Goal: Task Accomplishment & Management: Manage account settings

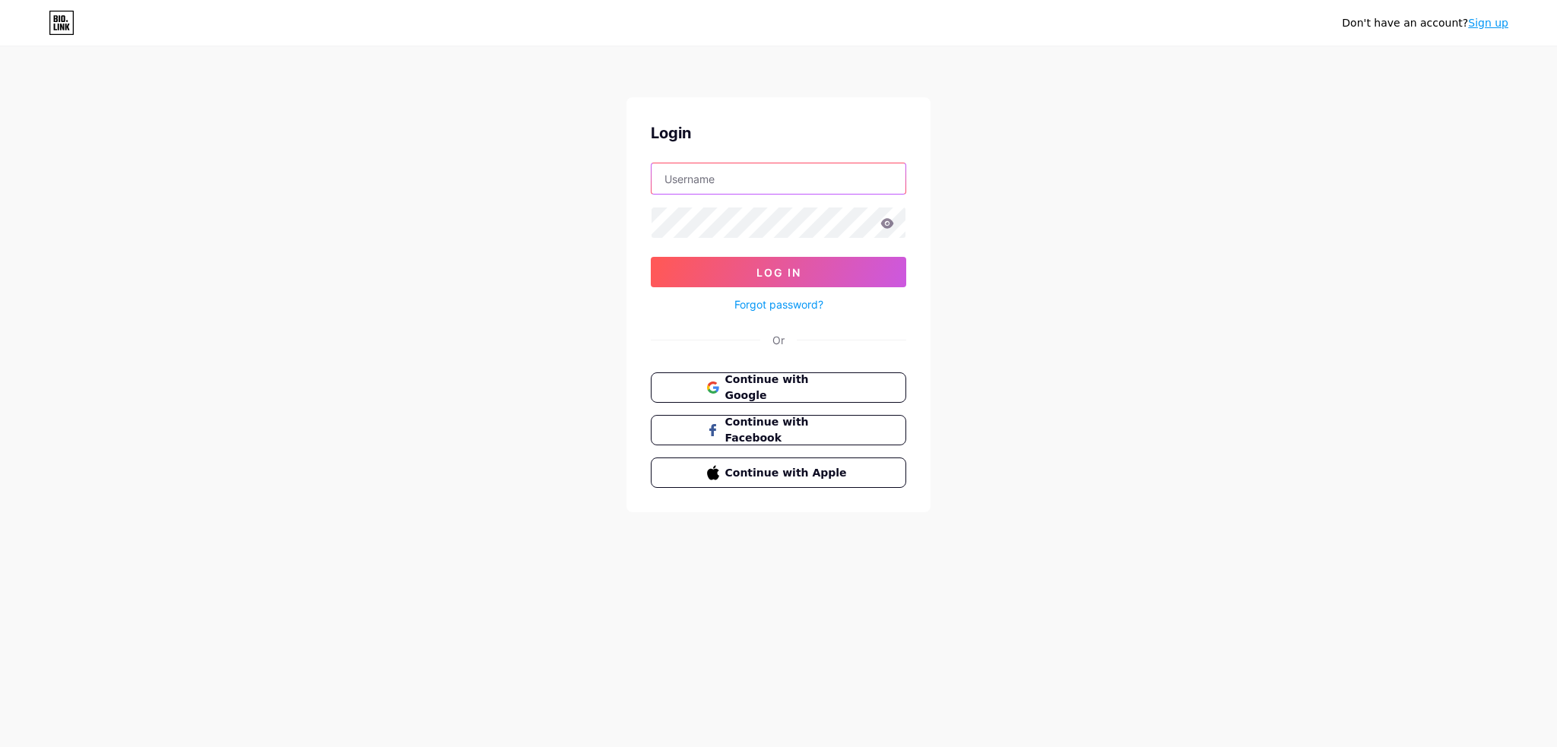
click at [729, 186] on input "text" at bounding box center [778, 178] width 254 height 30
type input "ngansatthu"
click at [867, 279] on button "Log In" at bounding box center [778, 272] width 255 height 30
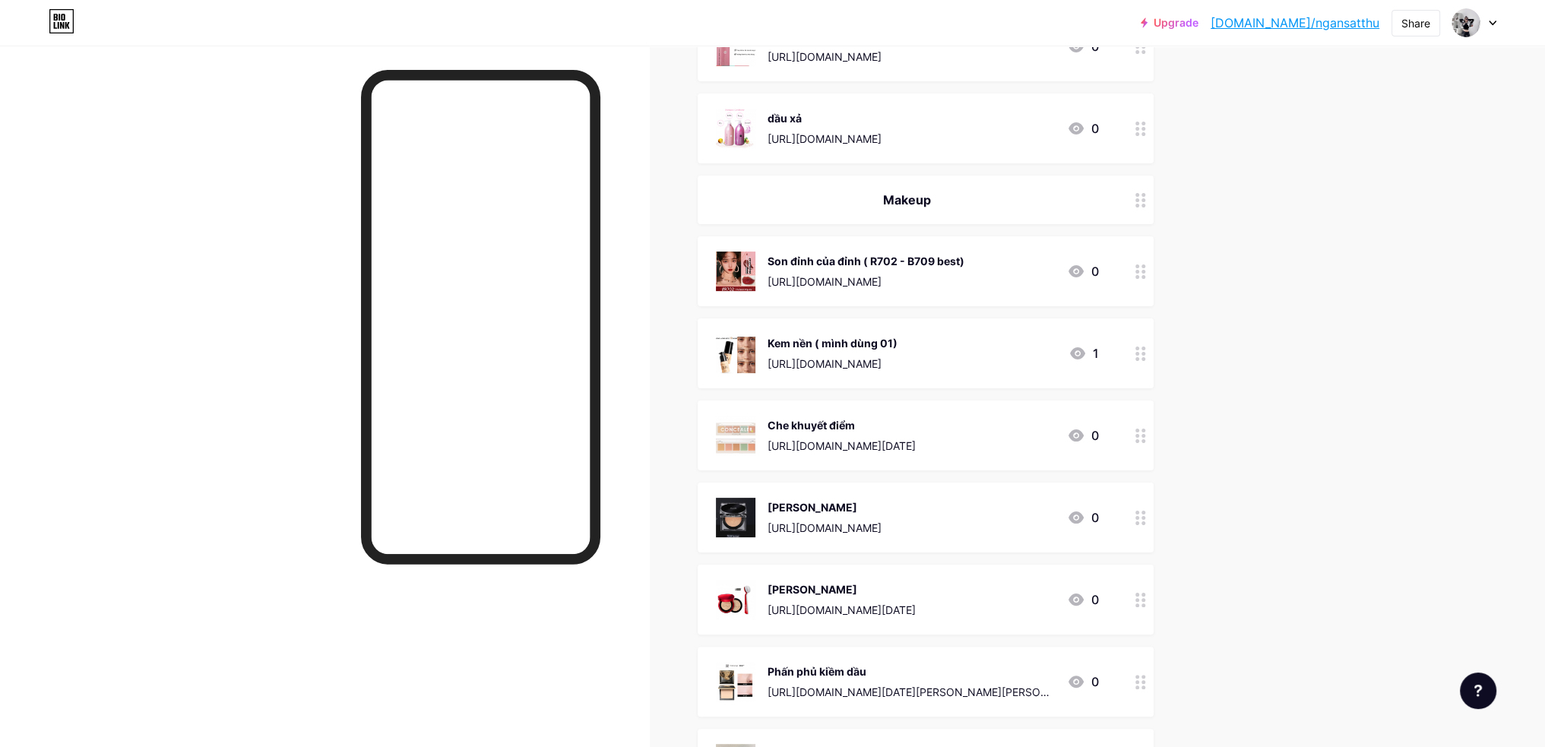
scroll to position [304, 0]
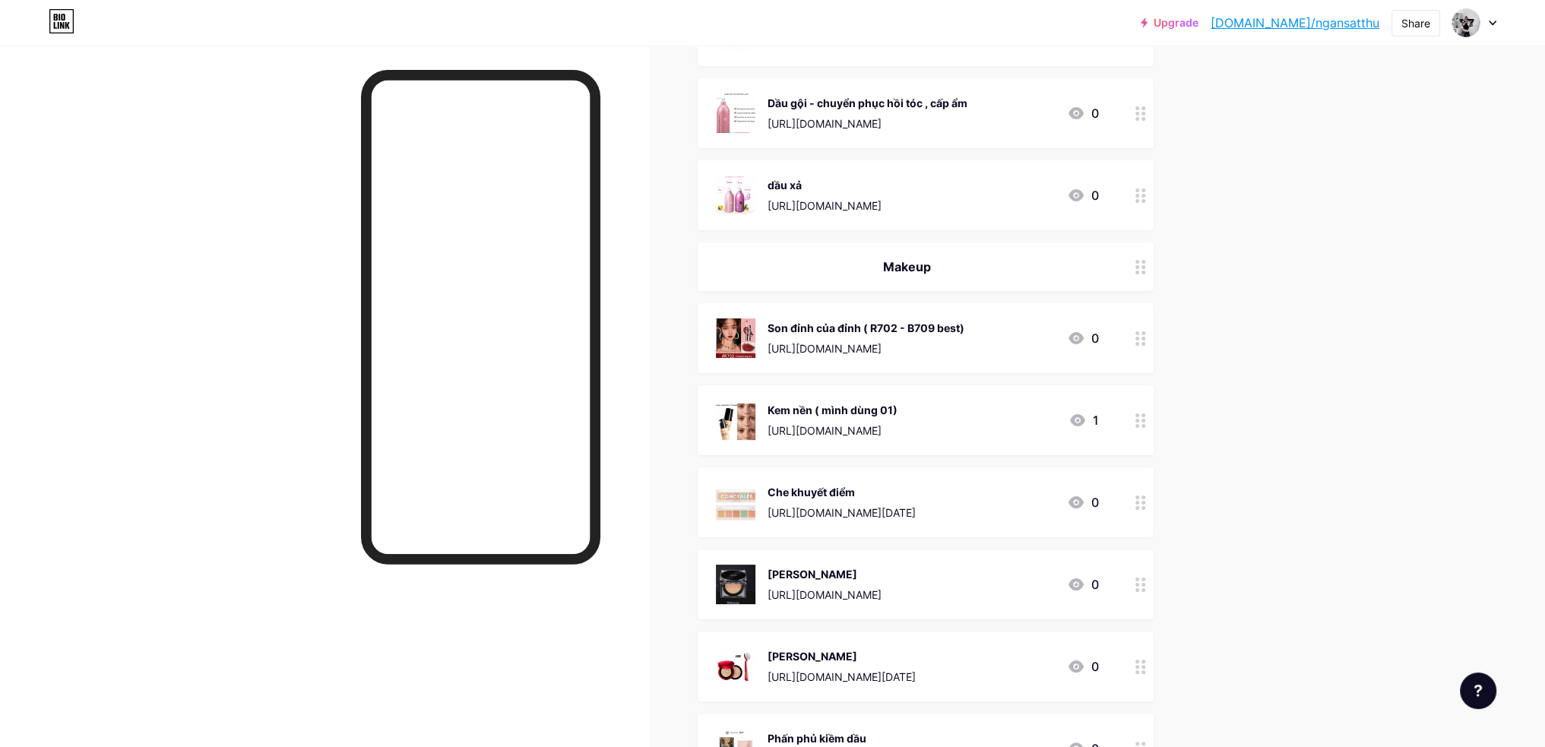
click at [1145, 116] on icon at bounding box center [1141, 113] width 11 height 14
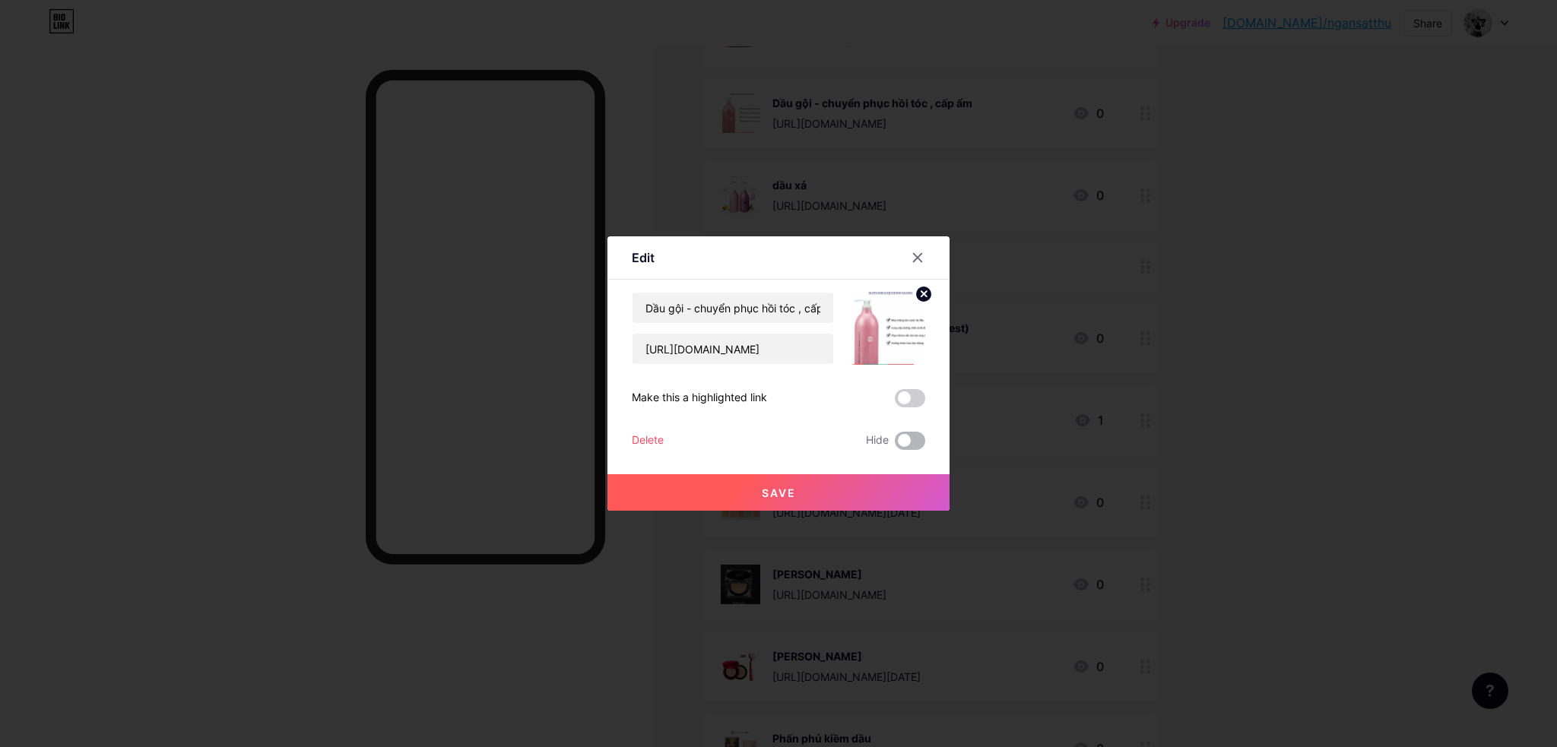
click at [909, 443] on span at bounding box center [910, 441] width 30 height 18
click at [895, 445] on input "checkbox" at bounding box center [895, 445] width 0 height 0
click at [897, 495] on button "Save" at bounding box center [778, 492] width 342 height 36
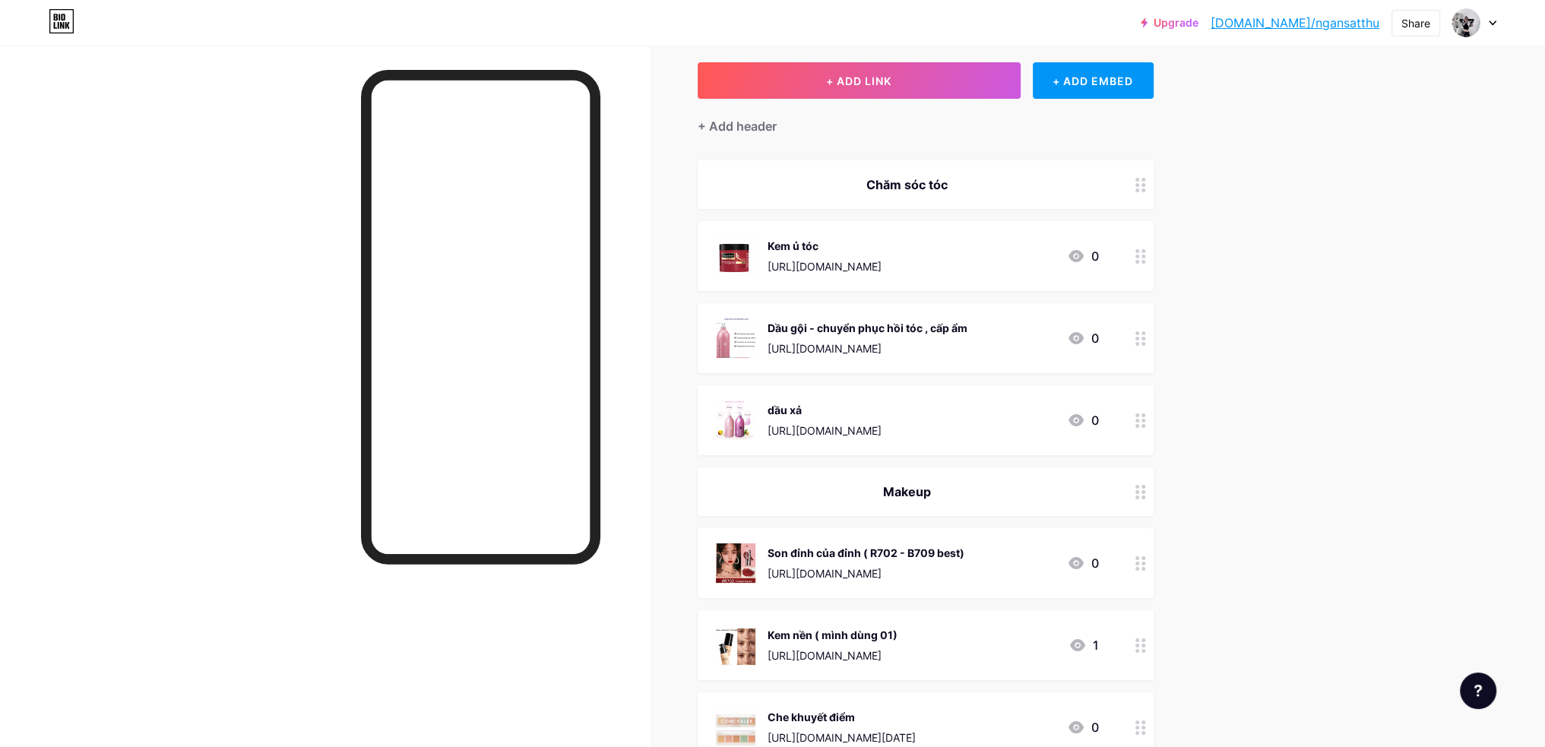
scroll to position [76, 0]
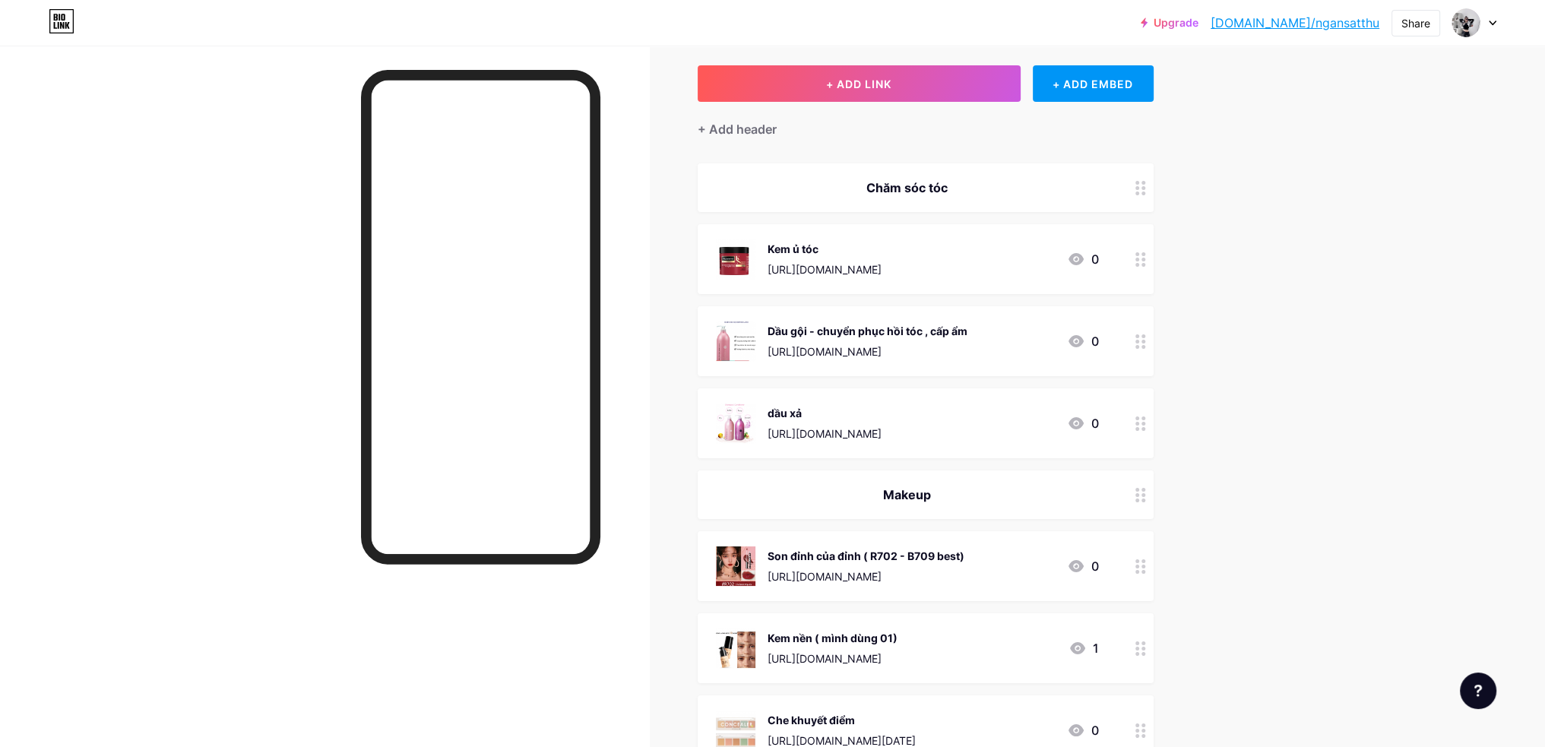
click at [1136, 268] on div at bounding box center [1141, 259] width 26 height 70
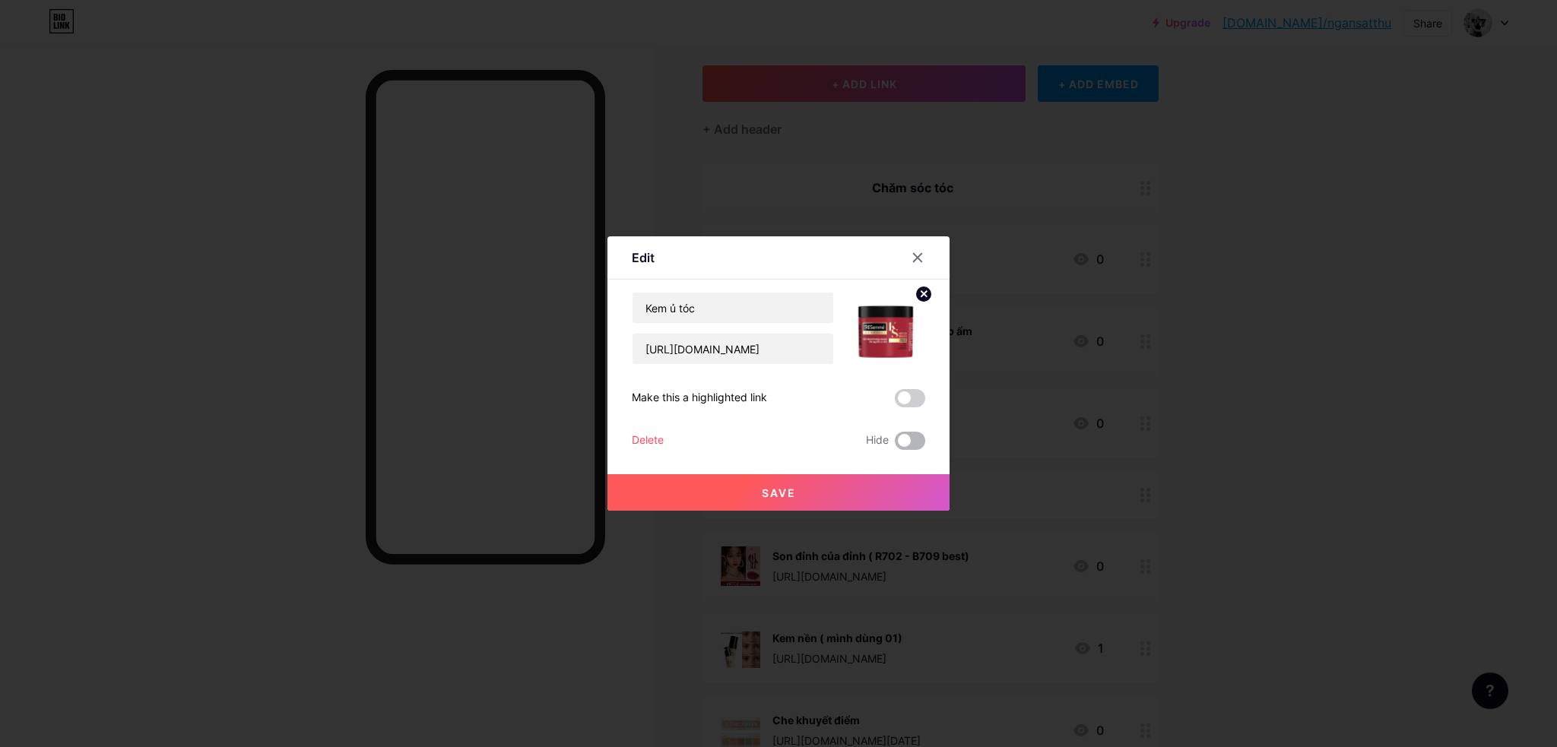
click at [917, 443] on span at bounding box center [910, 441] width 30 height 18
click at [895, 445] on input "checkbox" at bounding box center [895, 445] width 0 height 0
click at [912, 481] on button "Save" at bounding box center [778, 492] width 342 height 36
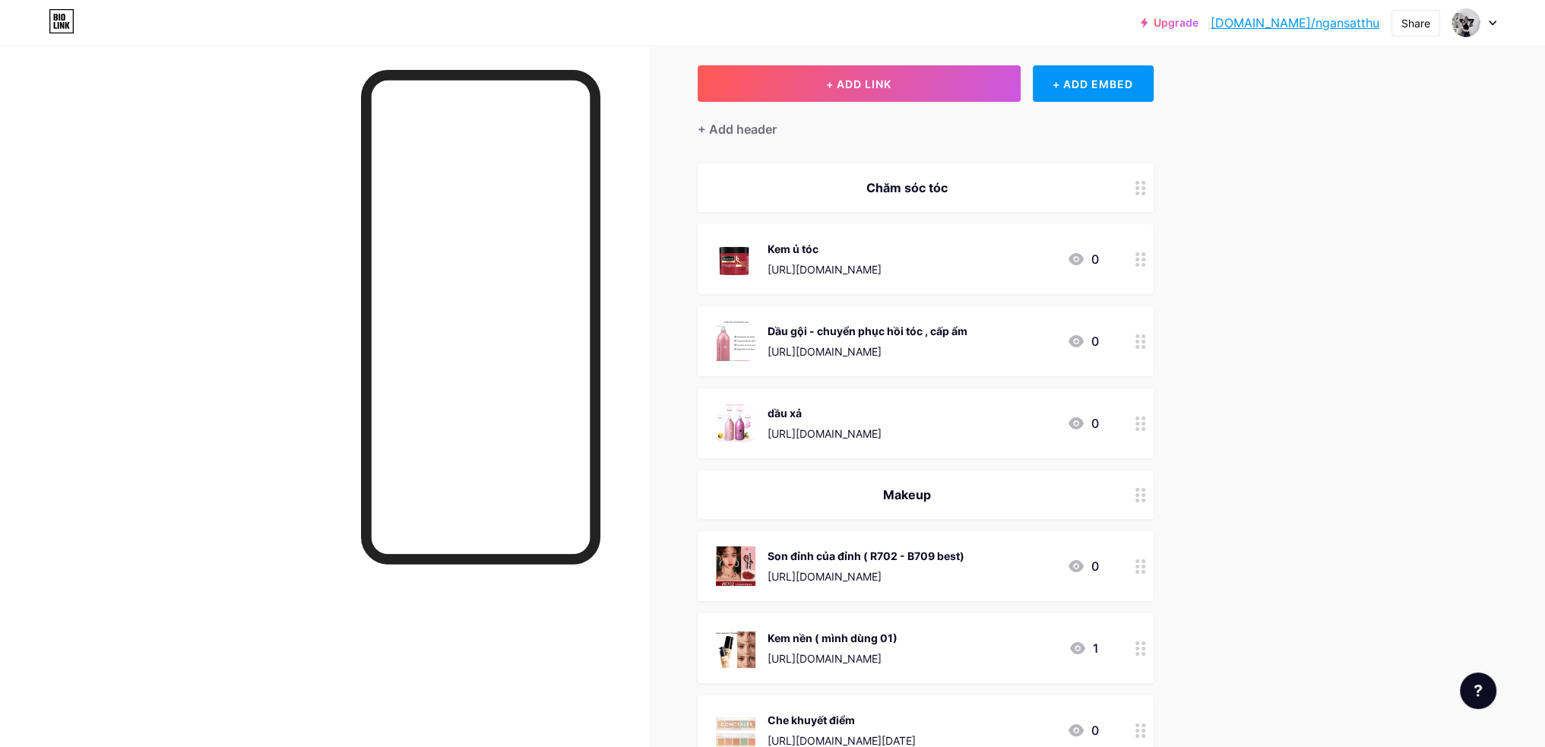
click at [1154, 422] on div at bounding box center [1141, 423] width 26 height 70
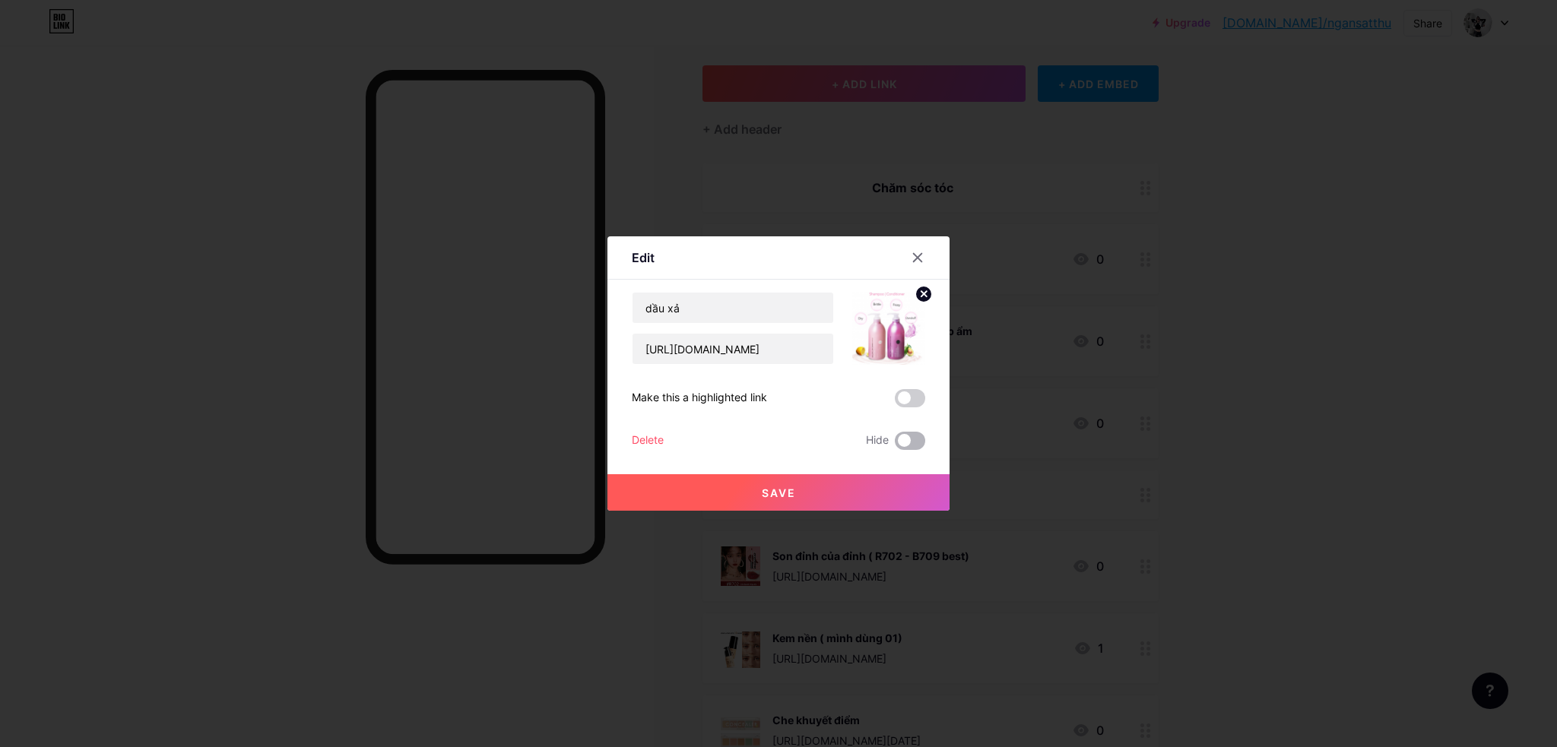
click at [911, 440] on span at bounding box center [910, 441] width 30 height 18
click at [895, 445] on input "checkbox" at bounding box center [895, 445] width 0 height 0
click at [906, 486] on button "Save" at bounding box center [778, 492] width 342 height 36
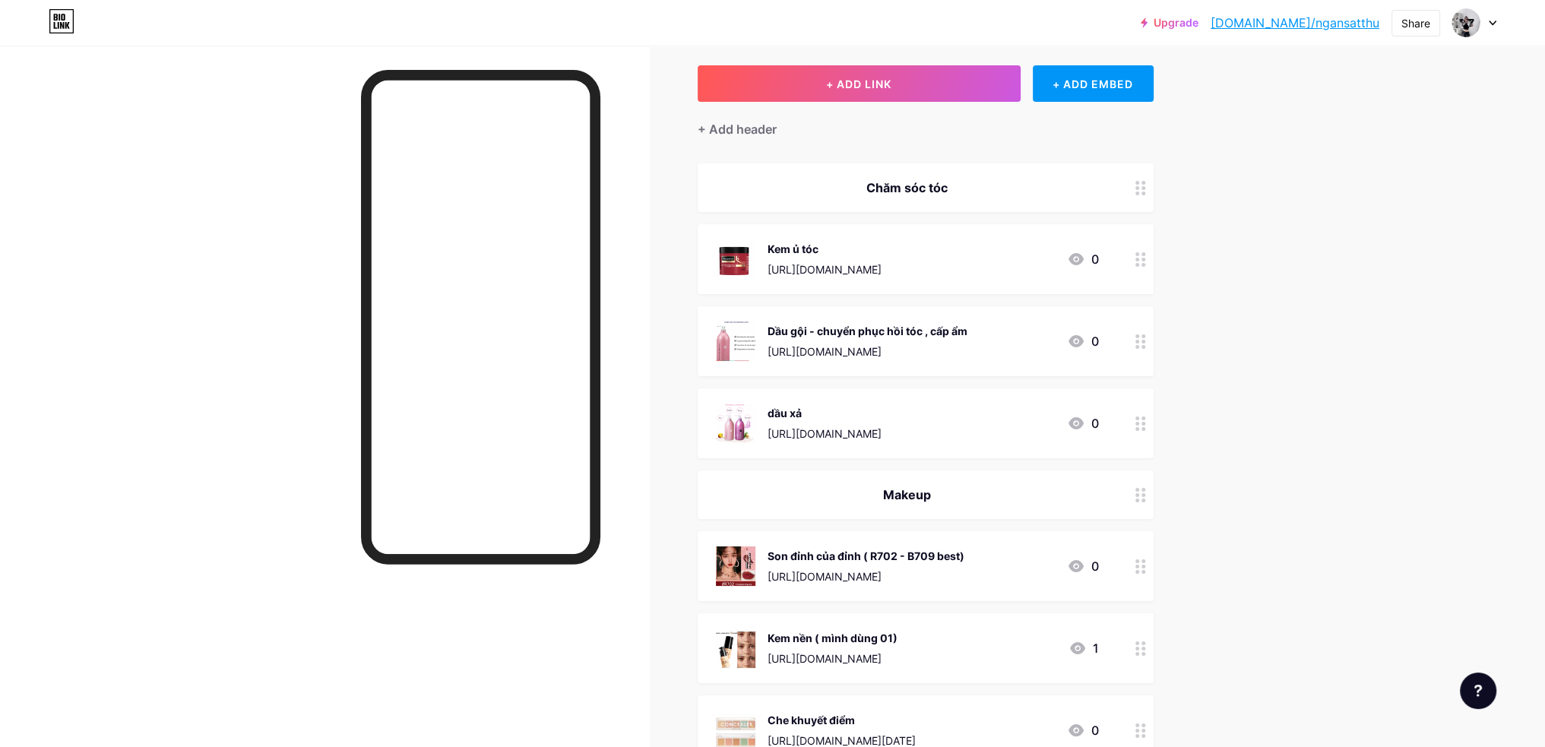
click at [1145, 181] on circle at bounding box center [1144, 183] width 4 height 4
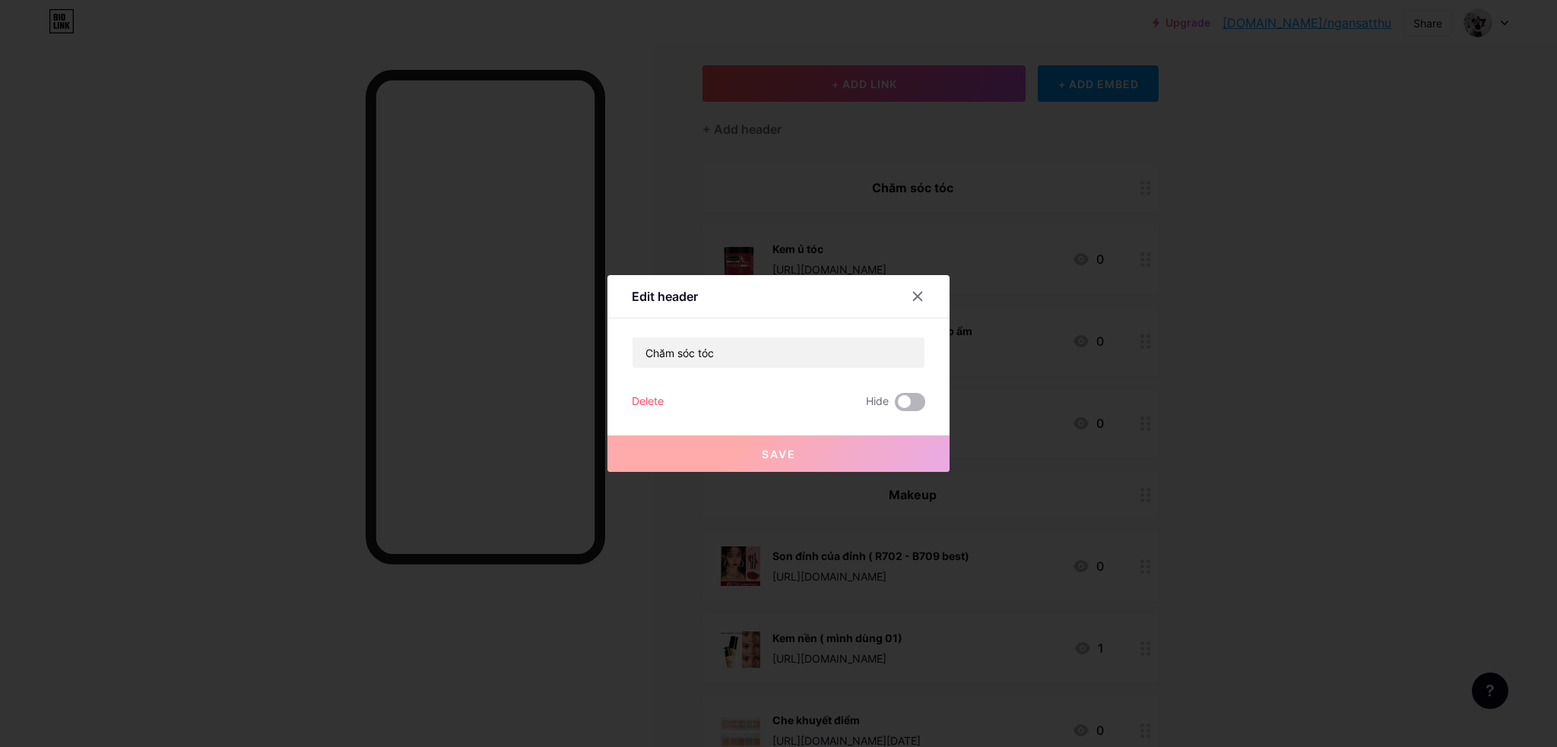
click at [917, 407] on span at bounding box center [910, 402] width 30 height 18
click at [895, 406] on input "checkbox" at bounding box center [895, 406] width 0 height 0
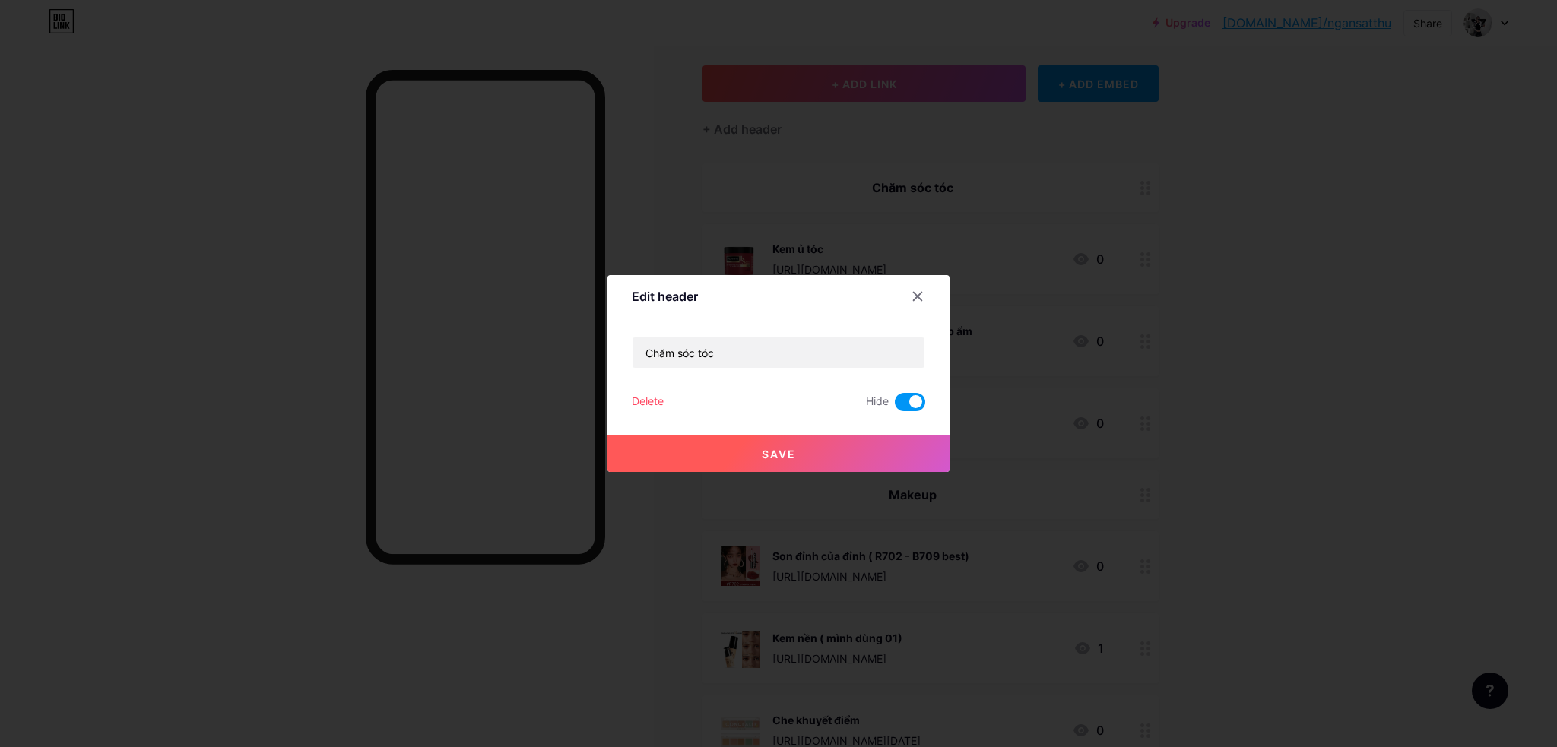
click at [904, 448] on button "Save" at bounding box center [778, 454] width 342 height 36
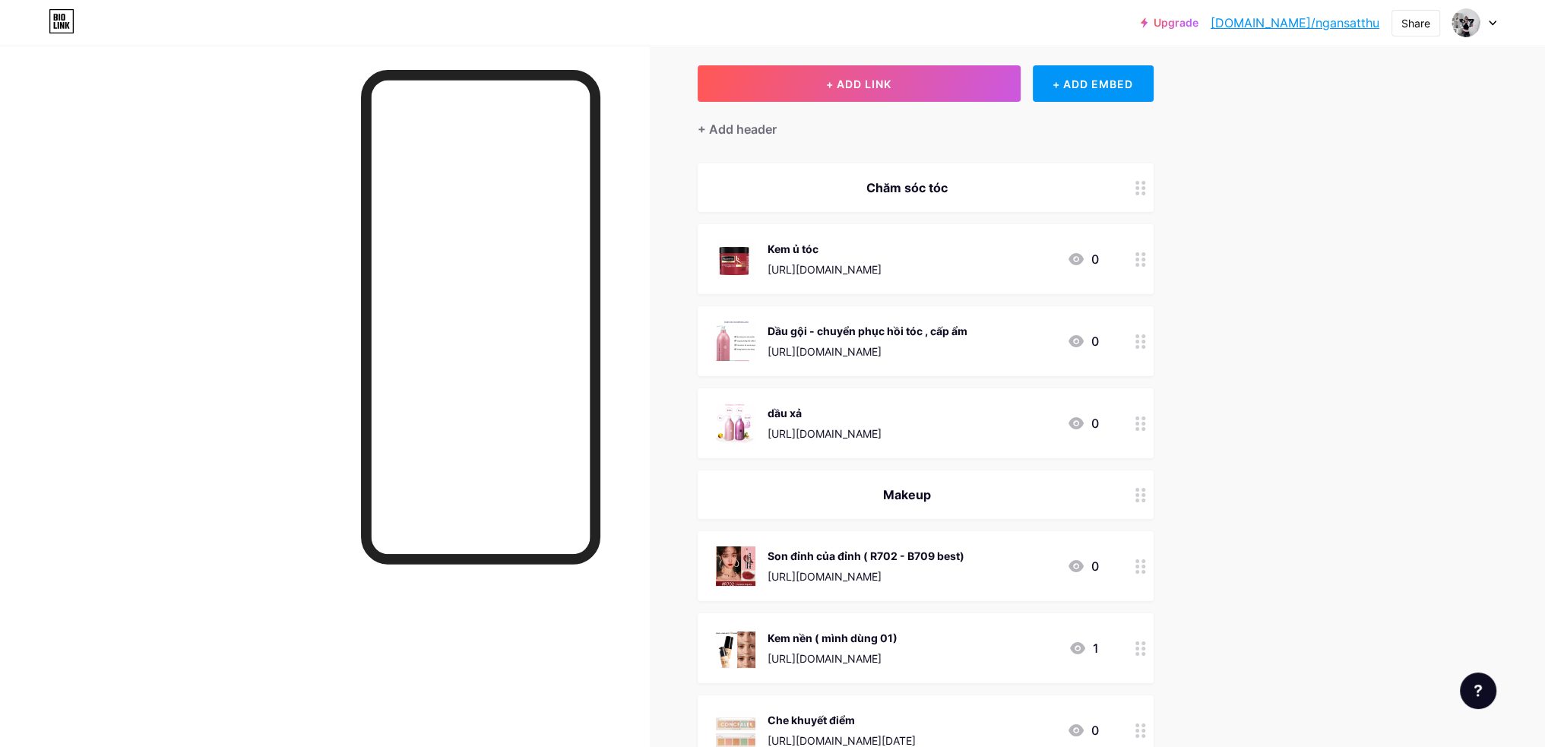
click at [1149, 196] on div at bounding box center [1141, 187] width 26 height 49
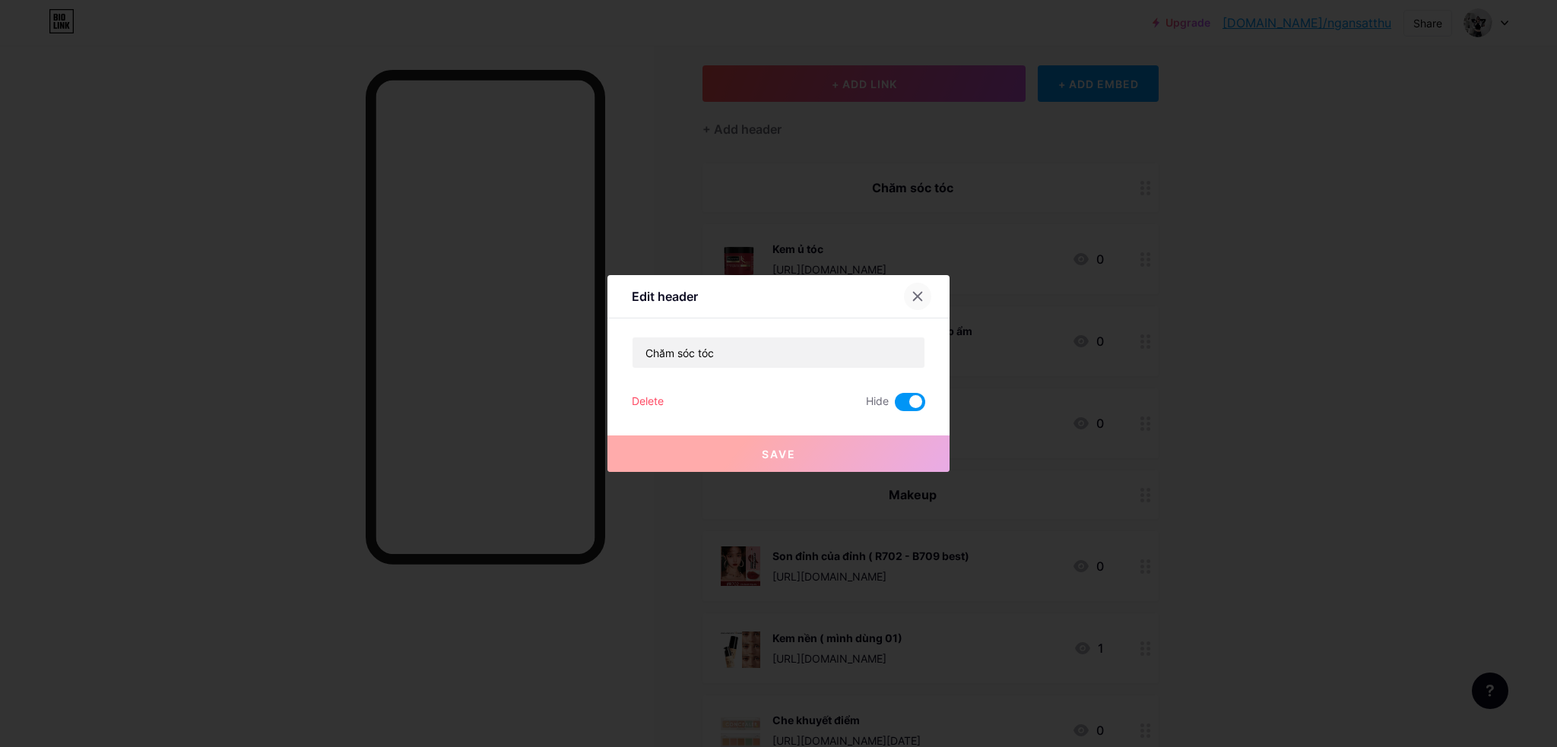
click at [920, 293] on icon at bounding box center [917, 296] width 12 height 12
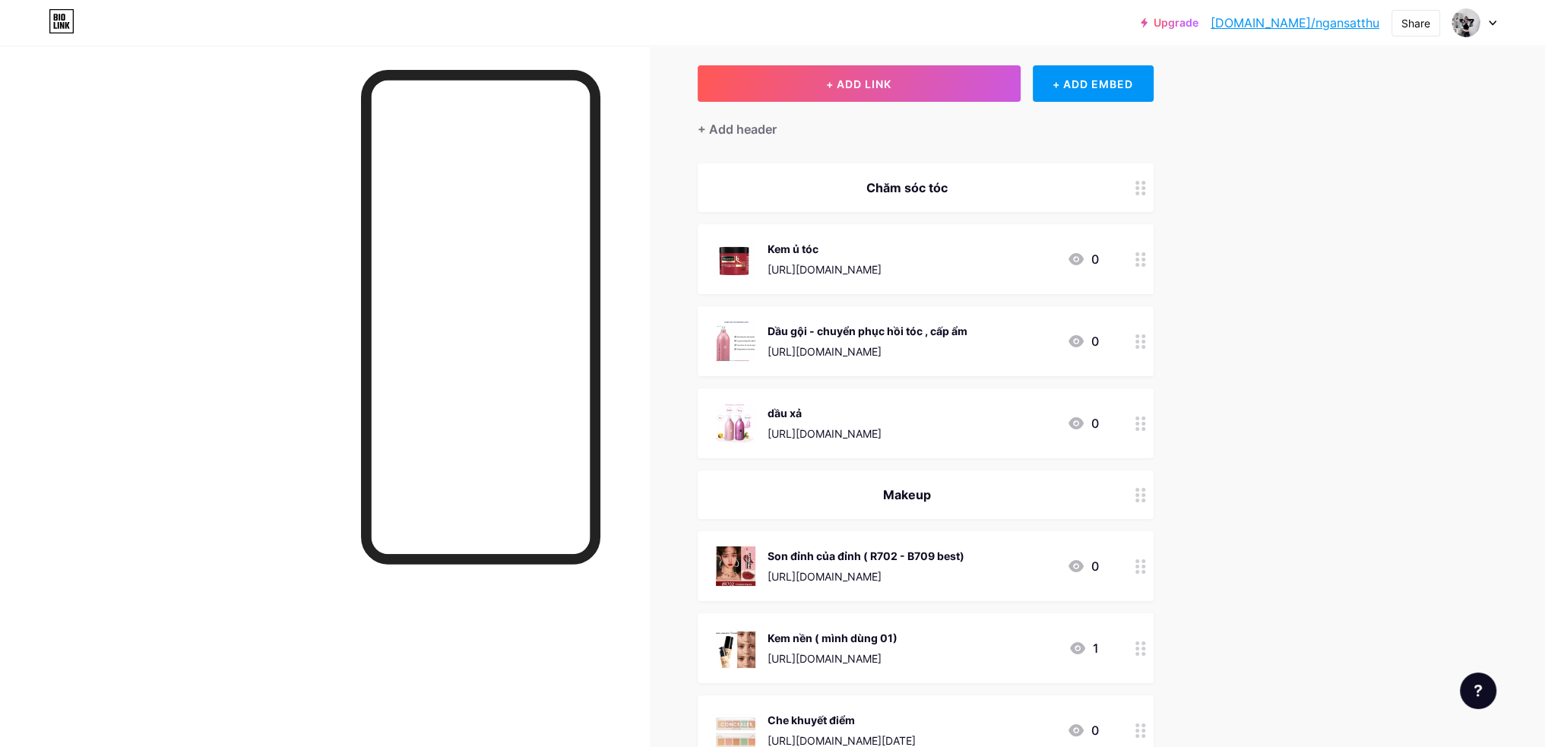
click at [1145, 258] on circle at bounding box center [1144, 260] width 4 height 4
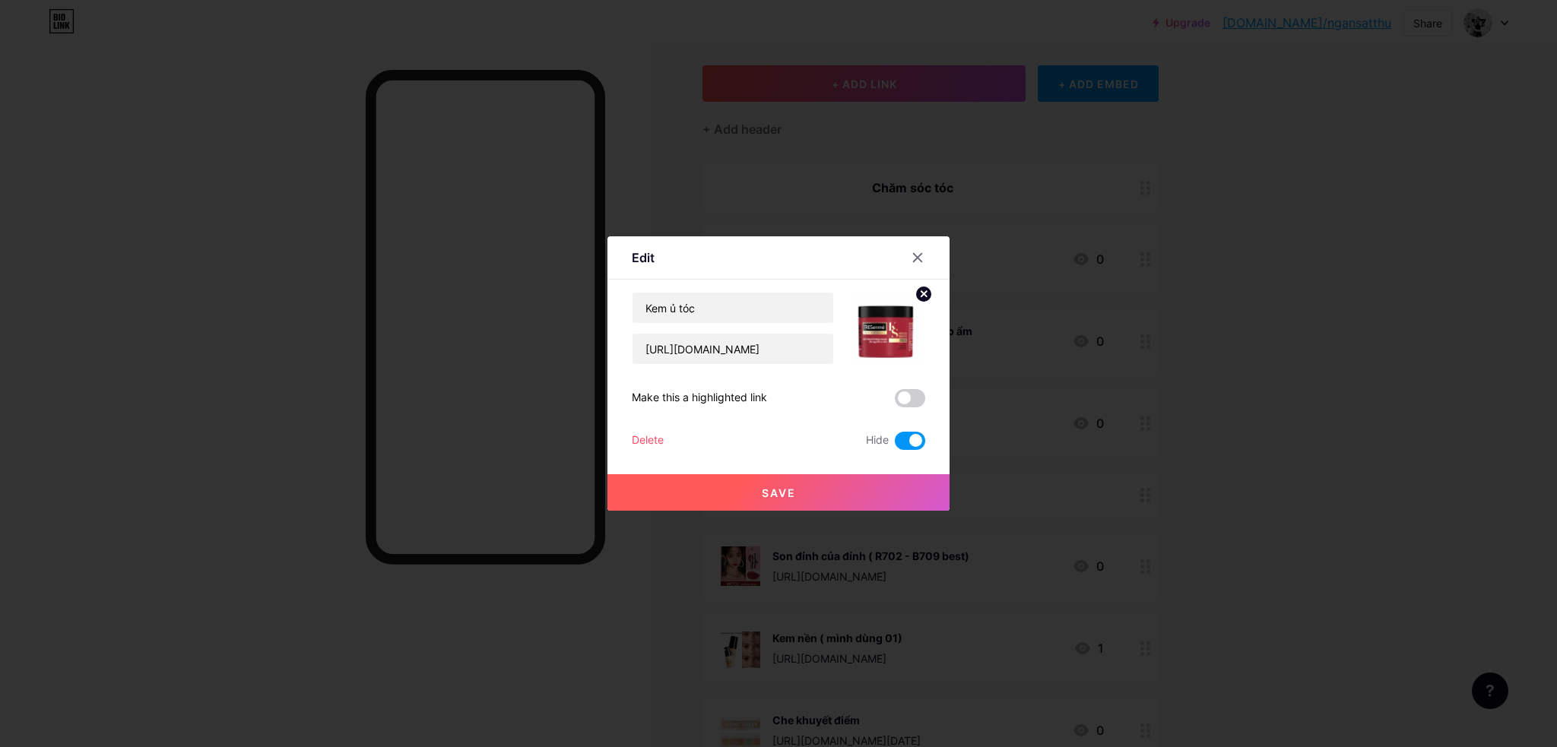
click at [898, 489] on button "Save" at bounding box center [778, 492] width 342 height 36
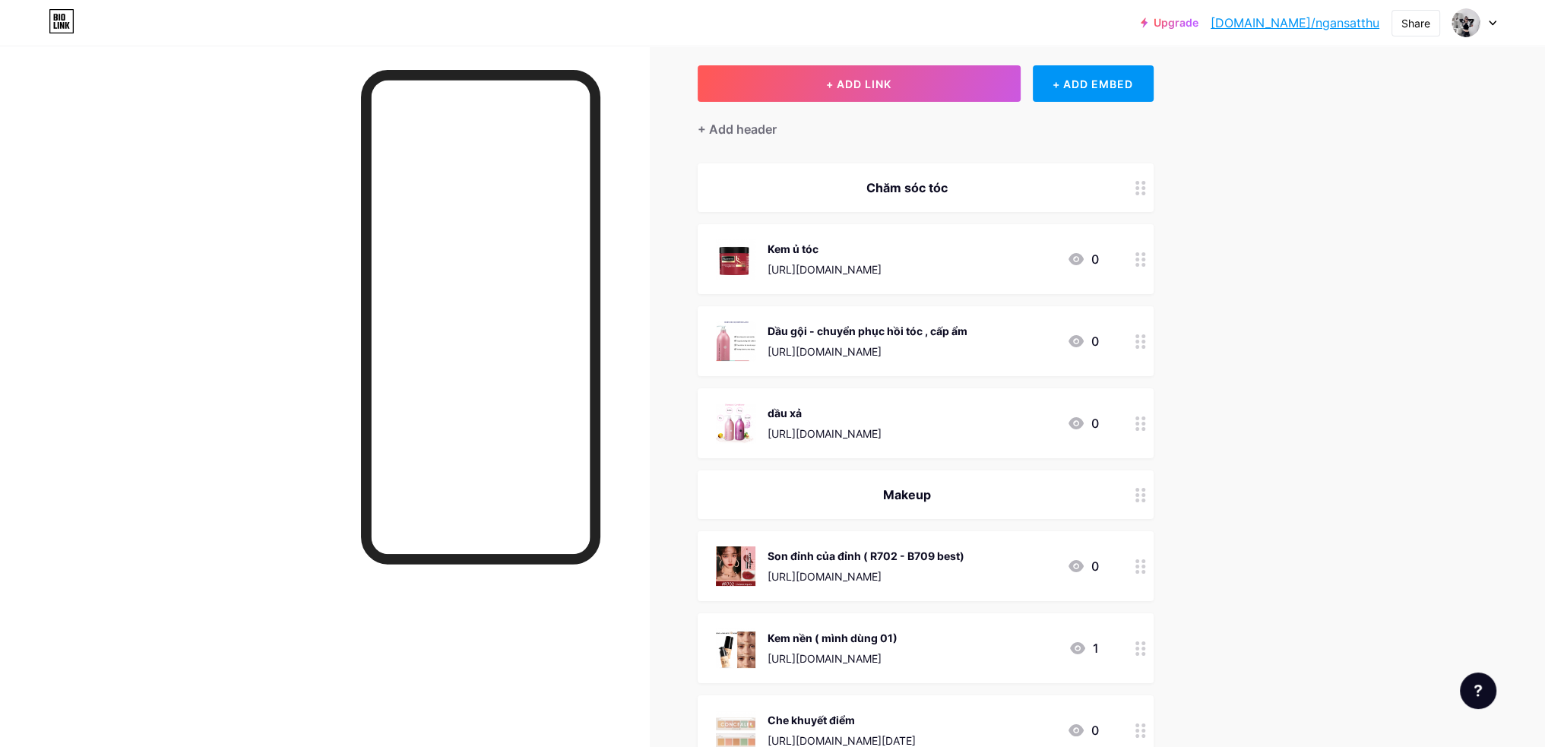
click at [1145, 264] on circle at bounding box center [1144, 265] width 4 height 4
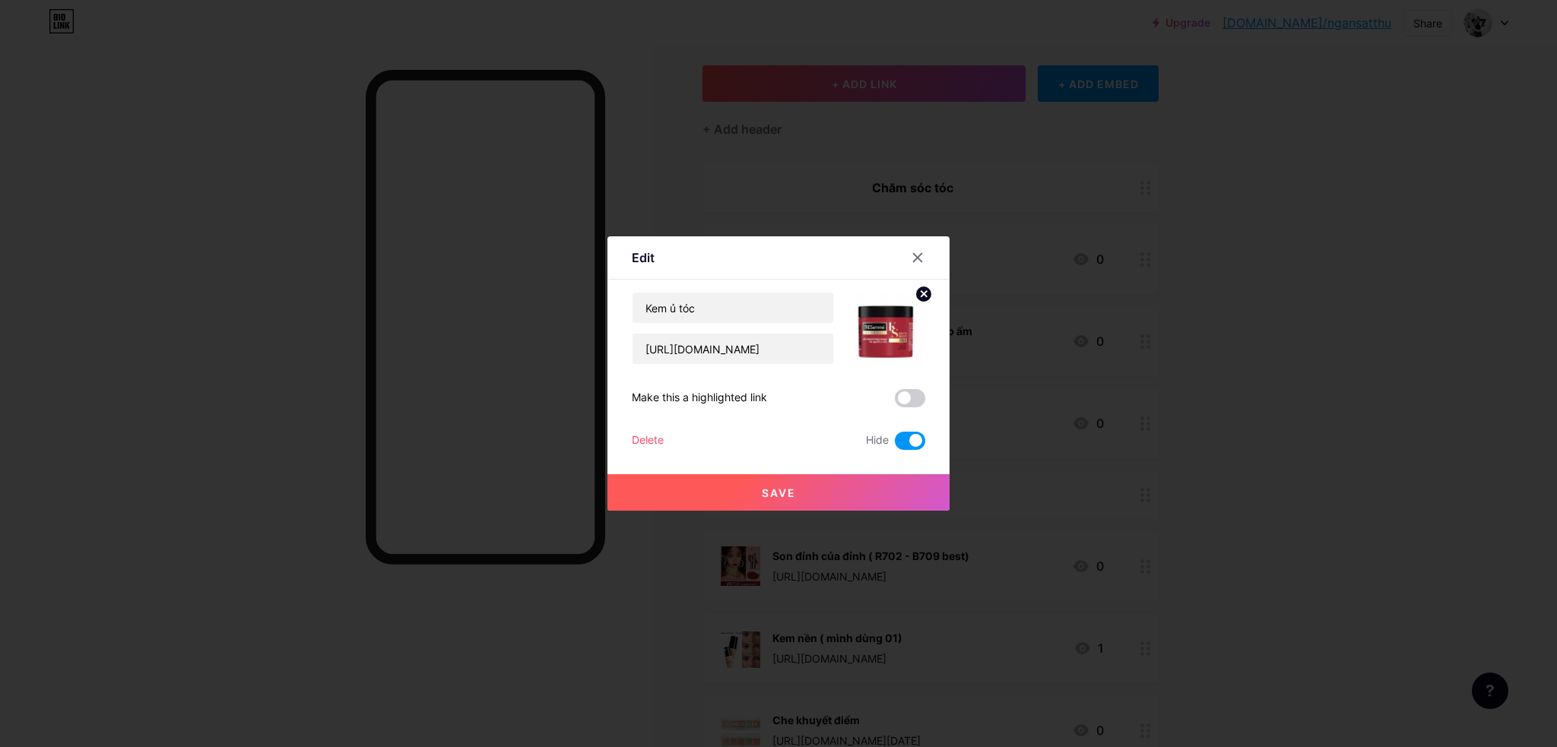
click at [873, 502] on button "Save" at bounding box center [778, 492] width 342 height 36
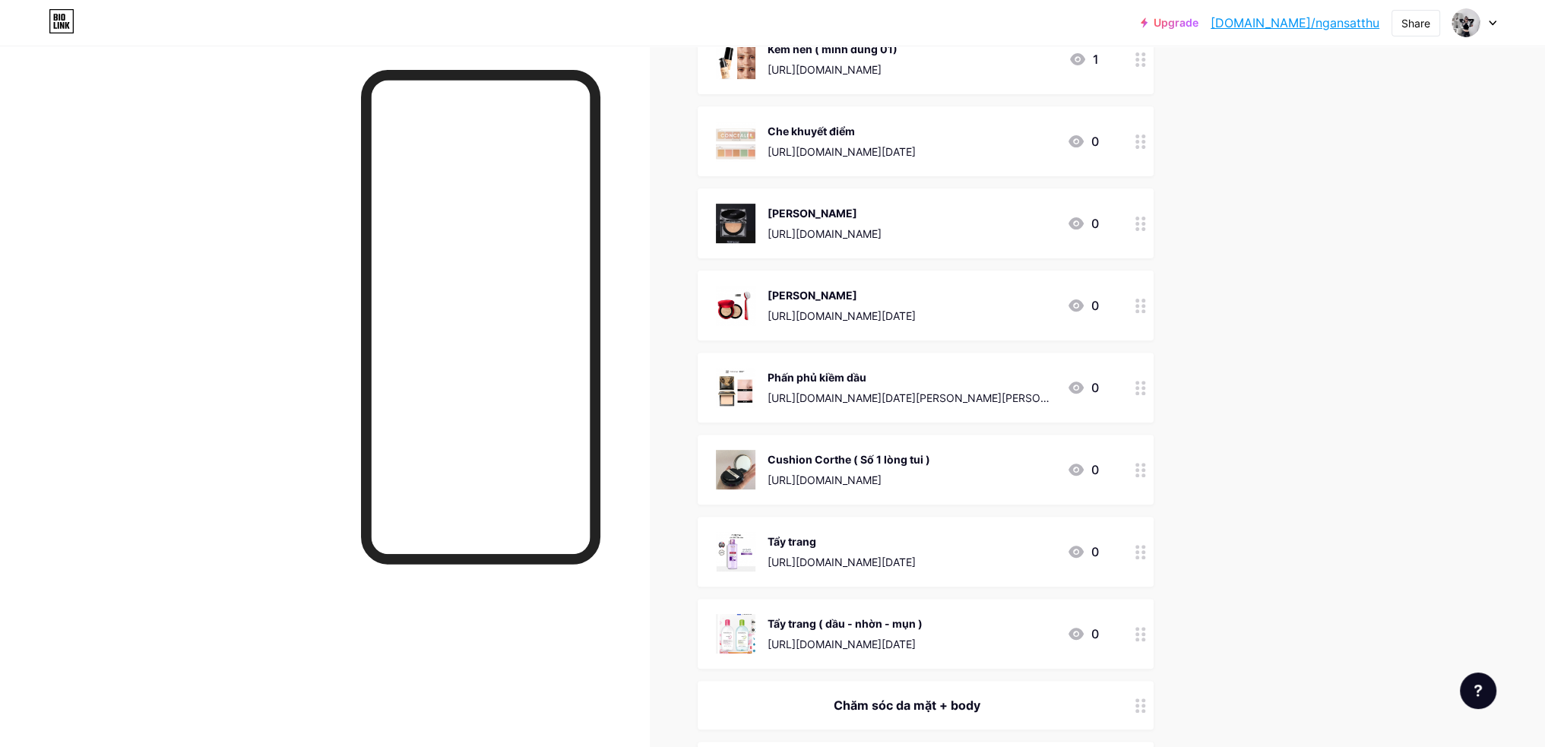
scroll to position [988, 0]
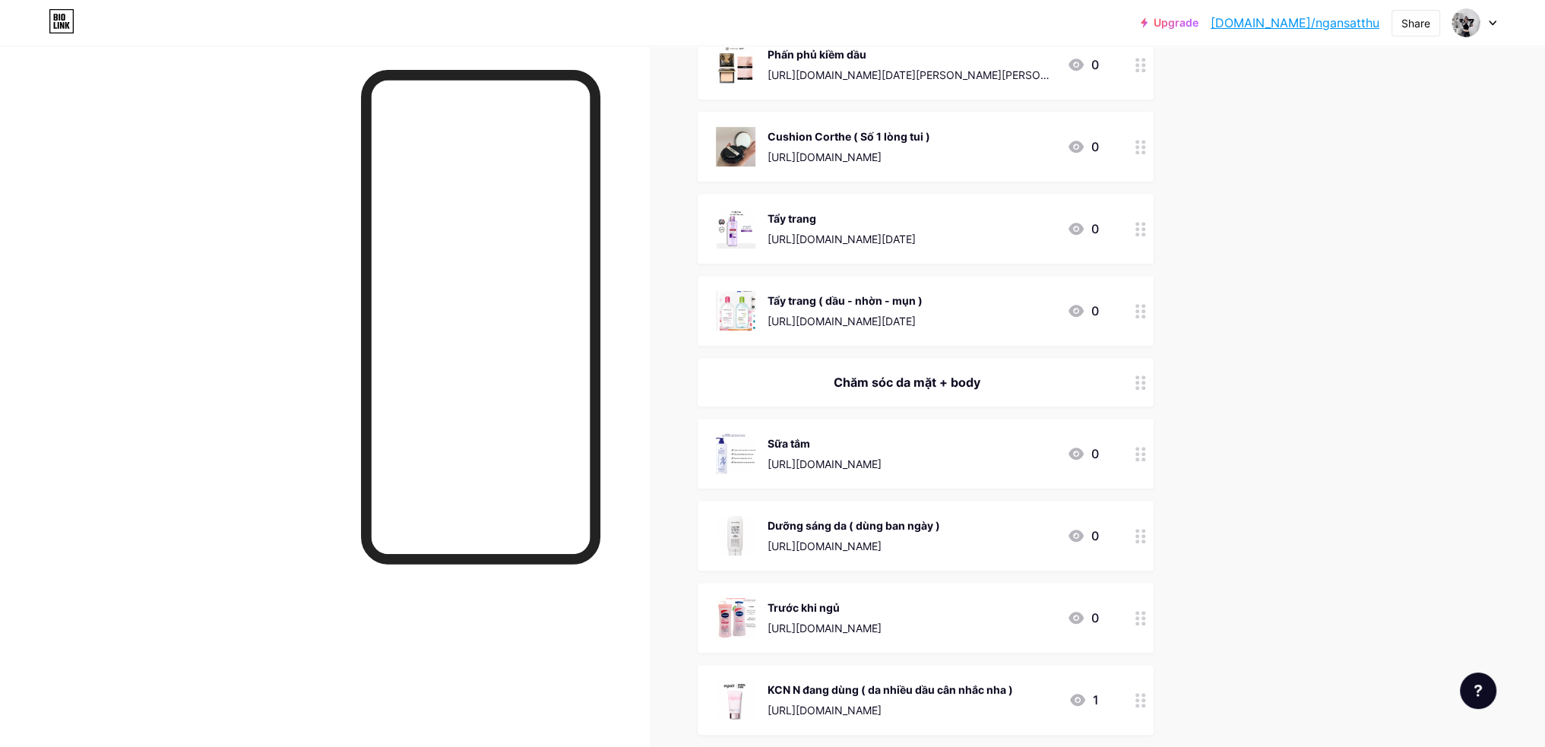
click at [1142, 317] on div at bounding box center [1141, 311] width 26 height 70
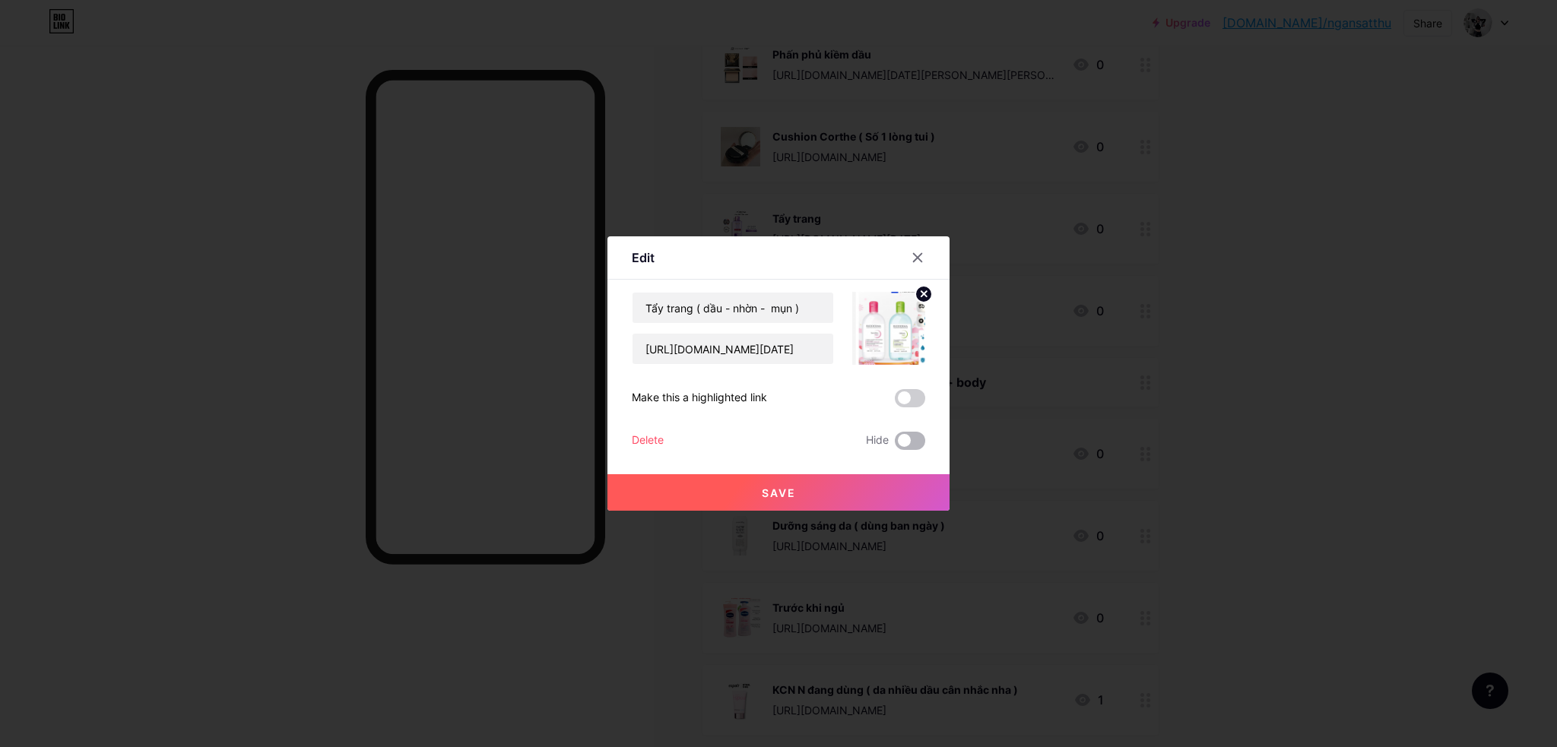
click at [918, 437] on span at bounding box center [910, 441] width 30 height 18
click at [895, 445] on input "checkbox" at bounding box center [895, 445] width 0 height 0
click at [911, 478] on button "Save" at bounding box center [778, 492] width 342 height 36
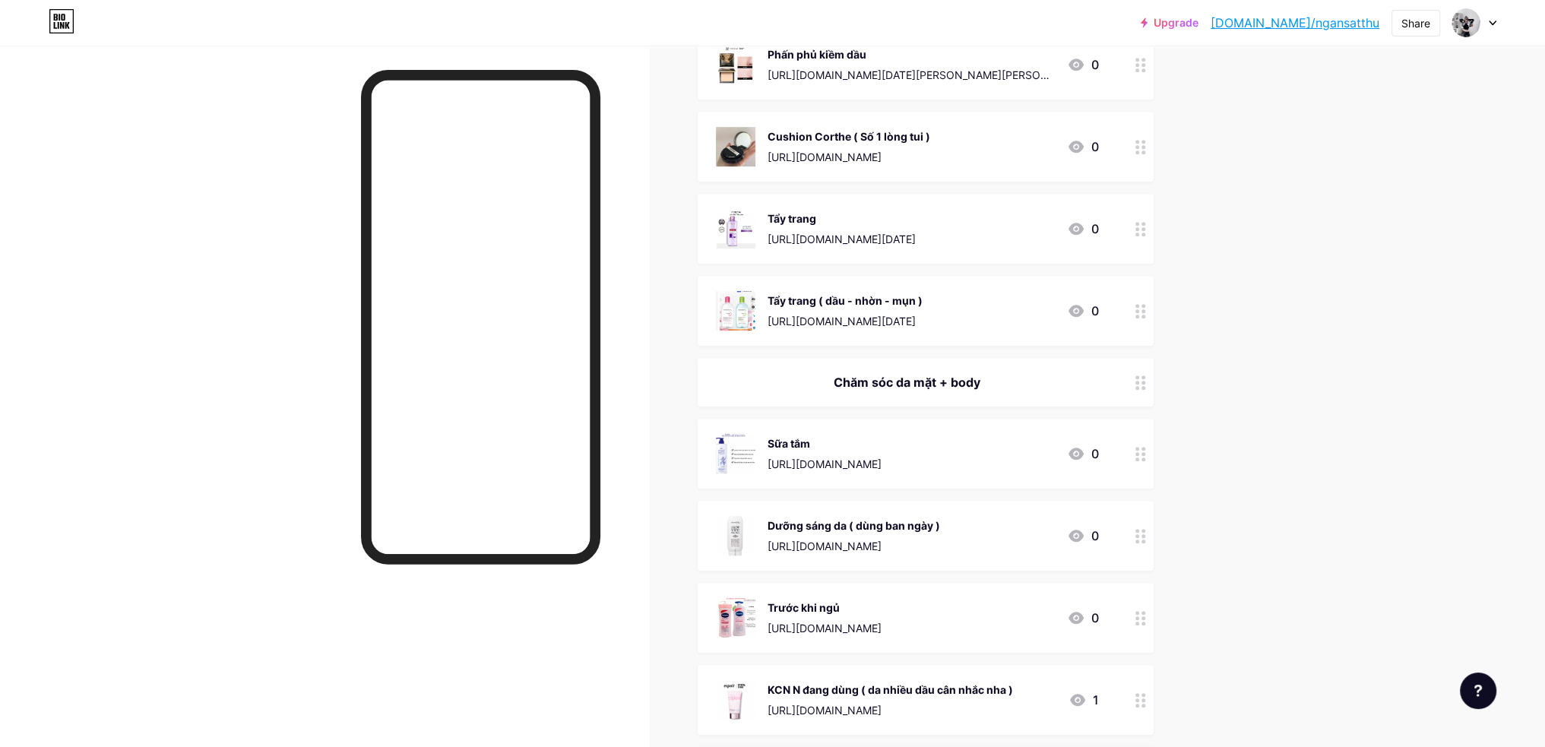
click at [1144, 233] on icon at bounding box center [1141, 229] width 11 height 14
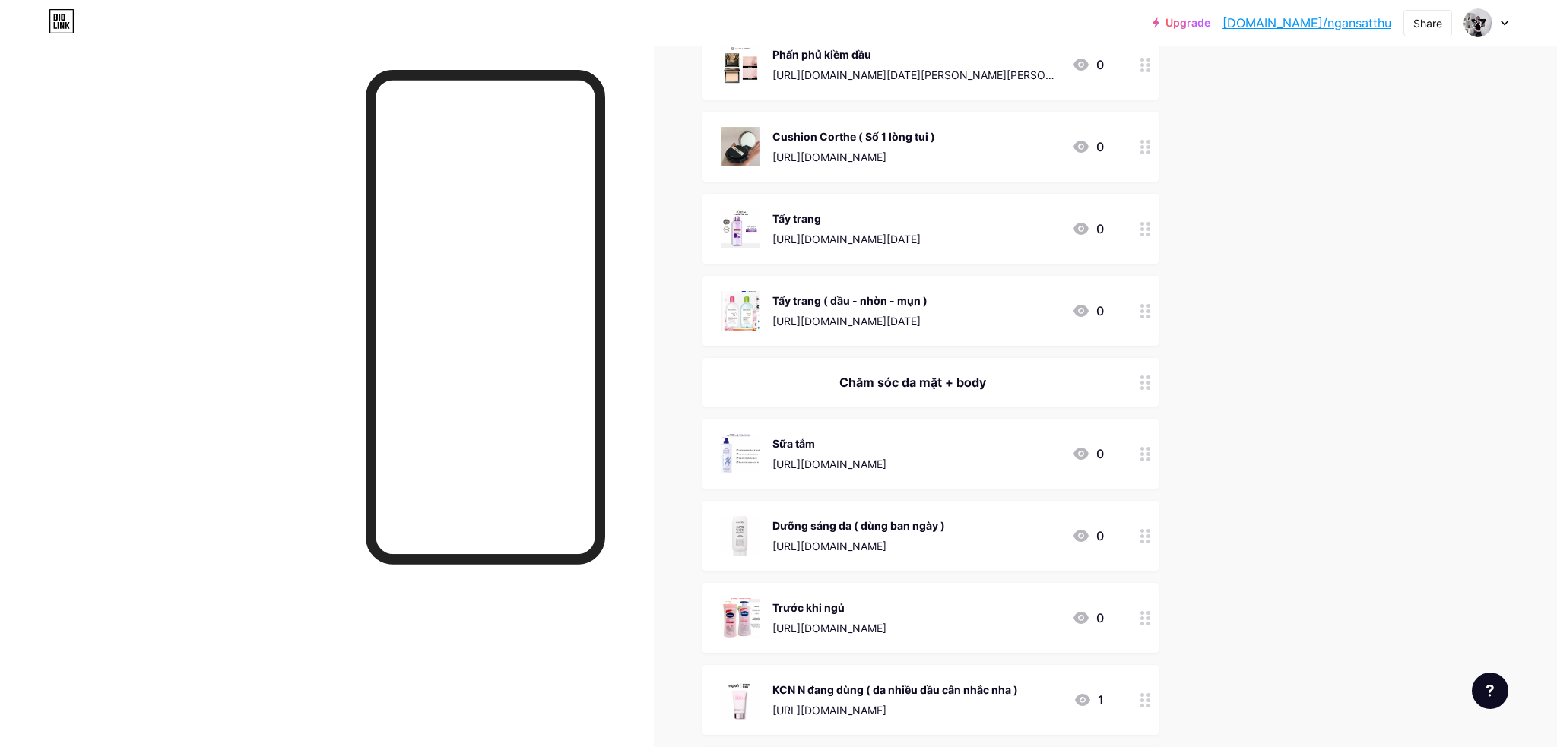
click at [920, 440] on span at bounding box center [910, 441] width 30 height 18
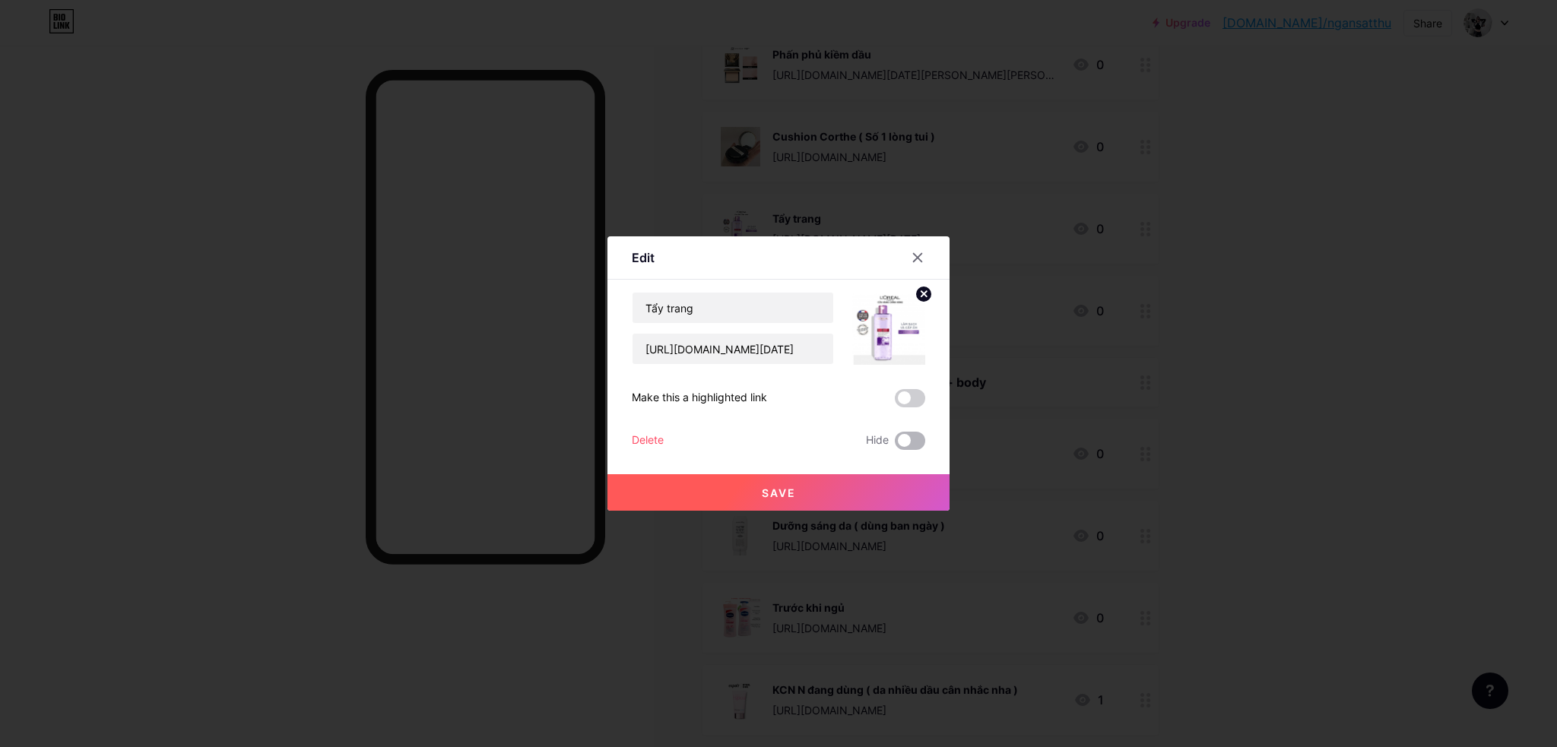
click at [895, 445] on input "checkbox" at bounding box center [895, 445] width 0 height 0
click at [906, 494] on button "Save" at bounding box center [778, 492] width 342 height 36
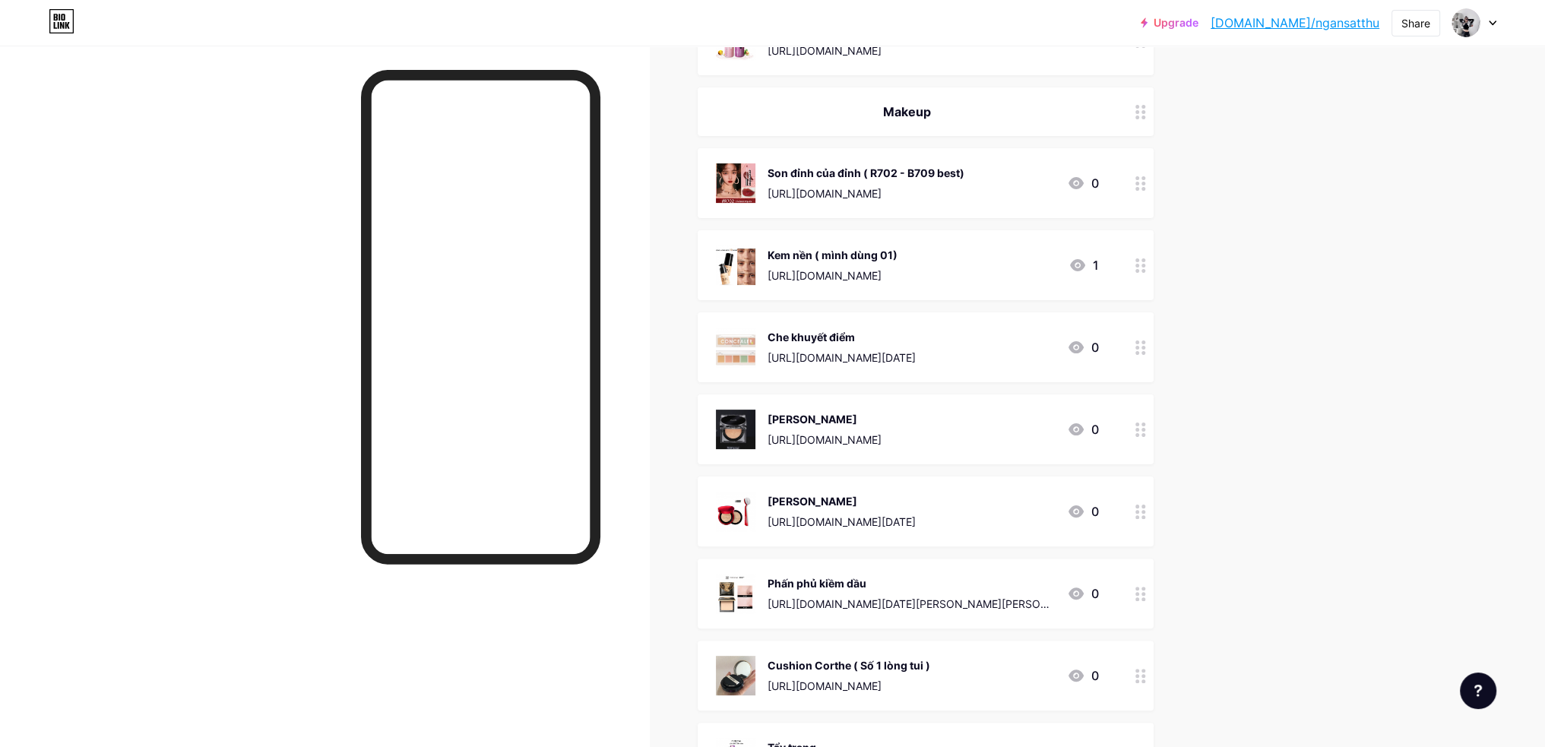
scroll to position [456, 0]
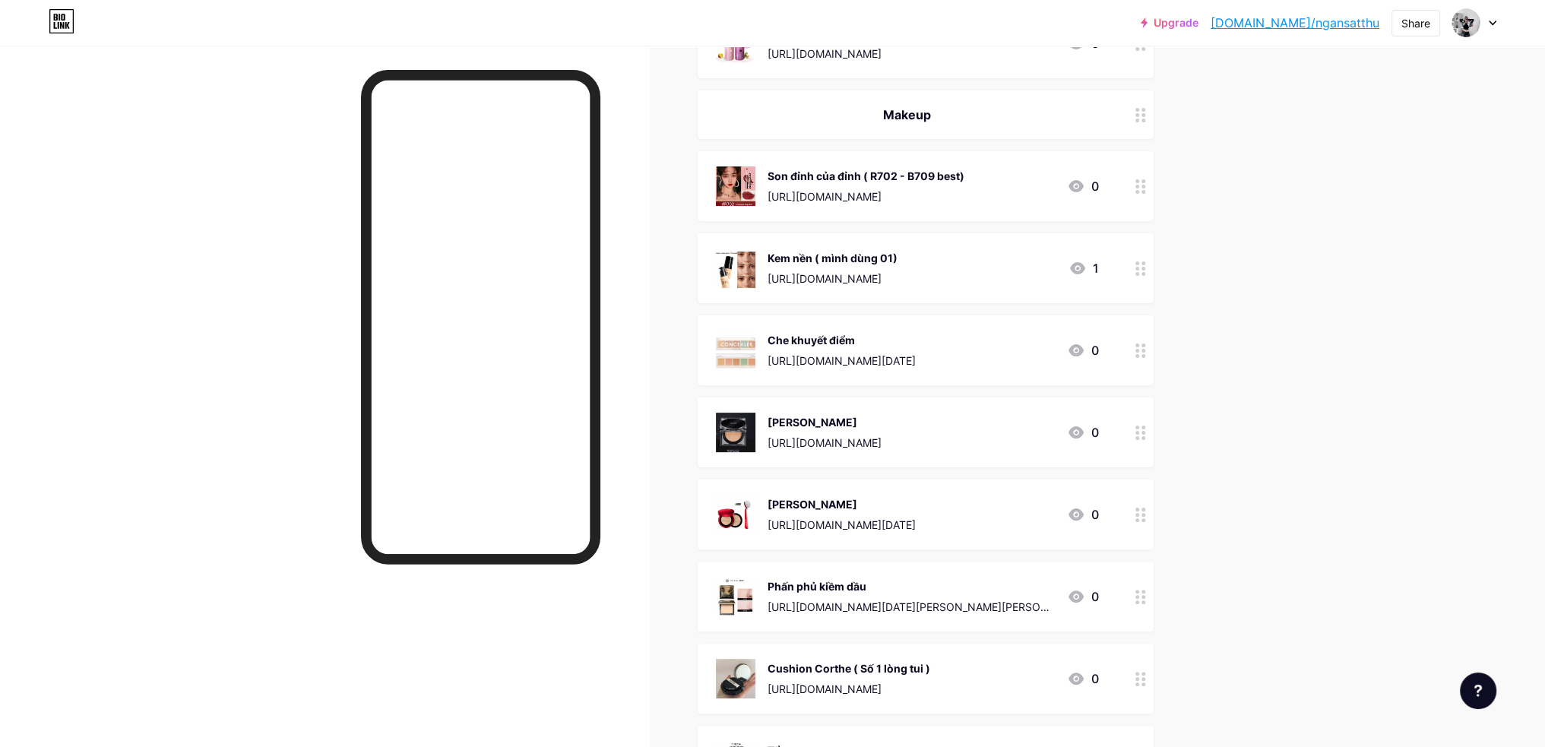
click at [1148, 131] on div at bounding box center [1141, 114] width 26 height 49
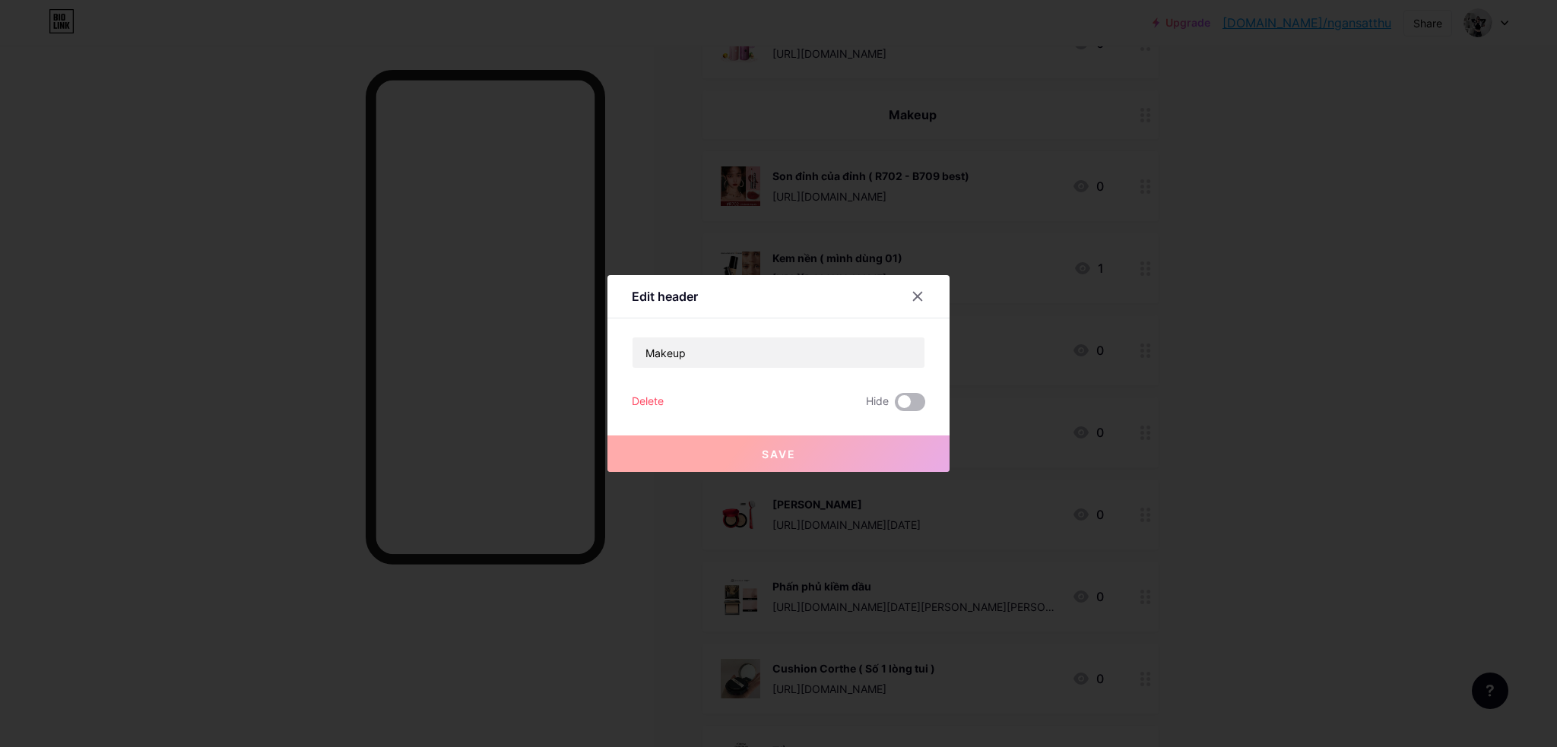
click at [915, 404] on span at bounding box center [910, 402] width 30 height 18
click at [895, 406] on input "checkbox" at bounding box center [895, 406] width 0 height 0
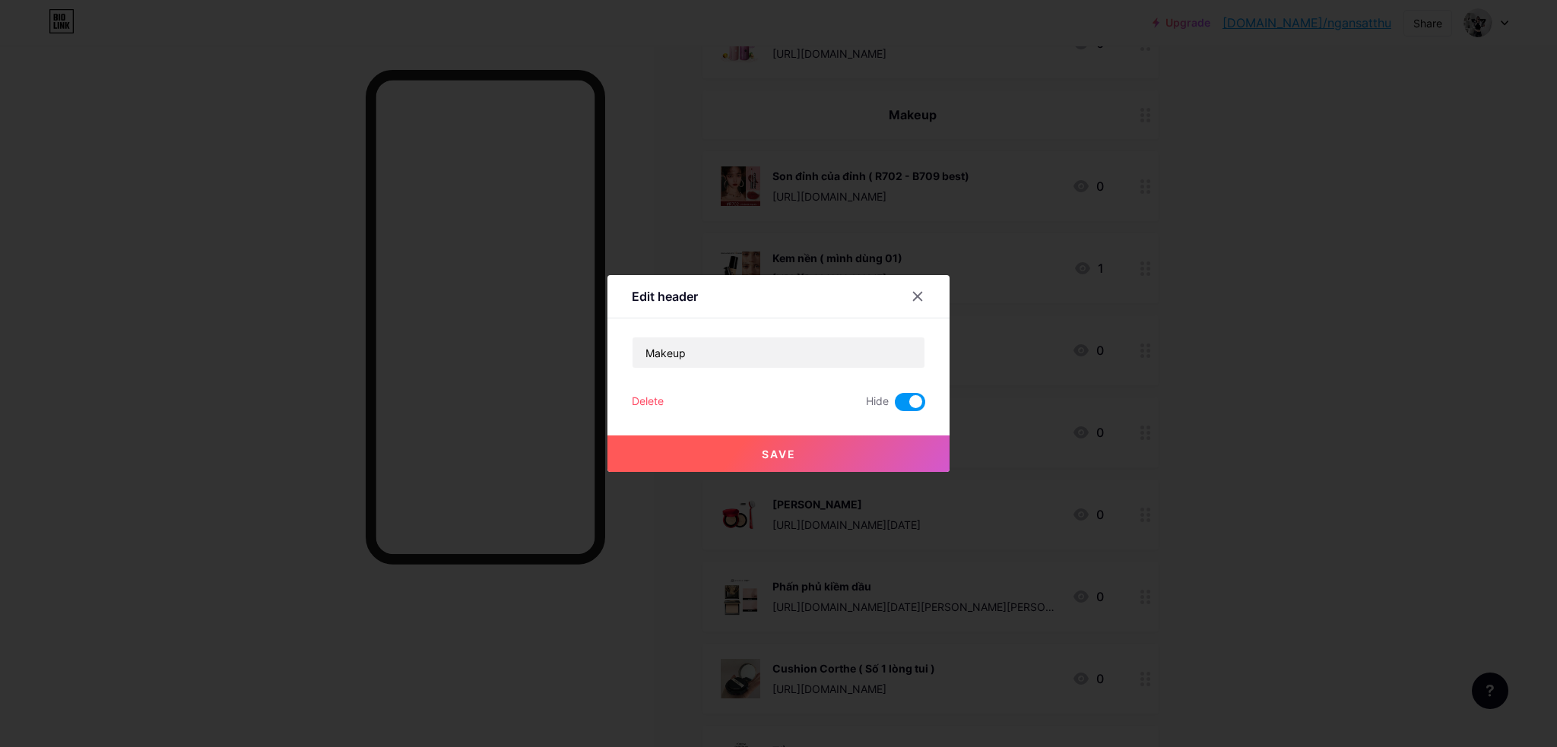
click at [876, 452] on button "Save" at bounding box center [778, 454] width 342 height 36
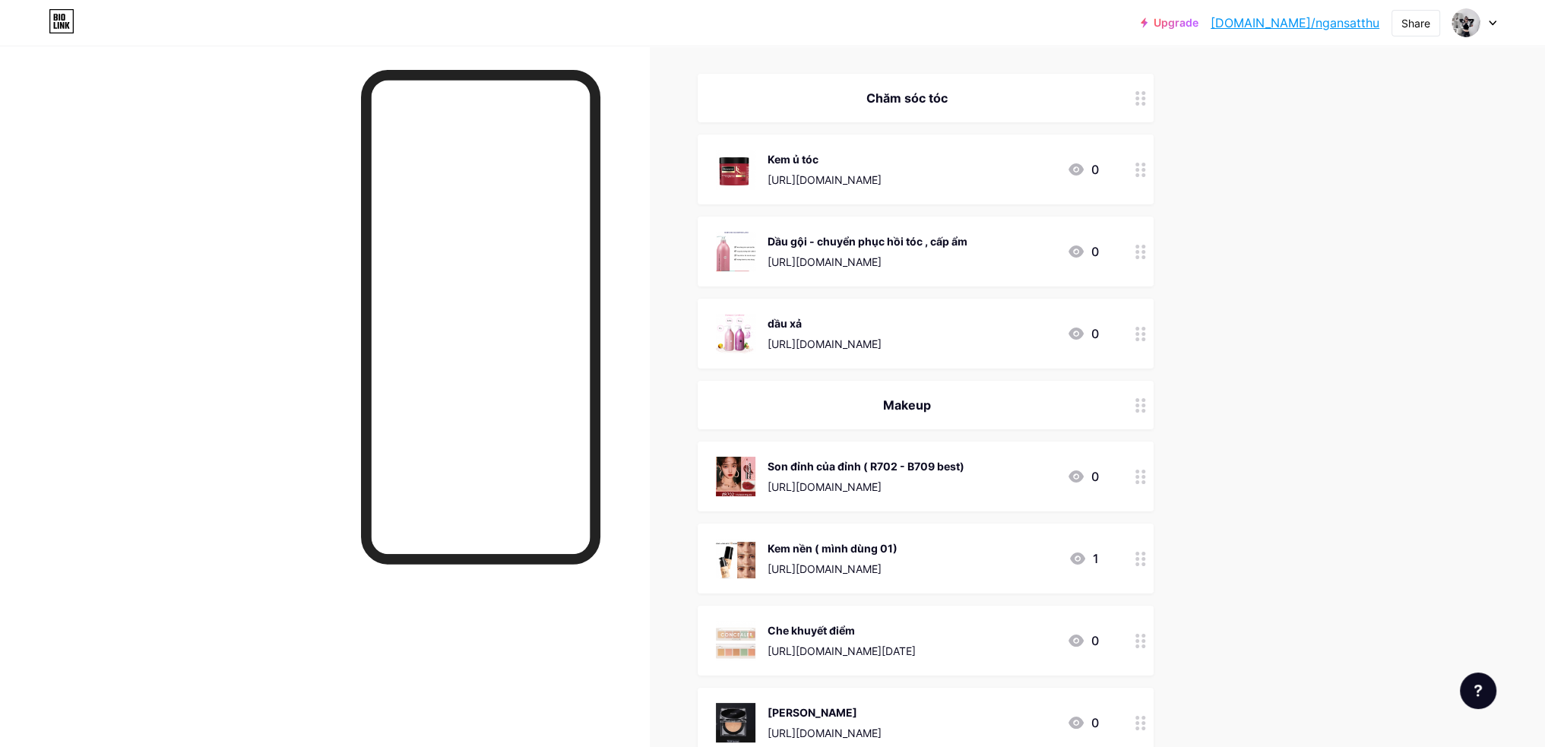
scroll to position [152, 0]
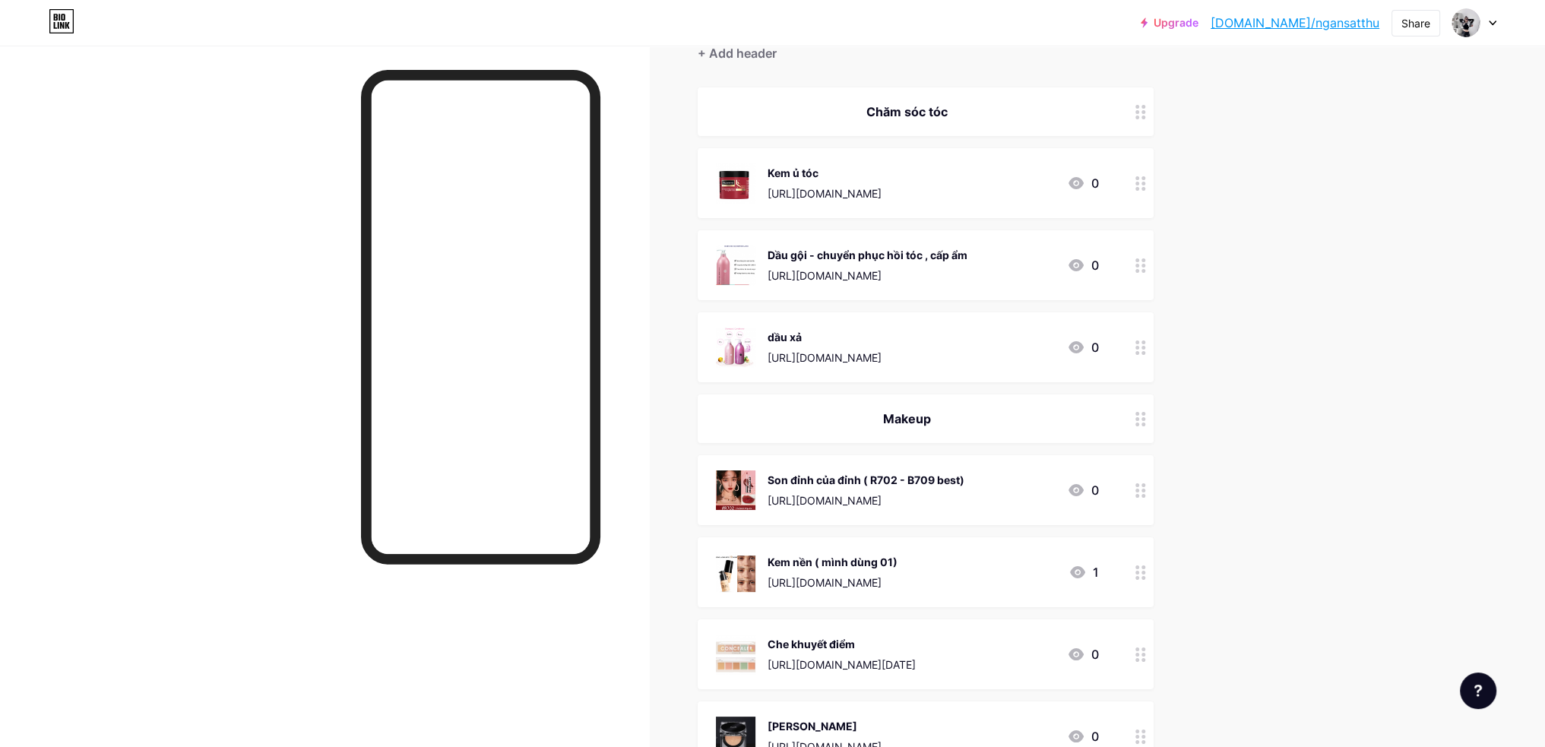
click at [1147, 425] on div at bounding box center [1141, 418] width 26 height 49
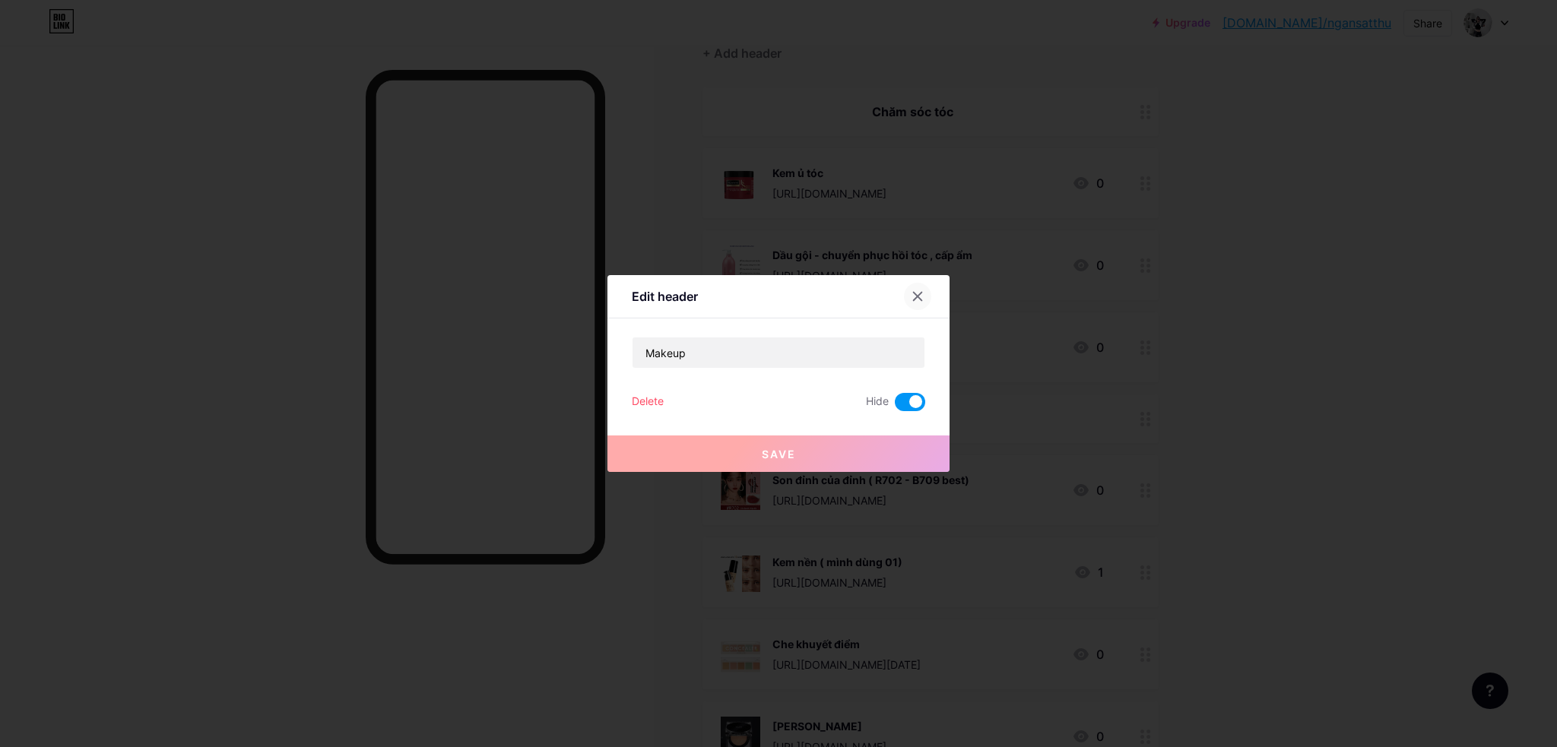
click at [924, 294] on div at bounding box center [917, 296] width 27 height 27
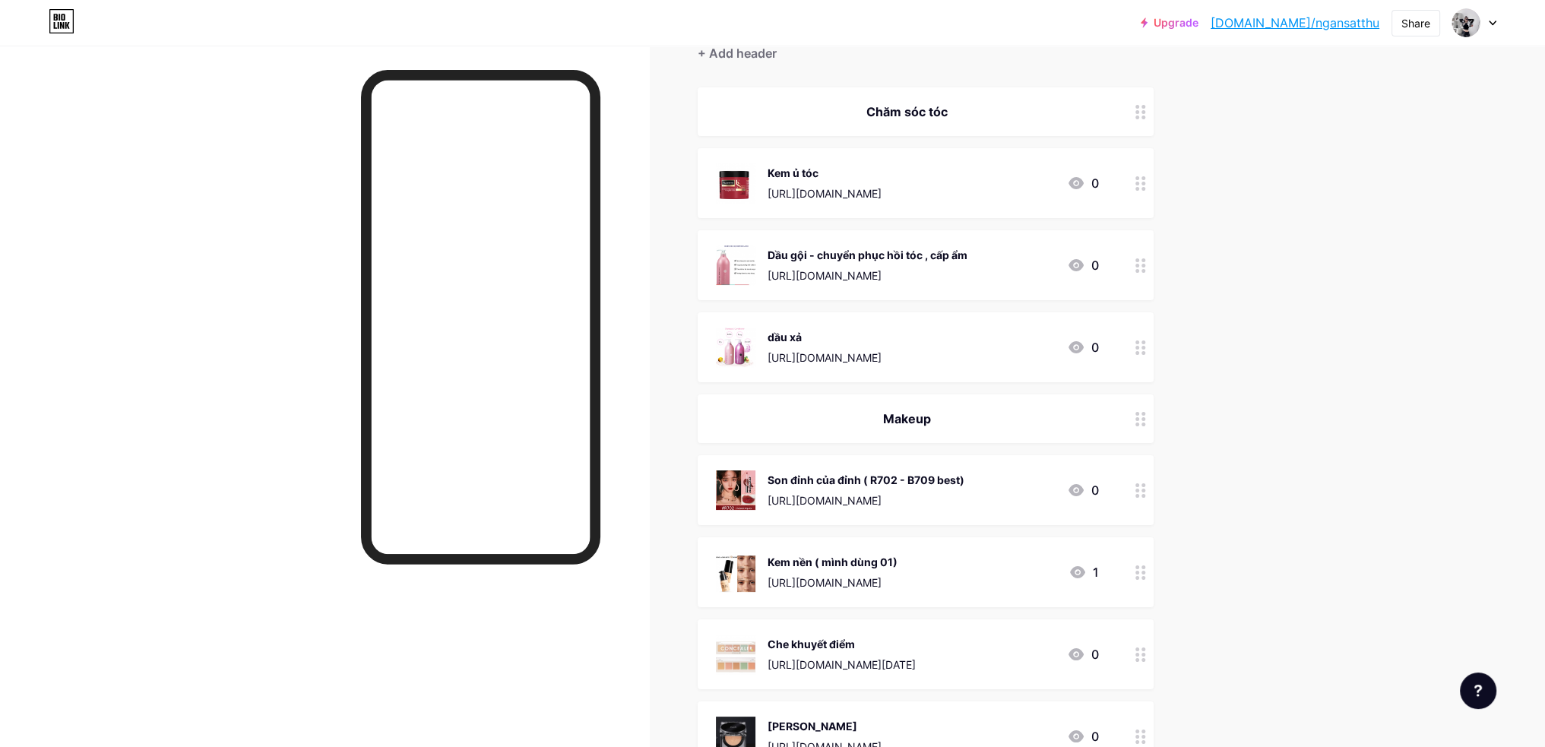
click at [1147, 426] on div at bounding box center [1141, 418] width 26 height 49
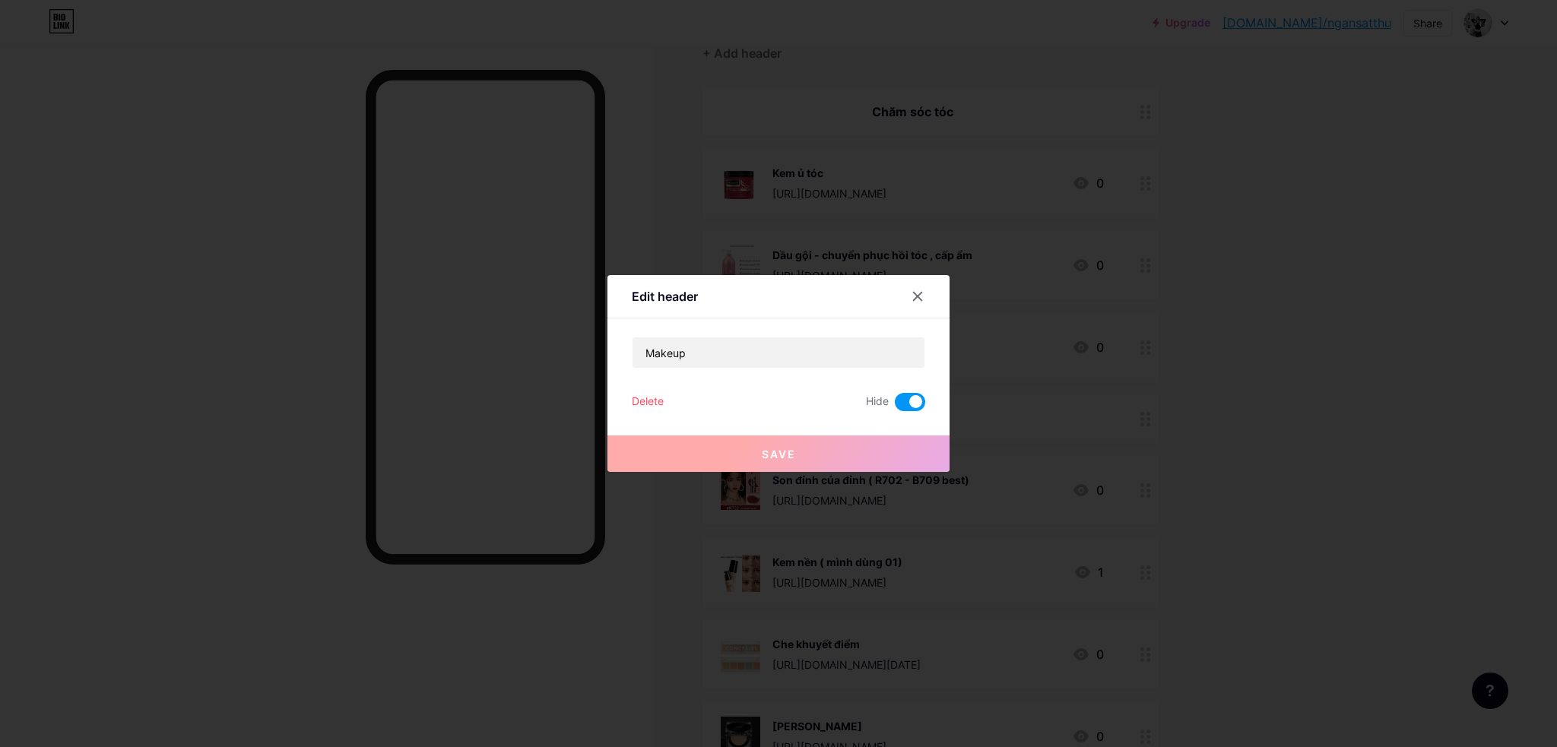
click at [851, 461] on button "Save" at bounding box center [778, 454] width 342 height 36
click at [1220, 489] on div at bounding box center [778, 373] width 1557 height 747
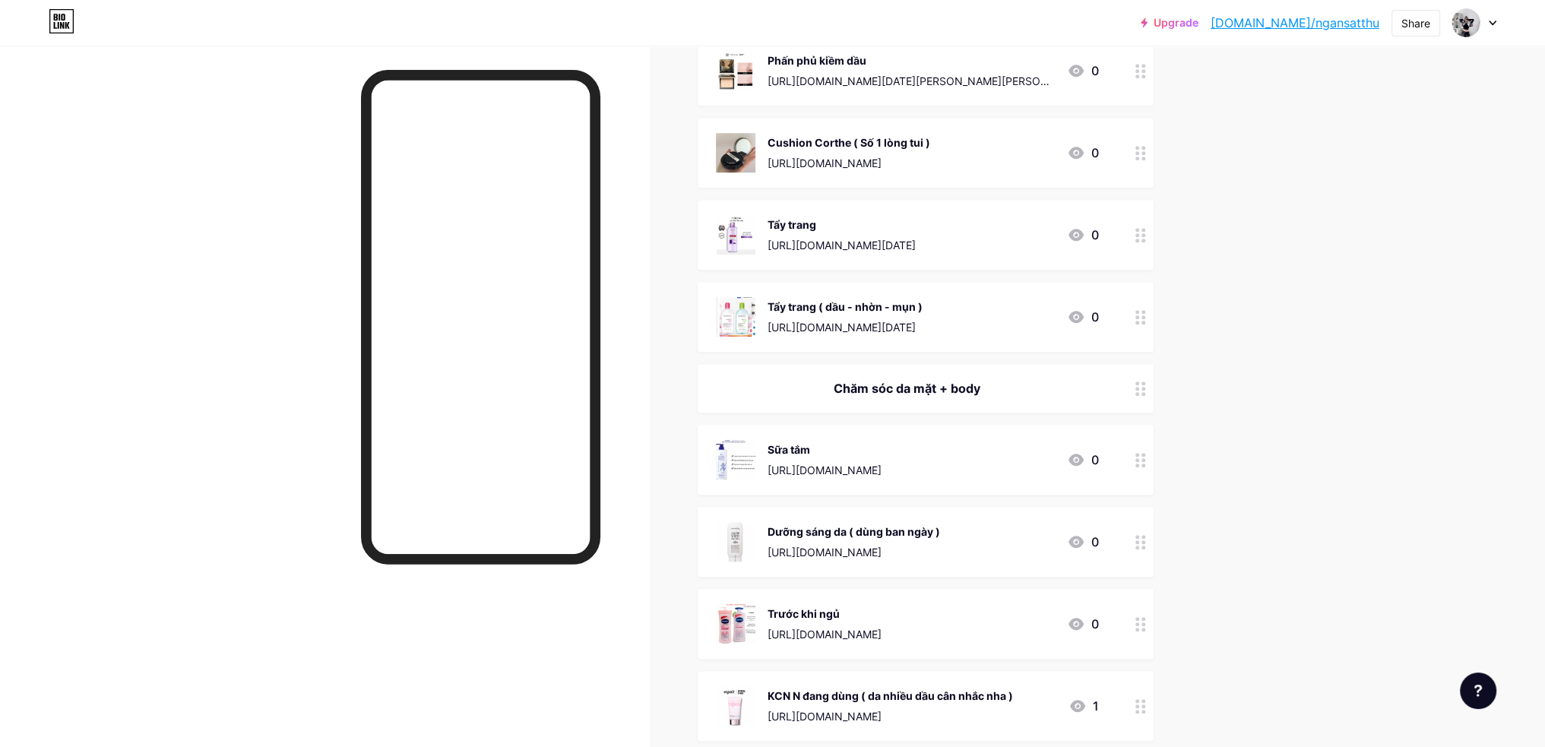
scroll to position [988, 0]
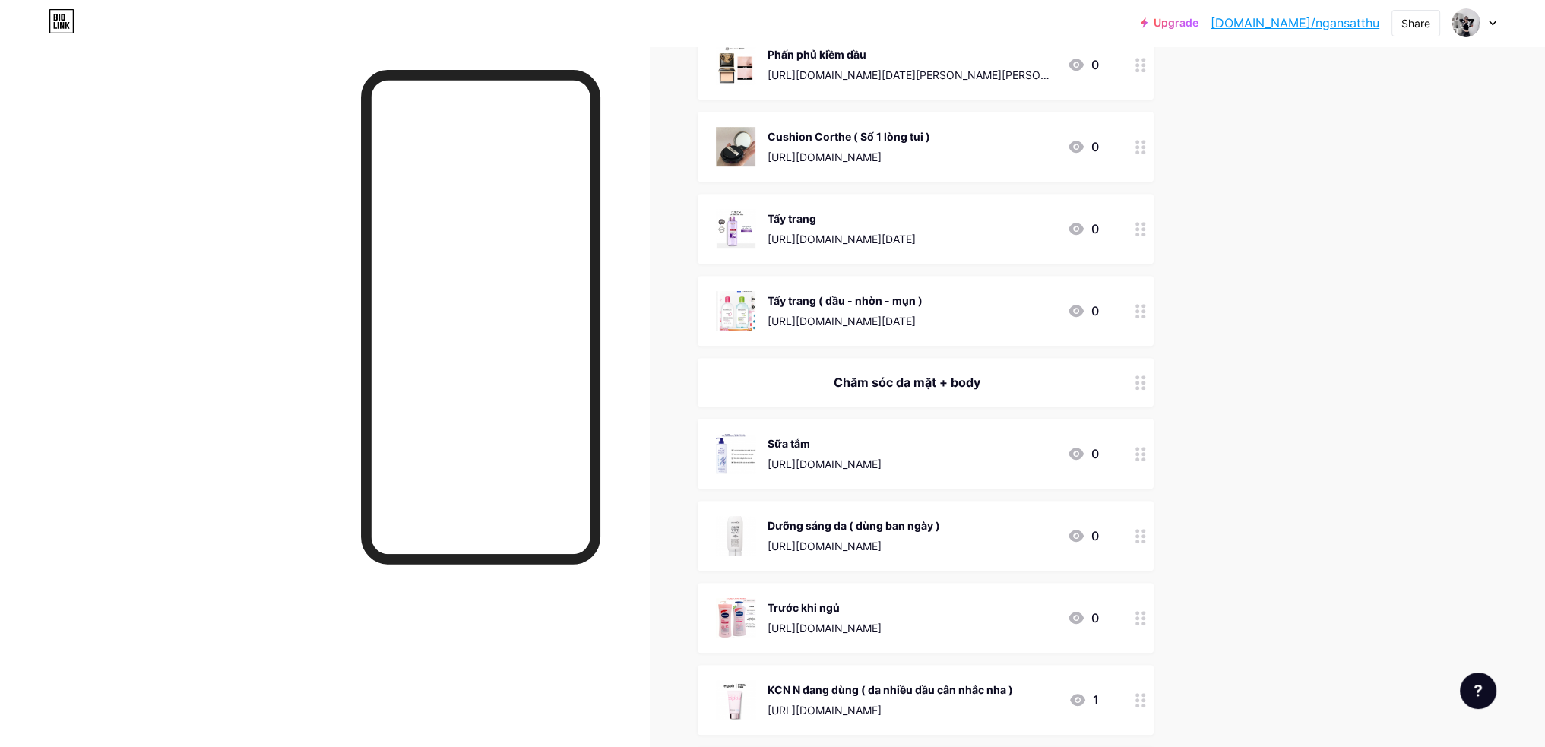
click at [1146, 379] on icon at bounding box center [1141, 382] width 11 height 14
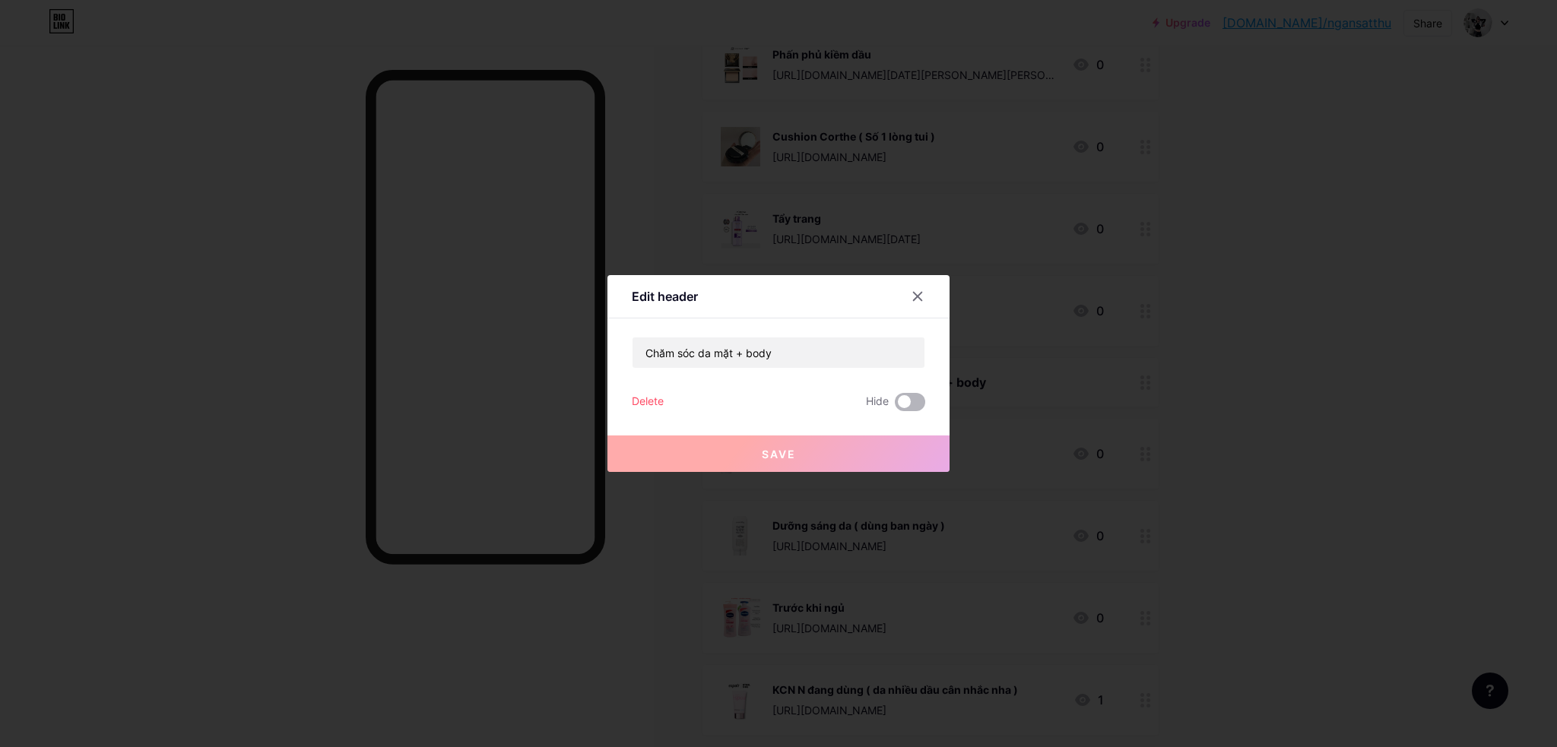
click at [906, 398] on span at bounding box center [910, 402] width 30 height 18
click at [895, 406] on input "checkbox" at bounding box center [895, 406] width 0 height 0
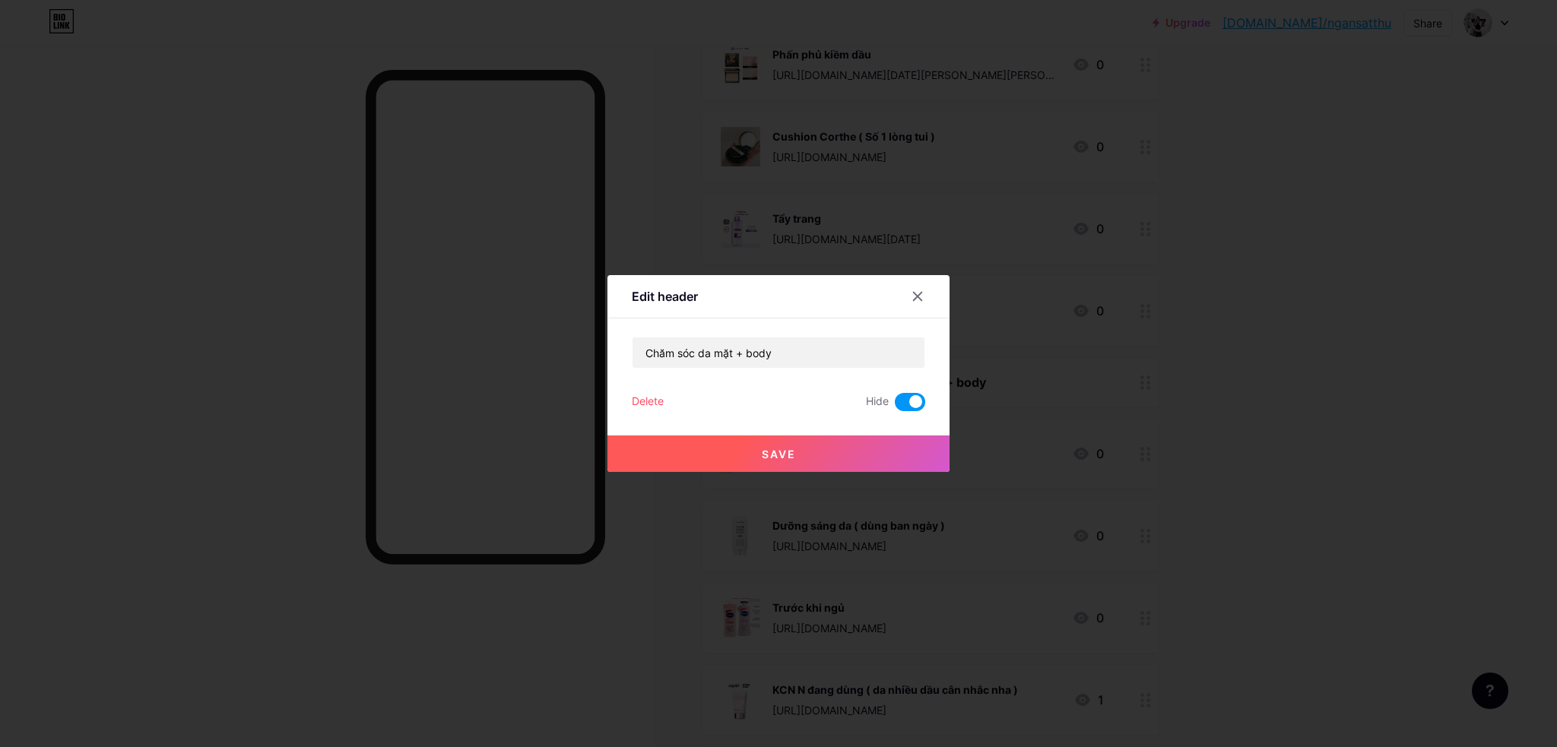
click at [869, 442] on button "Save" at bounding box center [778, 454] width 342 height 36
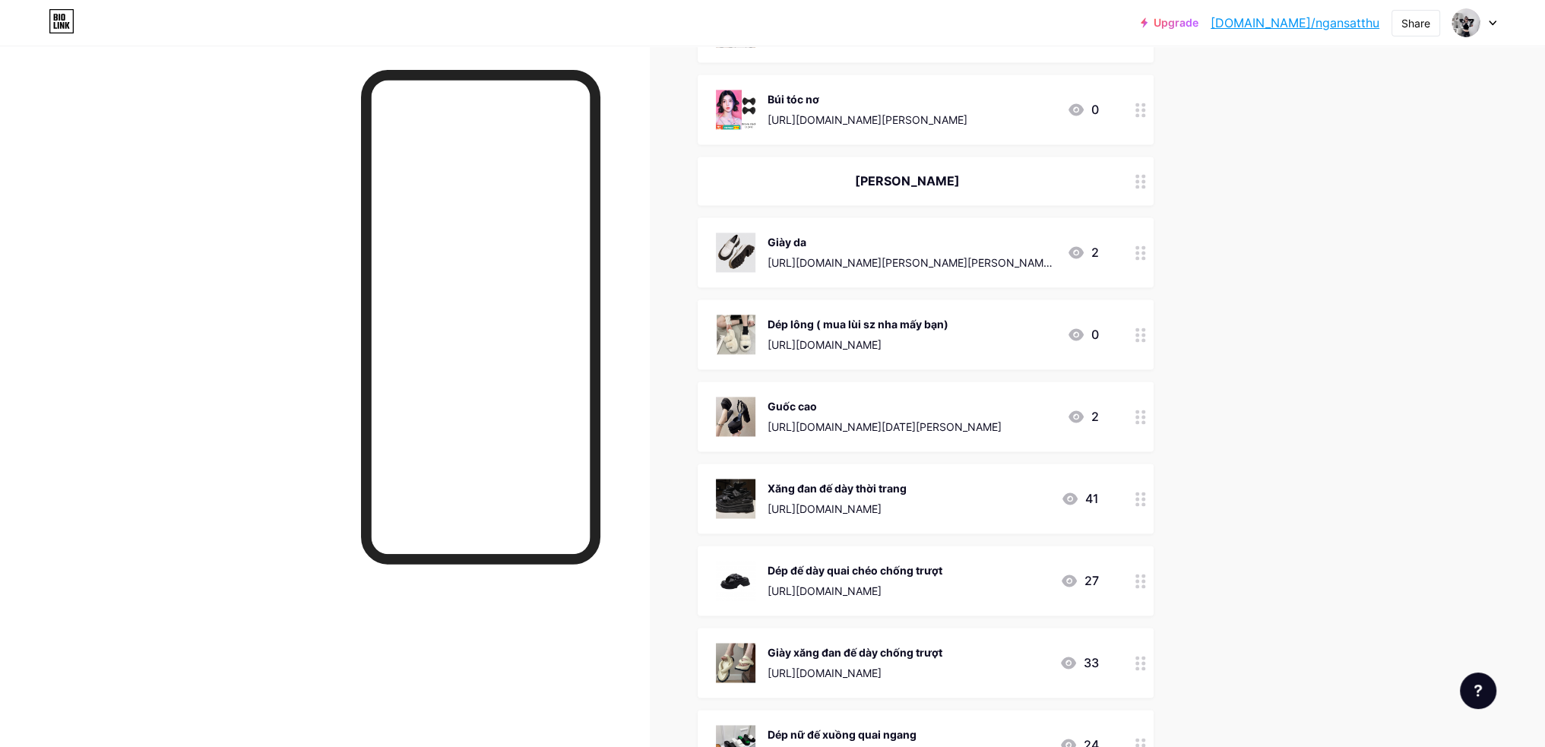
scroll to position [2964, 0]
click at [1145, 106] on div at bounding box center [1141, 109] width 26 height 70
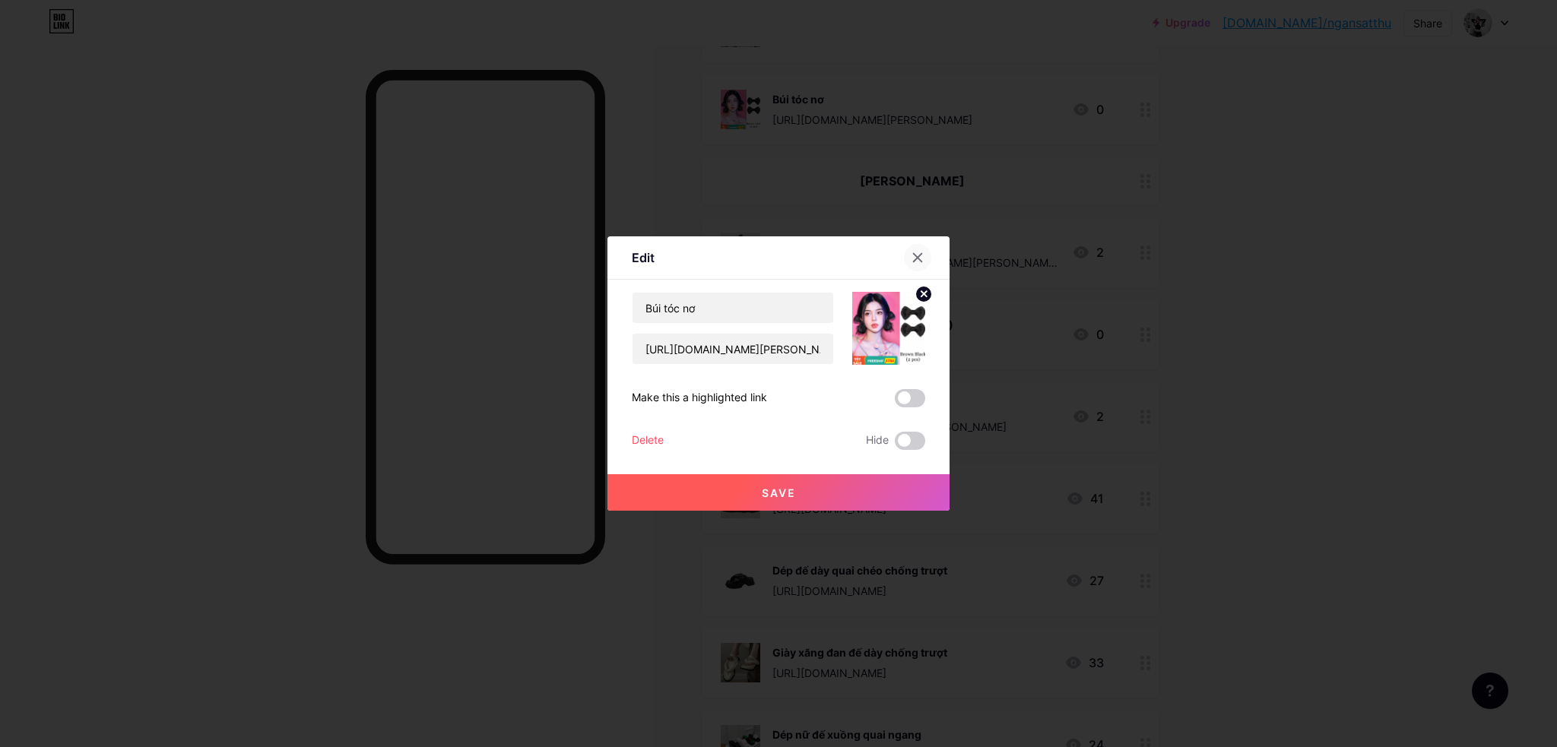
click at [921, 255] on icon at bounding box center [917, 258] width 12 height 12
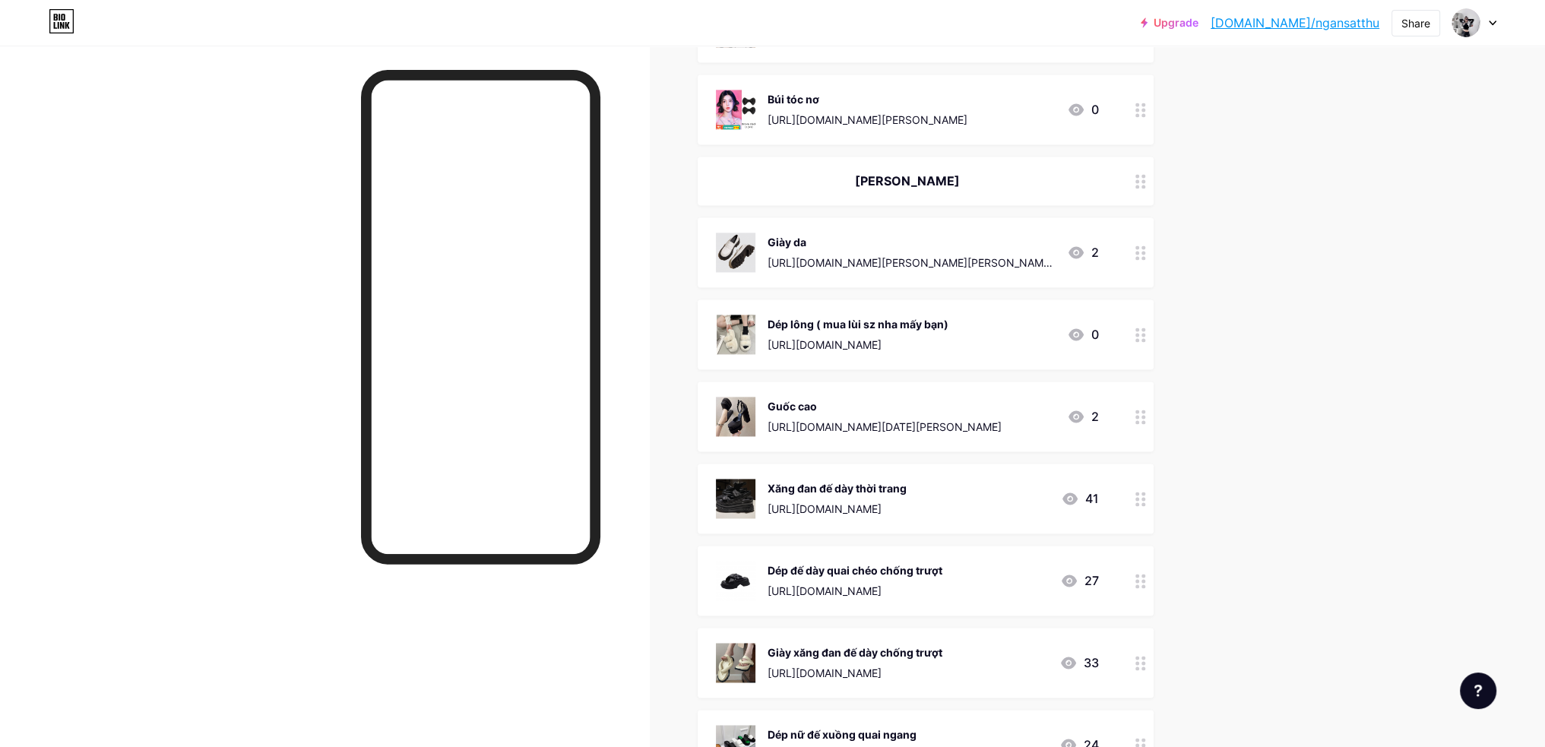
click at [1137, 176] on div at bounding box center [1141, 181] width 26 height 49
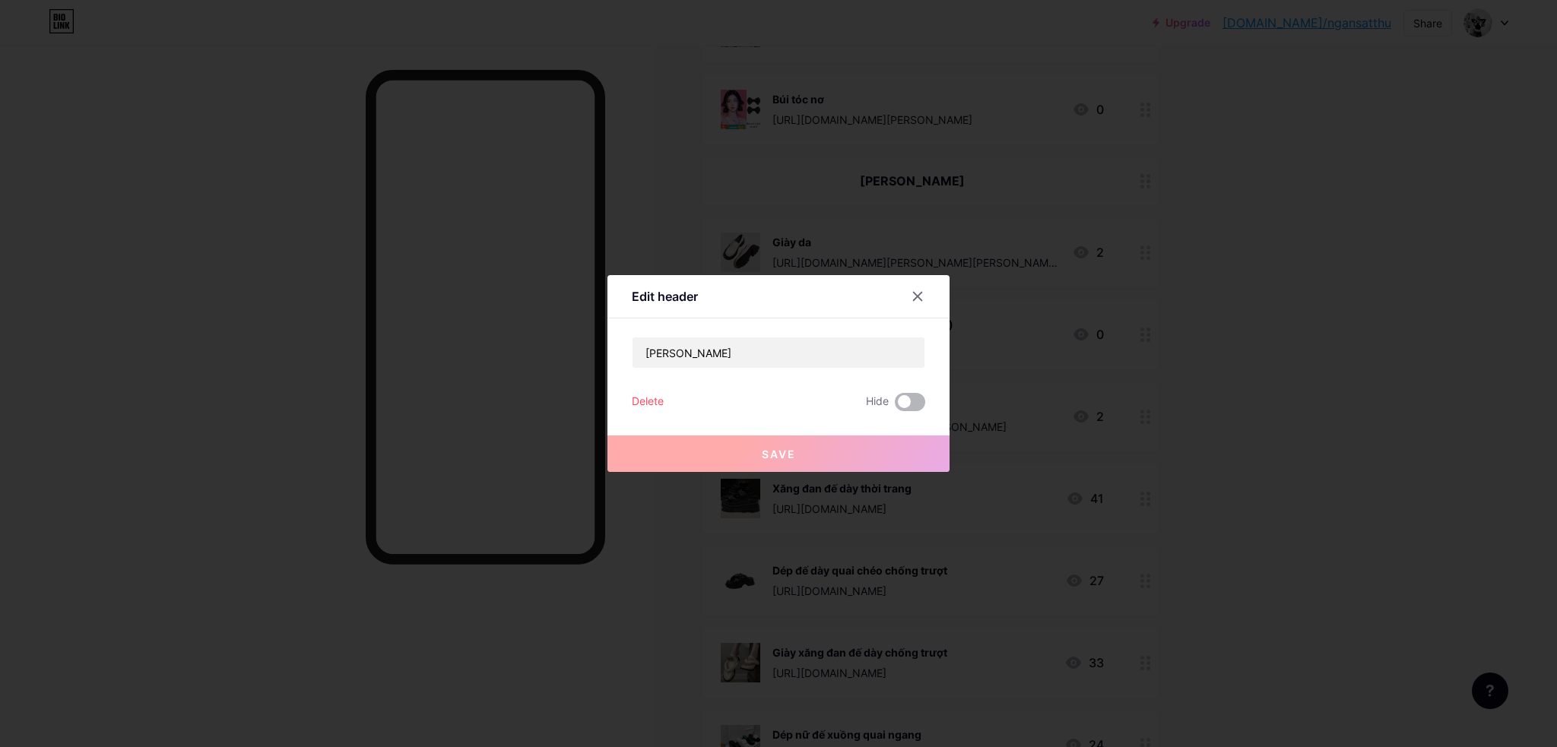
click at [916, 404] on span at bounding box center [910, 402] width 30 height 18
click at [895, 406] on input "checkbox" at bounding box center [895, 406] width 0 height 0
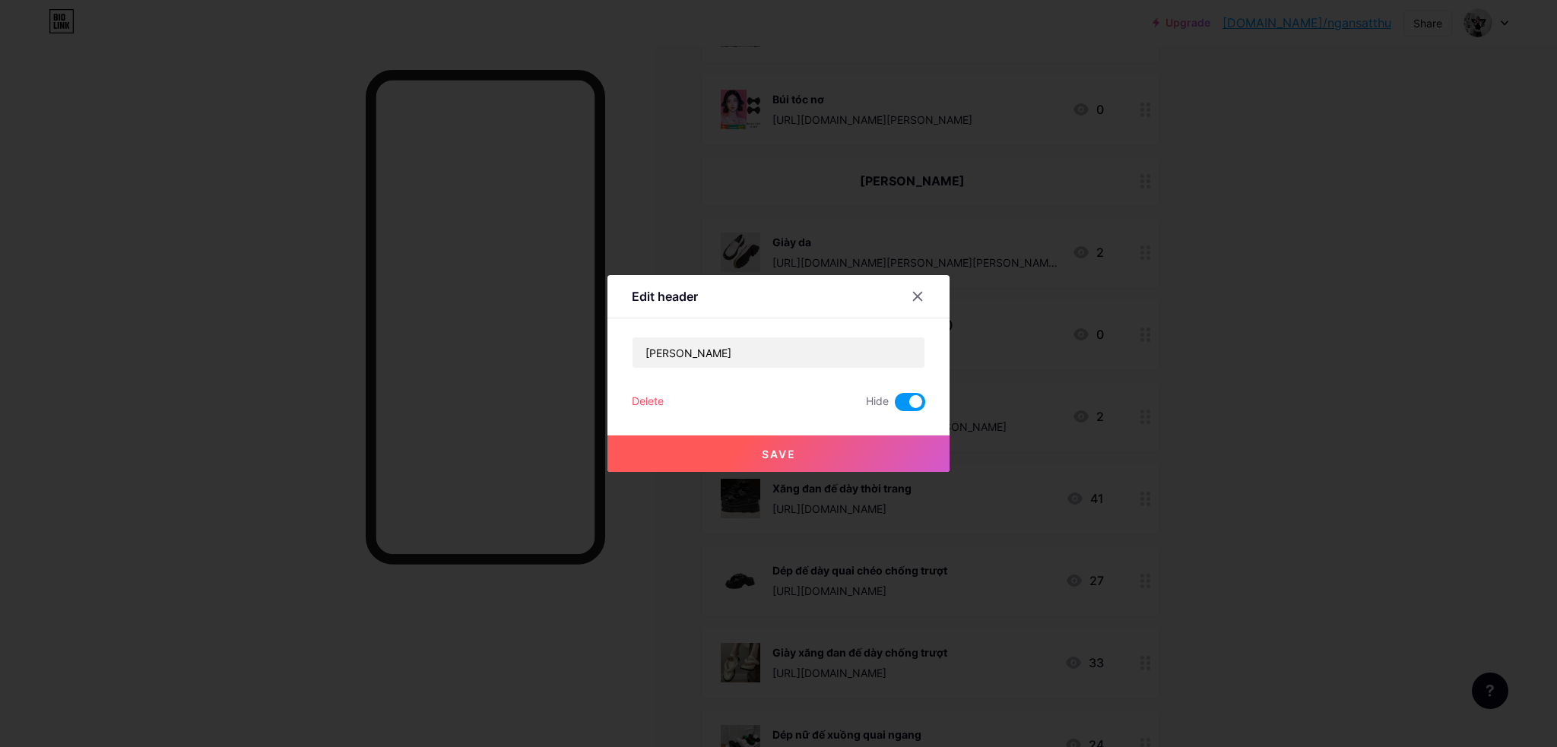
click at [906, 445] on button "Save" at bounding box center [778, 454] width 342 height 36
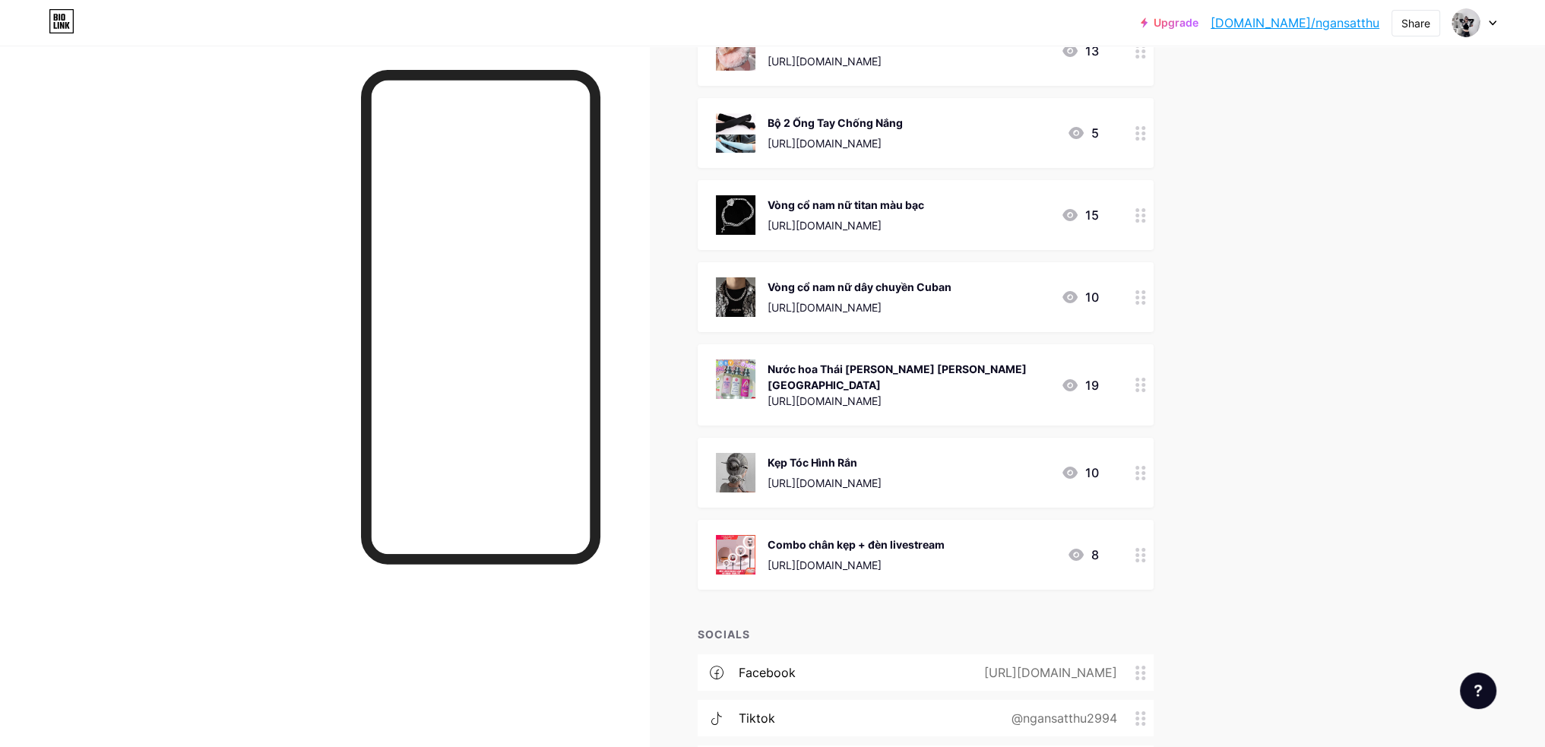
scroll to position [7663, 0]
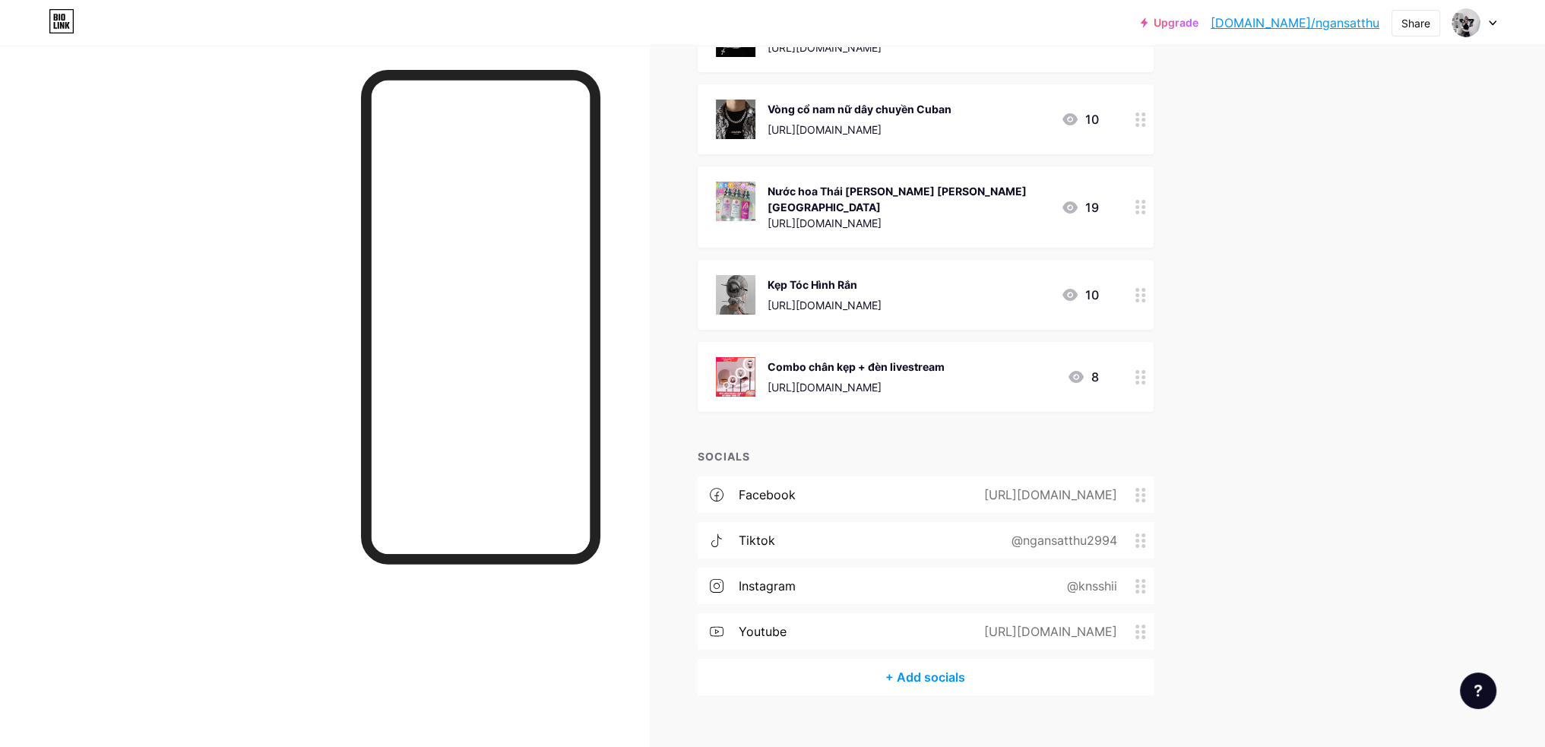
click at [1111, 577] on div "@knsshii" at bounding box center [1089, 586] width 93 height 18
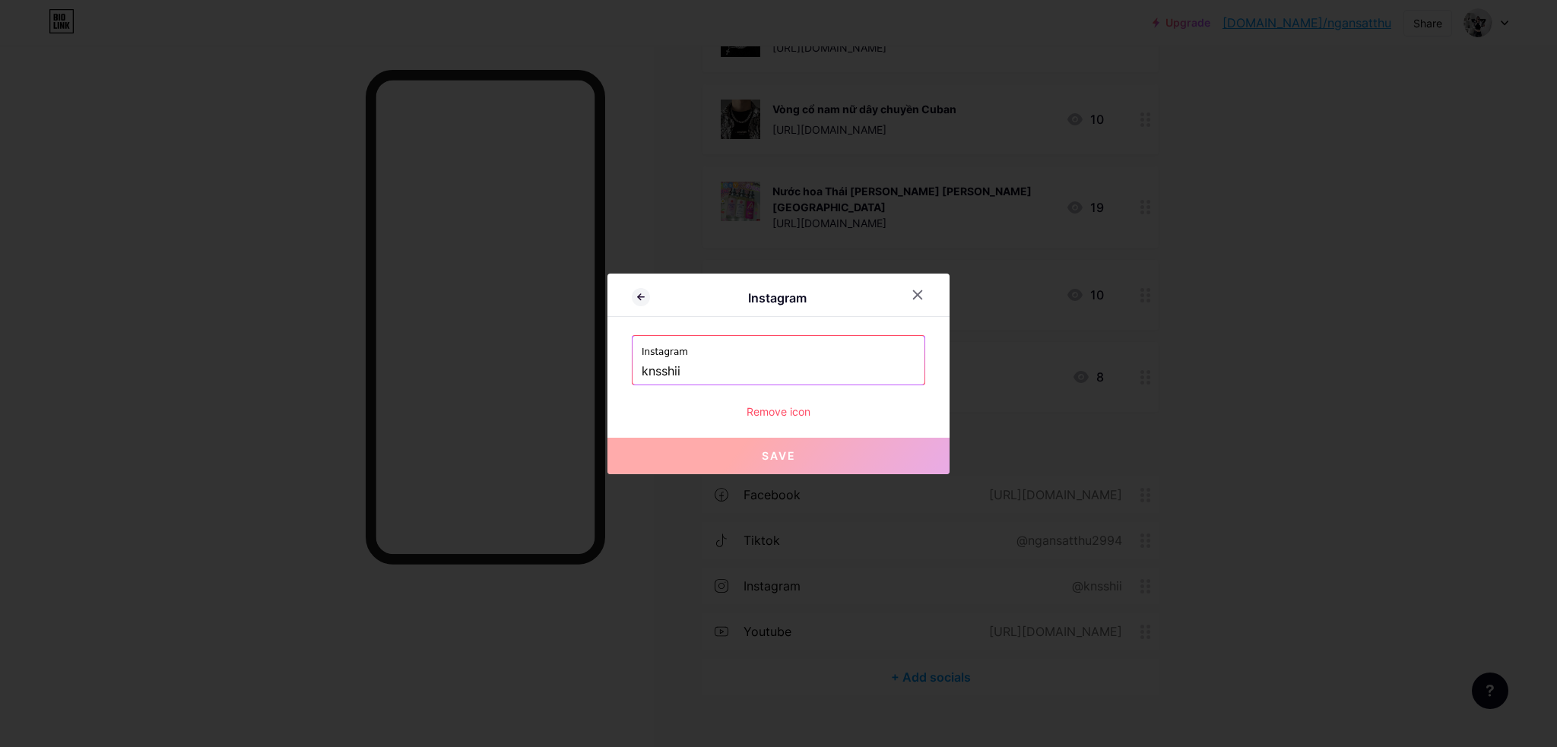
click at [715, 376] on input "knsshii" at bounding box center [779, 372] width 274 height 26
drag, startPoint x: 715, startPoint y: 374, endPoint x: 606, endPoint y: 385, distance: 109.3
click at [600, 376] on div "Instagram Instagram knsshii Remove icon Save" at bounding box center [778, 373] width 1557 height 747
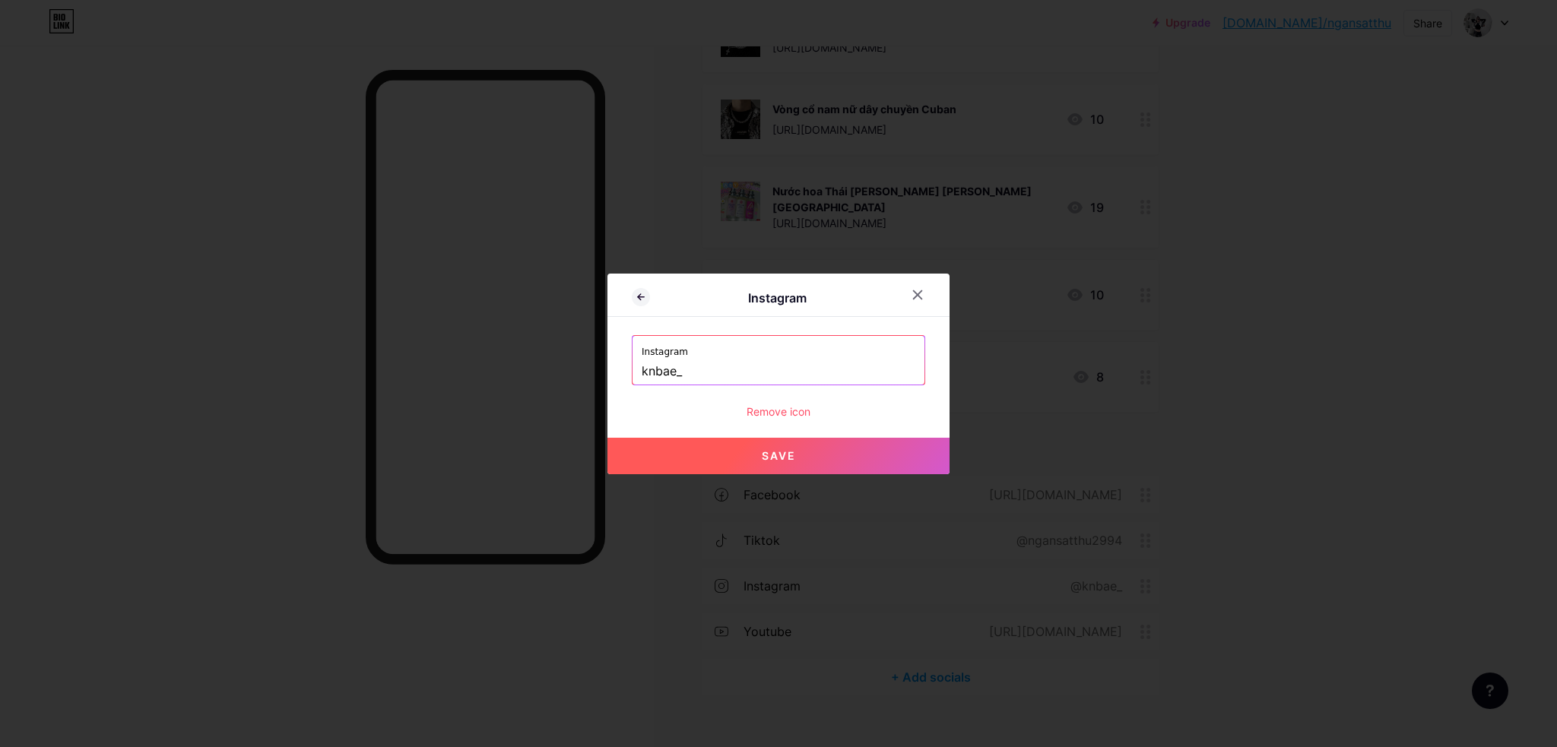
click at [835, 460] on button "Save" at bounding box center [778, 456] width 342 height 36
type input "https://instagram.com/knbae_"
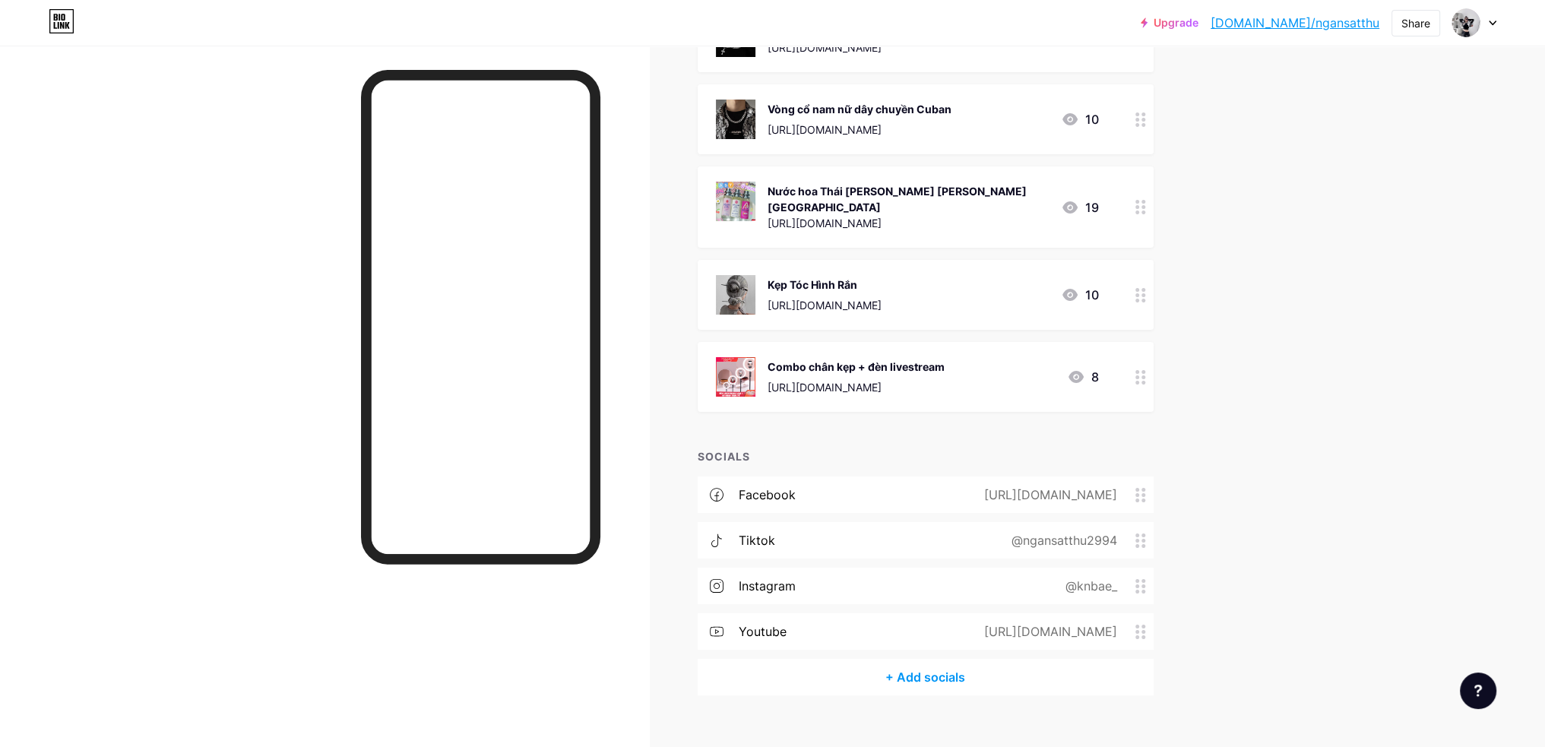
click at [1145, 381] on circle at bounding box center [1144, 383] width 4 height 4
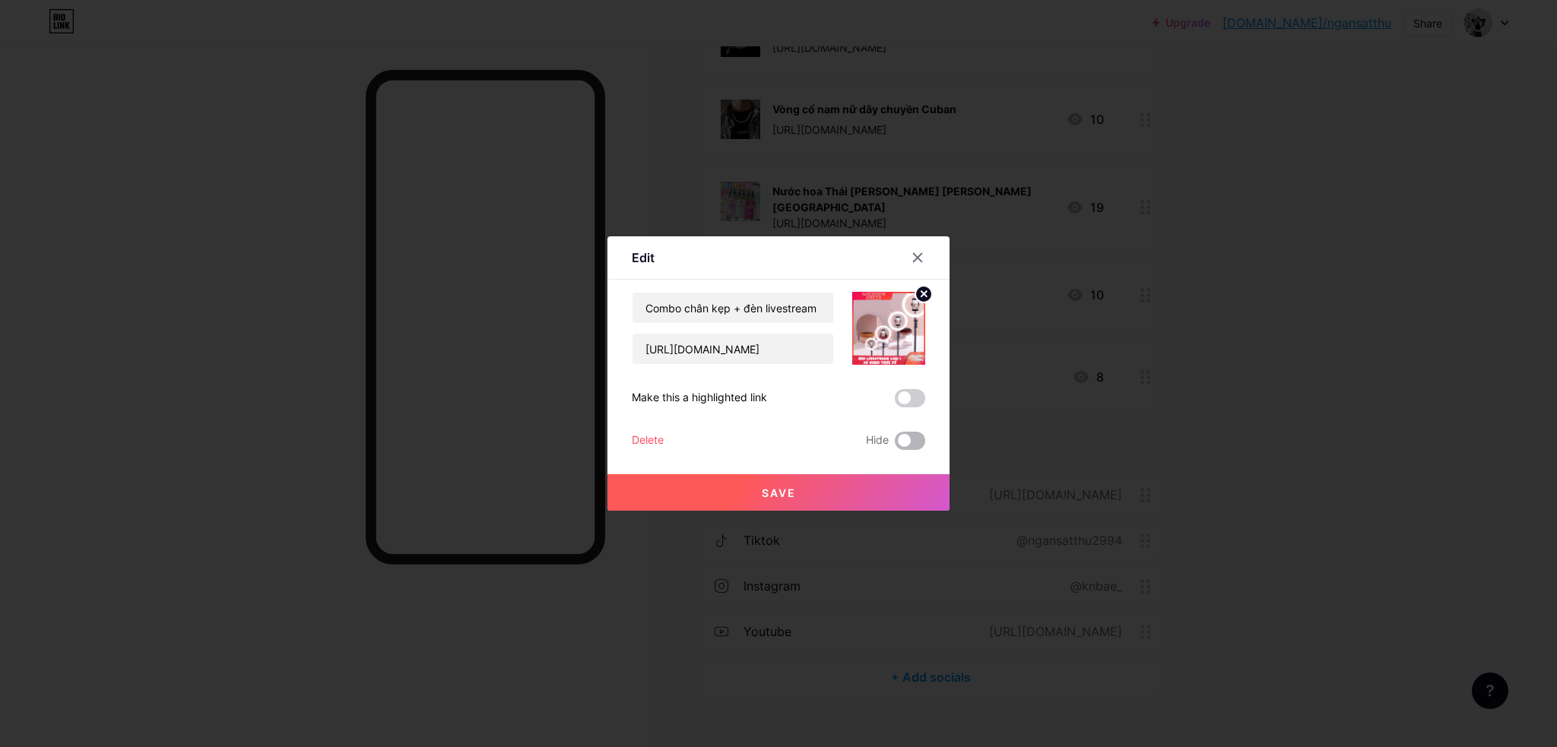
click at [911, 445] on span at bounding box center [910, 441] width 30 height 18
click at [895, 445] on input "checkbox" at bounding box center [895, 445] width 0 height 0
click at [903, 483] on button "Save" at bounding box center [778, 492] width 342 height 36
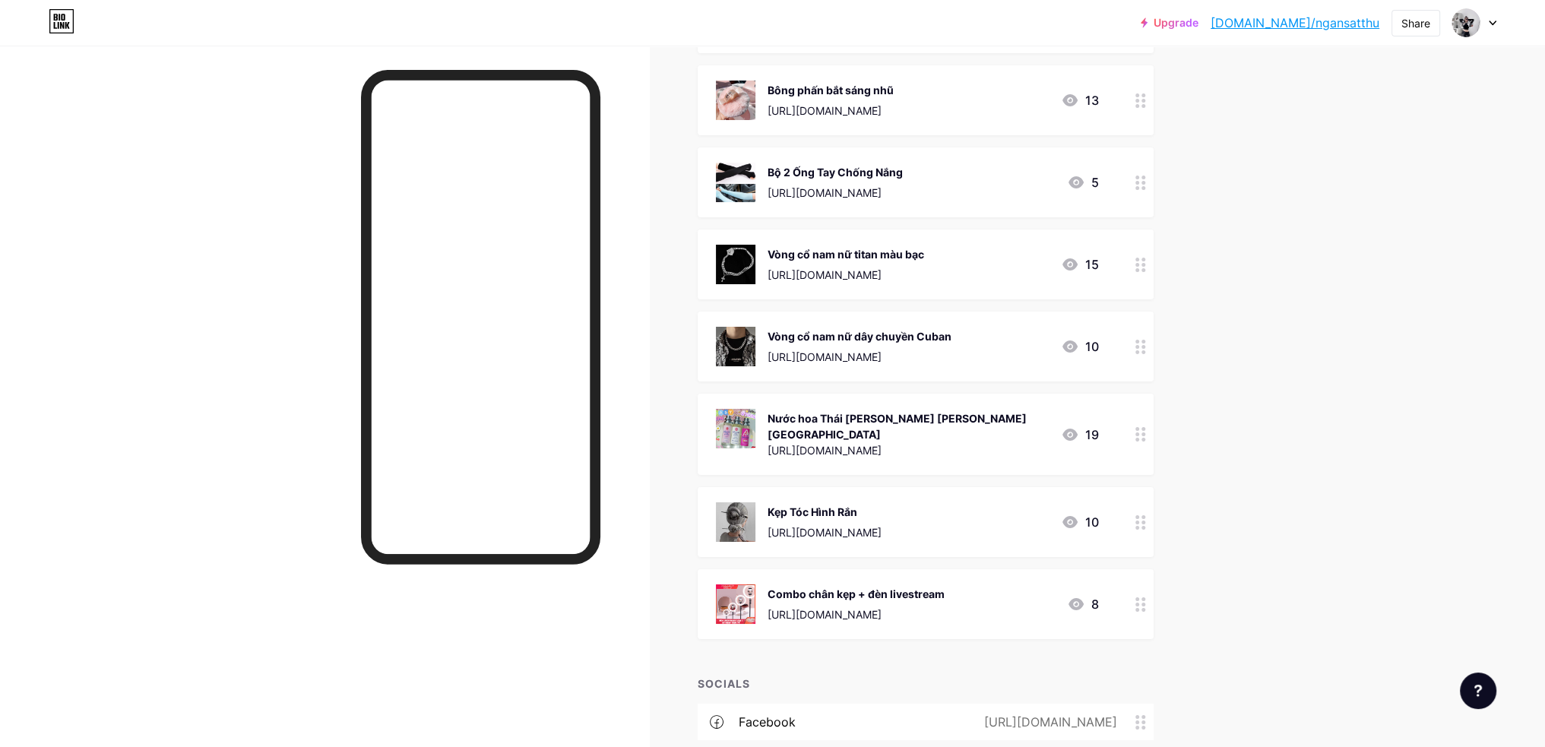
scroll to position [7435, 0]
click at [1146, 598] on icon at bounding box center [1141, 605] width 11 height 14
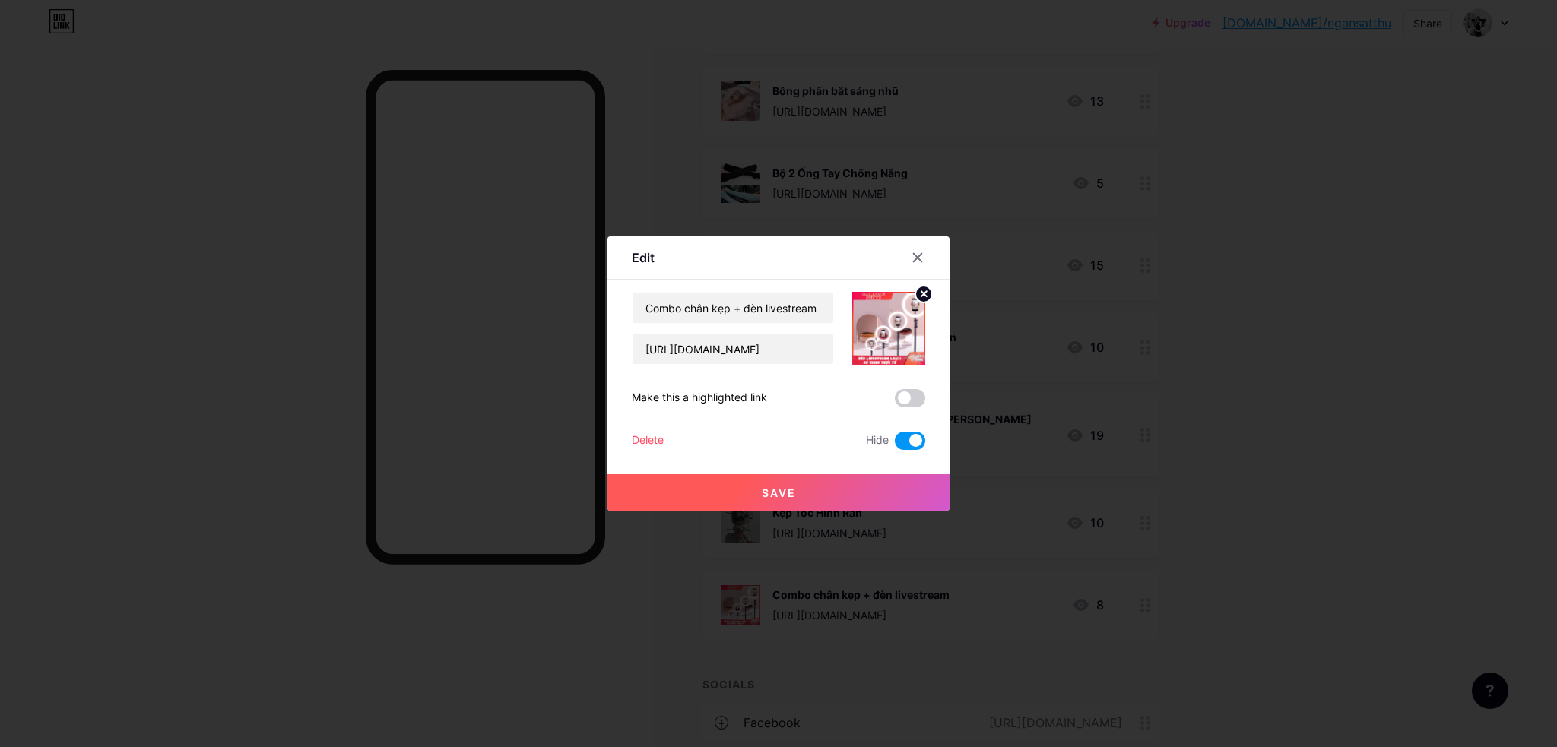
click at [876, 492] on button "Save" at bounding box center [778, 492] width 342 height 36
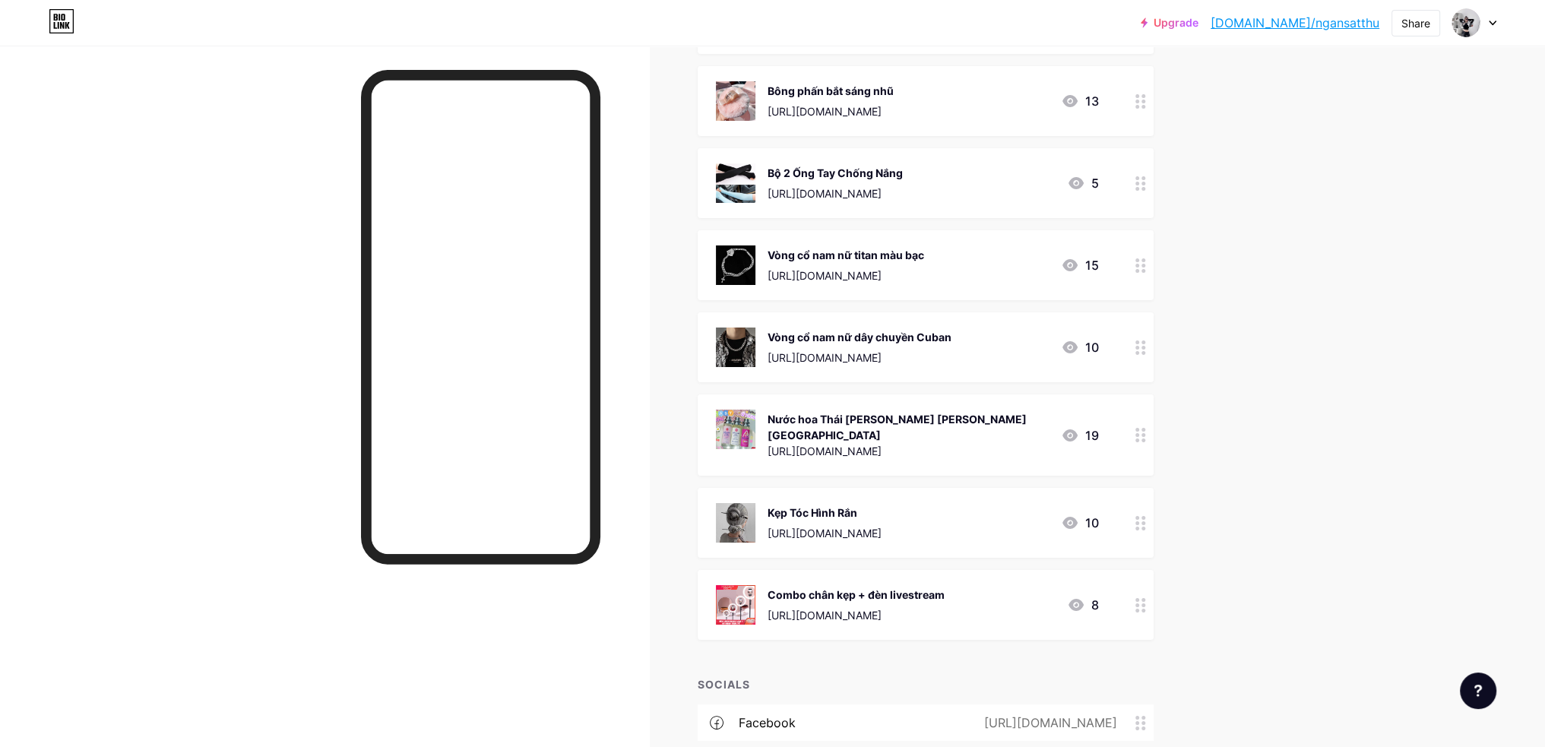
click at [1139, 570] on div at bounding box center [1141, 605] width 26 height 70
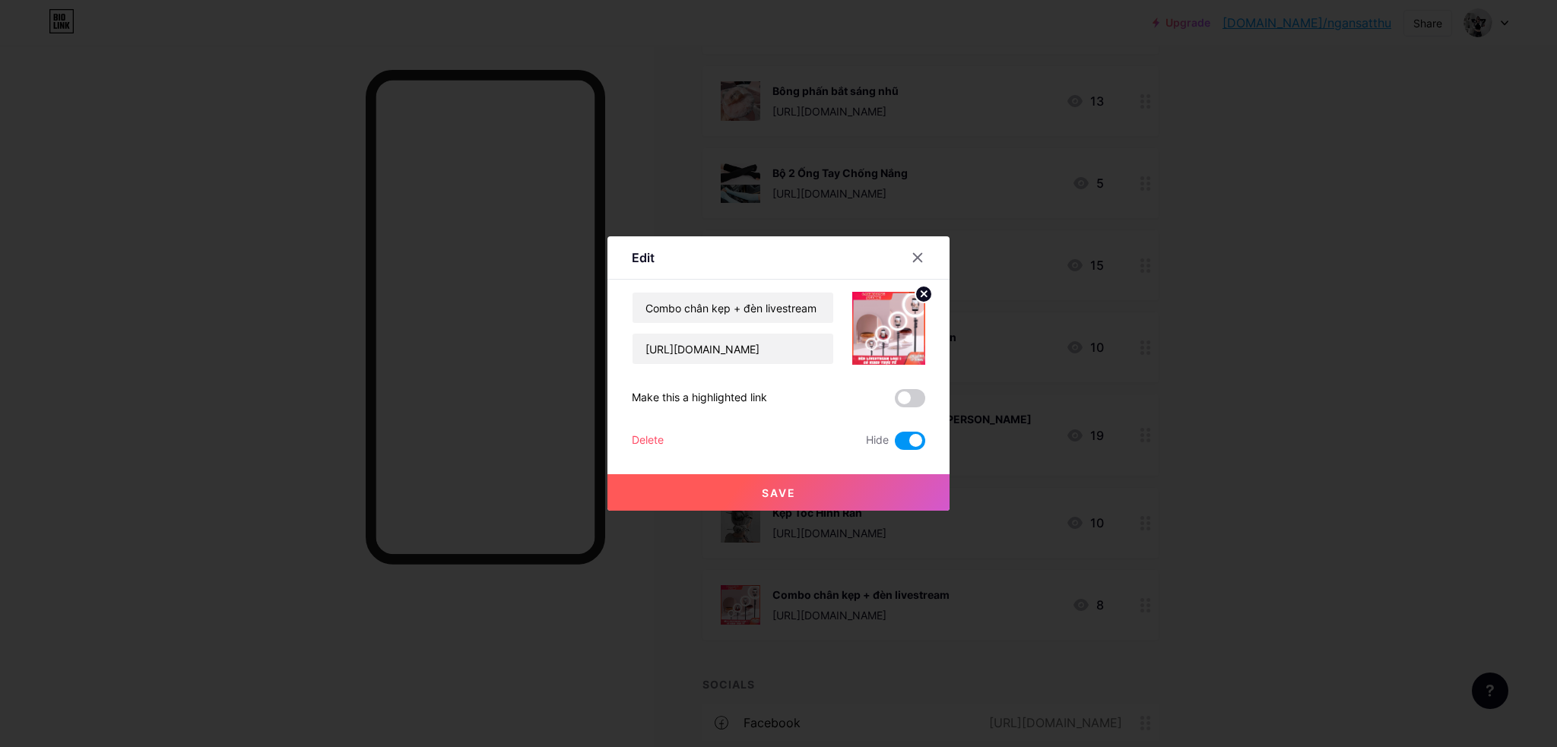
click at [1142, 581] on div at bounding box center [778, 373] width 1557 height 747
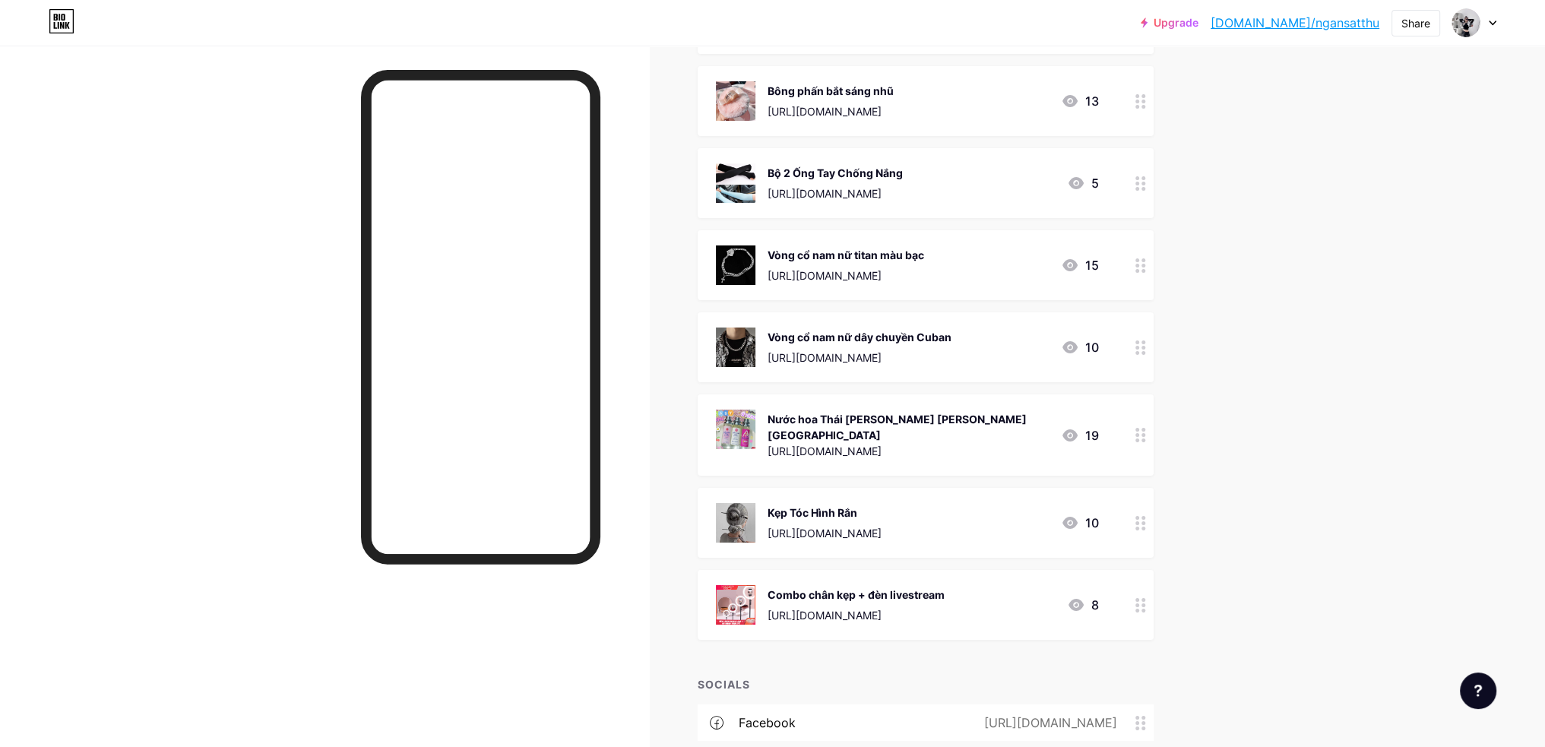
click at [1143, 591] on div at bounding box center [1141, 605] width 26 height 70
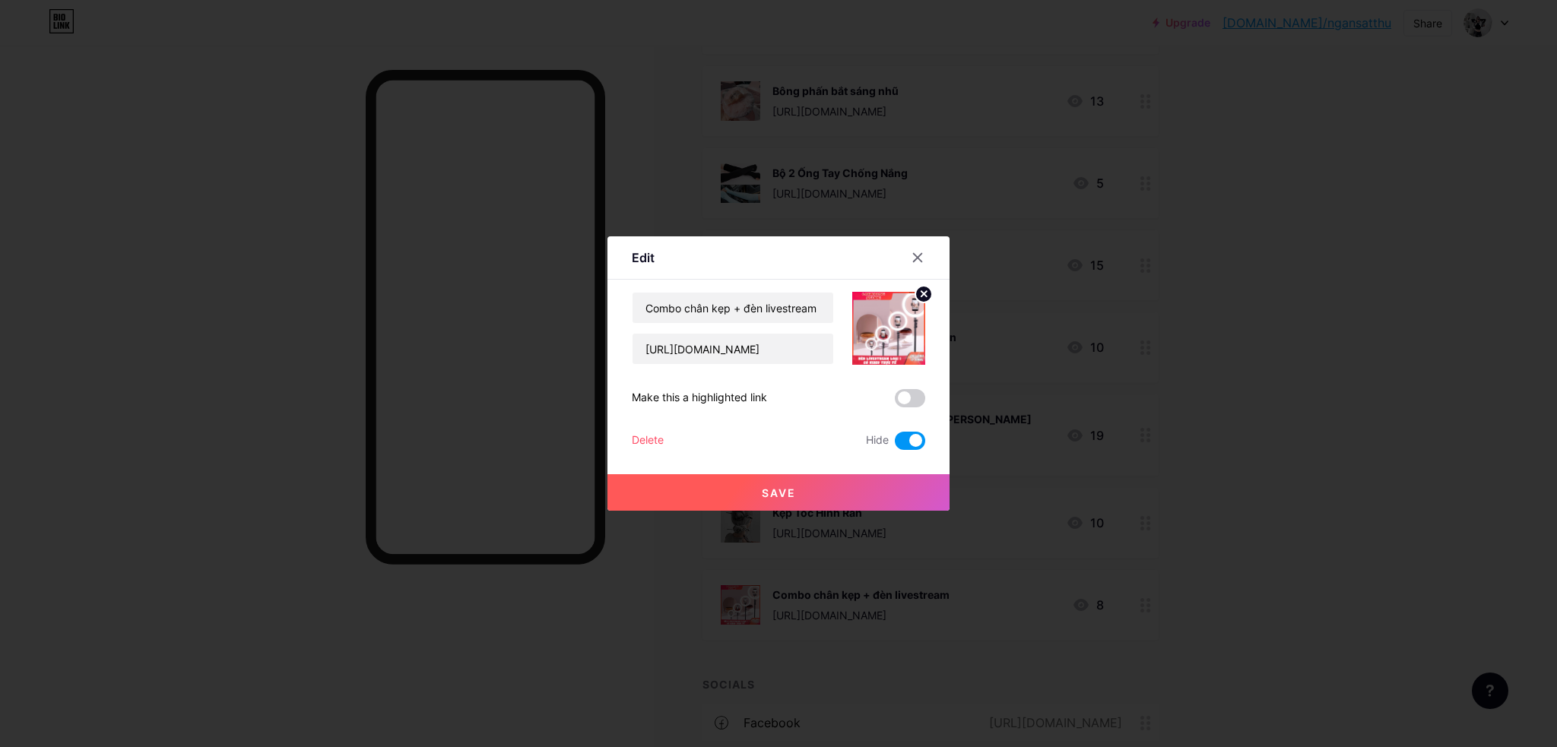
click at [871, 477] on button "Save" at bounding box center [778, 492] width 342 height 36
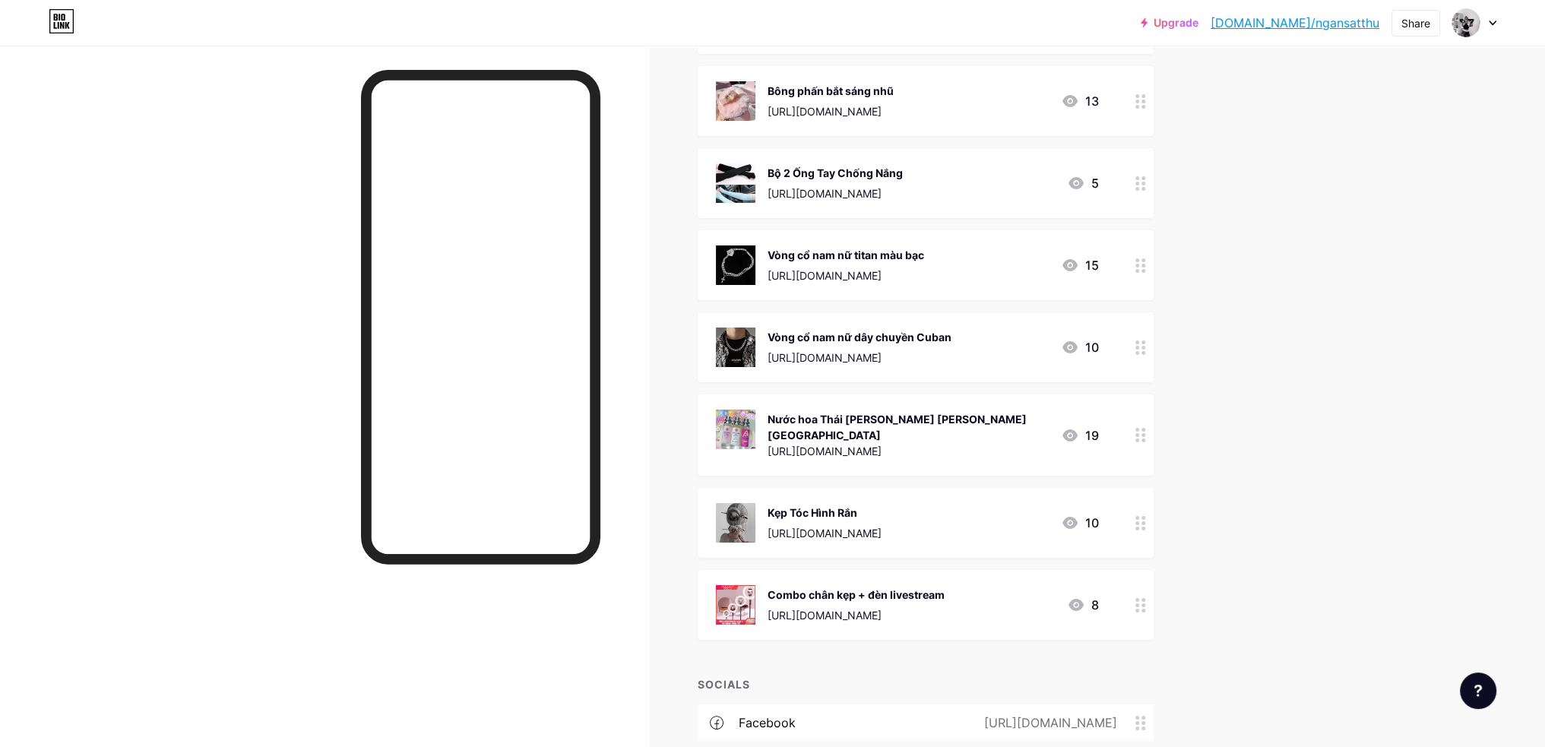
click at [1146, 598] on icon at bounding box center [1141, 605] width 11 height 14
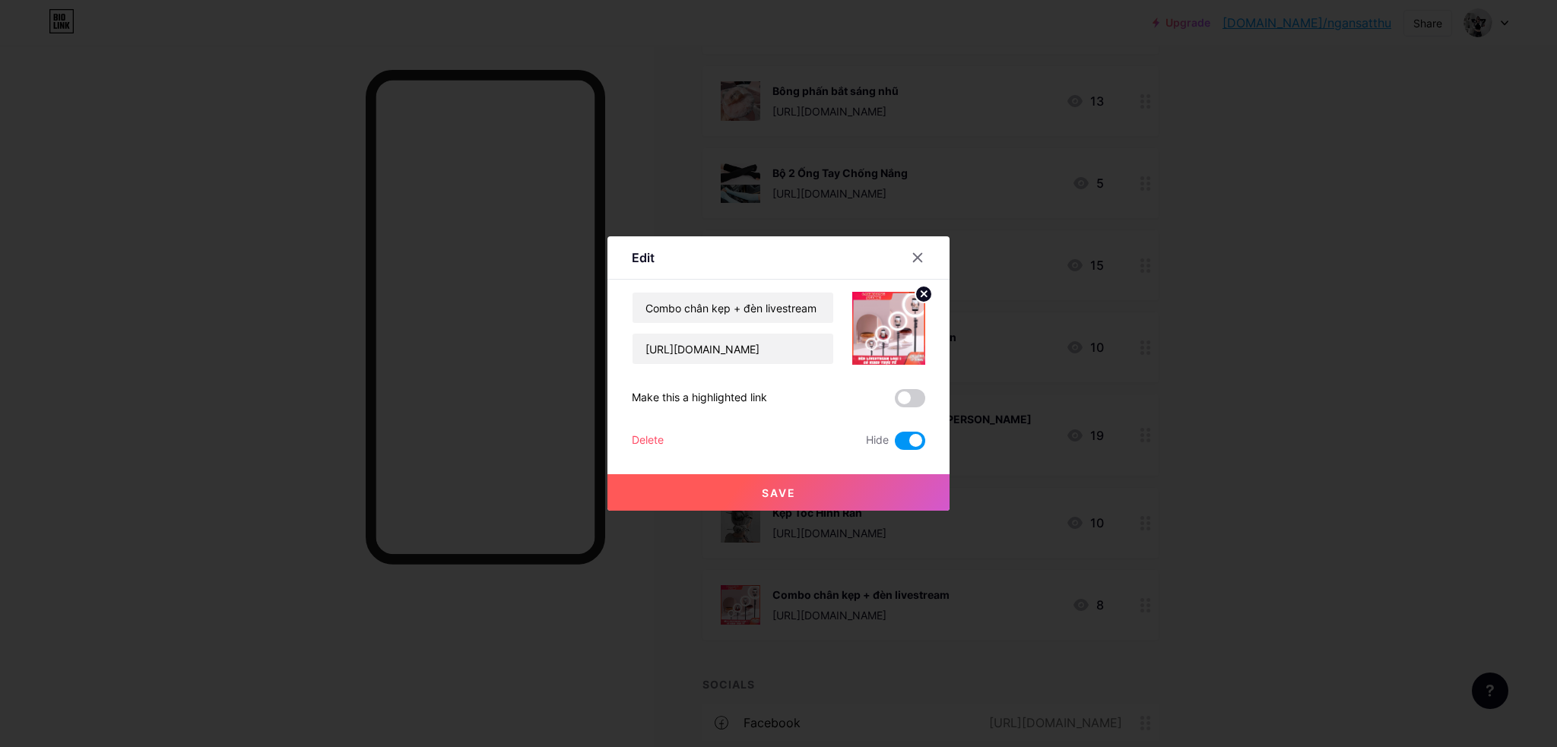
click at [863, 486] on button "Save" at bounding box center [778, 492] width 342 height 36
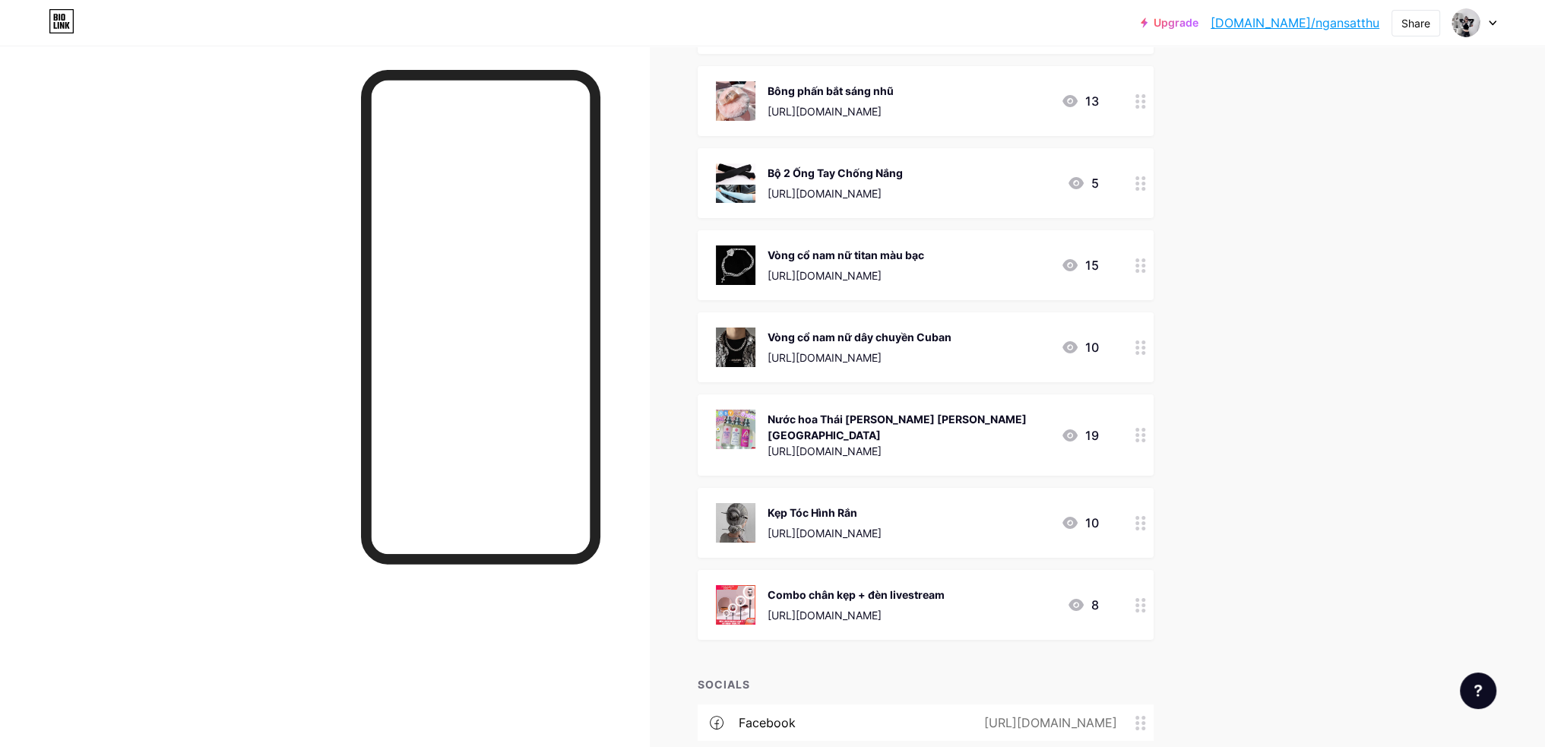
click at [1146, 598] on icon at bounding box center [1141, 605] width 11 height 14
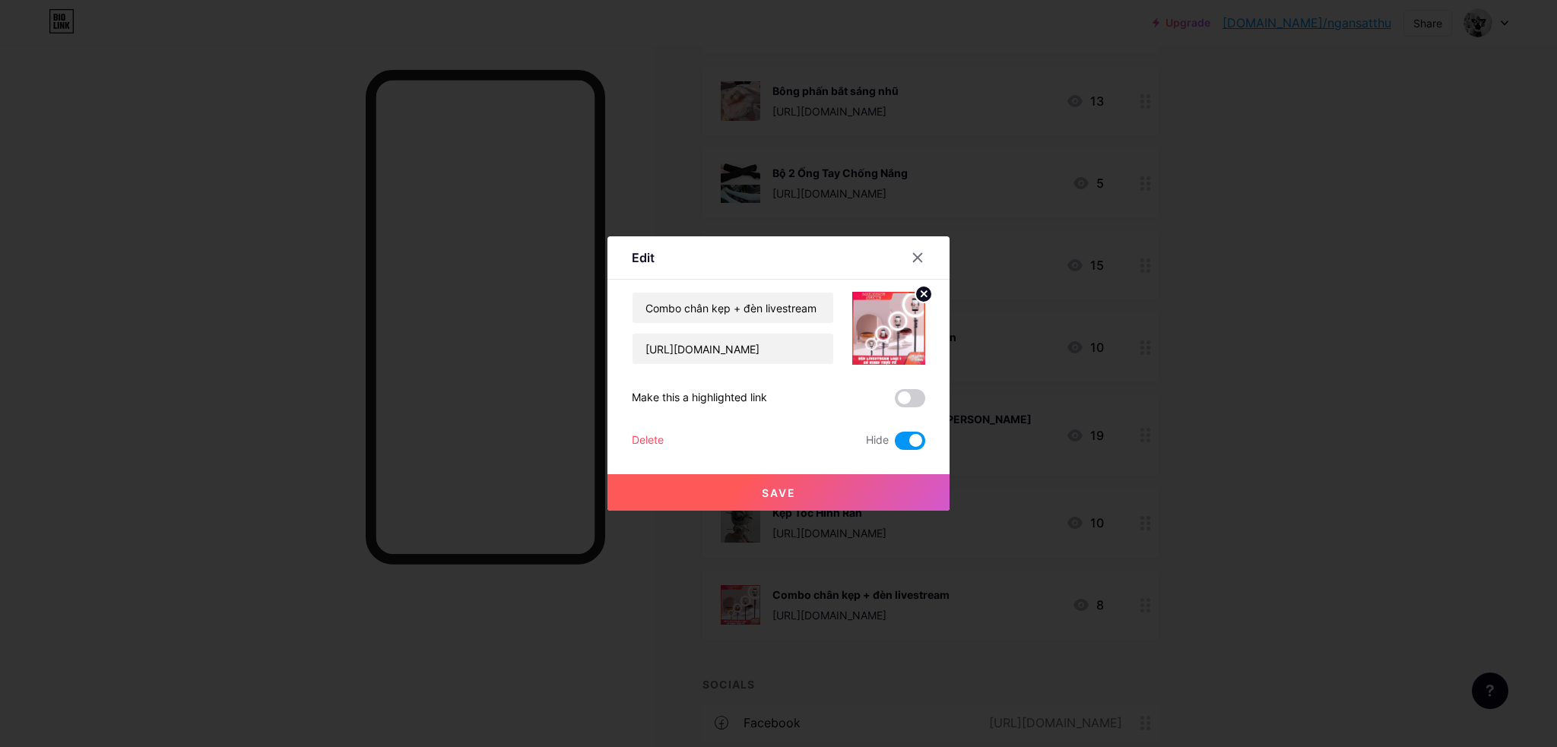
click at [857, 484] on button "Save" at bounding box center [778, 492] width 342 height 36
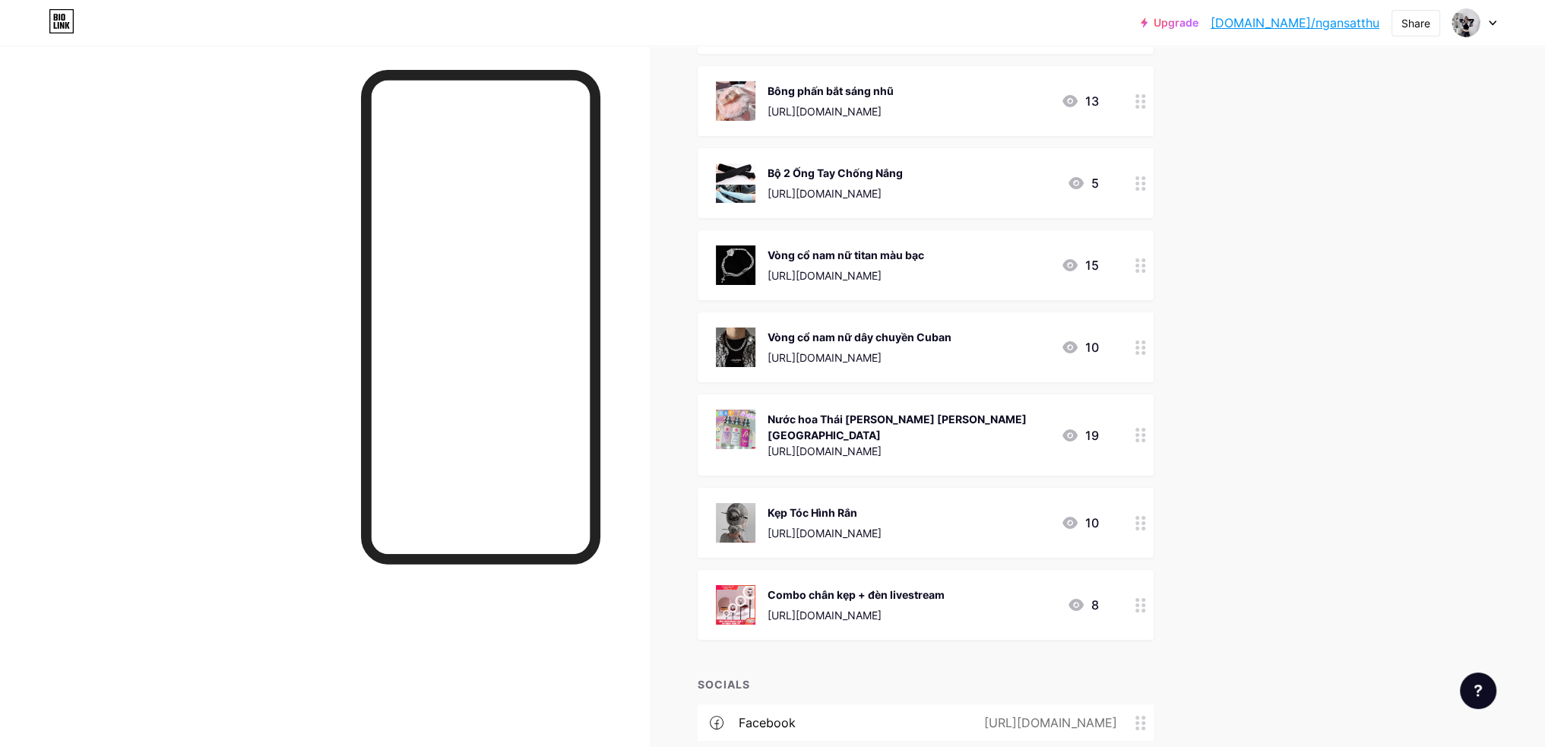
click at [1130, 585] on div "Combo chân kẹp + đèn livestream https://shopee.vn/product/119144049/2248007221?…" at bounding box center [926, 605] width 456 height 70
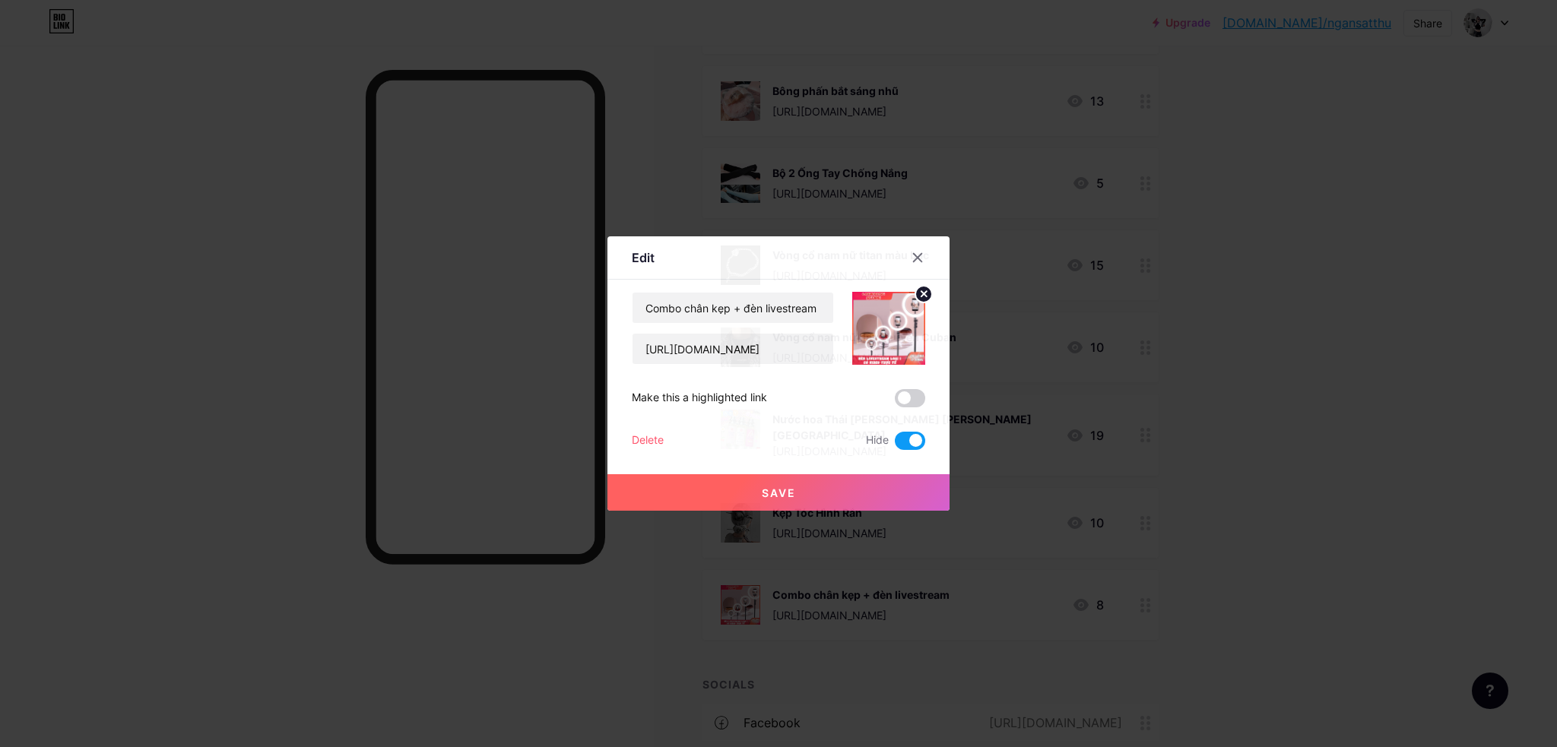
click at [812, 473] on div "Save" at bounding box center [778, 480] width 342 height 61
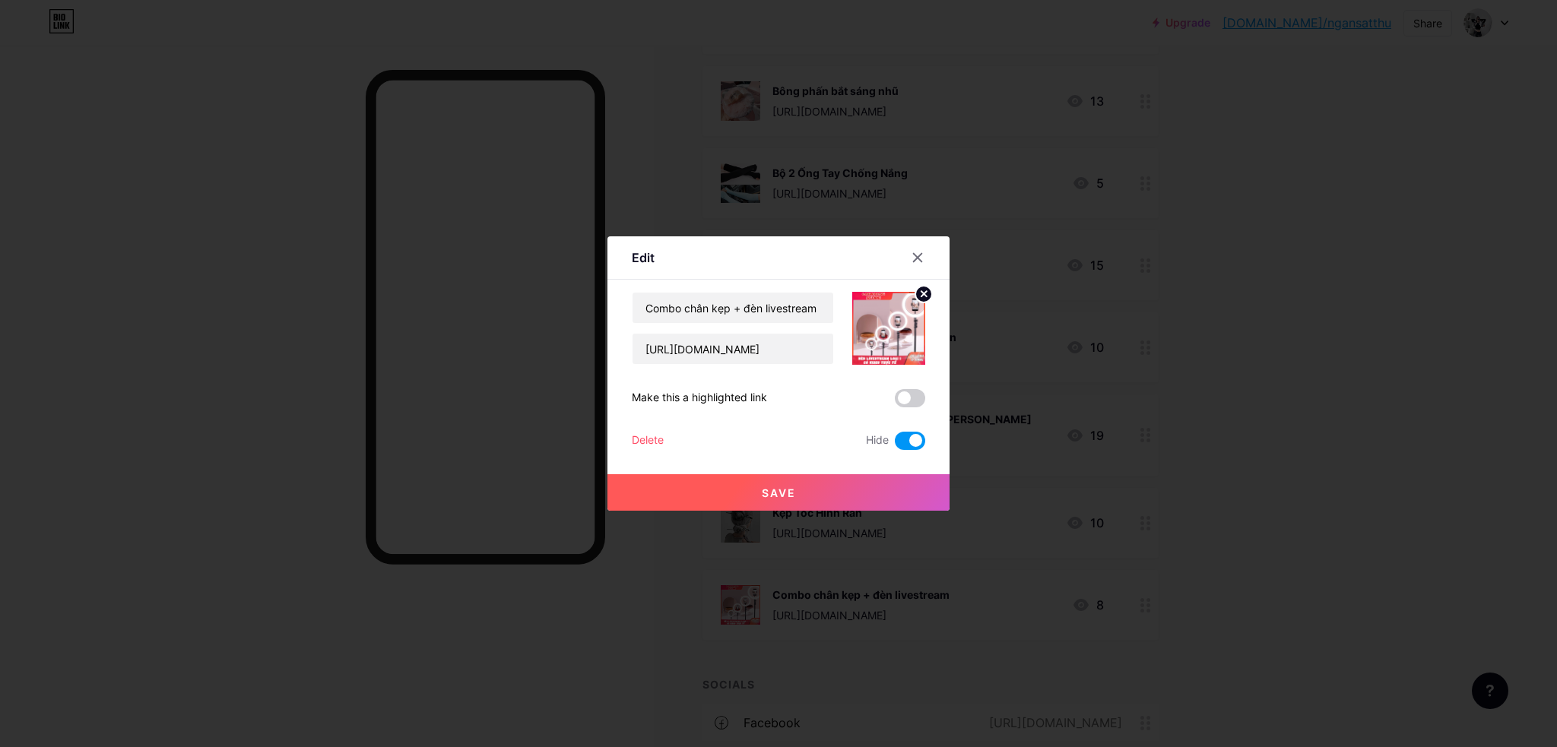
click at [822, 480] on button "Save" at bounding box center [778, 492] width 342 height 36
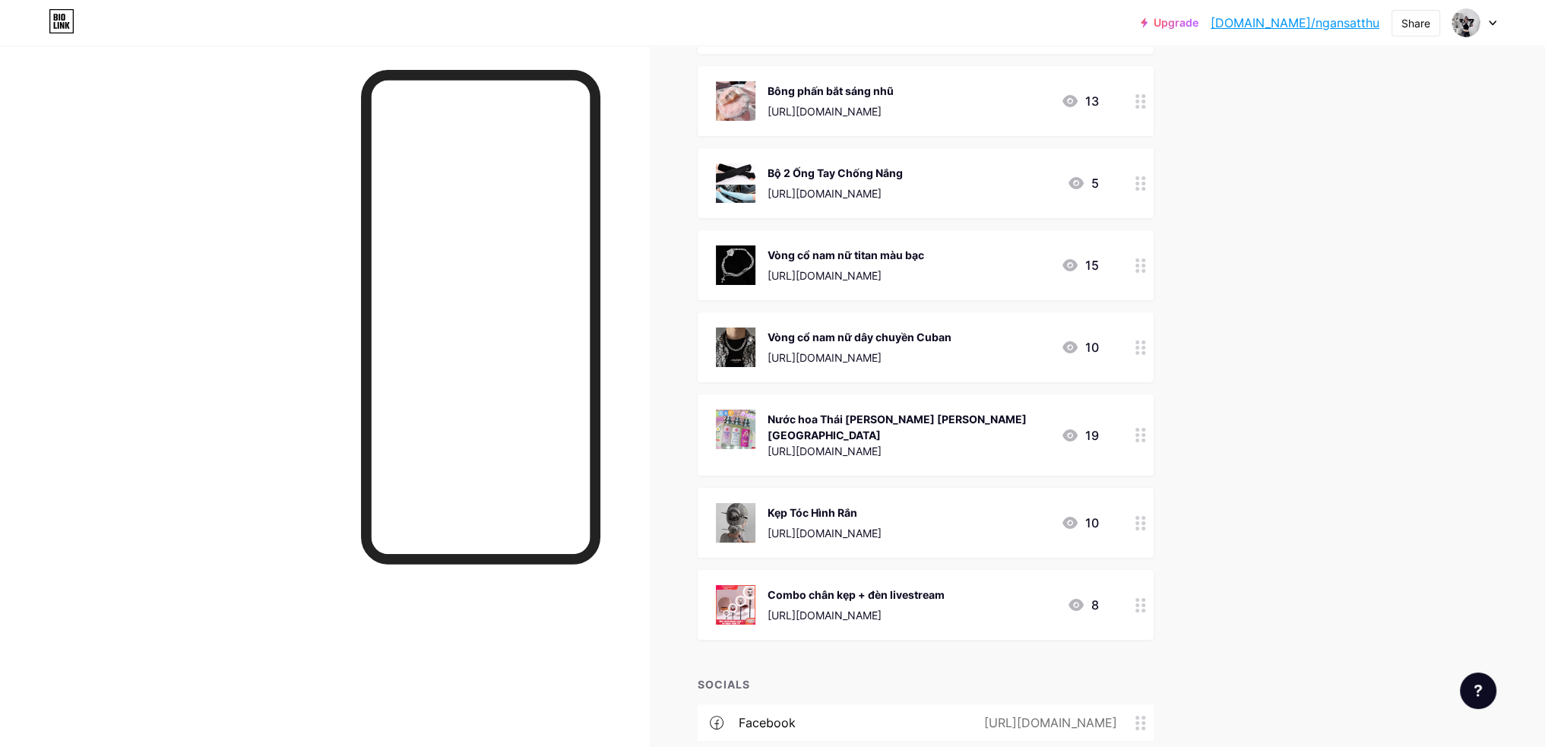
click at [1146, 598] on icon at bounding box center [1141, 605] width 11 height 14
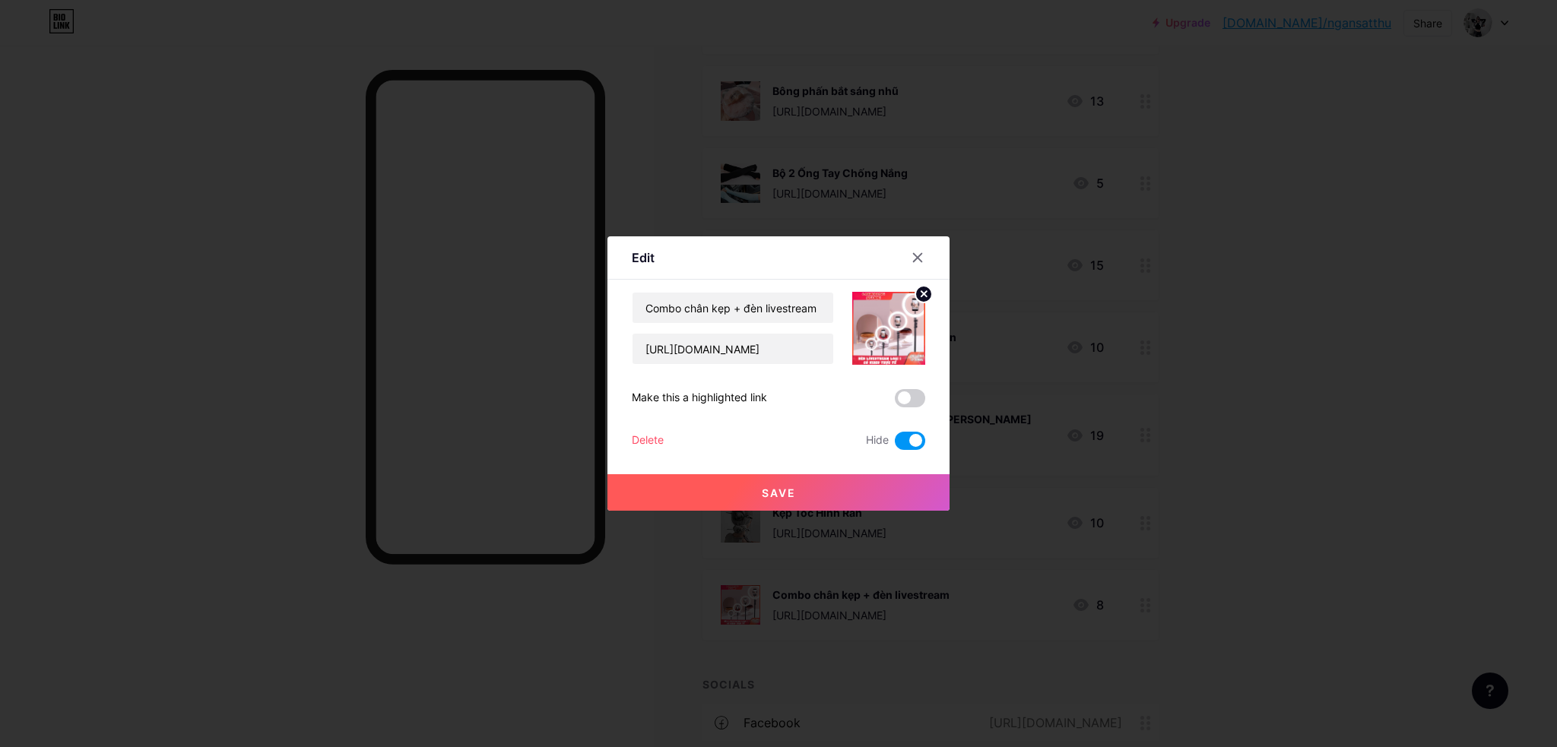
click at [875, 498] on button "Save" at bounding box center [778, 492] width 342 height 36
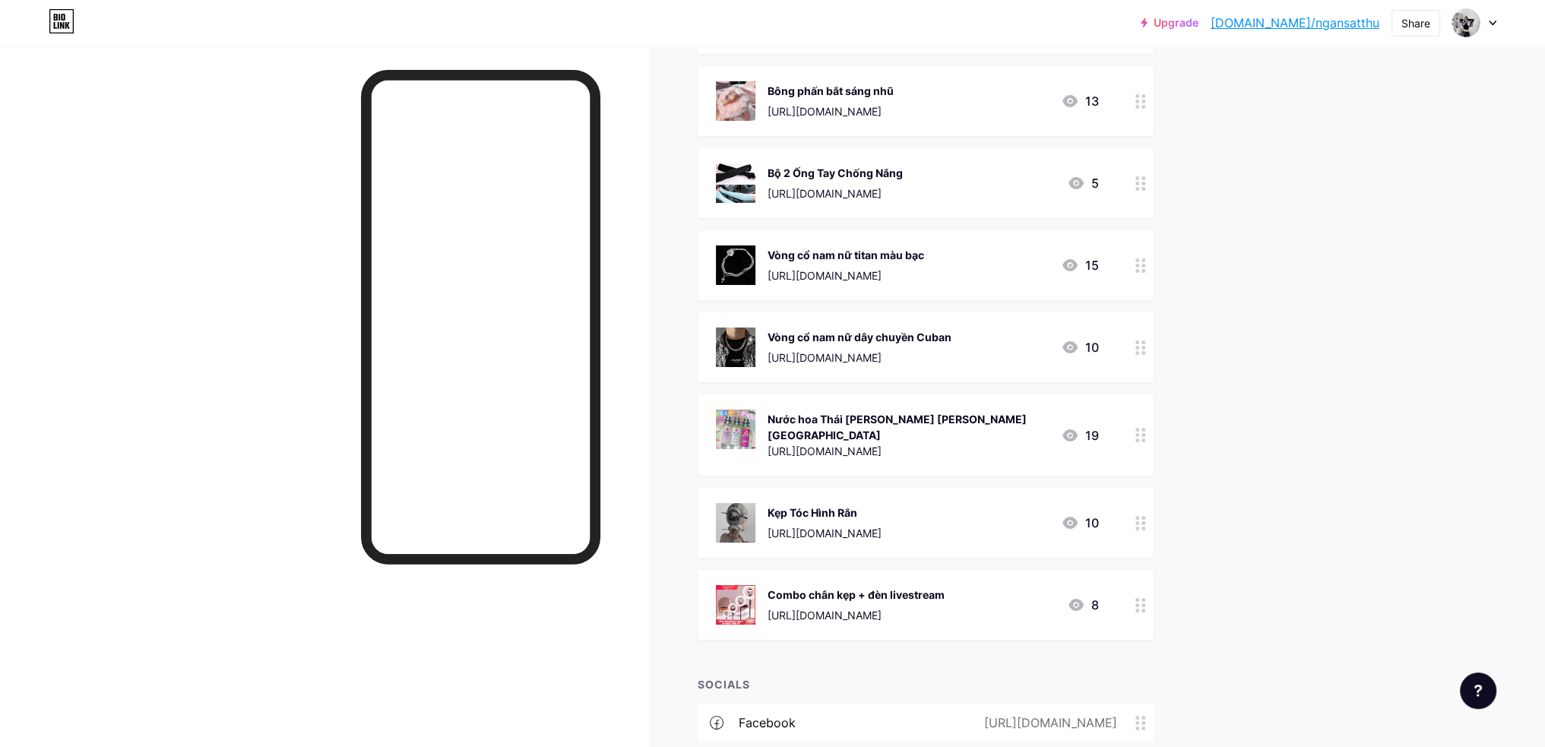
click at [1141, 598] on icon at bounding box center [1141, 605] width 11 height 14
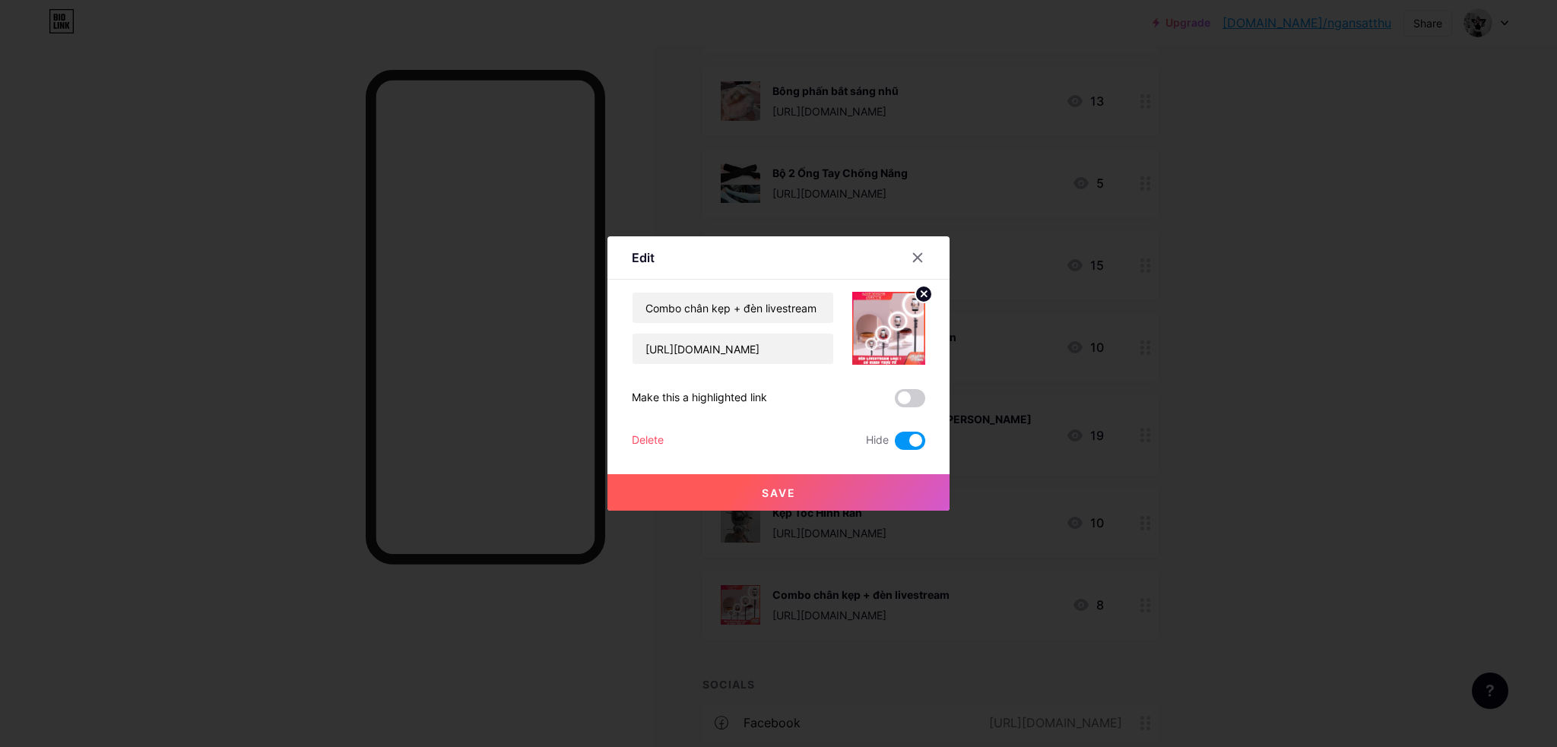
click at [848, 487] on button "Save" at bounding box center [778, 492] width 342 height 36
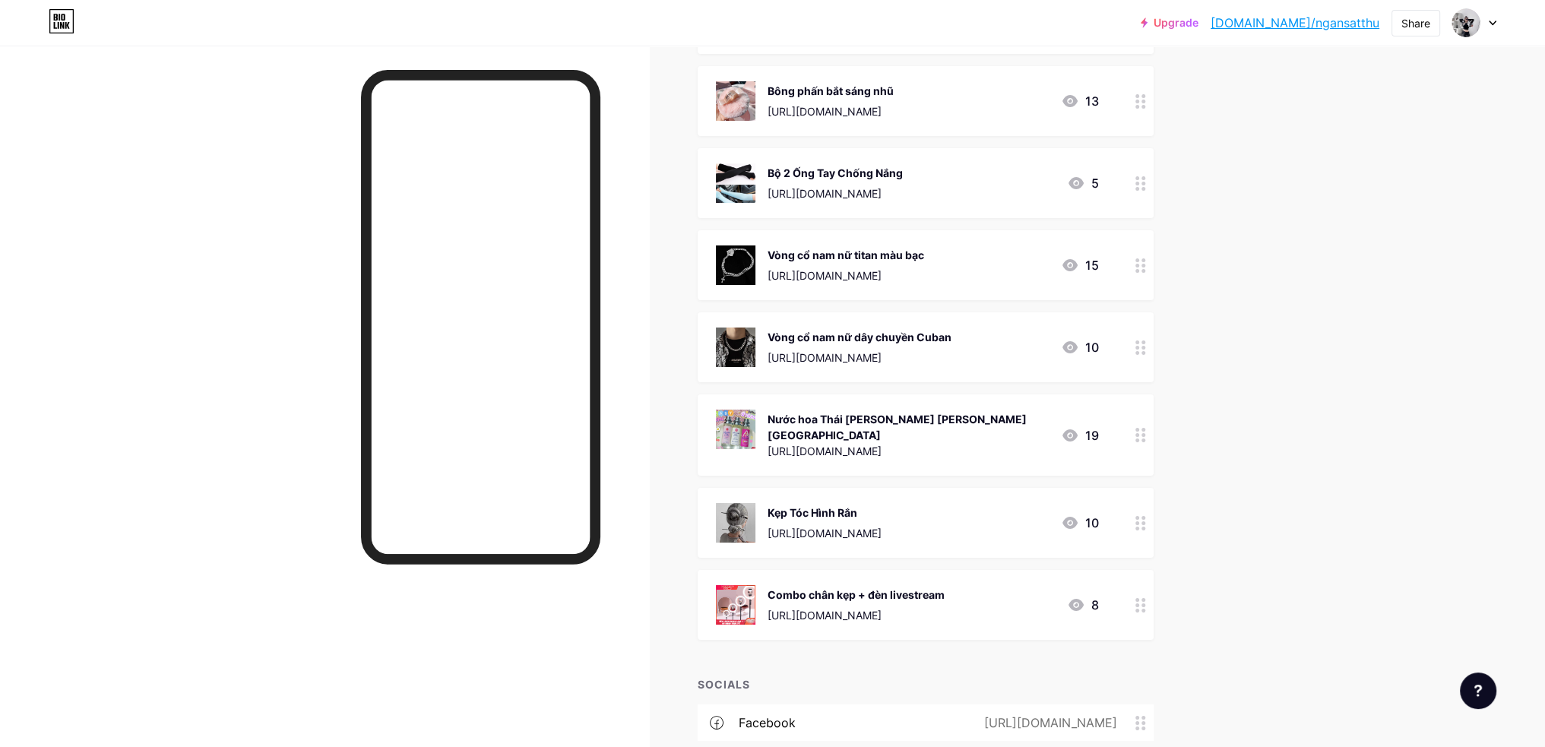
click at [1146, 516] on icon at bounding box center [1141, 523] width 11 height 14
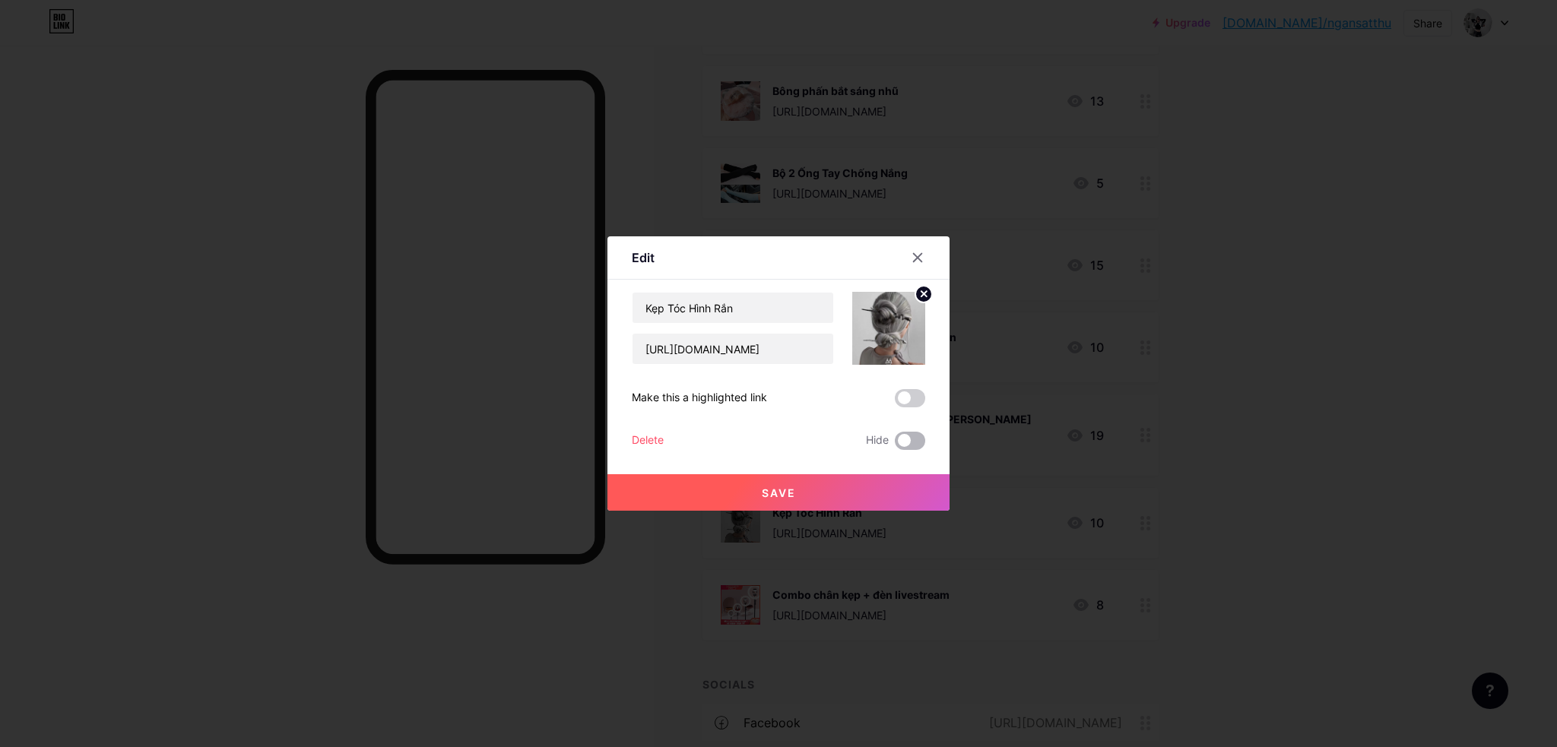
click at [906, 442] on span at bounding box center [910, 441] width 30 height 18
click at [895, 445] on input "checkbox" at bounding box center [895, 445] width 0 height 0
click at [912, 484] on button "Save" at bounding box center [778, 492] width 342 height 36
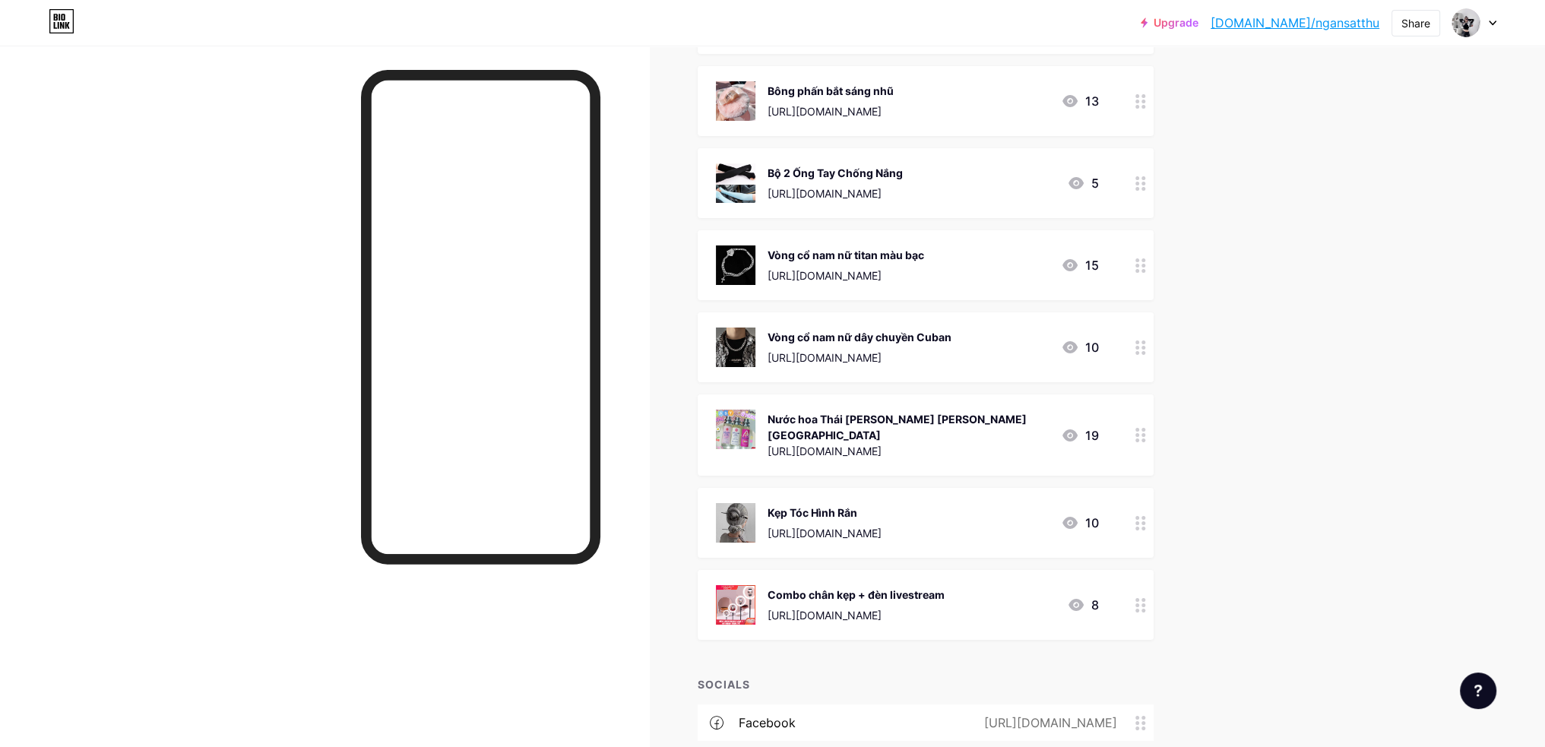
click at [1138, 493] on div at bounding box center [1141, 523] width 26 height 70
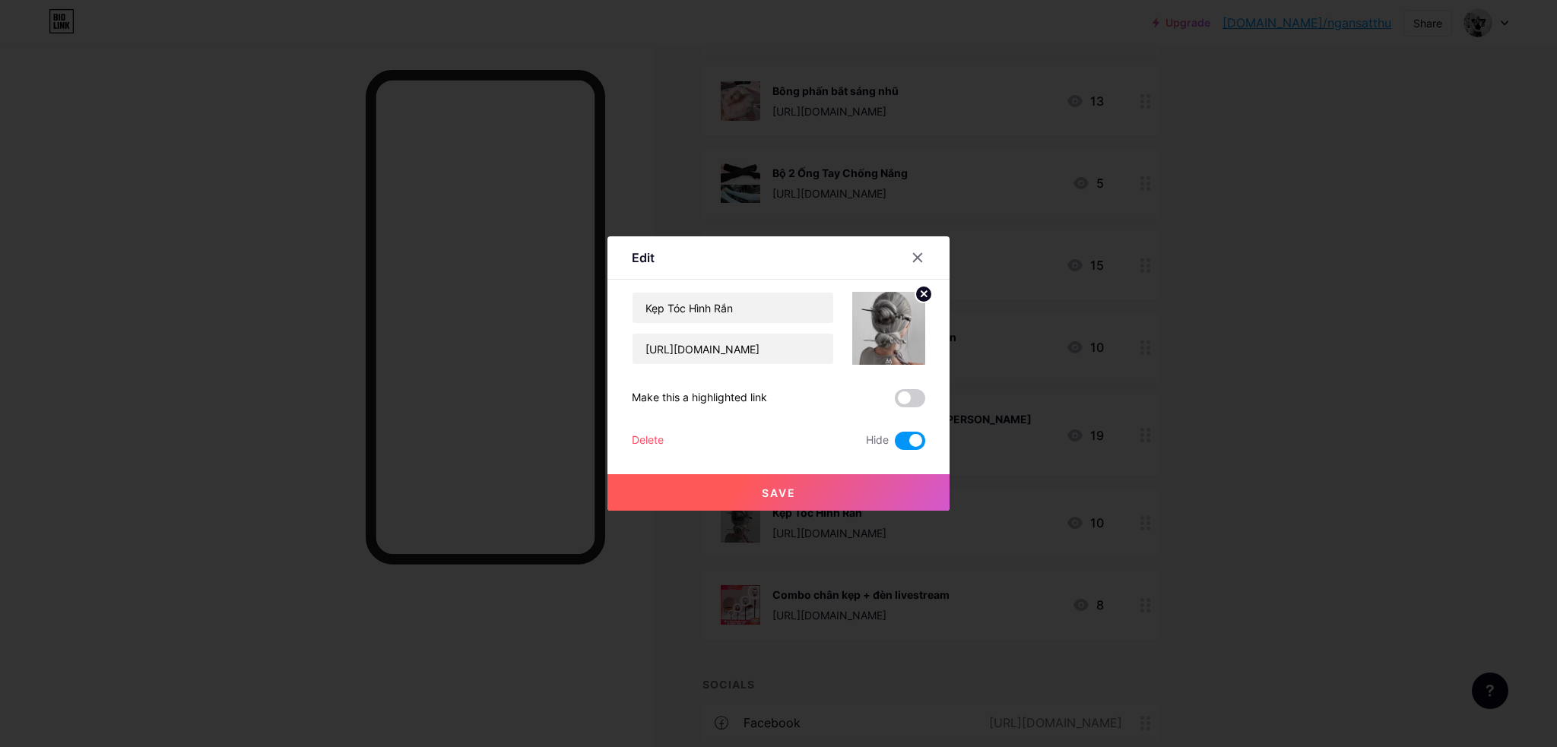
click at [939, 246] on div at bounding box center [927, 257] width 46 height 27
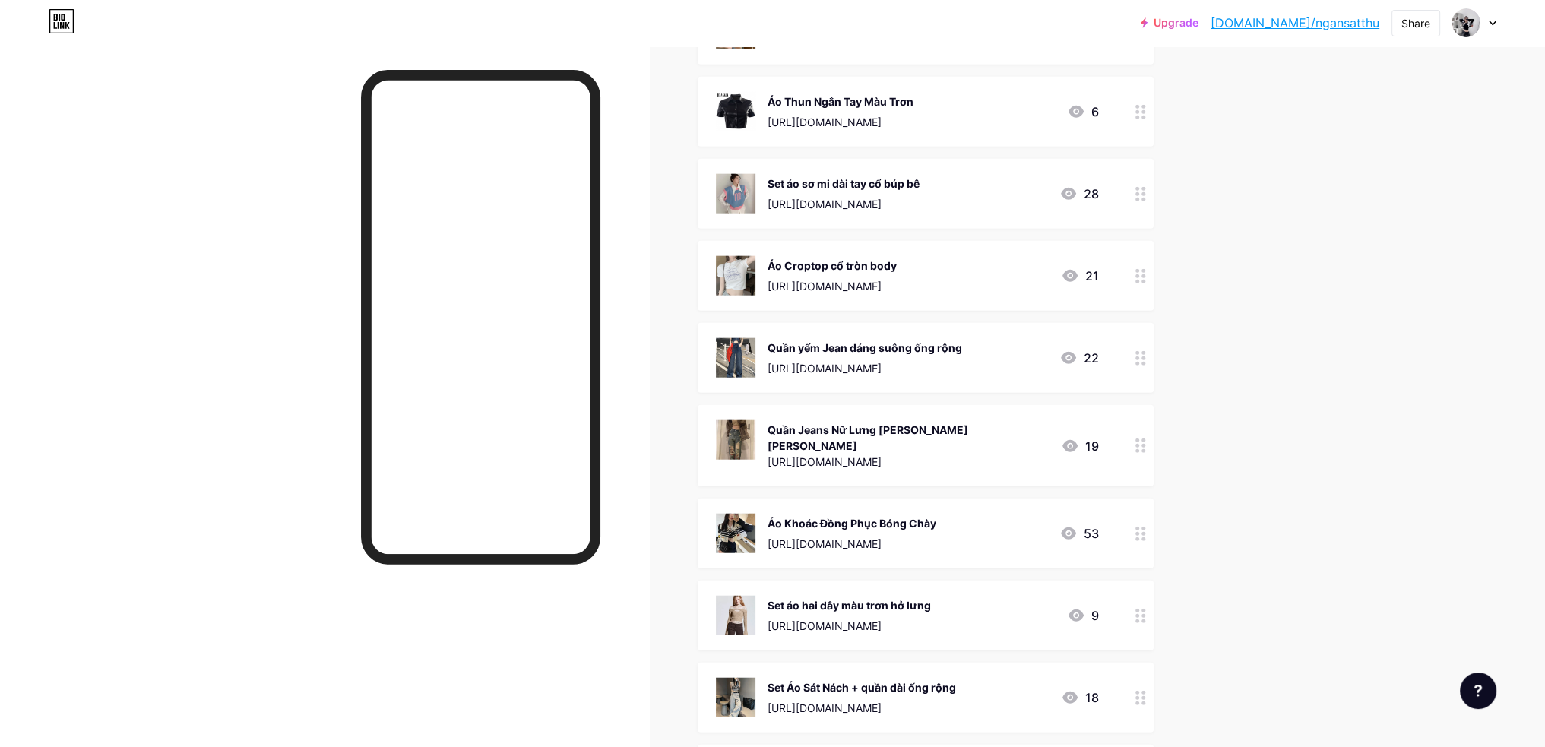
scroll to position [4927, 0]
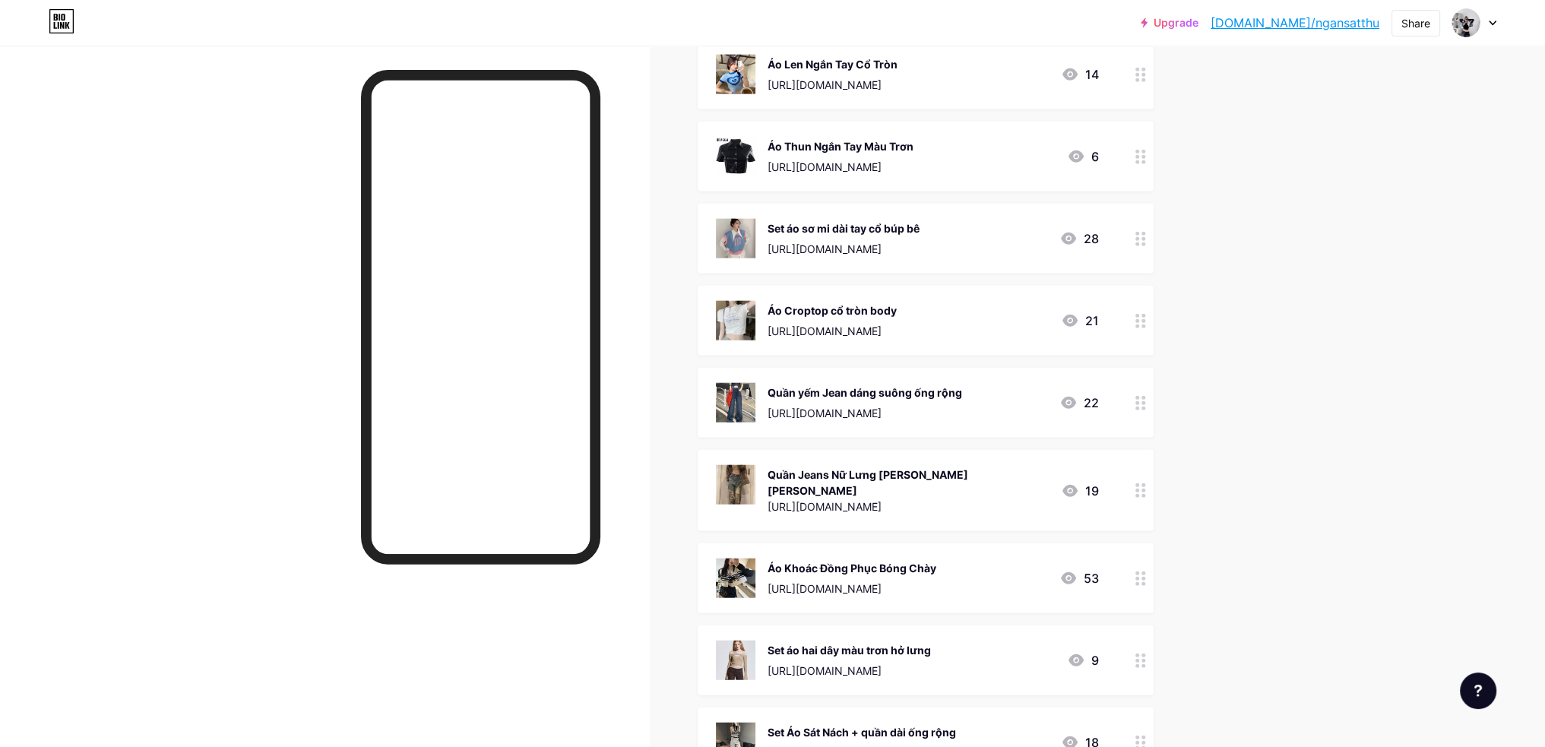
click at [1152, 571] on div at bounding box center [1141, 578] width 26 height 70
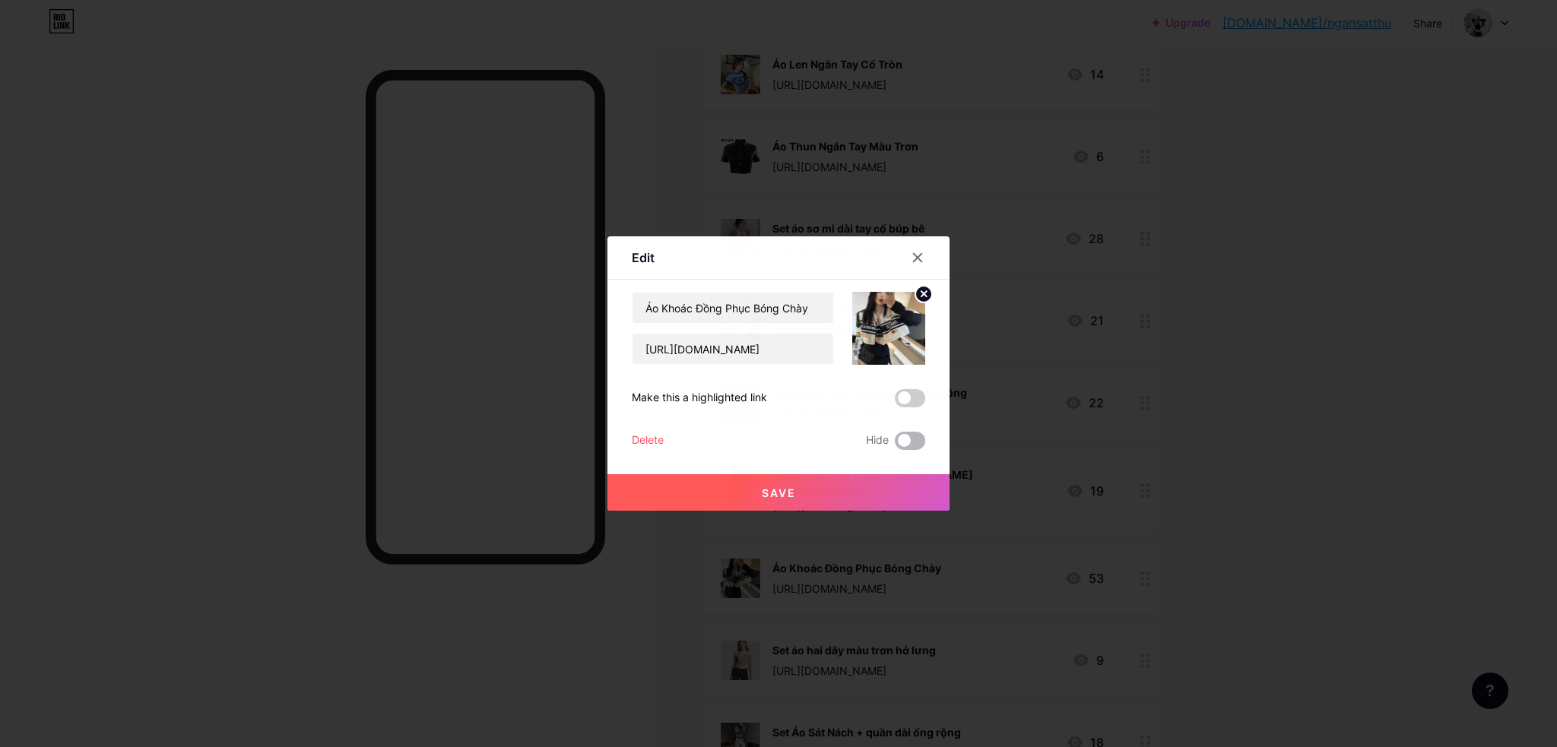
click at [910, 445] on span at bounding box center [910, 441] width 30 height 18
click at [895, 445] on input "checkbox" at bounding box center [895, 445] width 0 height 0
click at [901, 478] on button "Save" at bounding box center [778, 492] width 342 height 36
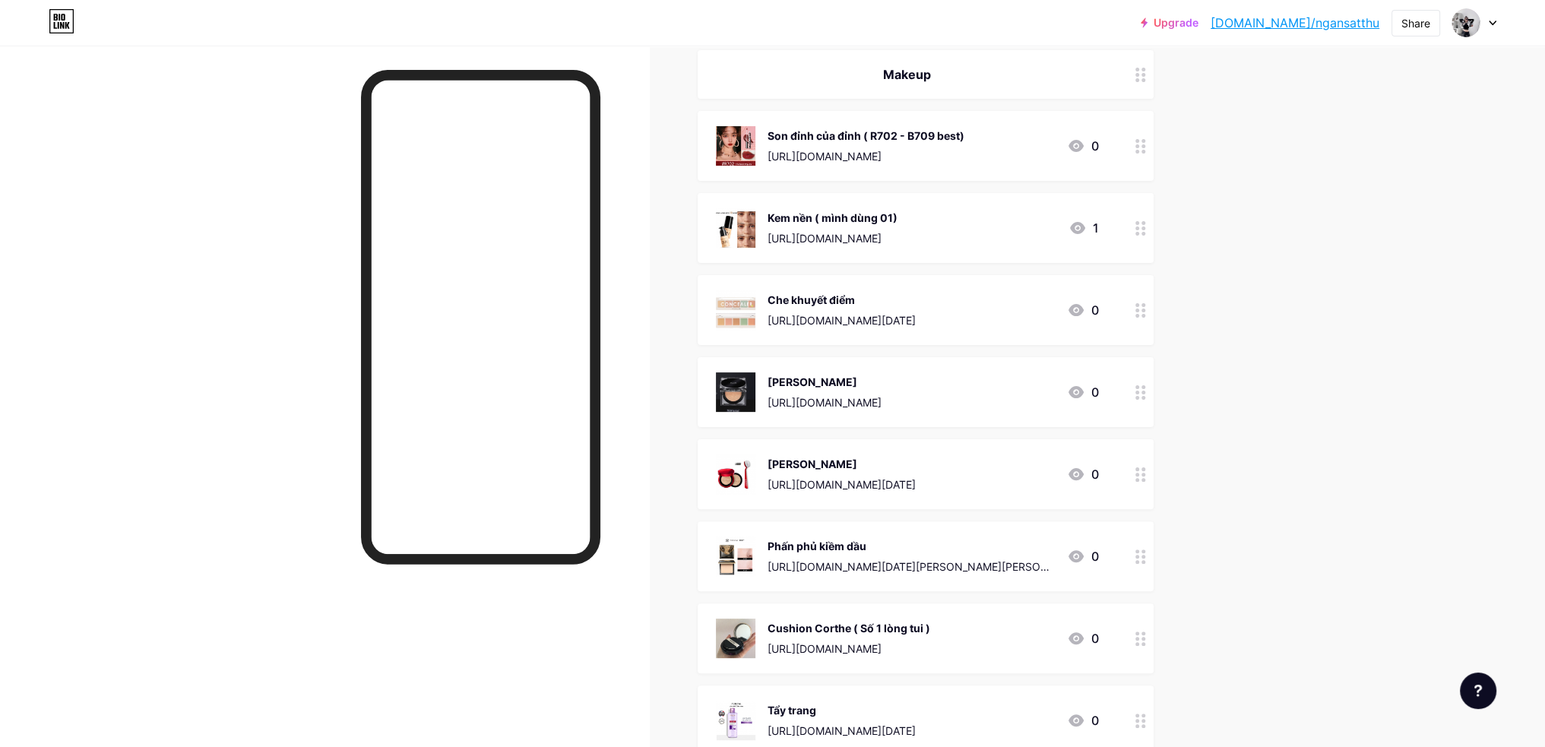
scroll to position [138, 0]
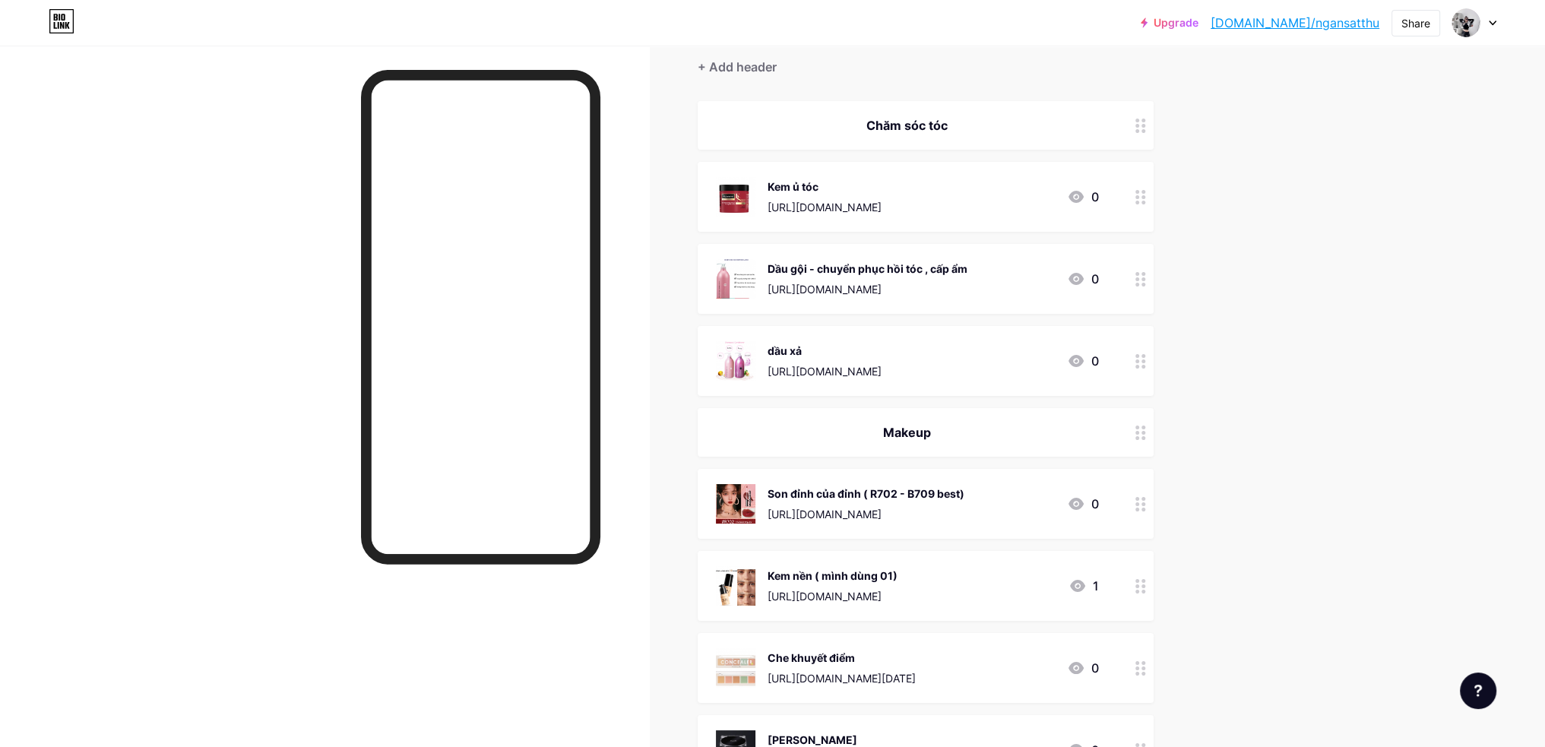
click at [1142, 205] on div at bounding box center [1141, 197] width 26 height 70
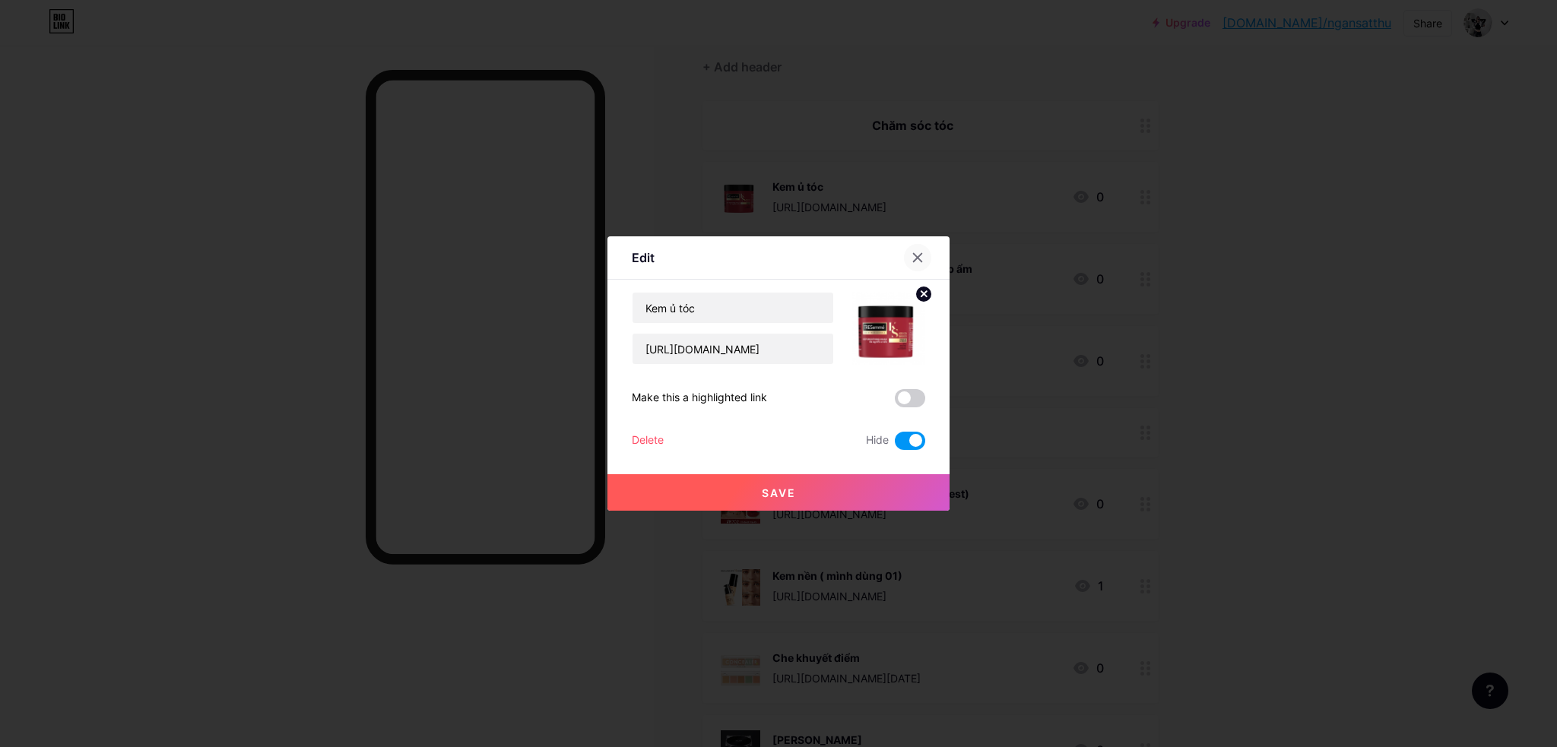
click at [919, 253] on icon at bounding box center [917, 258] width 12 height 12
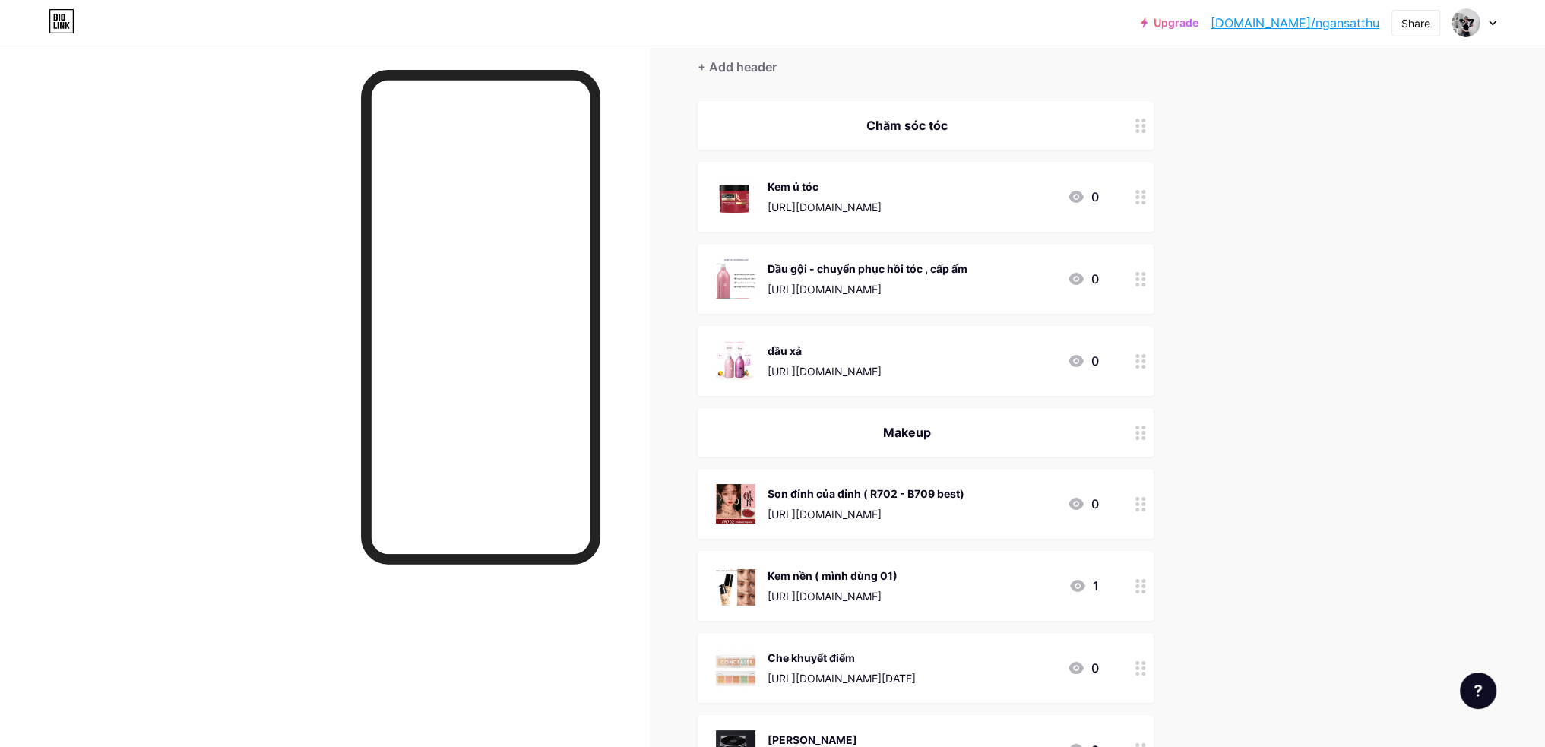
click at [1139, 274] on div at bounding box center [1141, 279] width 26 height 70
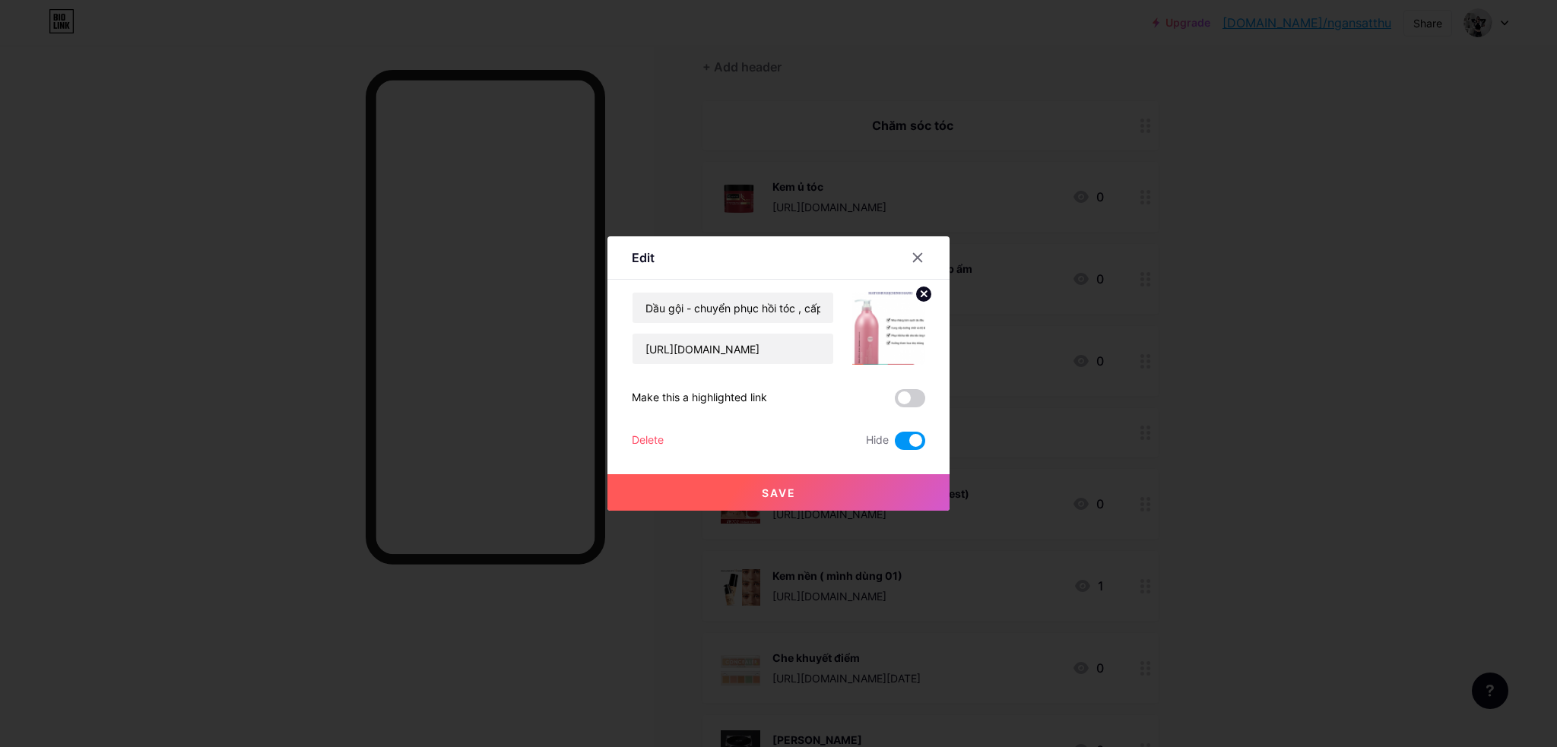
click at [921, 258] on icon at bounding box center [917, 258] width 12 height 12
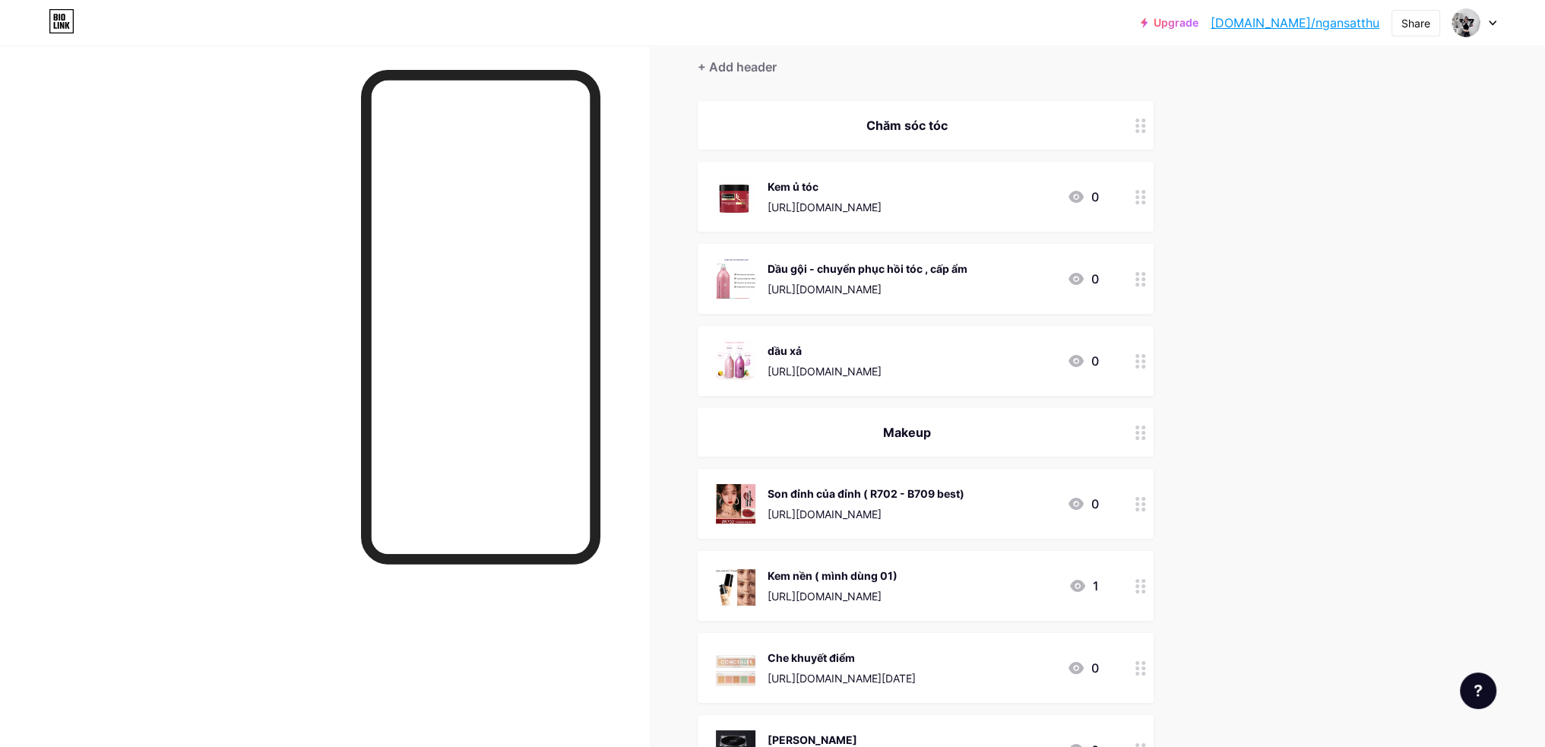
click at [1145, 362] on icon at bounding box center [1141, 361] width 11 height 14
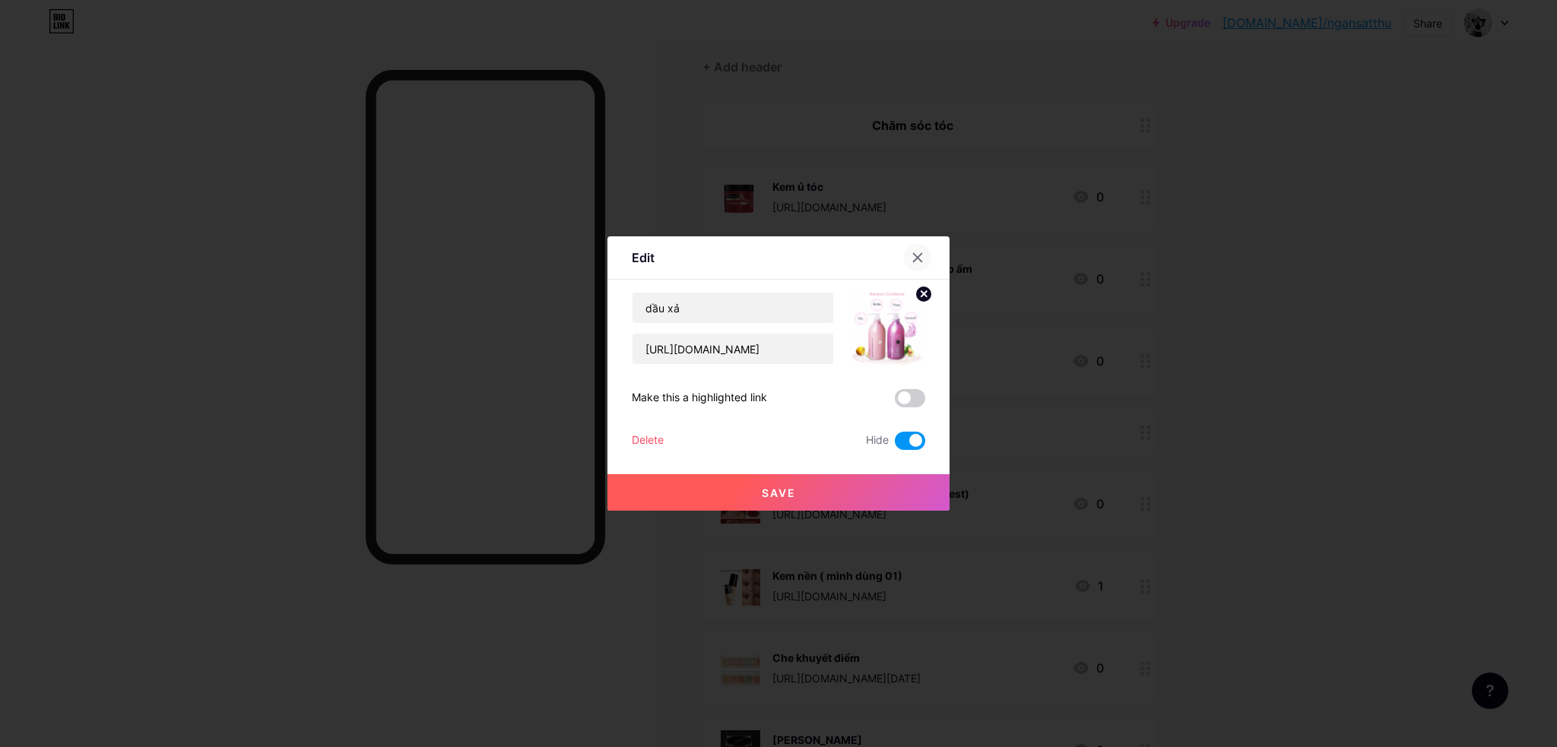
click at [917, 252] on div at bounding box center [917, 257] width 27 height 27
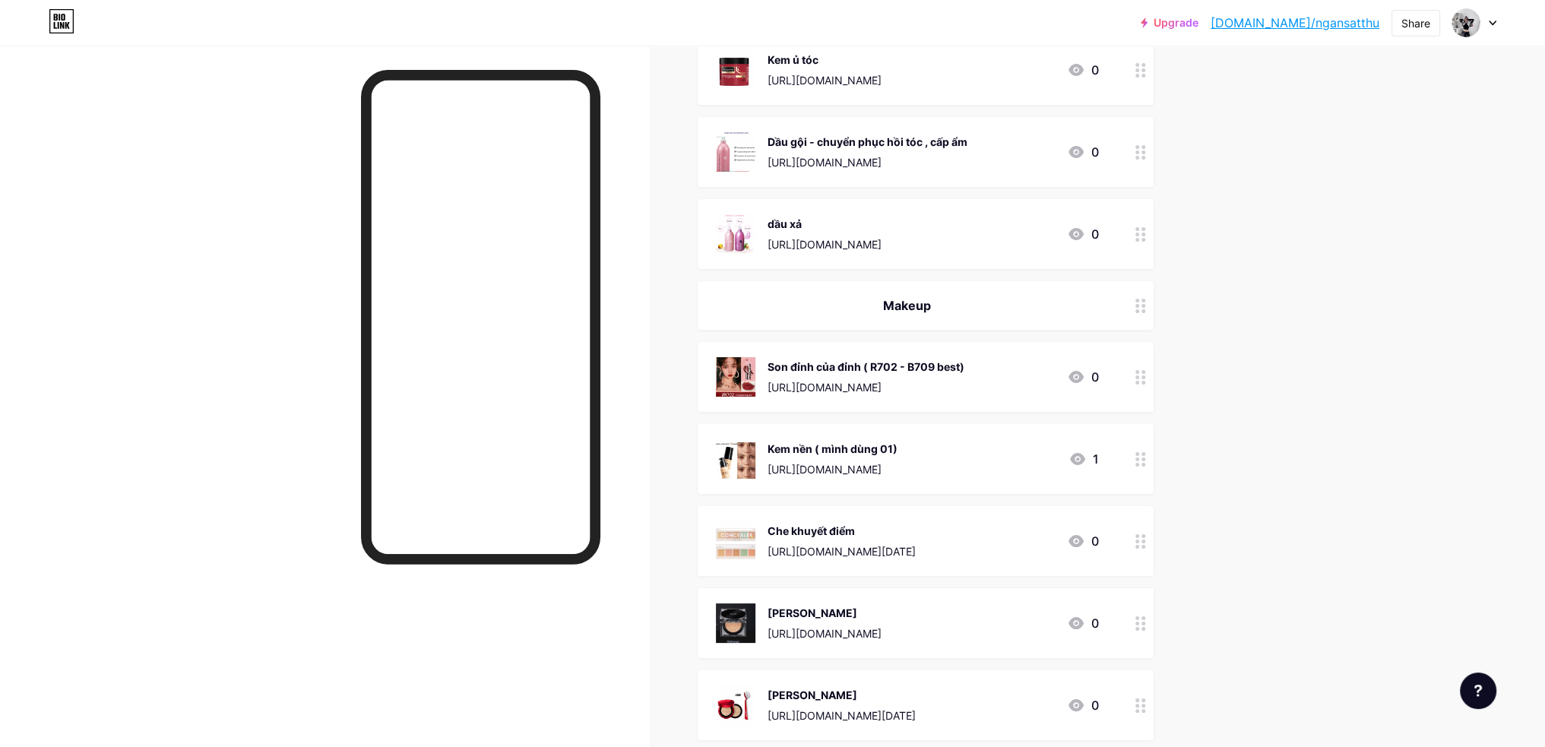
scroll to position [290, 0]
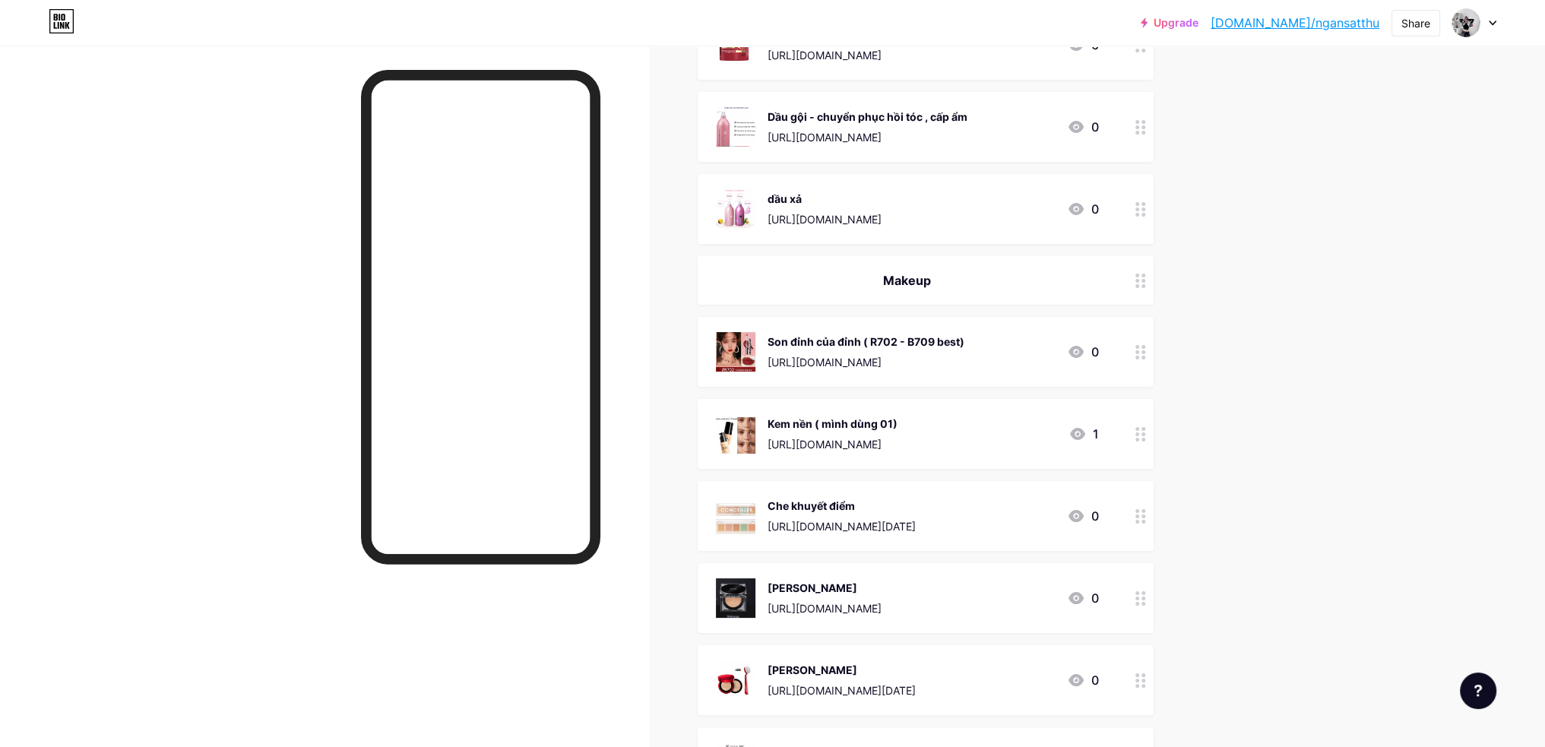
click at [1145, 356] on circle at bounding box center [1144, 358] width 4 height 4
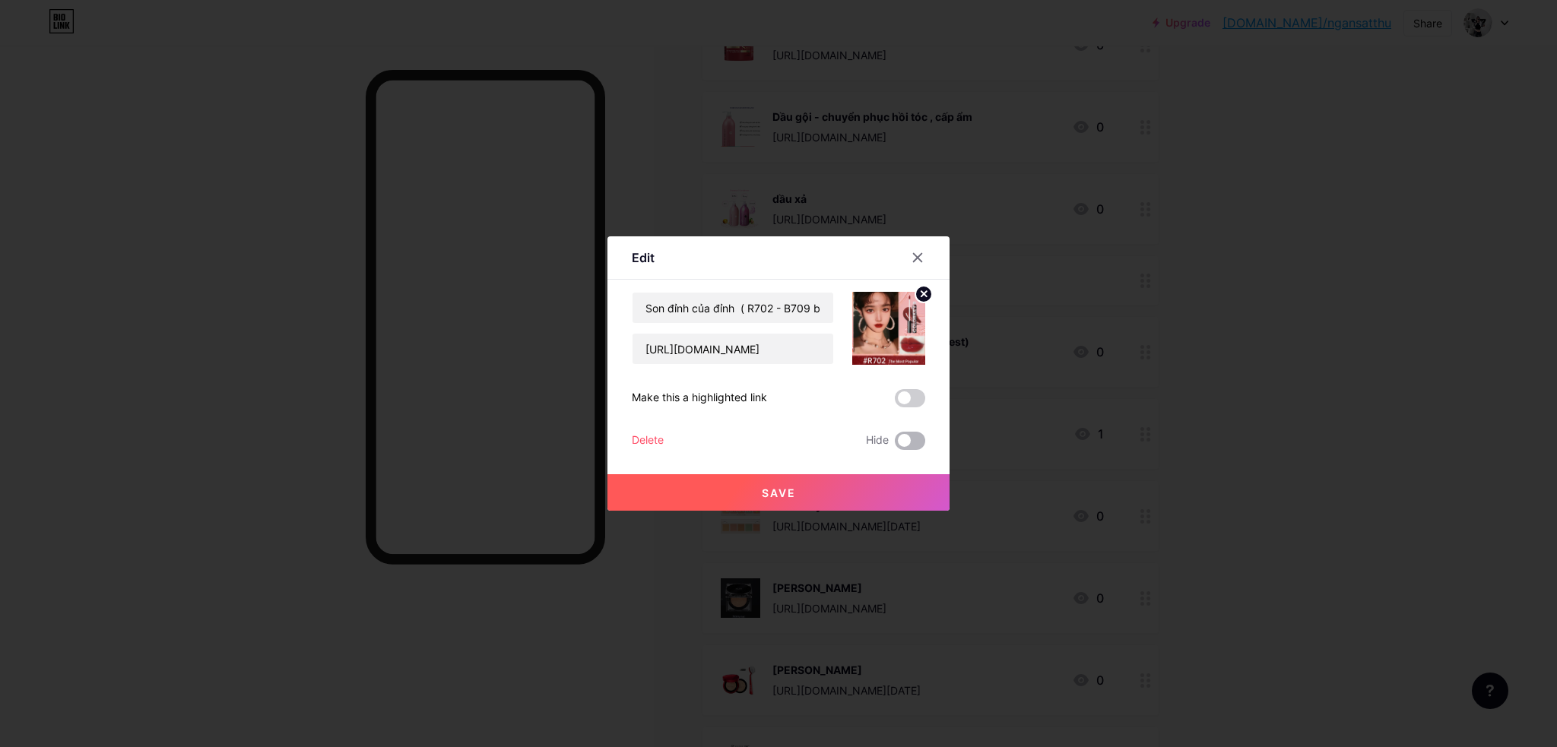
click at [918, 443] on span at bounding box center [910, 441] width 30 height 18
click at [895, 445] on input "checkbox" at bounding box center [895, 445] width 0 height 0
click at [918, 481] on button "Save" at bounding box center [778, 492] width 342 height 36
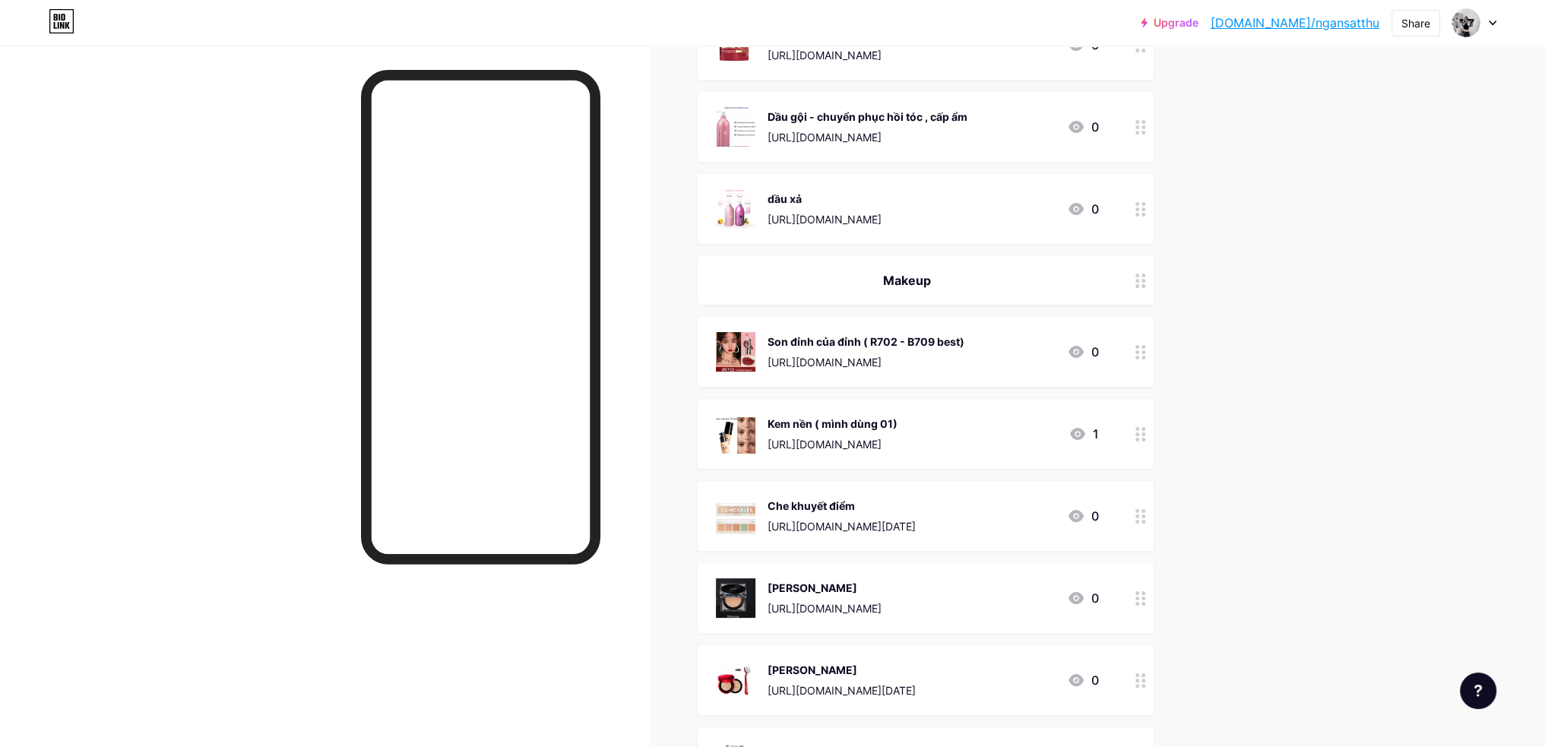
click at [1152, 439] on div at bounding box center [1141, 434] width 26 height 70
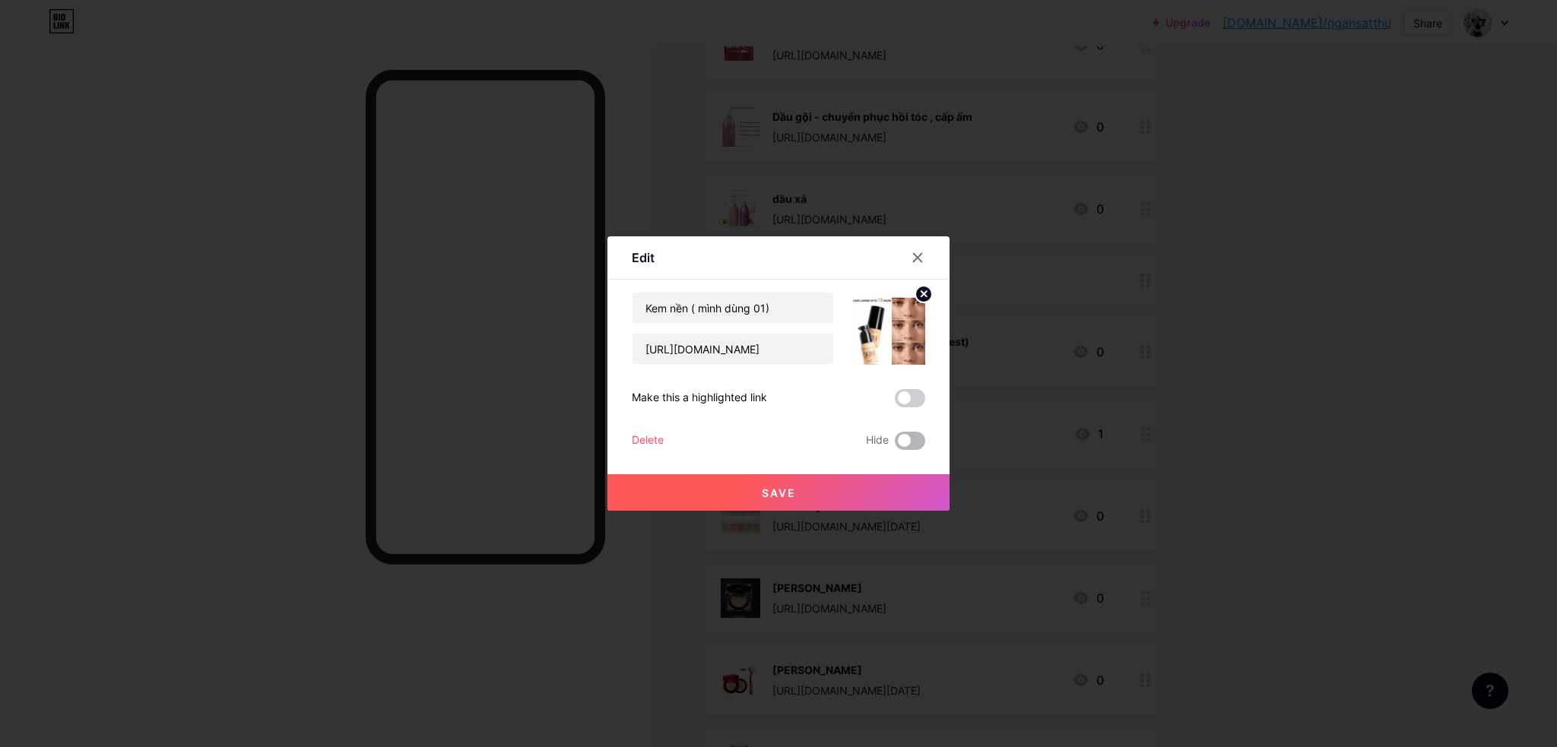
click at [913, 440] on span at bounding box center [910, 441] width 30 height 18
click at [895, 445] on input "checkbox" at bounding box center [895, 445] width 0 height 0
click at [912, 482] on button "Save" at bounding box center [778, 492] width 342 height 36
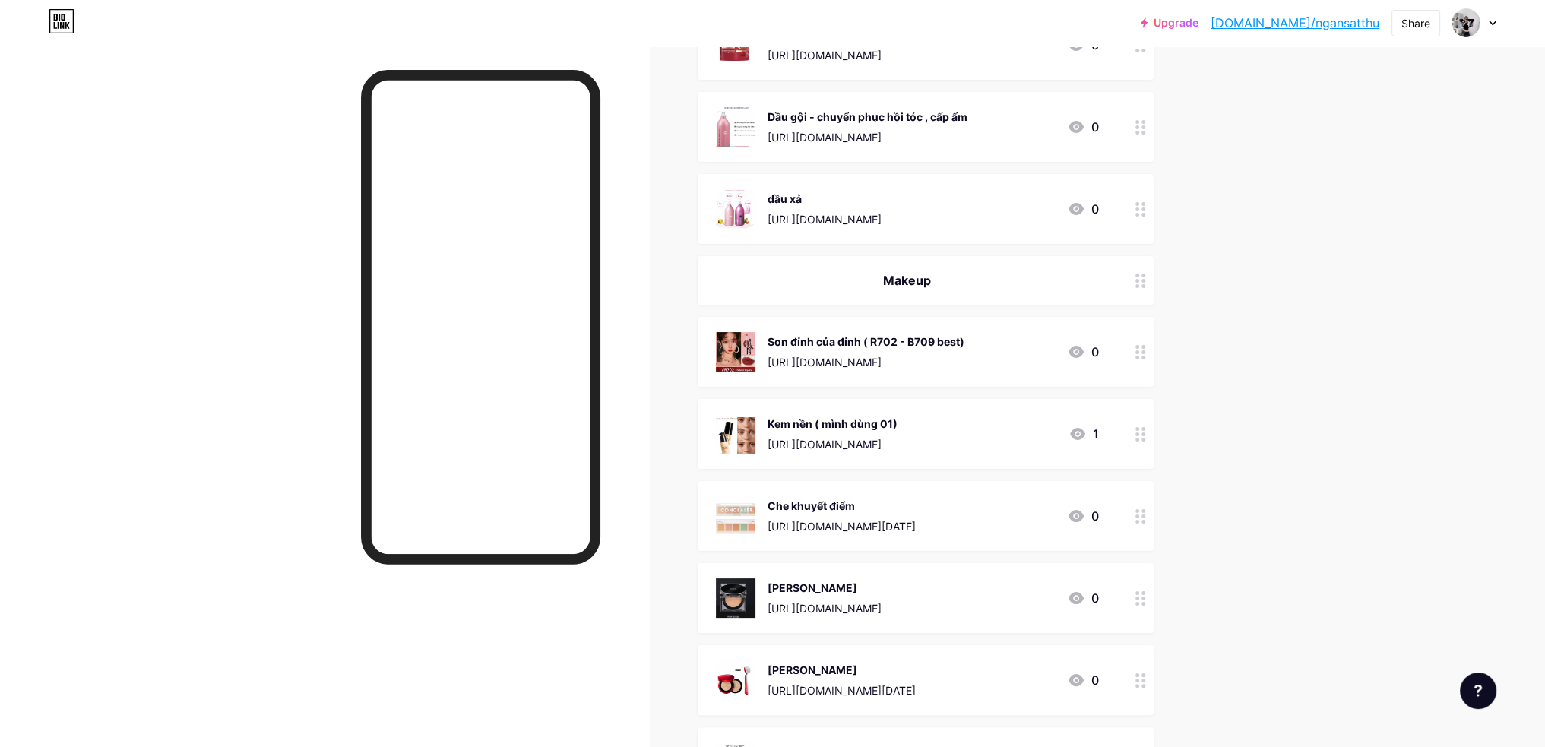
click at [1133, 515] on div at bounding box center [1141, 516] width 26 height 70
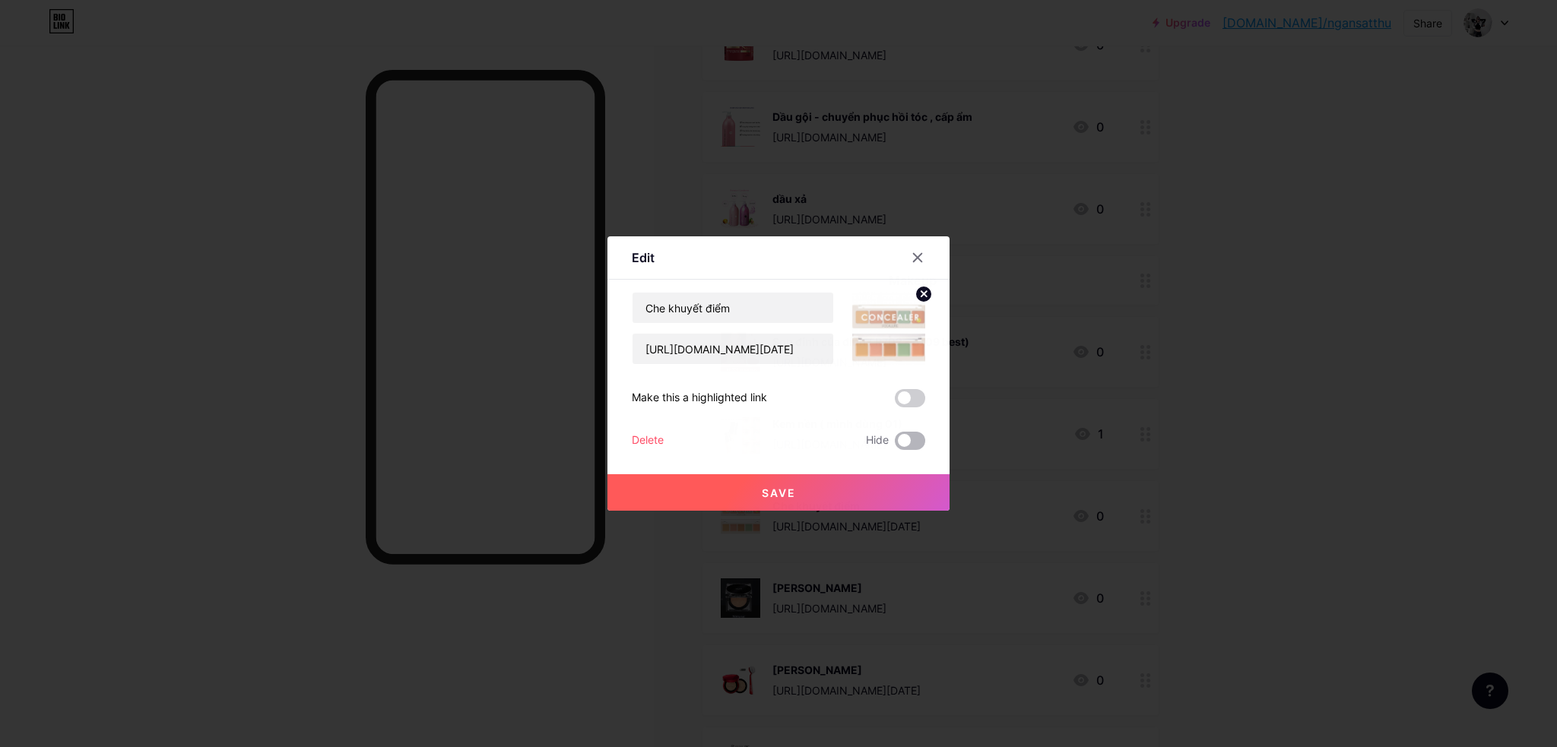
click at [920, 447] on span at bounding box center [910, 441] width 30 height 18
click at [895, 445] on input "checkbox" at bounding box center [895, 445] width 0 height 0
click at [902, 477] on button "Save" at bounding box center [778, 492] width 342 height 36
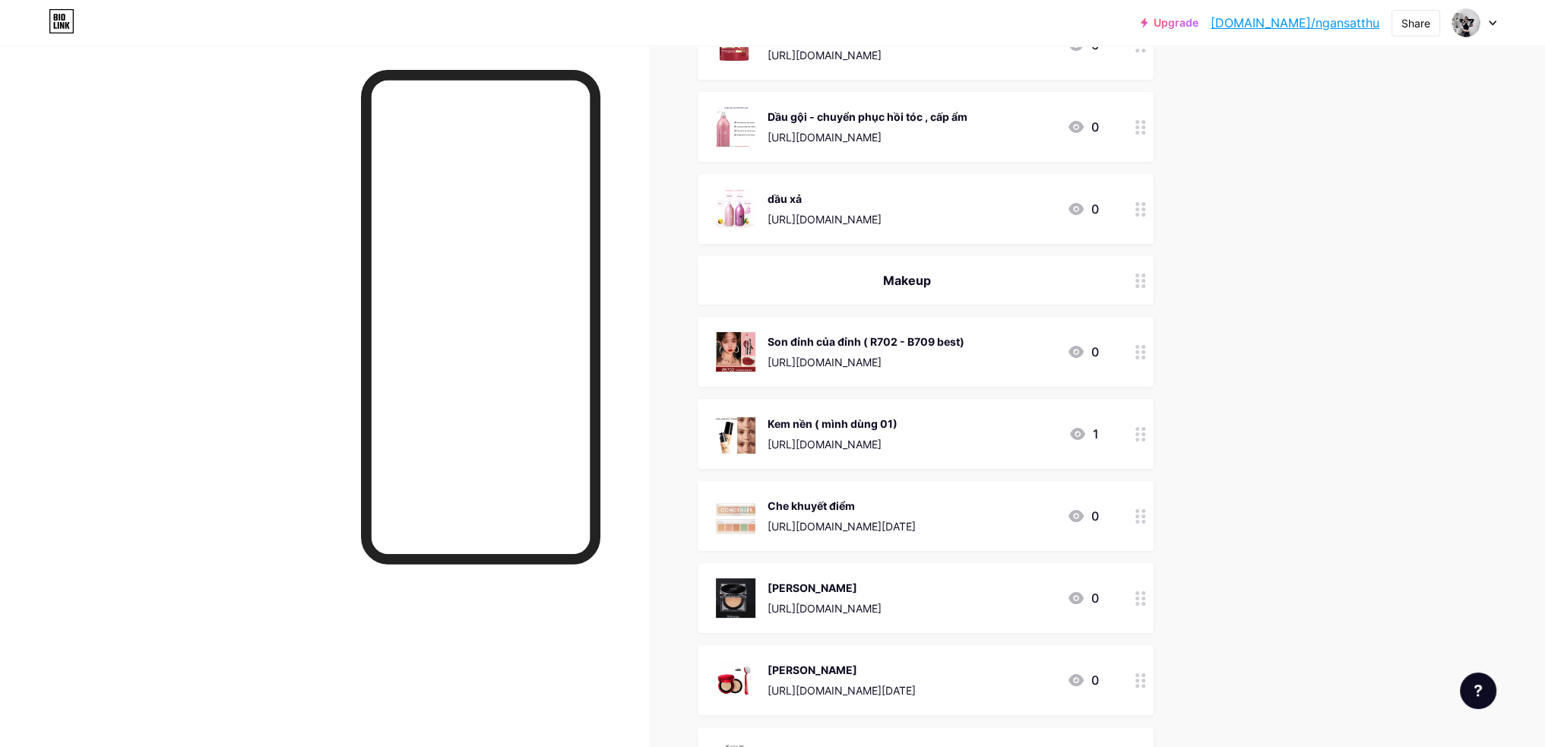
click at [1136, 517] on div at bounding box center [1141, 516] width 26 height 70
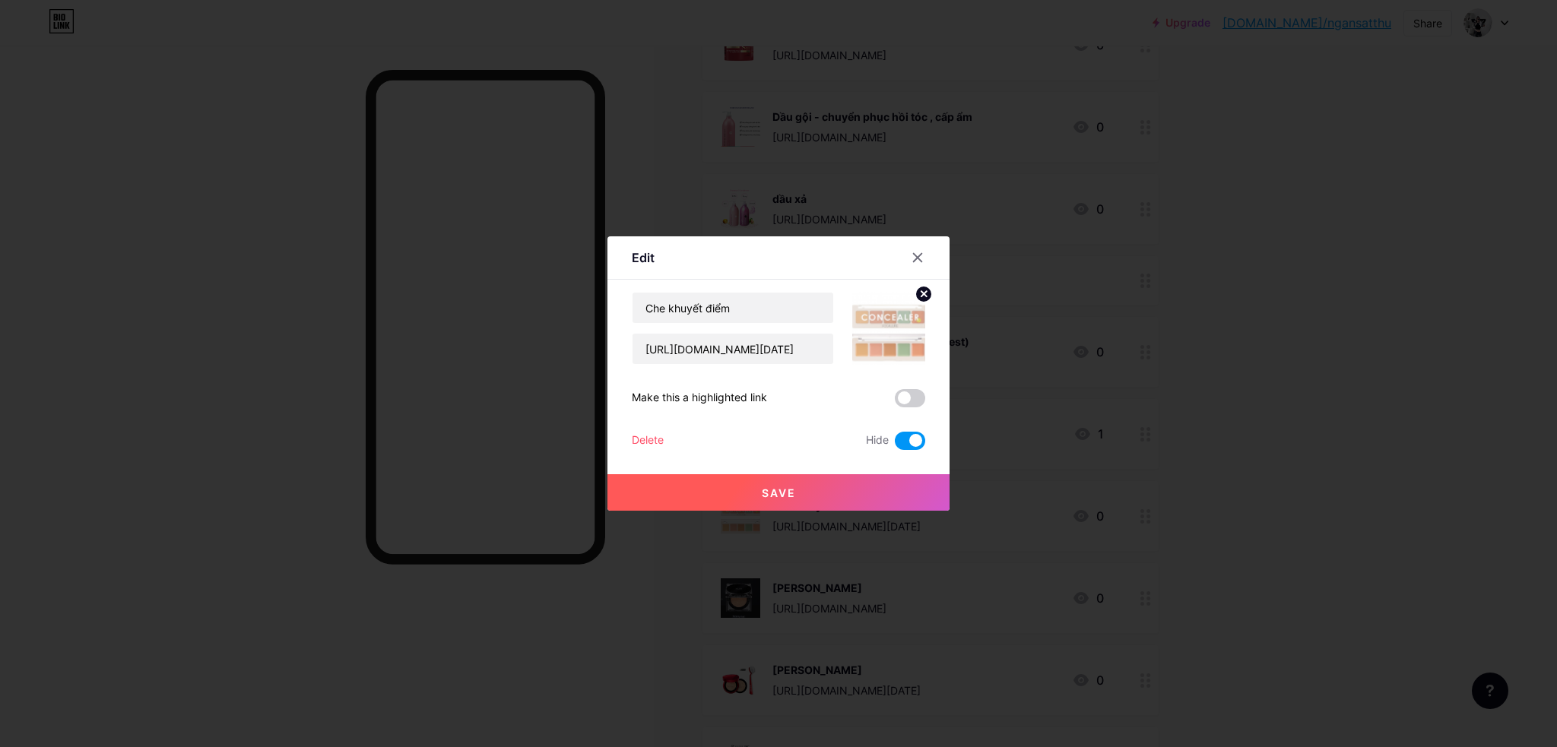
click at [1247, 541] on div at bounding box center [778, 373] width 1557 height 747
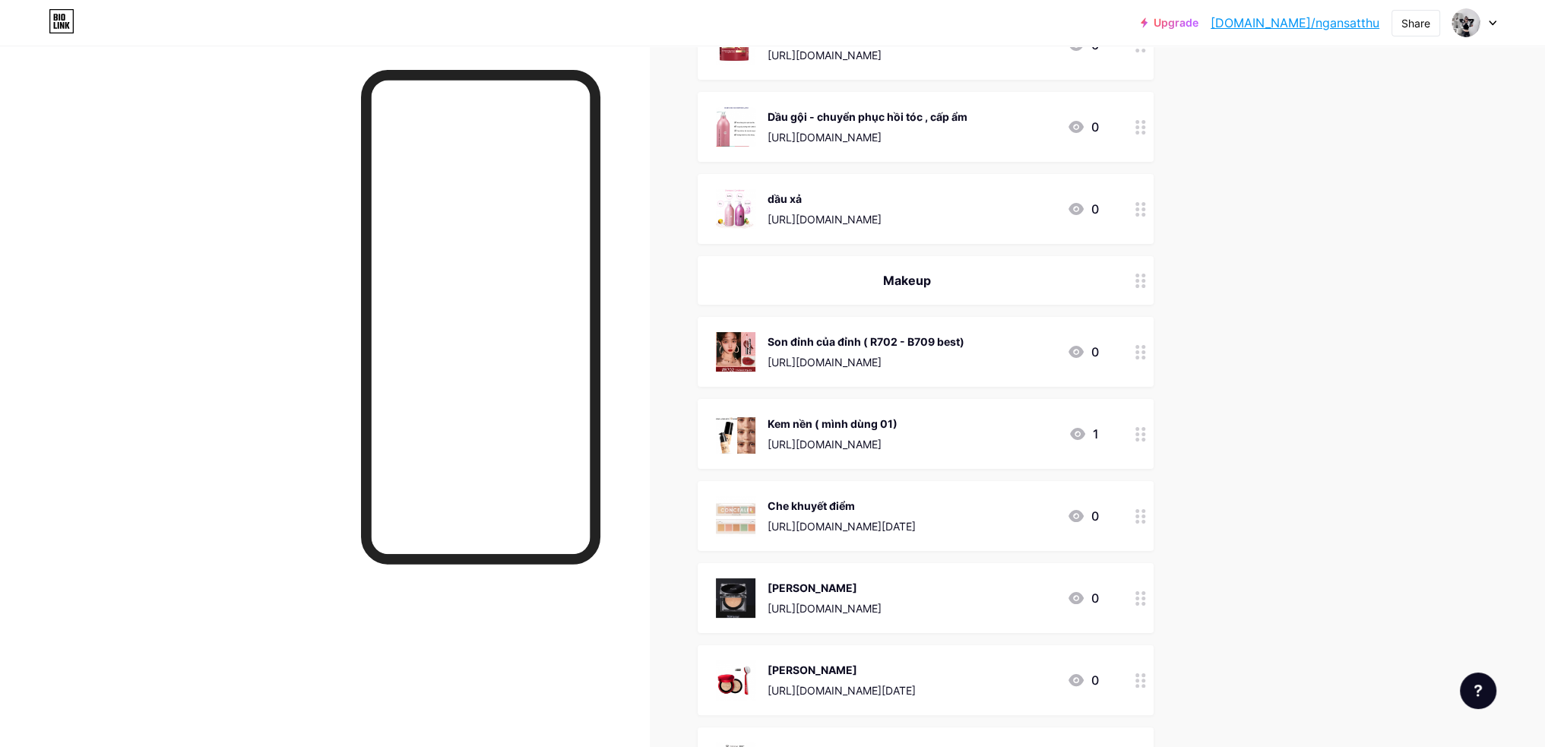
click at [1137, 592] on div at bounding box center [1141, 598] width 26 height 70
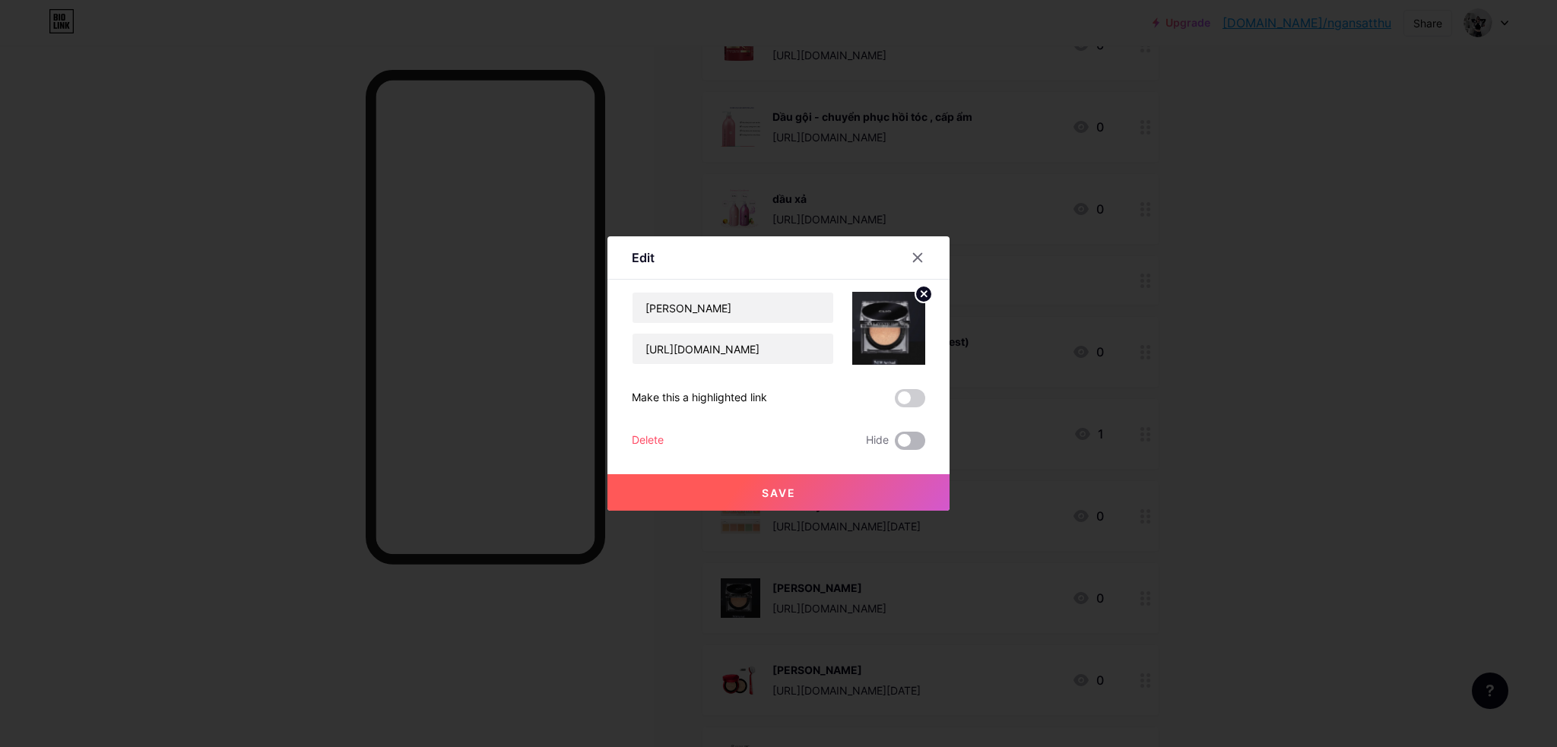
click at [916, 440] on span at bounding box center [910, 441] width 30 height 18
click at [895, 445] on input "checkbox" at bounding box center [895, 445] width 0 height 0
click at [927, 486] on button "Save" at bounding box center [778, 492] width 342 height 36
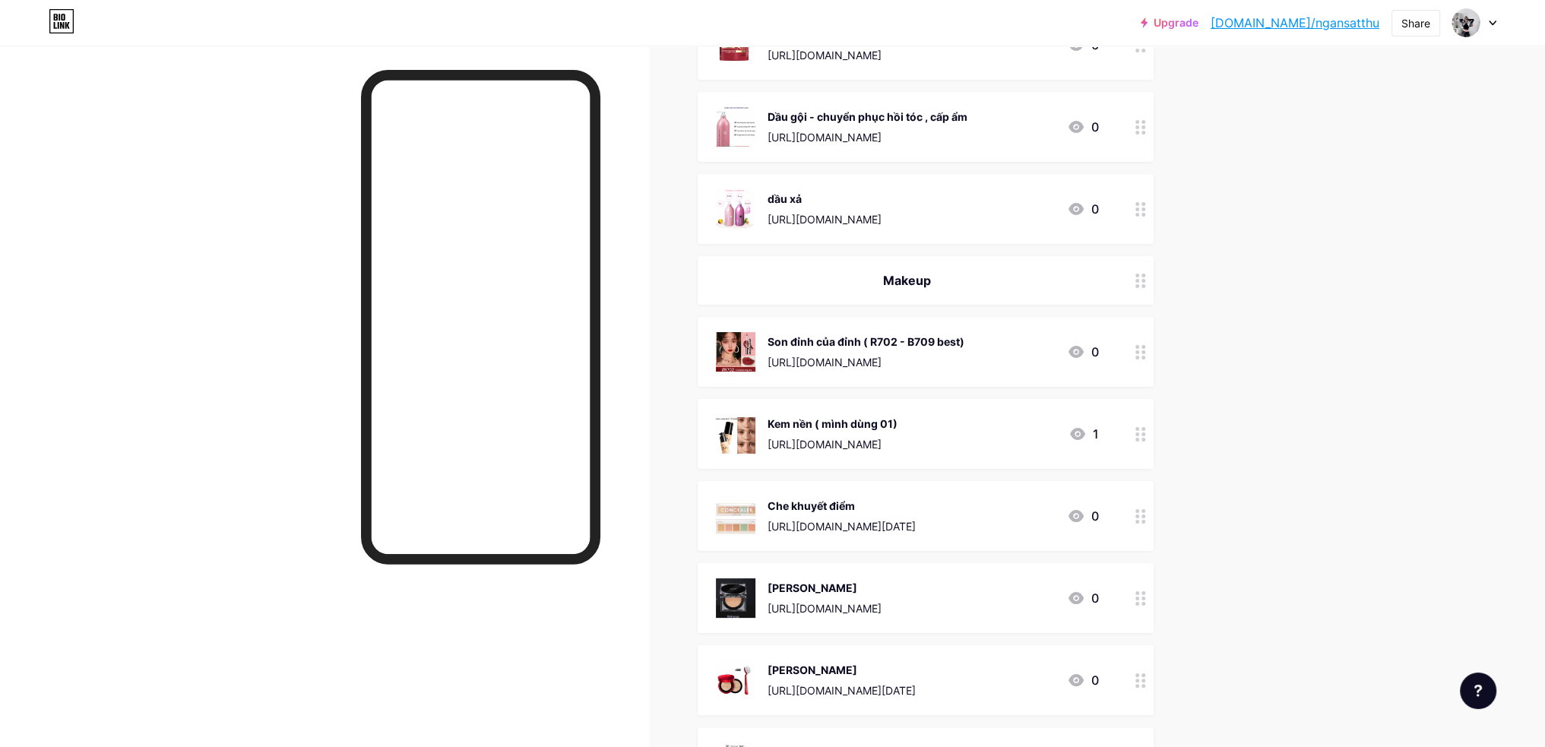
click at [1142, 593] on icon at bounding box center [1141, 598] width 11 height 14
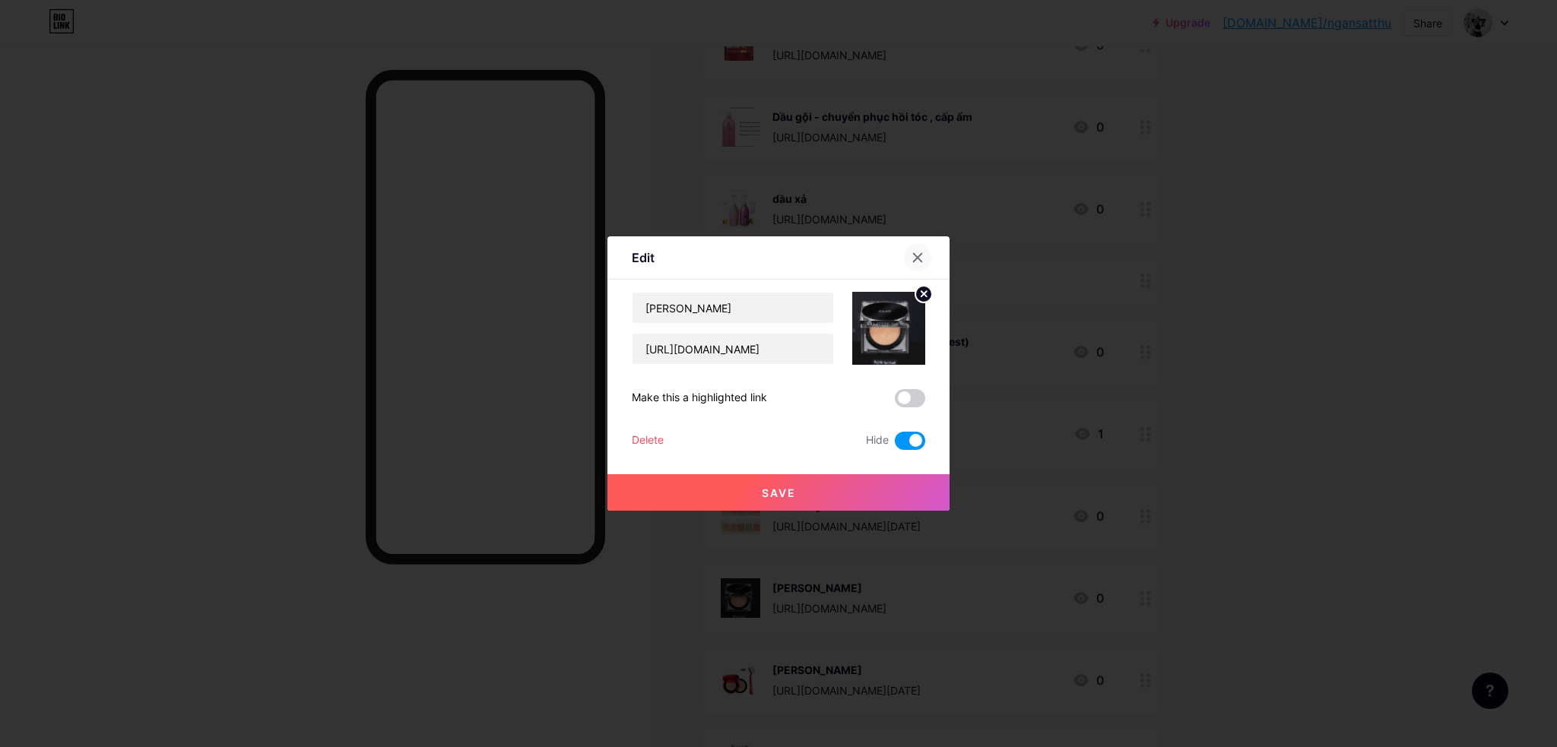
click at [922, 252] on div at bounding box center [917, 257] width 27 height 27
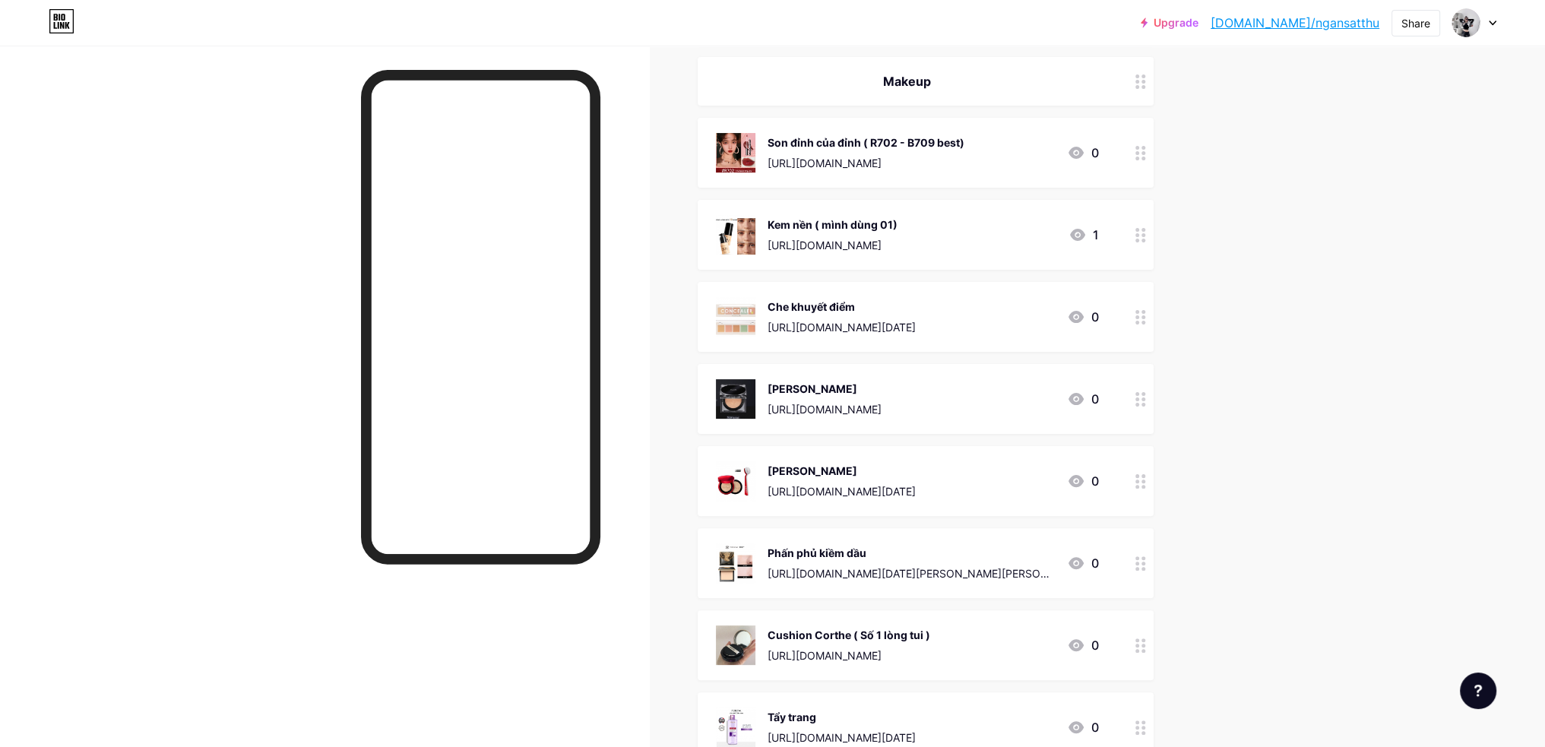
scroll to position [518, 0]
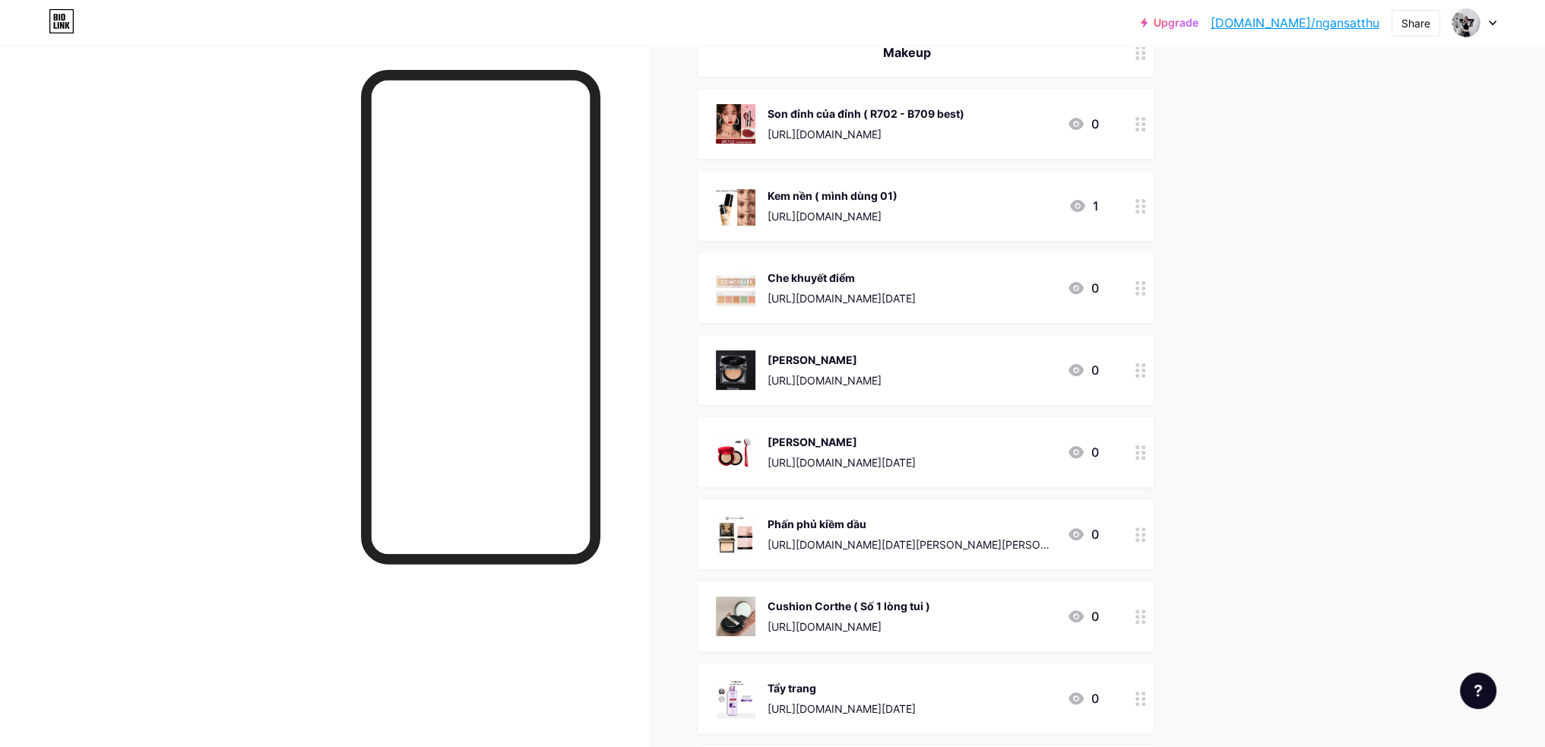
click at [1143, 449] on icon at bounding box center [1141, 452] width 11 height 14
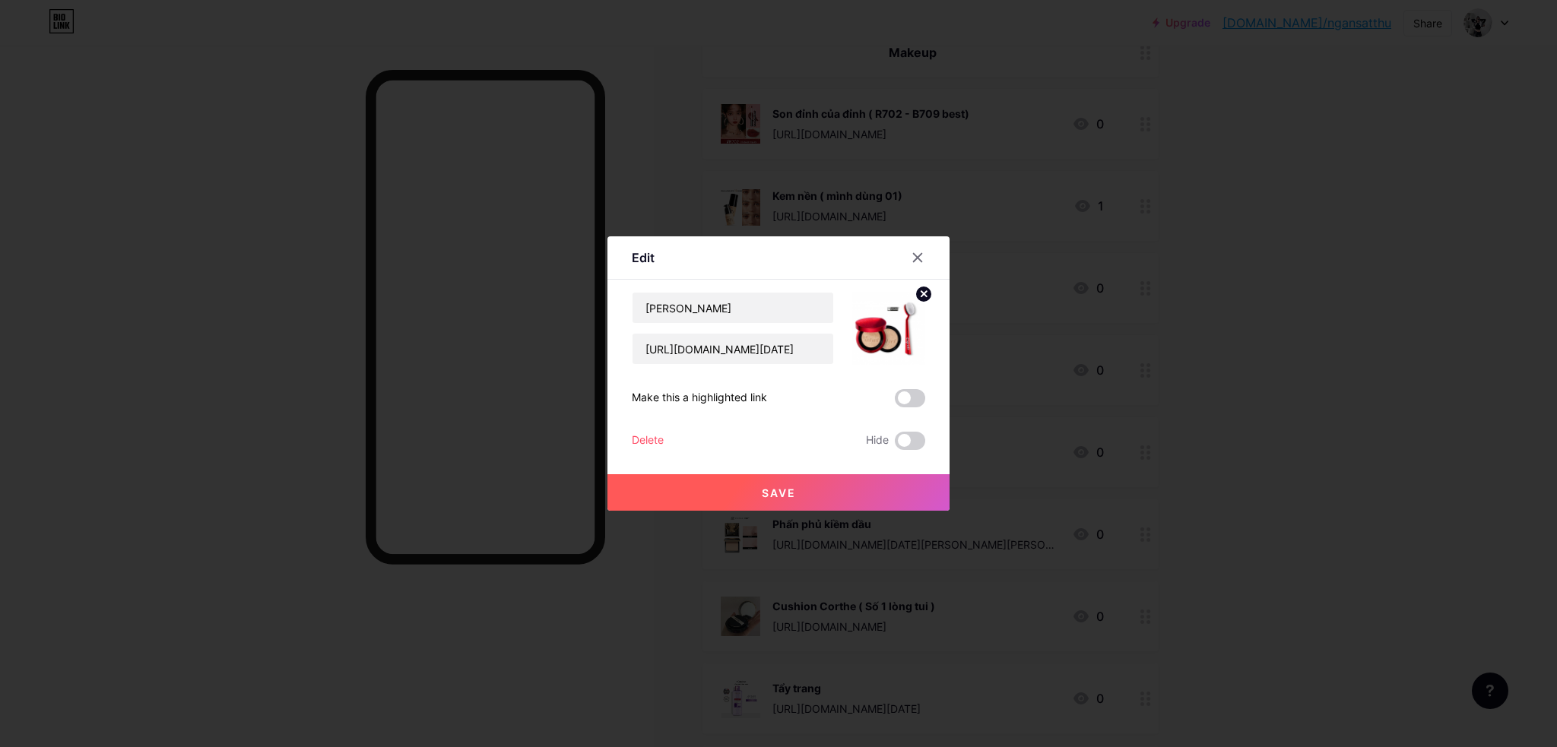
click at [923, 446] on label at bounding box center [910, 441] width 30 height 18
click at [895, 445] on input "checkbox" at bounding box center [895, 445] width 0 height 0
click at [898, 495] on button "Save" at bounding box center [778, 492] width 342 height 36
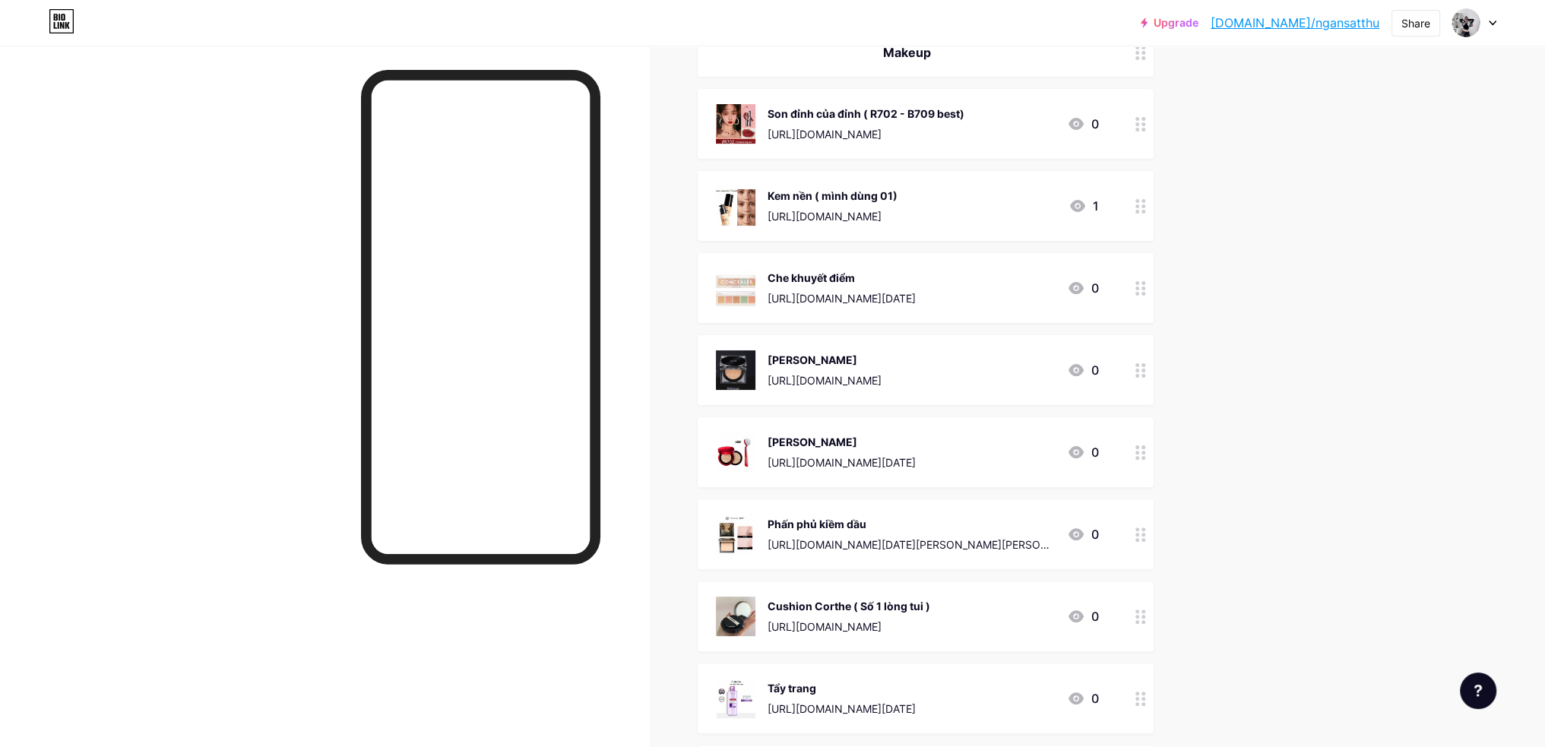
click at [1142, 531] on icon at bounding box center [1141, 535] width 11 height 14
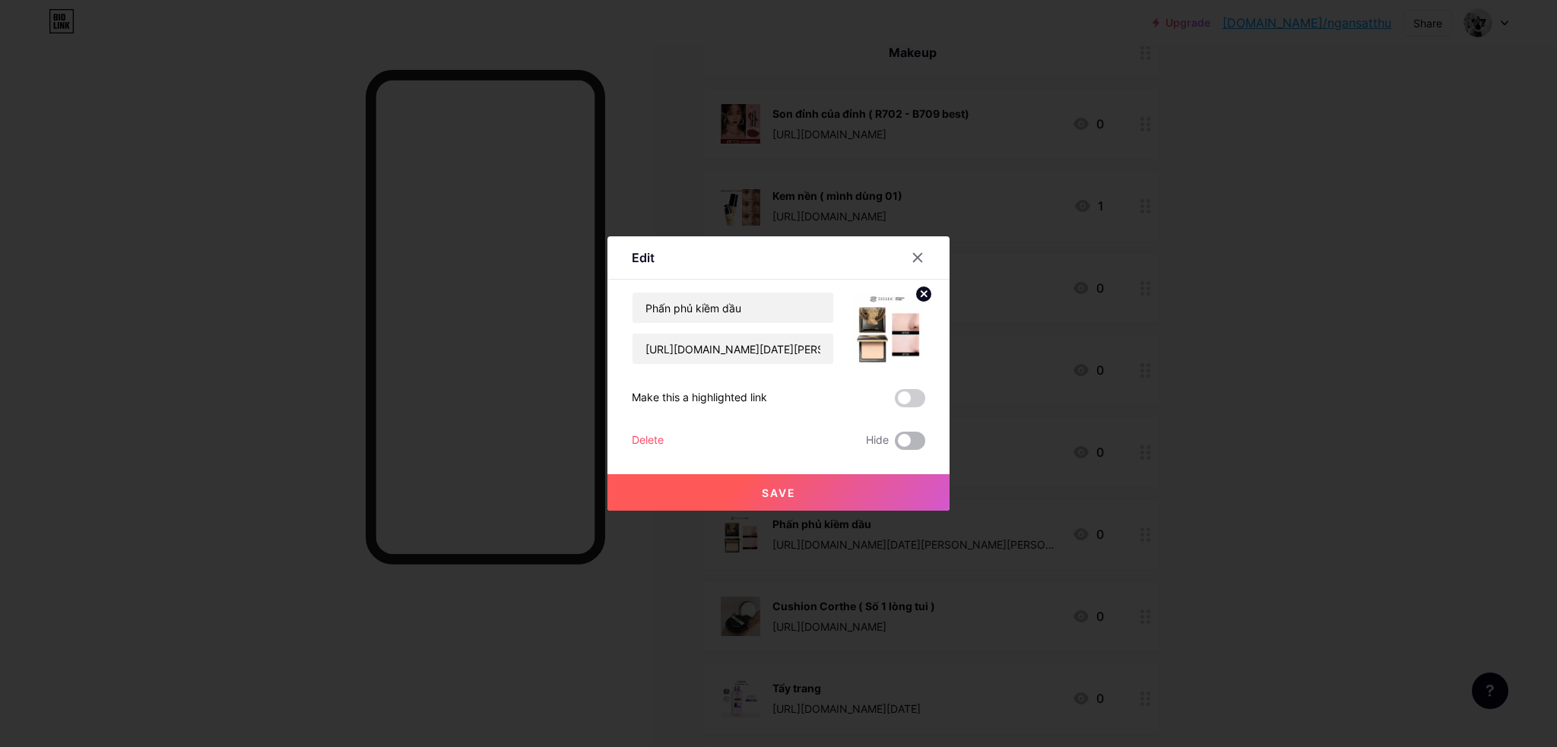
click at [920, 434] on span at bounding box center [910, 441] width 30 height 18
click at [895, 445] on input "checkbox" at bounding box center [895, 445] width 0 height 0
click at [903, 484] on button "Save" at bounding box center [778, 492] width 342 height 36
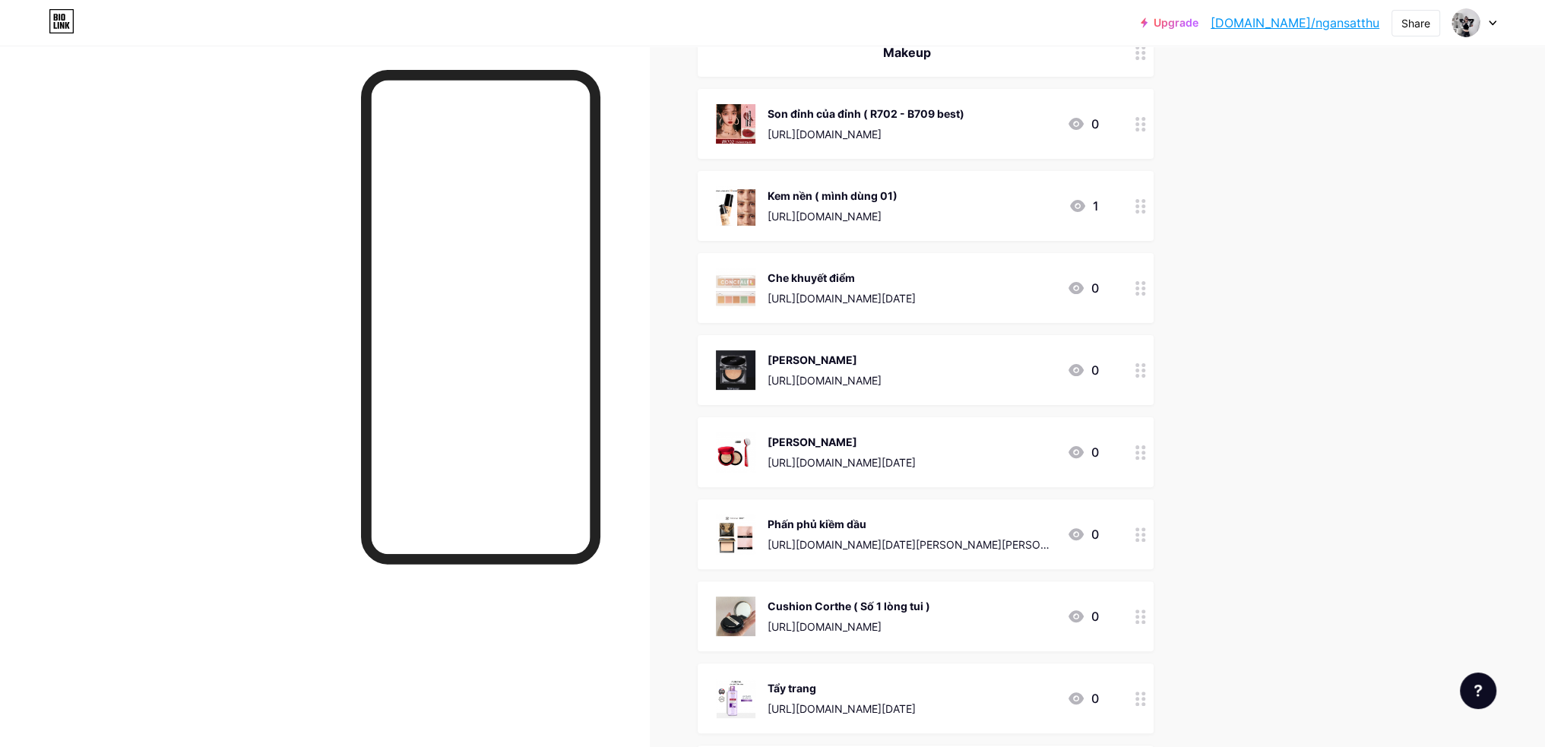
click at [1139, 613] on div at bounding box center [1141, 616] width 26 height 70
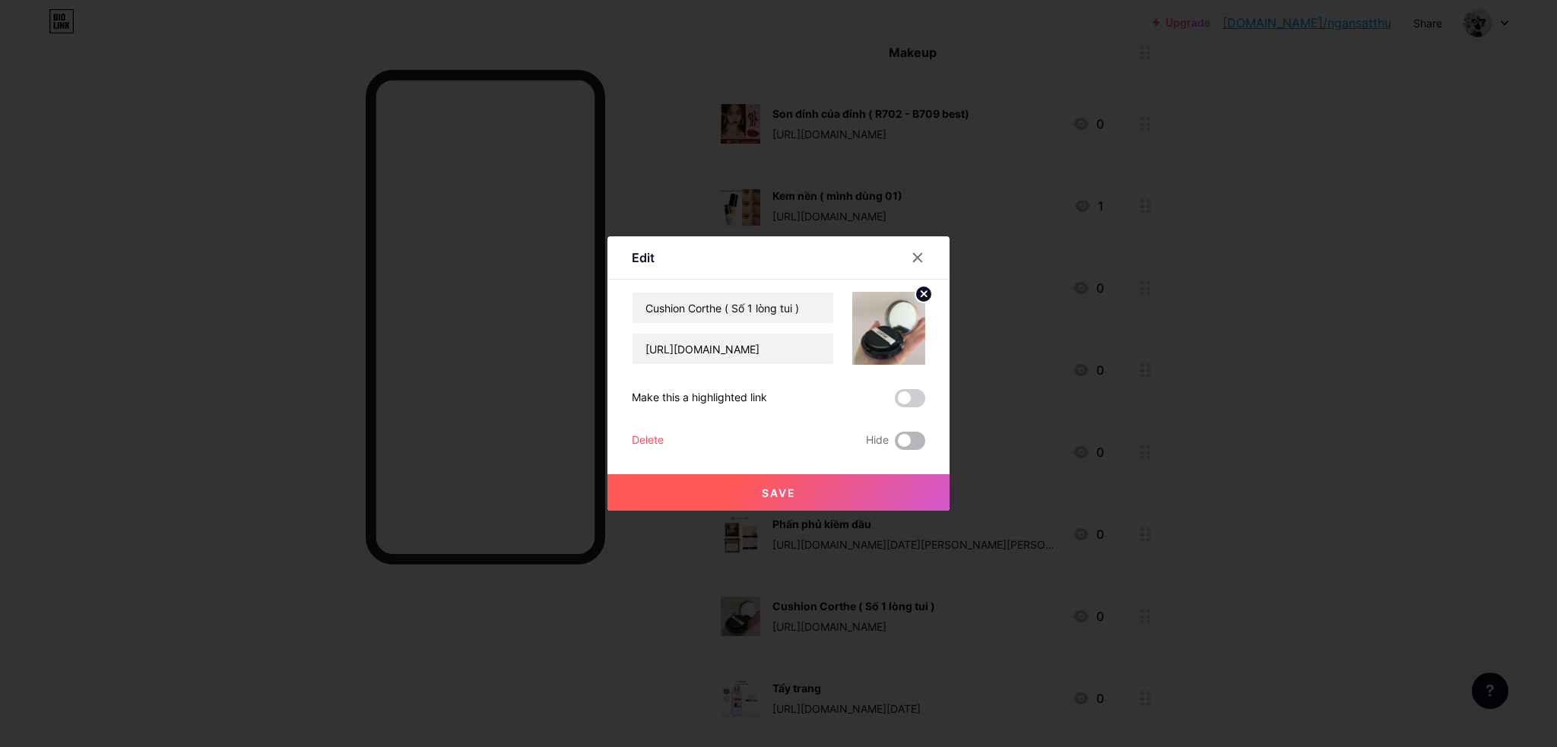
click at [916, 446] on span at bounding box center [910, 441] width 30 height 18
click at [895, 445] on input "checkbox" at bounding box center [895, 445] width 0 height 0
click at [908, 486] on button "Save" at bounding box center [778, 492] width 342 height 36
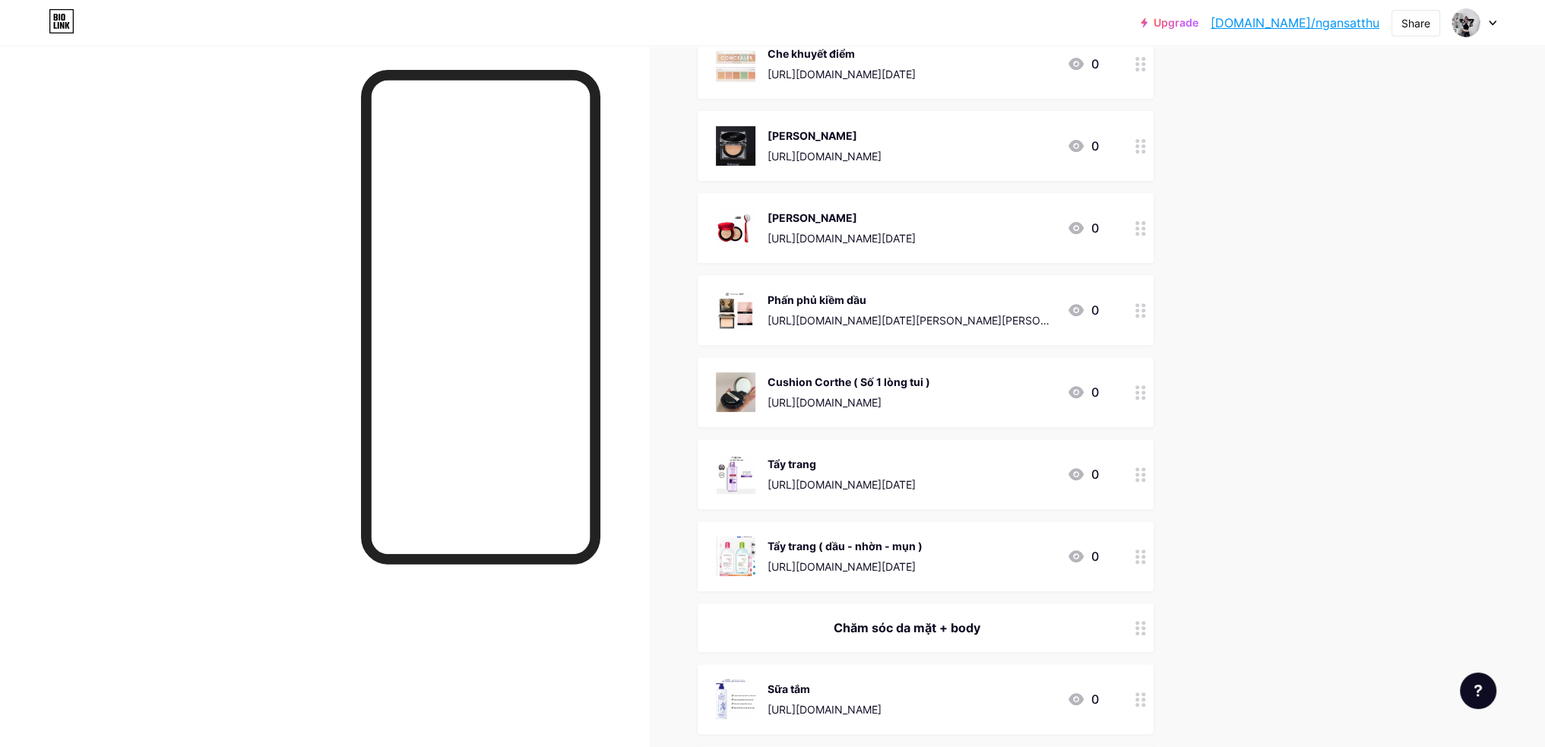
scroll to position [746, 0]
click at [1154, 384] on div at bounding box center [1141, 388] width 26 height 70
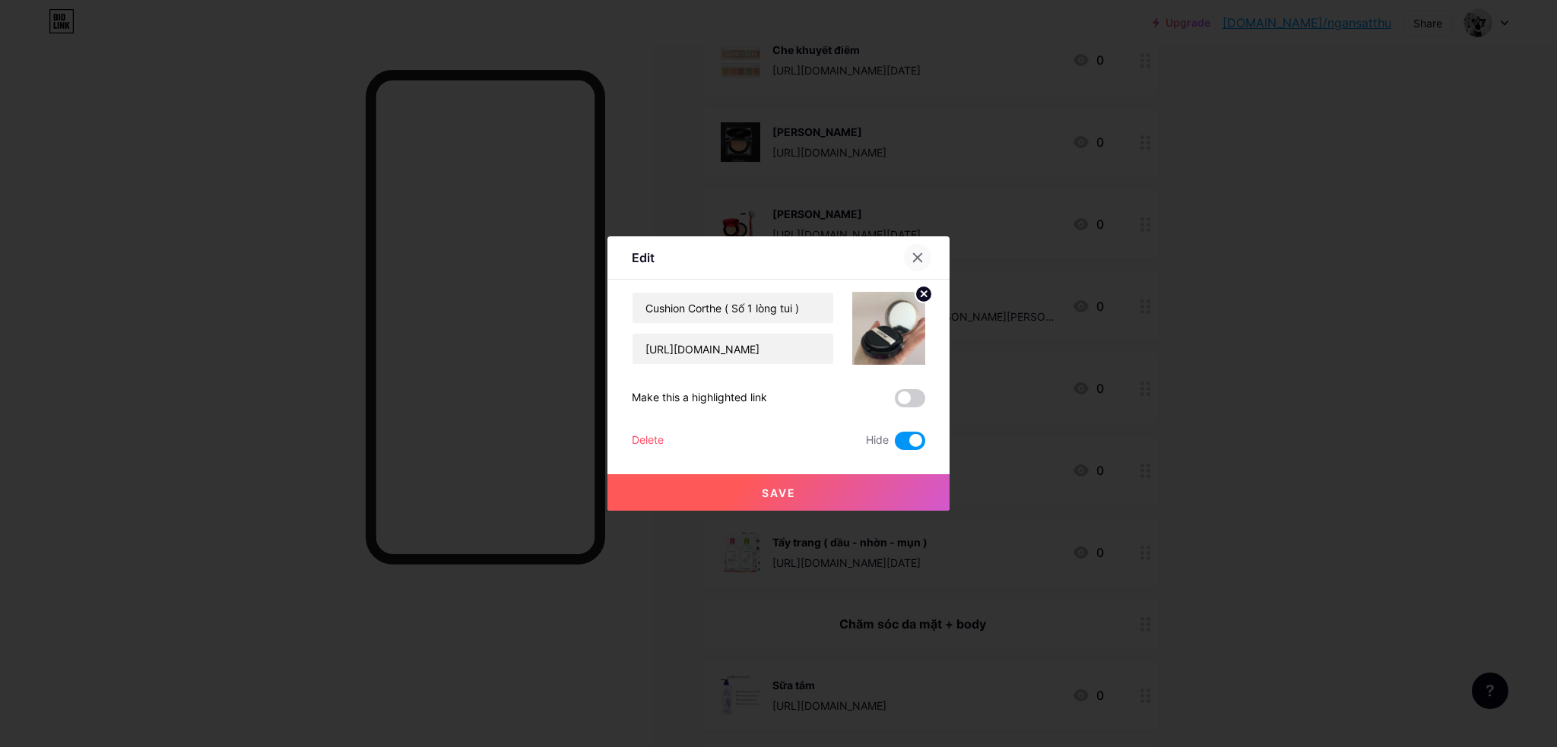
click at [923, 258] on icon at bounding box center [917, 258] width 12 height 12
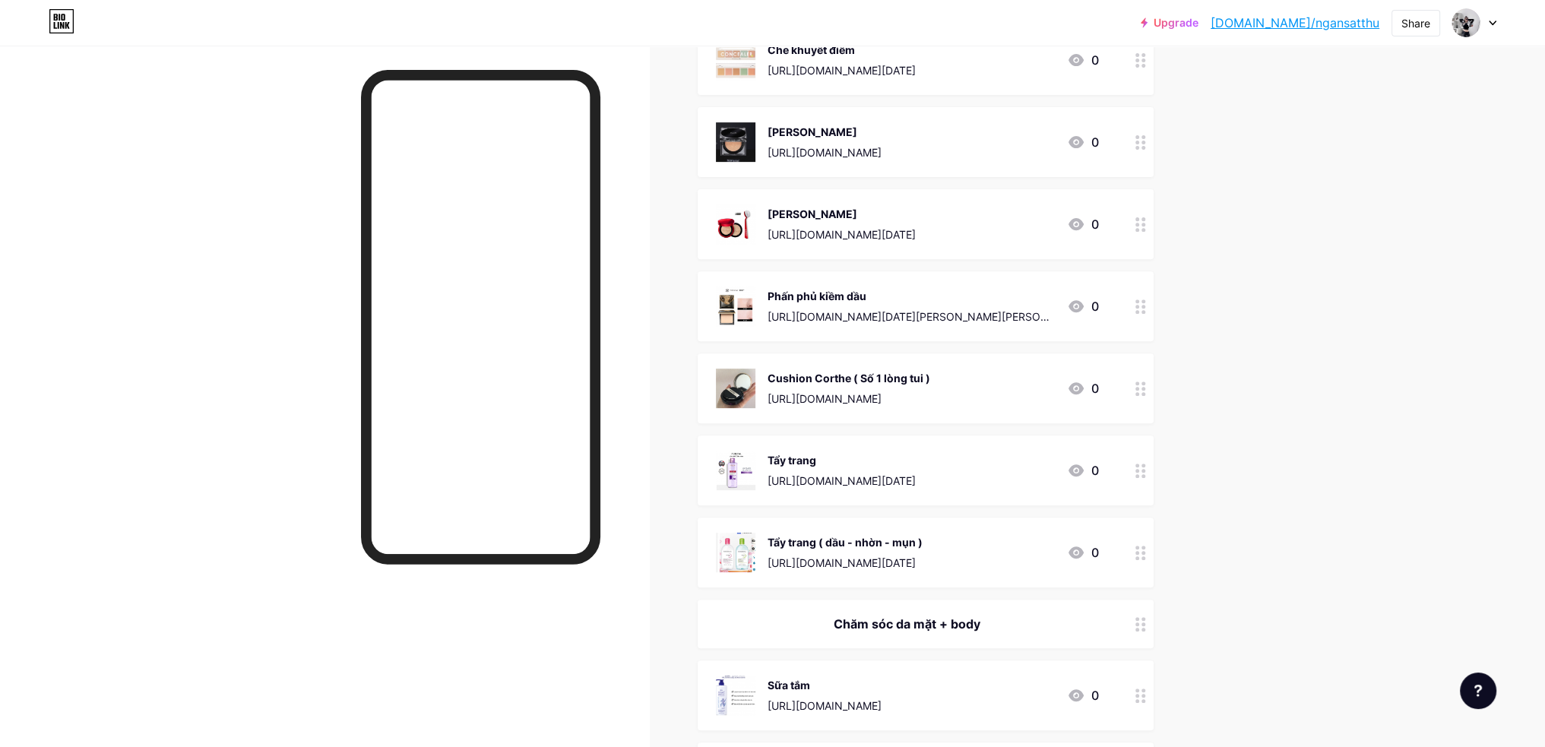
click at [1146, 471] on icon at bounding box center [1141, 471] width 11 height 14
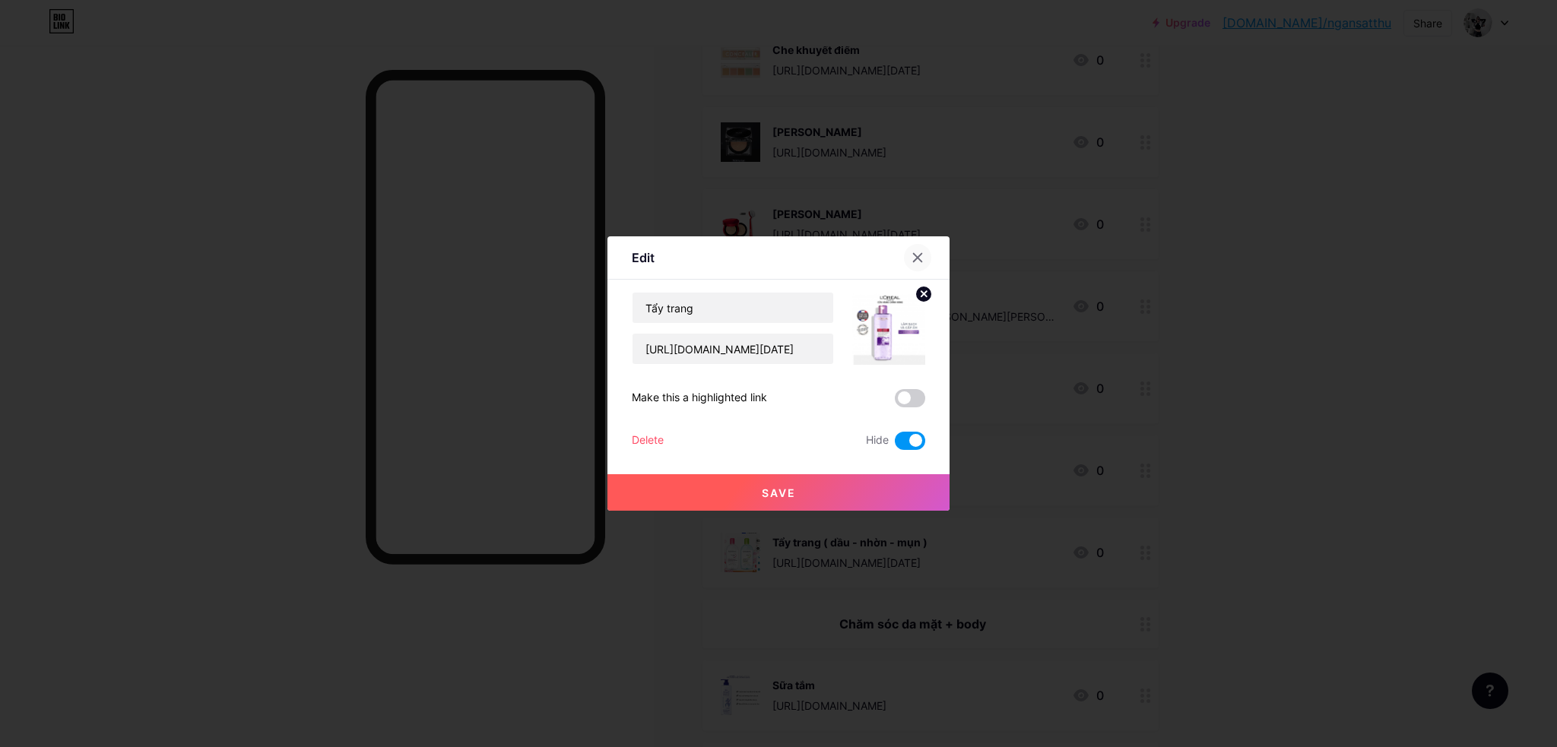
click at [921, 256] on icon at bounding box center [917, 258] width 12 height 12
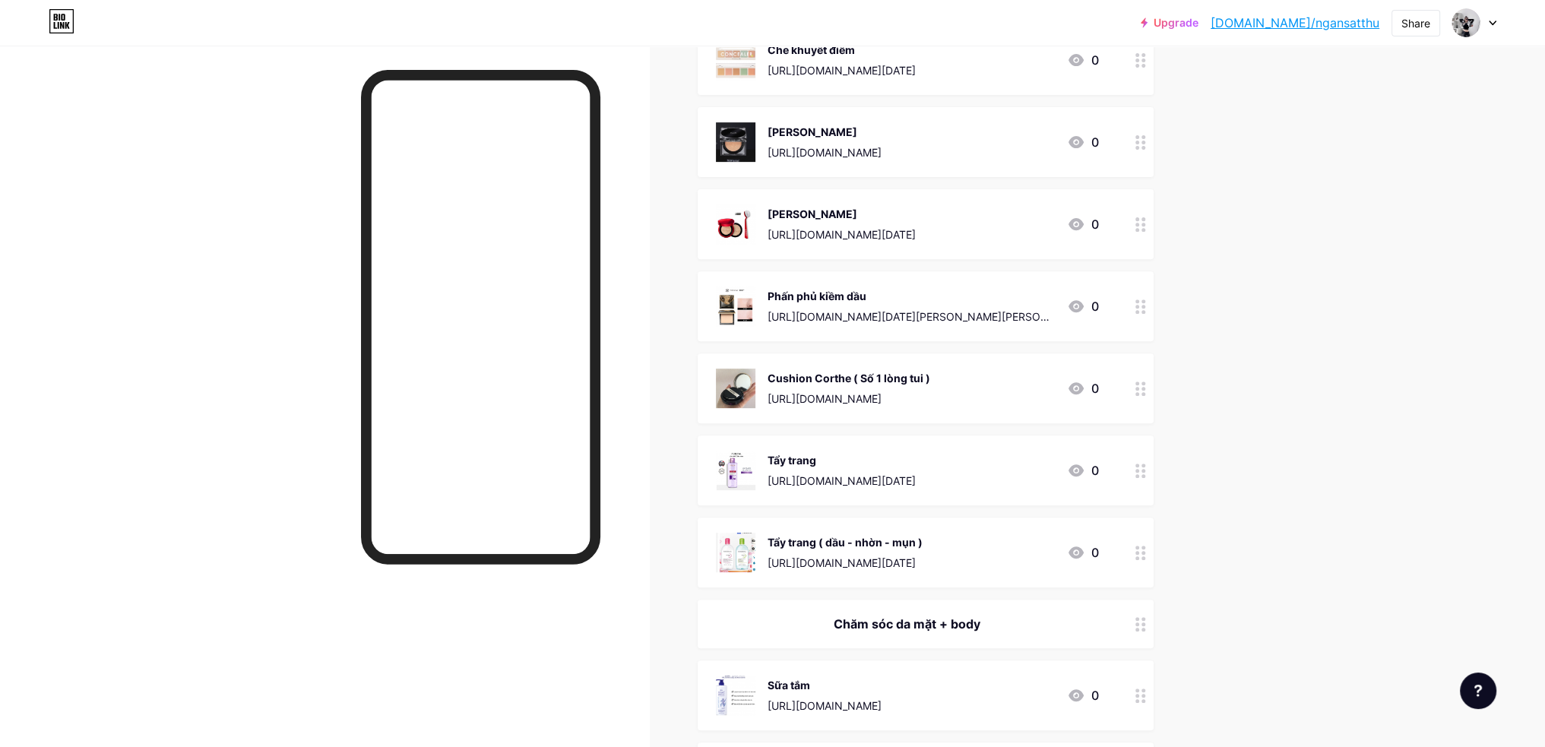
click at [1142, 554] on icon at bounding box center [1141, 553] width 11 height 14
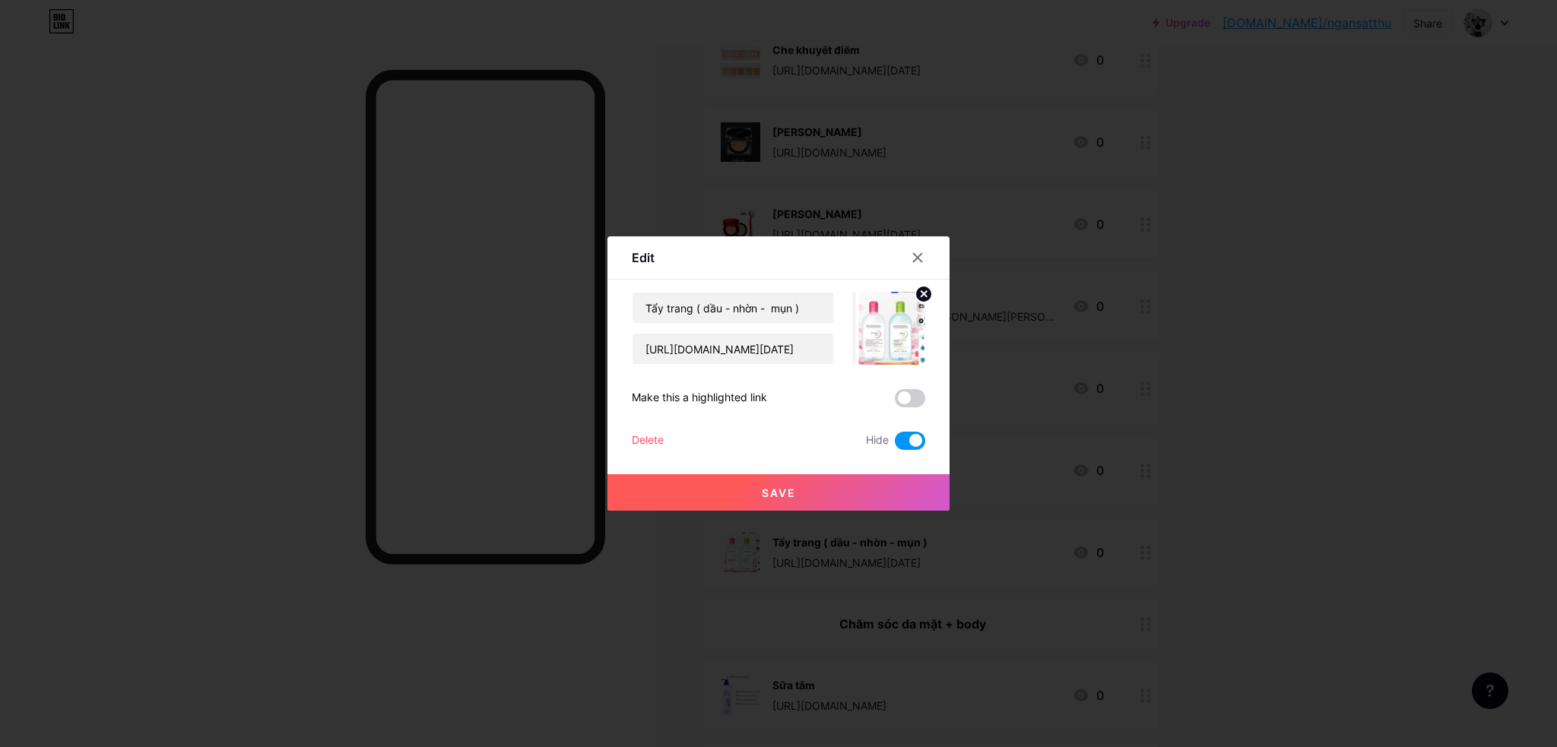
click at [922, 255] on icon at bounding box center [917, 258] width 12 height 12
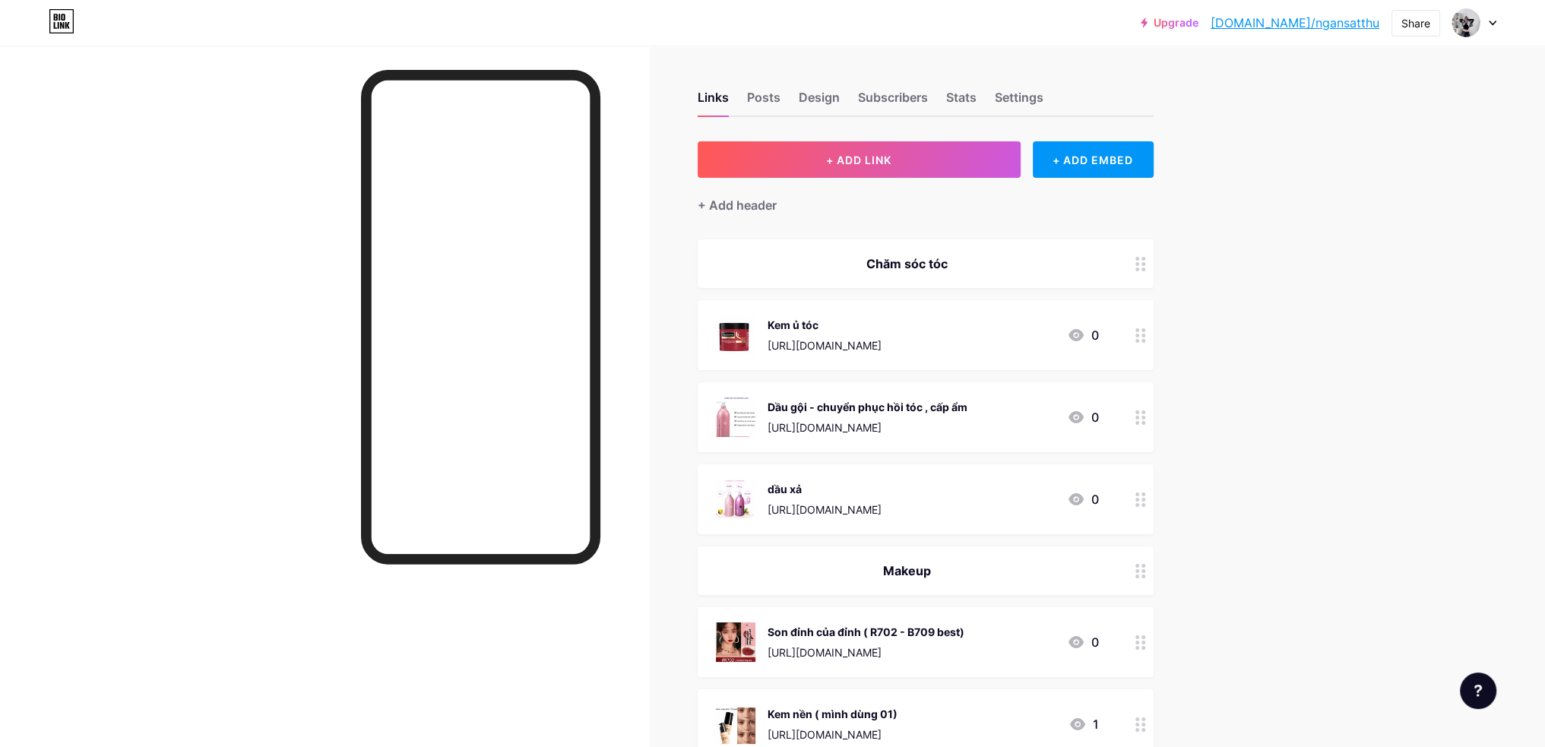
click at [1145, 334] on circle at bounding box center [1144, 336] width 4 height 4
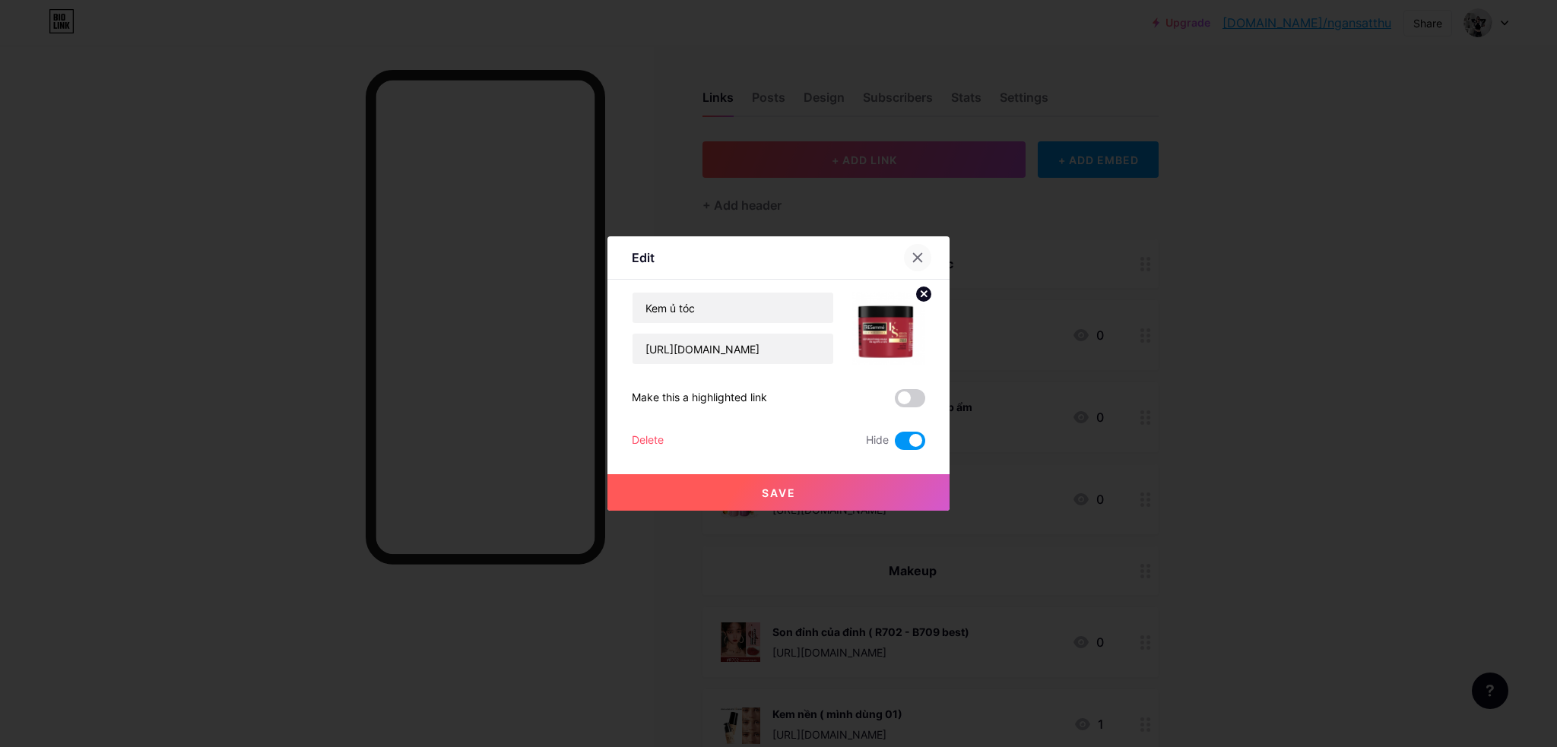
click at [912, 254] on icon at bounding box center [917, 258] width 12 height 12
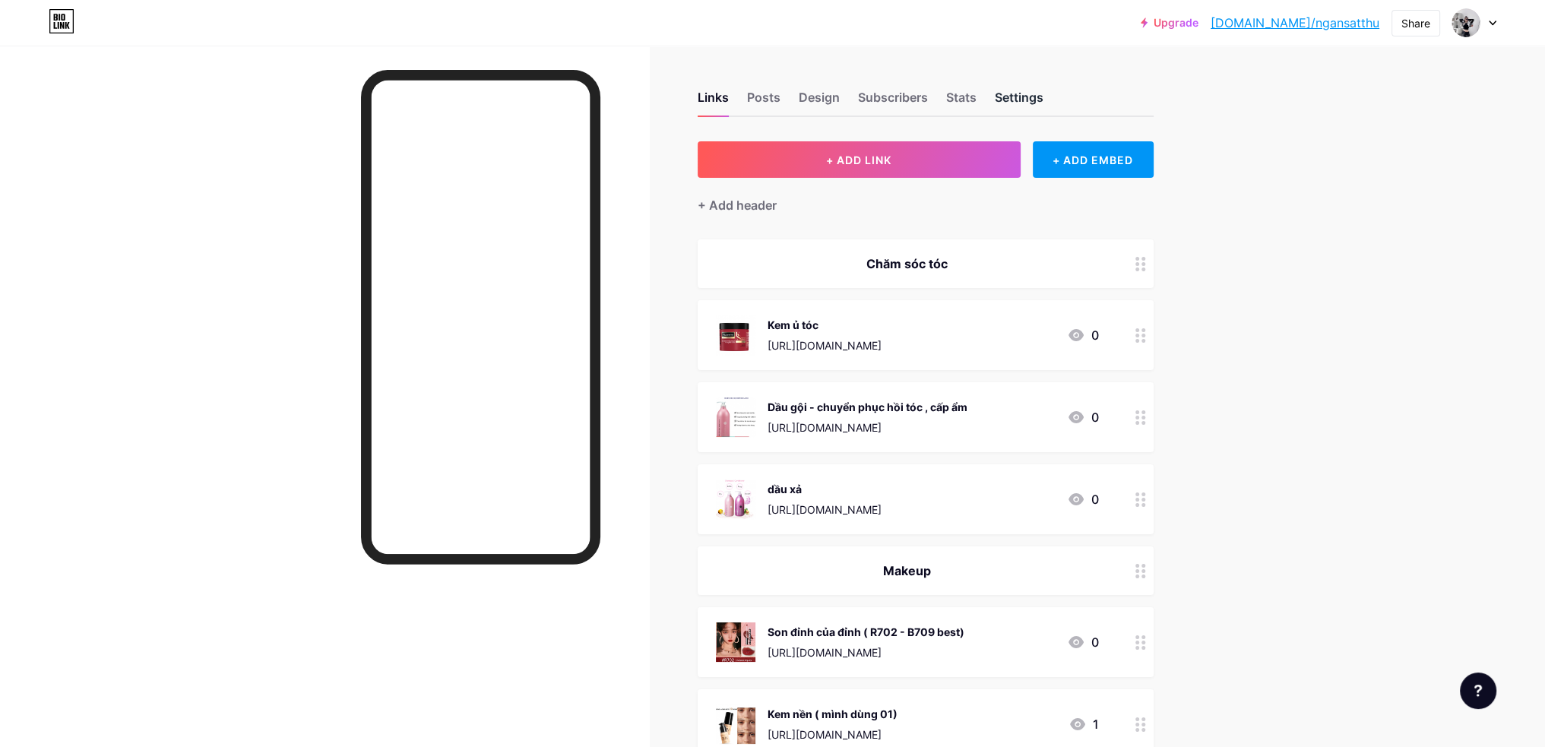
click at [1028, 93] on div "Settings" at bounding box center [1019, 101] width 49 height 27
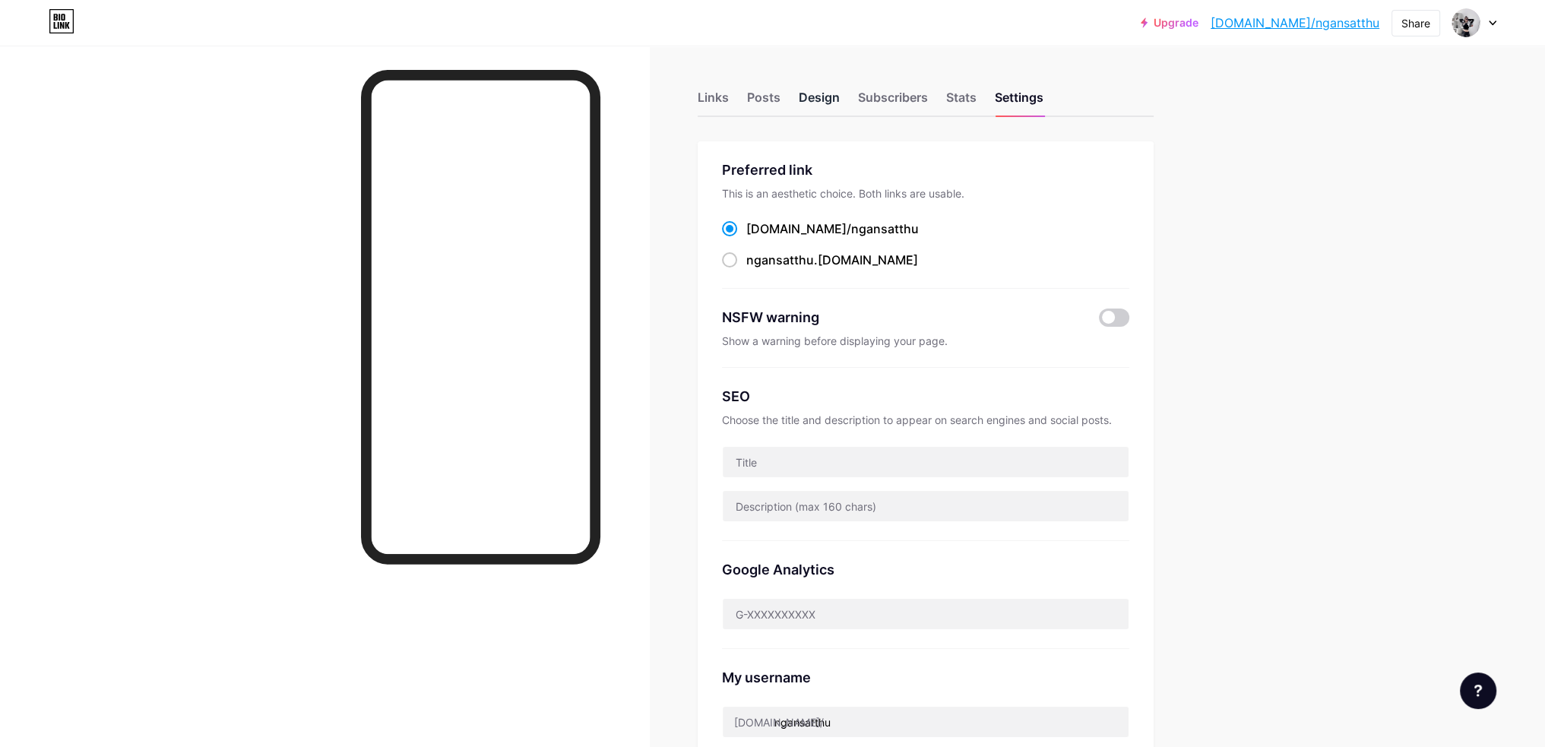
click at [832, 94] on div "Design" at bounding box center [819, 101] width 41 height 27
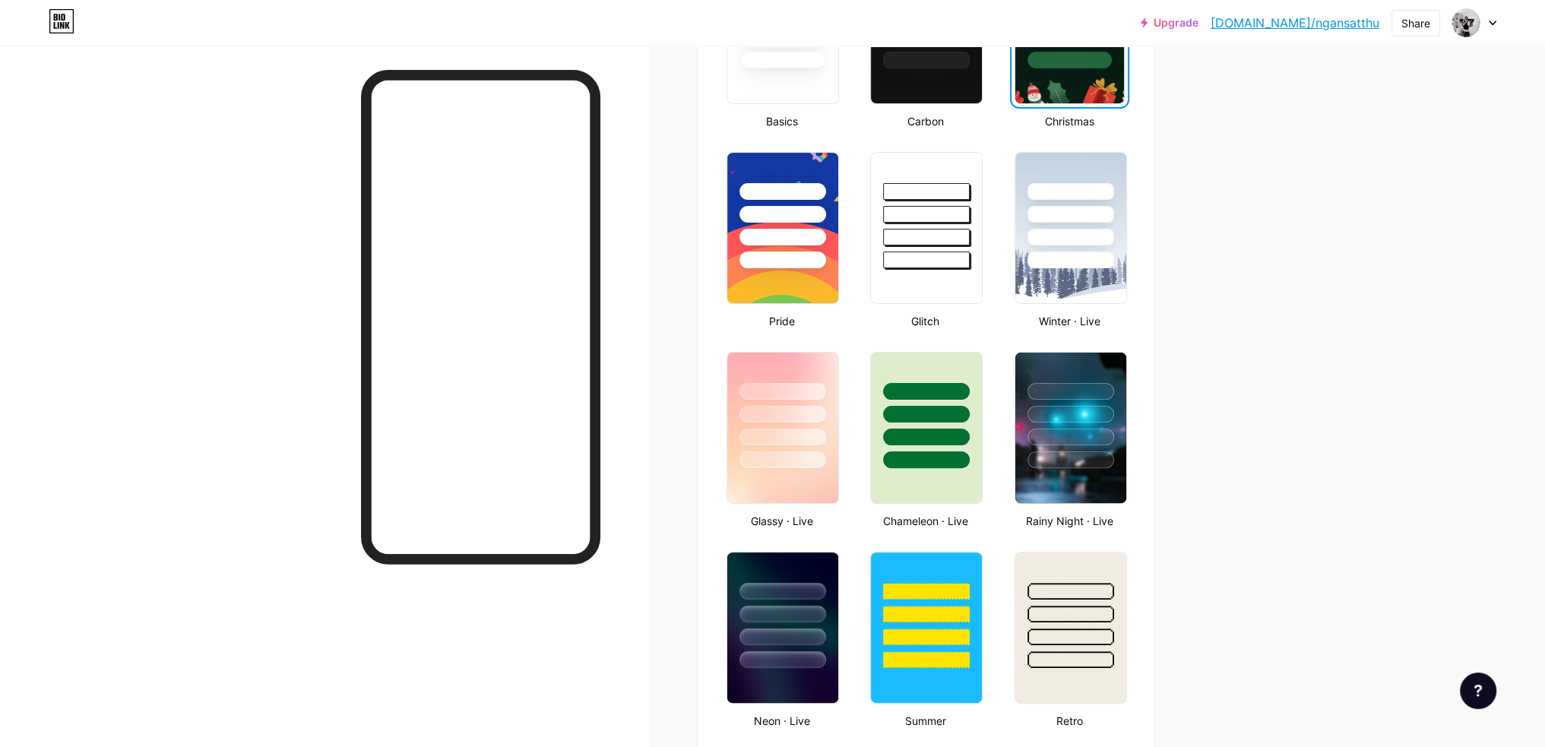
scroll to position [608, 0]
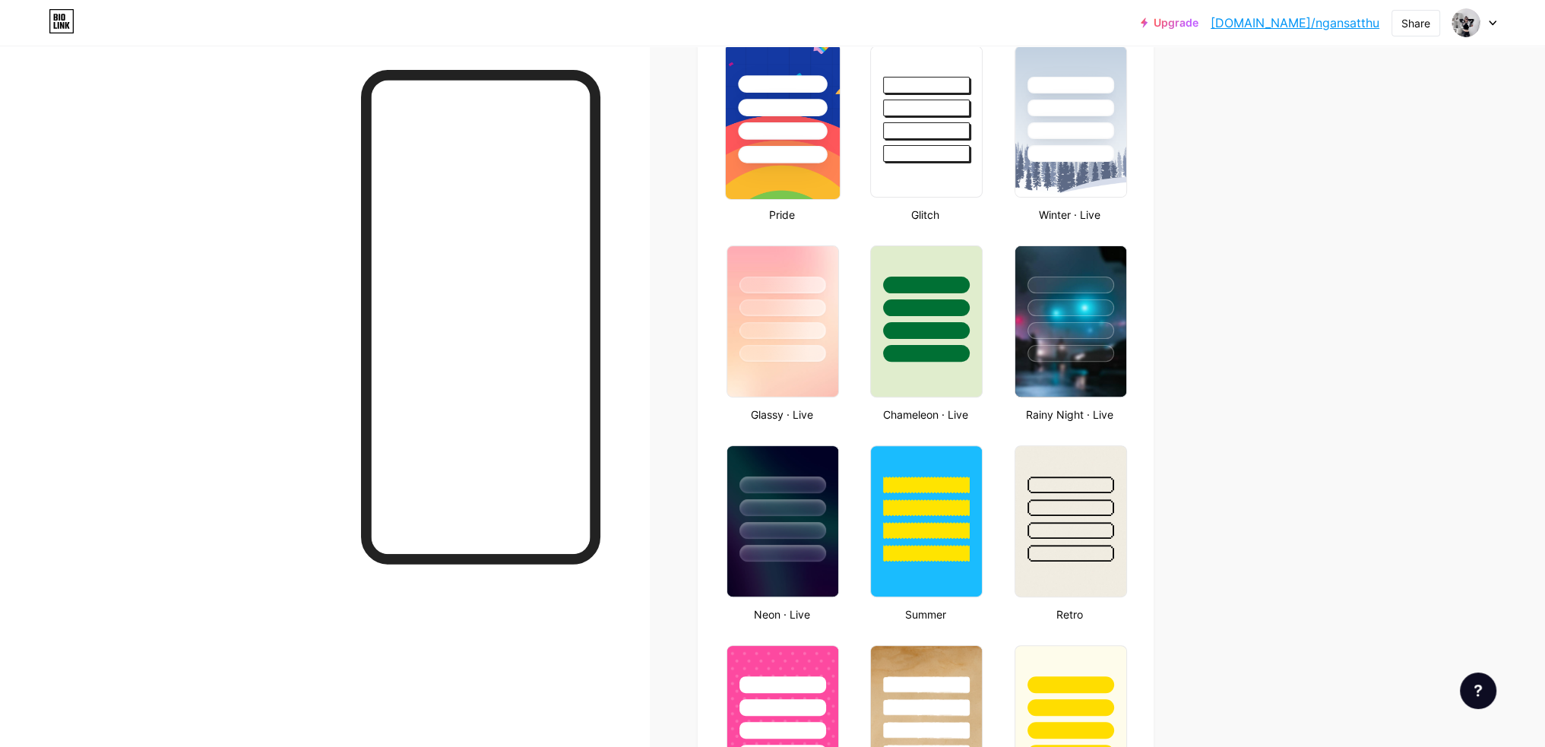
click at [812, 124] on div at bounding box center [782, 130] width 89 height 17
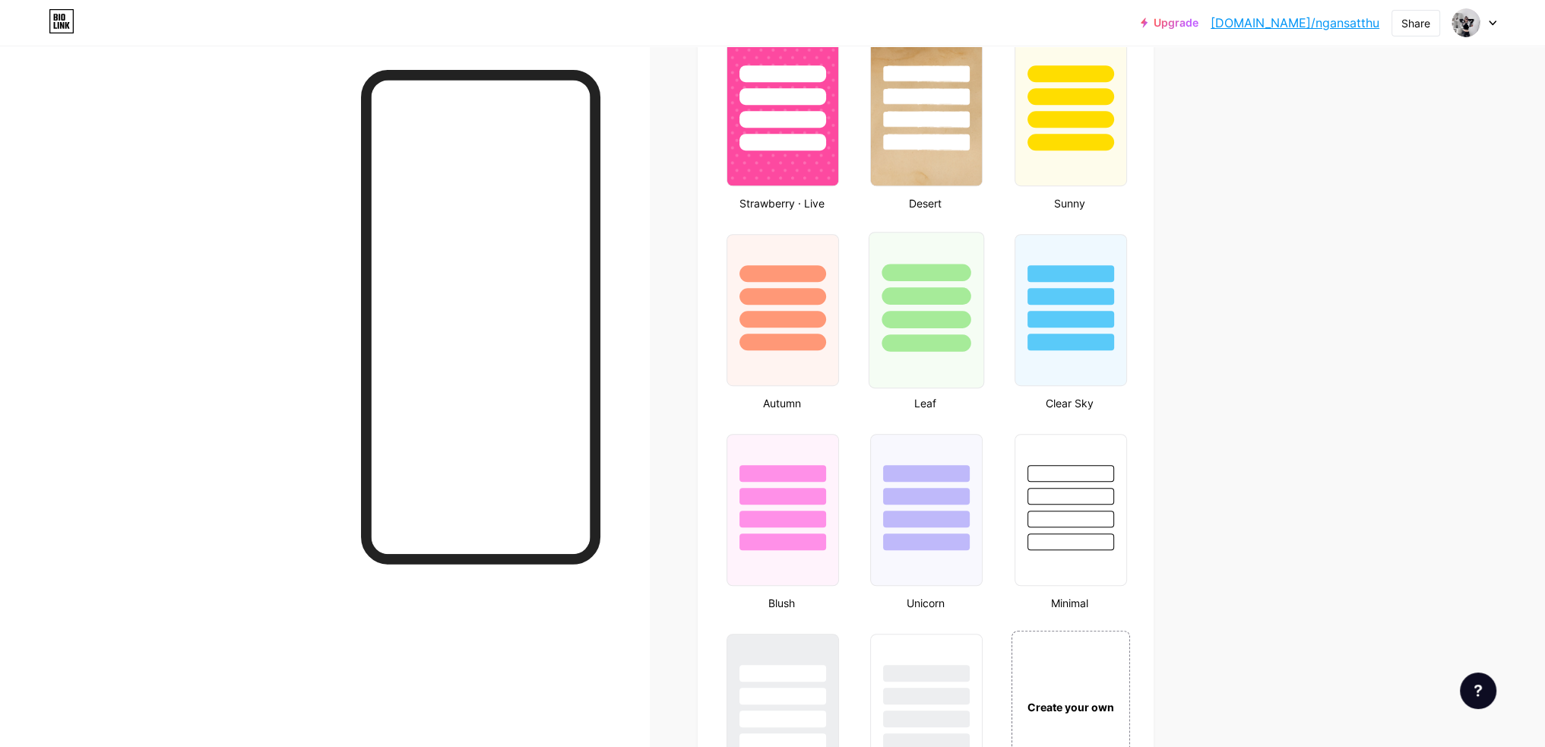
scroll to position [1216, 0]
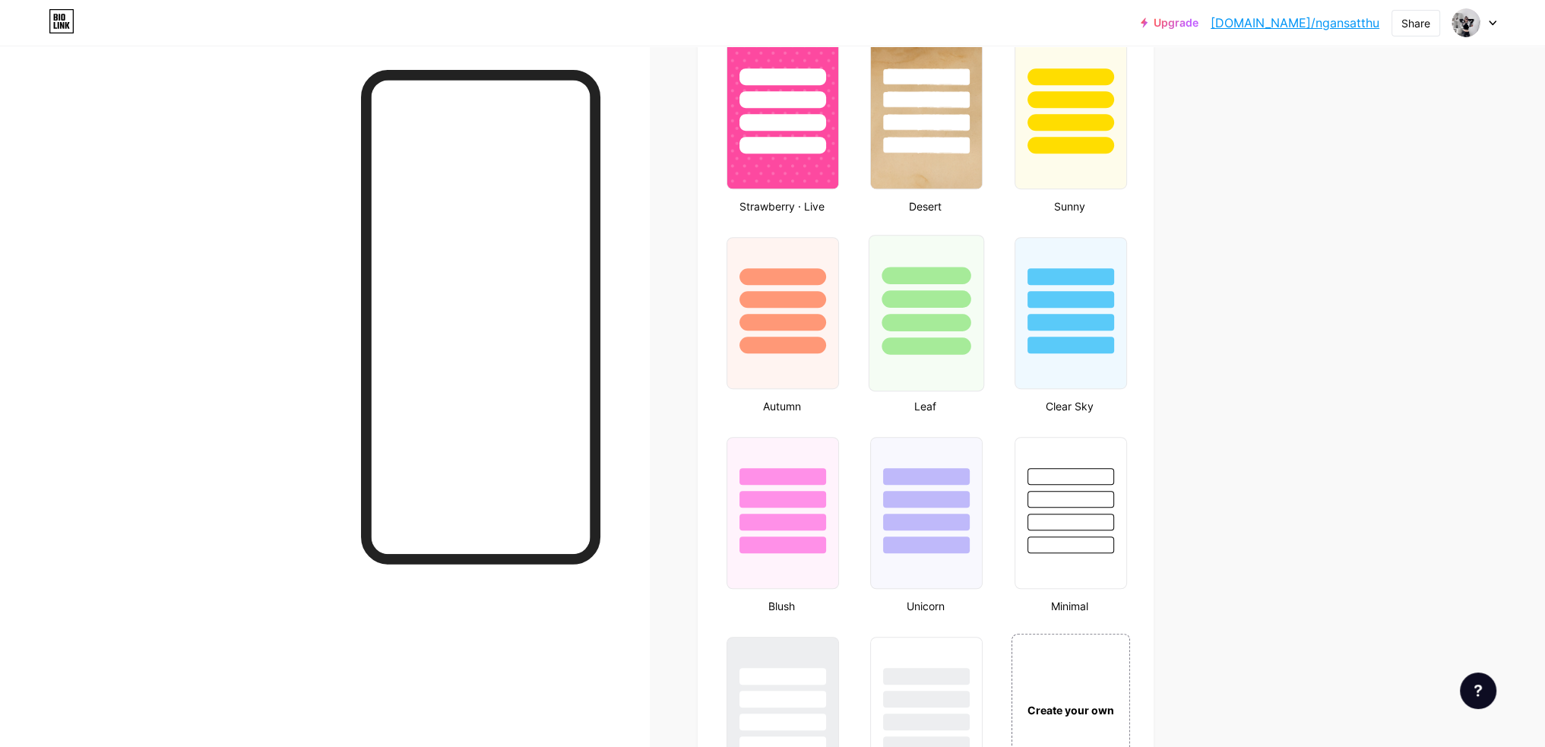
click at [949, 322] on div at bounding box center [926, 322] width 89 height 17
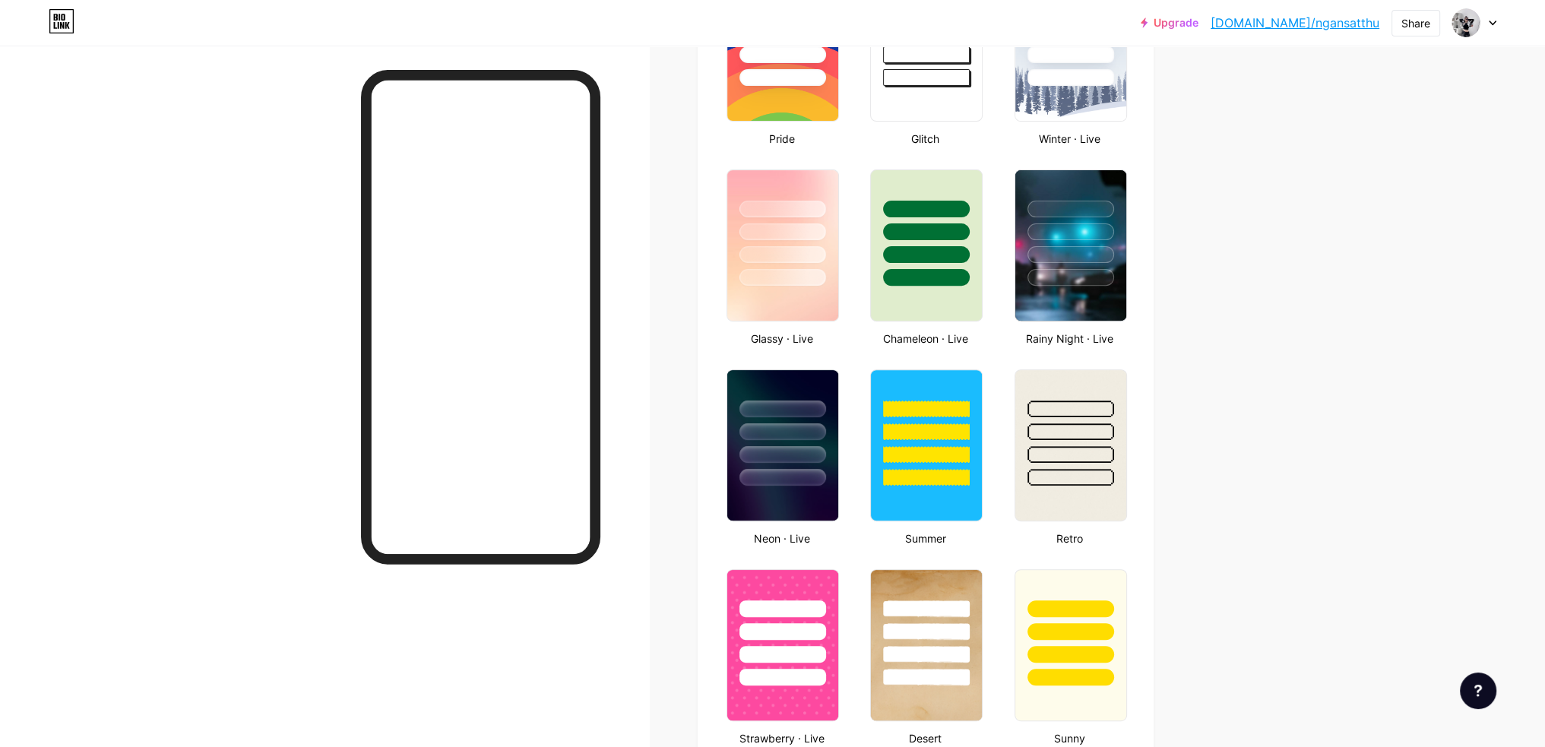
scroll to position [304, 0]
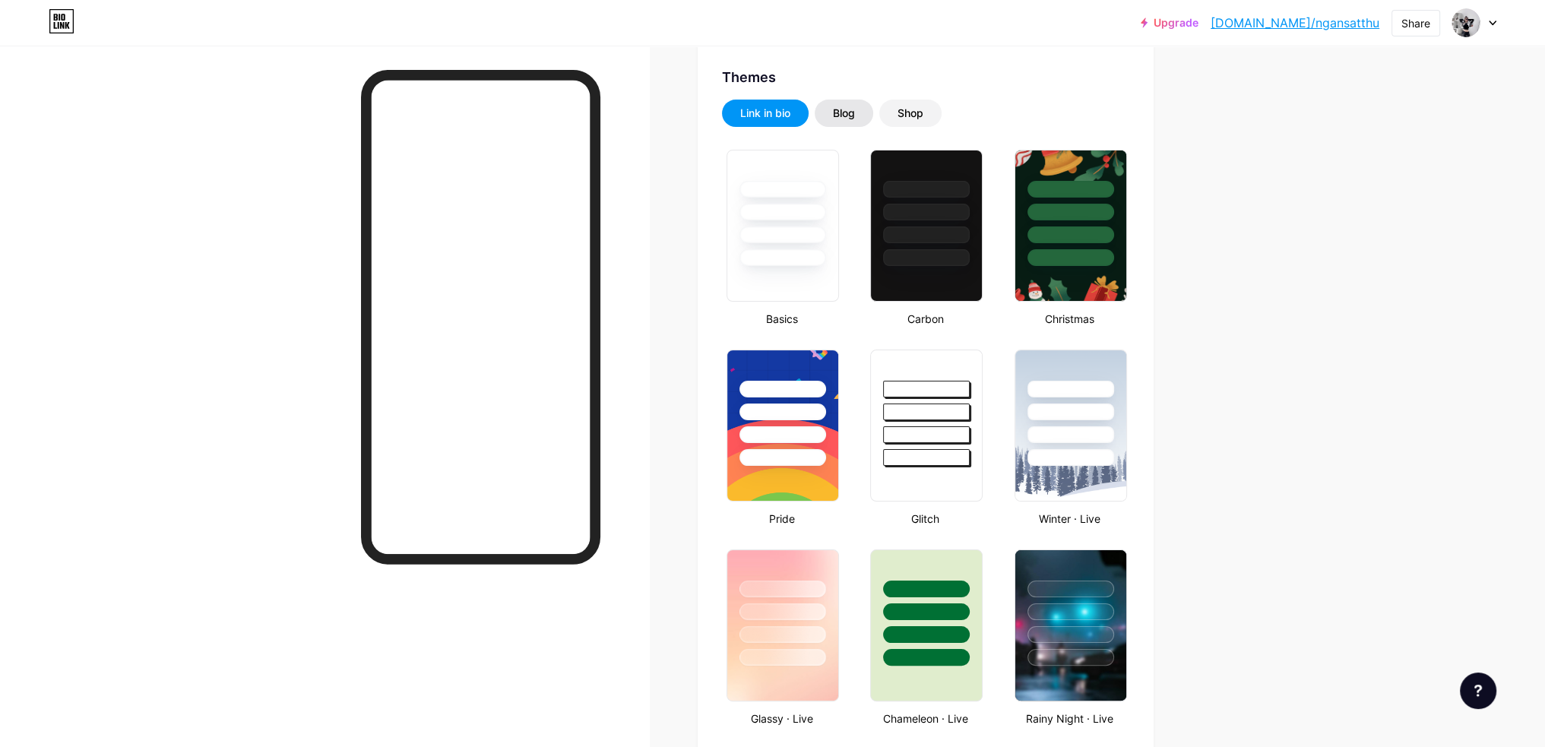
click at [860, 100] on div "Blog" at bounding box center [844, 113] width 59 height 27
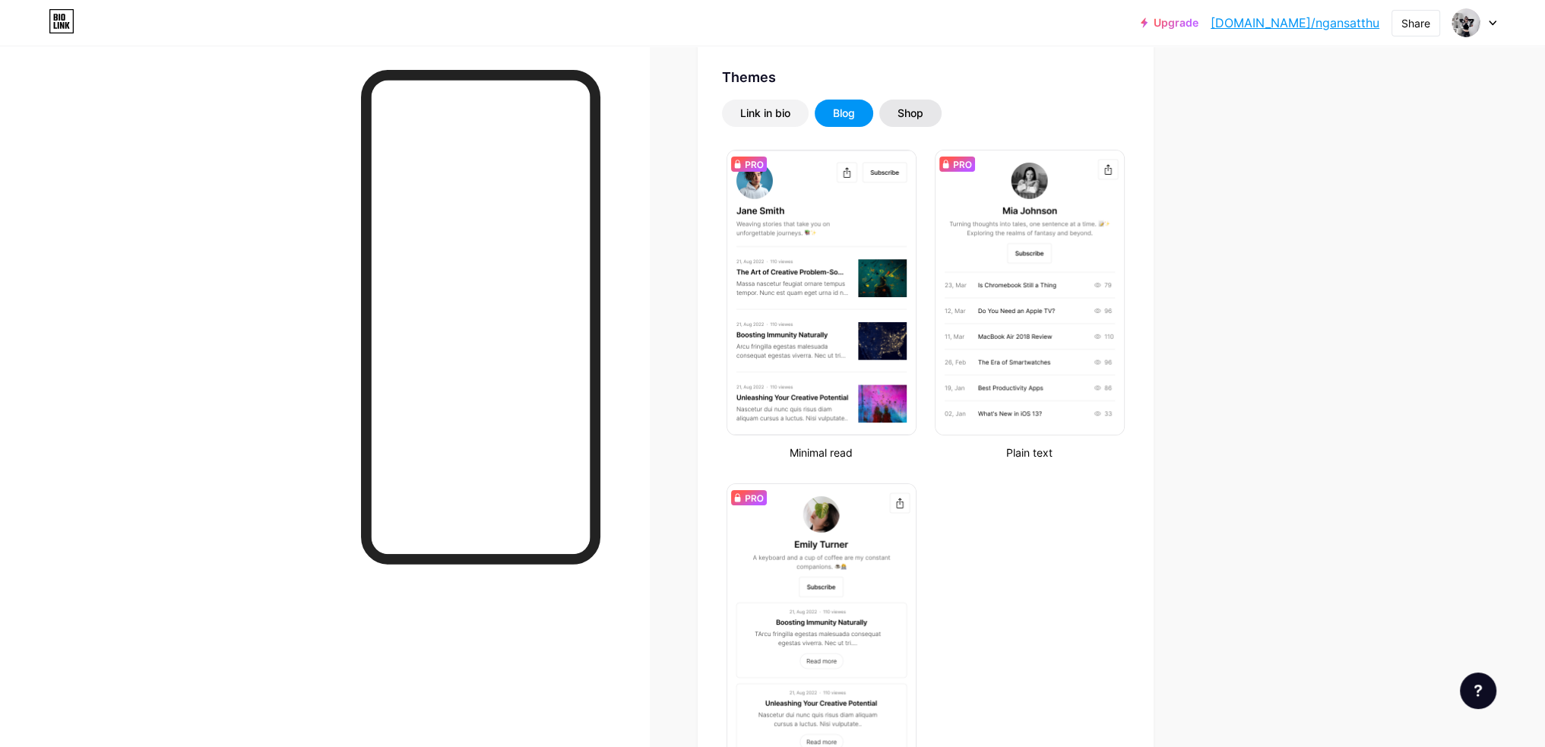
click at [924, 117] on div "Shop" at bounding box center [911, 113] width 26 height 15
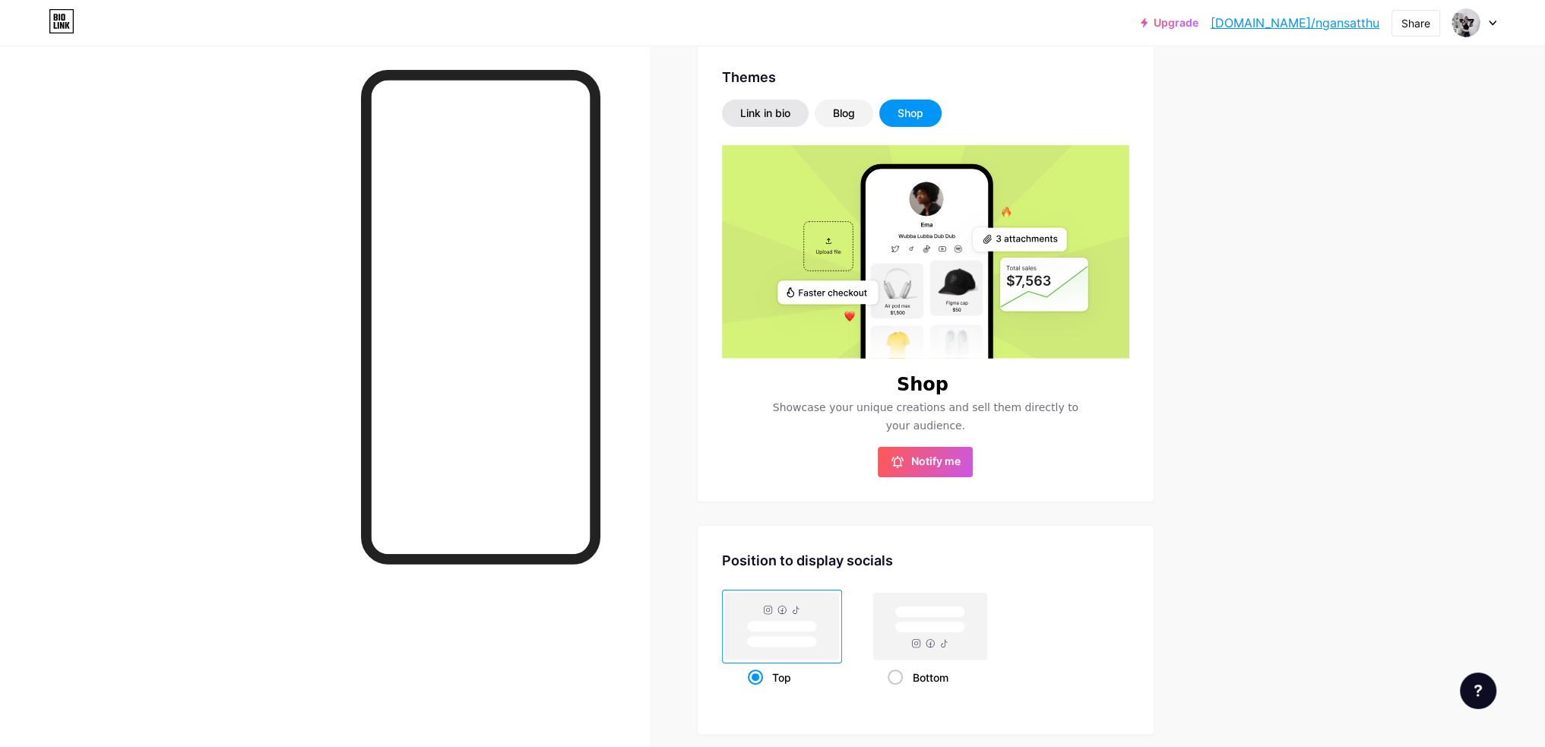
click at [756, 106] on div "Link in bio" at bounding box center [765, 113] width 50 height 15
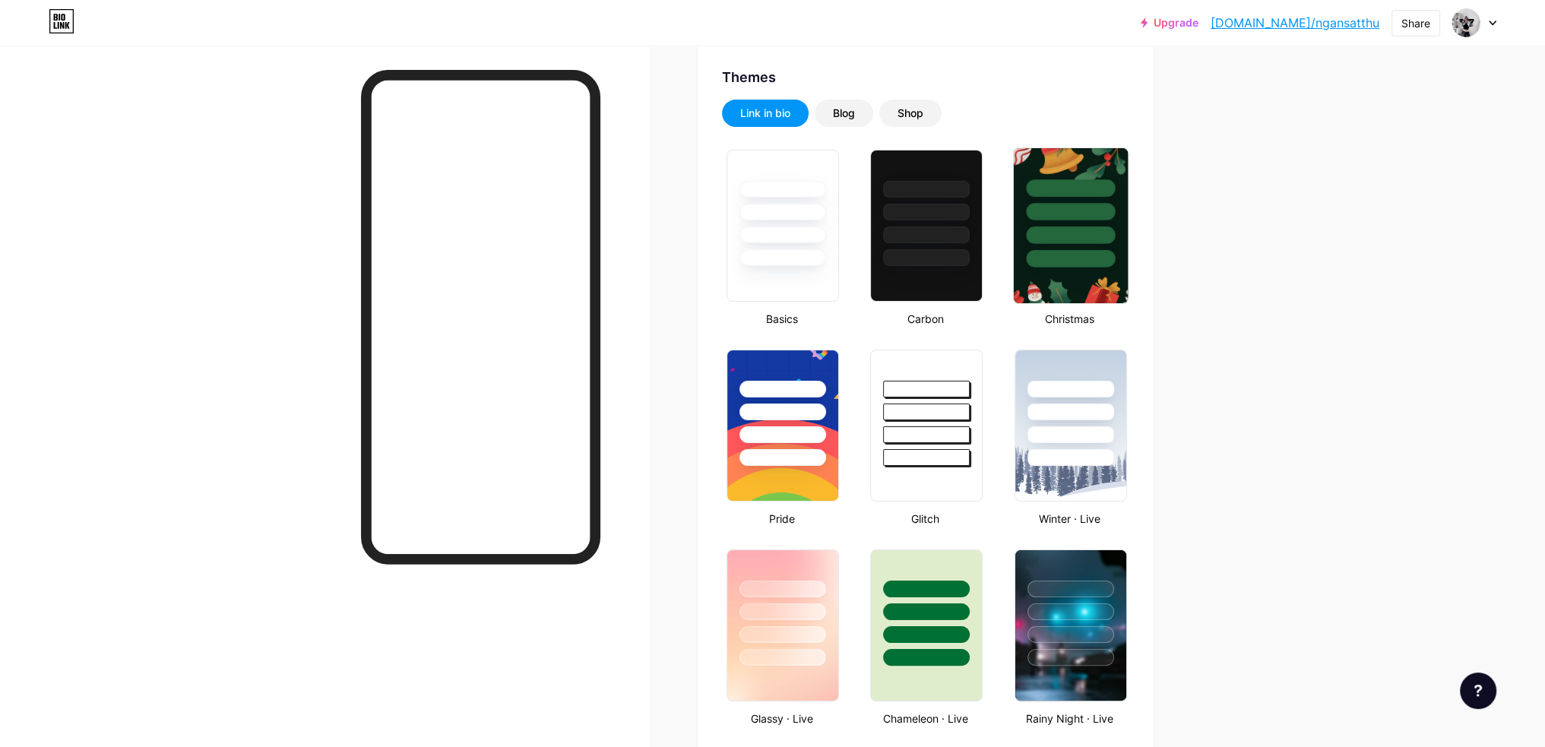
click at [1075, 237] on div at bounding box center [1070, 235] width 89 height 17
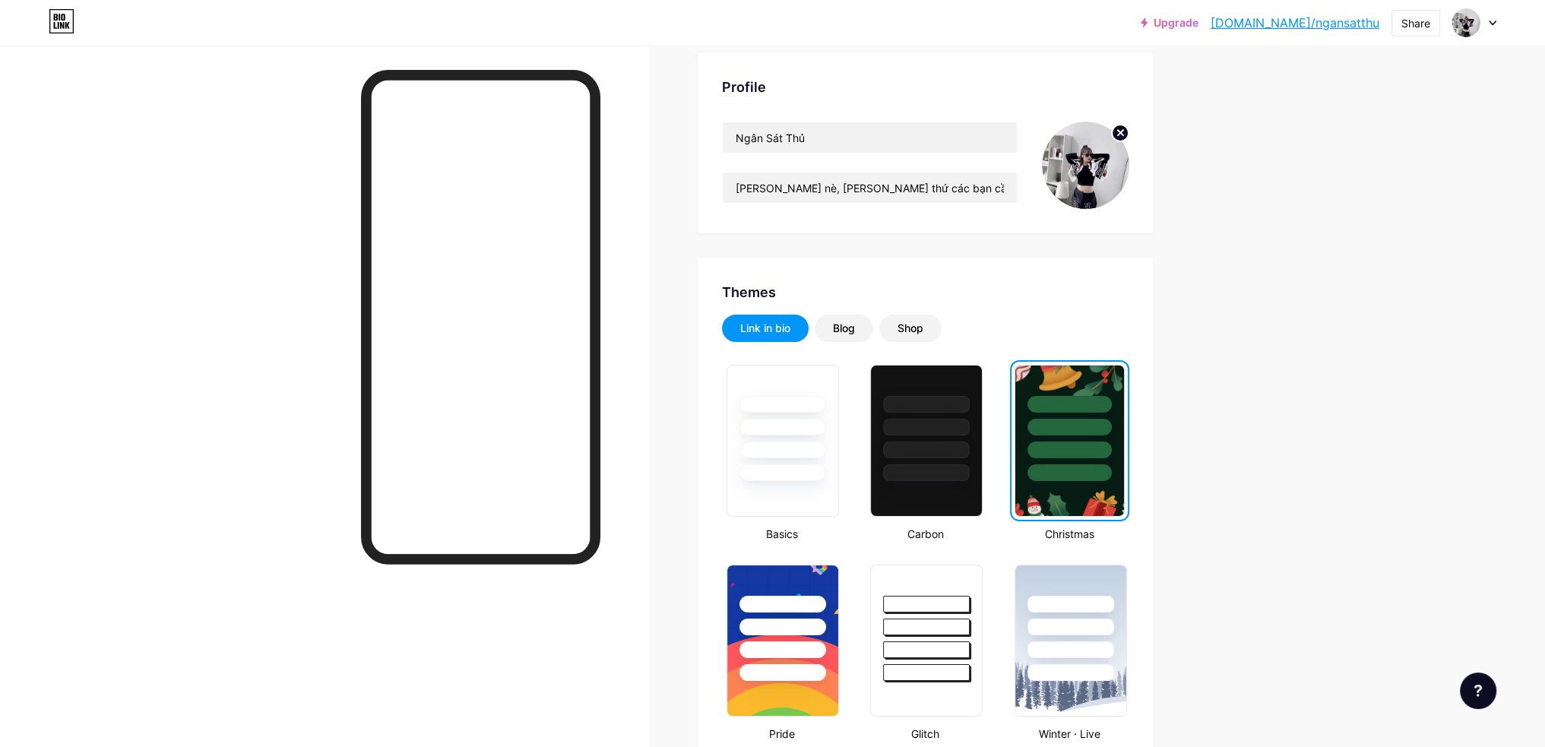
scroll to position [0, 0]
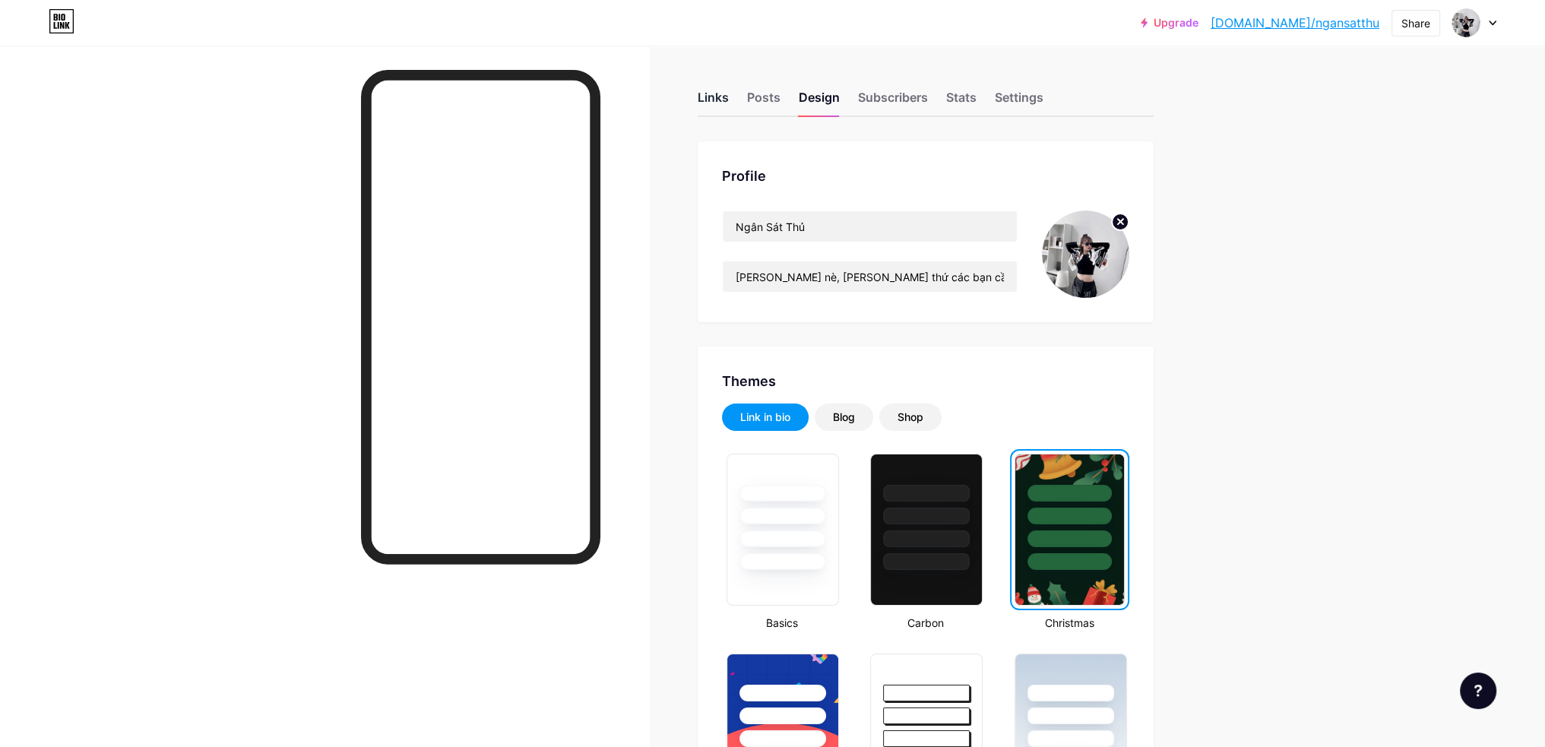
click at [711, 100] on div "Links" at bounding box center [713, 101] width 31 height 27
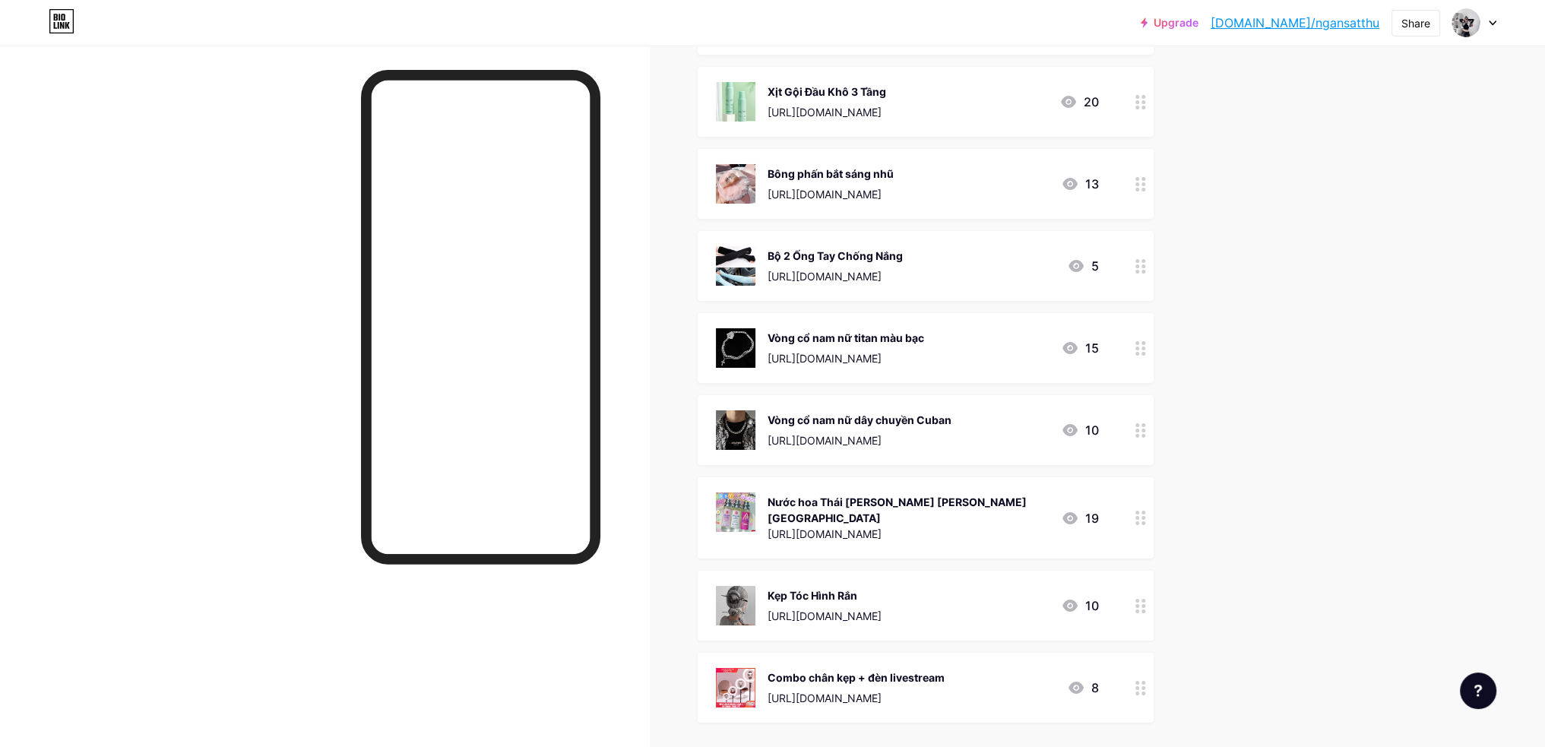
scroll to position [7663, 0]
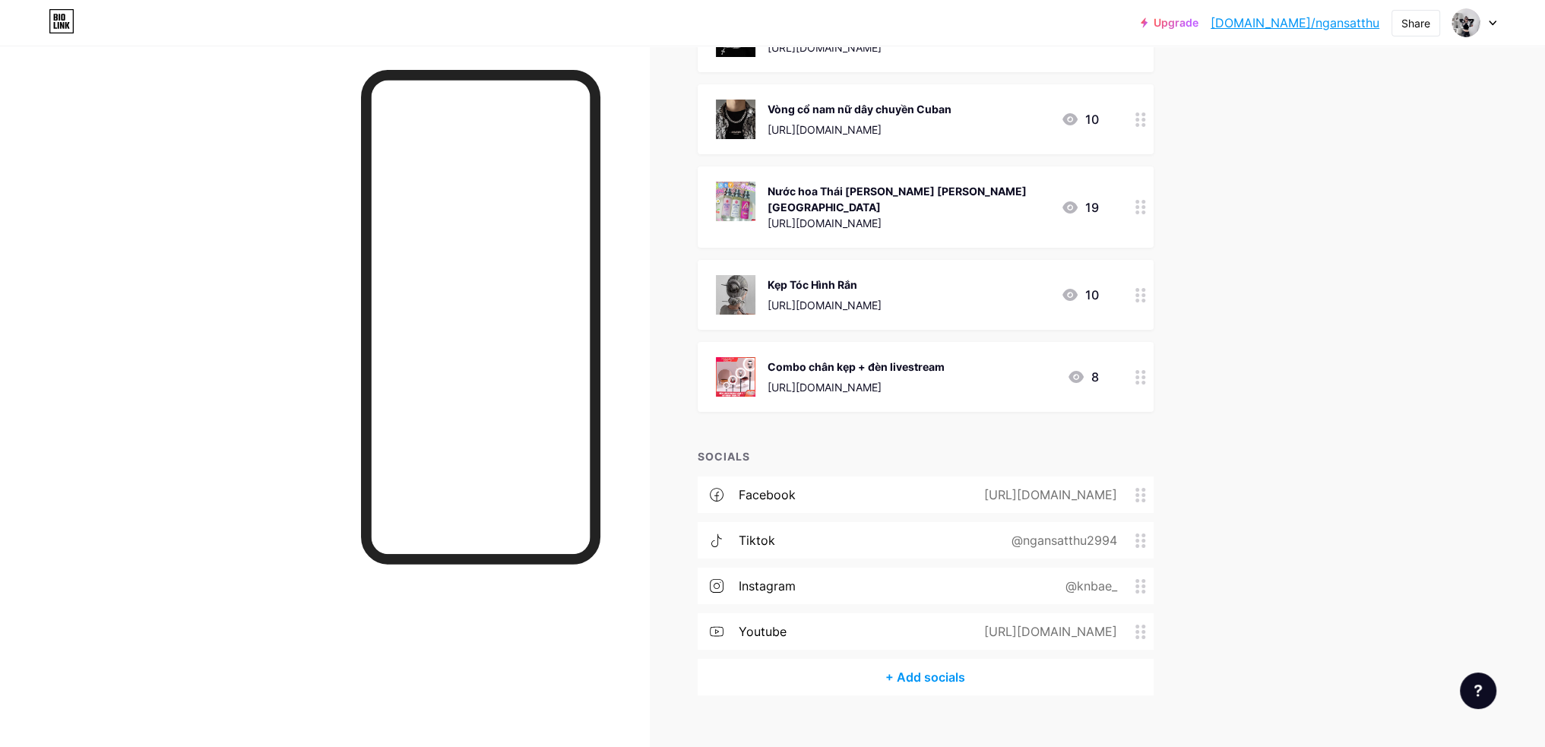
click at [1086, 531] on div "@ngansatthu2994" at bounding box center [1061, 540] width 148 height 18
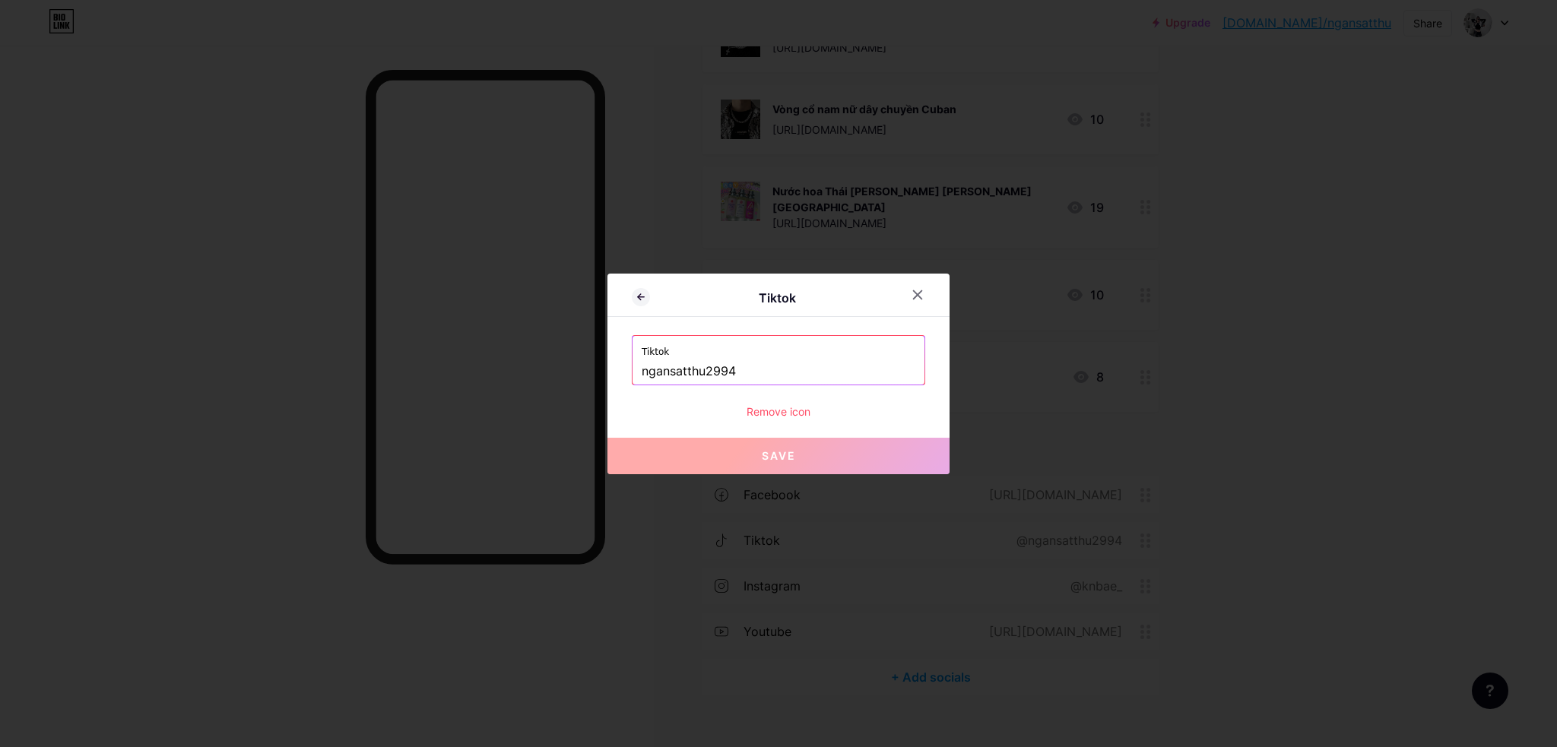
drag, startPoint x: 784, startPoint y: 379, endPoint x: 361, endPoint y: 364, distance: 423.6
click at [362, 365] on div "Tiktok Tiktok ngansatthu2994 Remove icon Save" at bounding box center [778, 373] width 1557 height 747
paste input "https://www.tiktok.com/@"
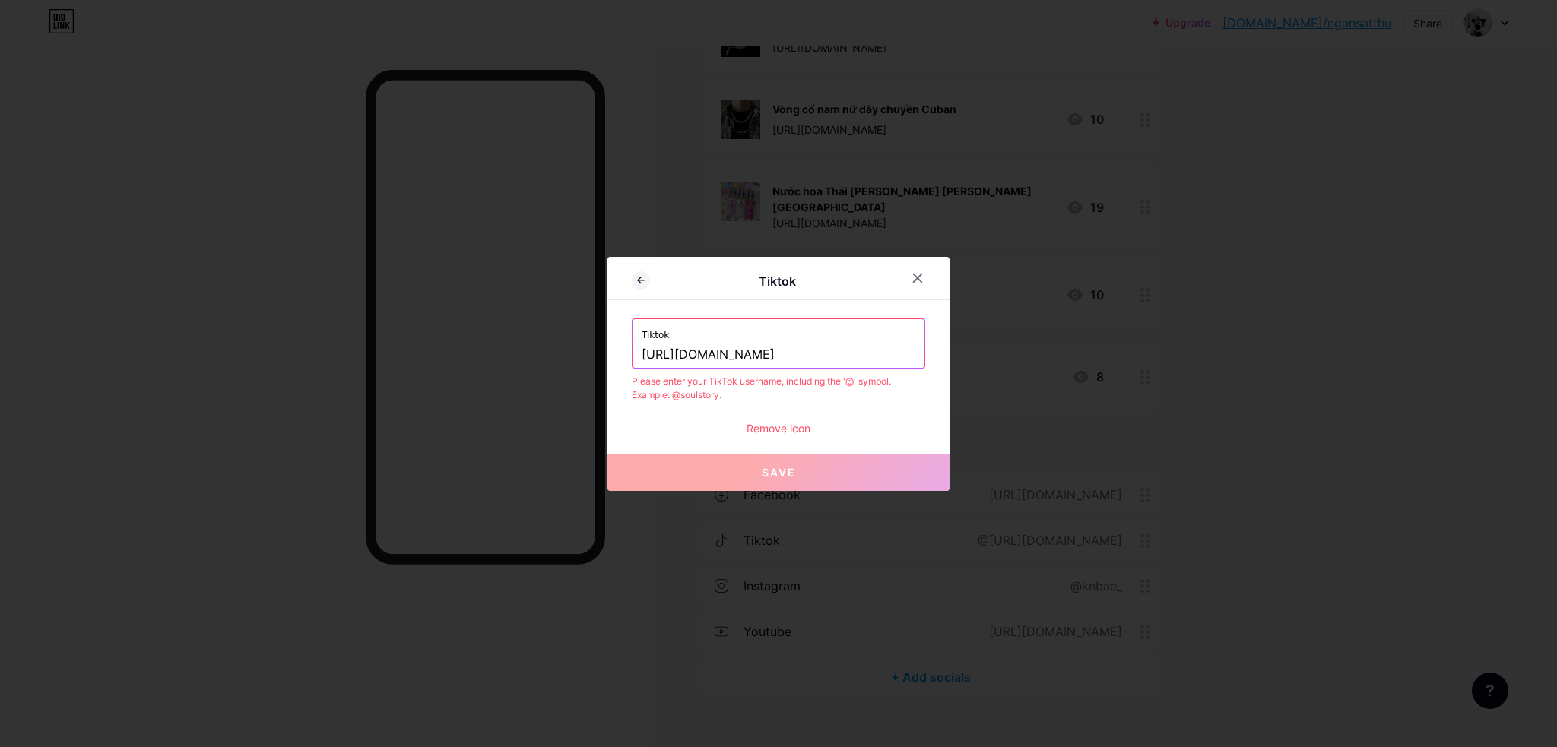
drag, startPoint x: 779, startPoint y: 353, endPoint x: 258, endPoint y: 342, distance: 521.6
click at [258, 342] on div "Tiktok Tiktok https://www.tiktok.com/@ngansatthu2994 Please enter your TikTok u…" at bounding box center [778, 373] width 1557 height 747
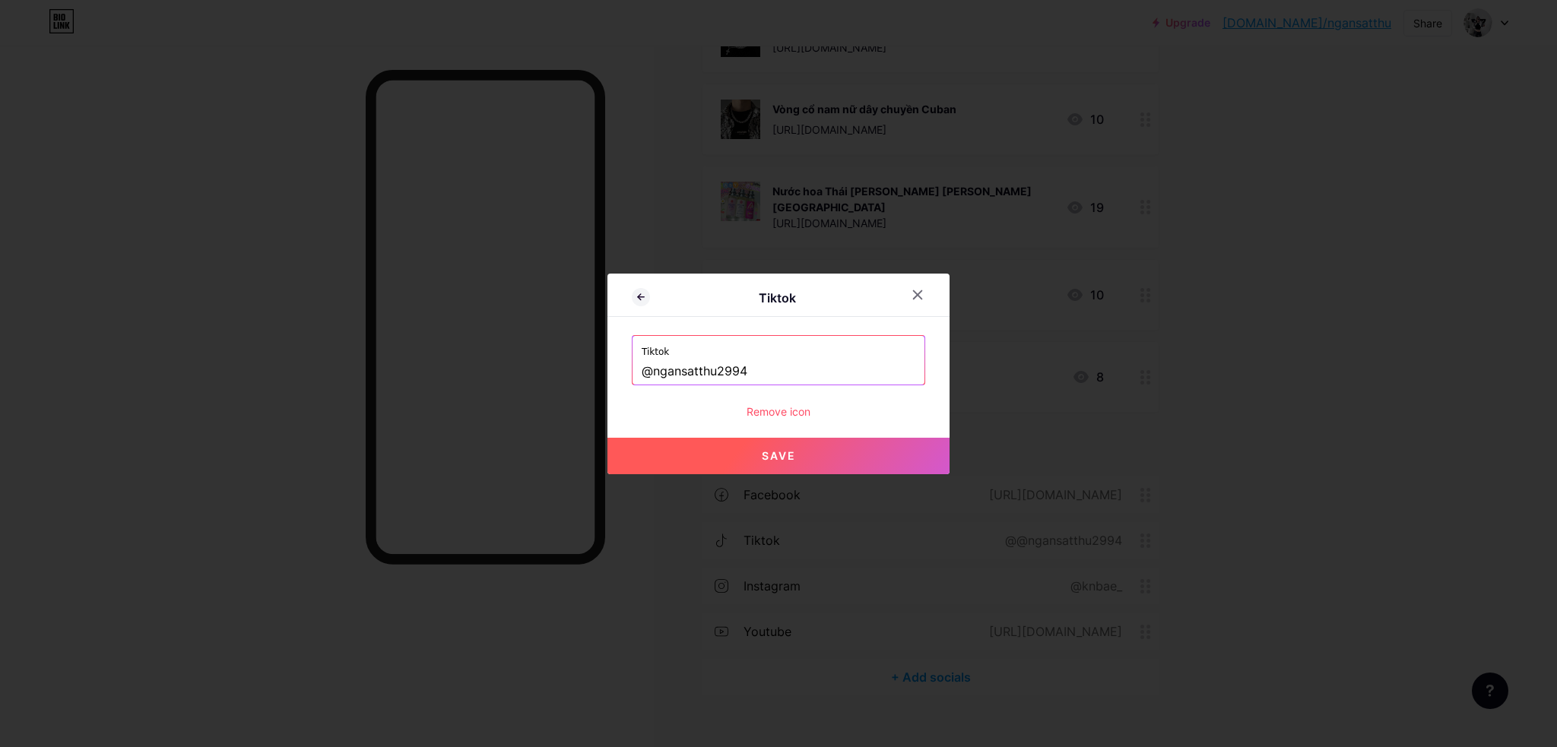
click at [802, 458] on button "Save" at bounding box center [778, 456] width 342 height 36
type input "https://tiktok.com/@ngansatthu2994"
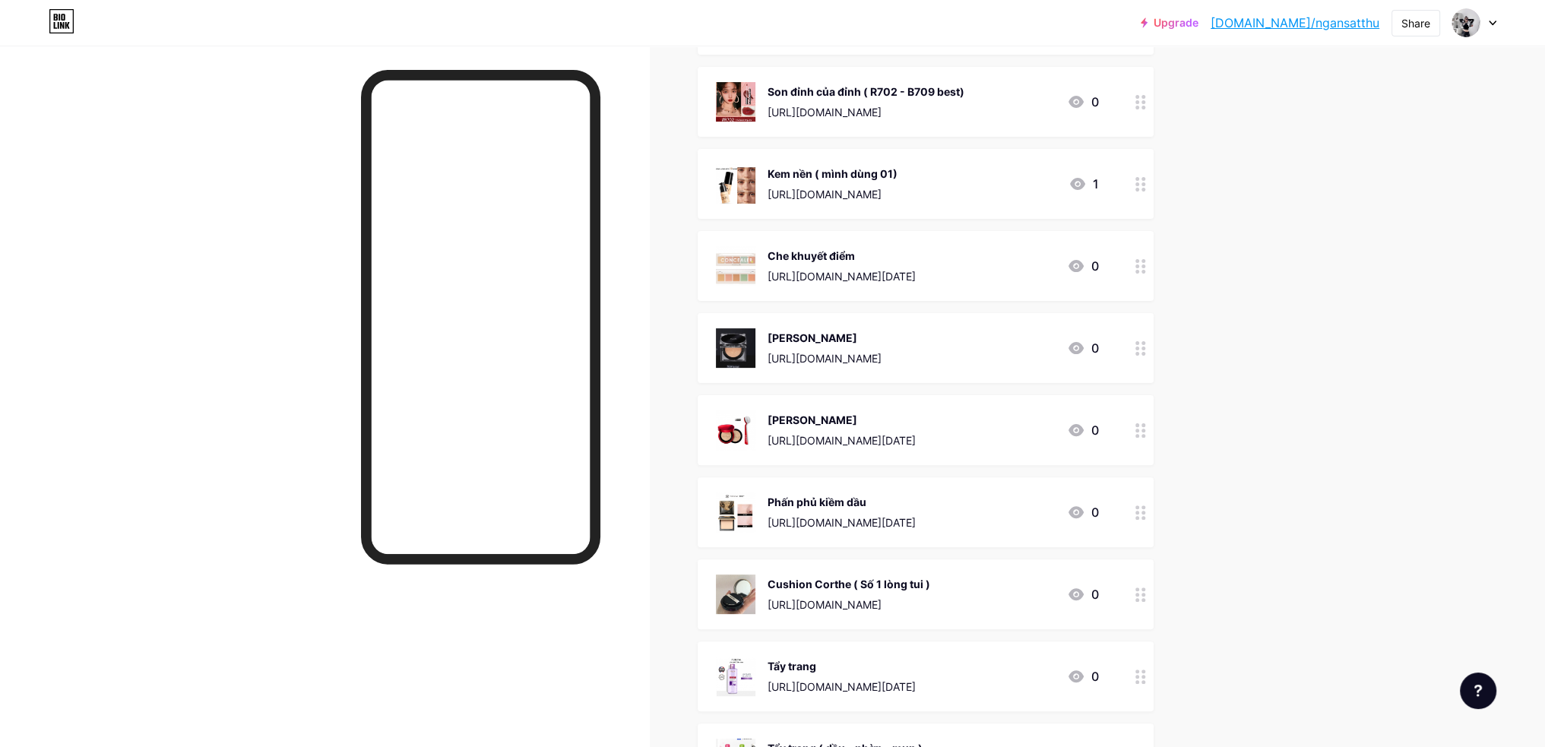
scroll to position [608, 0]
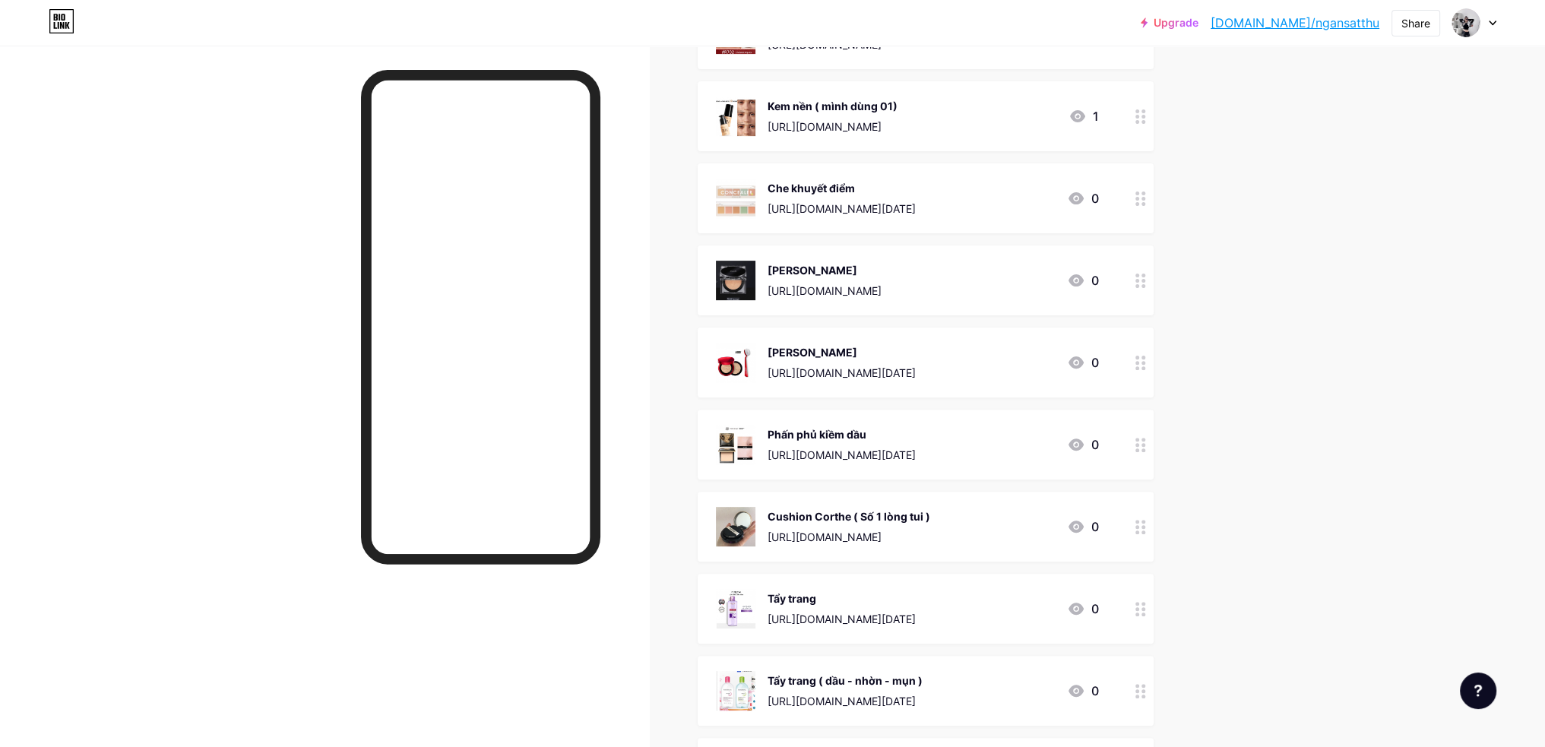
click at [1144, 449] on icon at bounding box center [1141, 445] width 11 height 14
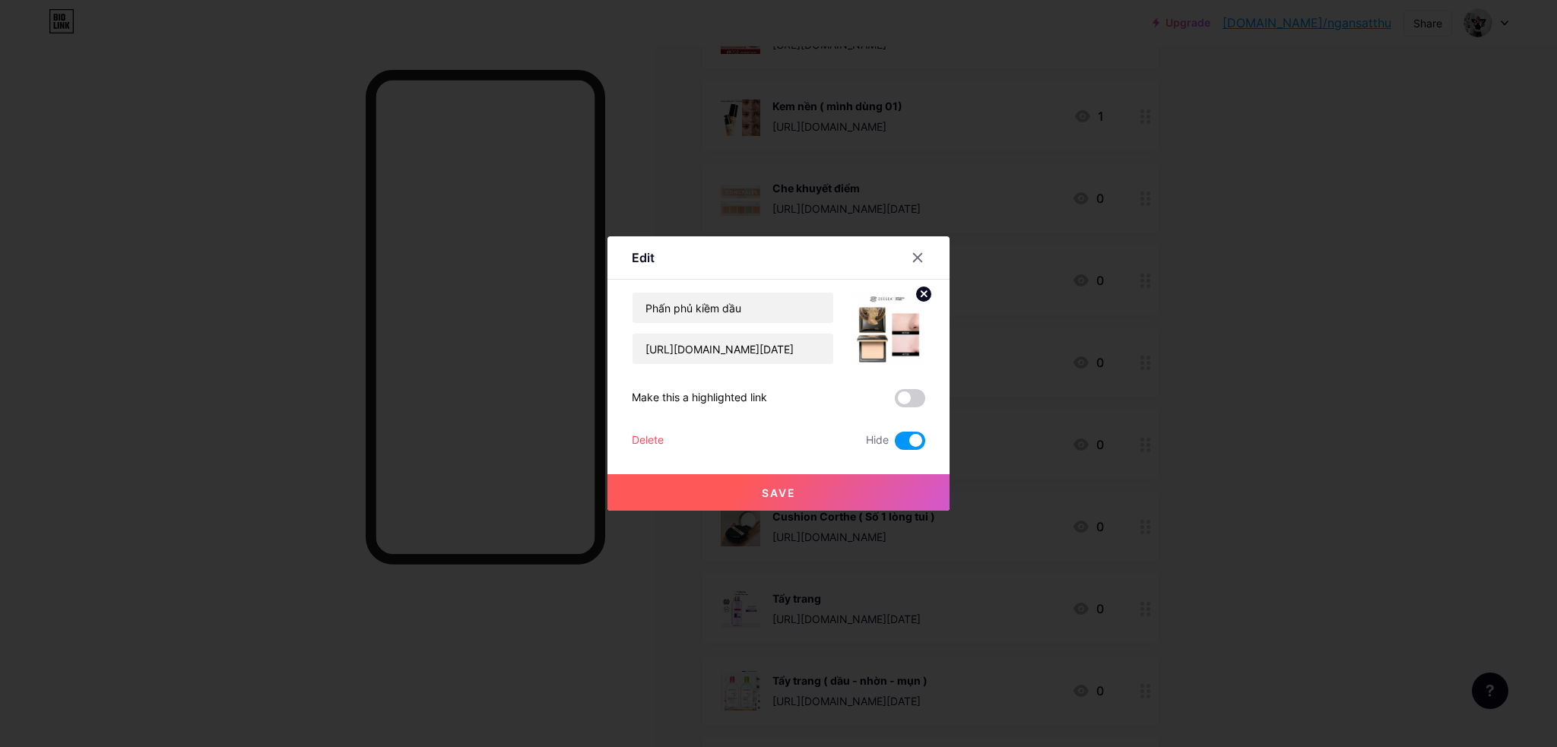
click at [916, 250] on div at bounding box center [917, 257] width 27 height 27
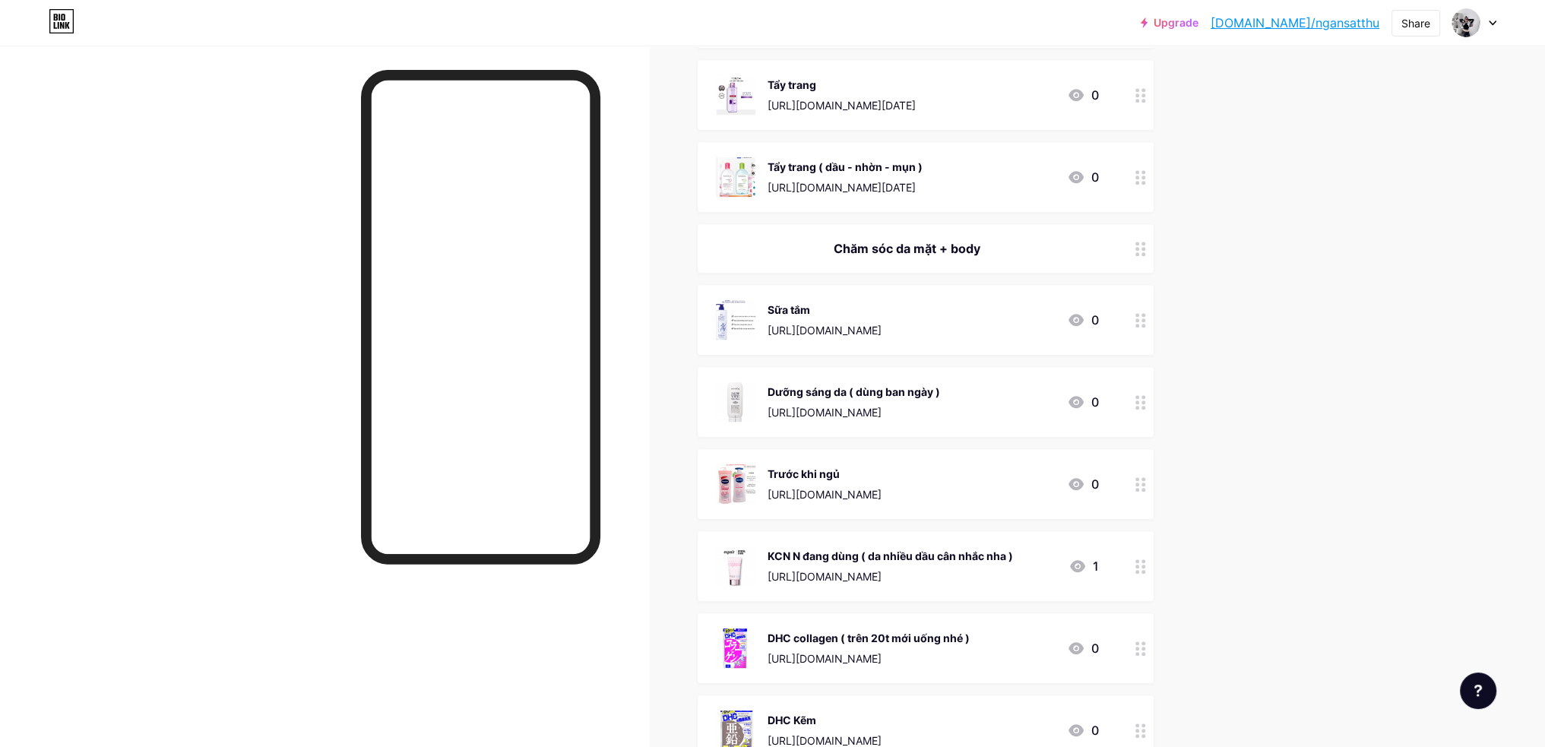
scroll to position [1140, 0]
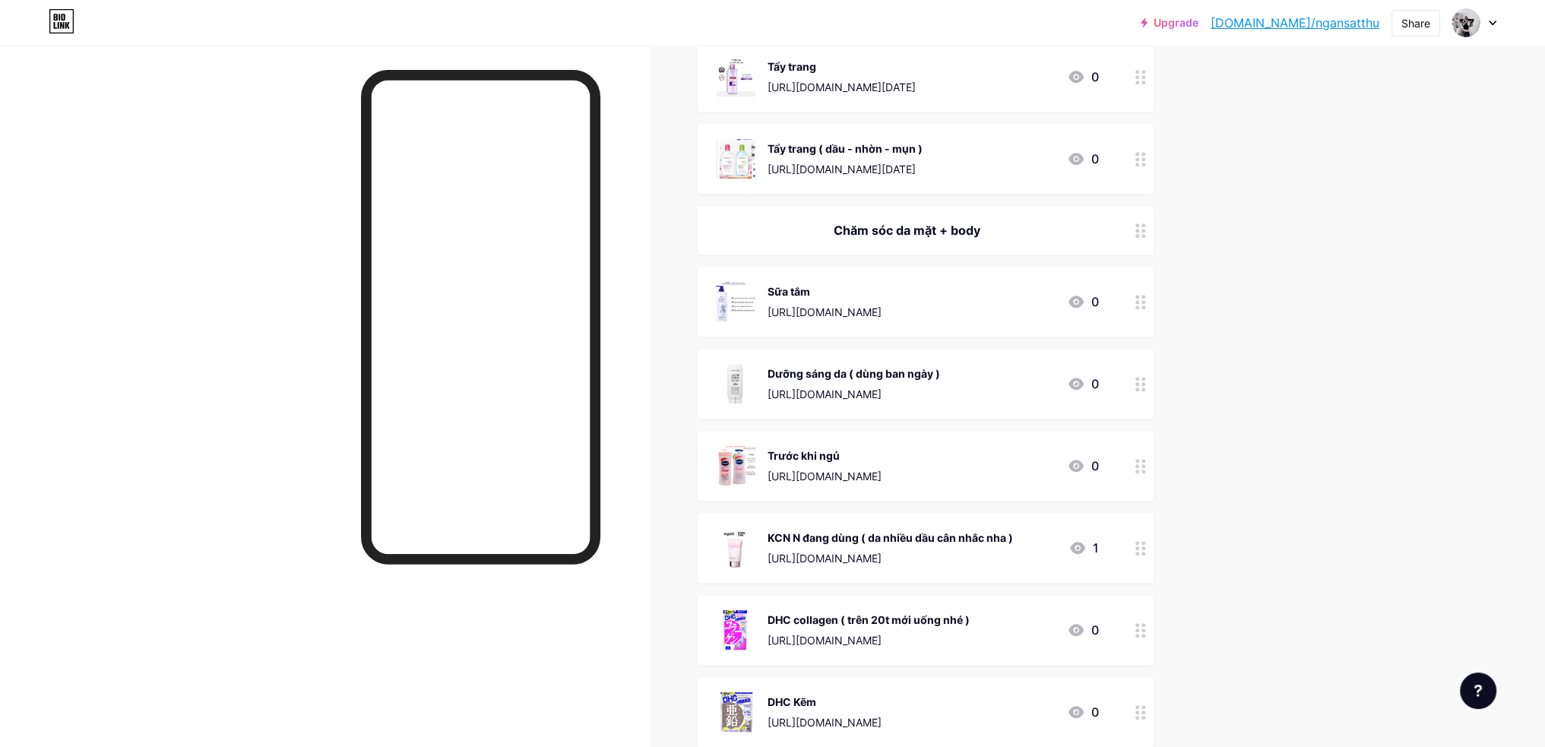
click at [1139, 300] on circle at bounding box center [1138, 302] width 4 height 4
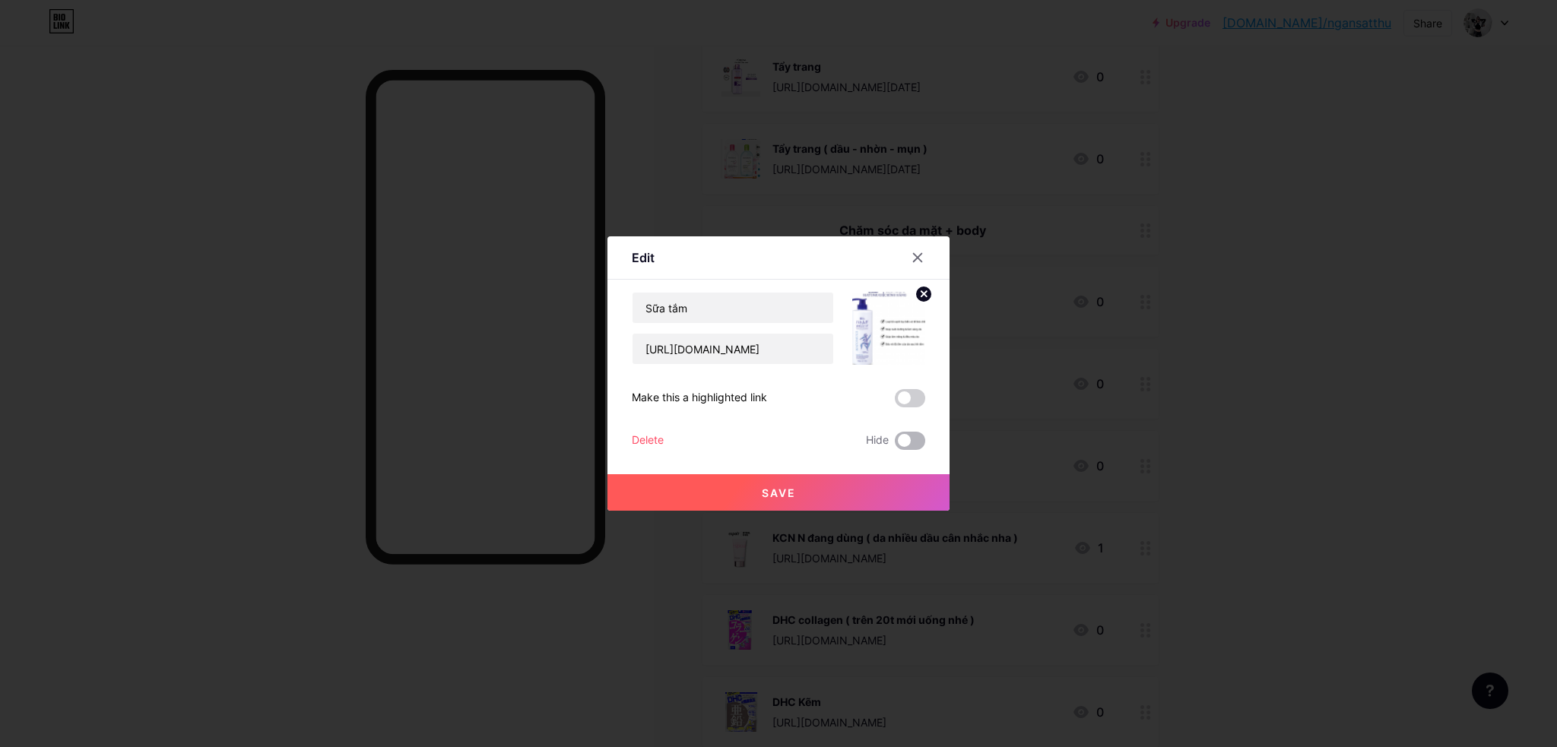
click at [905, 439] on span at bounding box center [910, 441] width 30 height 18
click at [895, 445] on input "checkbox" at bounding box center [895, 445] width 0 height 0
click at [906, 491] on button "Save" at bounding box center [778, 492] width 342 height 36
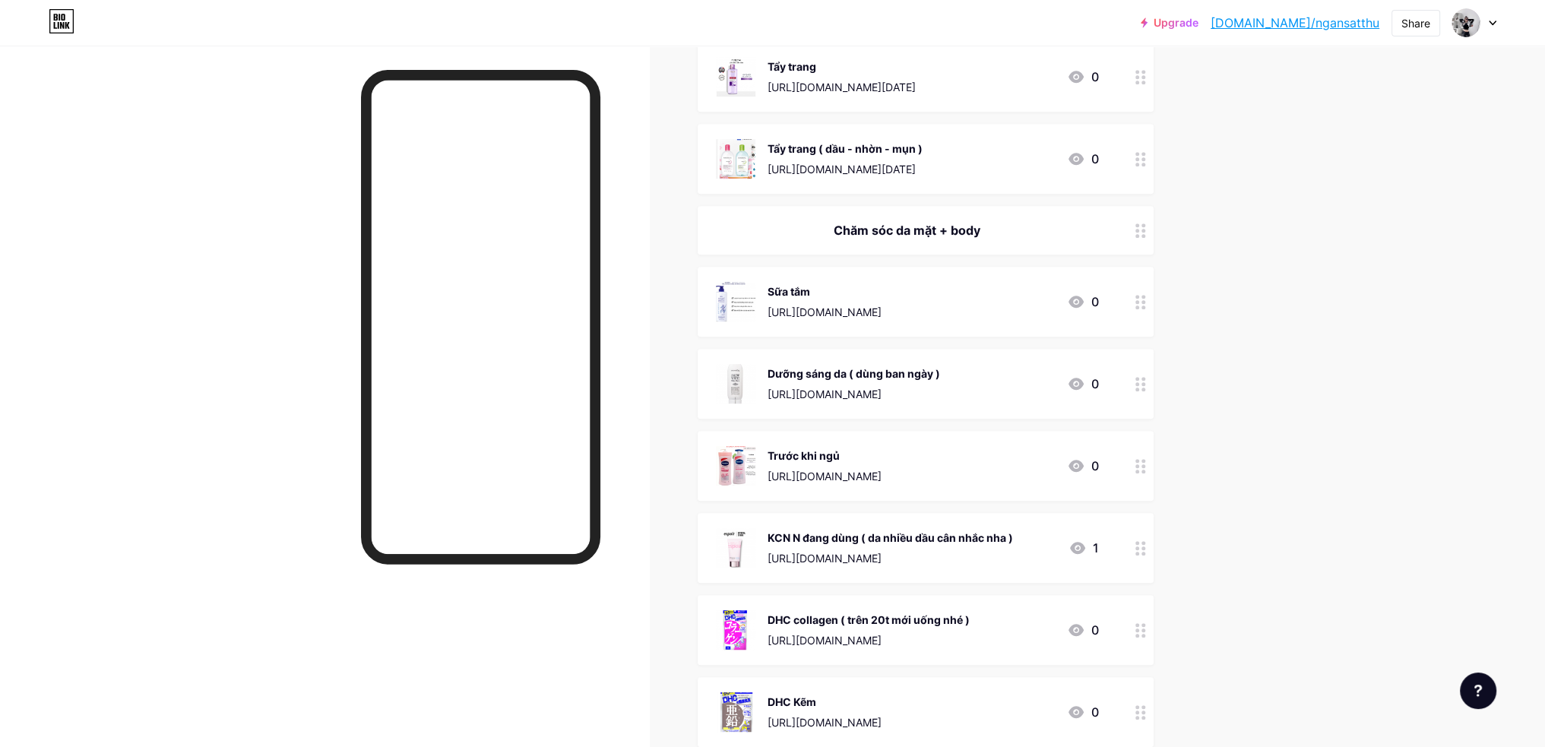
click at [1154, 381] on div at bounding box center [1141, 384] width 26 height 70
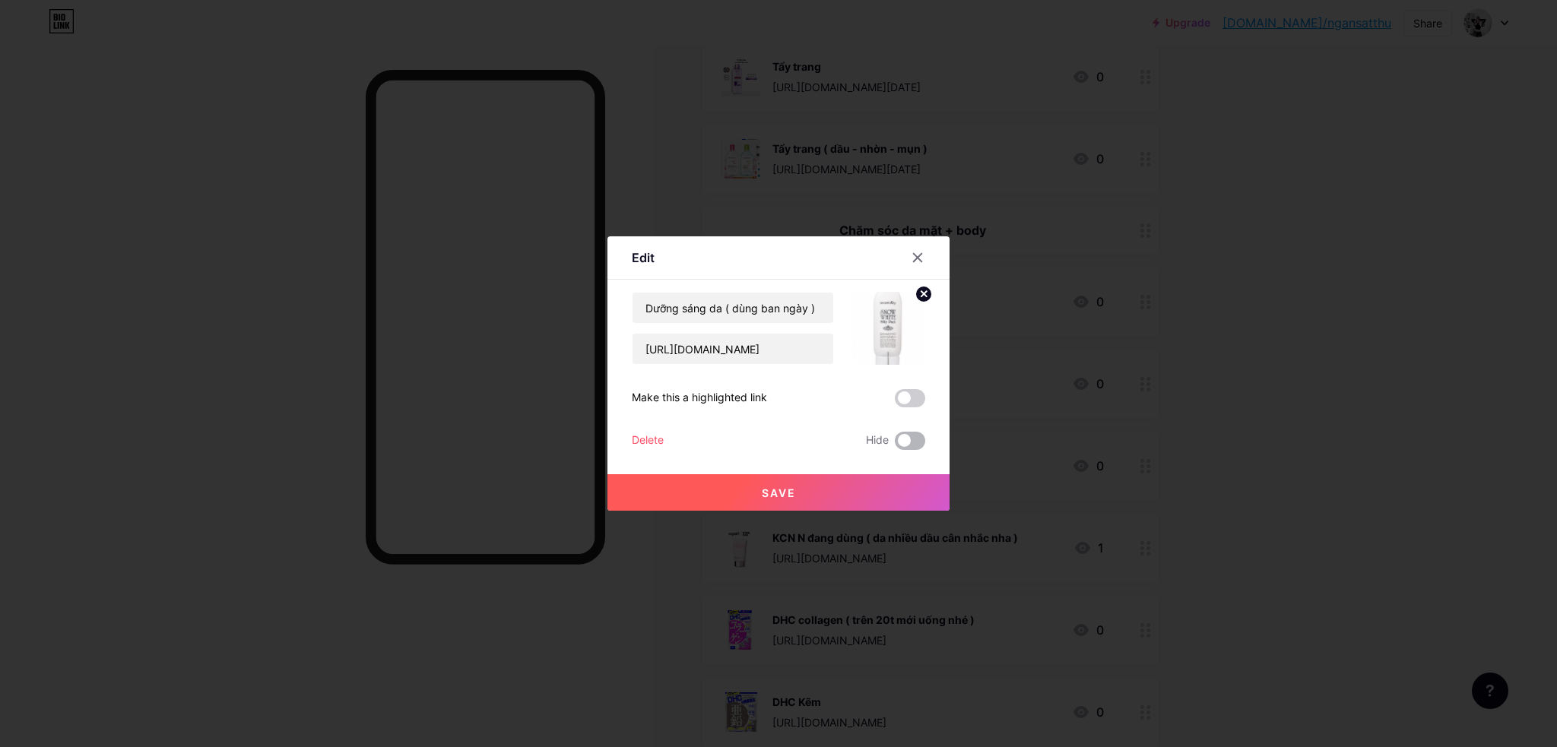
click at [907, 432] on span at bounding box center [910, 441] width 30 height 18
click at [895, 445] on input "checkbox" at bounding box center [895, 445] width 0 height 0
click at [910, 483] on button "Save" at bounding box center [778, 492] width 342 height 36
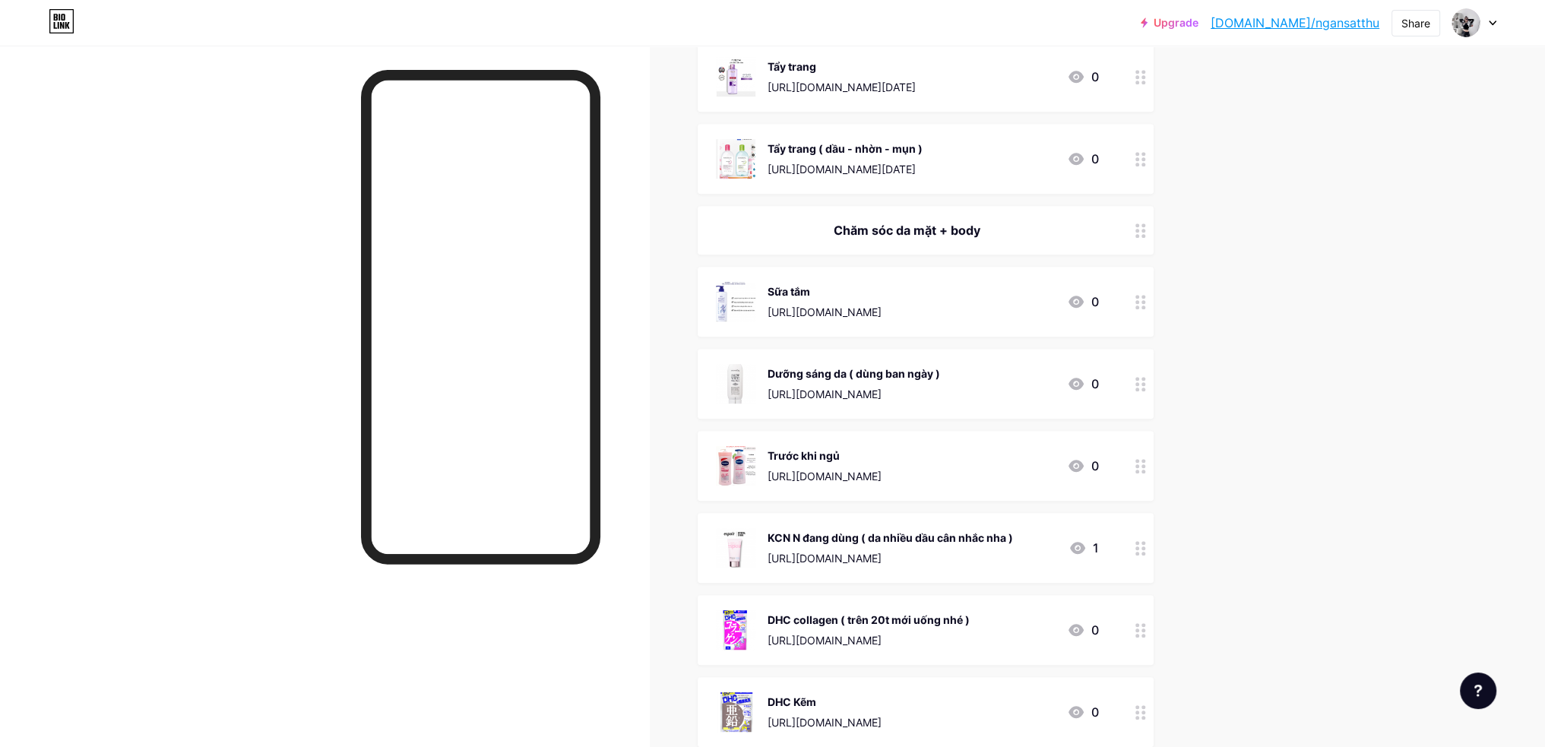
click at [1154, 461] on div at bounding box center [1141, 466] width 26 height 70
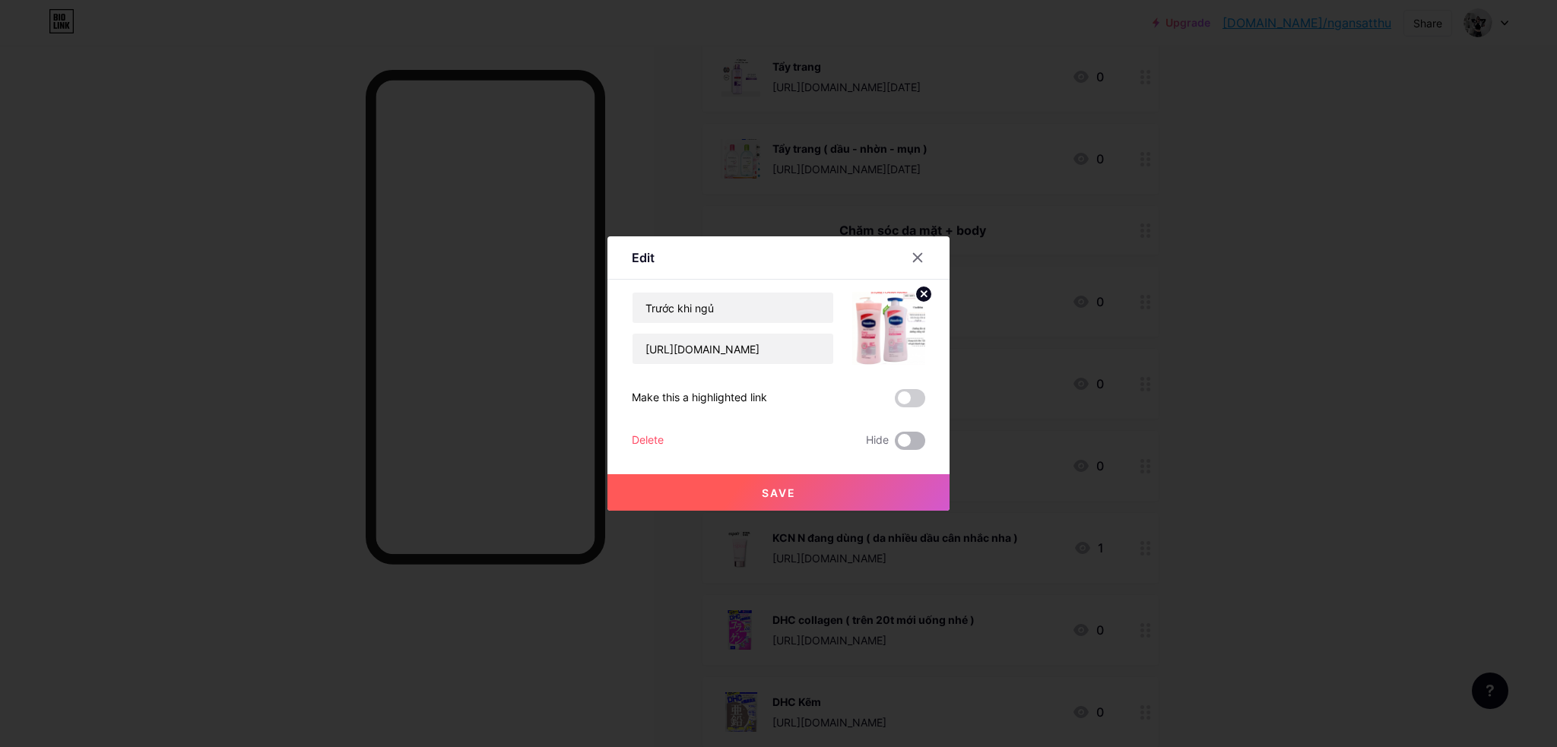
click at [918, 442] on span at bounding box center [910, 441] width 30 height 18
click at [895, 445] on input "checkbox" at bounding box center [895, 445] width 0 height 0
click at [911, 492] on button "Save" at bounding box center [778, 492] width 342 height 36
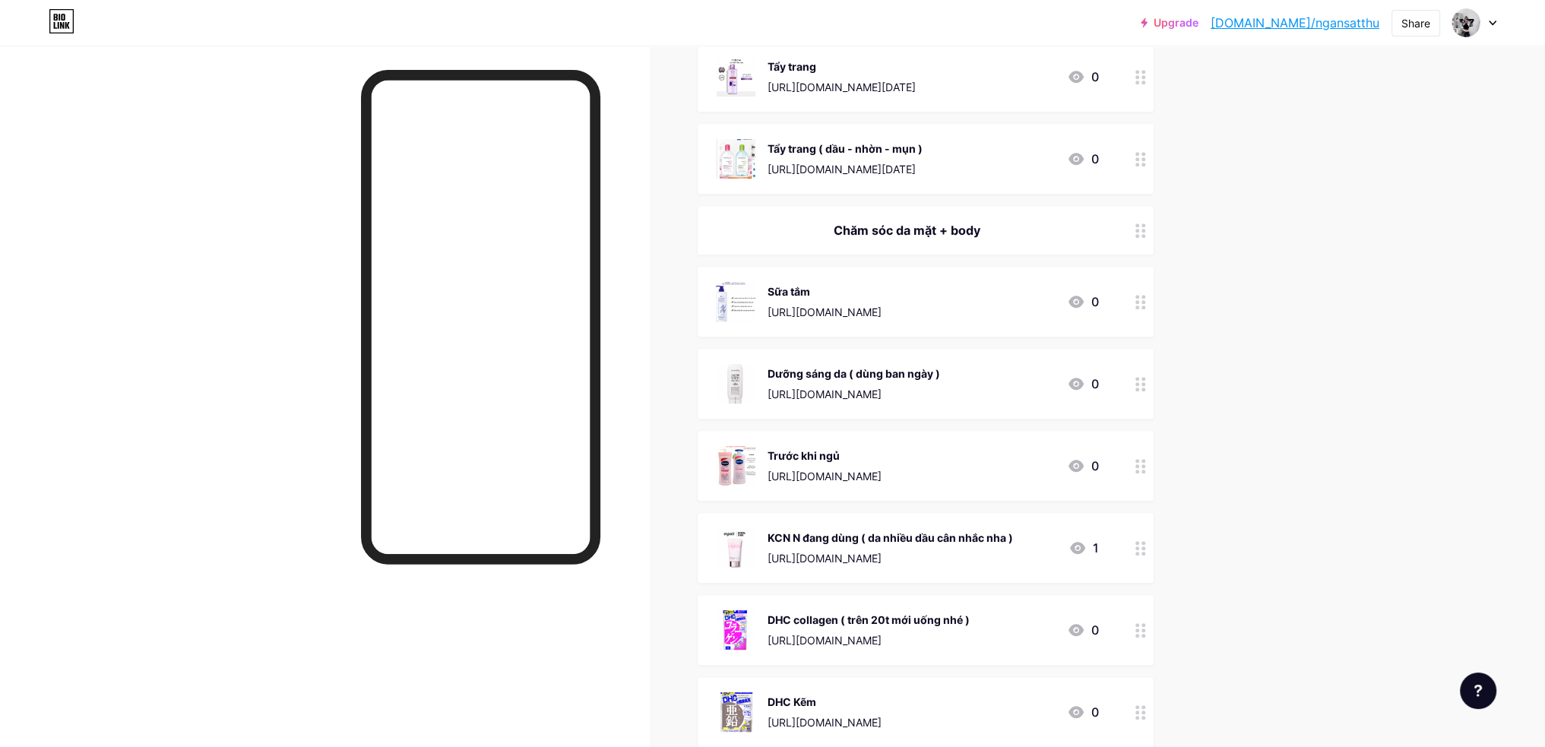
click at [1152, 543] on div at bounding box center [1141, 548] width 26 height 70
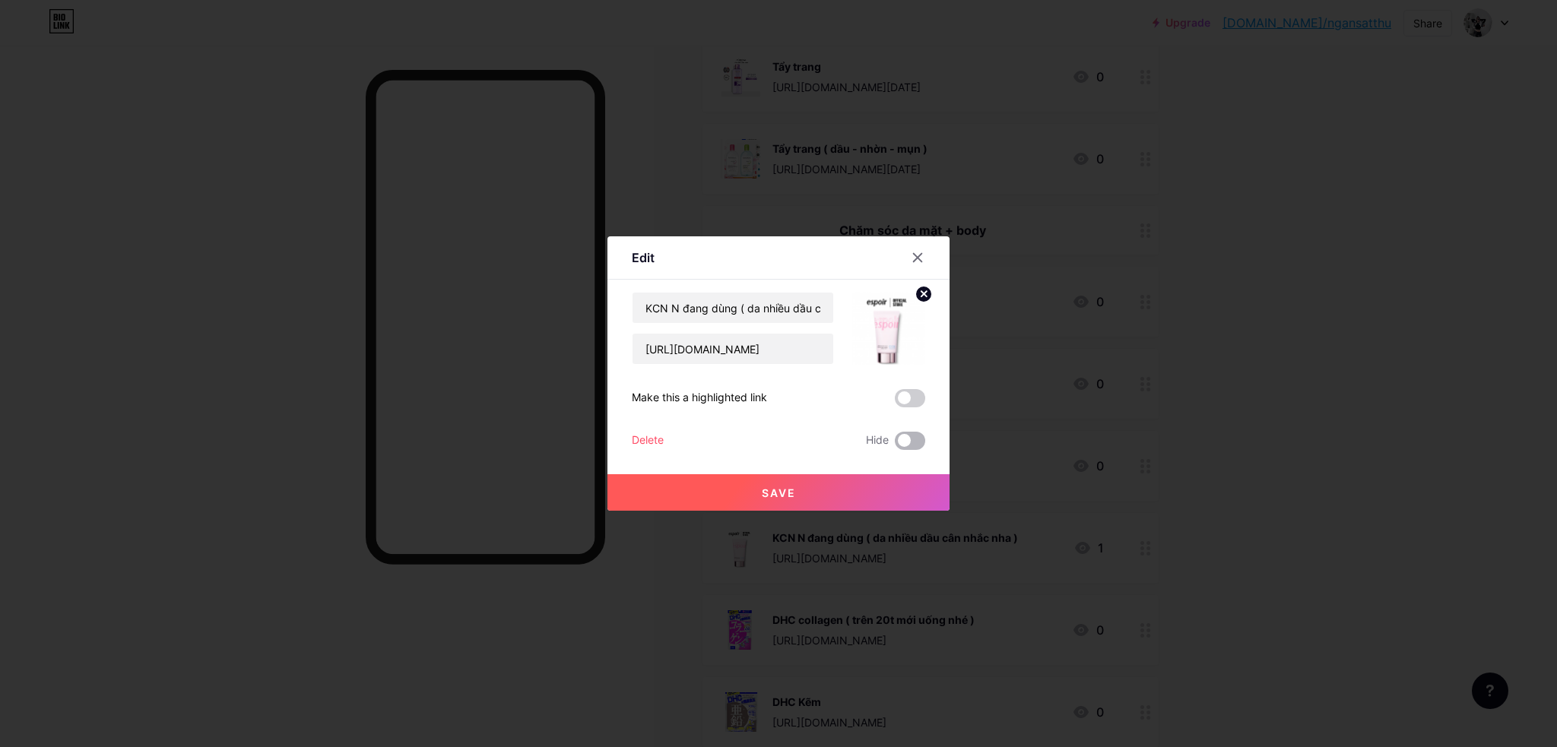
click at [912, 442] on span at bounding box center [910, 441] width 30 height 18
click at [895, 445] on input "checkbox" at bounding box center [895, 445] width 0 height 0
click at [910, 480] on button "Save" at bounding box center [778, 492] width 342 height 36
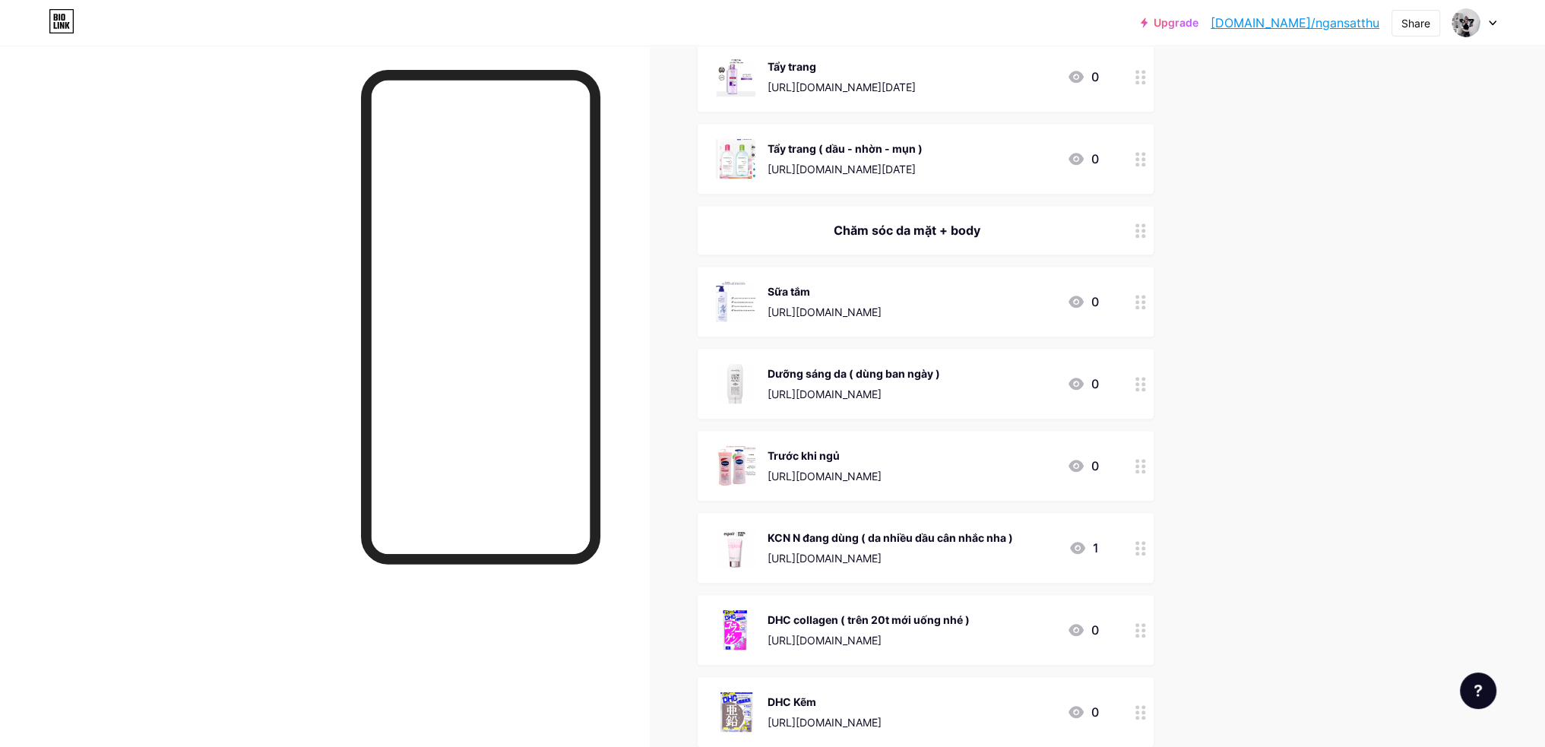
click at [1138, 625] on div at bounding box center [1141, 630] width 26 height 70
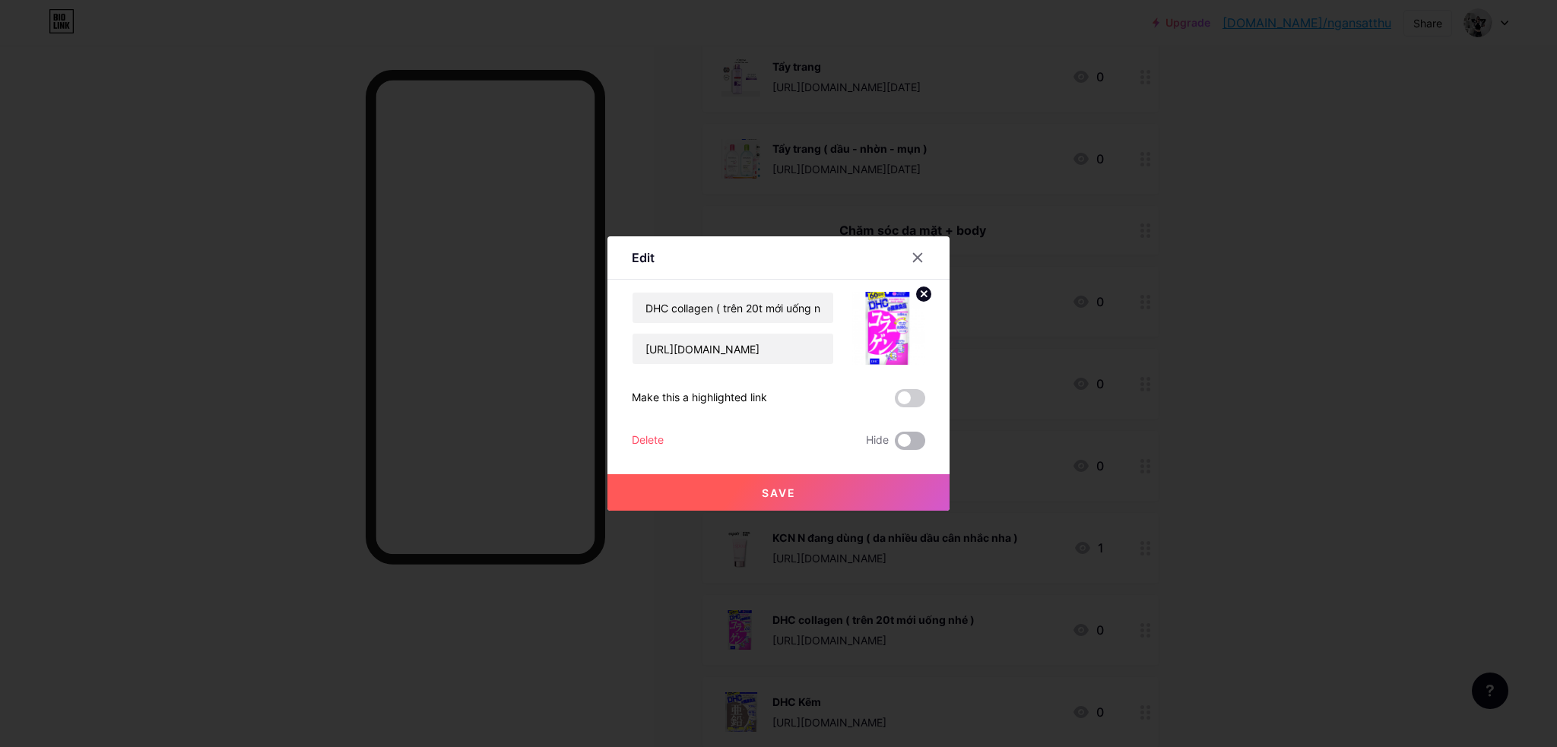
click at [912, 442] on span at bounding box center [910, 441] width 30 height 18
click at [895, 445] on input "checkbox" at bounding box center [895, 445] width 0 height 0
click at [901, 493] on button "Save" at bounding box center [778, 492] width 342 height 36
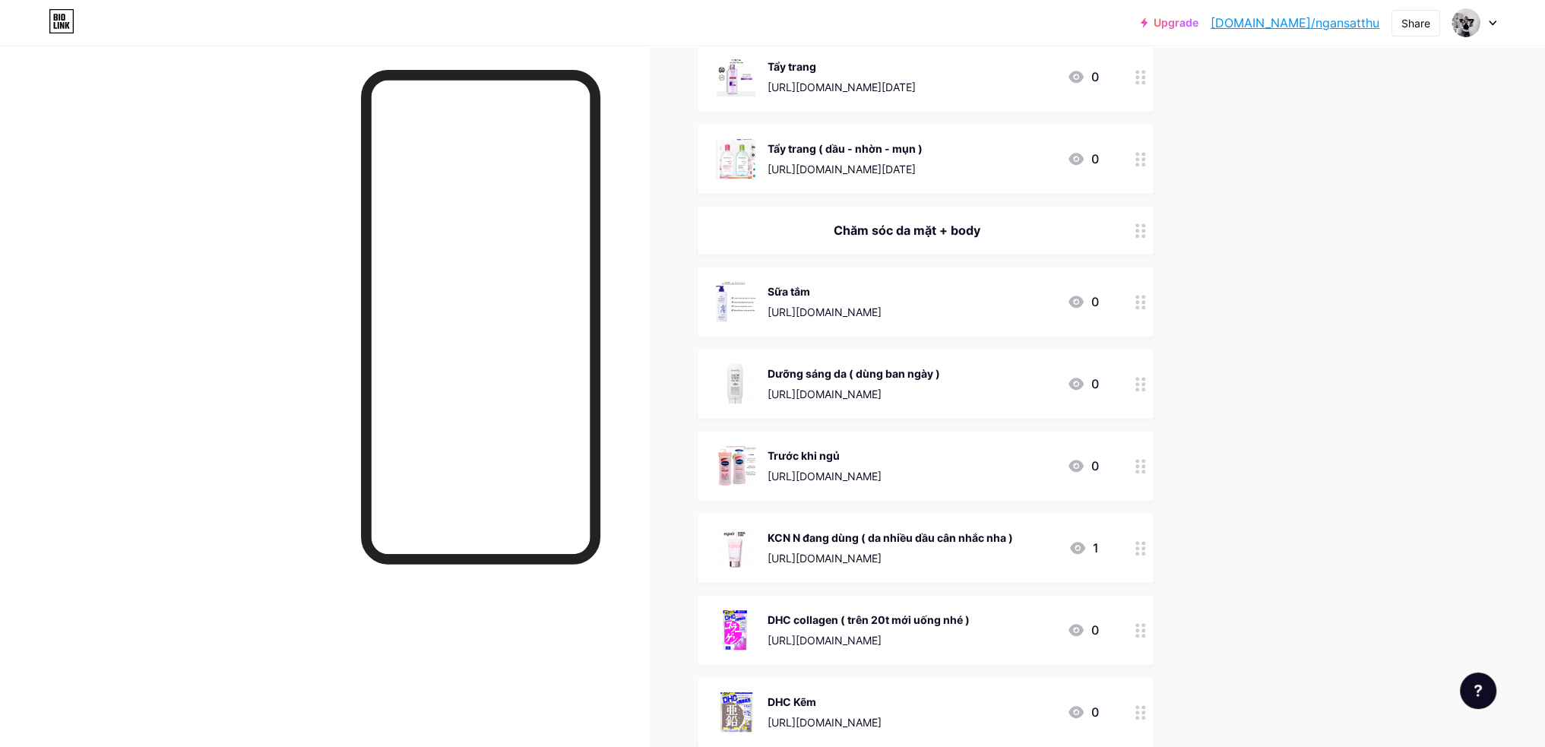
click at [1137, 702] on div at bounding box center [1141, 712] width 26 height 70
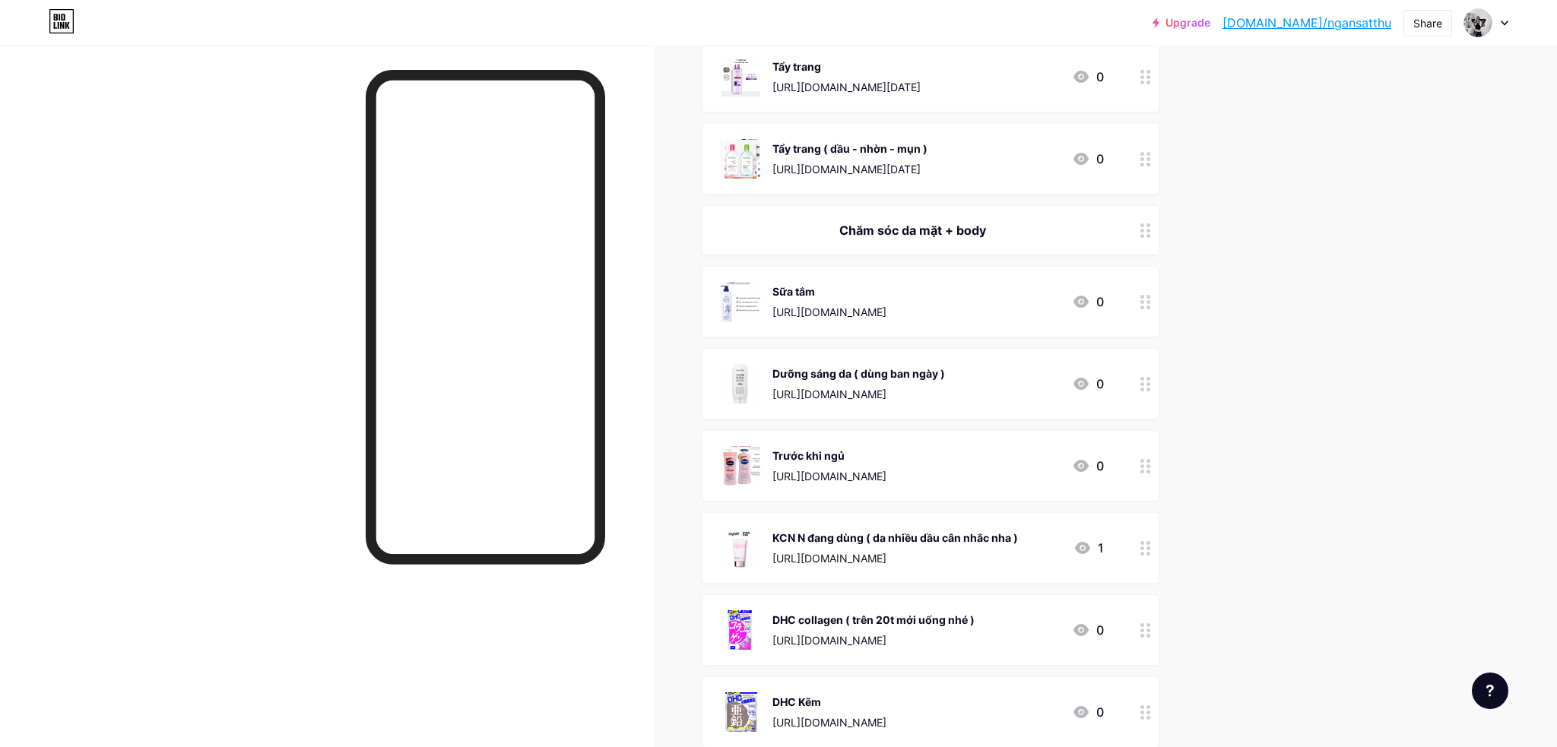
click at [922, 442] on span at bounding box center [910, 441] width 30 height 18
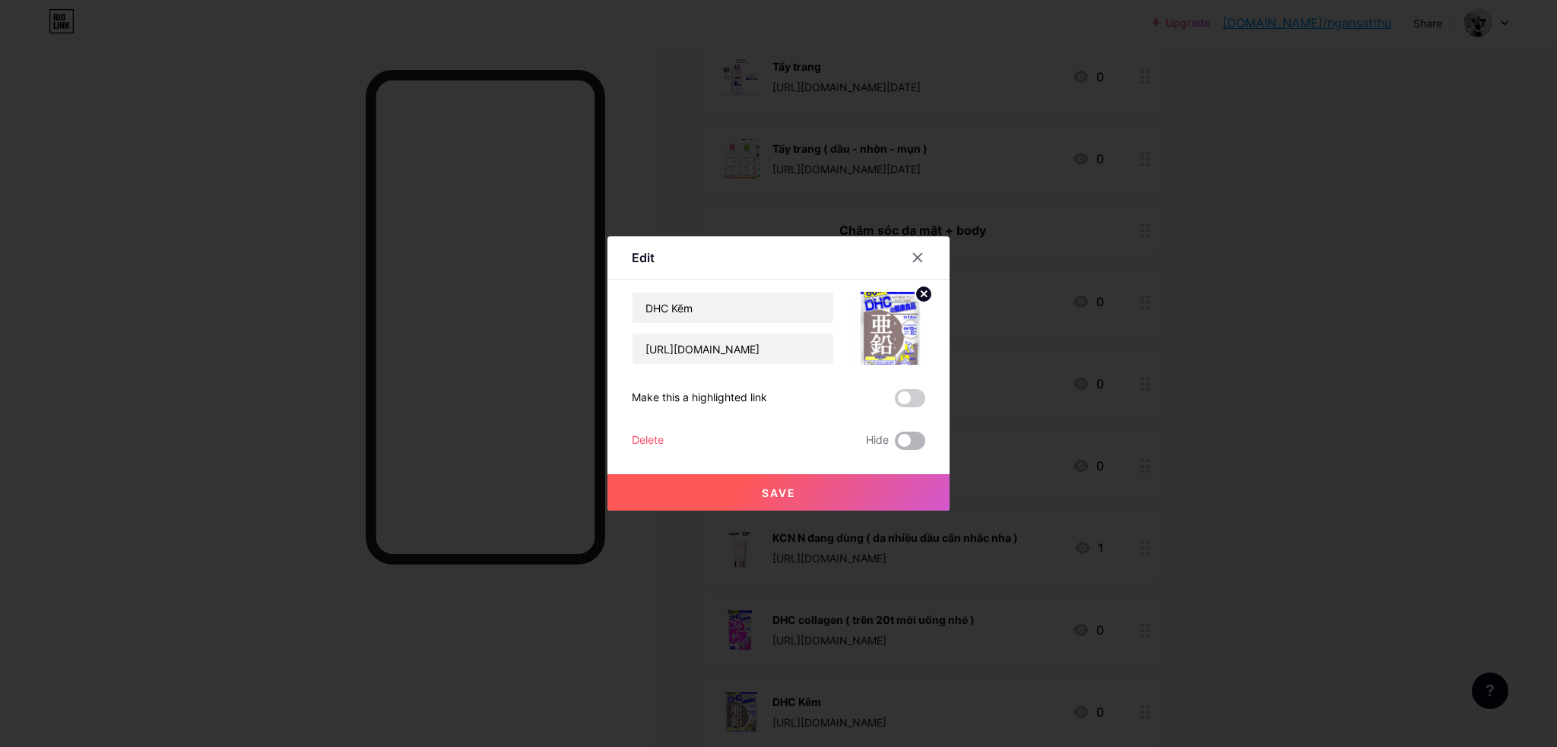
click at [895, 445] on input "checkbox" at bounding box center [895, 445] width 0 height 0
drag, startPoint x: 918, startPoint y: 484, endPoint x: 951, endPoint y: 489, distance: 33.0
click at [918, 484] on button "Save" at bounding box center [778, 492] width 342 height 36
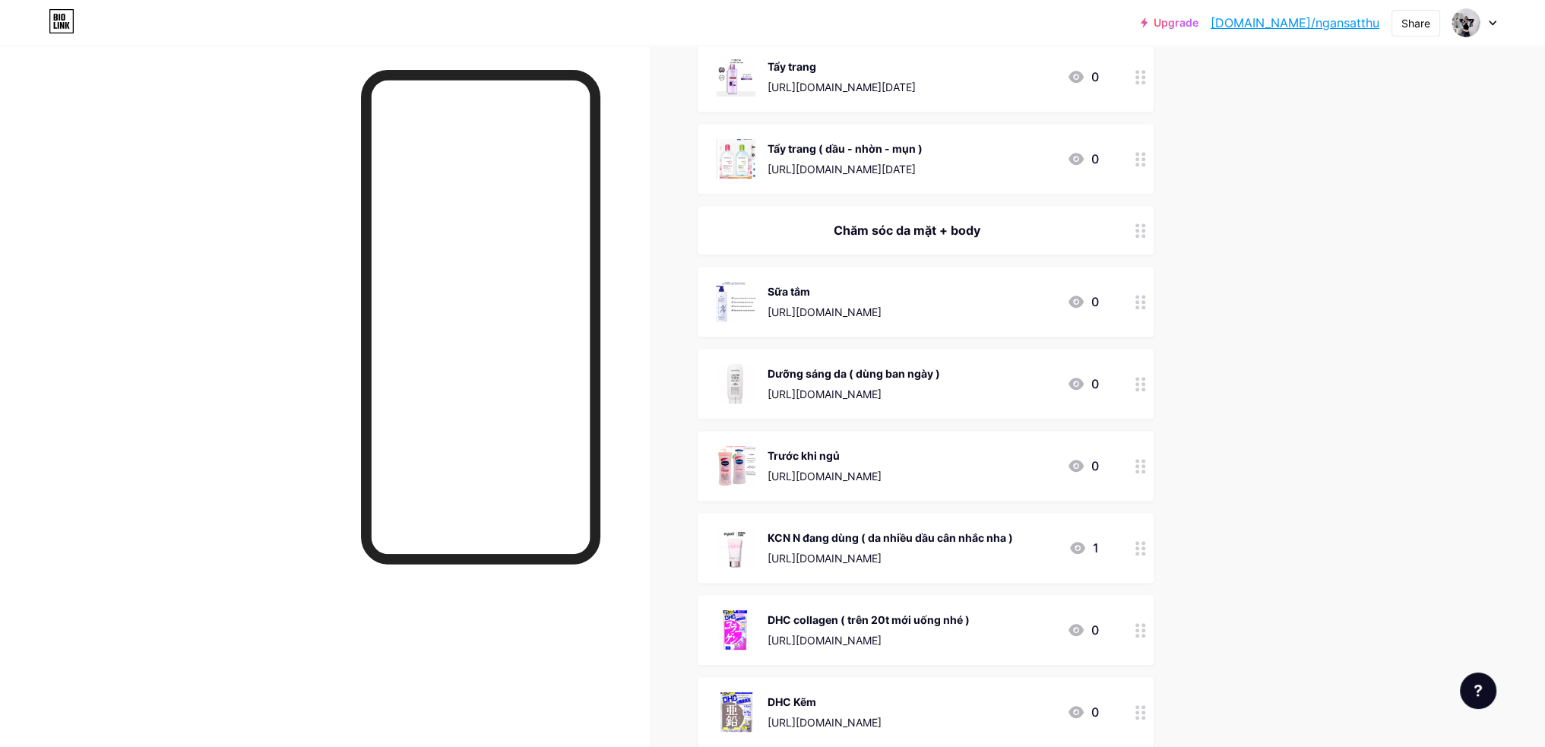
click at [1139, 541] on circle at bounding box center [1138, 543] width 4 height 4
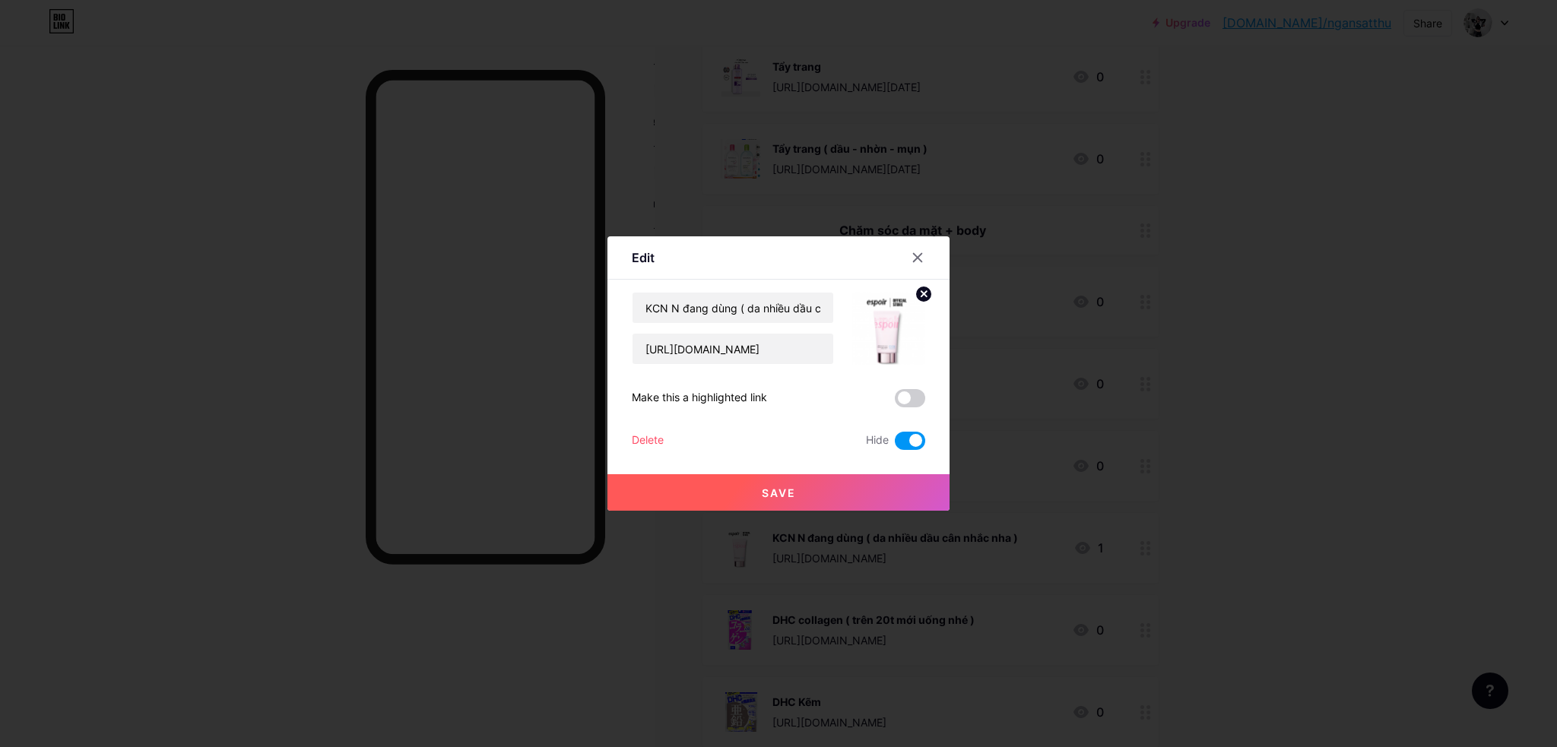
click at [1232, 519] on div at bounding box center [778, 373] width 1557 height 747
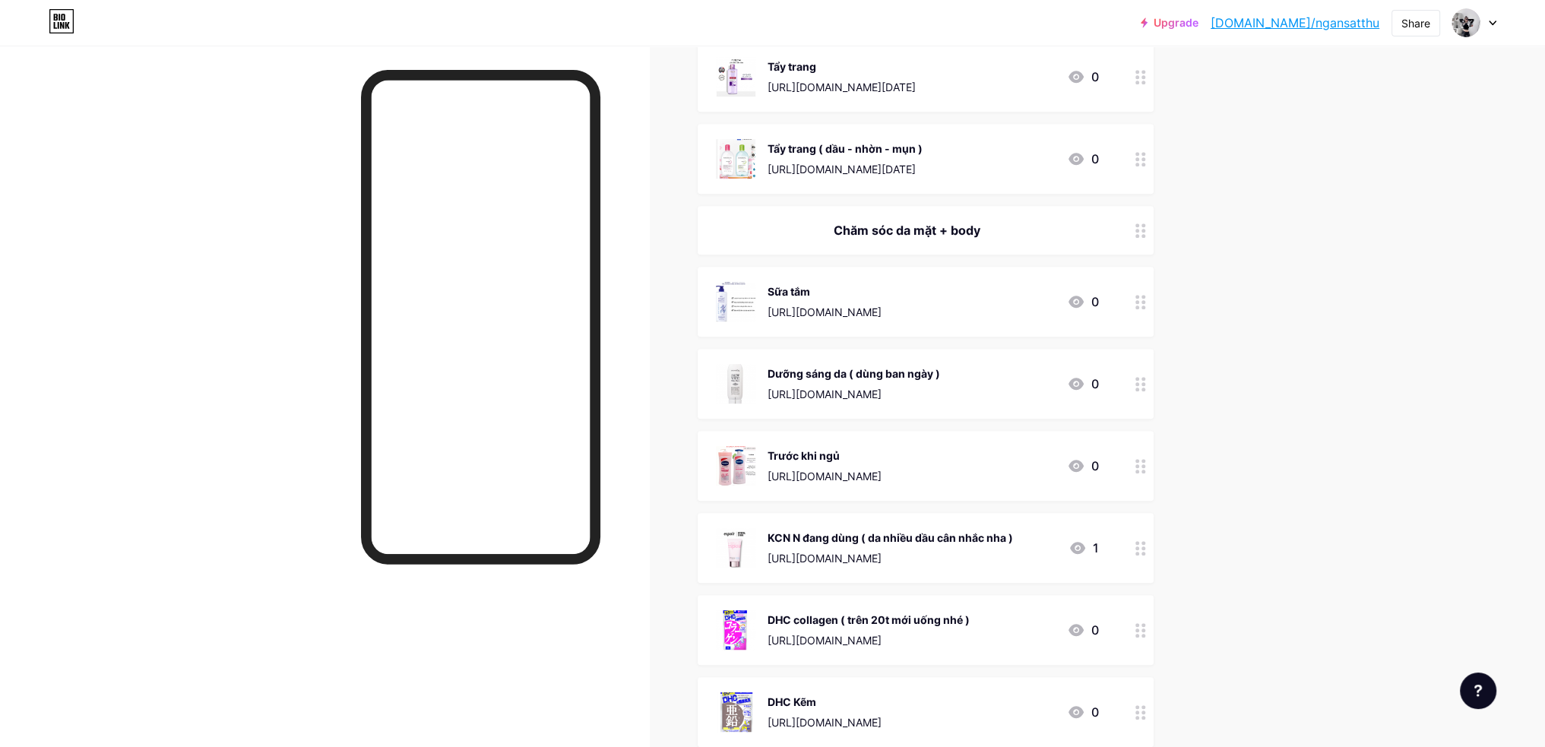
click at [1140, 459] on icon at bounding box center [1141, 466] width 11 height 14
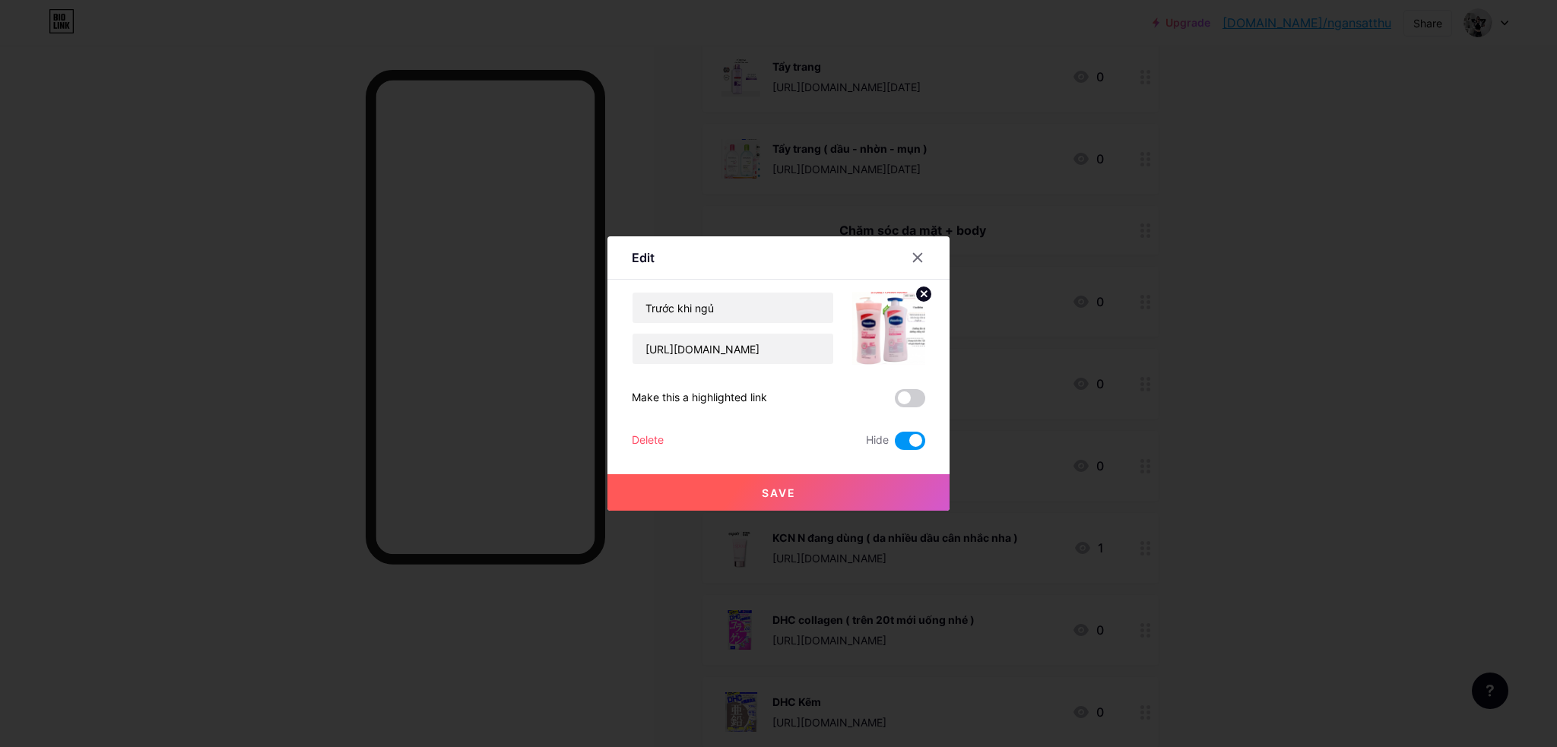
click at [1282, 476] on div at bounding box center [778, 373] width 1557 height 747
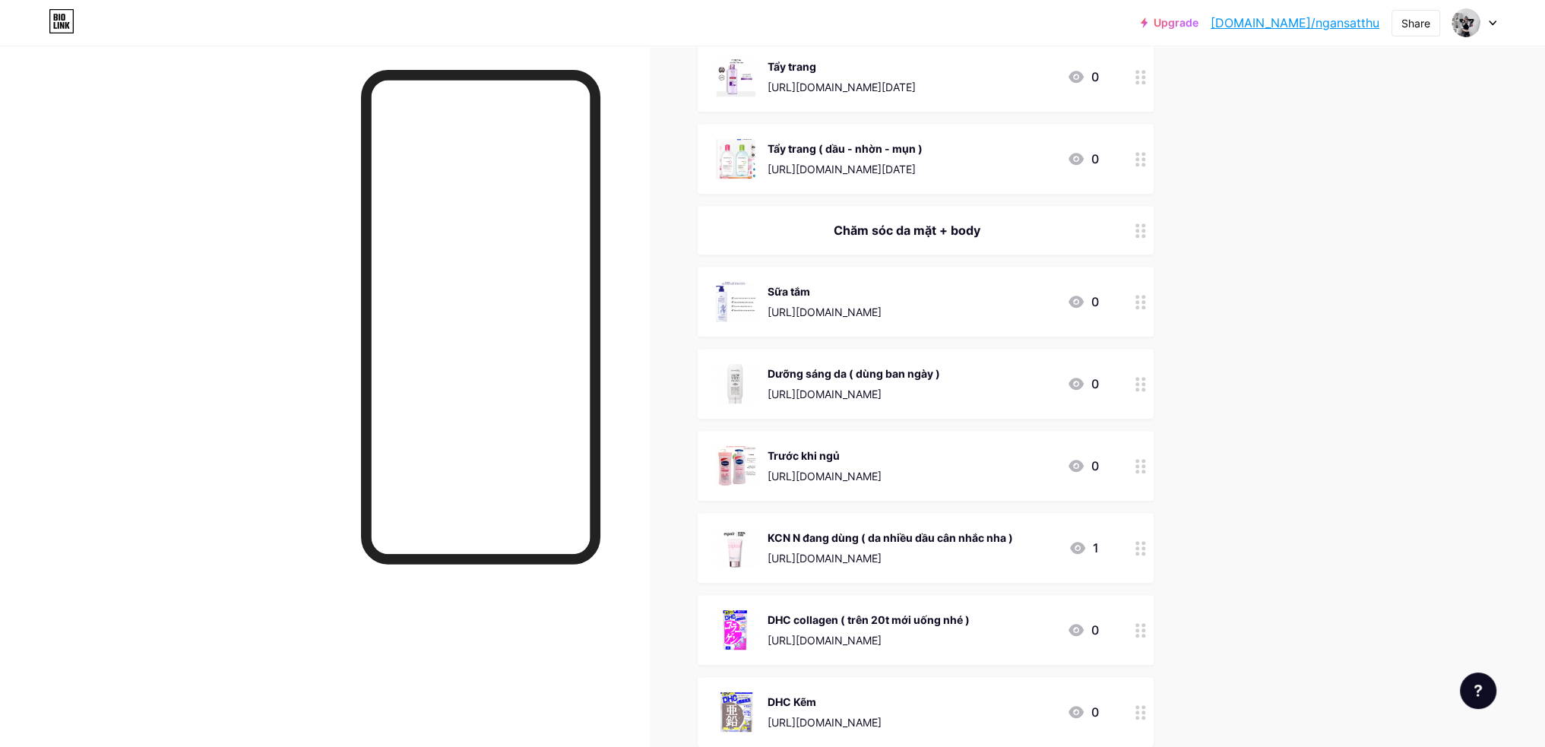
click at [1145, 378] on circle at bounding box center [1144, 379] width 4 height 4
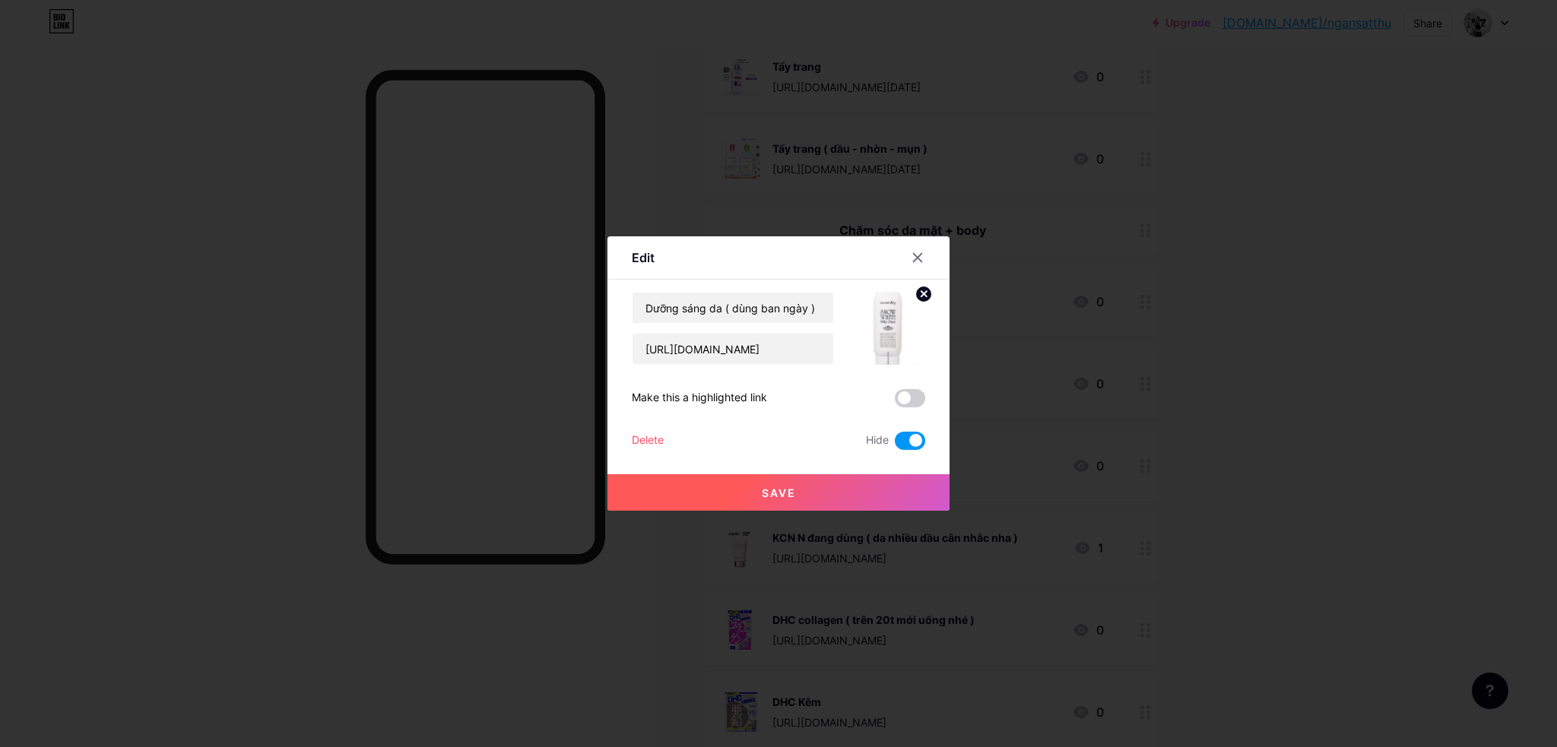
drag, startPoint x: 1269, startPoint y: 443, endPoint x: 1215, endPoint y: 390, distance: 75.8
click at [1268, 441] on div at bounding box center [778, 373] width 1557 height 747
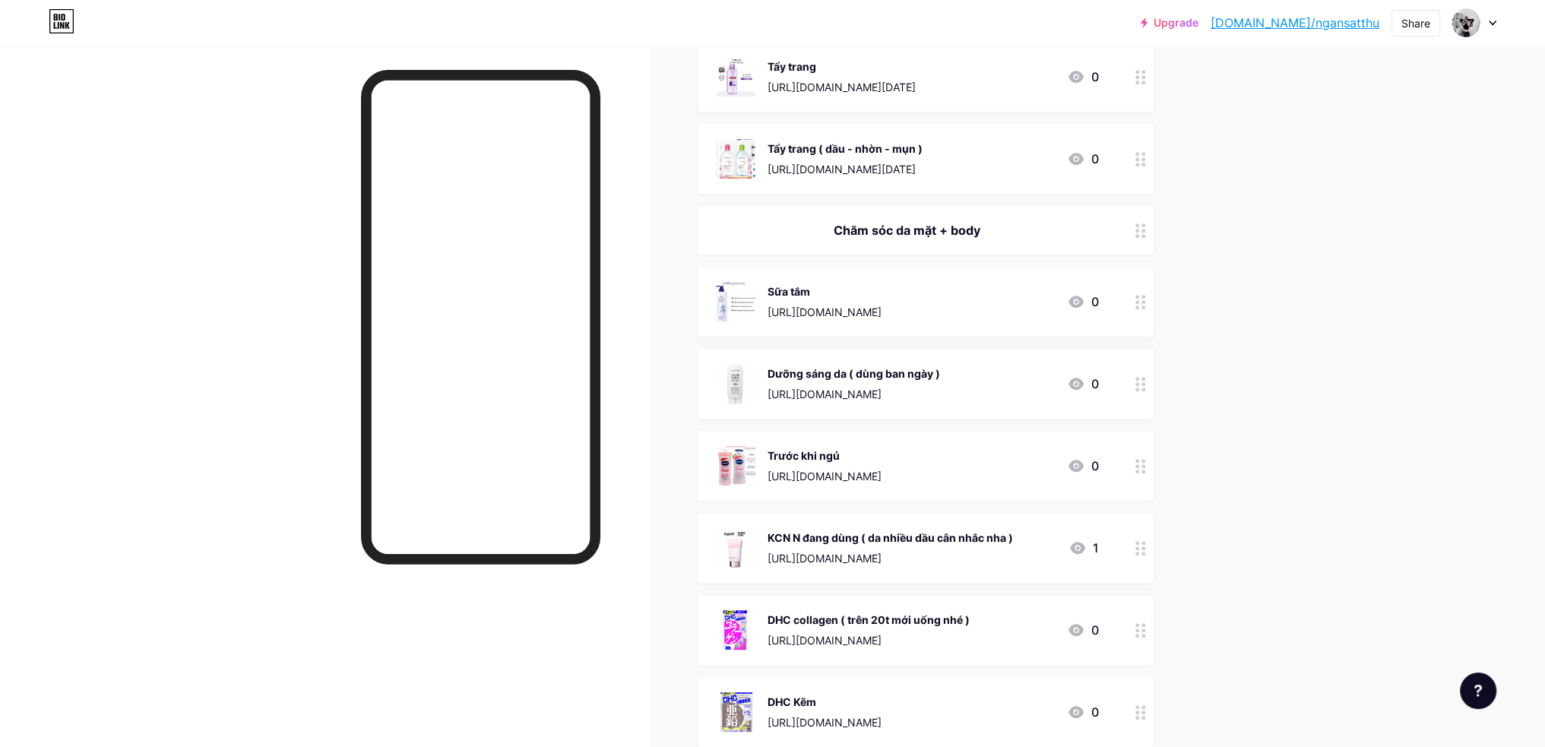
click at [1131, 306] on div "Sữa tắm [URL][DOMAIN_NAME] 0" at bounding box center [926, 302] width 456 height 70
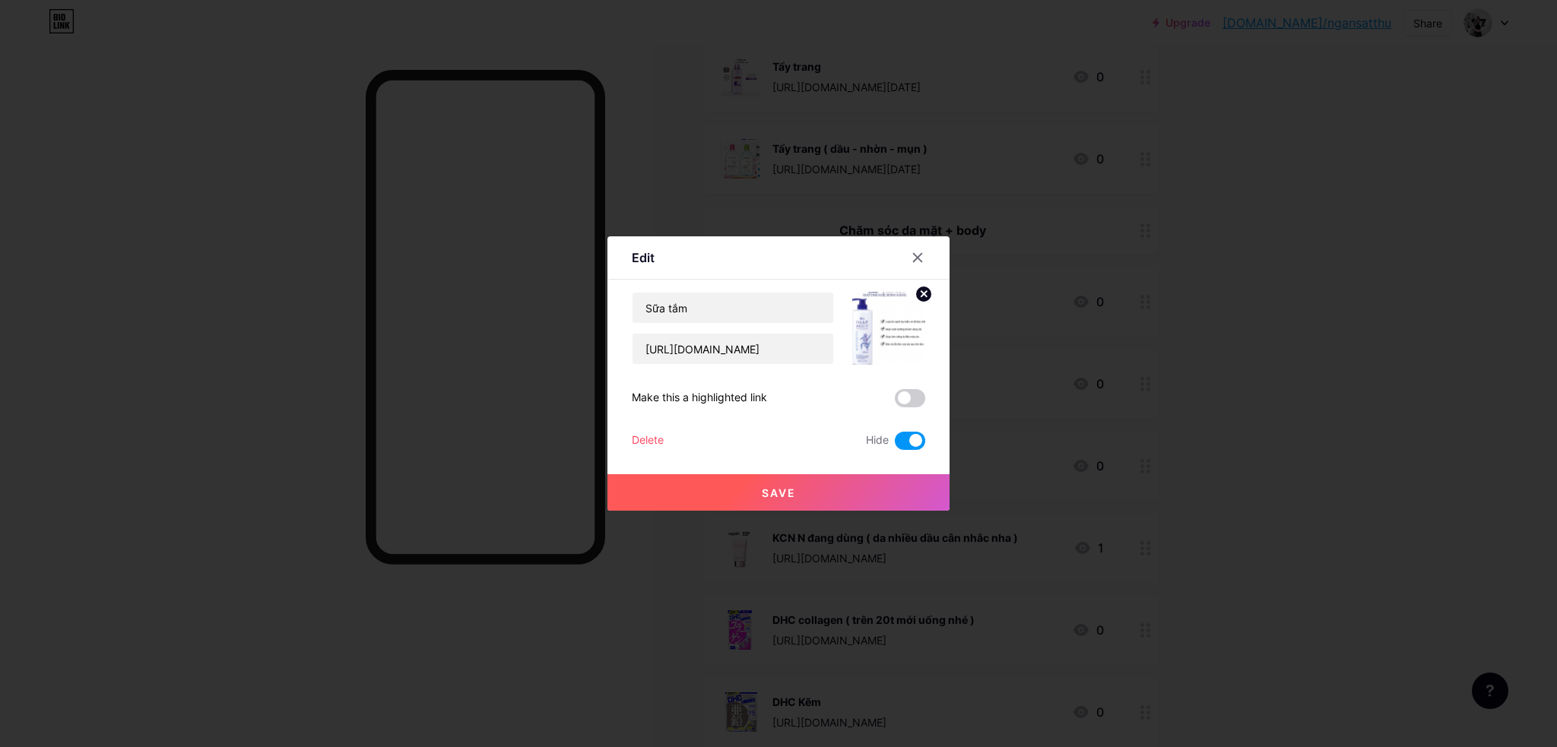
click at [1234, 404] on div at bounding box center [778, 373] width 1557 height 747
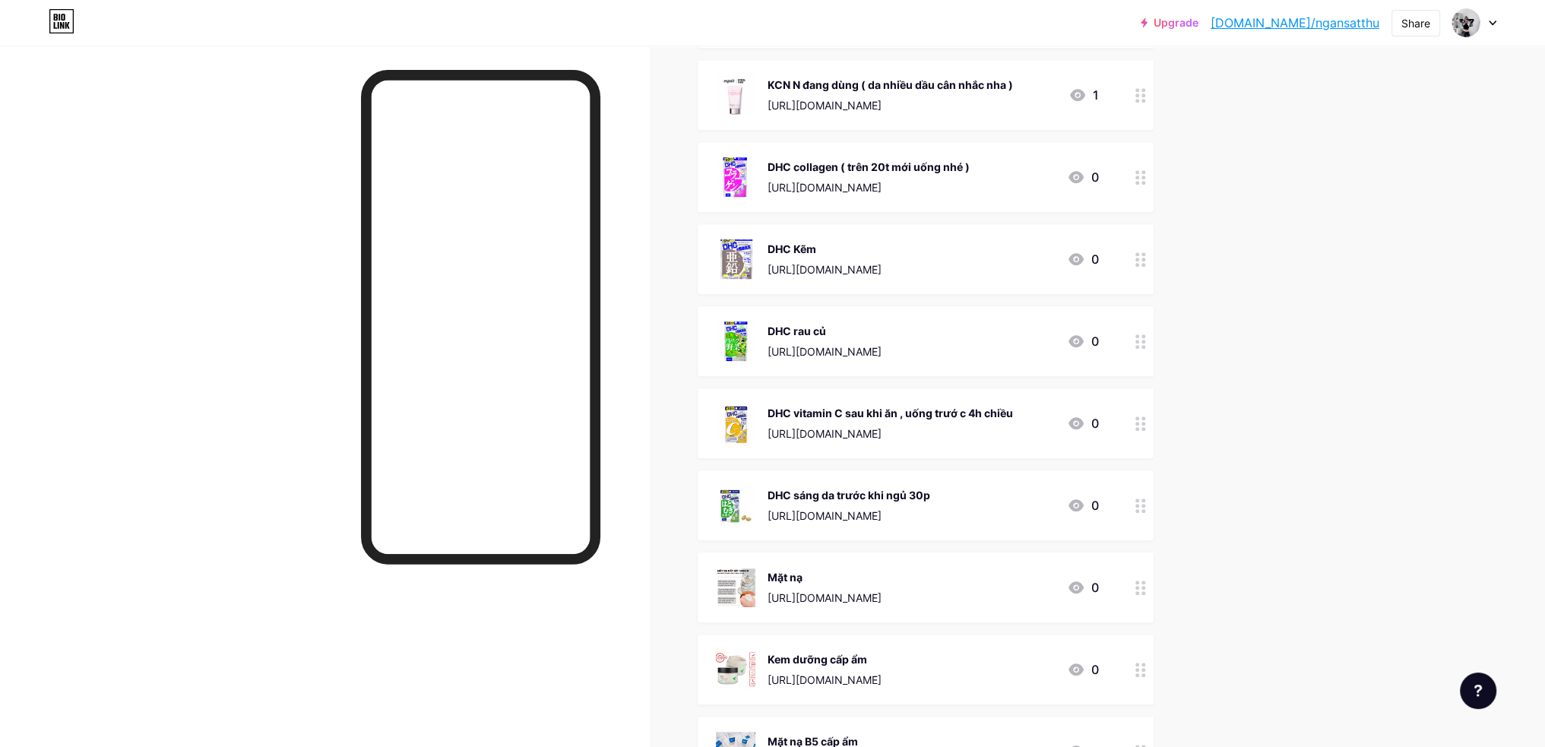
scroll to position [1596, 0]
click at [1145, 420] on icon at bounding box center [1141, 420] width 11 height 14
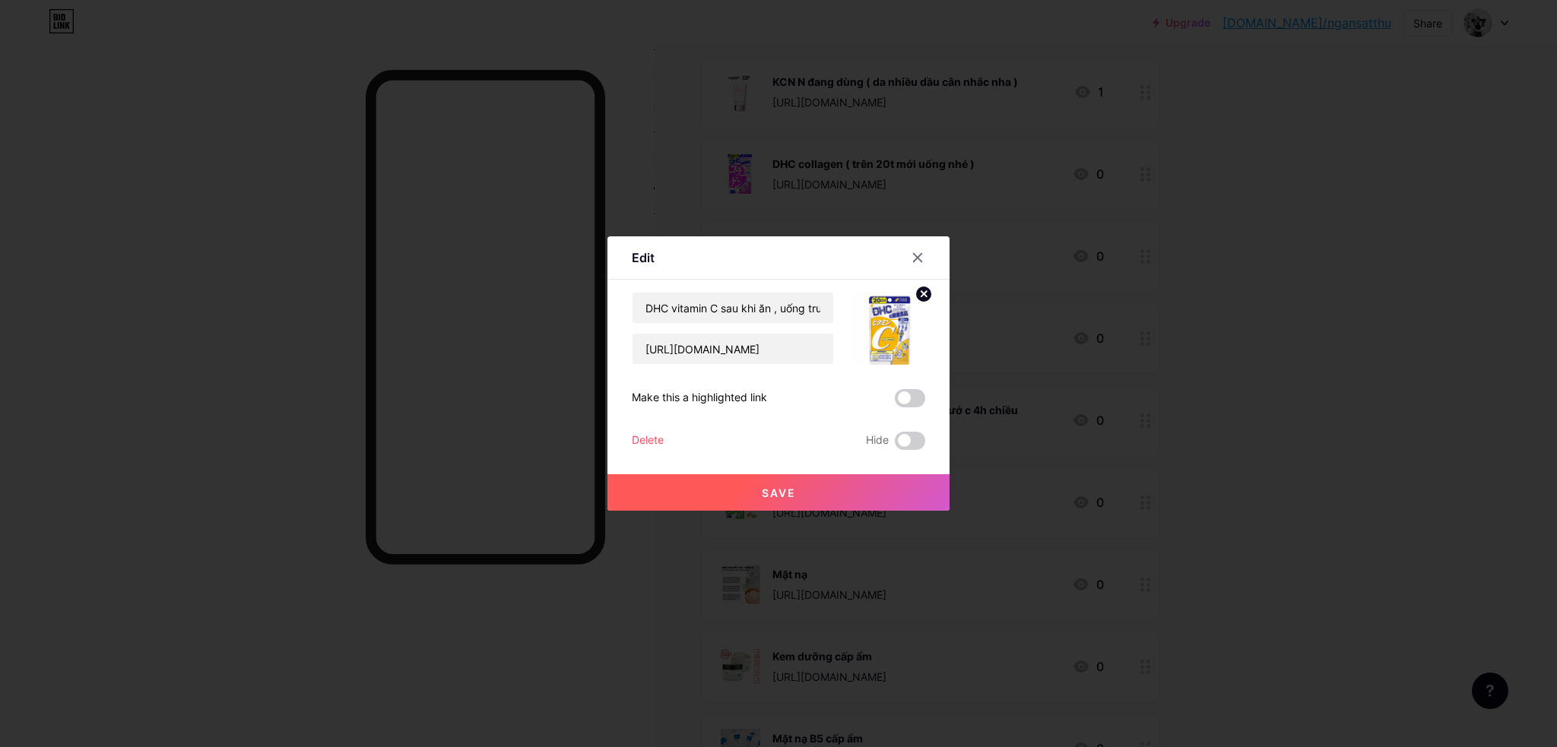
click at [929, 445] on div "Edit Content YouTube Play YouTube video without leaving your page. ADD Vimeo Pl…" at bounding box center [778, 373] width 342 height 274
click at [921, 443] on span at bounding box center [910, 441] width 30 height 18
click at [895, 445] on input "checkbox" at bounding box center [895, 445] width 0 height 0
click at [910, 480] on button "Save" at bounding box center [778, 492] width 342 height 36
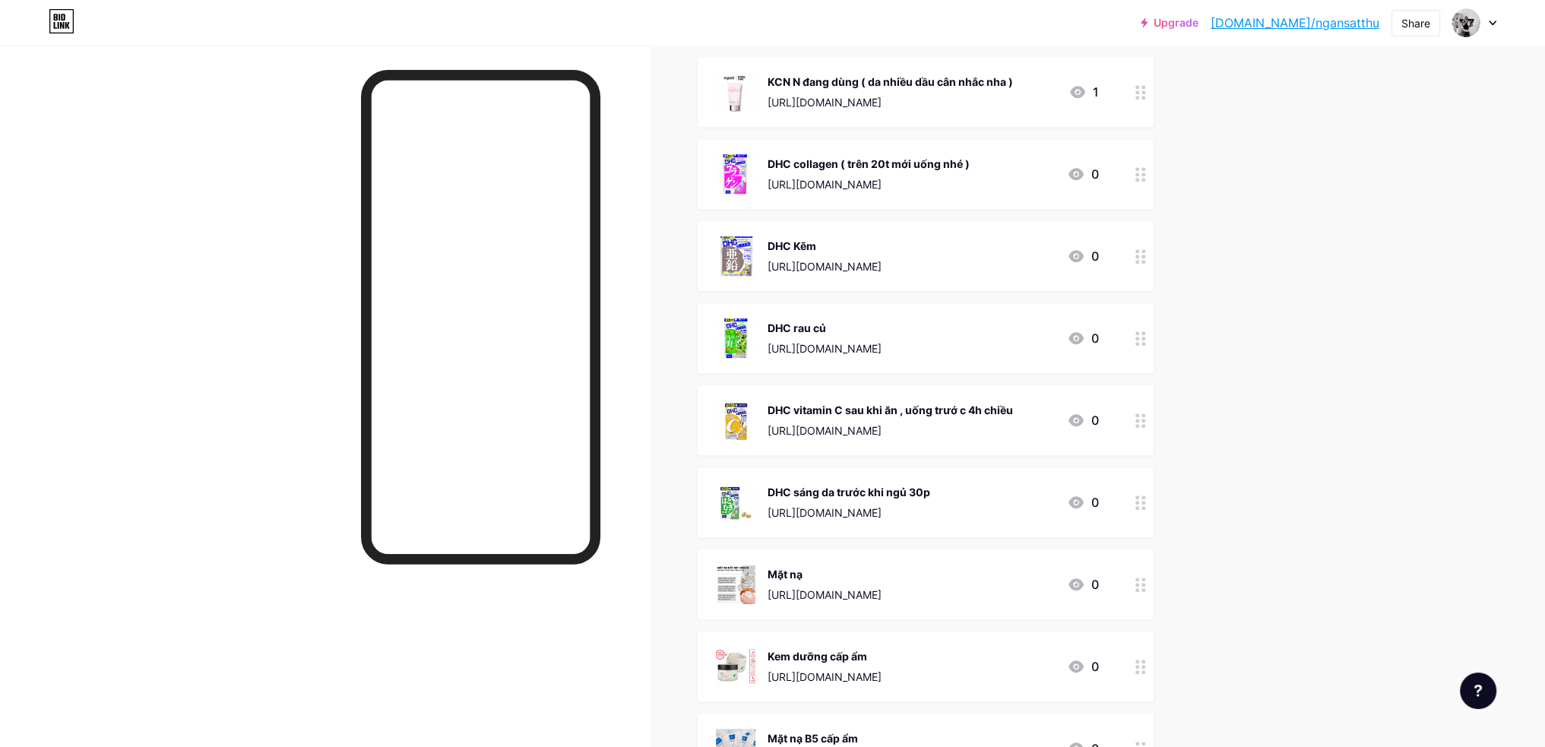
click at [1146, 585] on icon at bounding box center [1141, 585] width 11 height 14
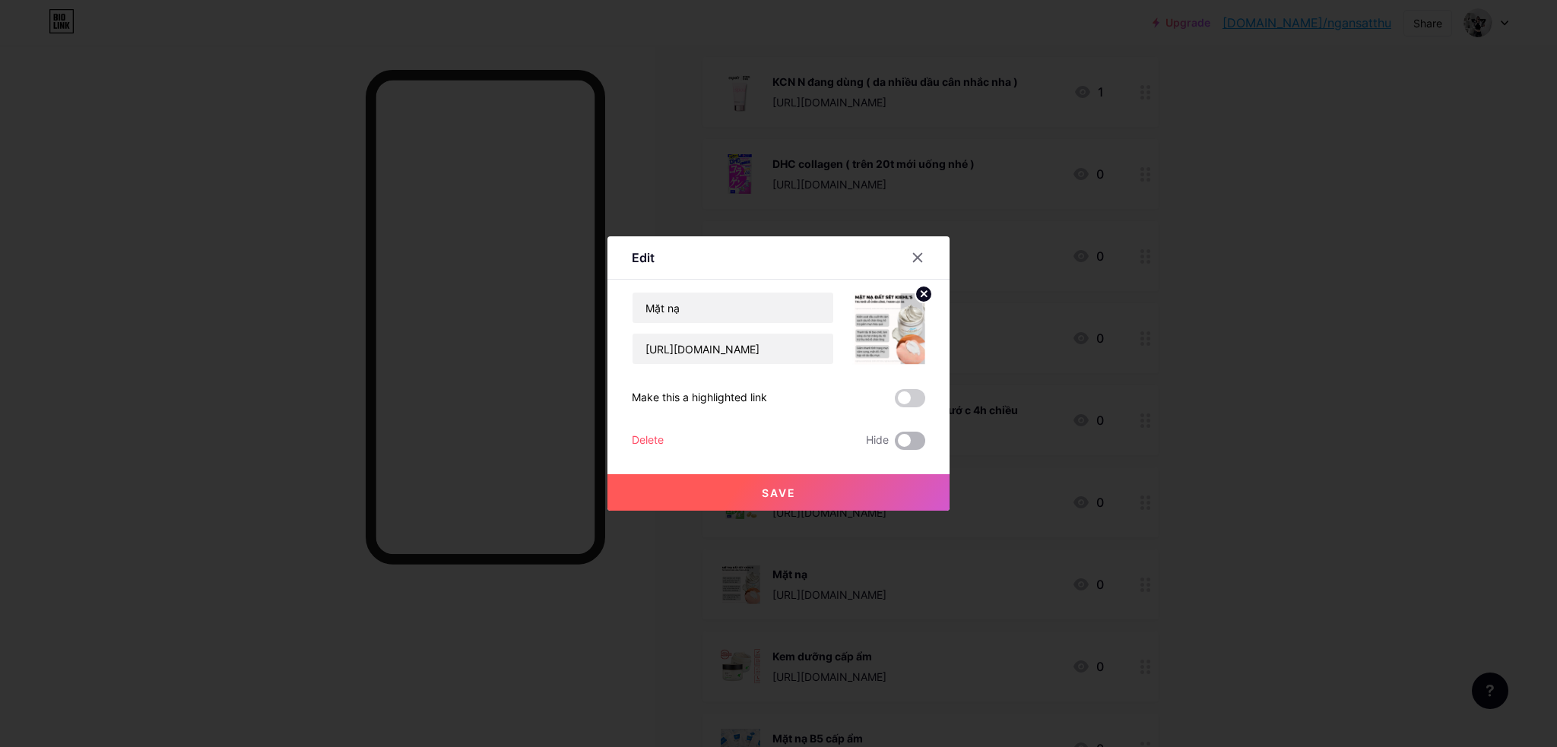
click at [914, 439] on span at bounding box center [910, 441] width 30 height 18
click at [895, 445] on input "checkbox" at bounding box center [895, 445] width 0 height 0
click at [914, 486] on button "Save" at bounding box center [778, 492] width 342 height 36
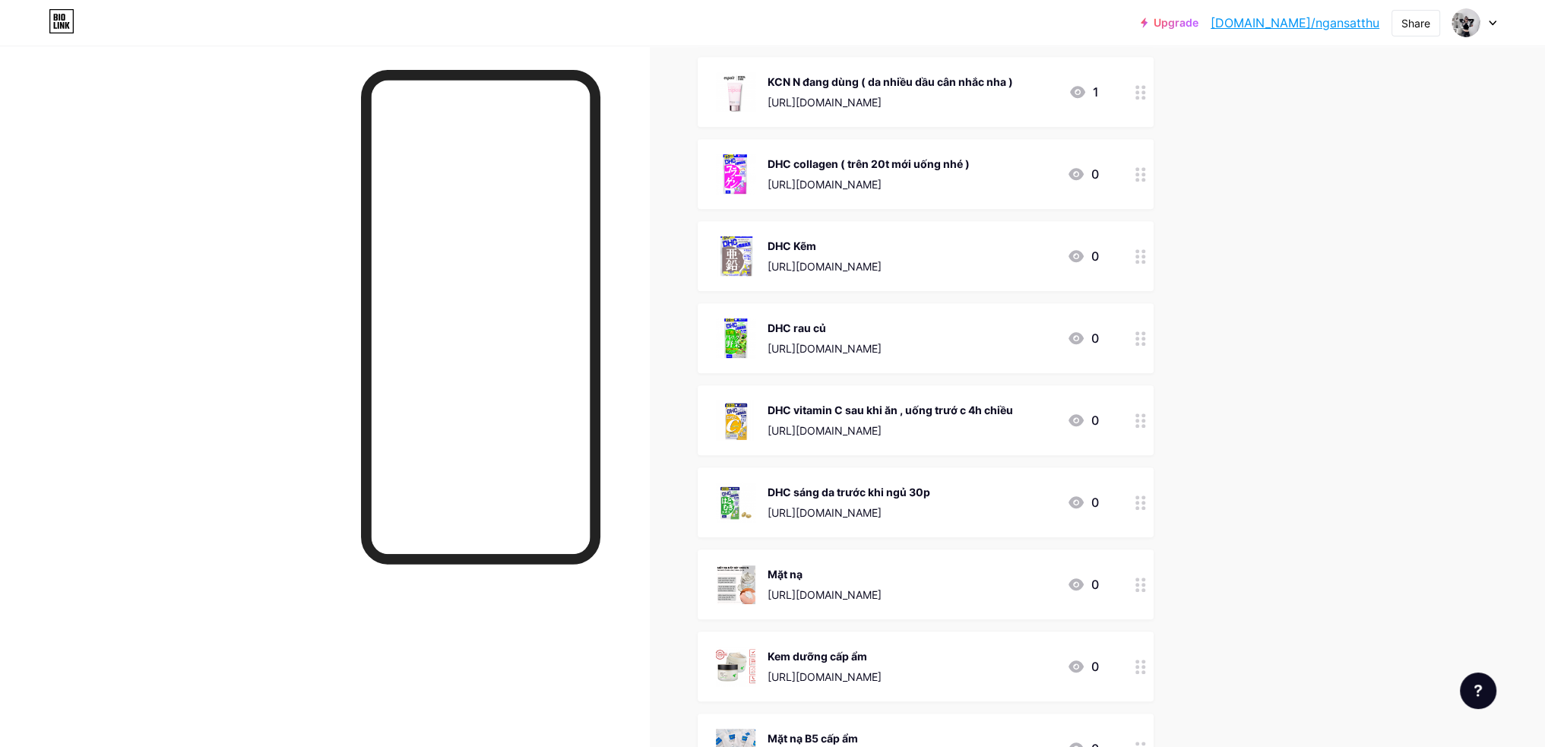
click at [1143, 498] on icon at bounding box center [1141, 503] width 11 height 14
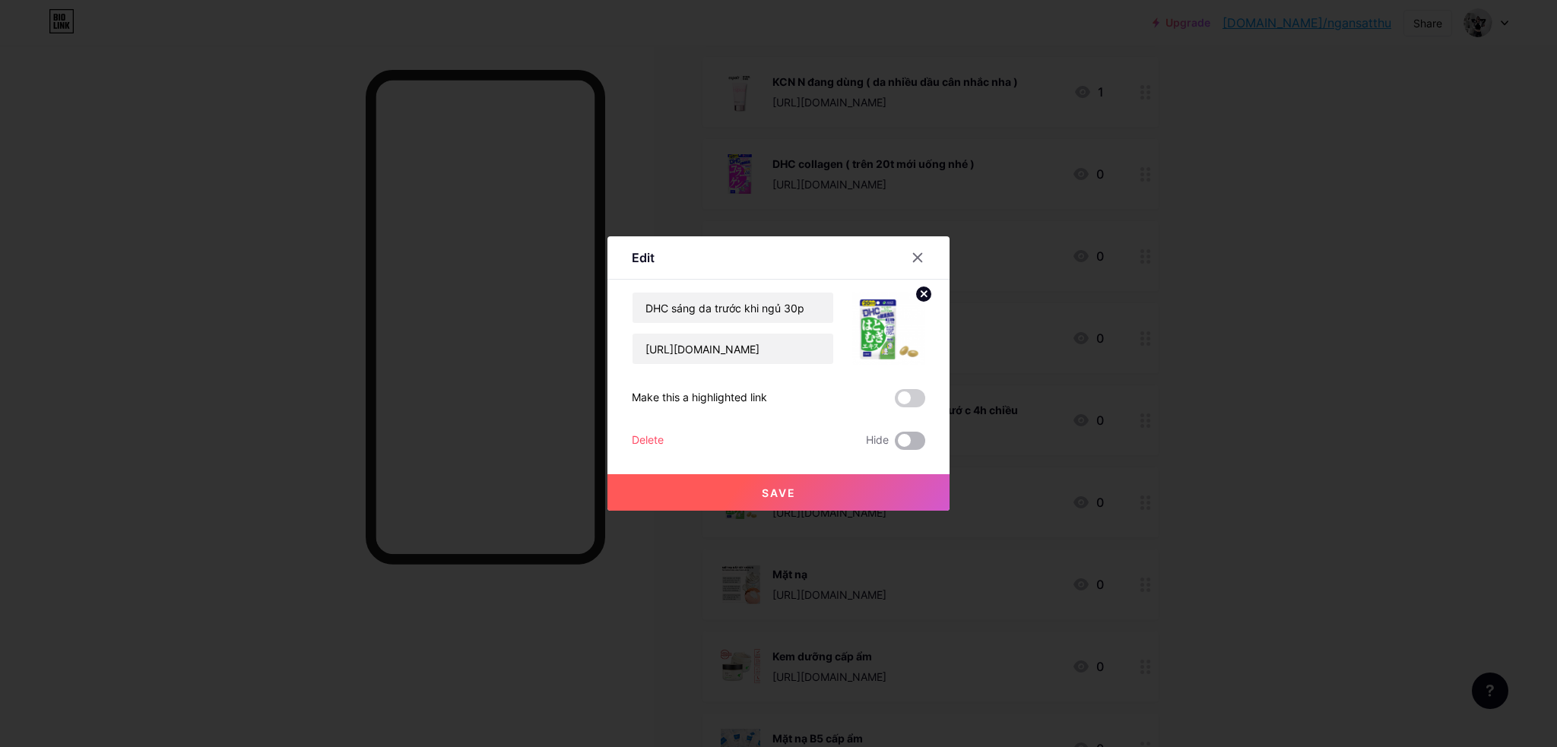
click at [918, 440] on span at bounding box center [910, 441] width 30 height 18
click at [895, 445] on input "checkbox" at bounding box center [895, 445] width 0 height 0
click at [907, 475] on button "Save" at bounding box center [778, 492] width 342 height 36
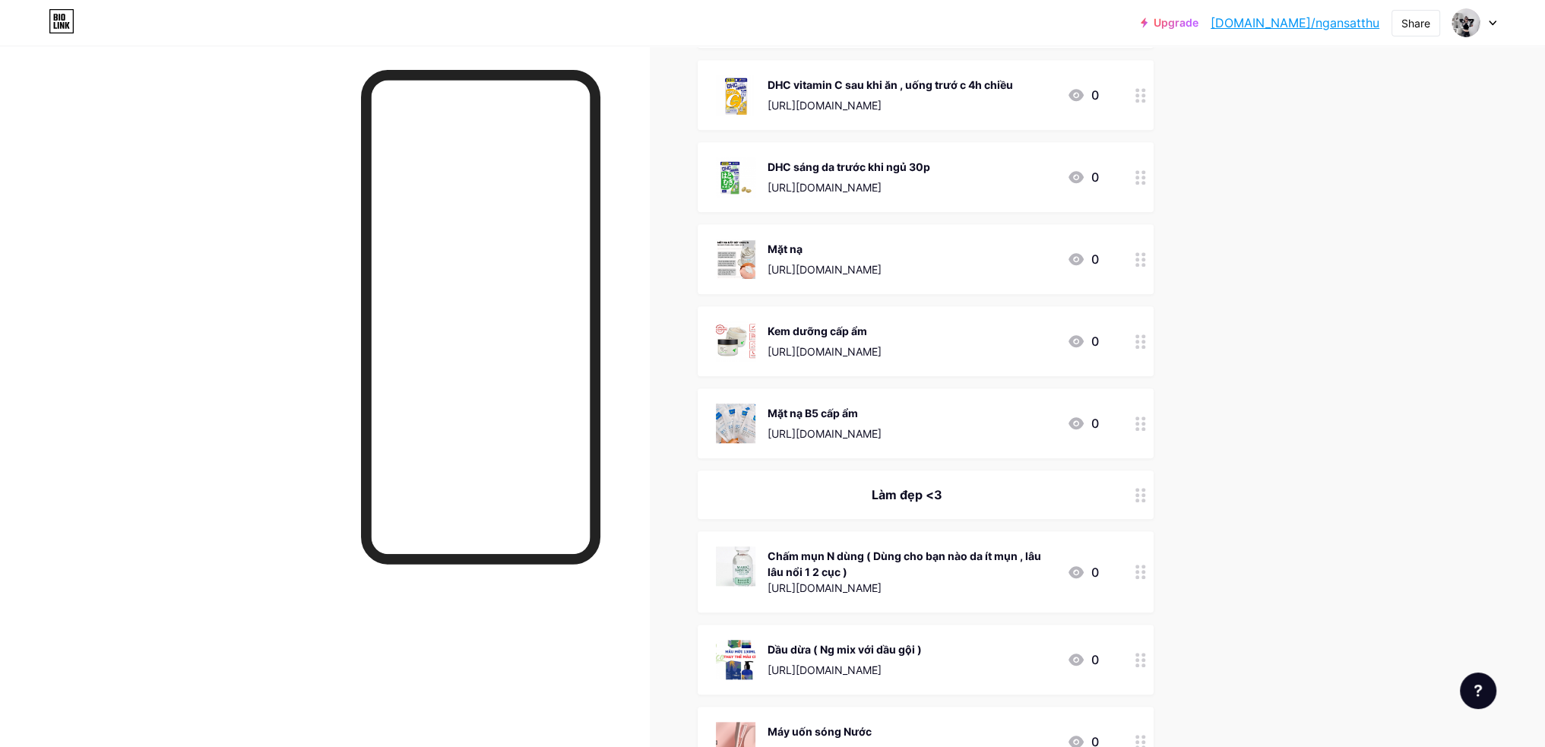
scroll to position [1900, 0]
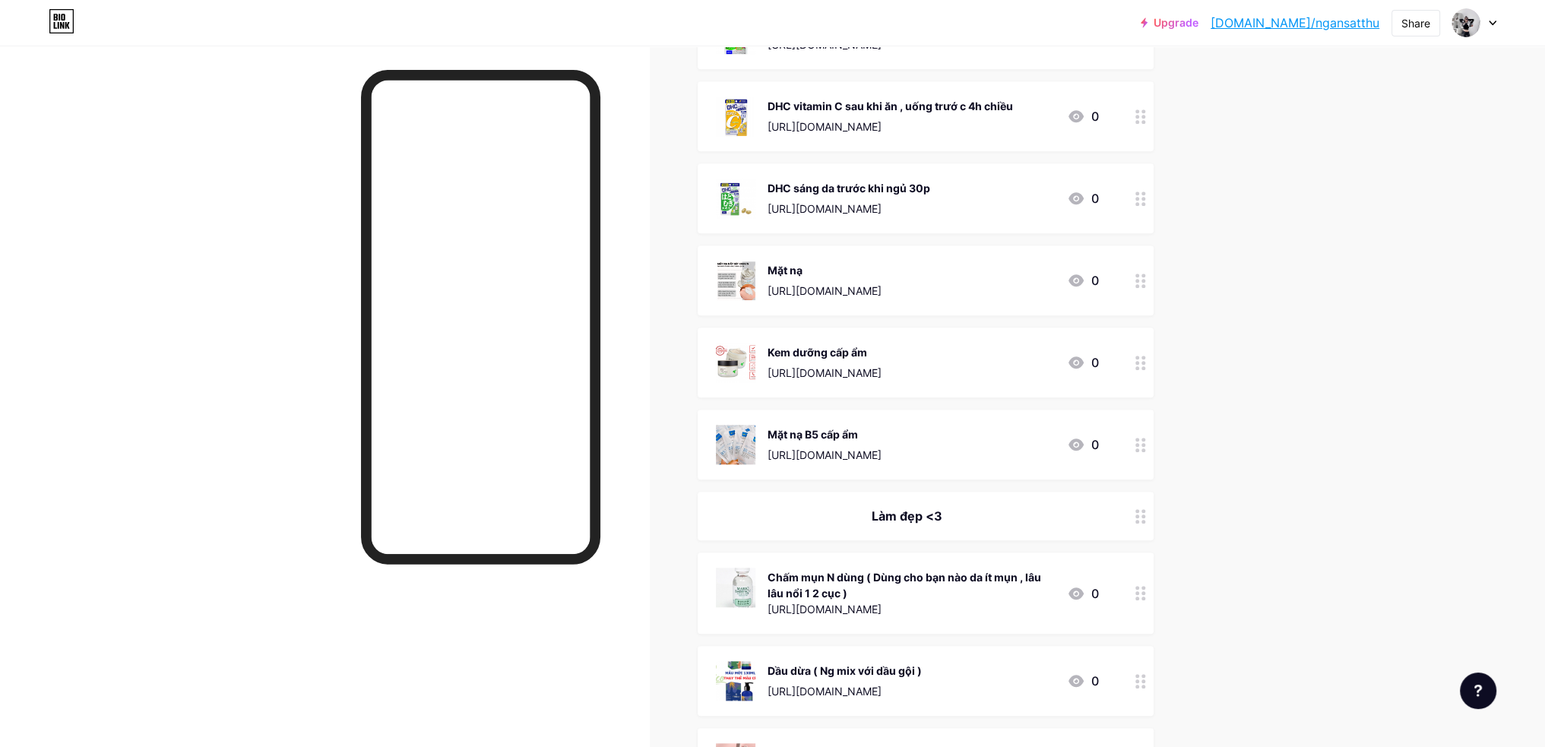
click at [1145, 440] on circle at bounding box center [1144, 440] width 4 height 4
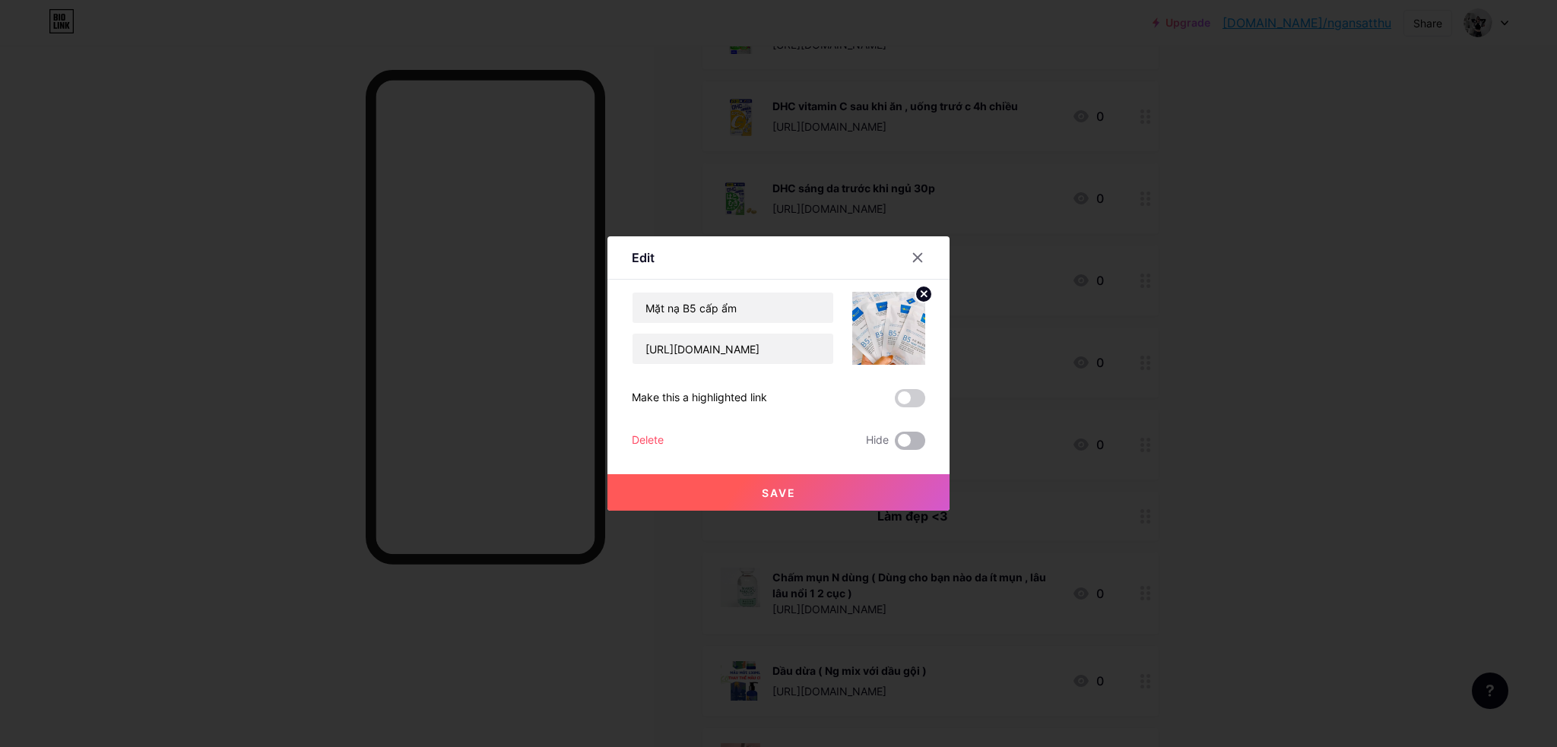
click at [910, 440] on span at bounding box center [910, 441] width 30 height 18
click at [895, 445] on input "checkbox" at bounding box center [895, 445] width 0 height 0
click at [892, 484] on button "Save" at bounding box center [778, 492] width 342 height 36
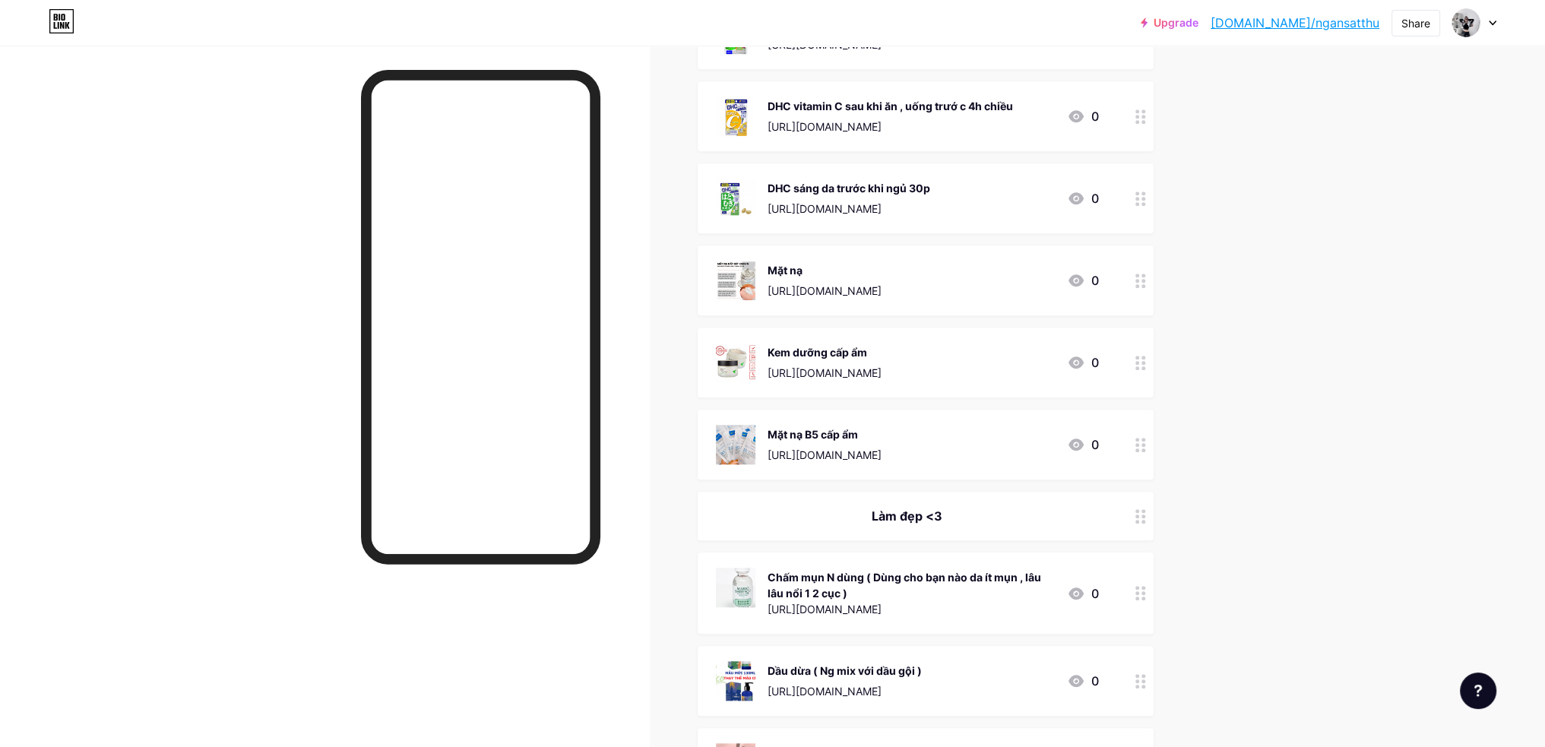
click at [1154, 201] on div at bounding box center [1141, 198] width 26 height 70
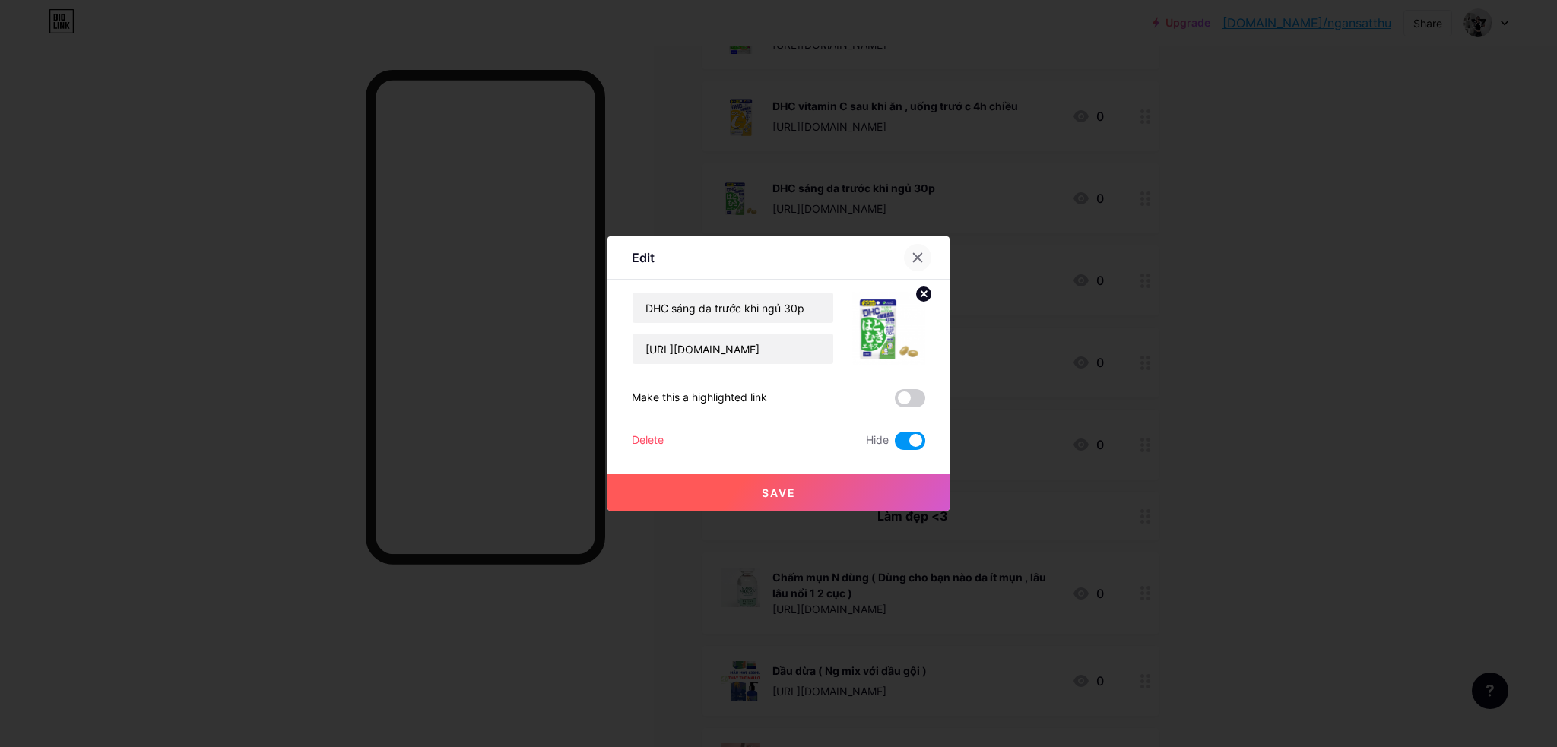
click at [911, 263] on icon at bounding box center [917, 258] width 12 height 12
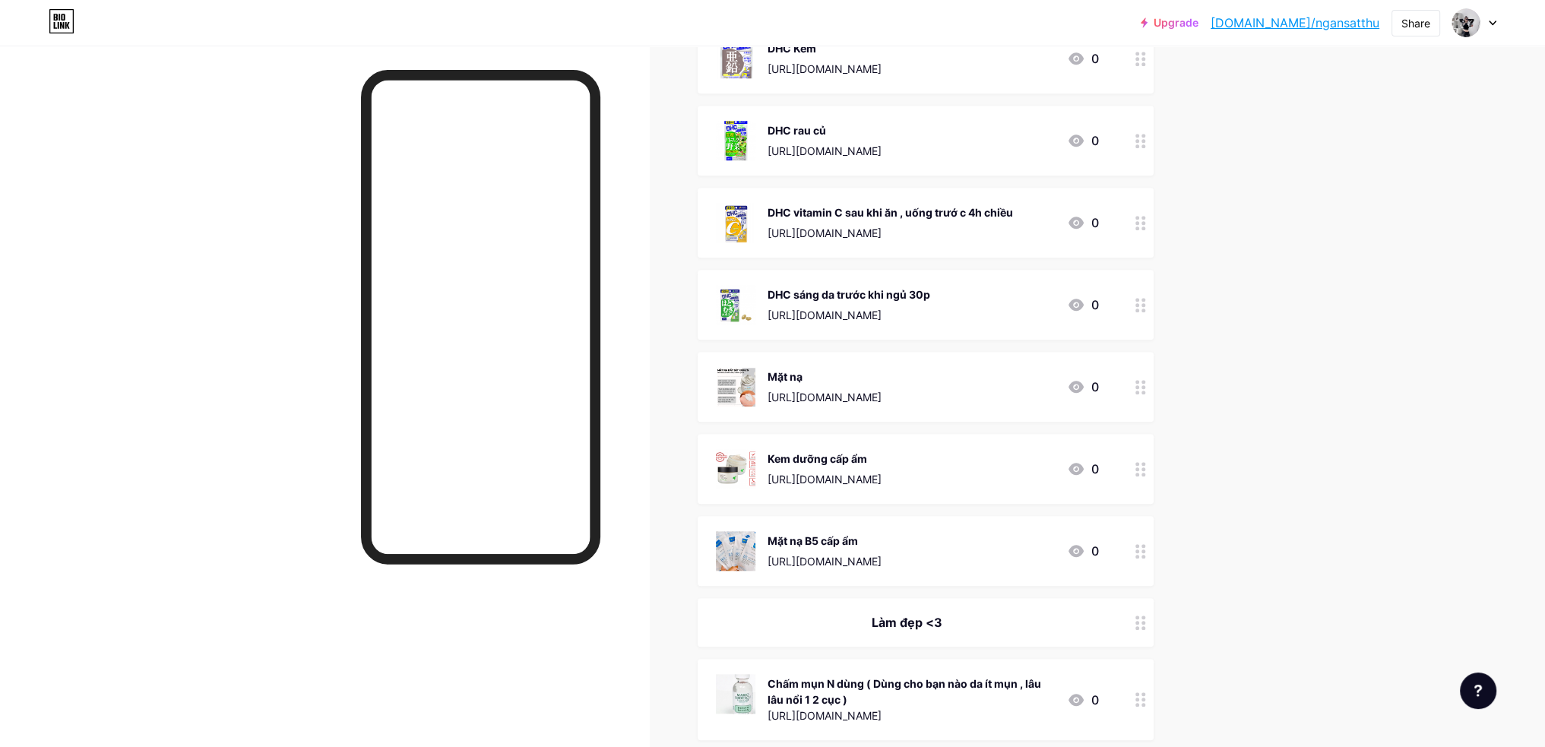
scroll to position [1748, 0]
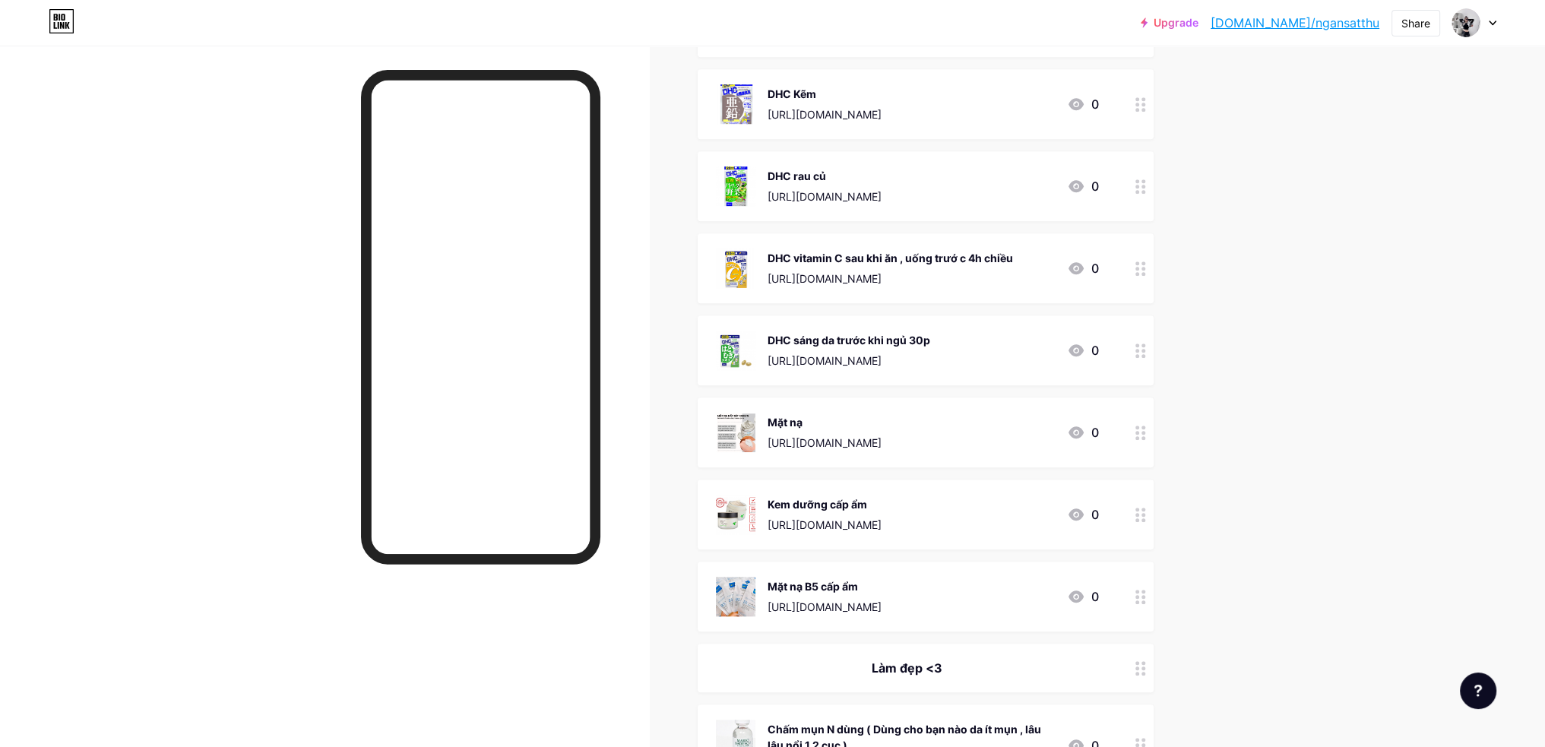
click at [1141, 192] on div at bounding box center [1141, 186] width 26 height 70
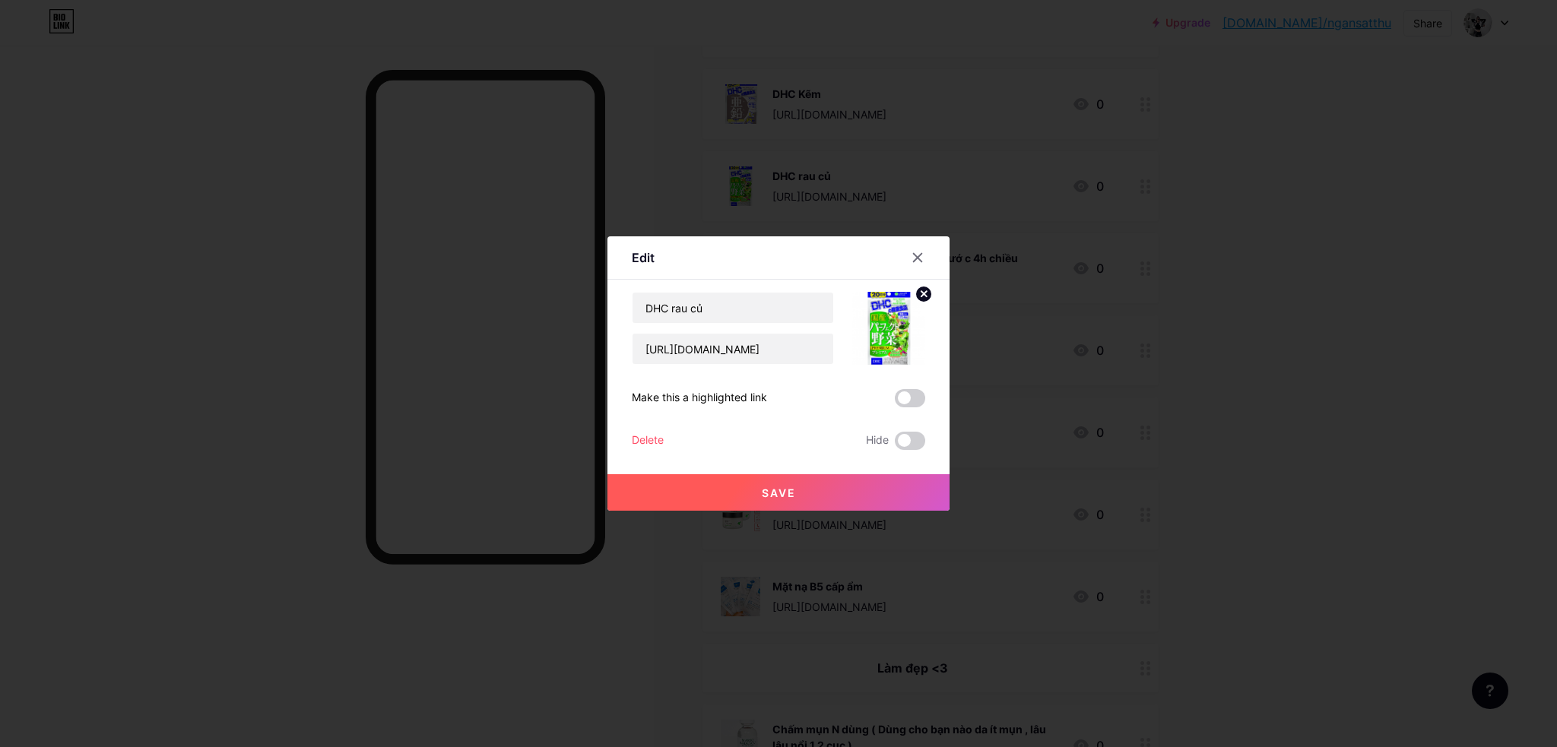
drag, startPoint x: 921, startPoint y: 439, endPoint x: 917, endPoint y: 452, distance: 14.4
click at [920, 440] on span at bounding box center [910, 441] width 30 height 18
click at [895, 445] on input "checkbox" at bounding box center [895, 445] width 0 height 0
click at [906, 482] on button "Save" at bounding box center [778, 492] width 342 height 36
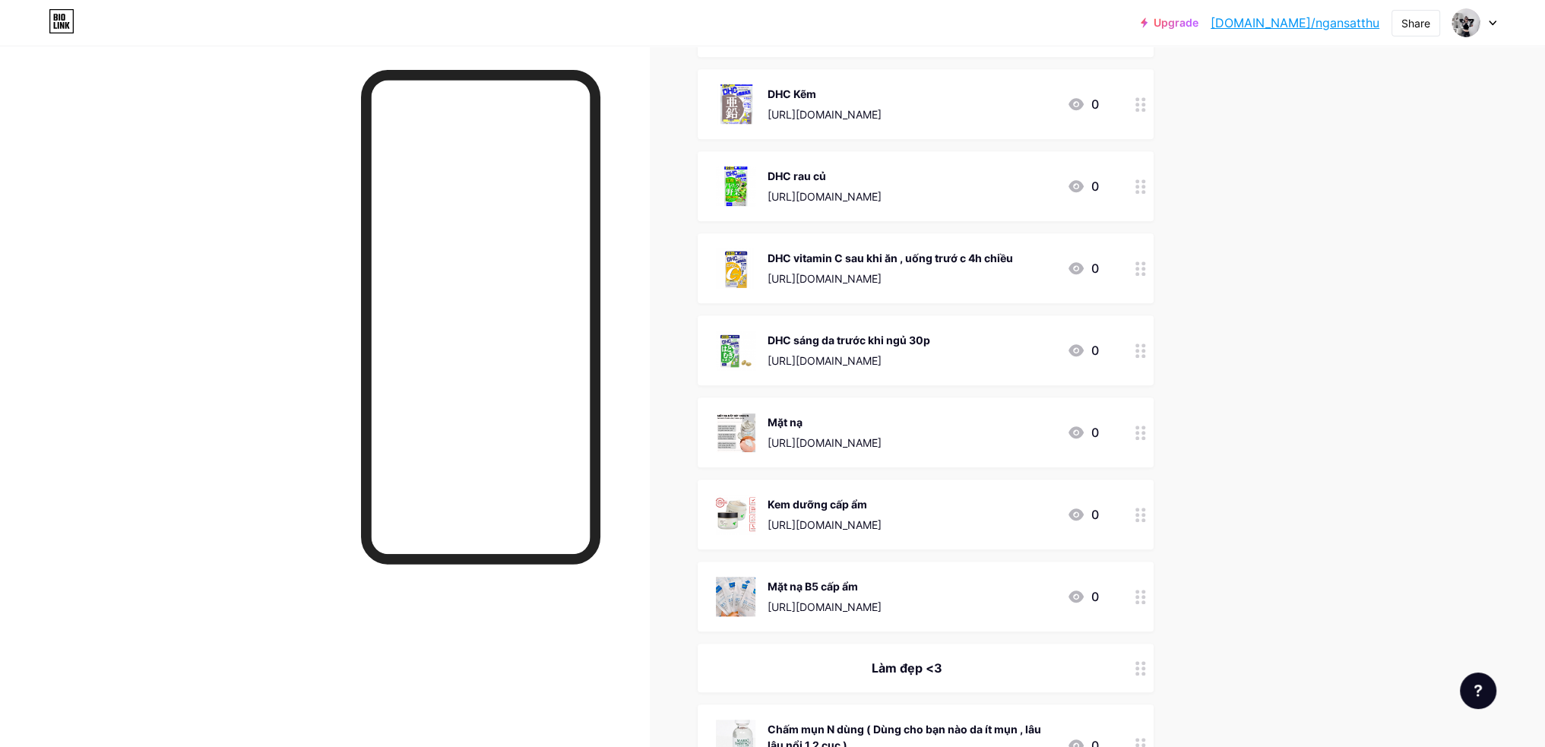
click at [1145, 263] on icon at bounding box center [1141, 268] width 11 height 14
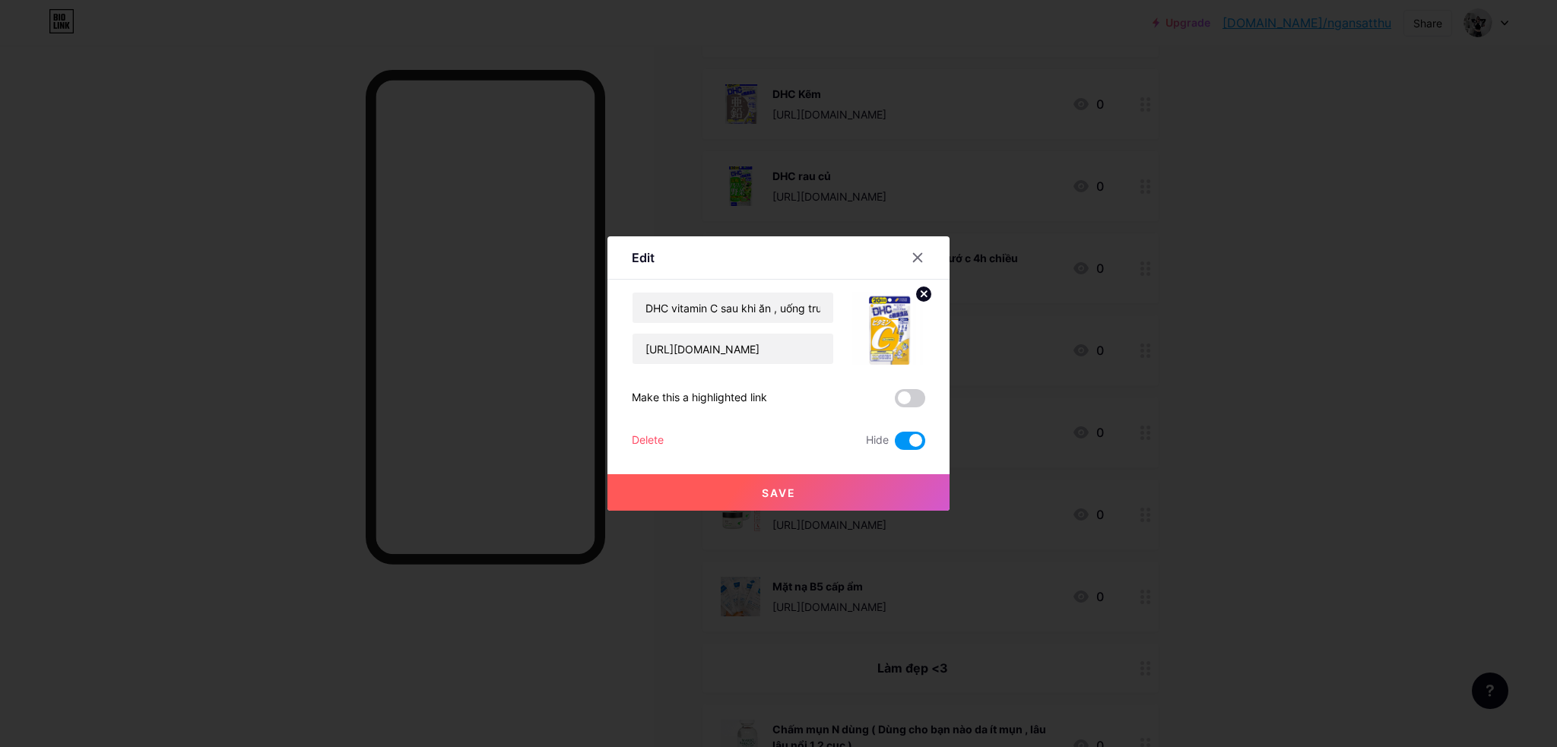
click at [914, 273] on div "Edit" at bounding box center [778, 262] width 342 height 36
click at [919, 253] on icon at bounding box center [917, 258] width 12 height 12
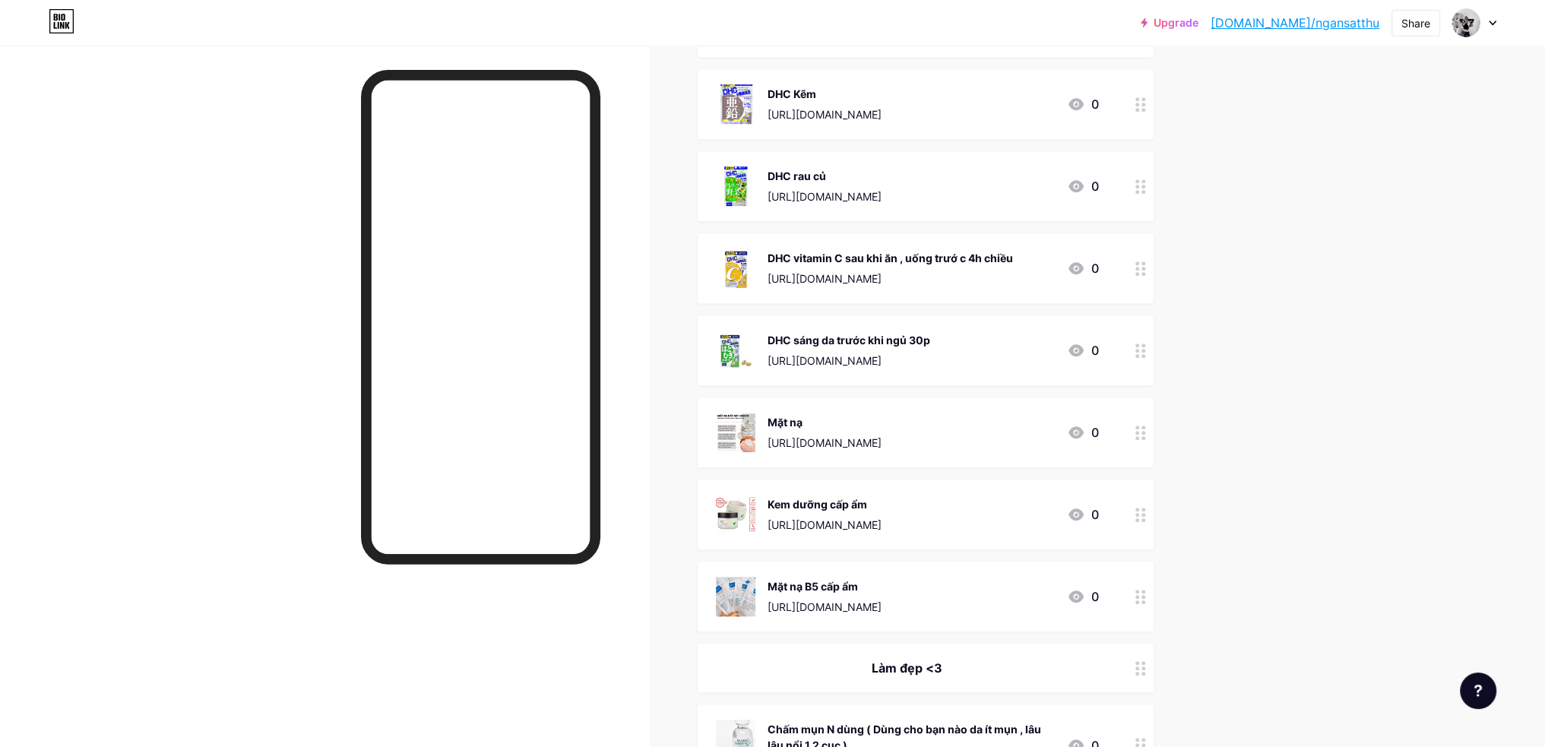
click at [1142, 347] on icon at bounding box center [1141, 351] width 11 height 14
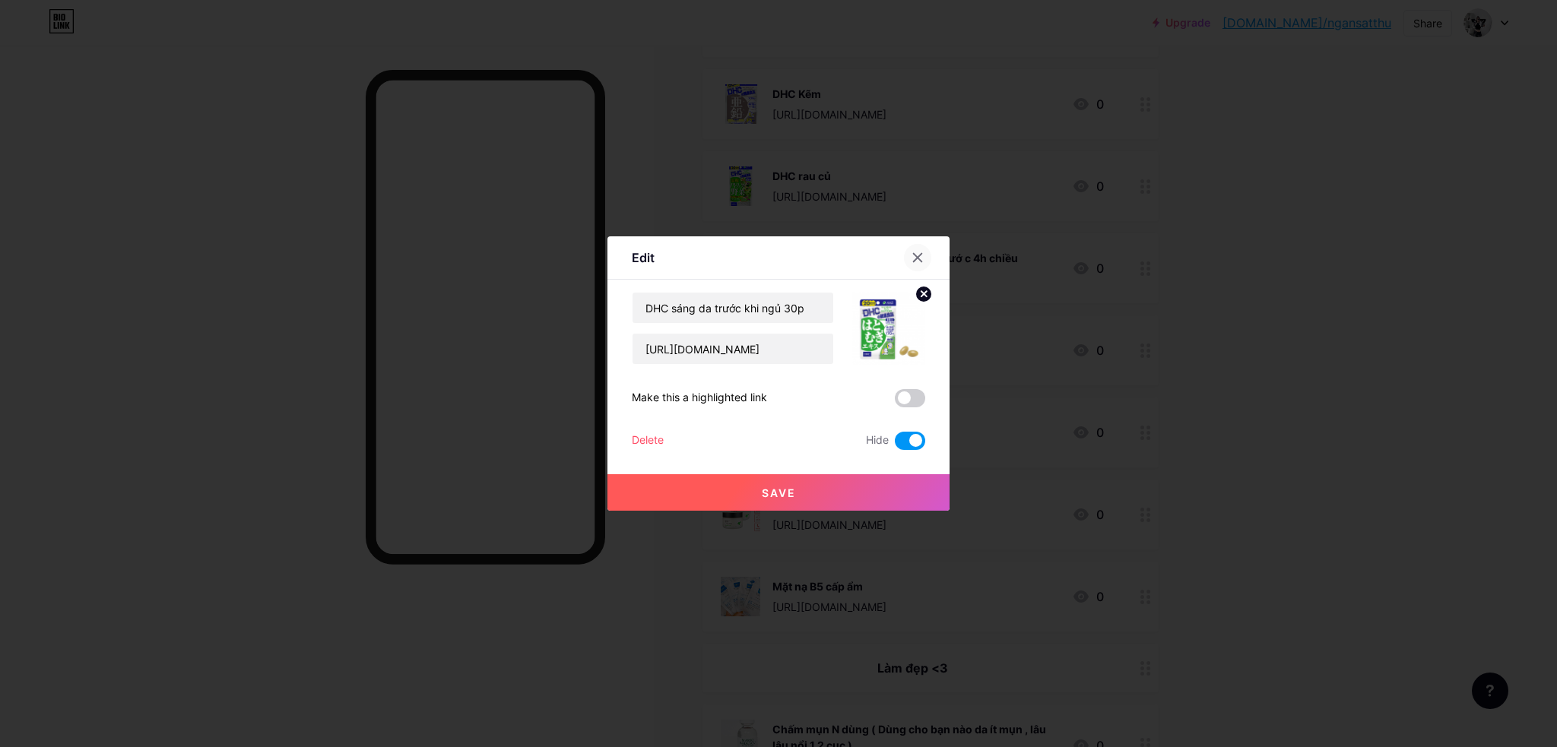
click at [922, 259] on icon at bounding box center [917, 258] width 12 height 12
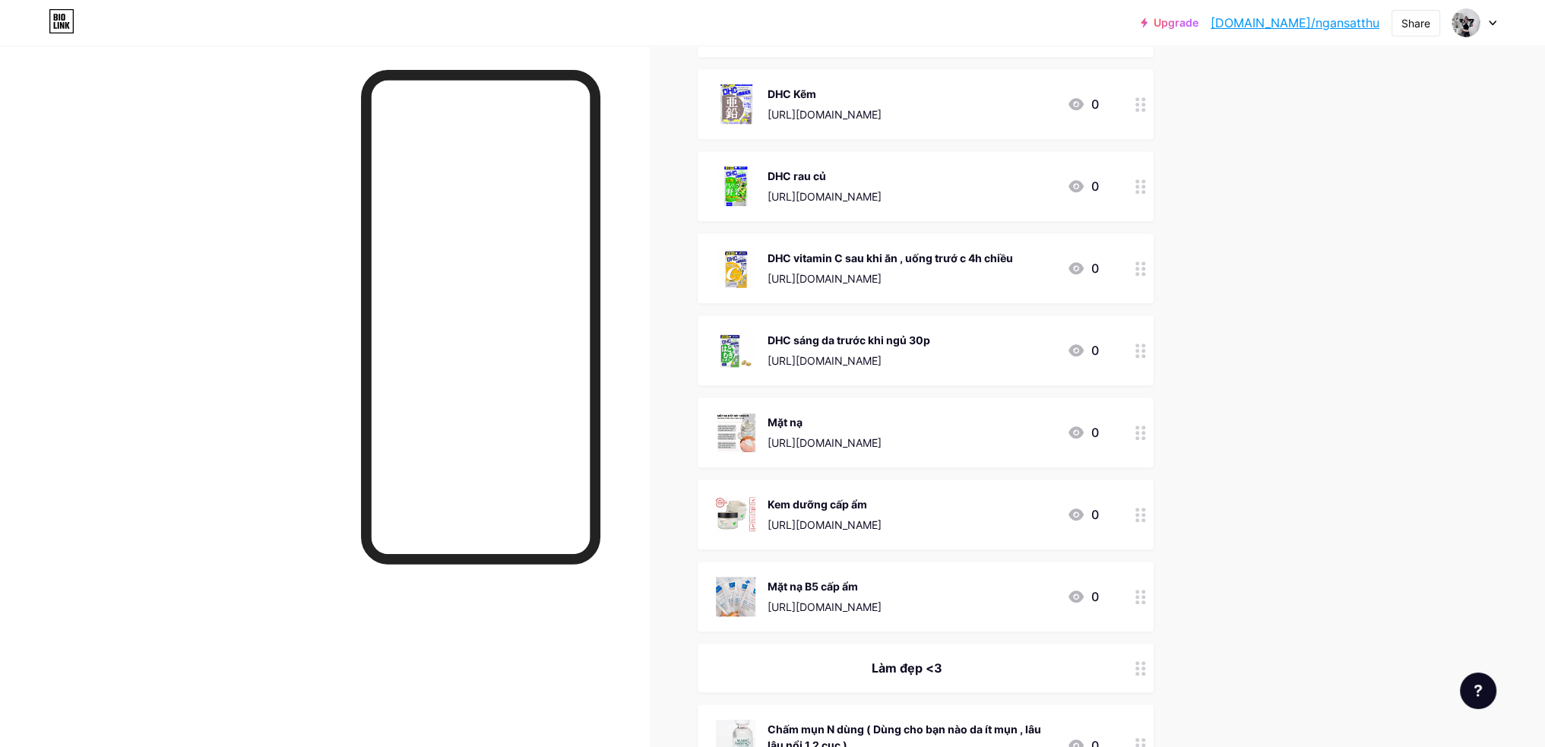
click at [1145, 436] on circle at bounding box center [1144, 438] width 4 height 4
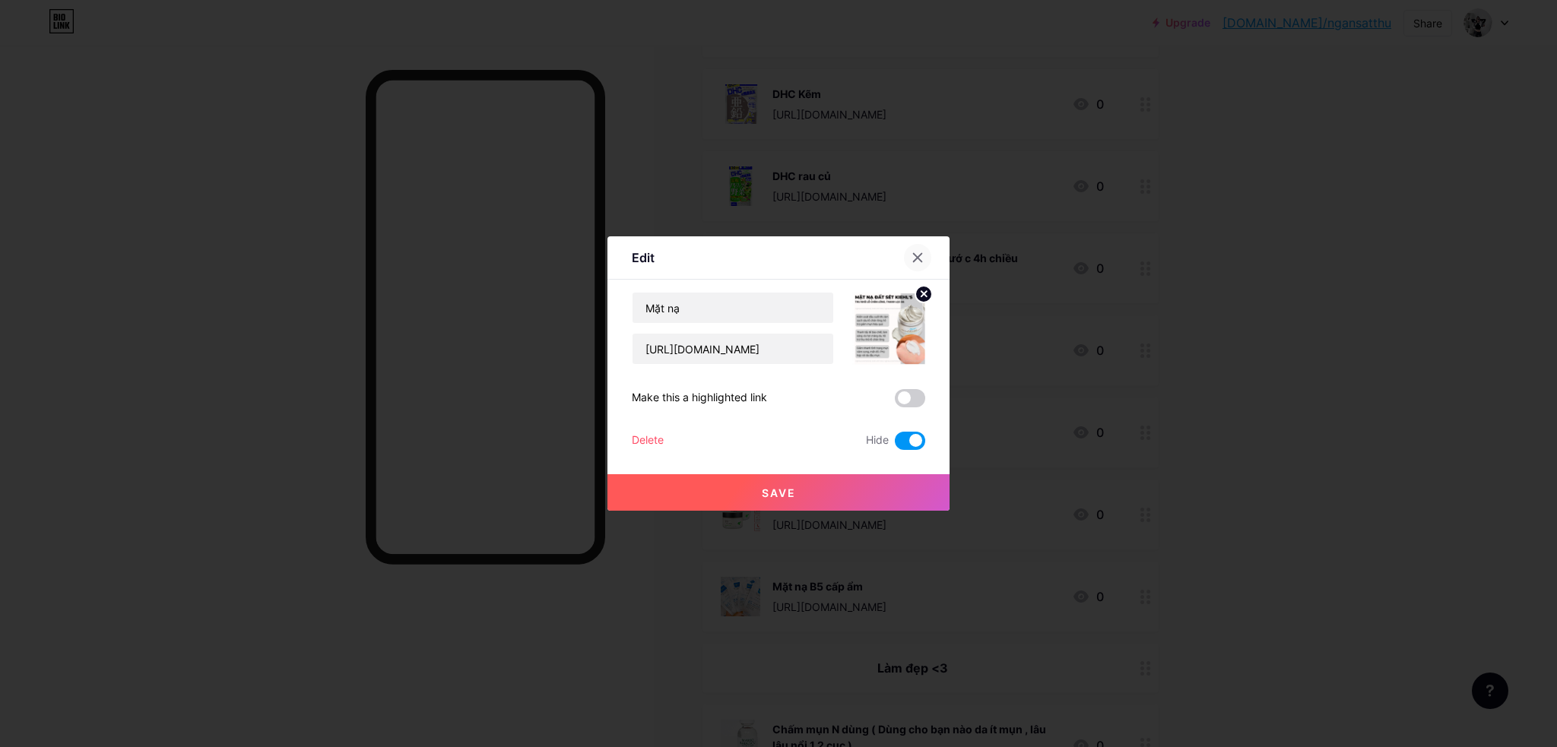
click at [922, 260] on icon at bounding box center [917, 258] width 12 height 12
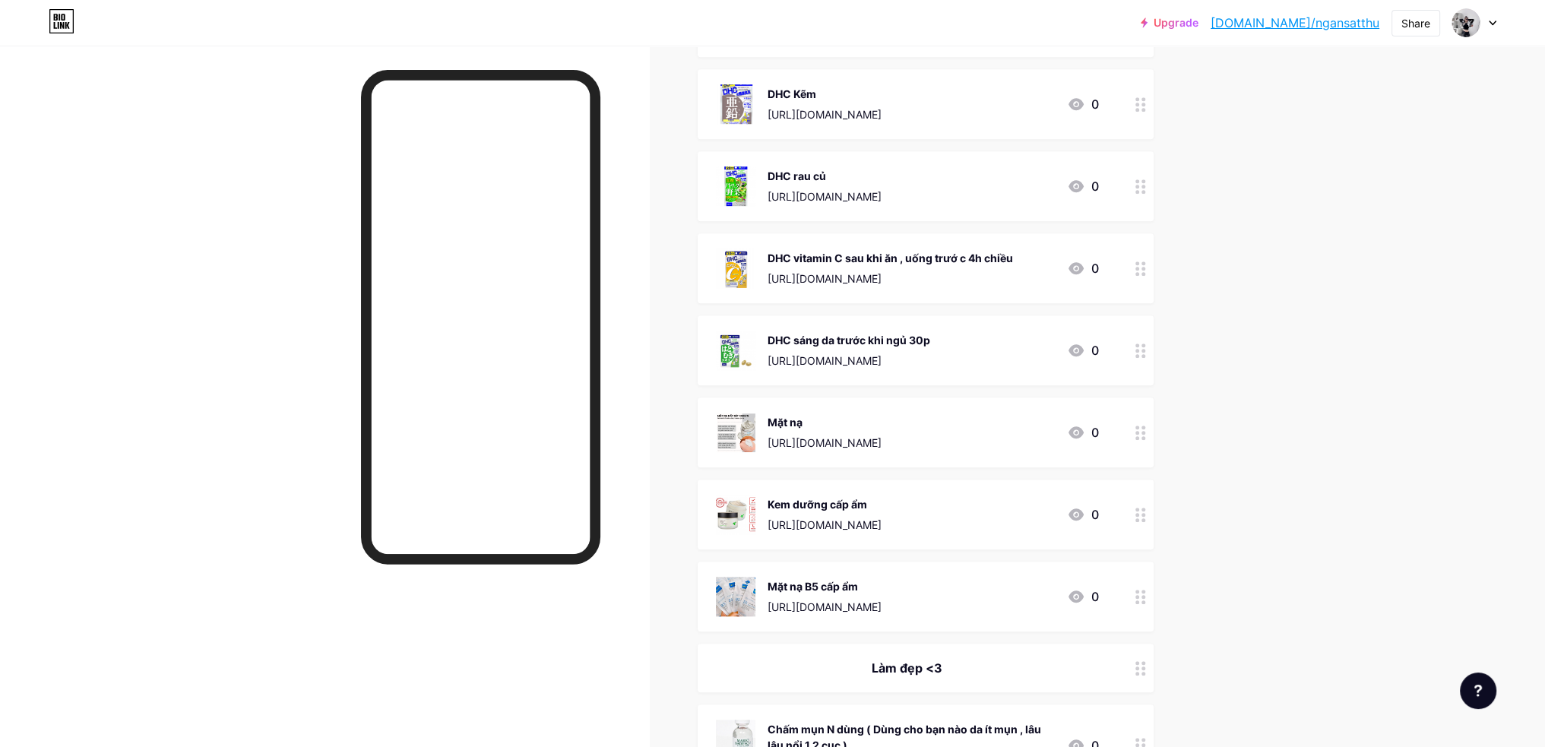
click at [1146, 516] on icon at bounding box center [1141, 515] width 11 height 14
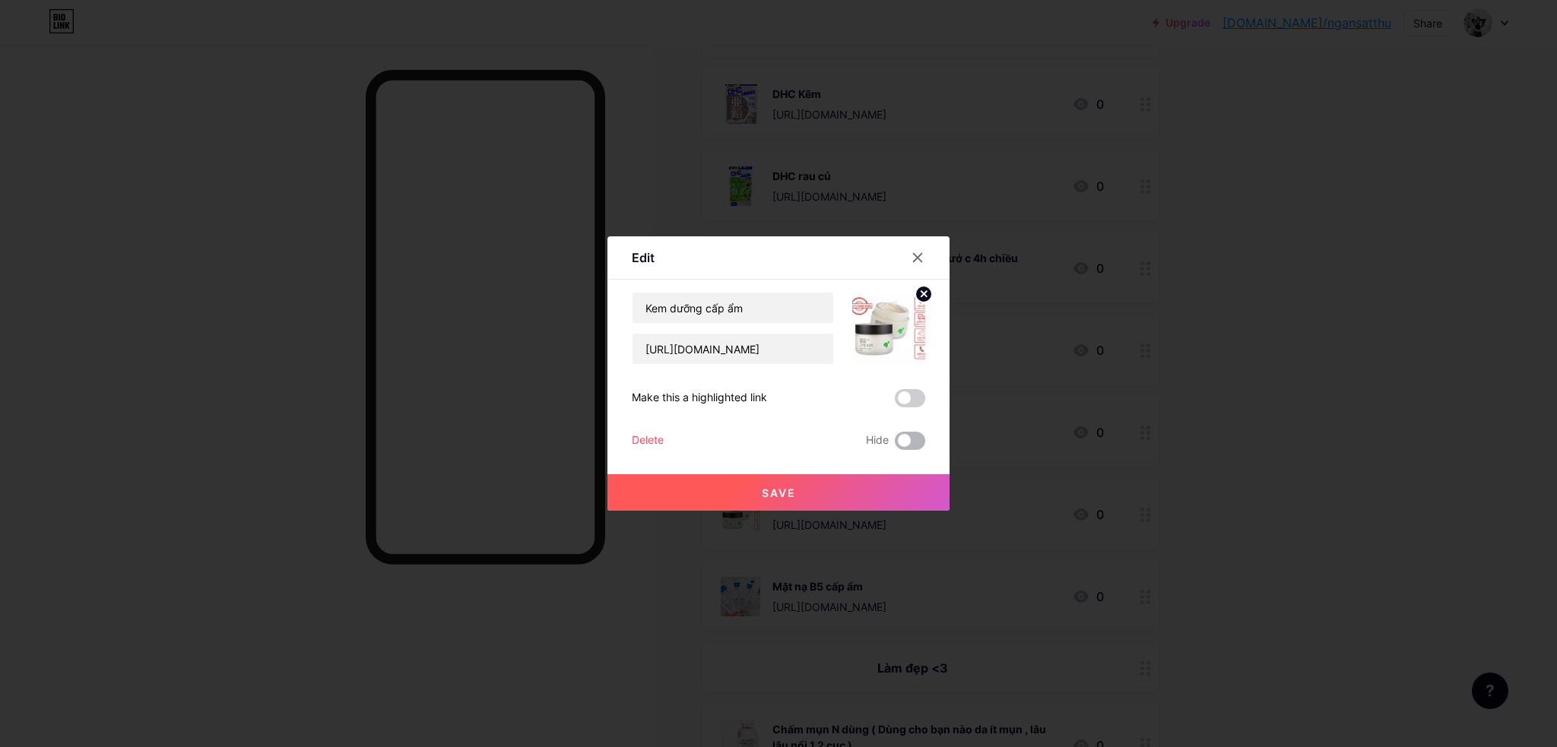
click at [917, 440] on span at bounding box center [910, 441] width 30 height 18
click at [895, 445] on input "checkbox" at bounding box center [895, 445] width 0 height 0
click at [924, 252] on div at bounding box center [917, 257] width 27 height 27
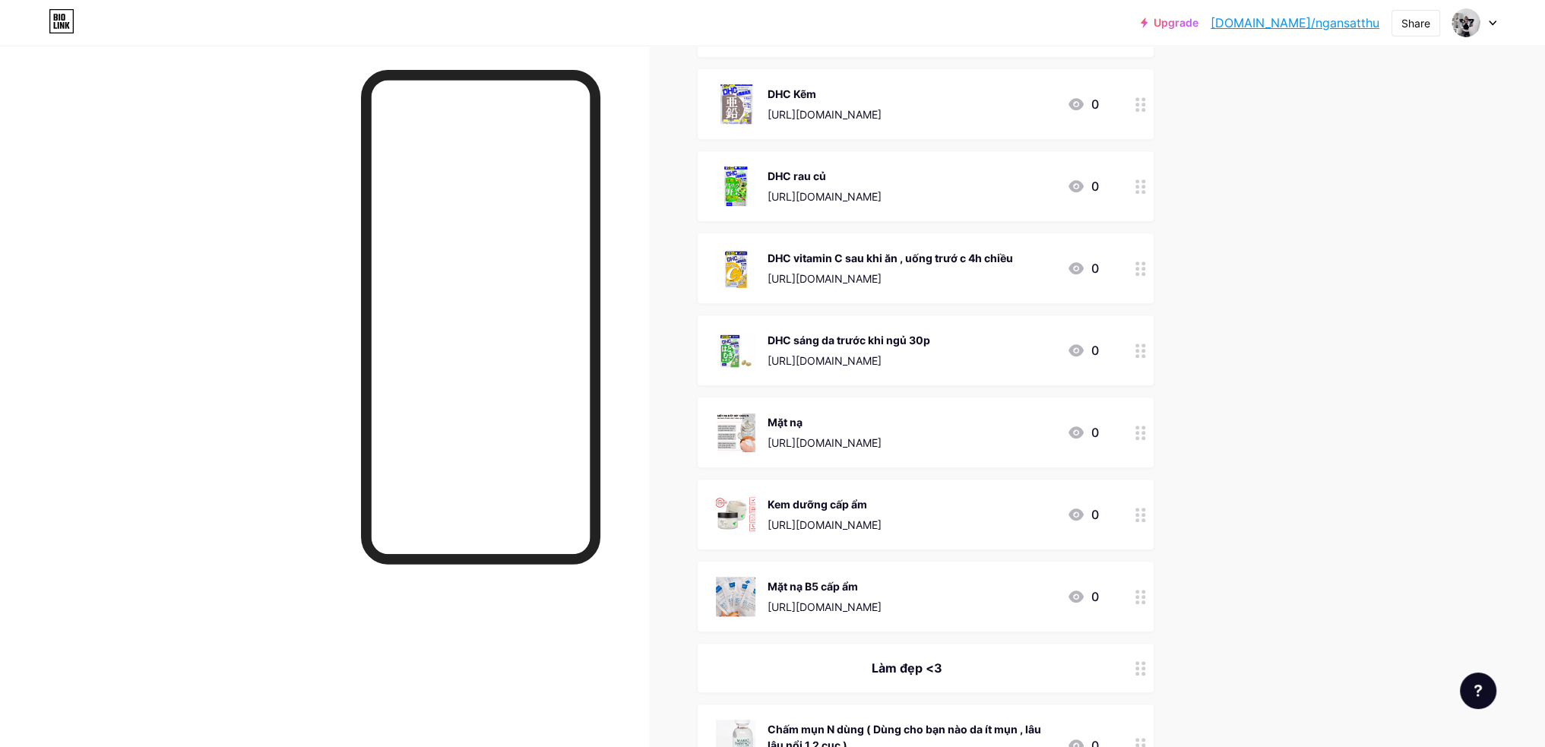
click at [1139, 516] on div at bounding box center [1141, 515] width 26 height 70
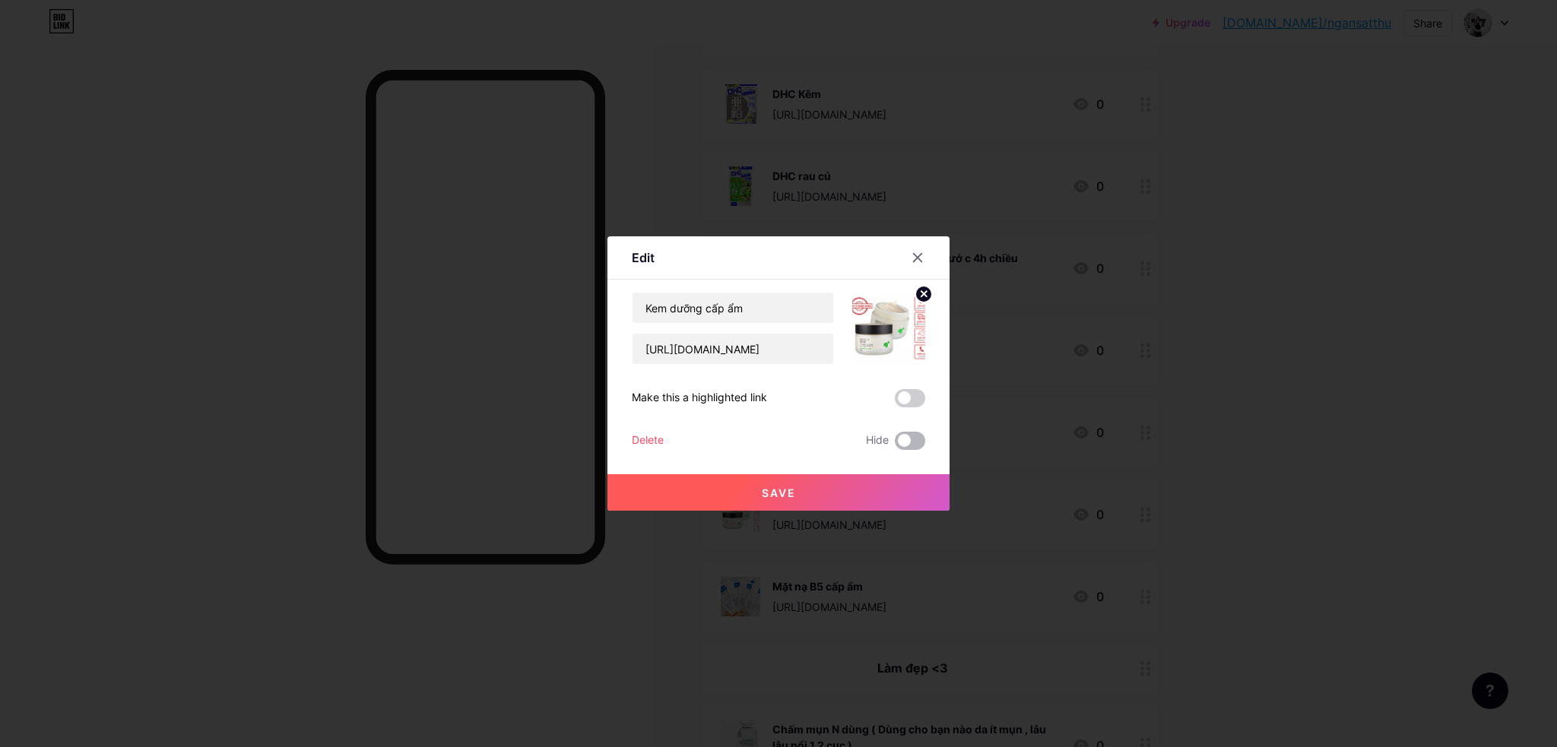
click at [916, 442] on span at bounding box center [910, 441] width 30 height 18
click at [895, 445] on input "checkbox" at bounding box center [895, 445] width 0 height 0
click at [908, 483] on button "Save" at bounding box center [778, 492] width 342 height 36
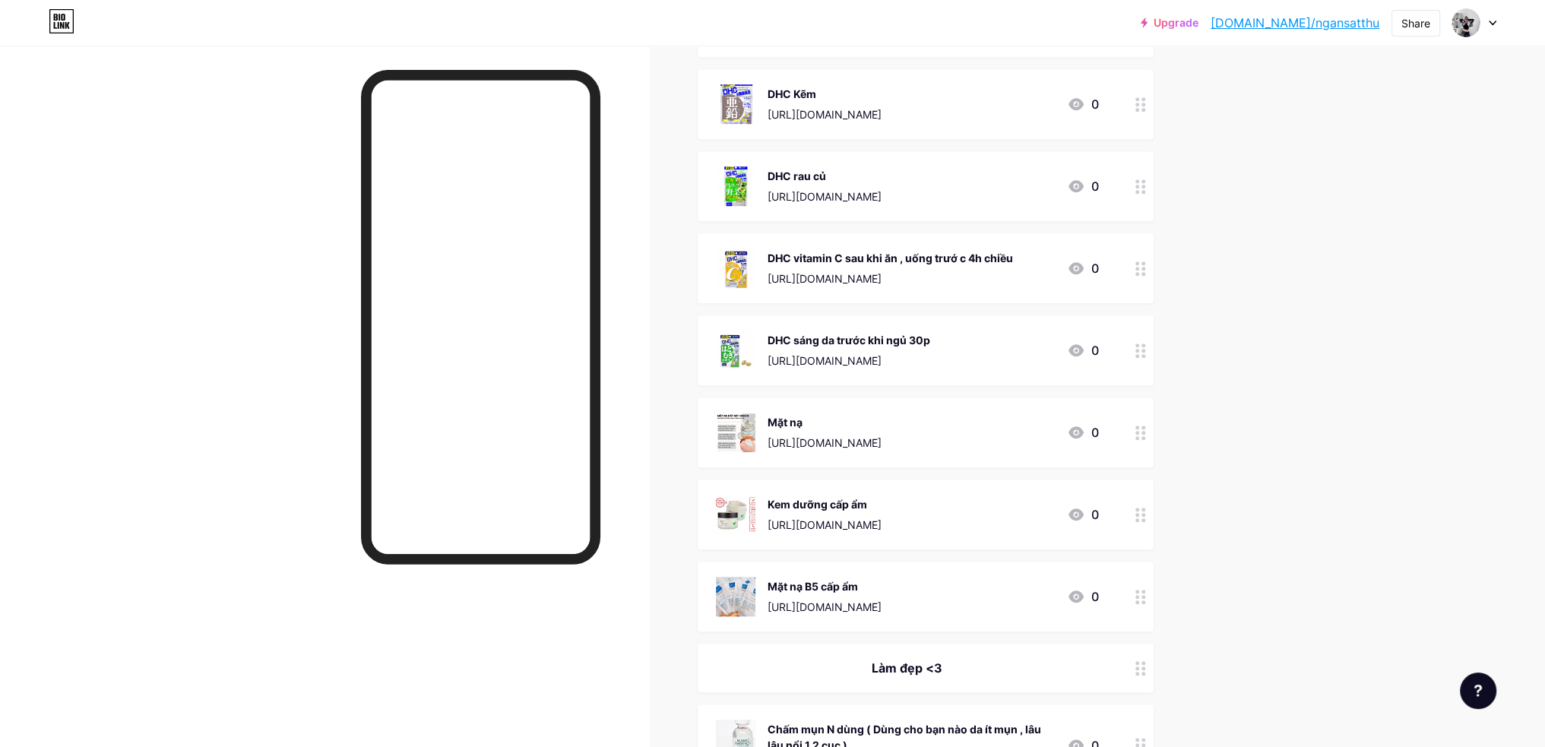
click at [1137, 589] on div at bounding box center [1141, 597] width 26 height 70
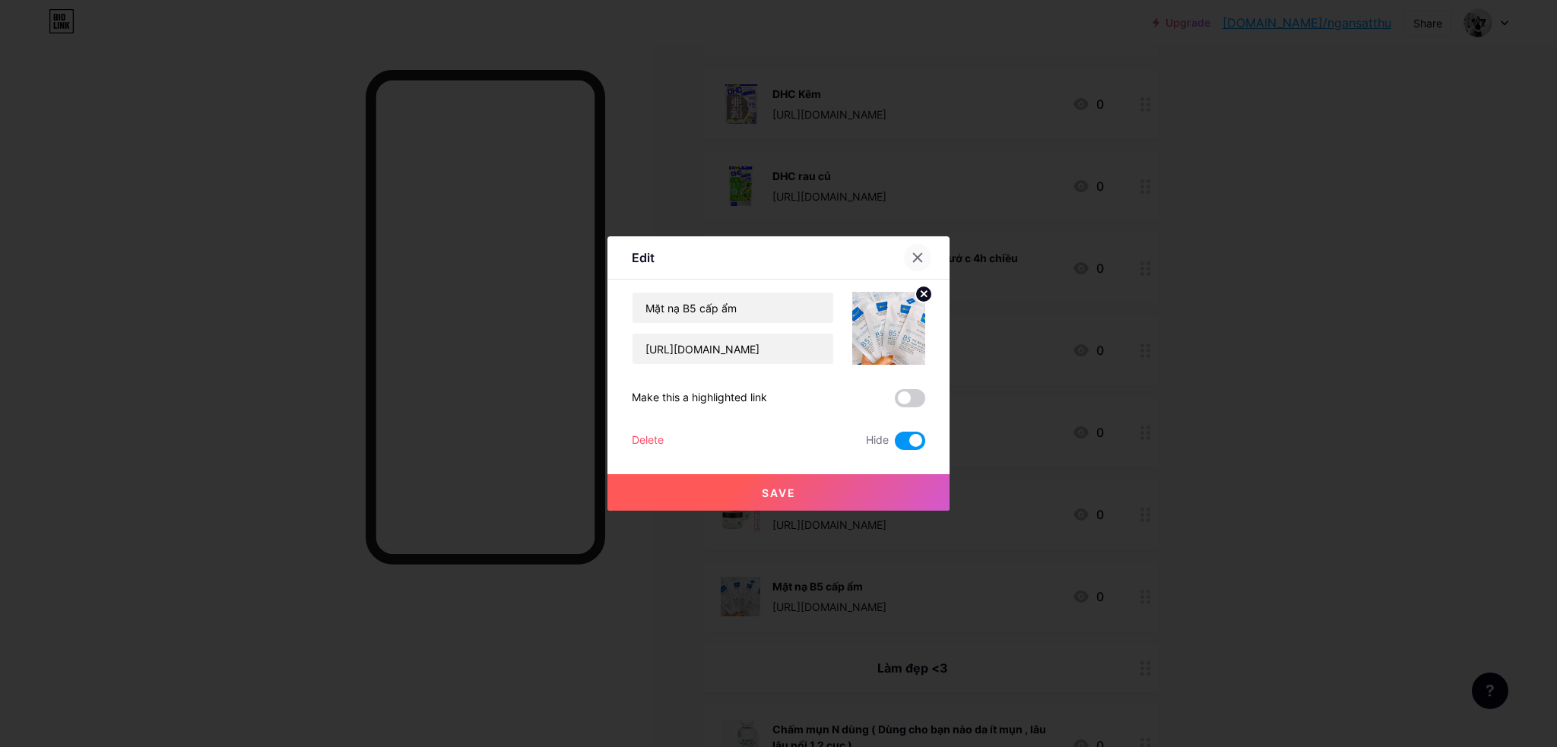
click at [920, 258] on icon at bounding box center [917, 258] width 12 height 12
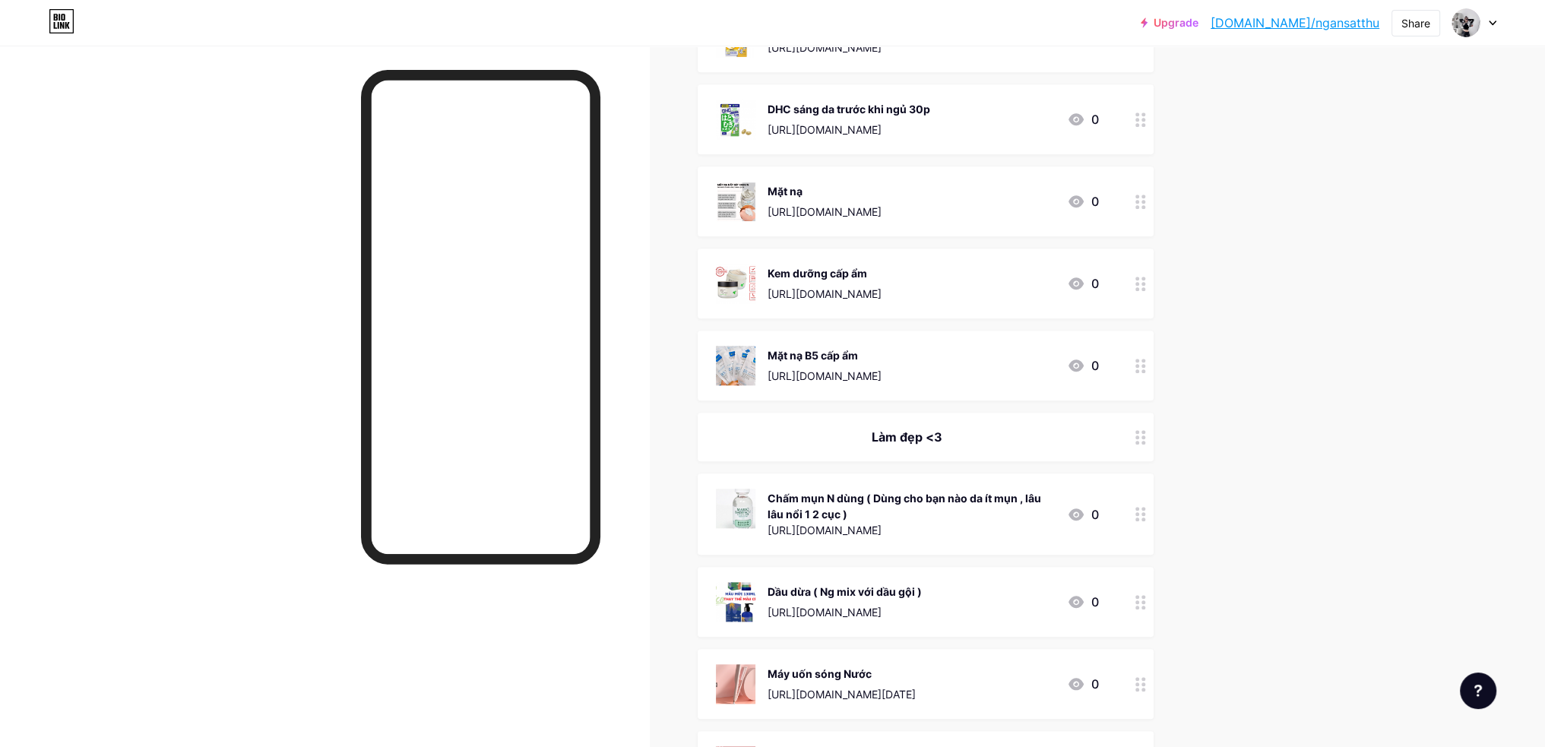
scroll to position [2052, 0]
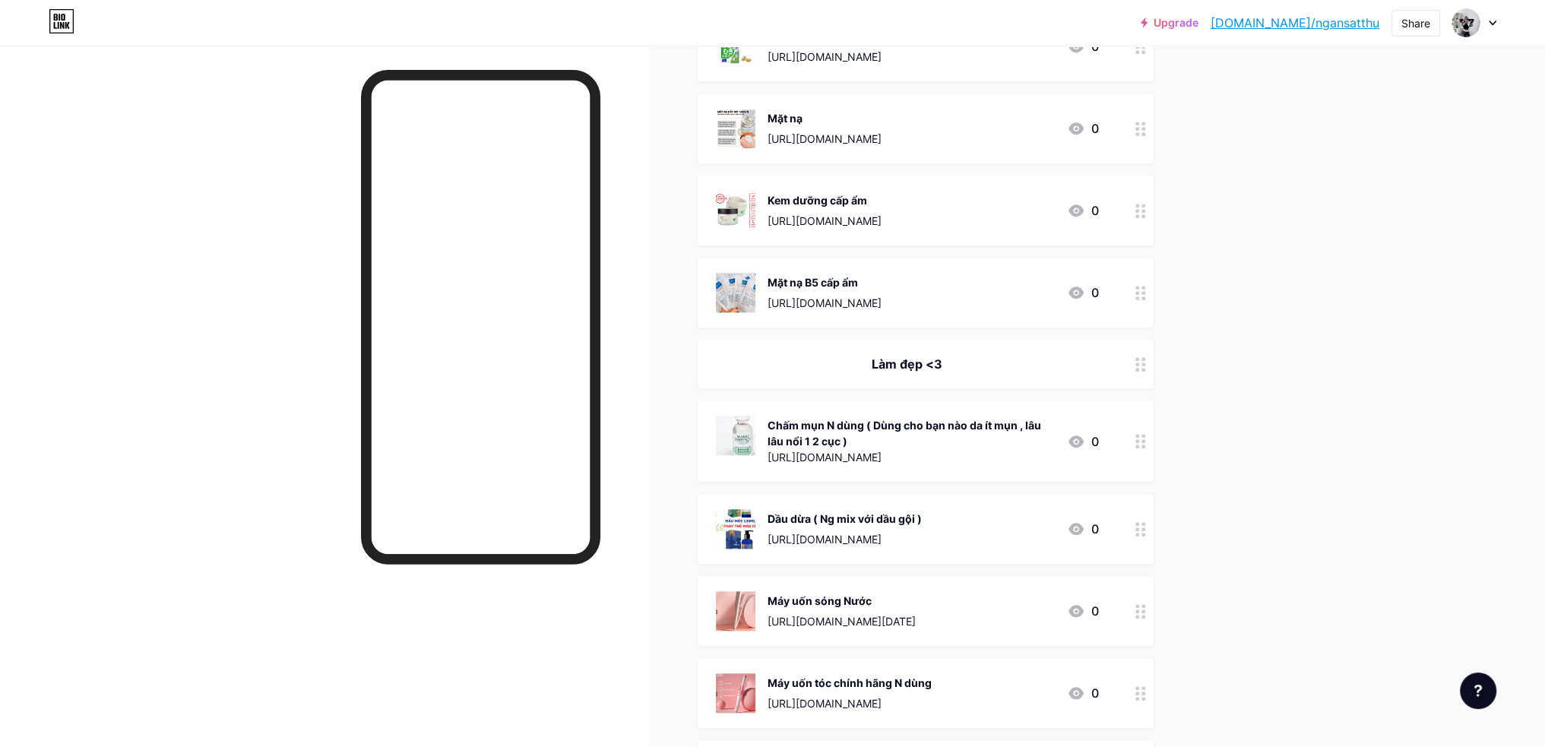
click at [1145, 440] on circle at bounding box center [1144, 441] width 4 height 4
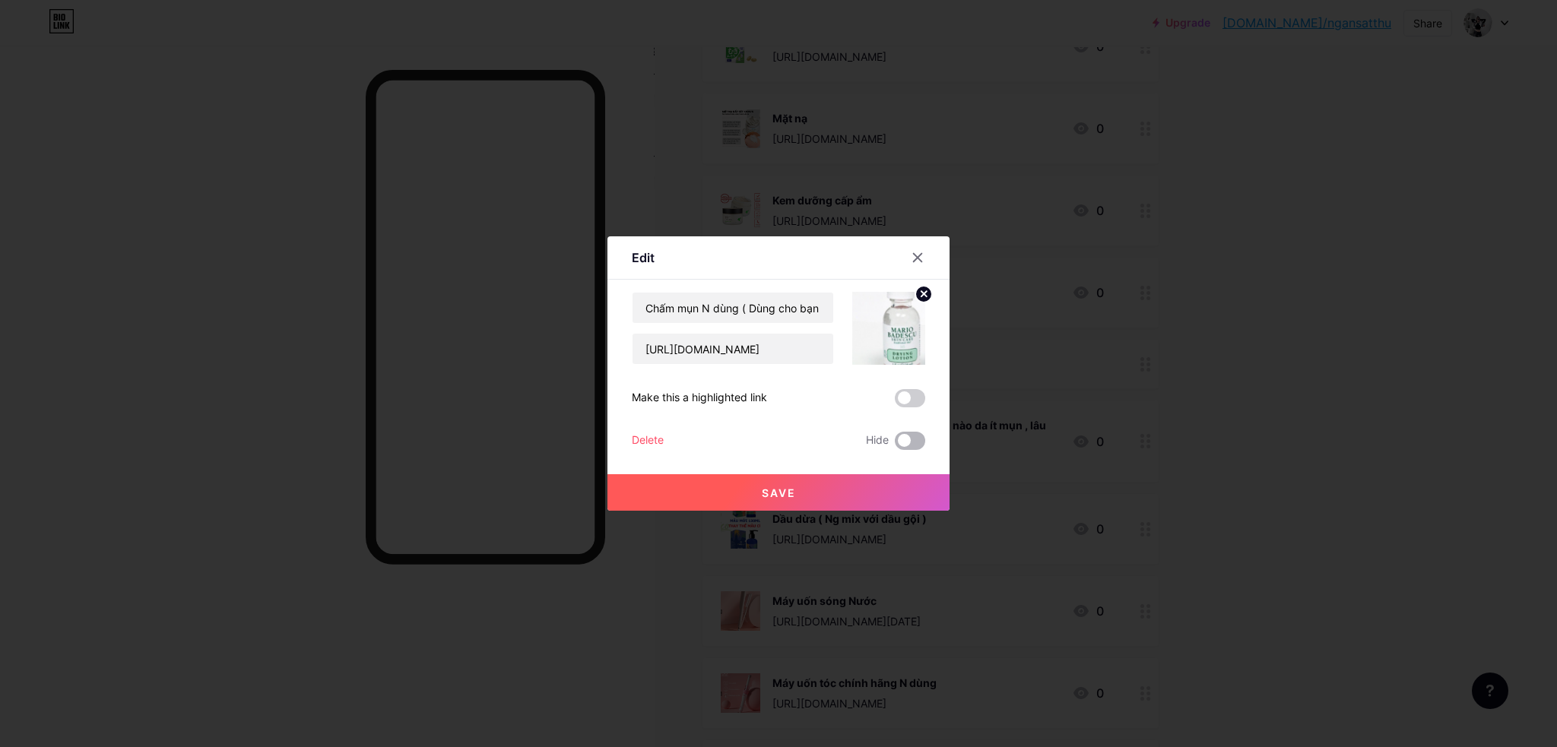
click at [906, 443] on span at bounding box center [910, 441] width 30 height 18
click at [895, 445] on input "checkbox" at bounding box center [895, 445] width 0 height 0
click at [888, 484] on button "Save" at bounding box center [778, 492] width 342 height 36
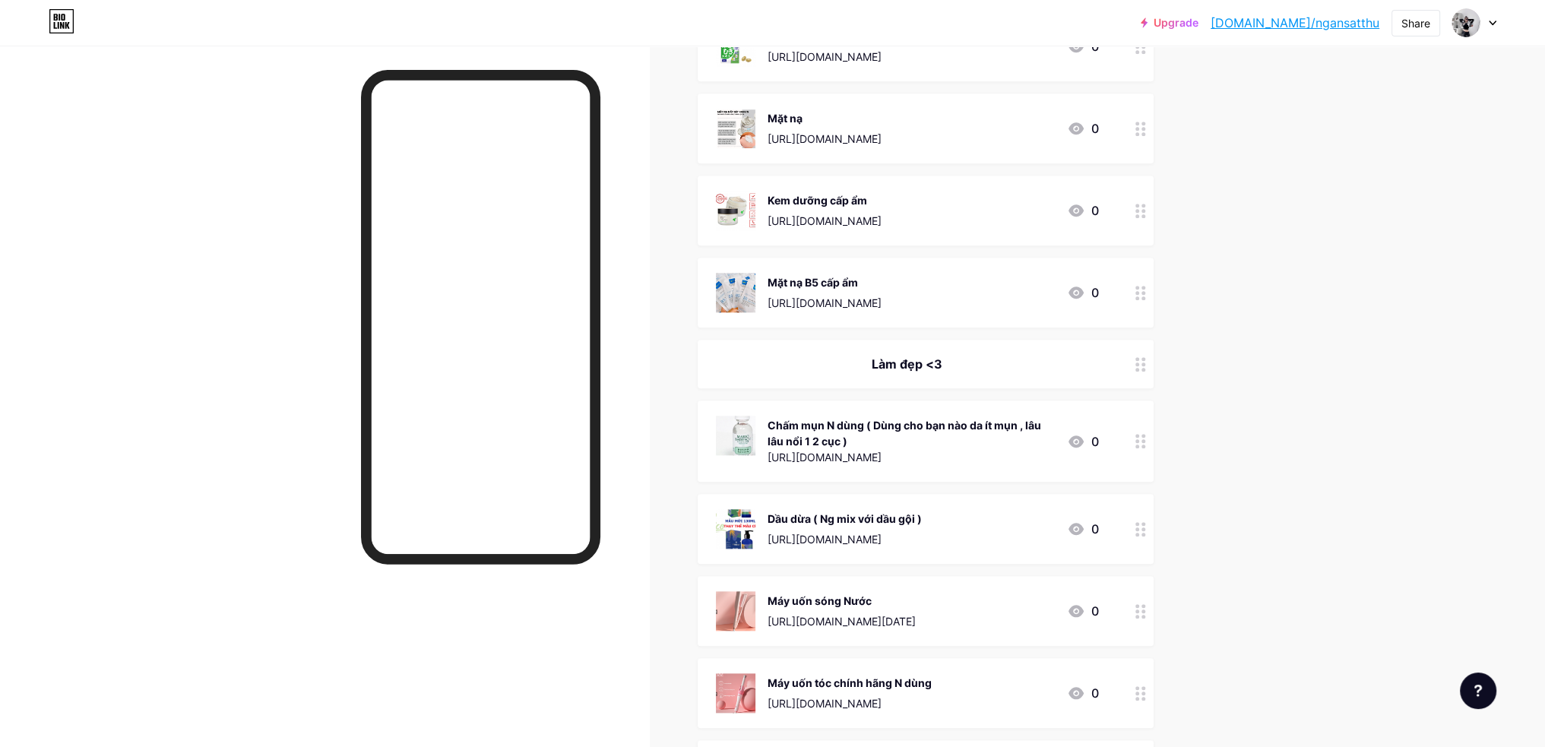
click at [1145, 522] on icon at bounding box center [1141, 529] width 11 height 14
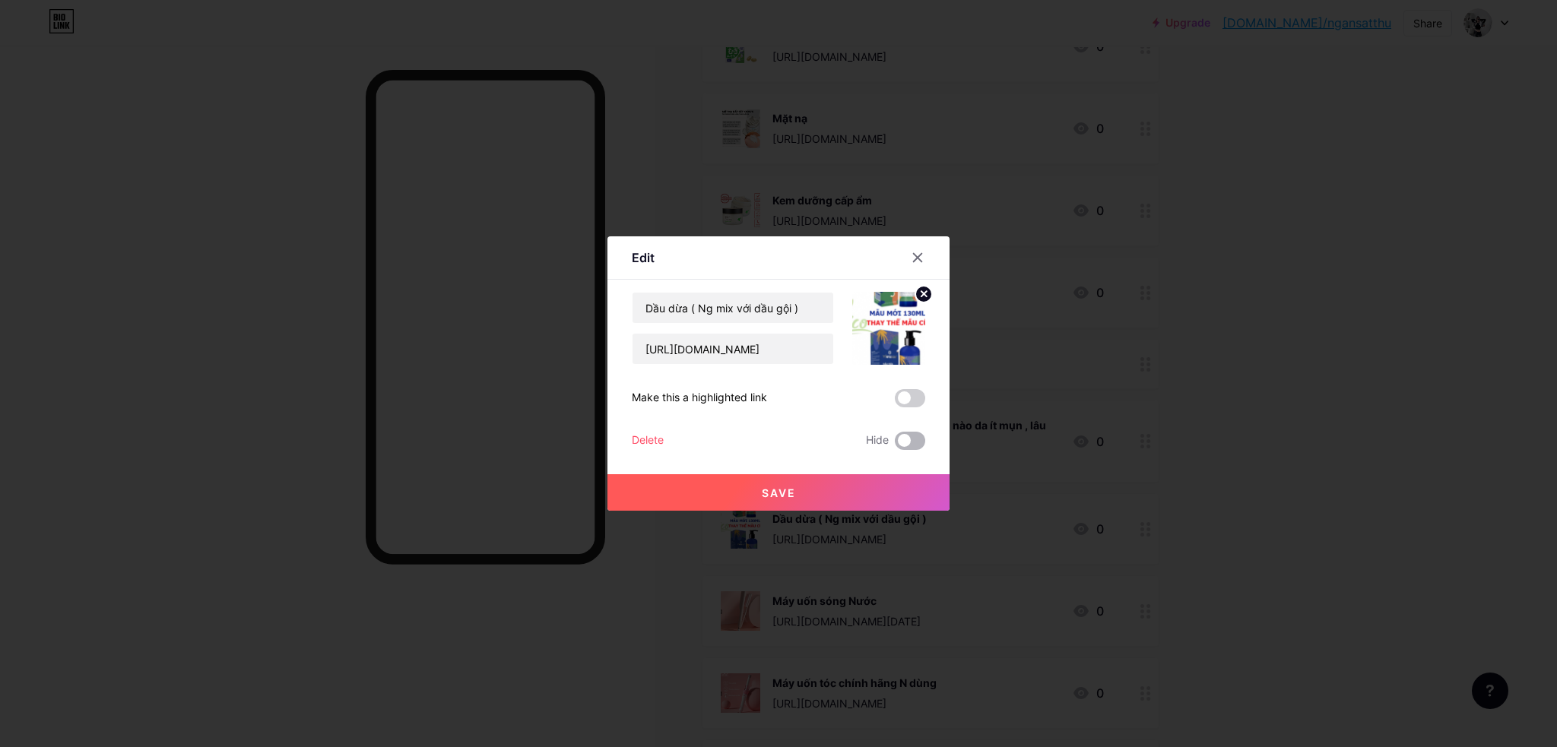
click at [917, 445] on span at bounding box center [910, 441] width 30 height 18
click at [895, 445] on input "checkbox" at bounding box center [895, 445] width 0 height 0
click at [904, 479] on button "Save" at bounding box center [778, 492] width 342 height 36
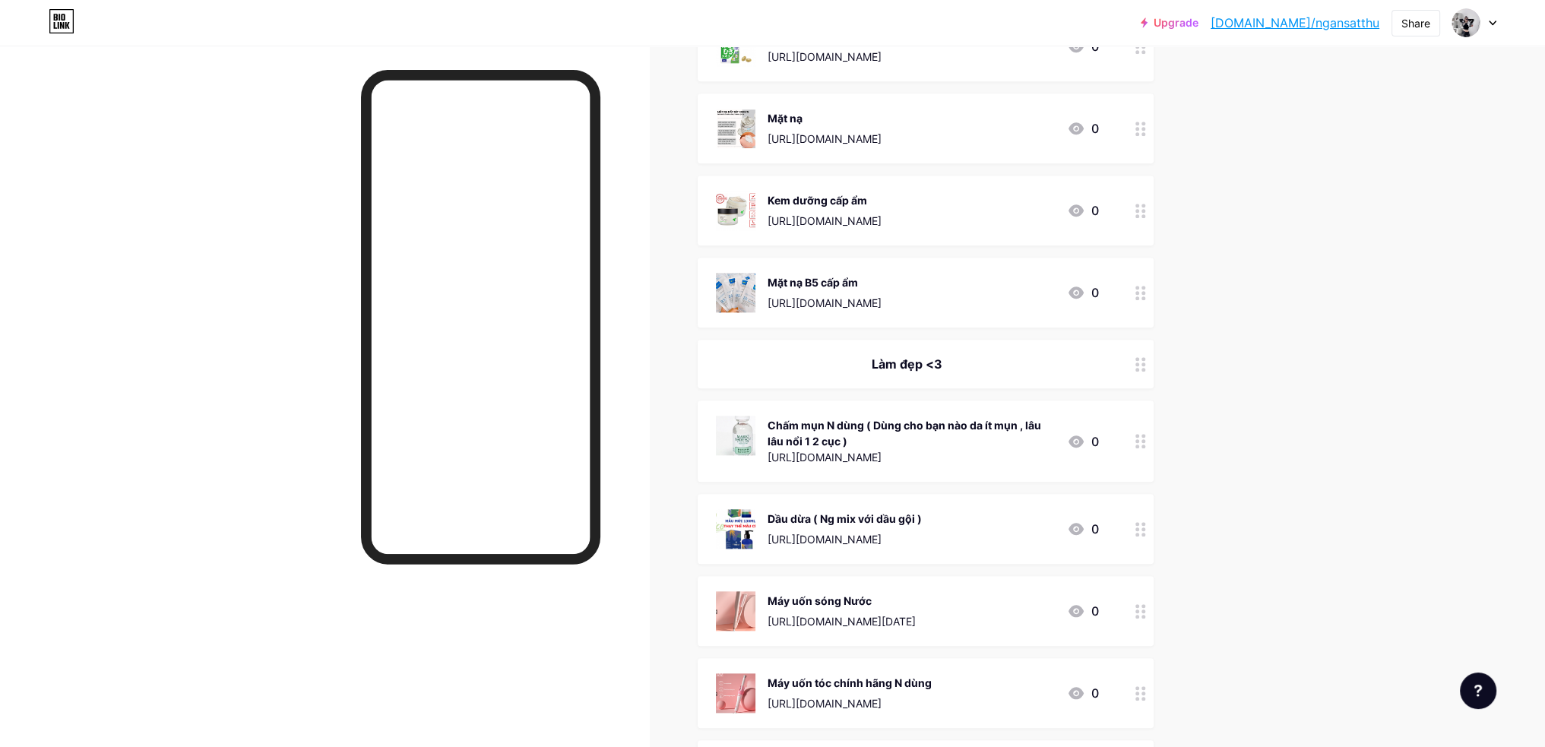
click at [1146, 610] on icon at bounding box center [1141, 611] width 11 height 14
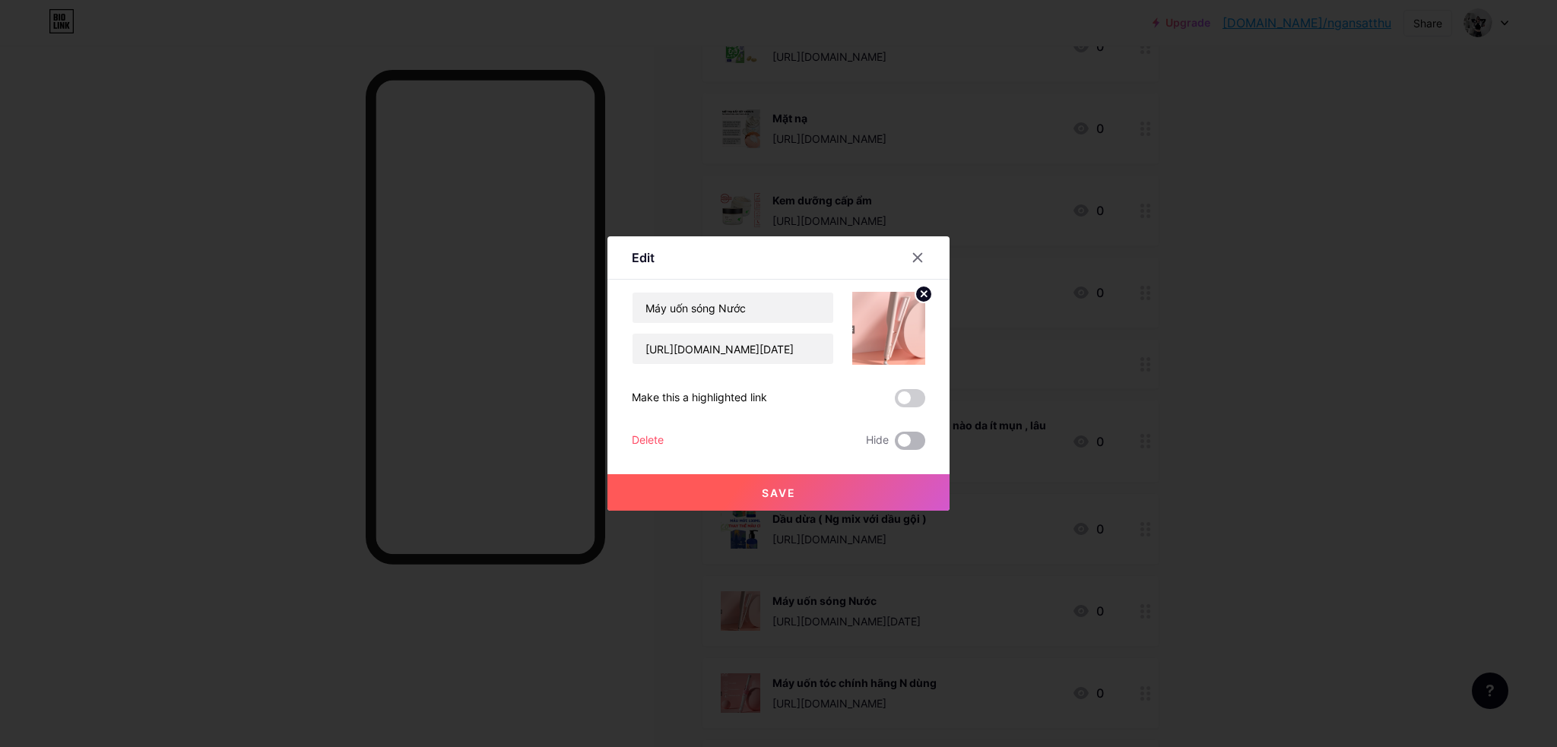
click at [920, 438] on span at bounding box center [910, 441] width 30 height 18
click at [895, 445] on input "checkbox" at bounding box center [895, 445] width 0 height 0
click at [902, 490] on button "Save" at bounding box center [778, 492] width 342 height 36
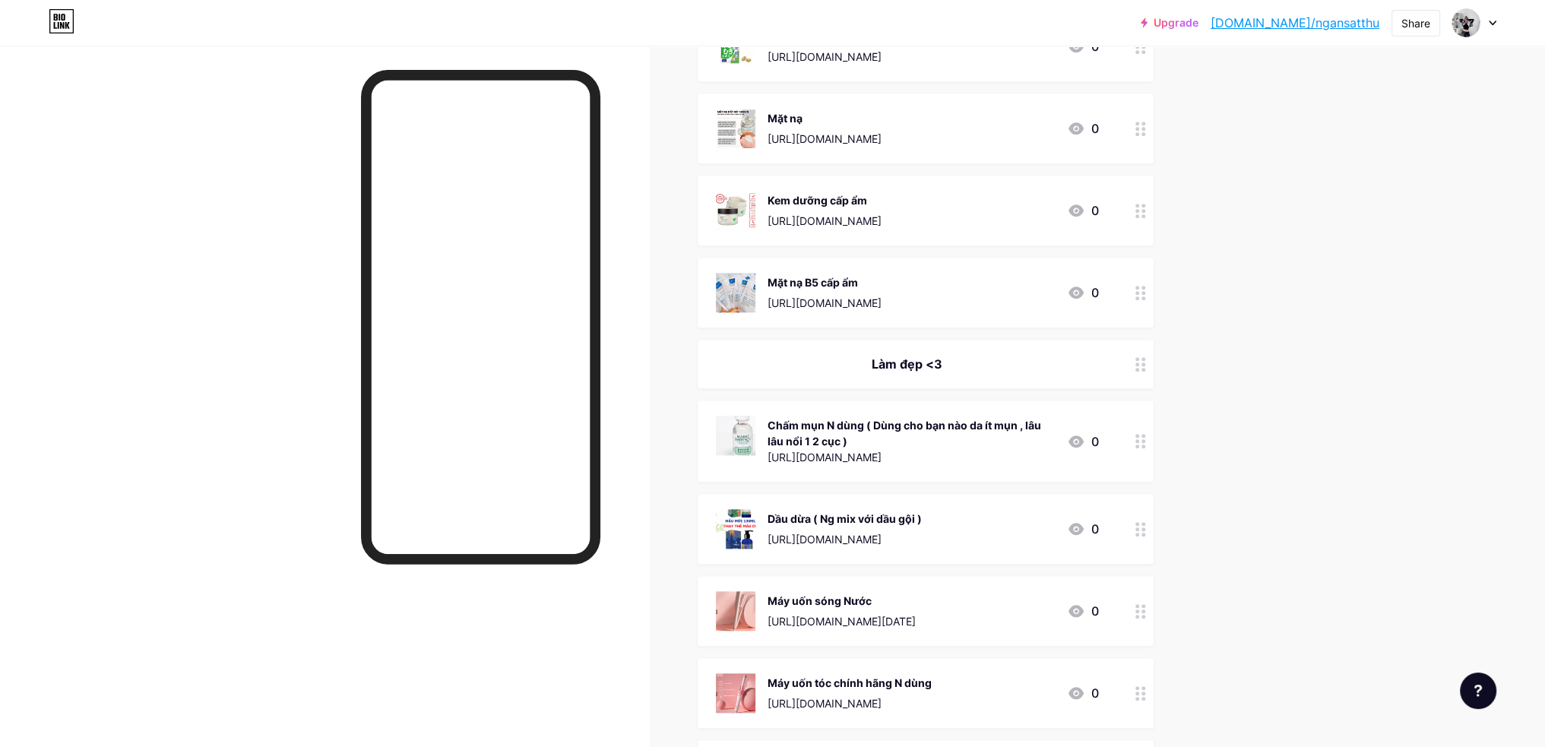
click at [1146, 689] on icon at bounding box center [1141, 693] width 11 height 14
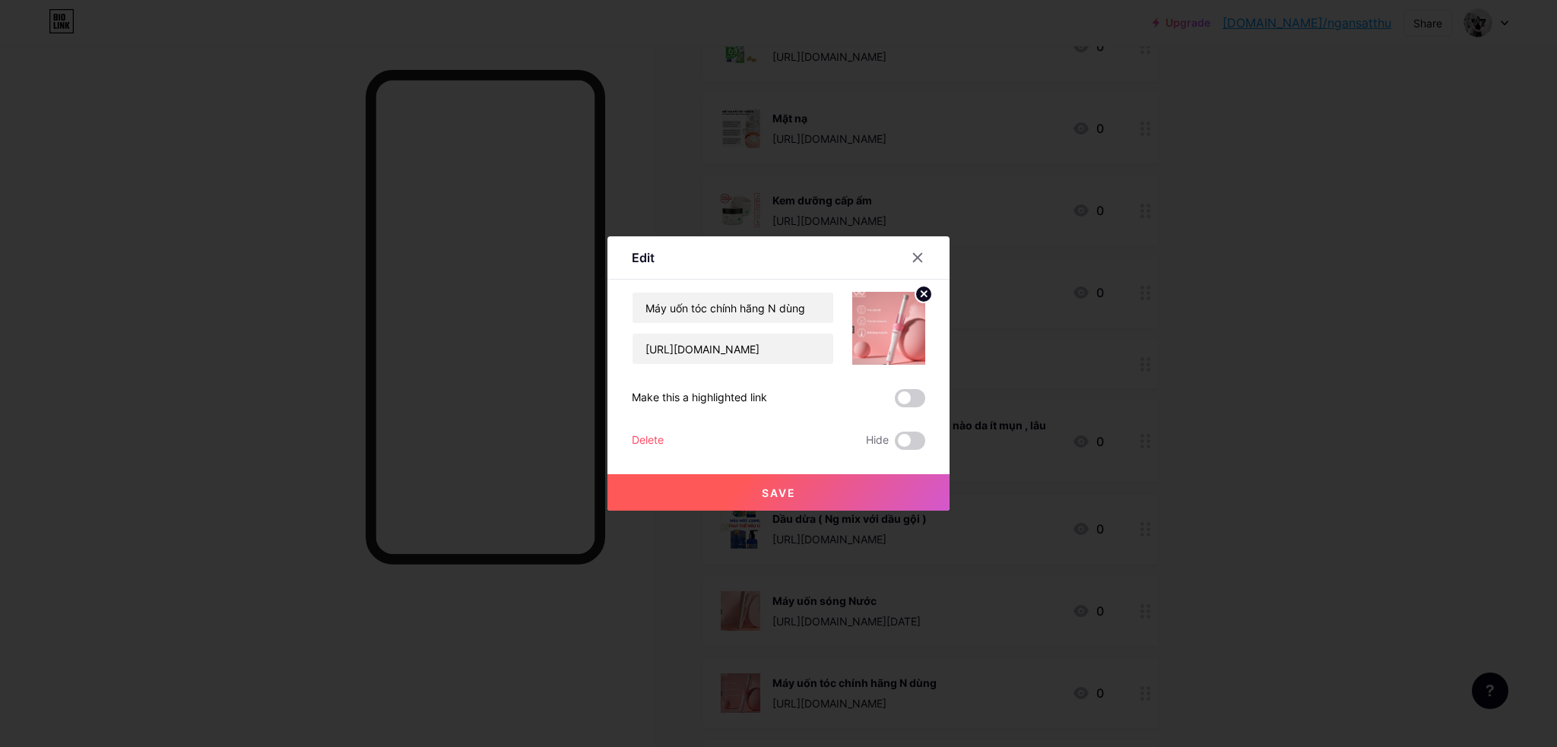
click at [925, 440] on div "Edit Content YouTube Play YouTube video without leaving your page. ADD Vimeo Pl…" at bounding box center [778, 373] width 342 height 274
click at [901, 445] on span at bounding box center [910, 441] width 30 height 18
click at [895, 445] on input "checkbox" at bounding box center [895, 445] width 0 height 0
click at [912, 487] on button "Save" at bounding box center [778, 492] width 342 height 36
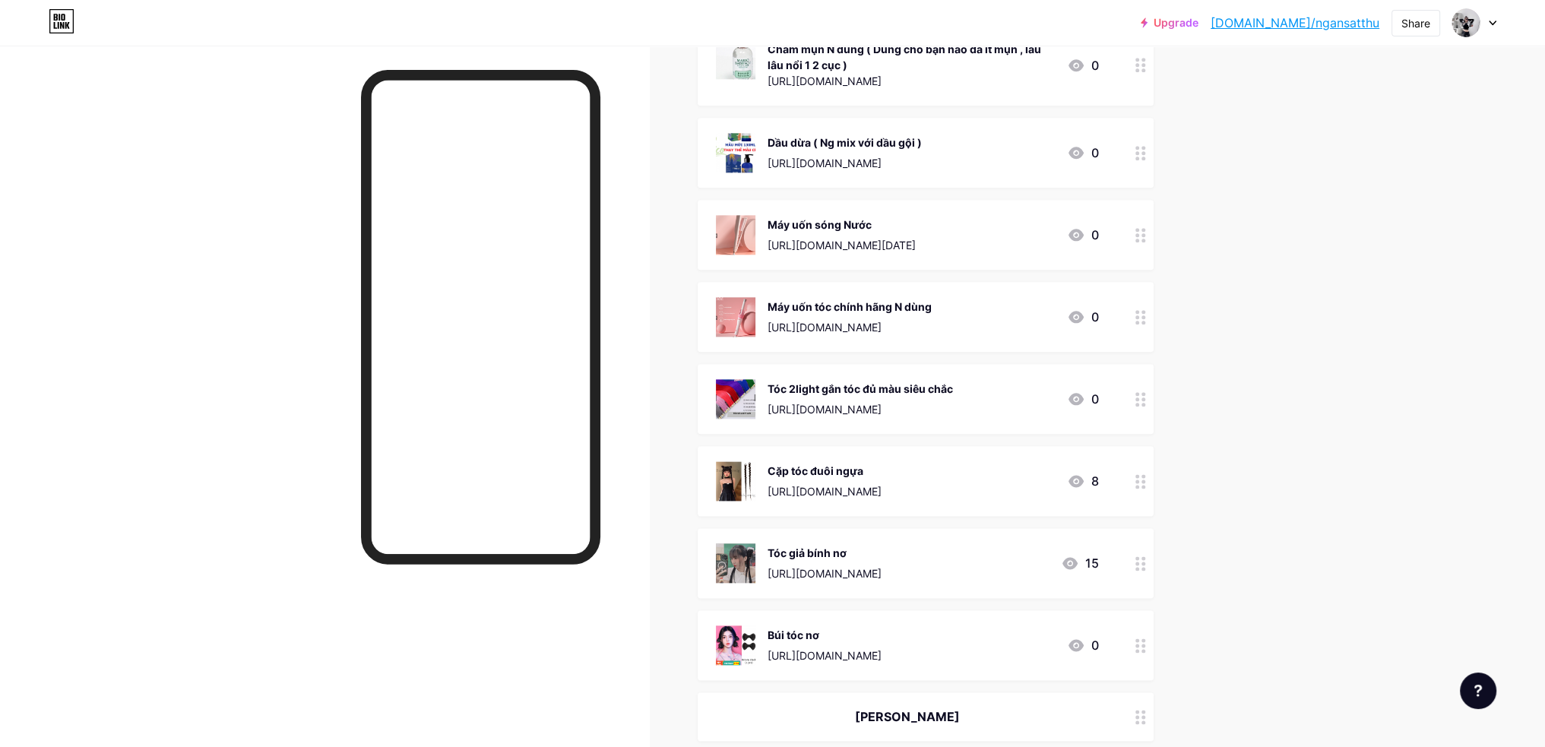
scroll to position [2432, 0]
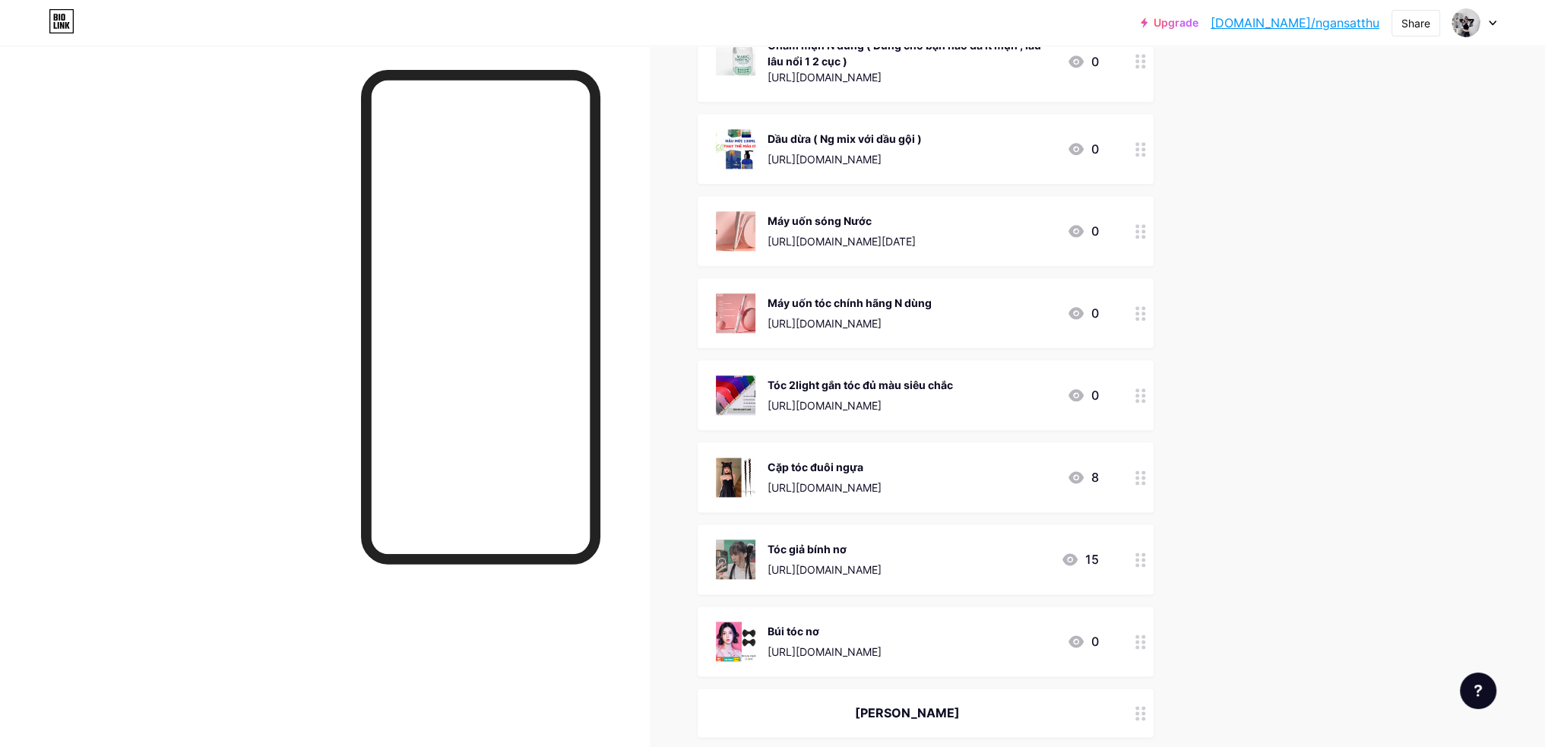
click at [1146, 391] on icon at bounding box center [1141, 395] width 11 height 14
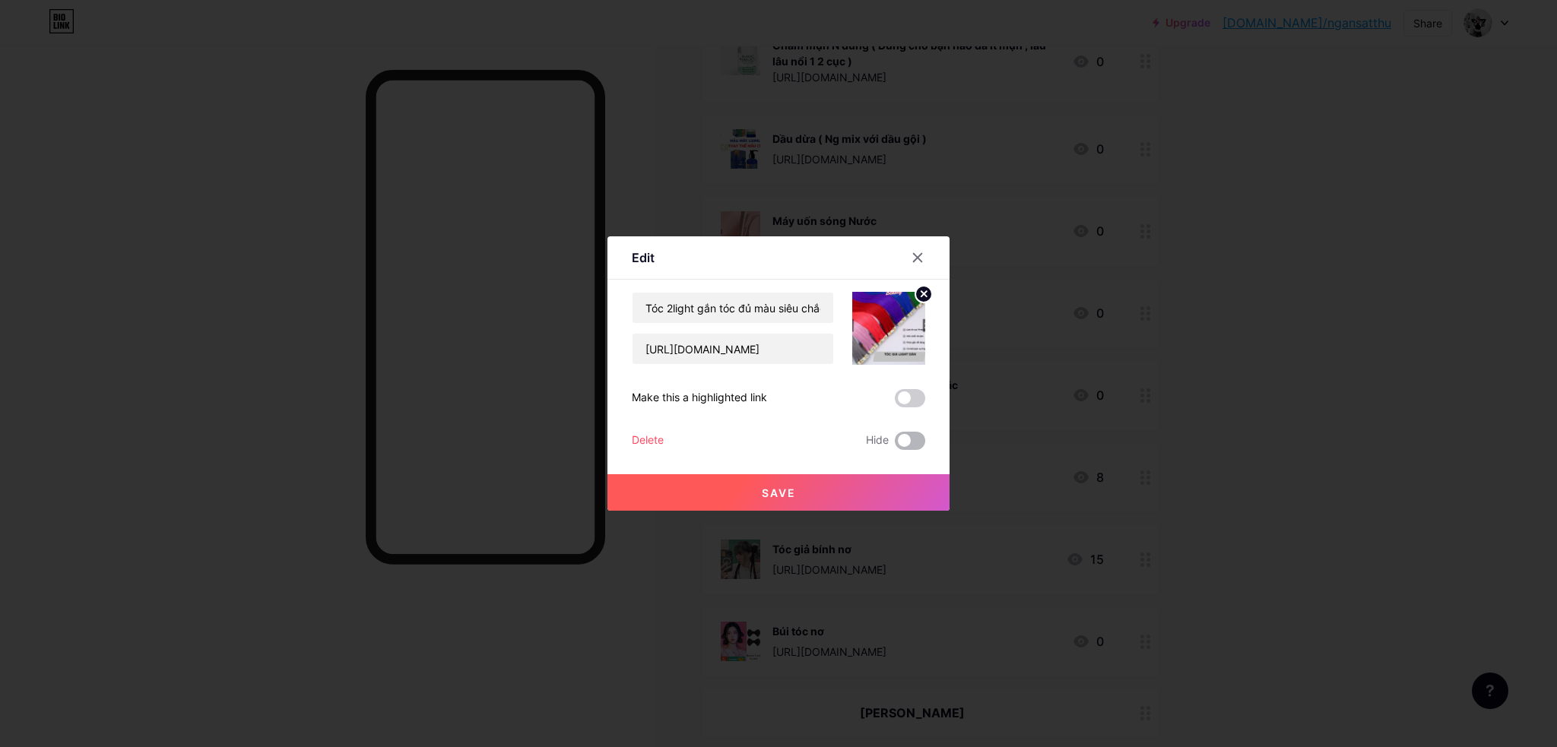
click at [917, 440] on span at bounding box center [910, 441] width 30 height 18
click at [895, 445] on input "checkbox" at bounding box center [895, 445] width 0 height 0
click at [910, 482] on button "Save" at bounding box center [778, 492] width 342 height 36
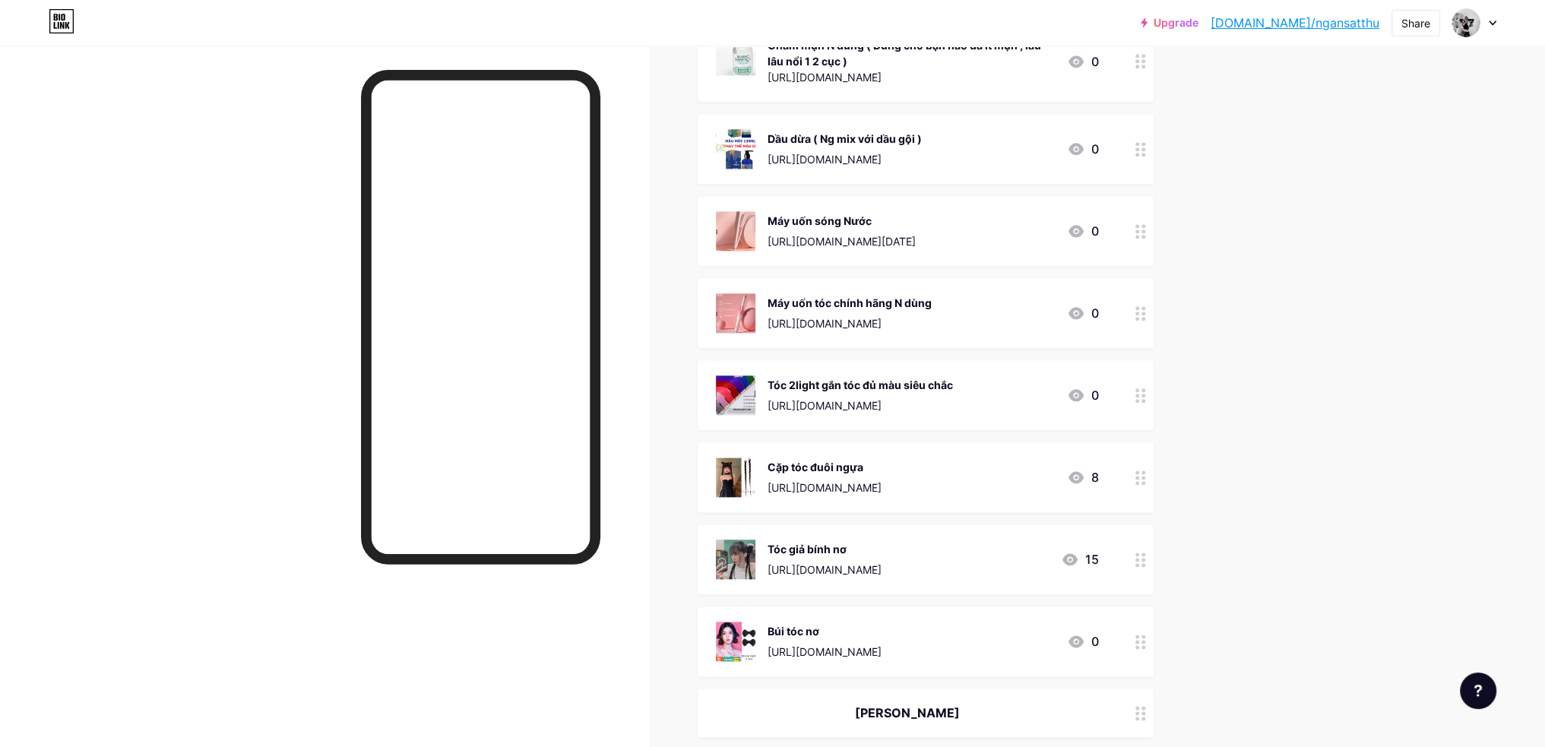
click at [1145, 553] on icon at bounding box center [1141, 560] width 11 height 14
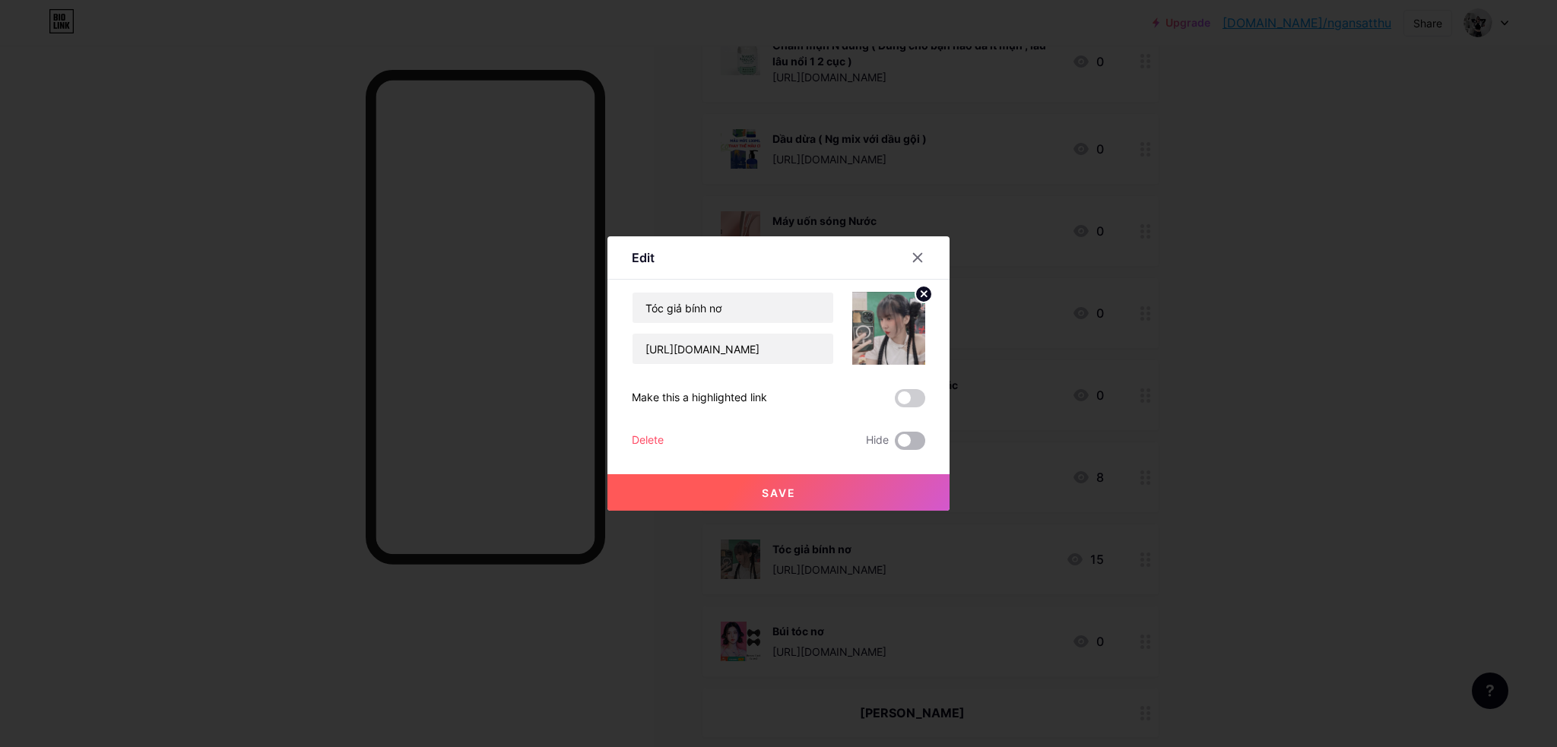
click at [919, 442] on span at bounding box center [910, 441] width 30 height 18
click at [895, 445] on input "checkbox" at bounding box center [895, 445] width 0 height 0
click at [891, 486] on button "Save" at bounding box center [778, 492] width 342 height 36
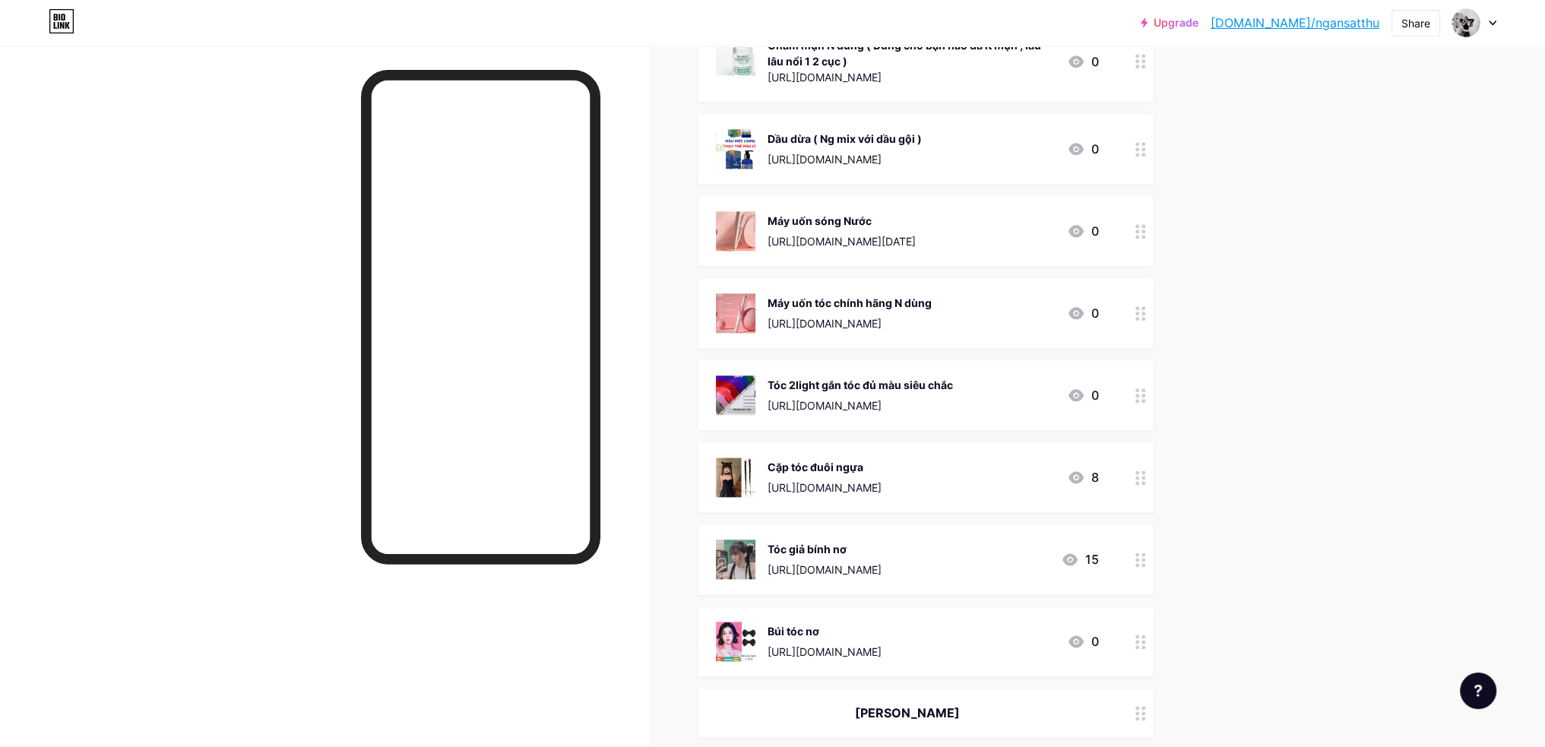
click at [1146, 474] on icon at bounding box center [1141, 478] width 11 height 14
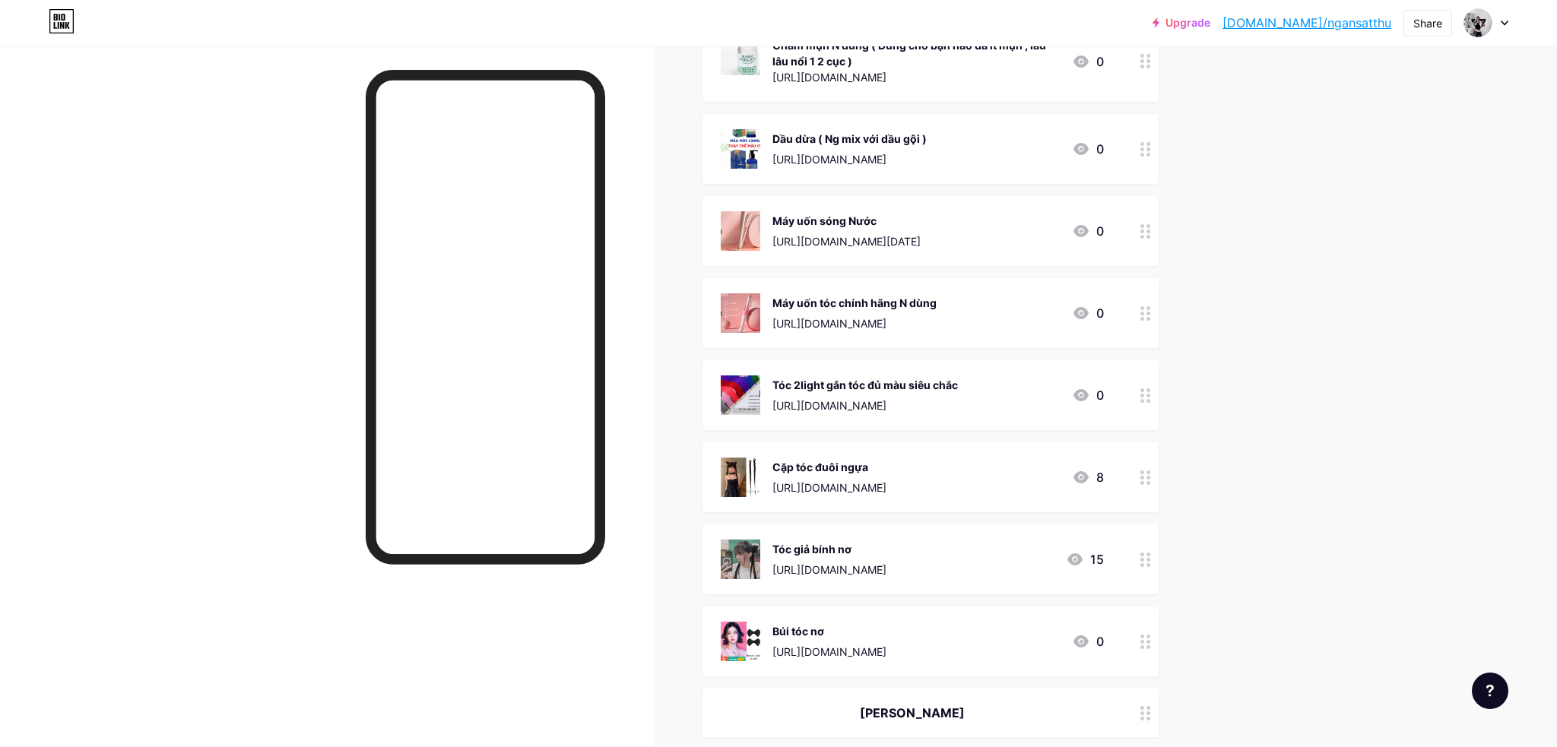
click at [913, 442] on span at bounding box center [910, 441] width 30 height 18
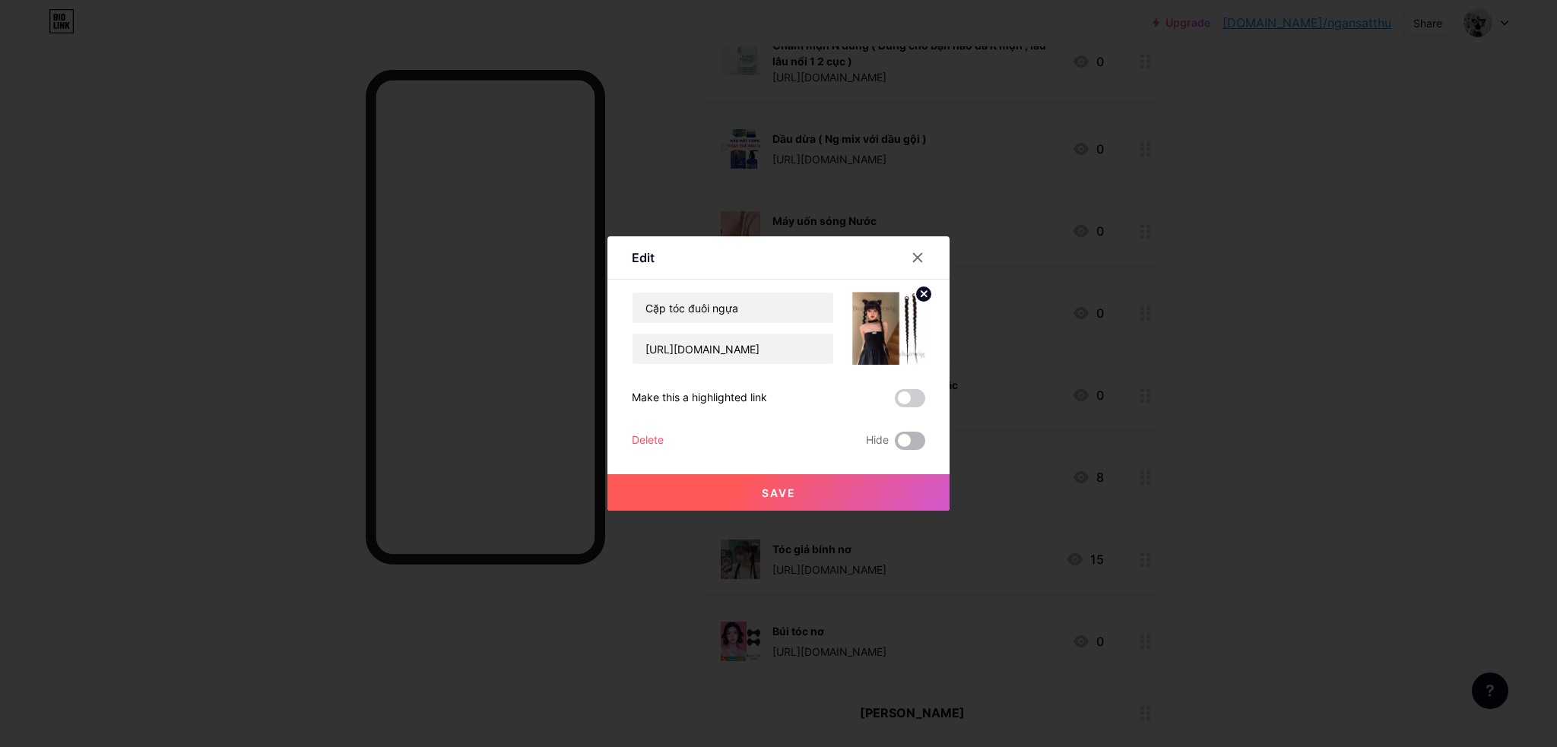
click at [895, 445] on input "checkbox" at bounding box center [895, 445] width 0 height 0
click at [911, 490] on button "Save" at bounding box center [778, 492] width 342 height 36
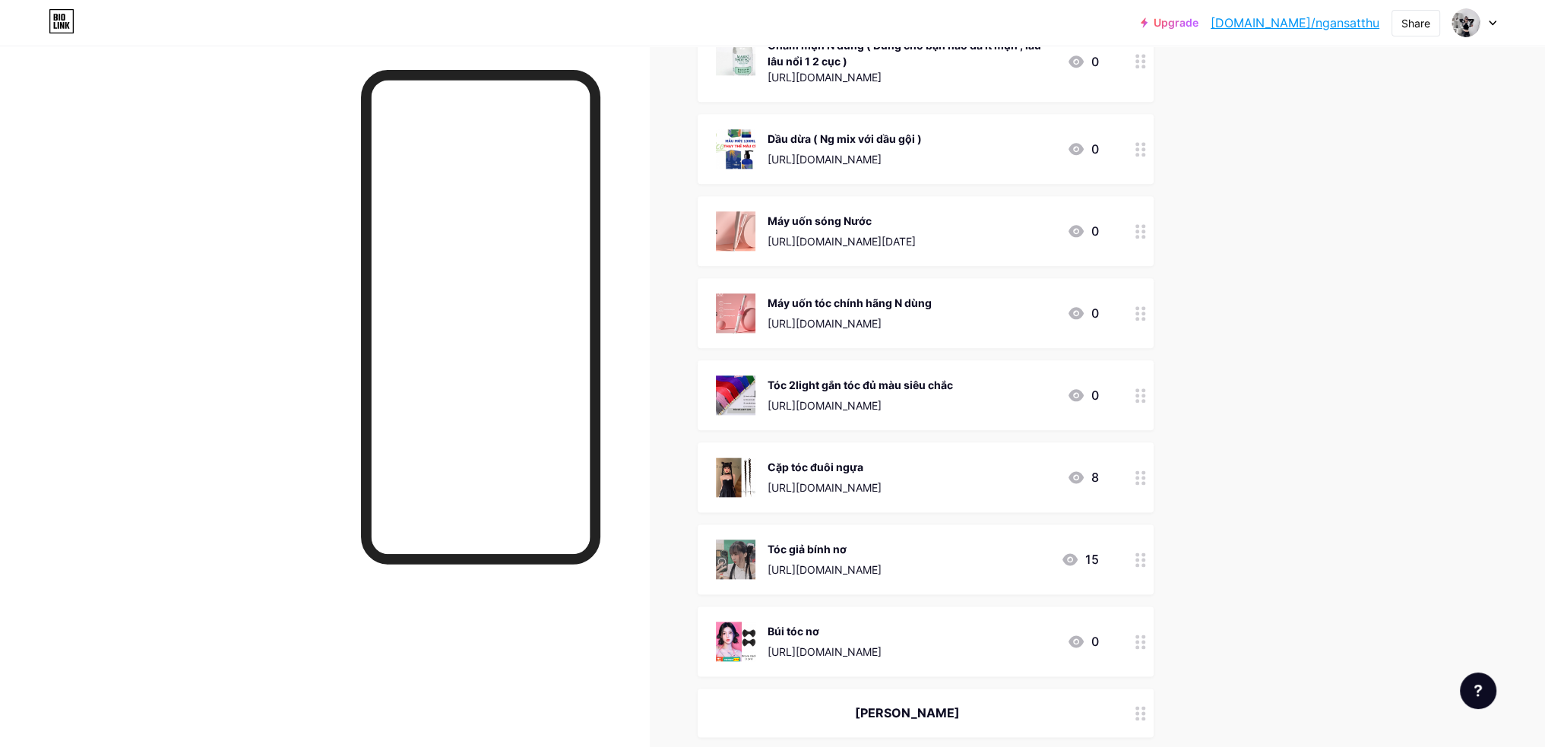
click at [1146, 643] on icon at bounding box center [1141, 642] width 11 height 14
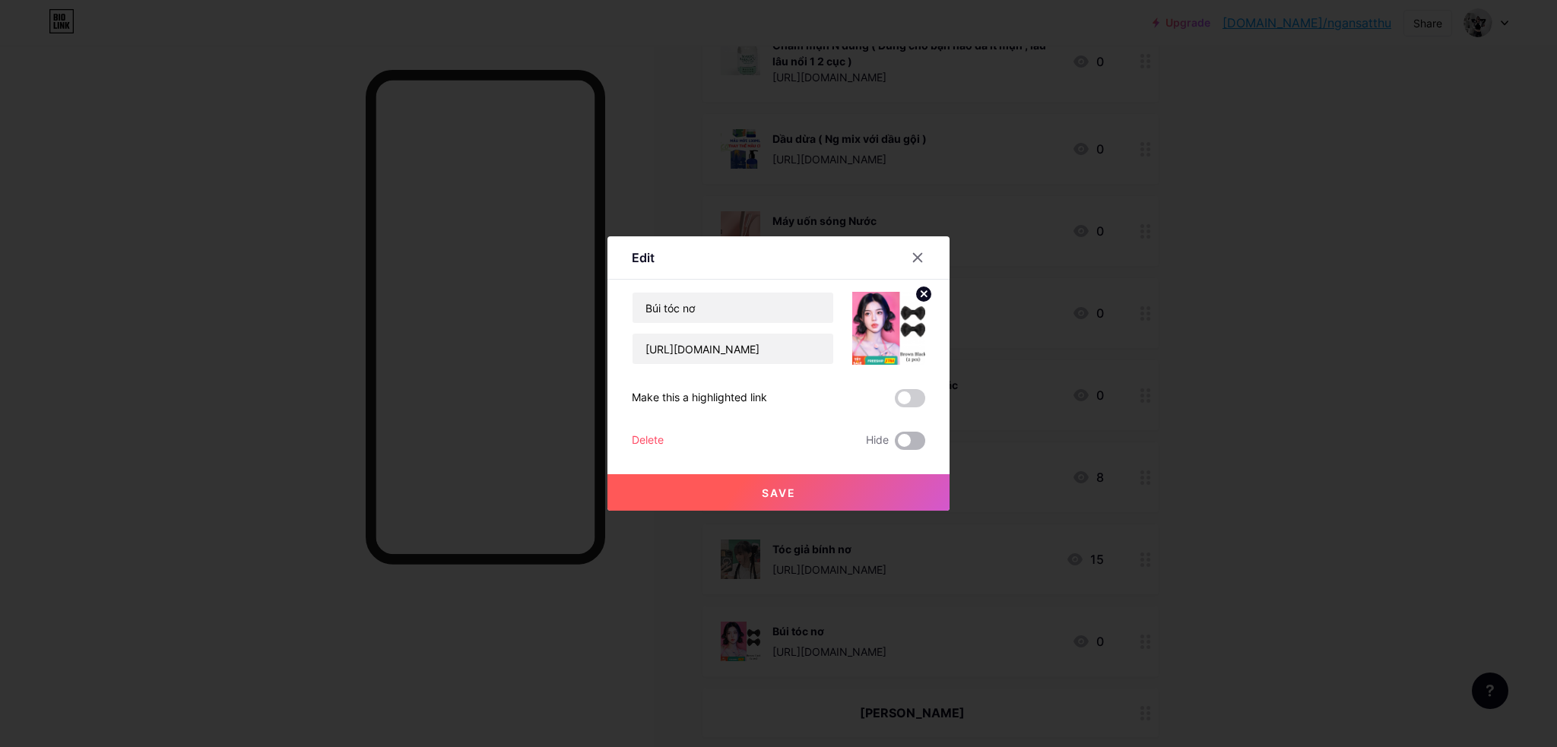
click at [917, 440] on span at bounding box center [910, 441] width 30 height 18
click at [895, 445] on input "checkbox" at bounding box center [895, 445] width 0 height 0
click at [908, 487] on button "Save" at bounding box center [778, 492] width 342 height 36
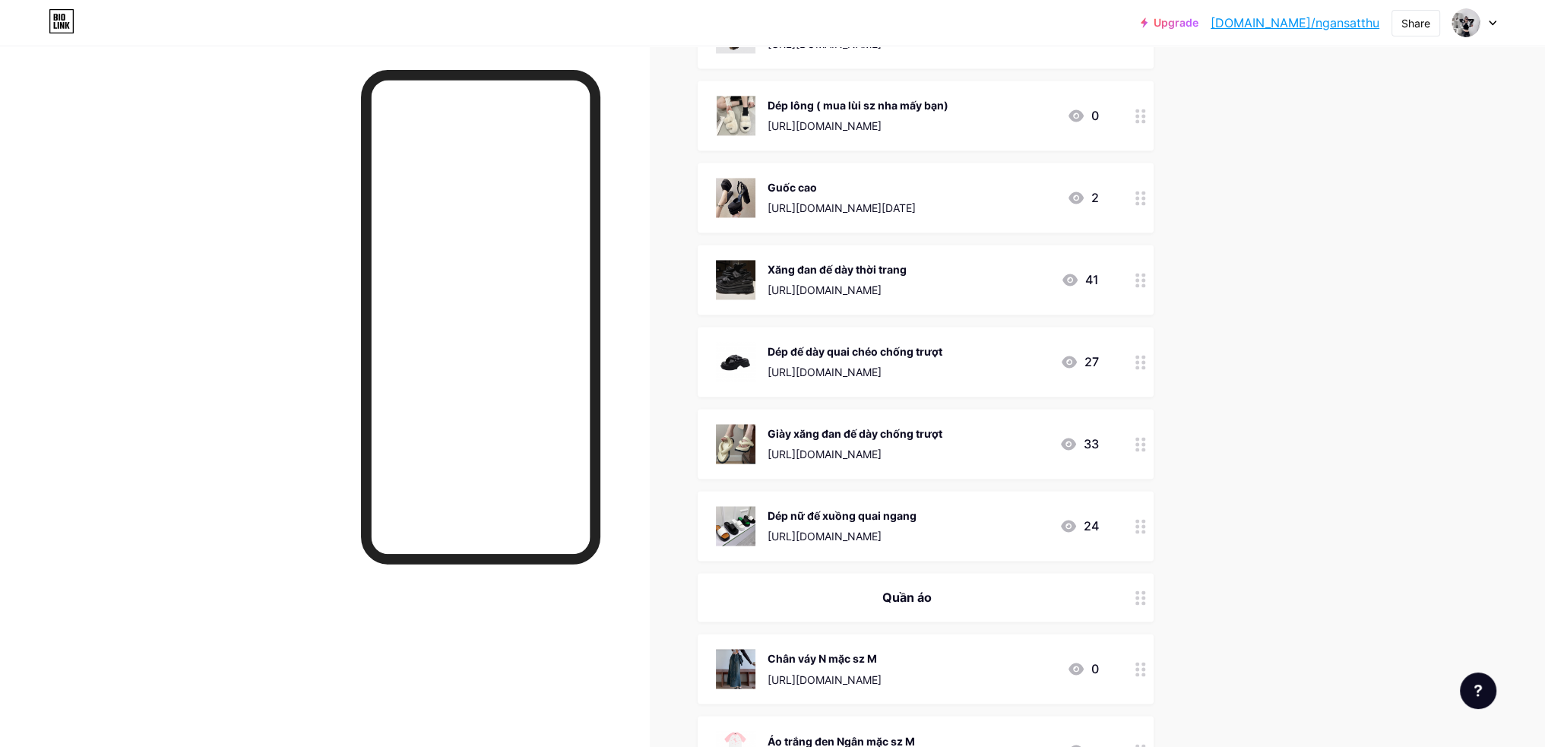
scroll to position [3116, 0]
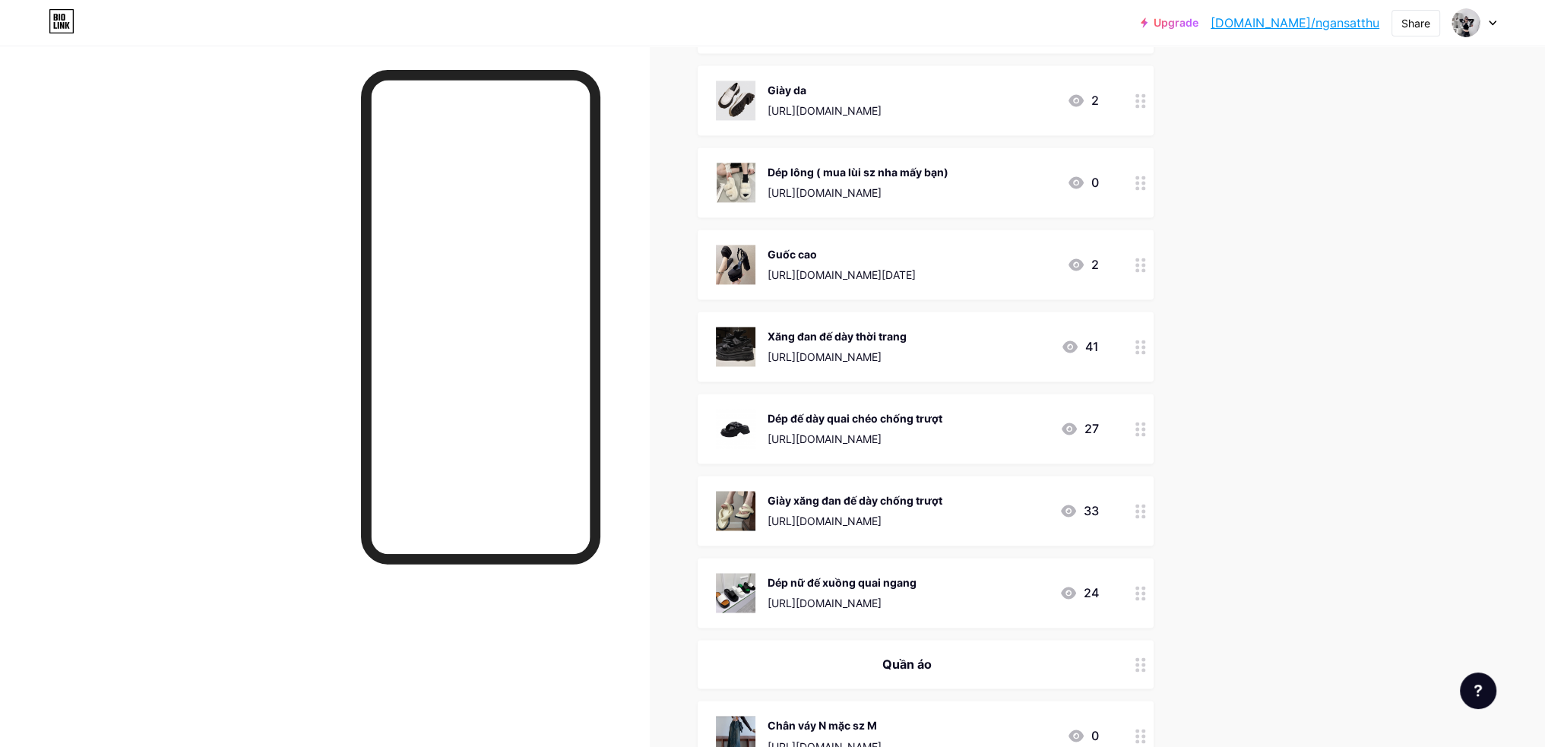
click at [1151, 593] on div at bounding box center [1141, 593] width 26 height 70
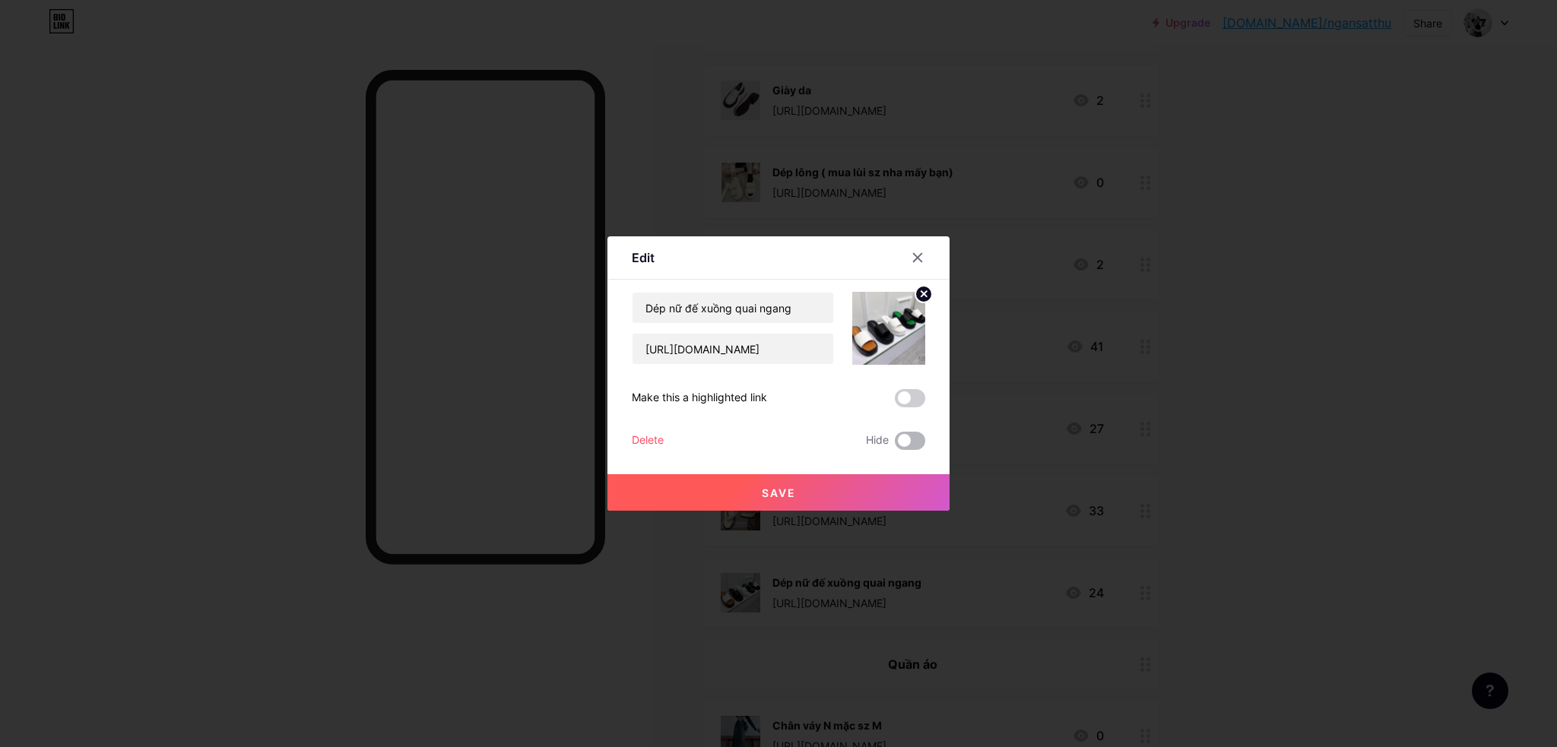
click at [912, 439] on span at bounding box center [910, 441] width 30 height 18
click at [895, 445] on input "checkbox" at bounding box center [895, 445] width 0 height 0
click at [906, 480] on button "Save" at bounding box center [778, 492] width 342 height 36
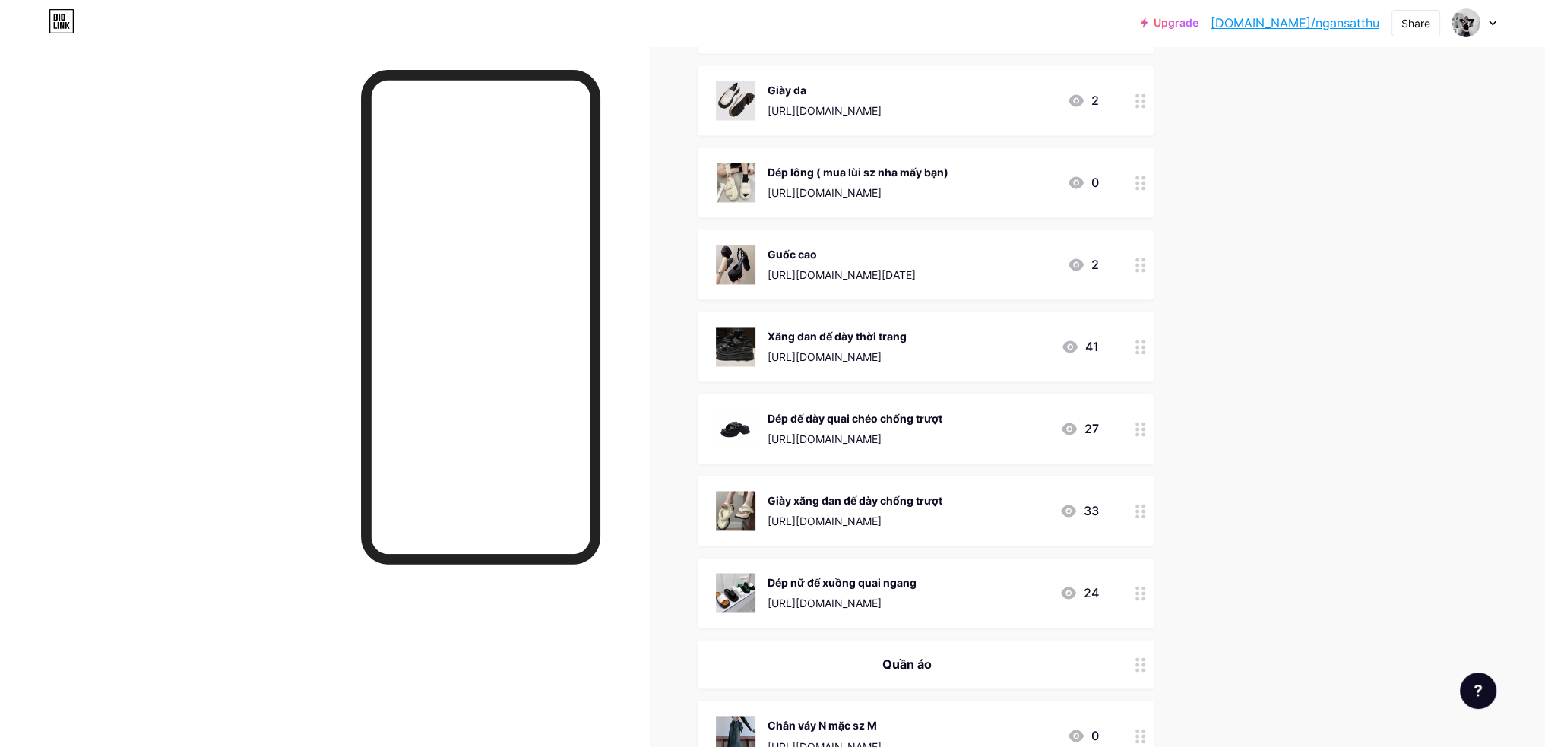
click at [1146, 512] on icon at bounding box center [1141, 511] width 11 height 14
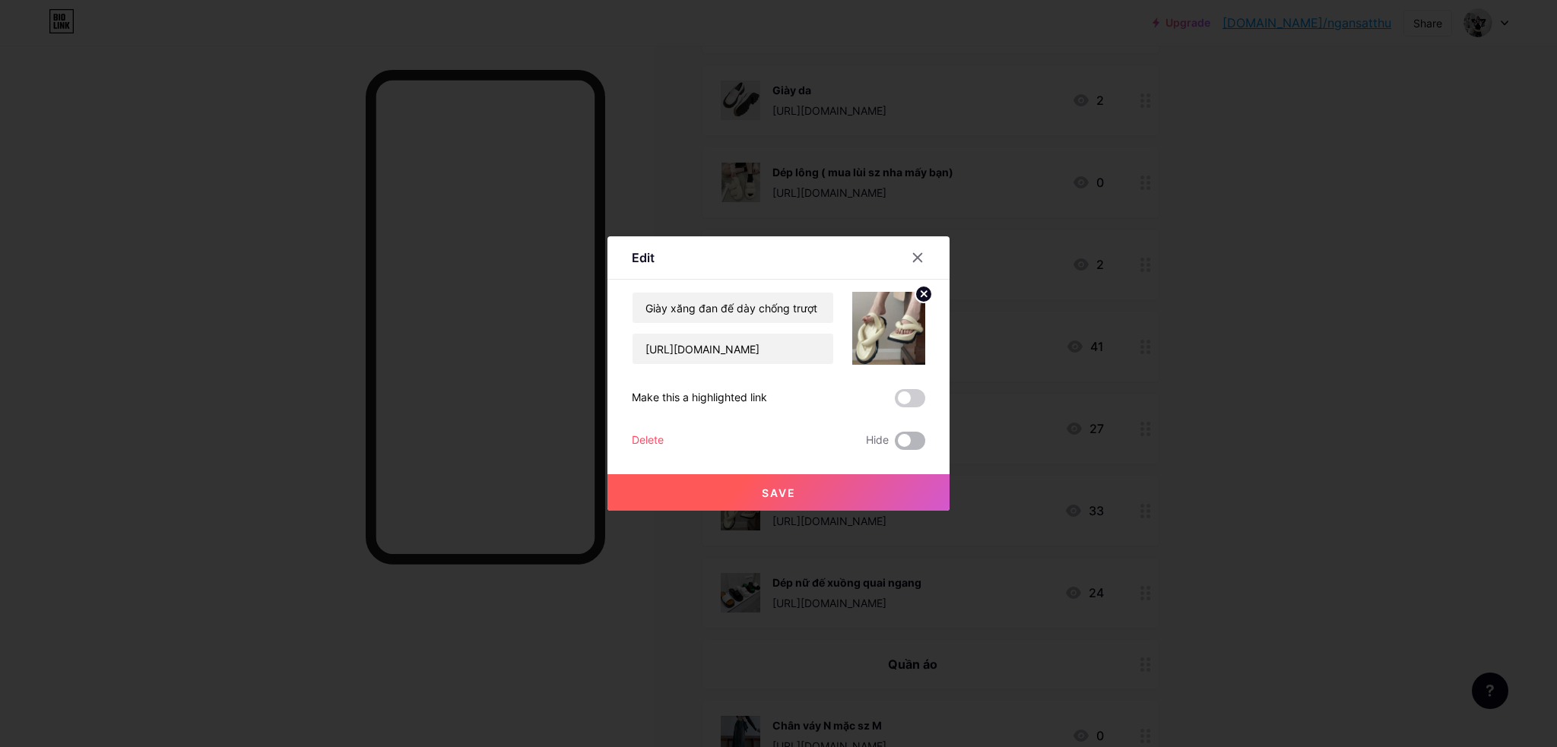
click at [911, 444] on span at bounding box center [910, 441] width 30 height 18
click at [895, 445] on input "checkbox" at bounding box center [895, 445] width 0 height 0
click at [902, 484] on button "Save" at bounding box center [778, 492] width 342 height 36
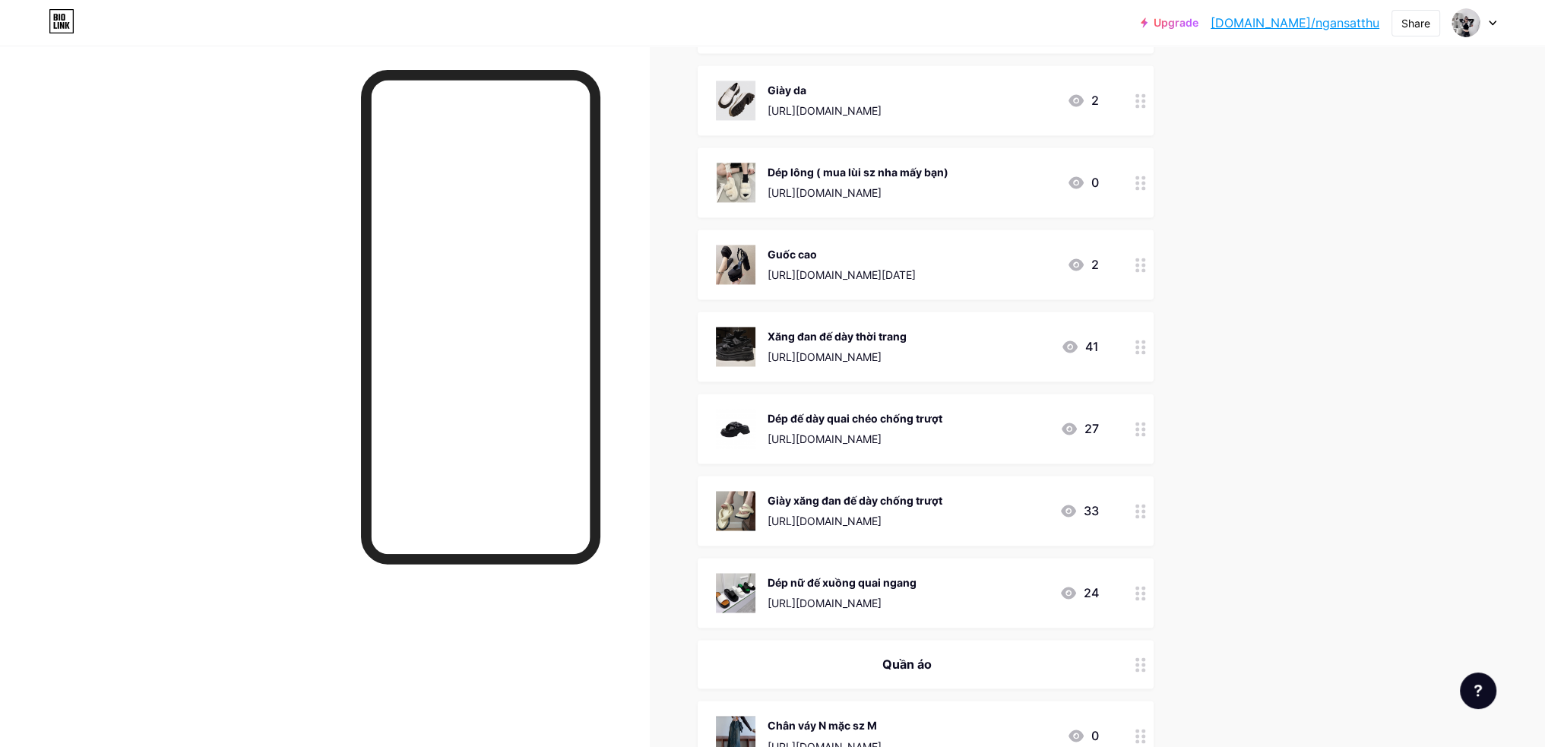
click at [1142, 429] on icon at bounding box center [1141, 429] width 11 height 14
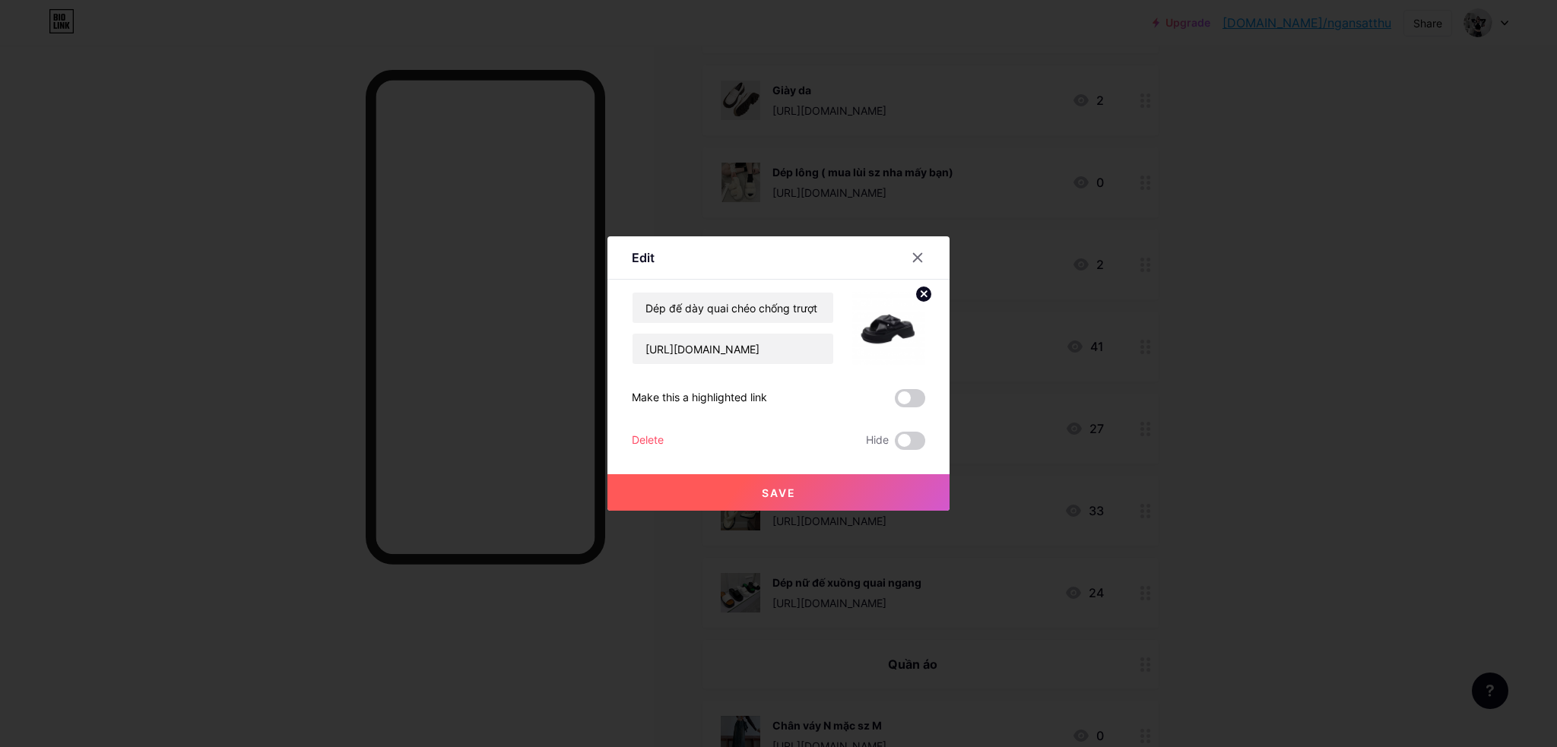
drag, startPoint x: 914, startPoint y: 437, endPoint x: 905, endPoint y: 465, distance: 29.6
click at [914, 437] on span at bounding box center [910, 441] width 30 height 18
click at [895, 445] on input "checkbox" at bounding box center [895, 445] width 0 height 0
click at [902, 472] on div "Save" at bounding box center [778, 480] width 342 height 61
click at [786, 458] on div "Save" at bounding box center [778, 480] width 342 height 61
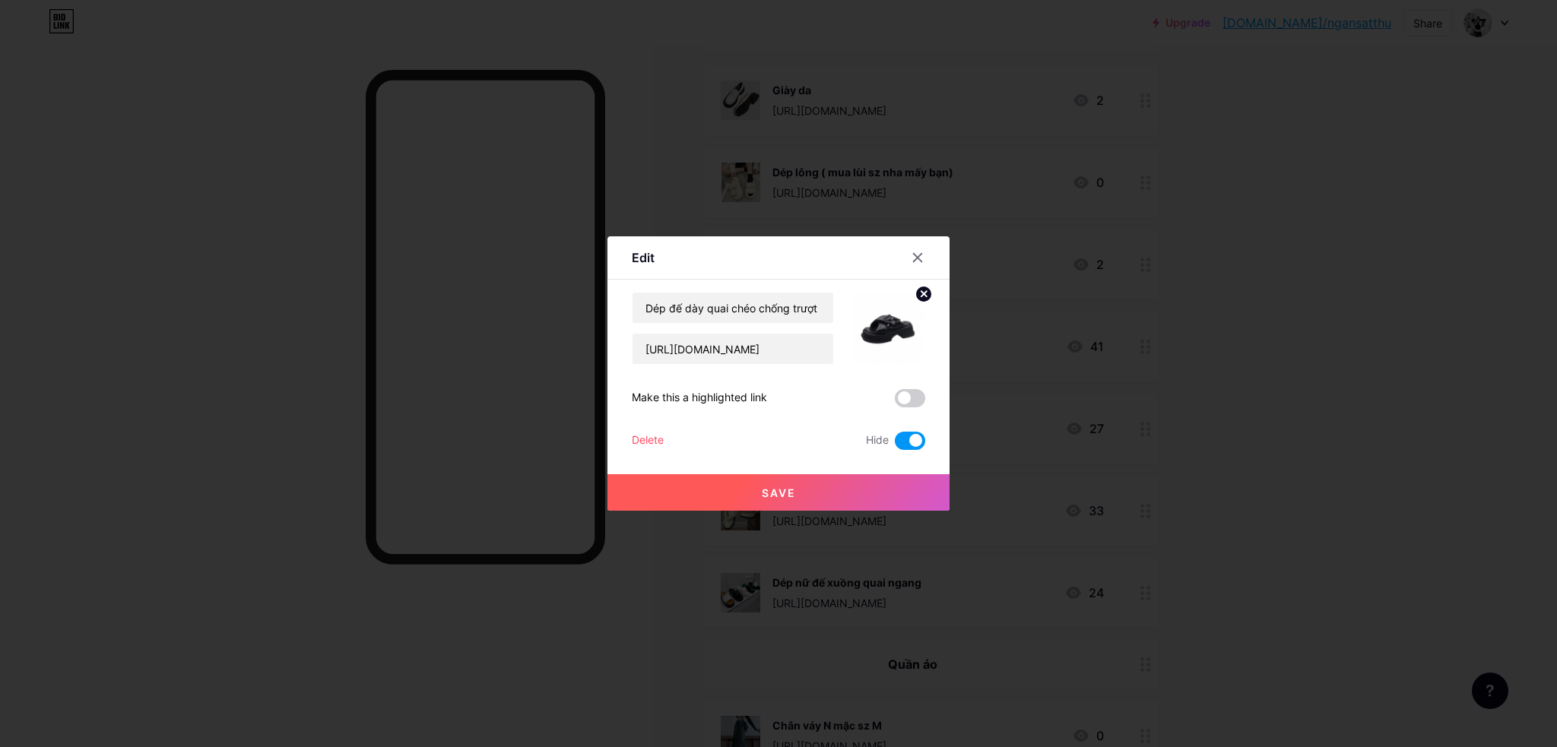
click at [809, 482] on button "Save" at bounding box center [778, 492] width 342 height 36
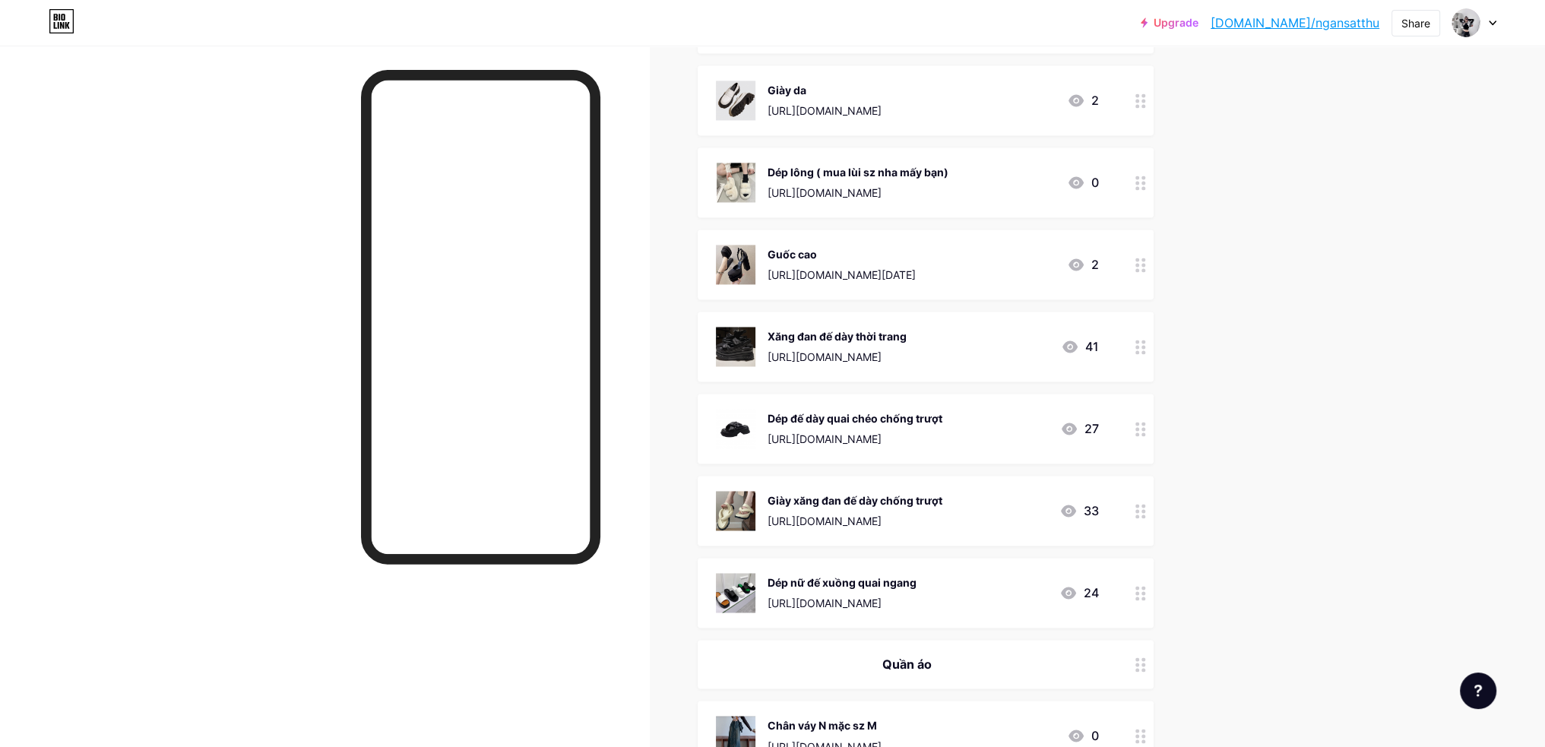
click at [1139, 428] on circle at bounding box center [1138, 429] width 4 height 4
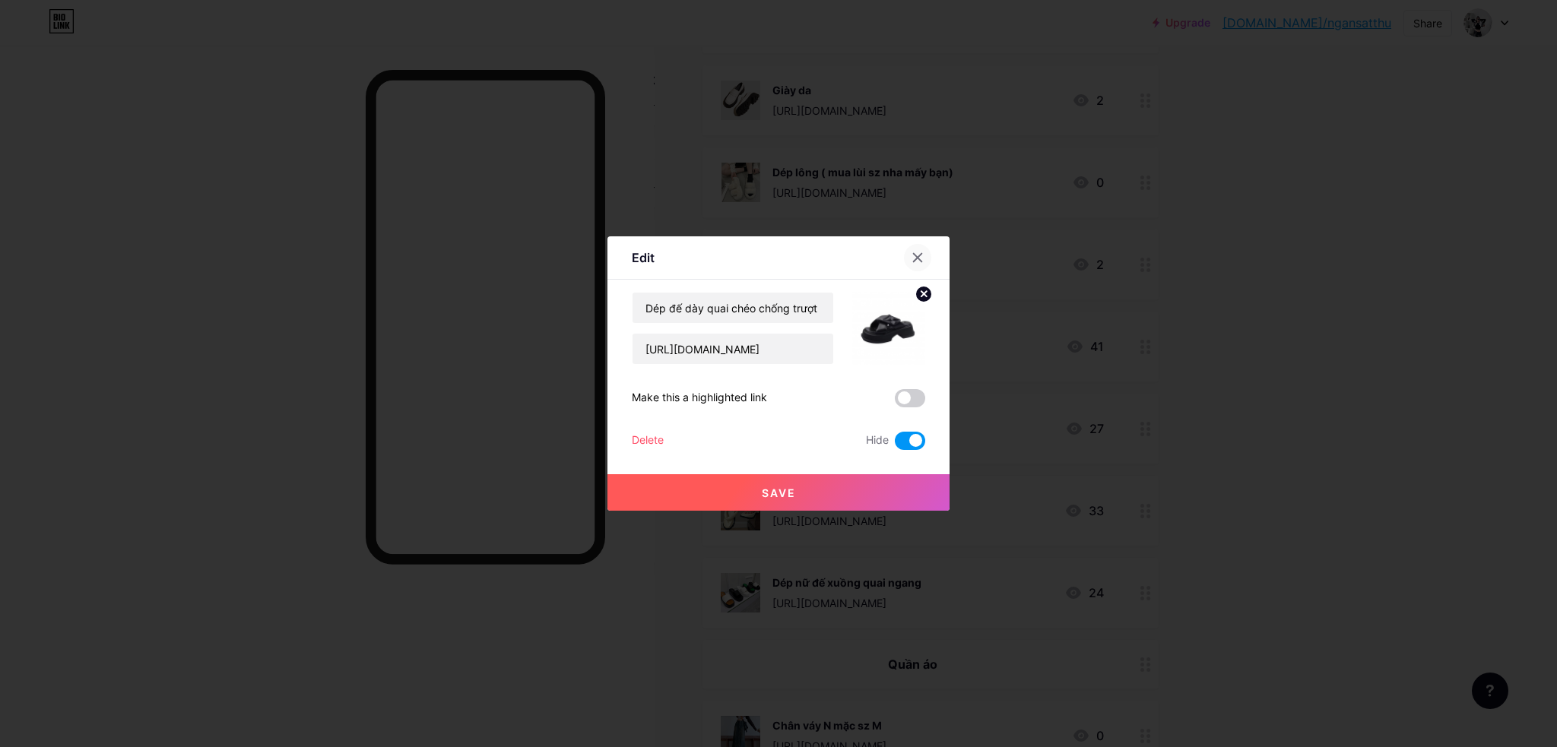
click at [927, 252] on div at bounding box center [917, 257] width 27 height 27
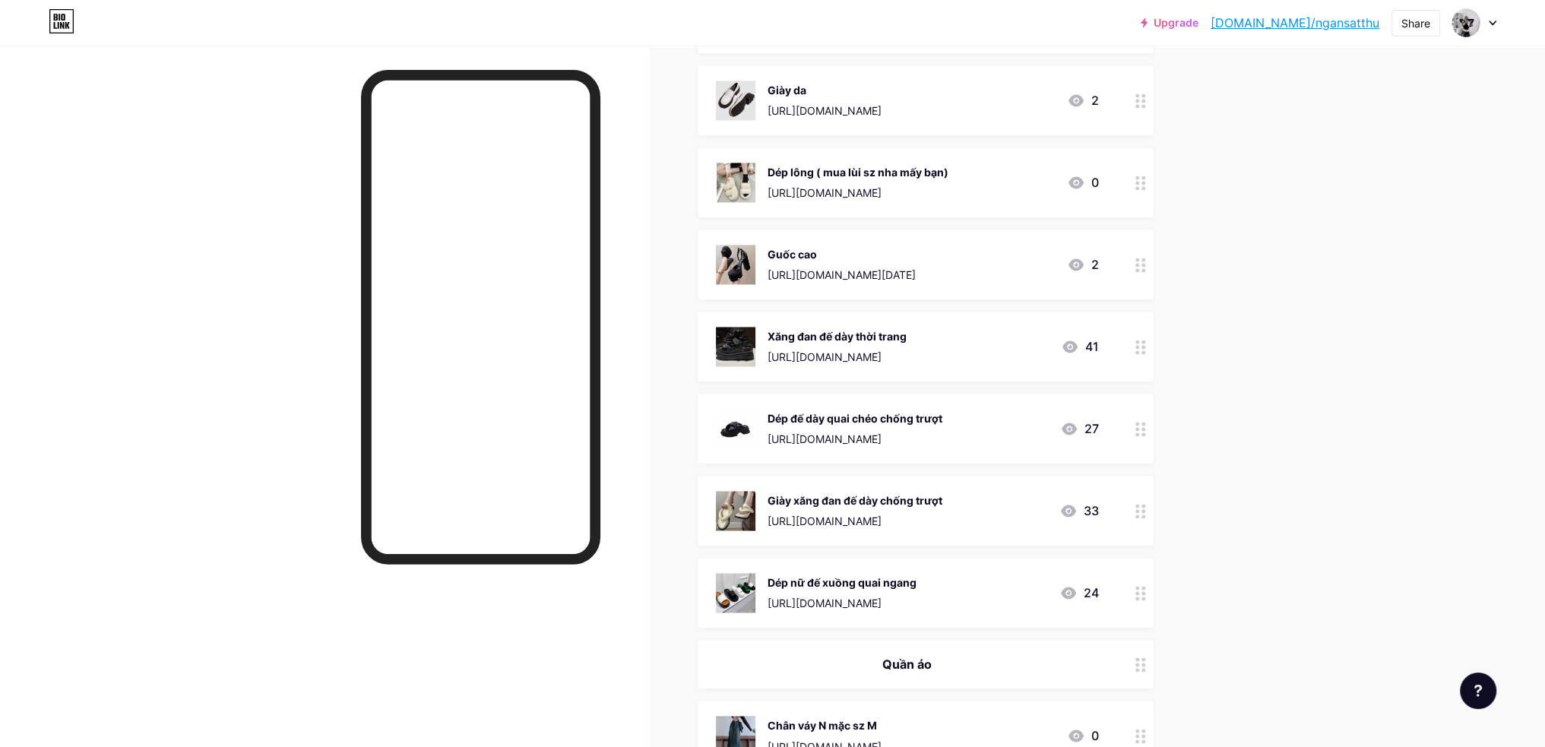
click at [1137, 343] on div at bounding box center [1141, 347] width 26 height 70
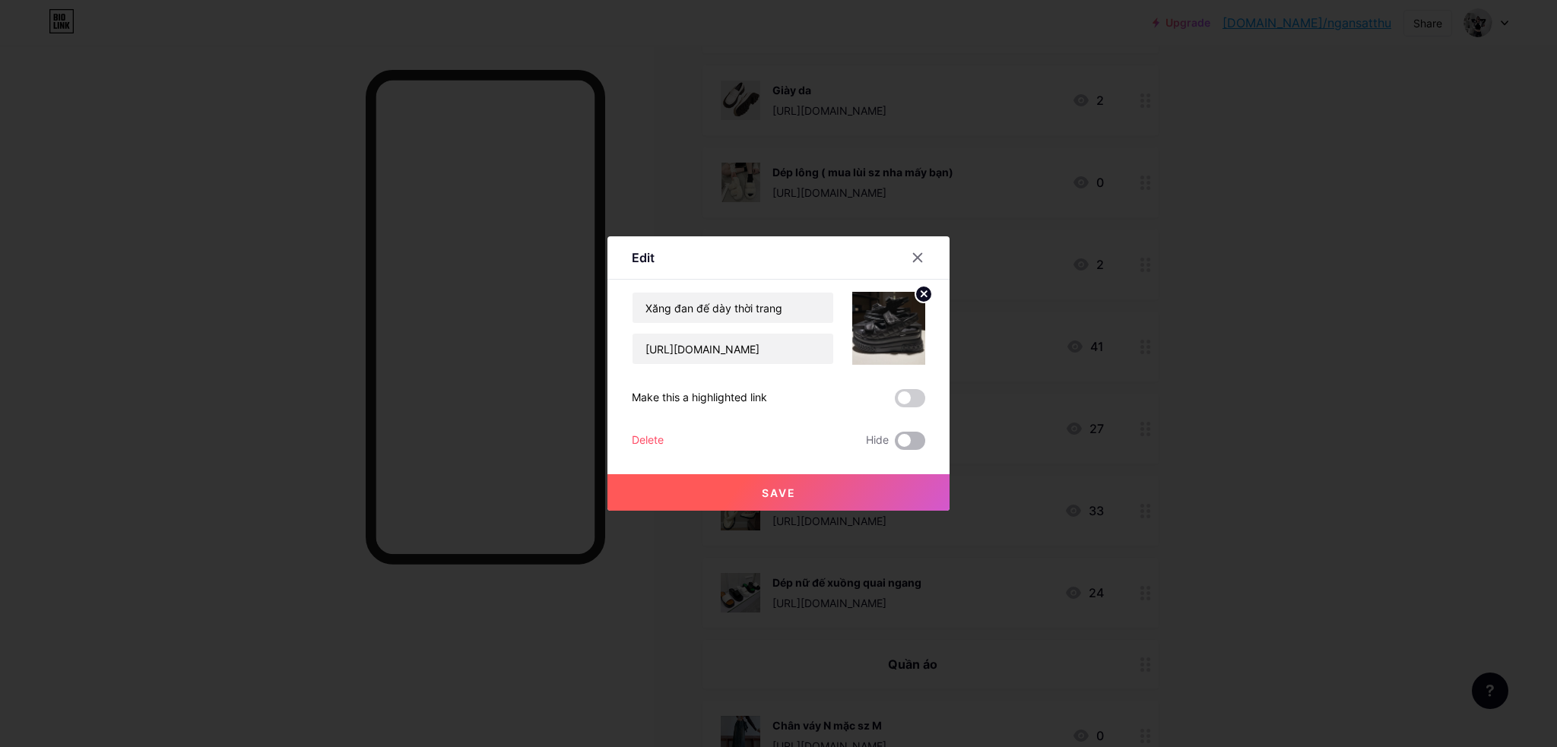
click at [903, 438] on span at bounding box center [910, 441] width 30 height 18
click at [895, 445] on input "checkbox" at bounding box center [895, 445] width 0 height 0
click at [889, 475] on button "Save" at bounding box center [778, 492] width 342 height 36
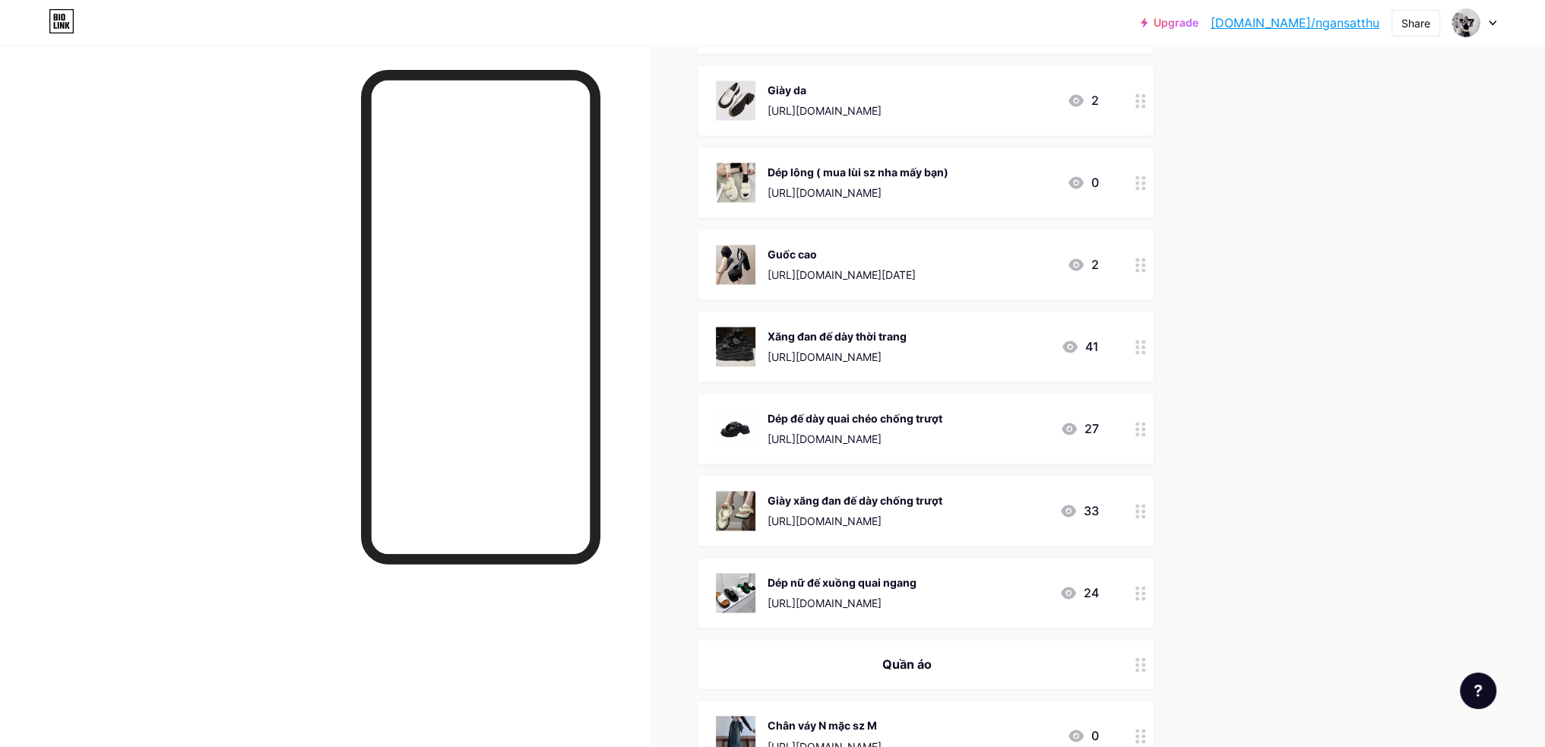
click at [1146, 264] on icon at bounding box center [1141, 265] width 11 height 14
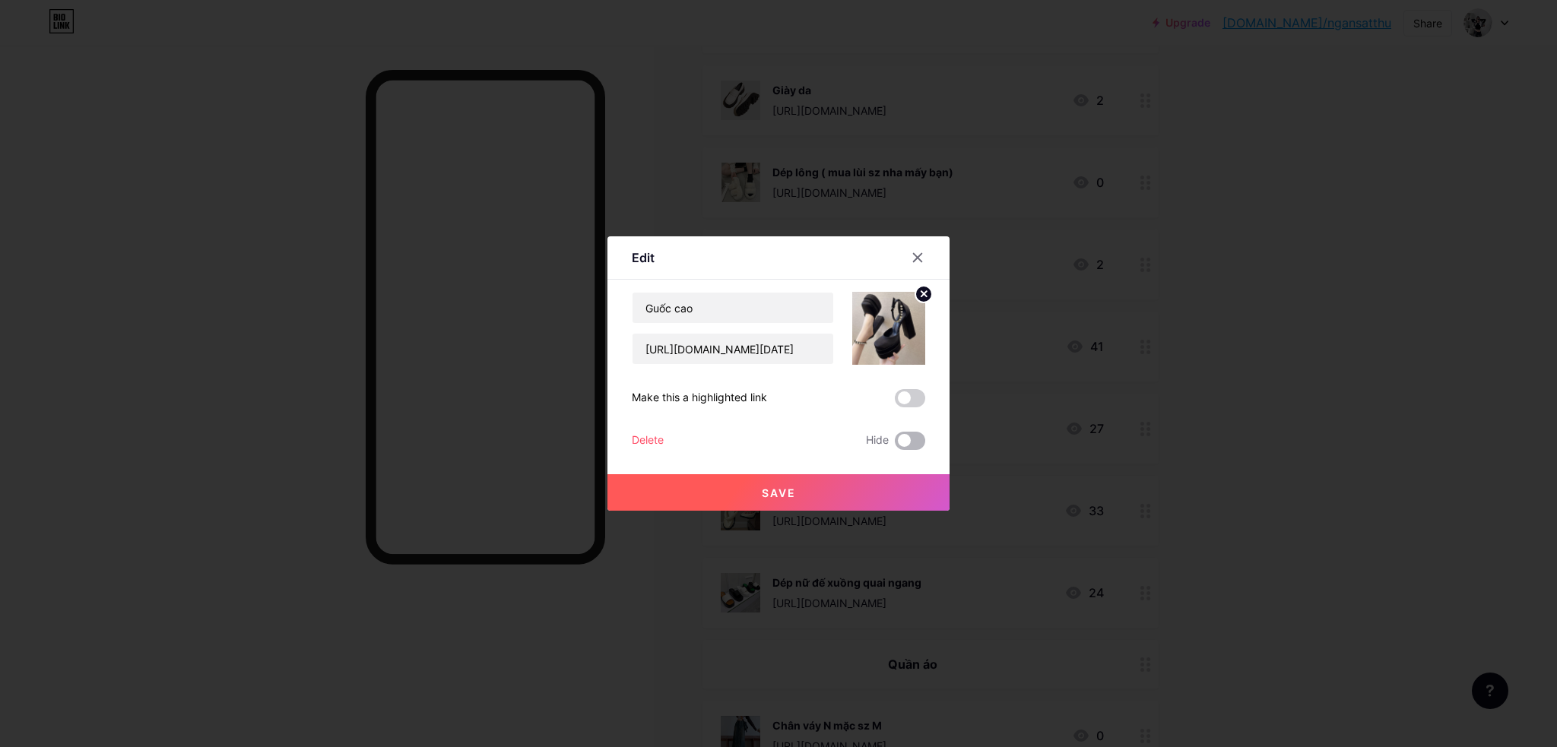
click at [914, 445] on span at bounding box center [910, 441] width 30 height 18
click at [895, 445] on input "checkbox" at bounding box center [895, 445] width 0 height 0
click at [897, 483] on button "Save" at bounding box center [778, 492] width 342 height 36
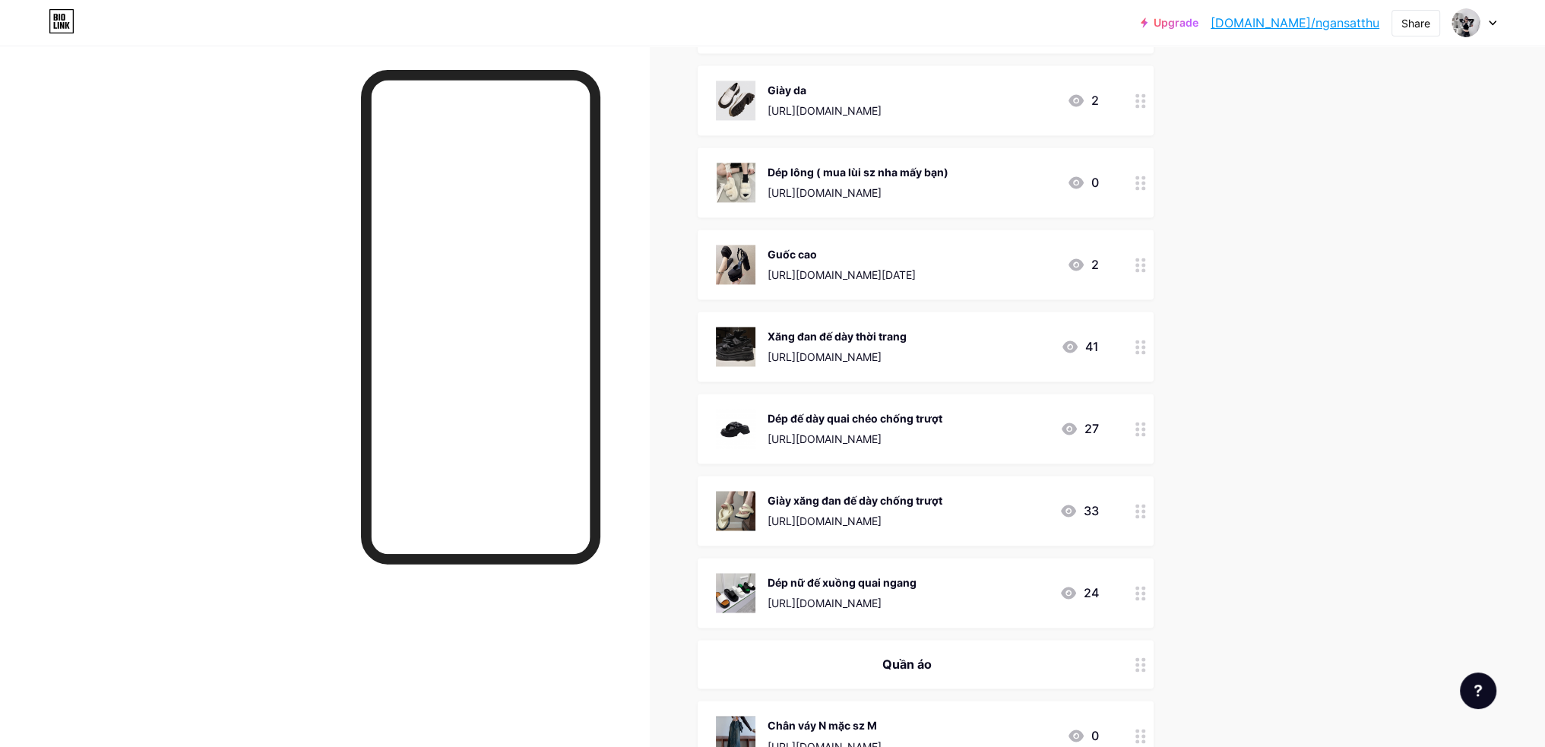
click at [1146, 182] on icon at bounding box center [1141, 183] width 11 height 14
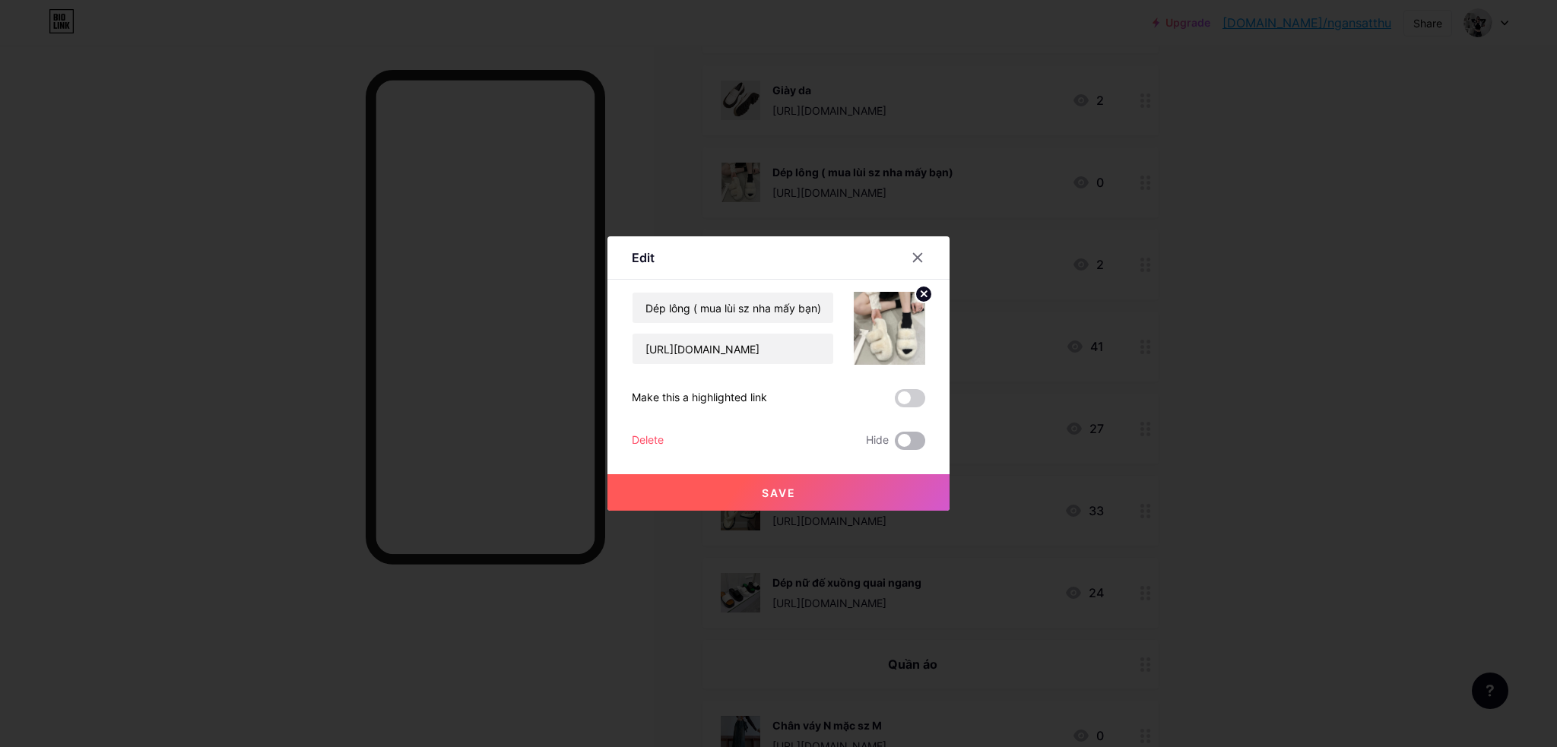
click at [917, 443] on span at bounding box center [910, 441] width 30 height 18
click at [895, 445] on input "checkbox" at bounding box center [895, 445] width 0 height 0
click at [891, 477] on button "Save" at bounding box center [778, 492] width 342 height 36
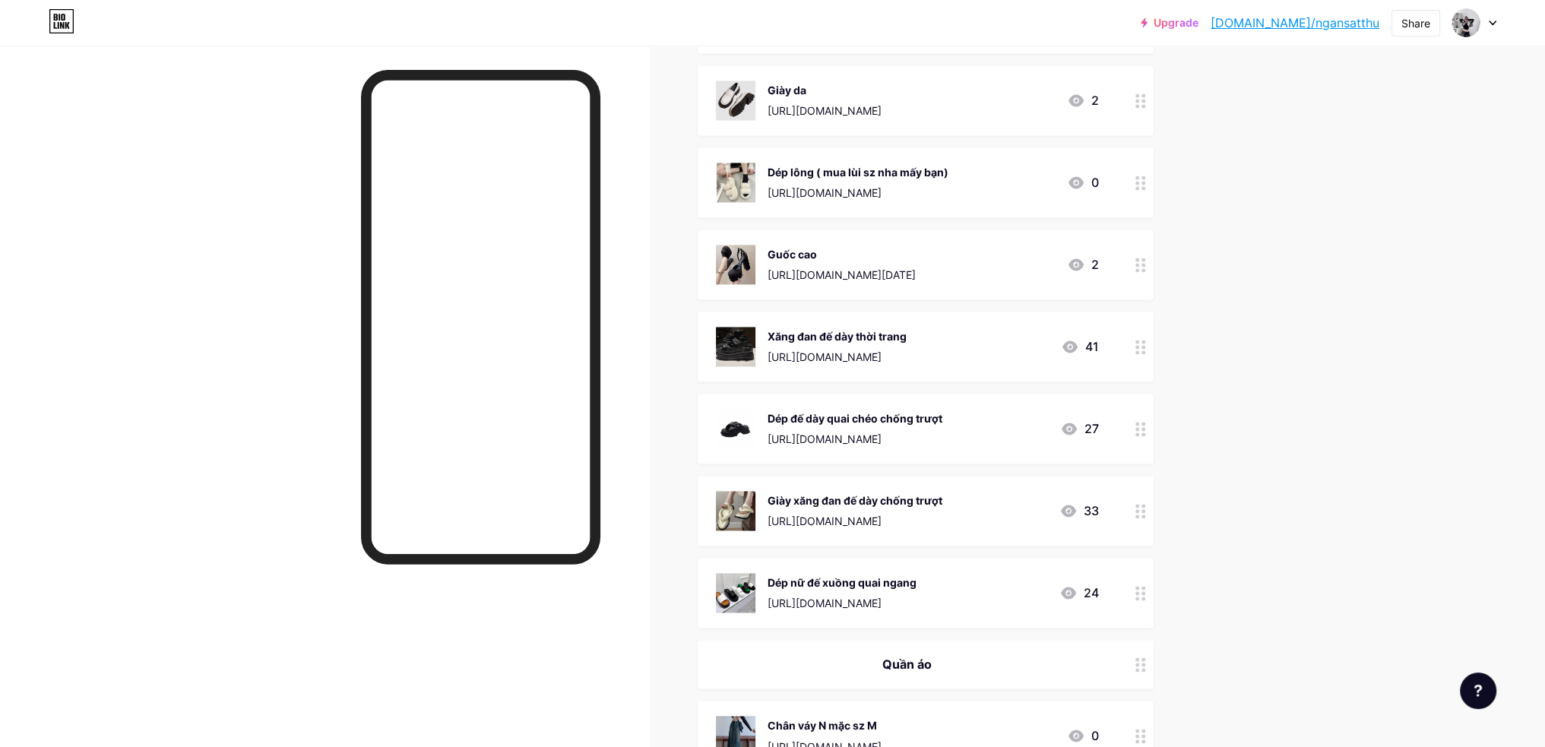
click at [1154, 182] on div at bounding box center [1141, 182] width 26 height 70
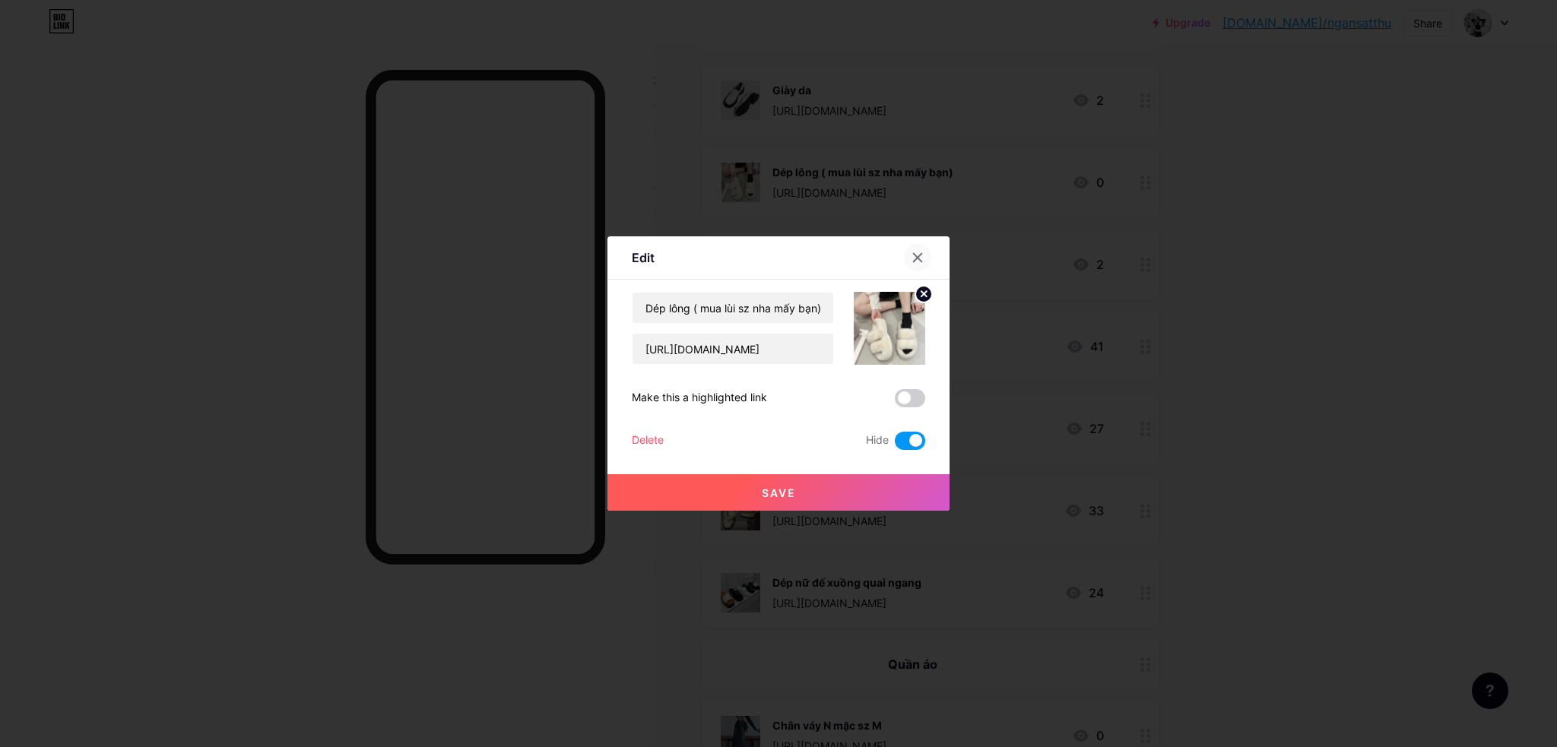
click at [917, 255] on icon at bounding box center [917, 258] width 12 height 12
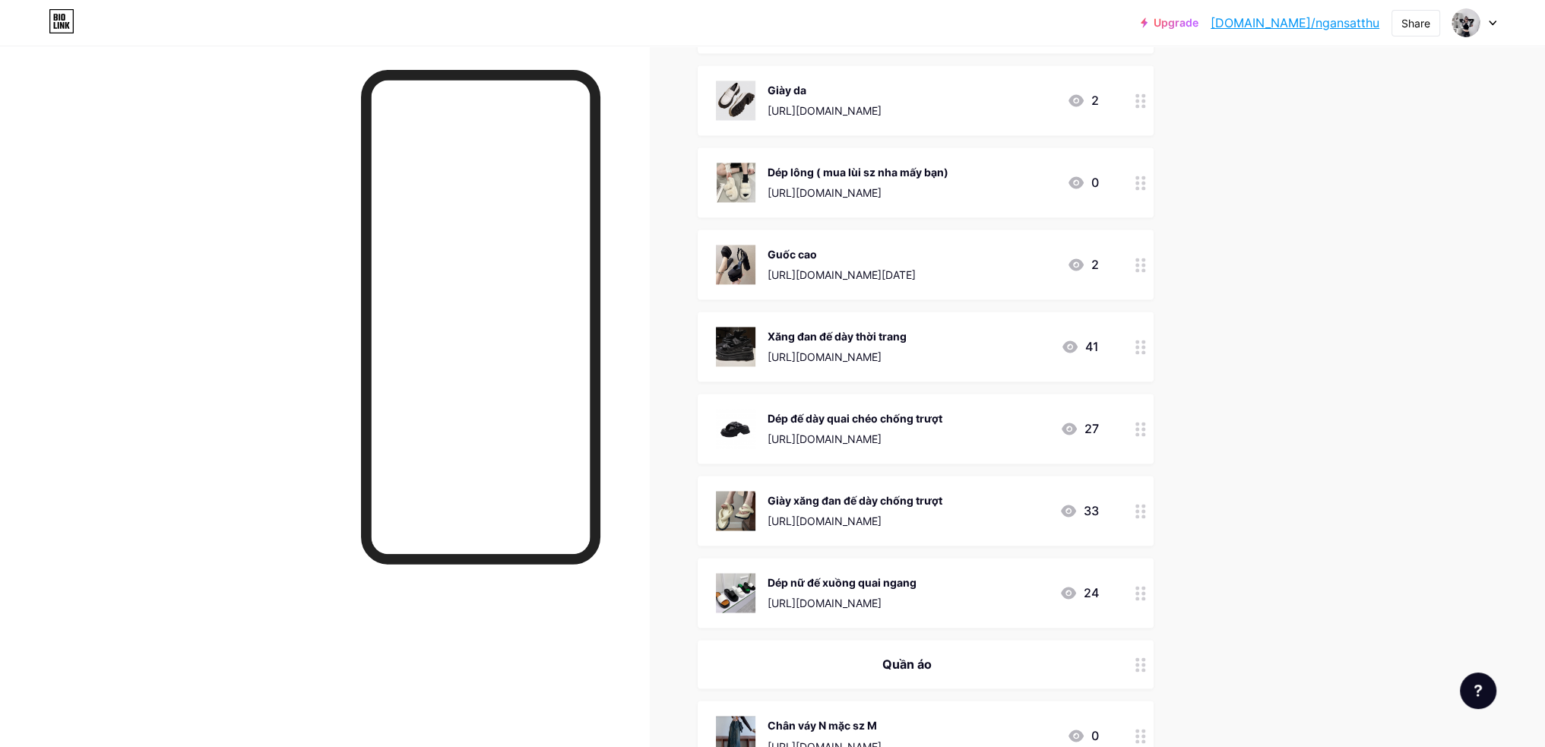
click at [1146, 97] on icon at bounding box center [1141, 100] width 11 height 14
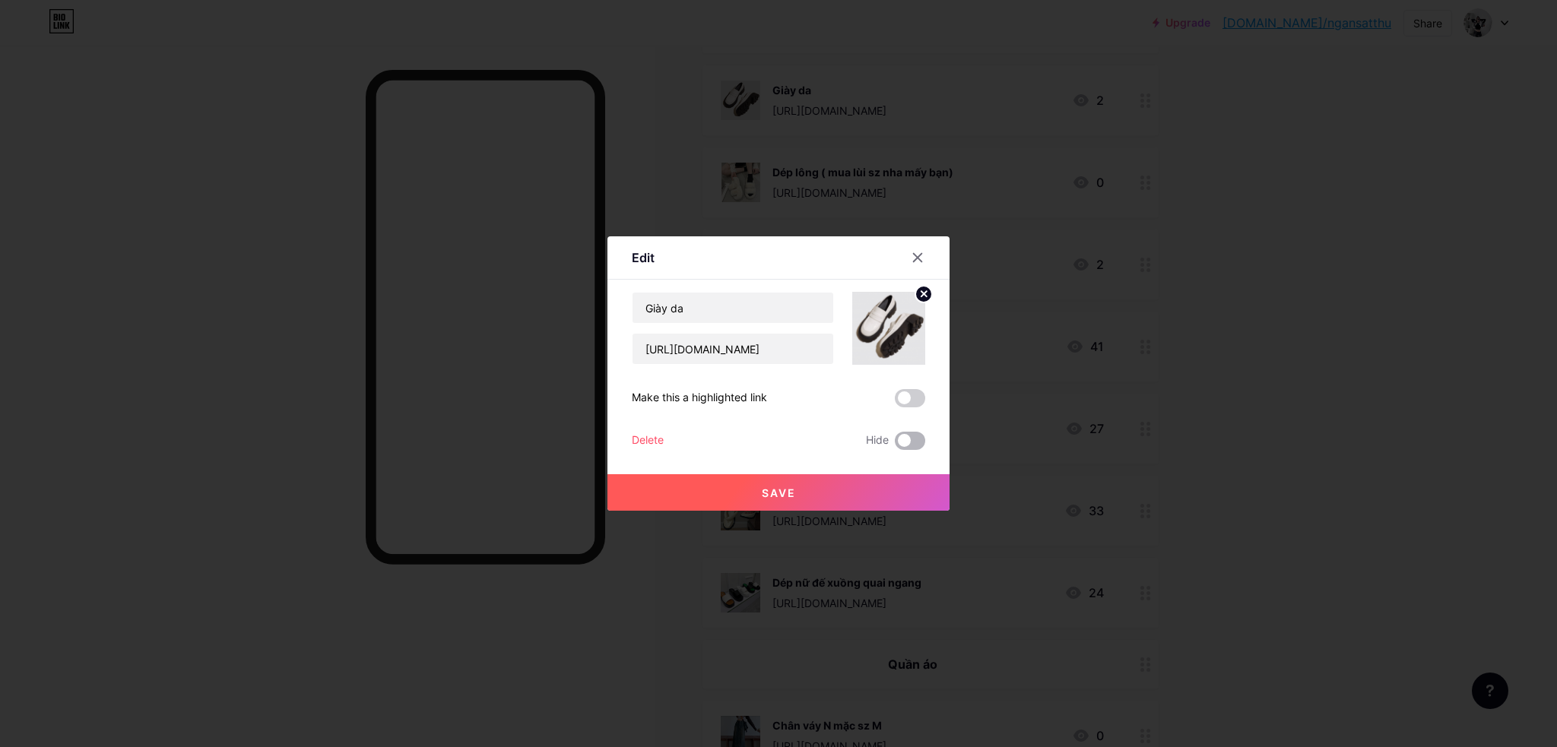
click at [909, 437] on span at bounding box center [910, 441] width 30 height 18
click at [895, 445] on input "checkbox" at bounding box center [895, 445] width 0 height 0
click at [900, 475] on button "Save" at bounding box center [778, 492] width 342 height 36
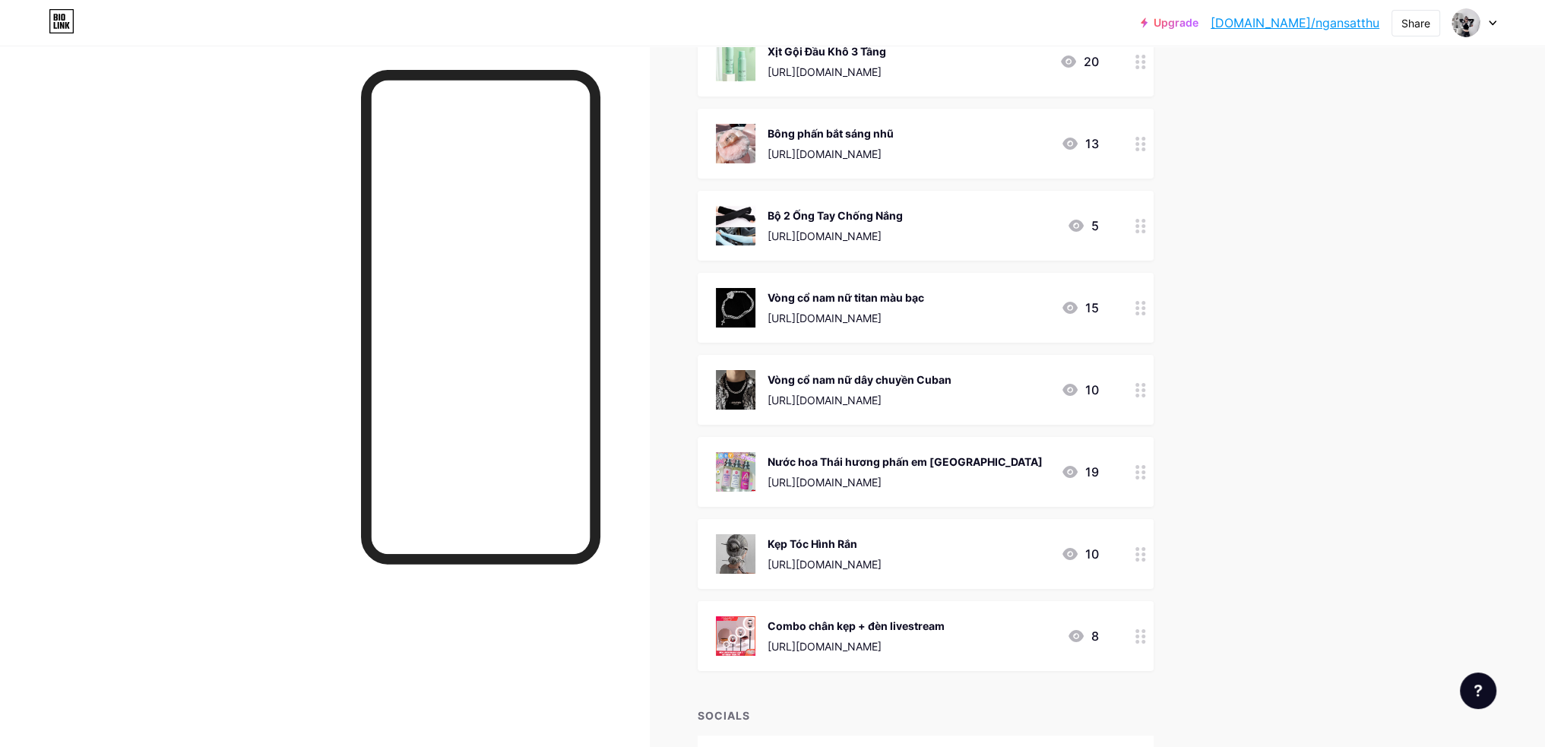
scroll to position [7207, 0]
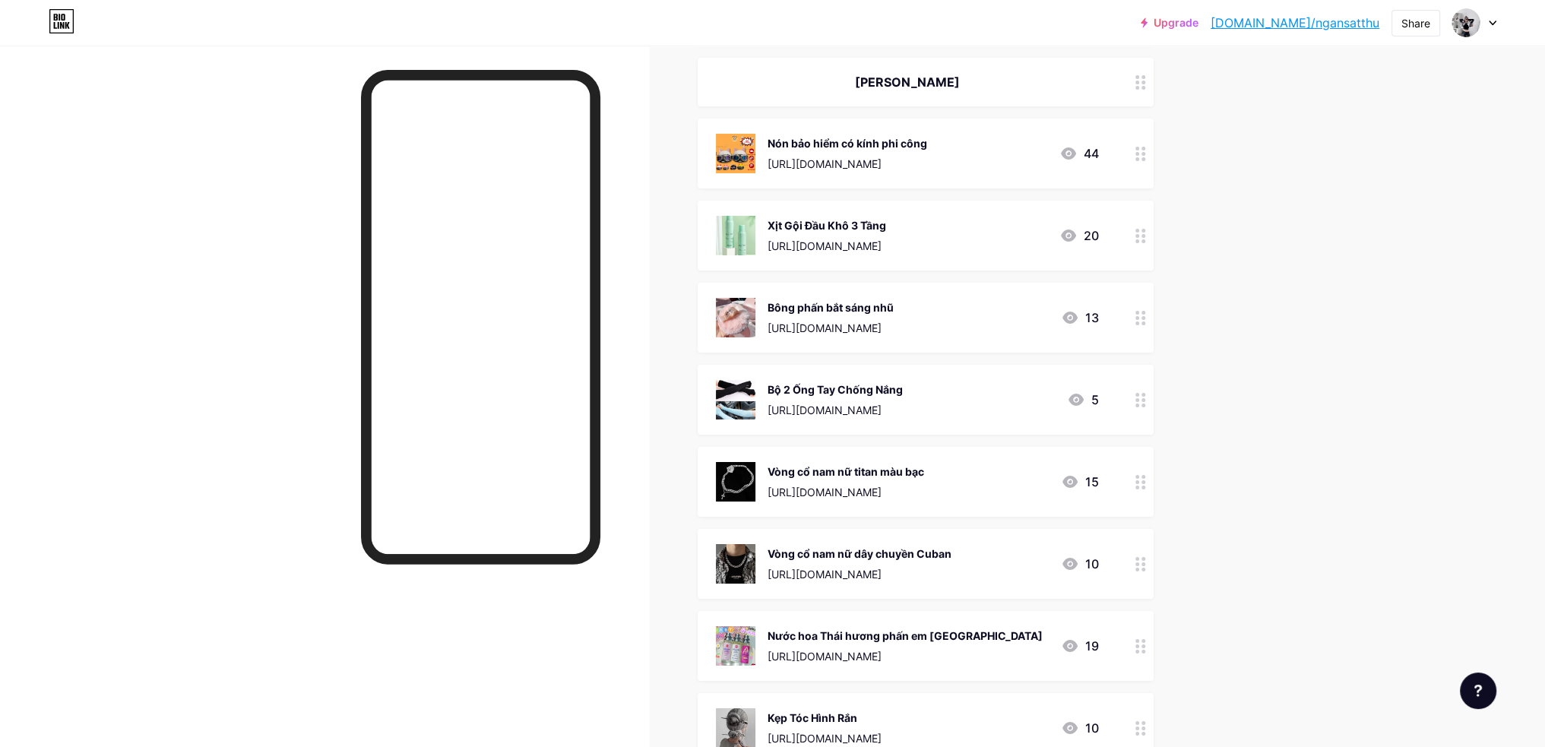
click at [1154, 161] on div at bounding box center [1141, 154] width 26 height 70
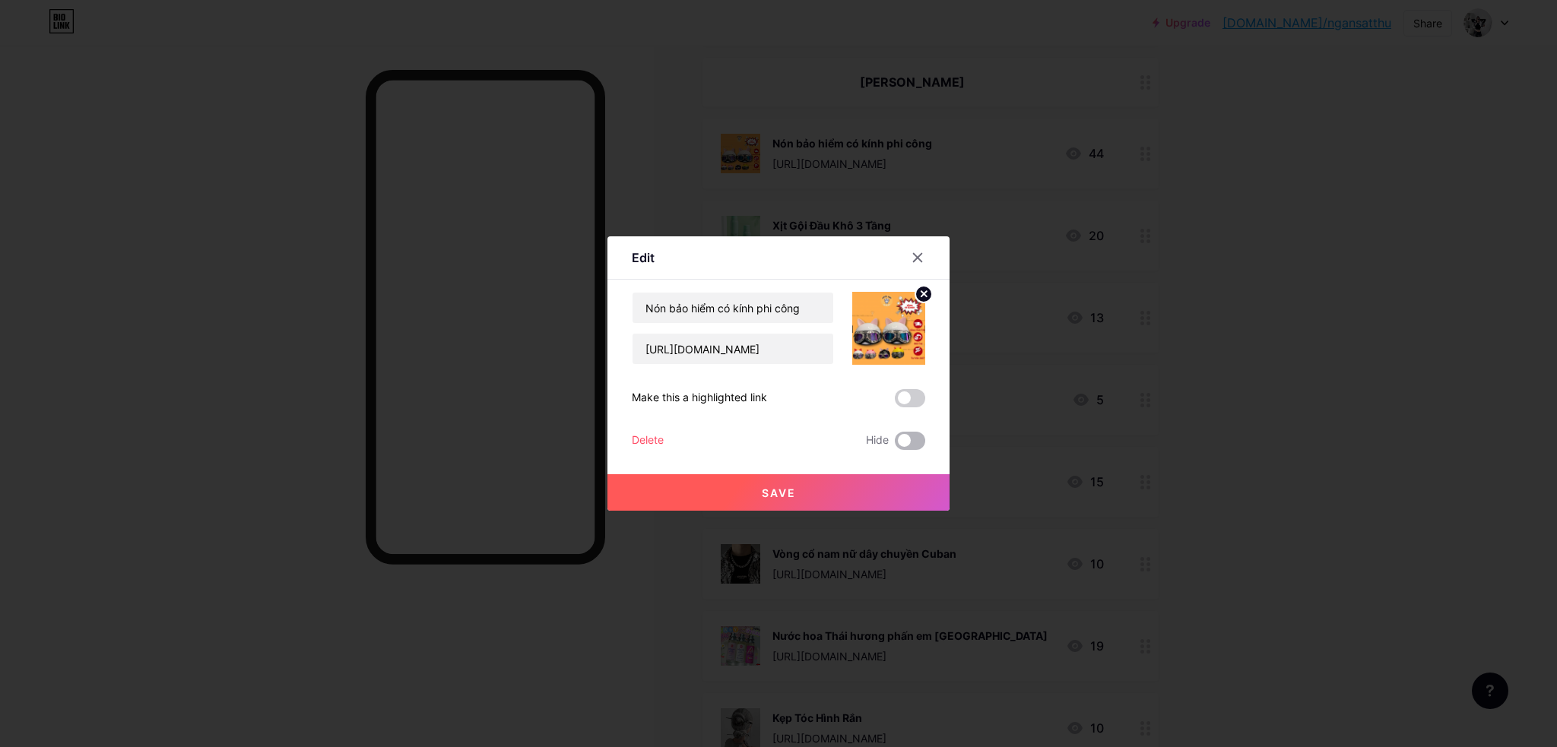
click at [921, 443] on span at bounding box center [910, 441] width 30 height 18
click at [895, 445] on input "checkbox" at bounding box center [895, 445] width 0 height 0
click at [915, 495] on button "Save" at bounding box center [778, 492] width 342 height 36
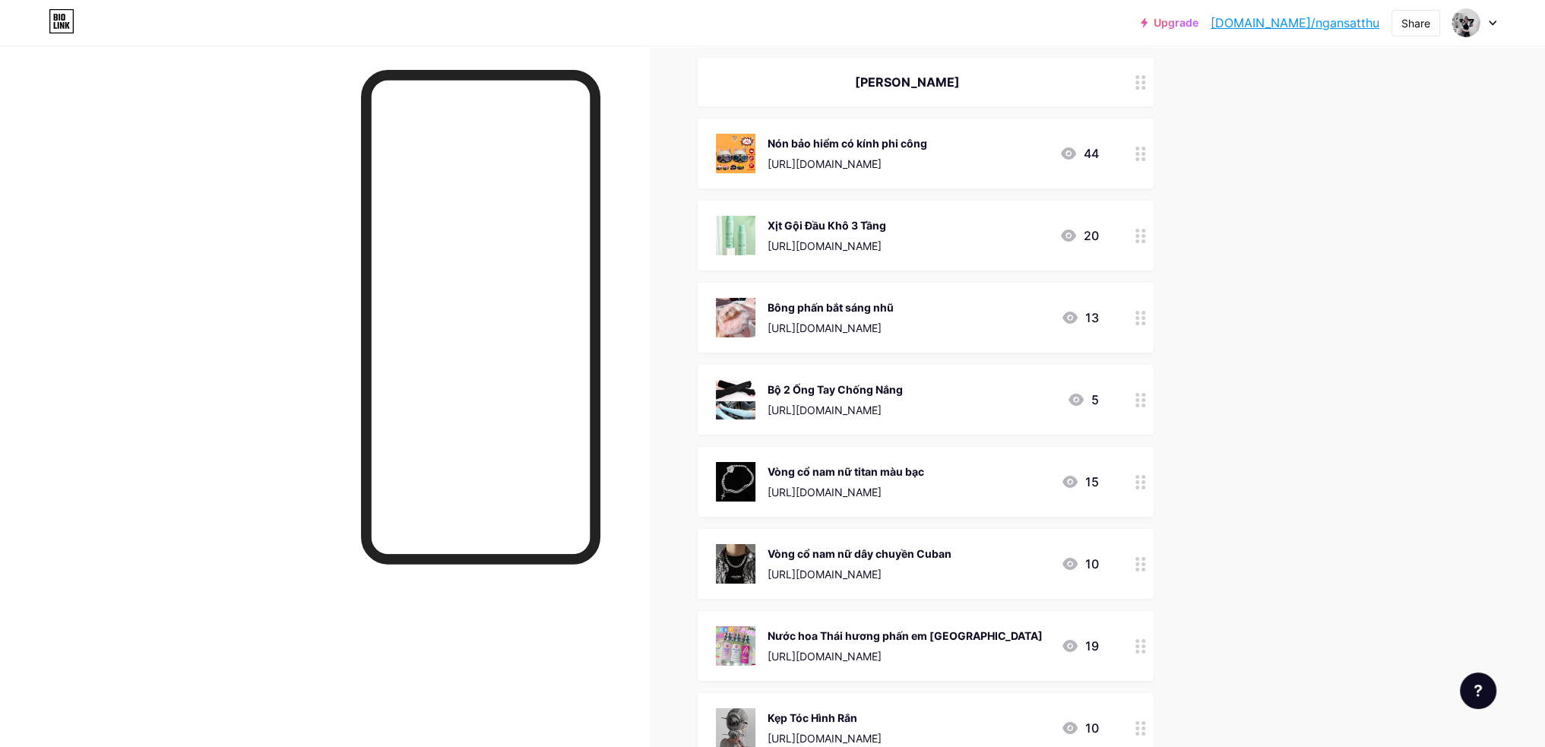
click at [1145, 239] on circle at bounding box center [1144, 241] width 4 height 4
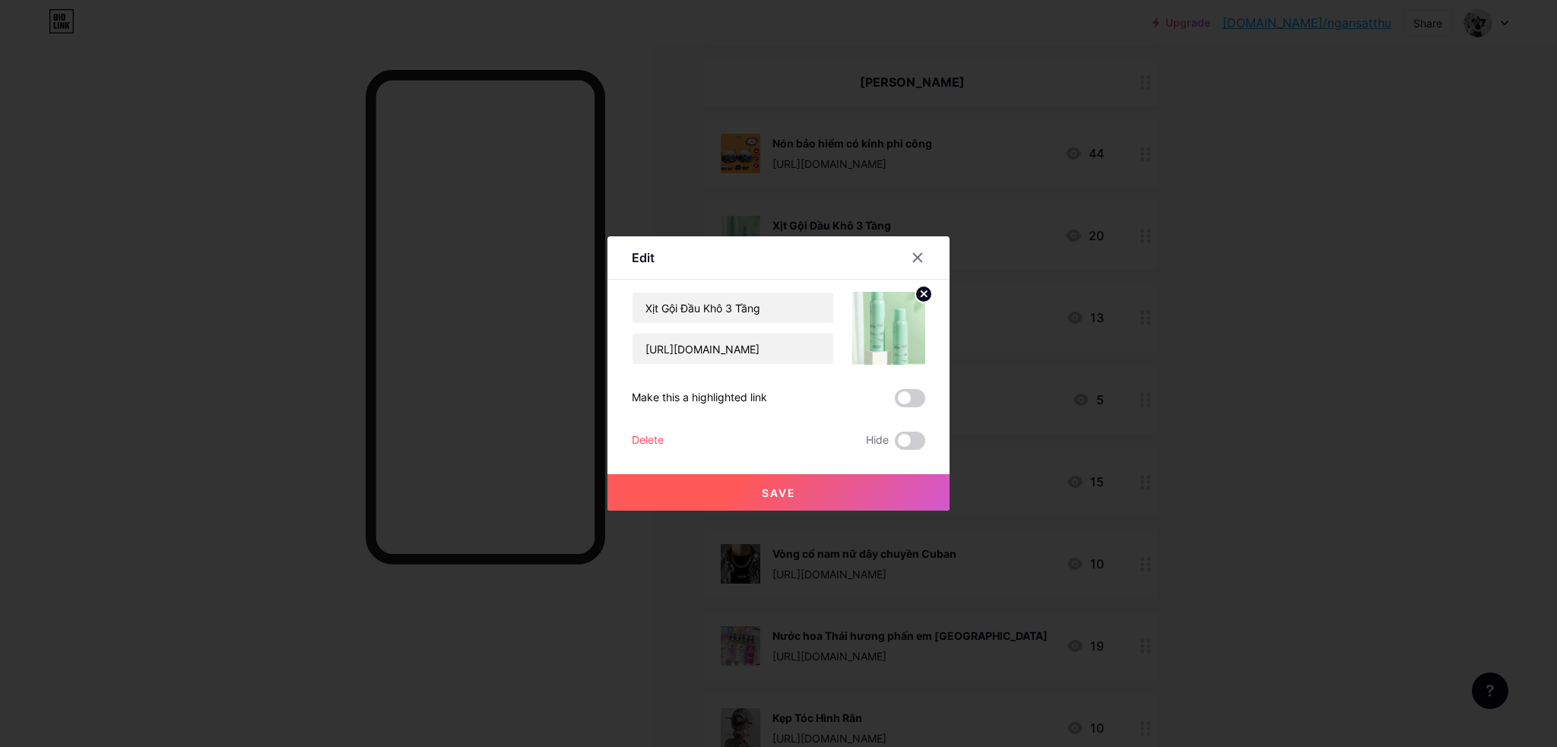
click at [920, 431] on div "Xịt Gội Đầu Khô 3 Tầng [URL][DOMAIN_NAME] Make this a highlighted link Delete H…" at bounding box center [778, 371] width 293 height 158
click at [915, 439] on span at bounding box center [910, 441] width 30 height 18
click at [895, 445] on input "checkbox" at bounding box center [895, 445] width 0 height 0
click at [895, 494] on button "Save" at bounding box center [778, 492] width 342 height 36
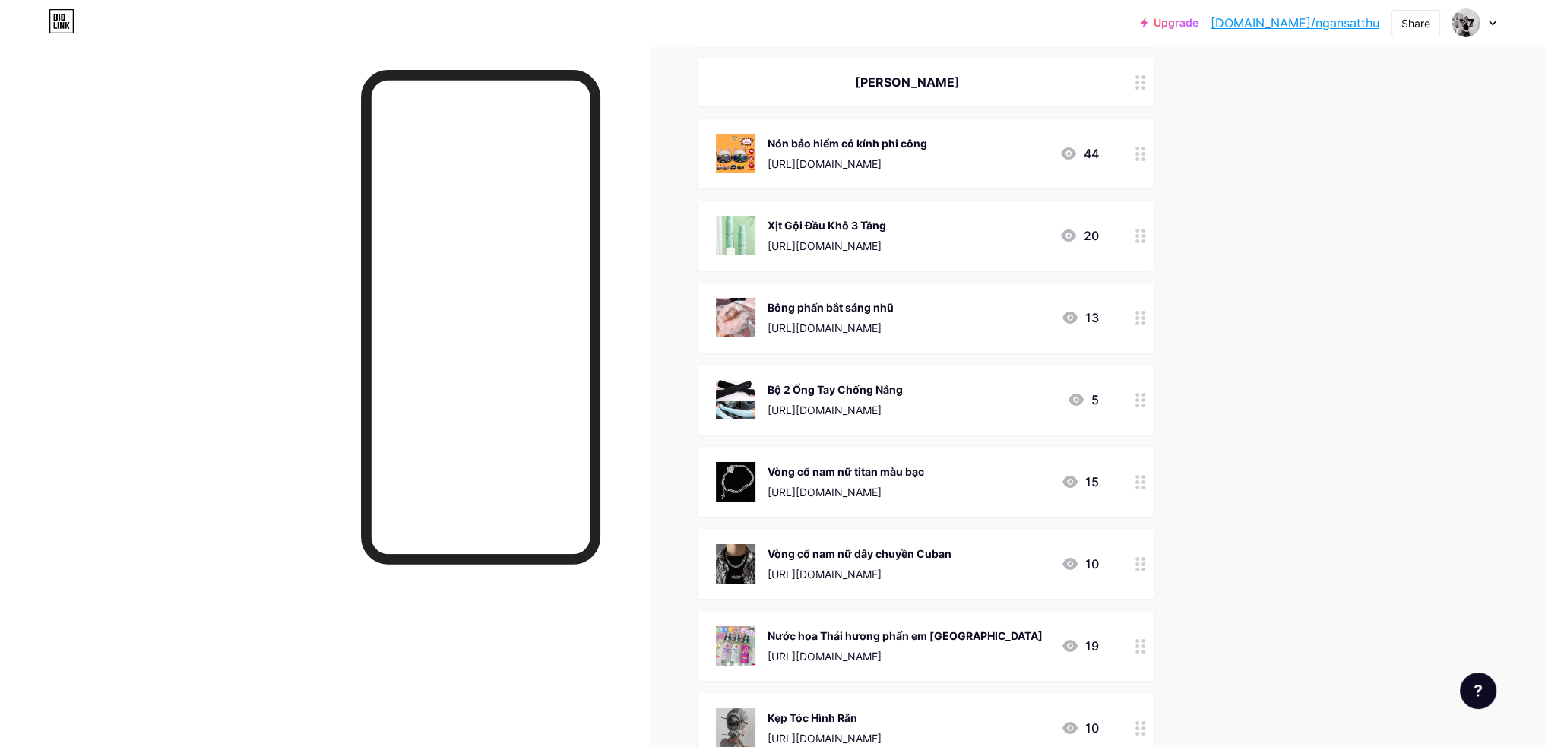
click at [1152, 324] on div at bounding box center [1141, 318] width 26 height 70
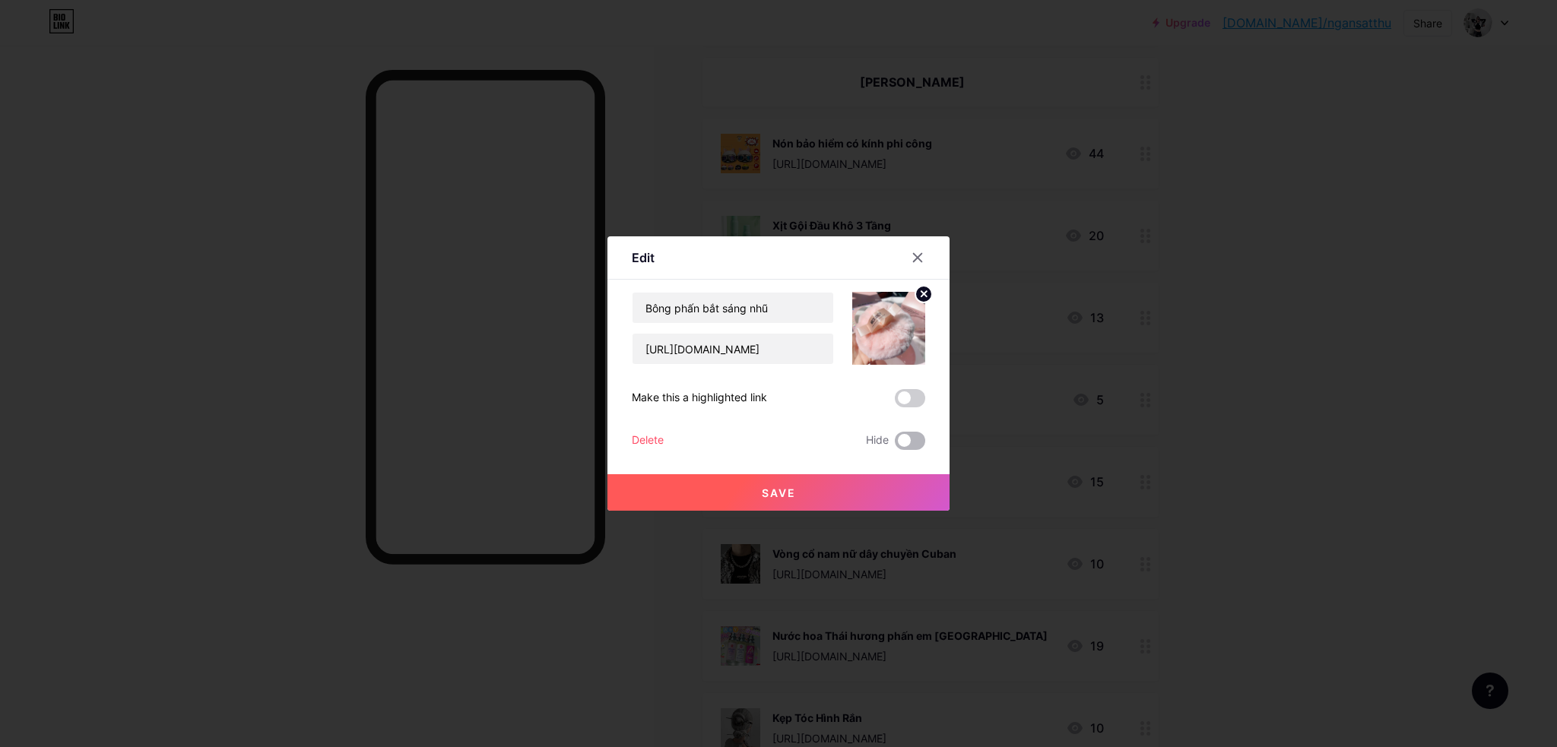
click at [917, 447] on span at bounding box center [910, 441] width 30 height 18
click at [895, 445] on input "checkbox" at bounding box center [895, 445] width 0 height 0
click at [898, 486] on button "Save" at bounding box center [778, 492] width 342 height 36
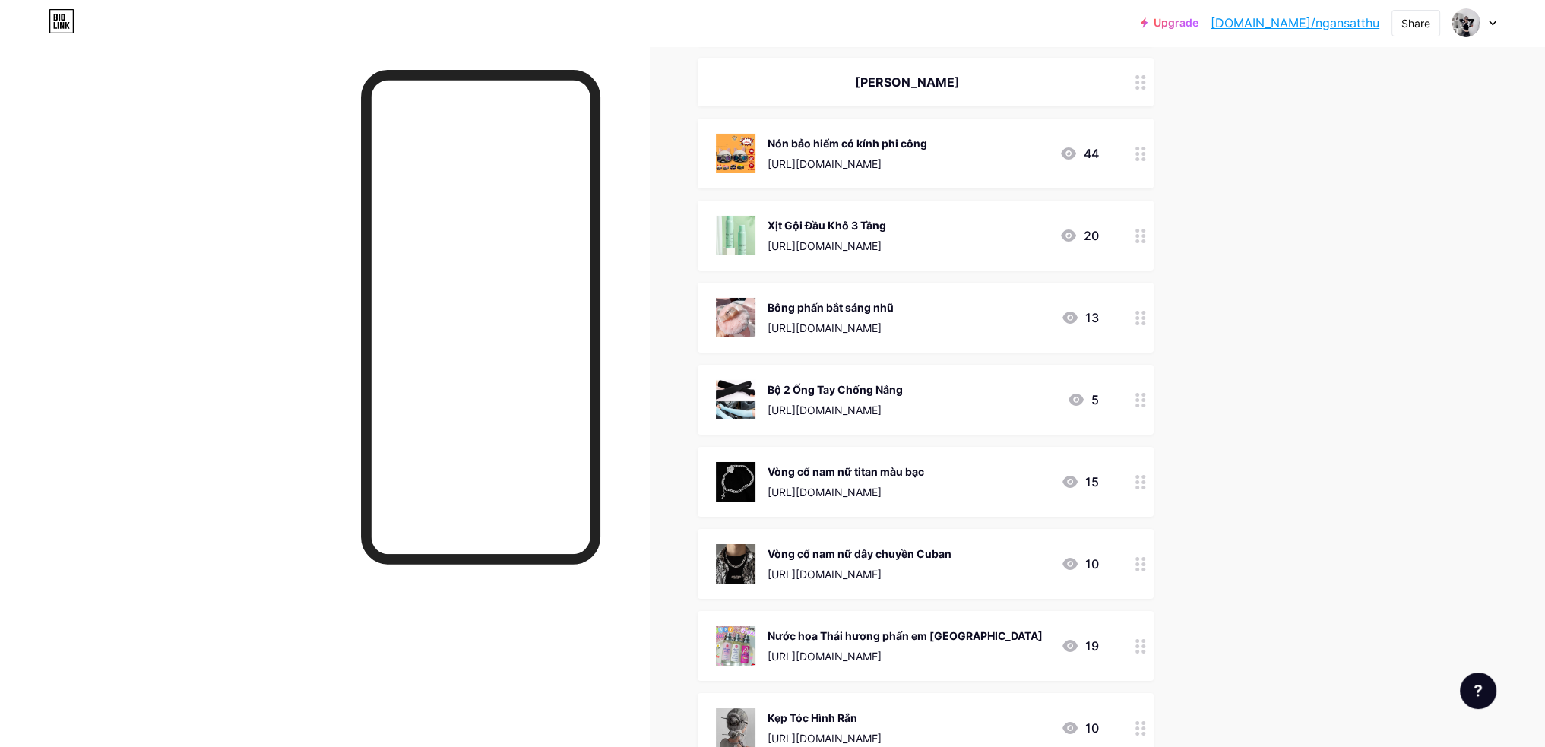
click at [1145, 400] on circle at bounding box center [1144, 400] width 4 height 4
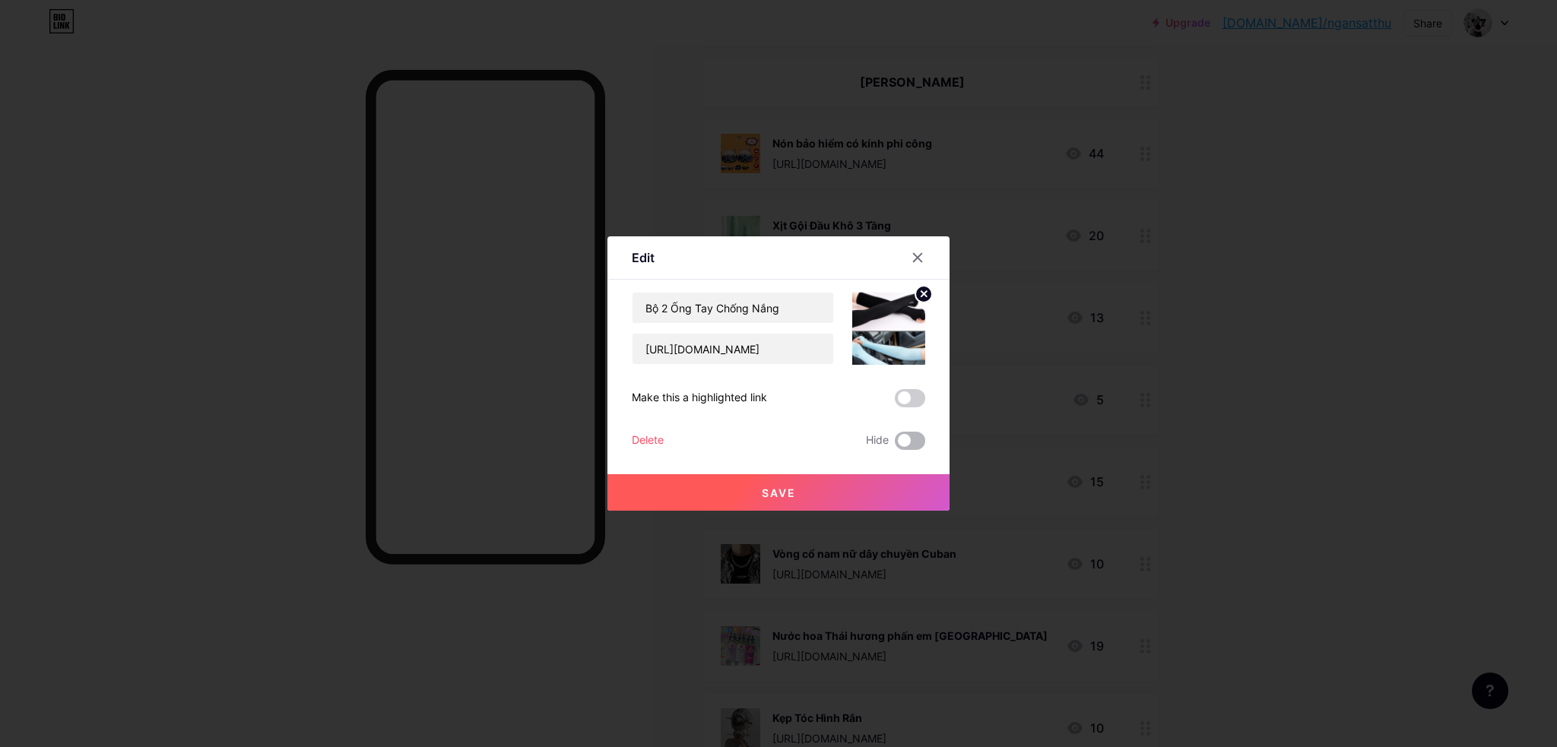
click at [914, 436] on span at bounding box center [910, 441] width 30 height 18
click at [895, 445] on input "checkbox" at bounding box center [895, 445] width 0 height 0
click at [903, 475] on button "Save" at bounding box center [778, 492] width 342 height 36
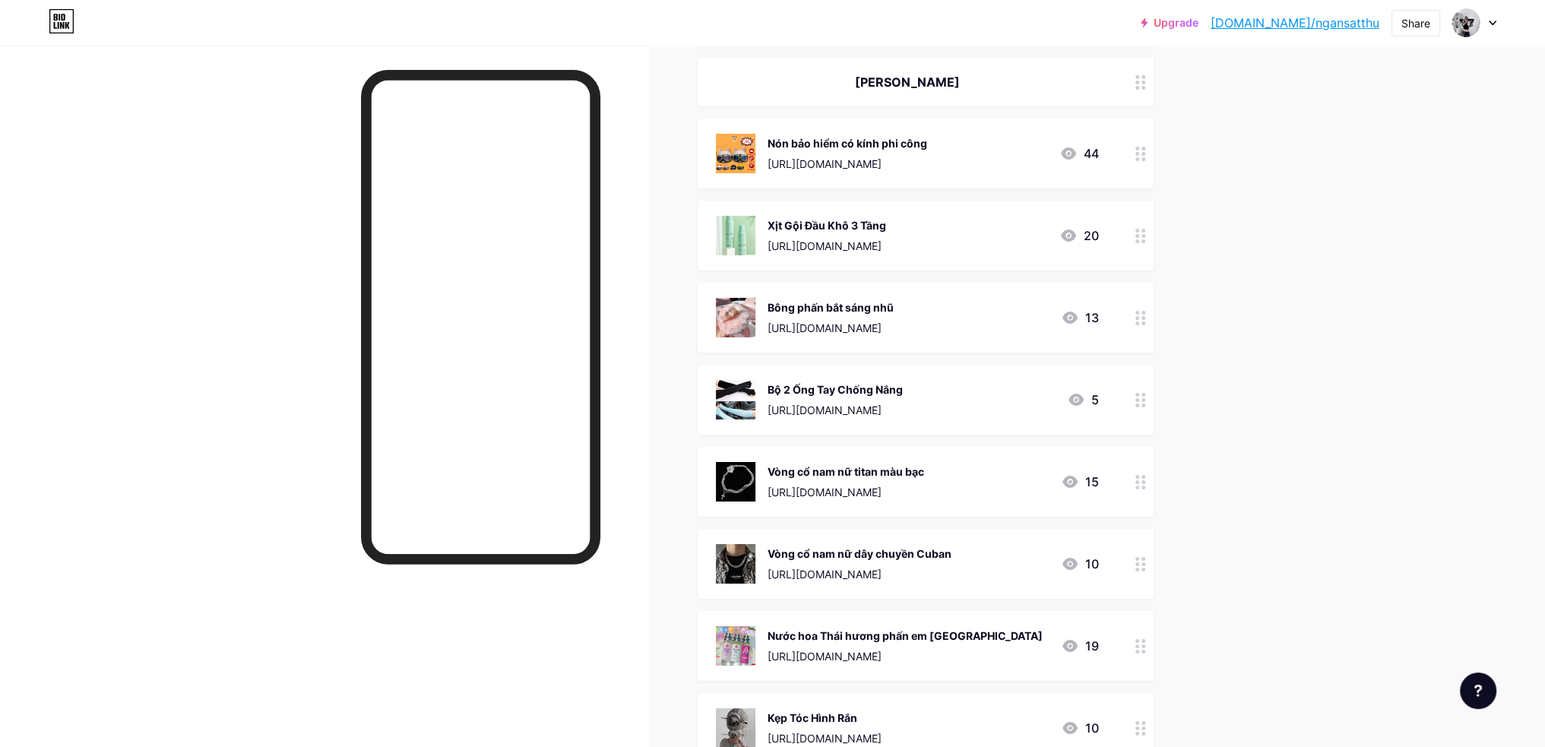
click at [1143, 483] on icon at bounding box center [1141, 482] width 11 height 14
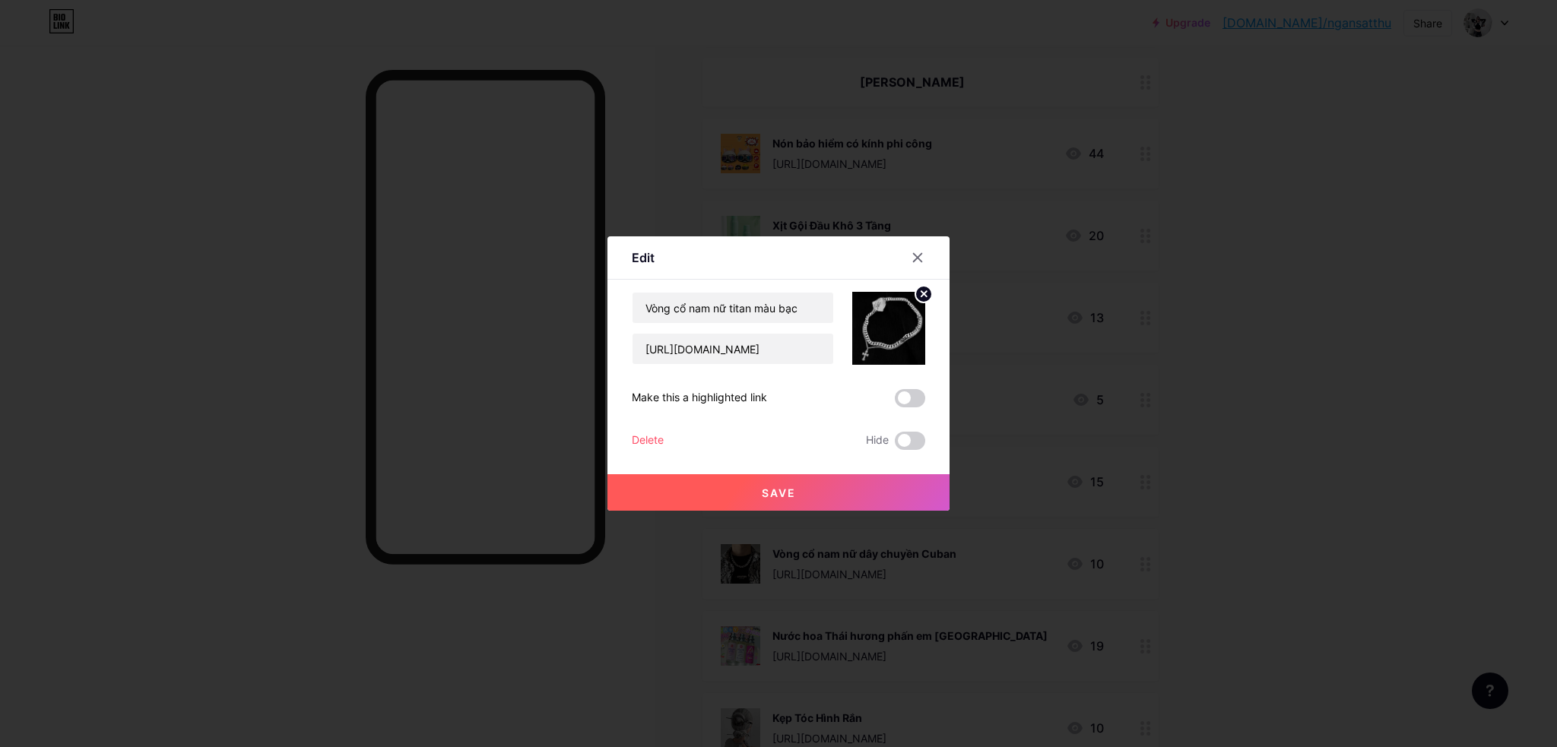
click at [925, 438] on div "Edit Content YouTube Play YouTube video without leaving your page. ADD Vimeo Pl…" at bounding box center [778, 373] width 342 height 274
click at [914, 443] on span at bounding box center [910, 441] width 30 height 18
click at [895, 445] on input "checkbox" at bounding box center [895, 445] width 0 height 0
click at [900, 483] on button "Save" at bounding box center [778, 492] width 342 height 36
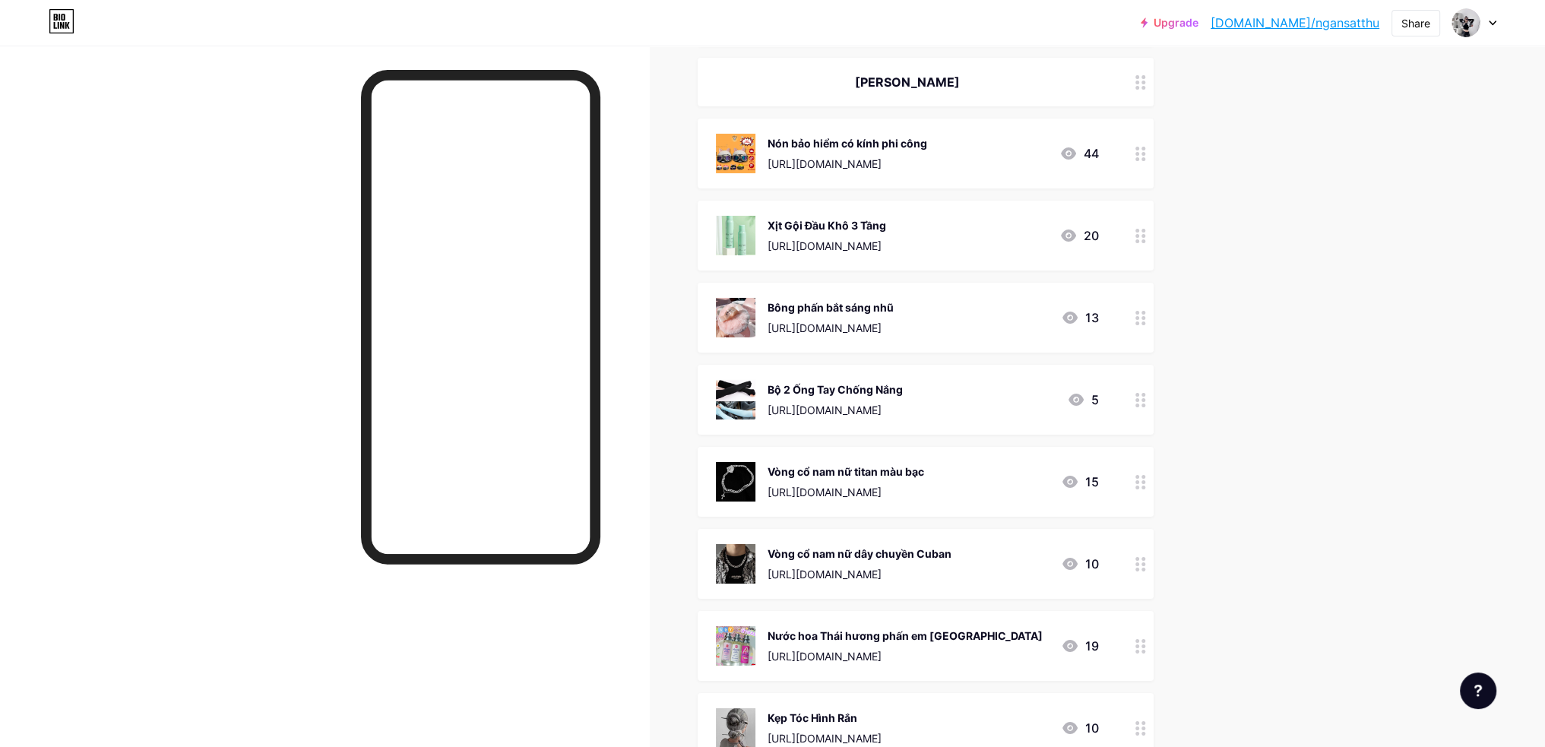
click at [1144, 566] on icon at bounding box center [1141, 564] width 11 height 14
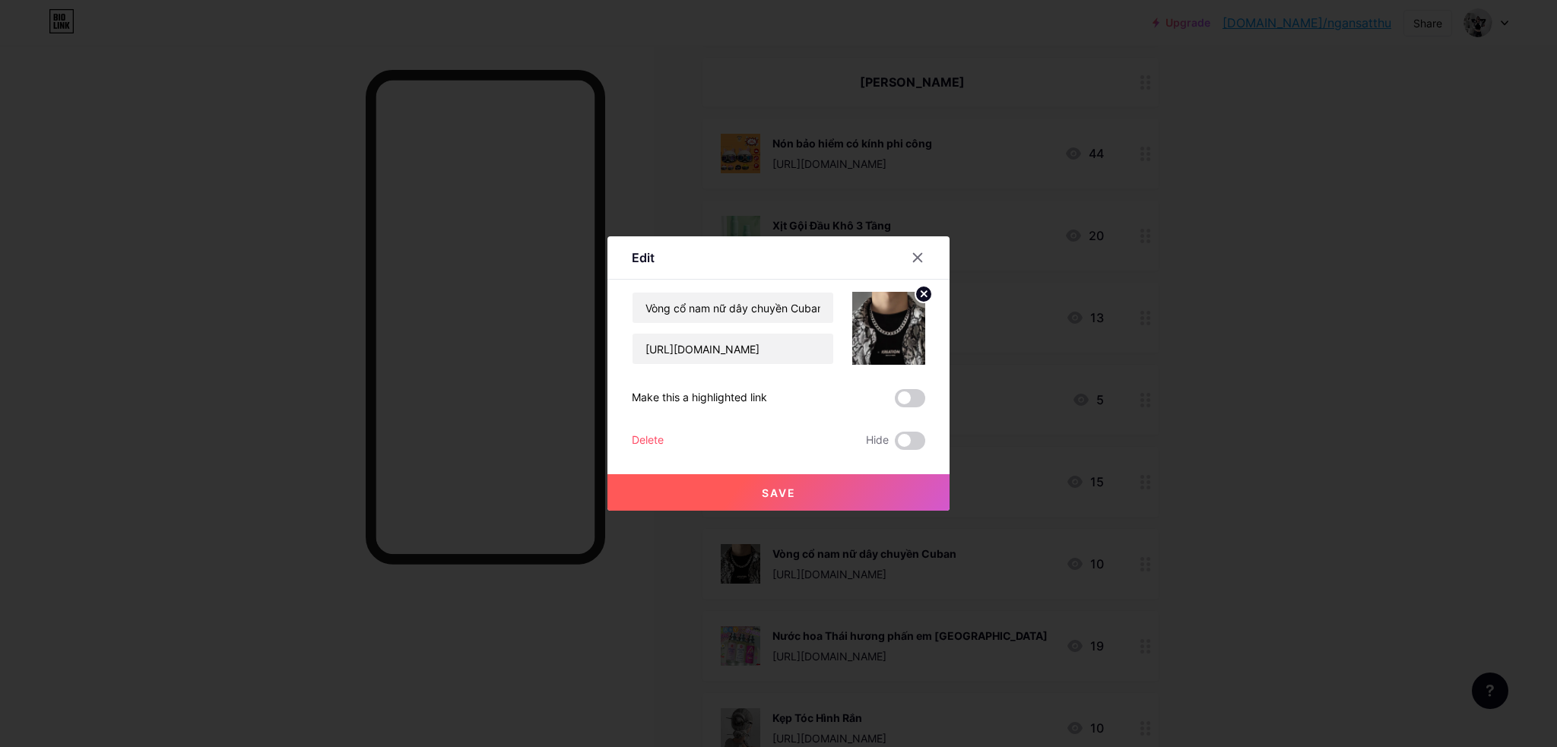
click at [917, 452] on div "Save" at bounding box center [778, 480] width 342 height 61
click at [909, 443] on span at bounding box center [910, 441] width 30 height 18
click at [895, 445] on input "checkbox" at bounding box center [895, 445] width 0 height 0
click at [894, 490] on button "Save" at bounding box center [778, 492] width 342 height 36
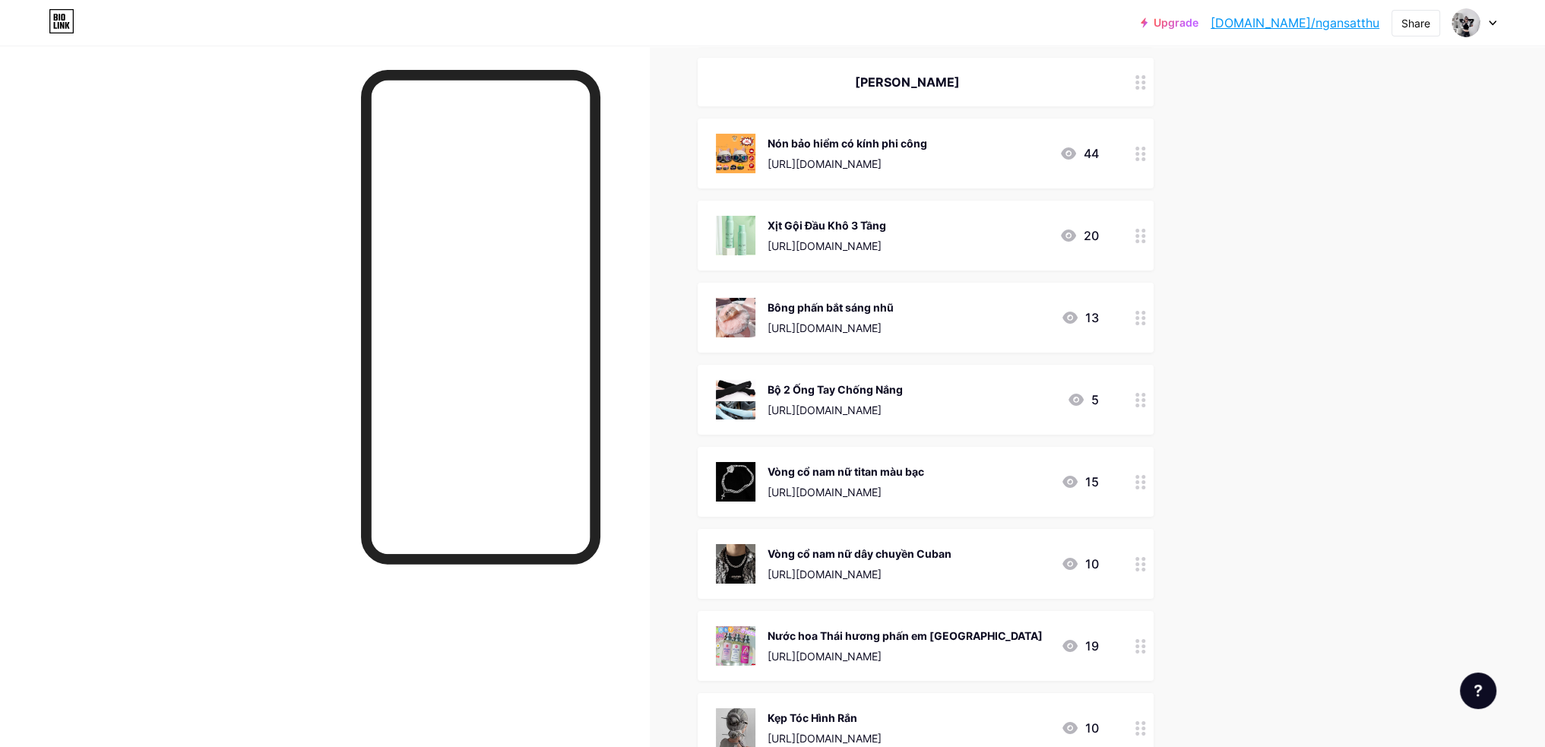
click at [1139, 645] on circle at bounding box center [1138, 647] width 4 height 4
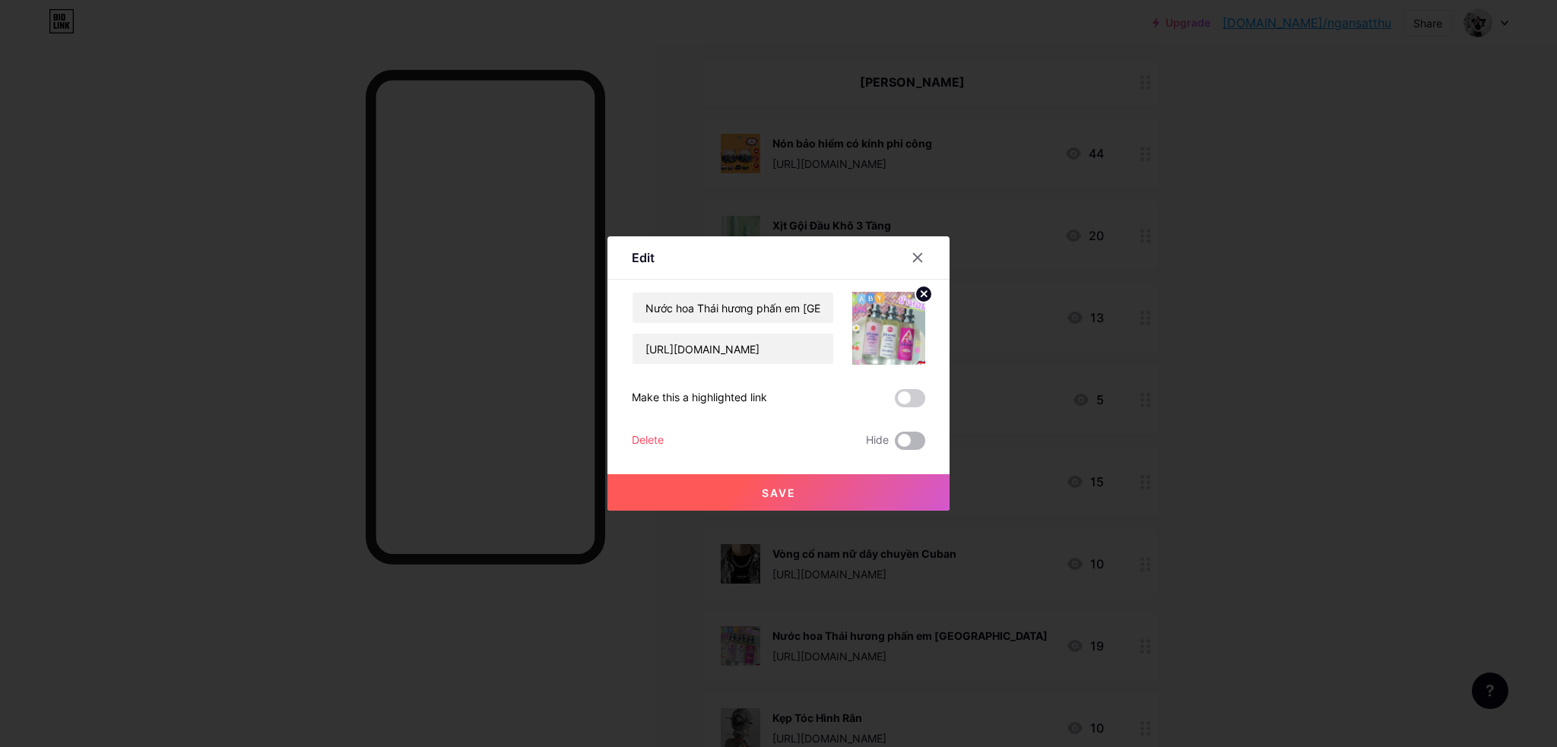
click at [918, 441] on span at bounding box center [910, 441] width 30 height 18
click at [895, 445] on input "checkbox" at bounding box center [895, 445] width 0 height 0
click at [903, 476] on button "Save" at bounding box center [778, 492] width 342 height 36
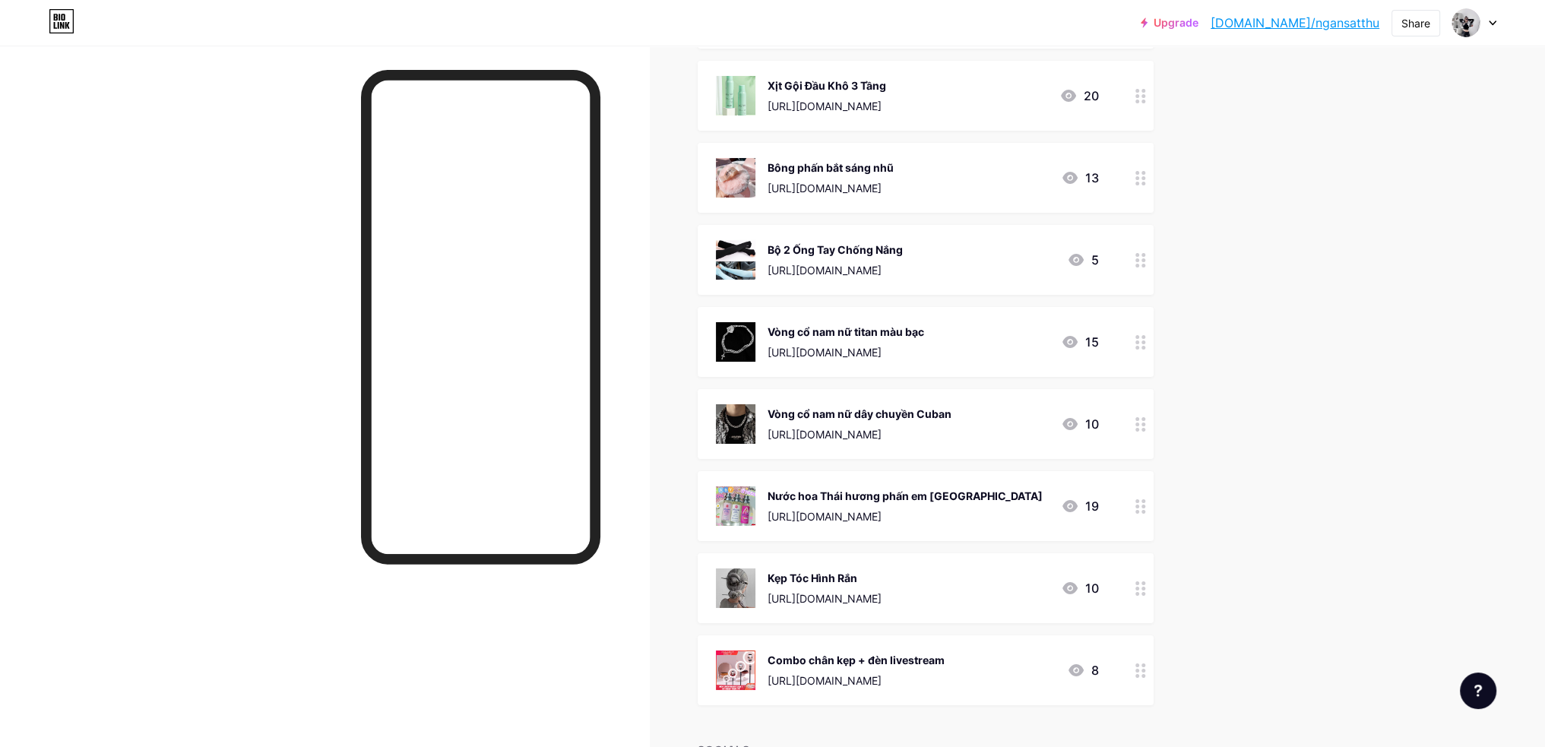
scroll to position [7359, 0]
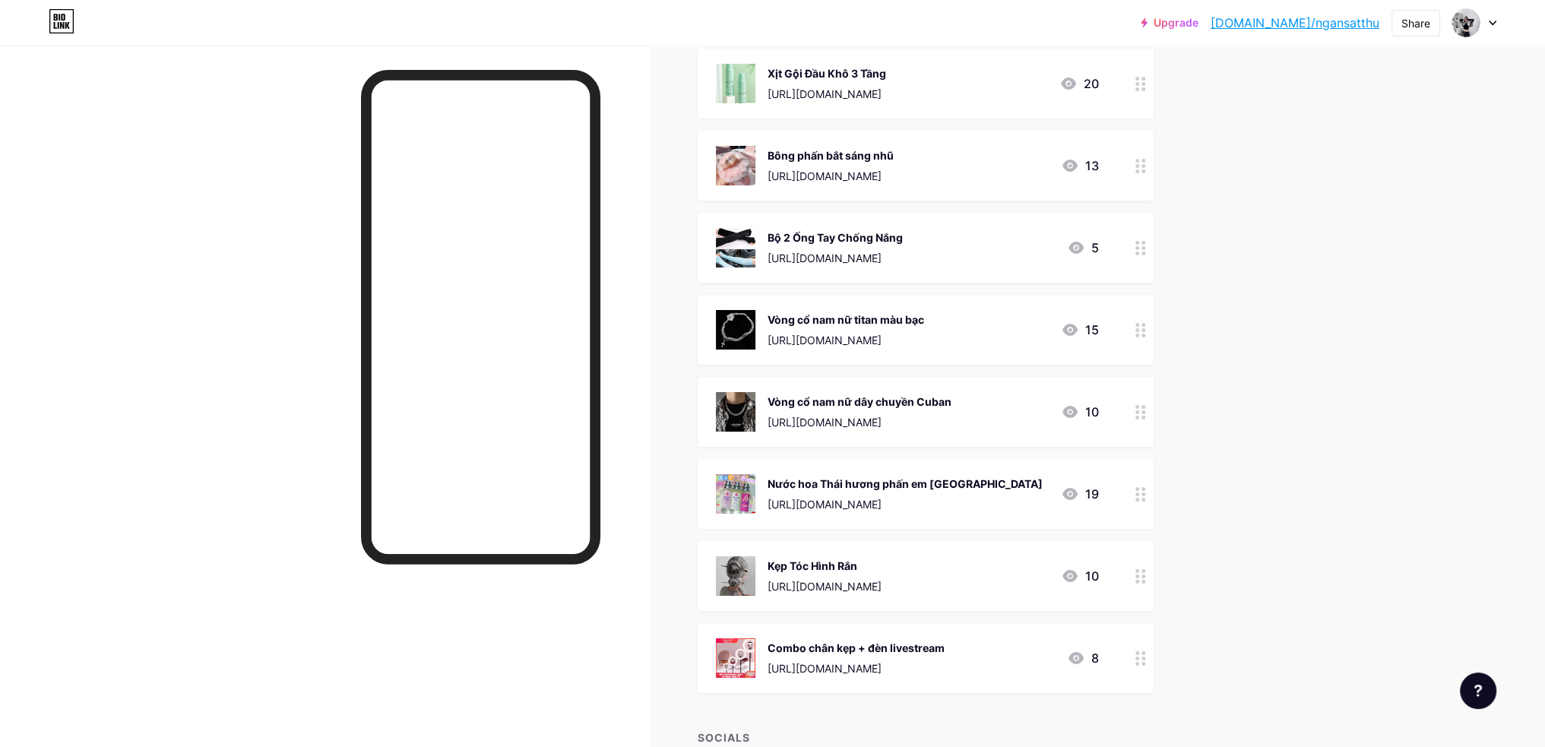
click at [1139, 571] on circle at bounding box center [1138, 571] width 4 height 4
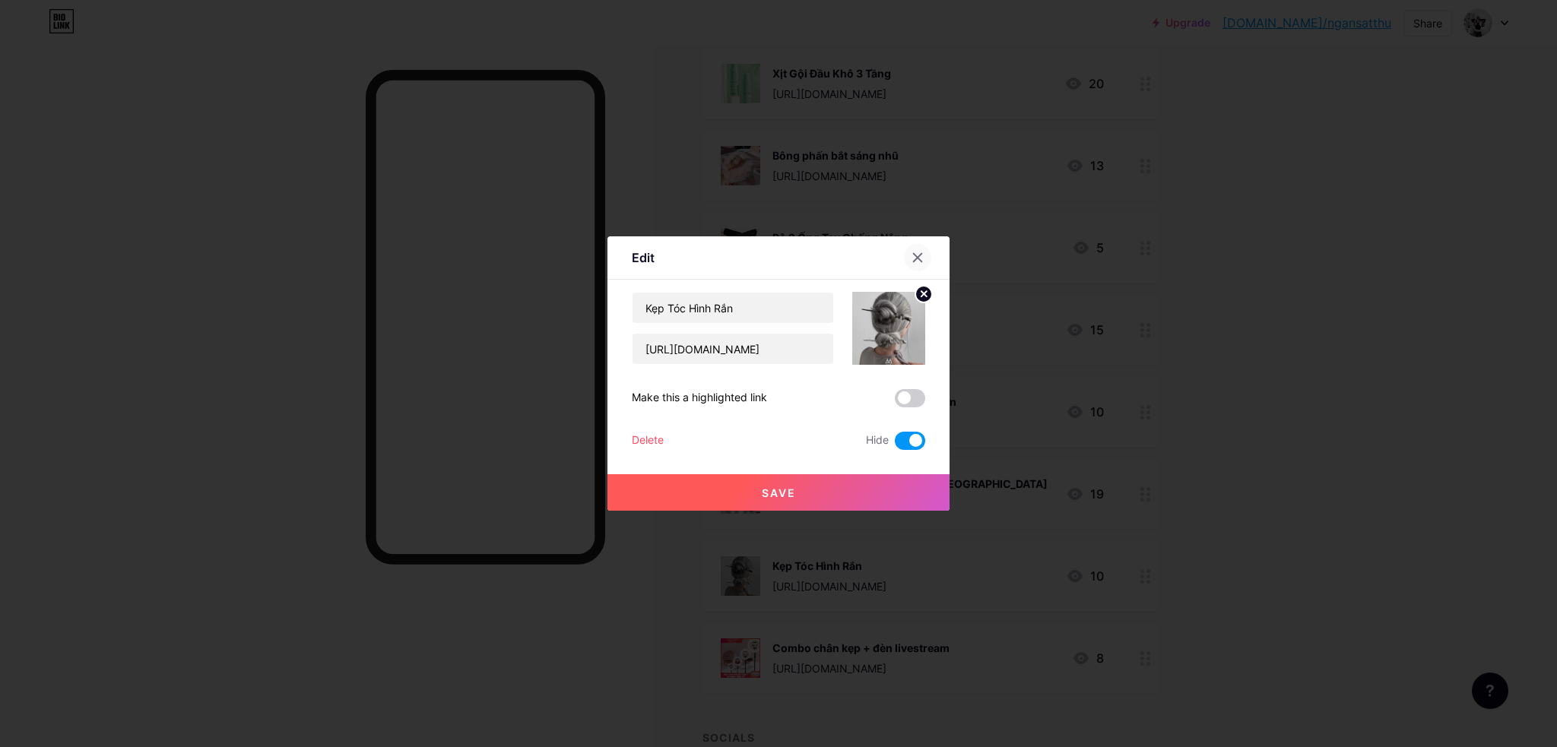
click at [919, 256] on icon at bounding box center [918, 258] width 8 height 8
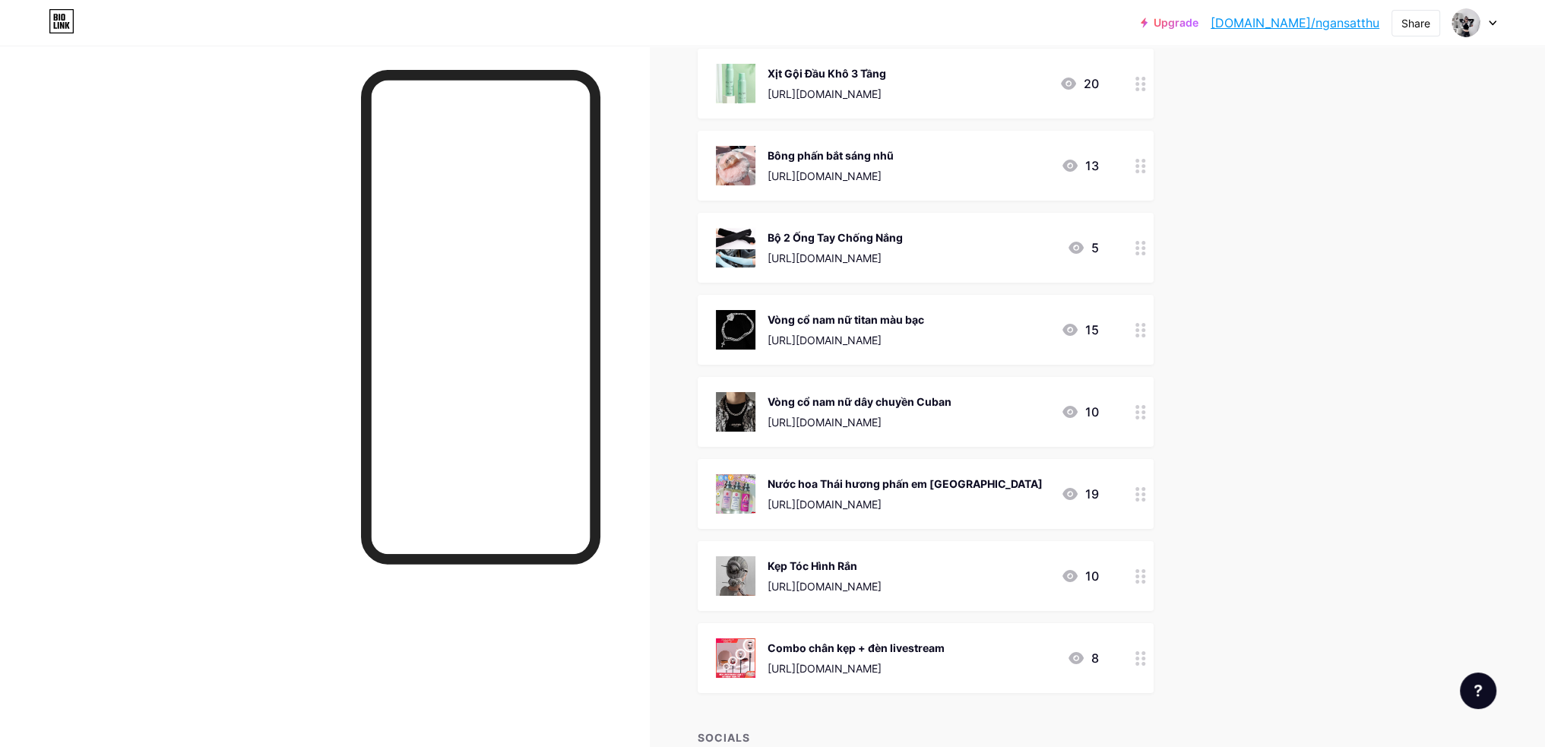
click at [1139, 664] on div at bounding box center [1141, 658] width 26 height 70
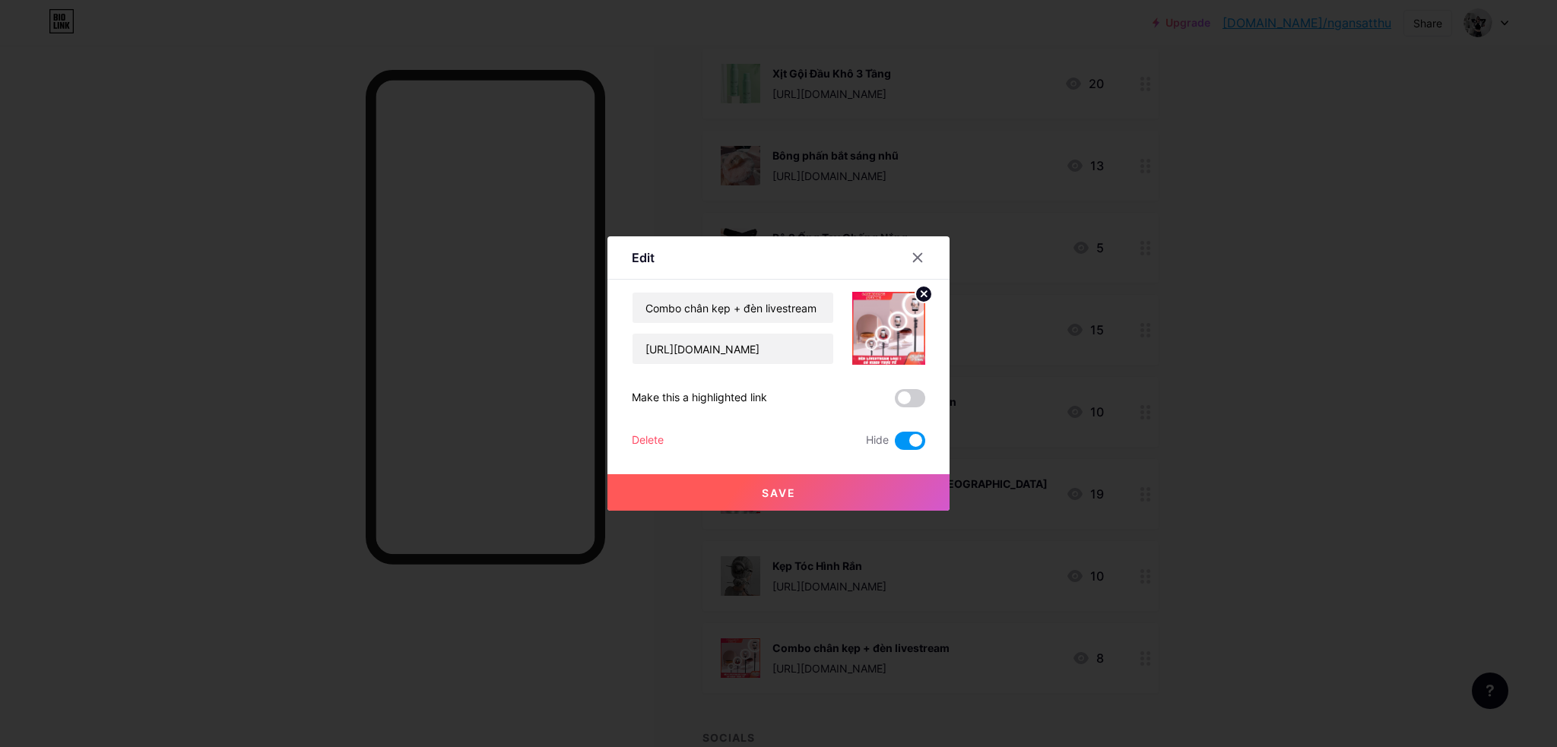
click at [1228, 587] on div at bounding box center [778, 373] width 1557 height 747
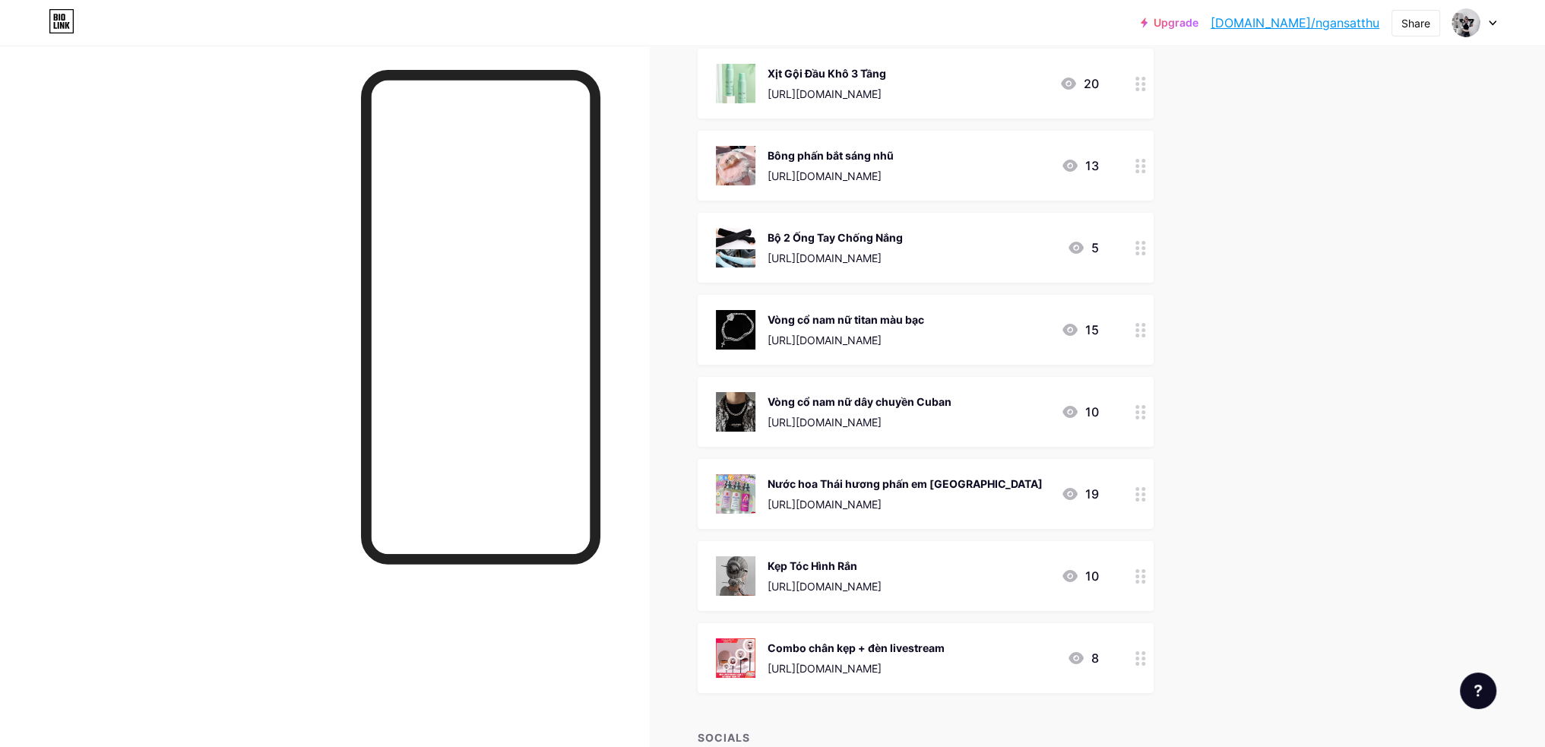
click at [1135, 259] on div at bounding box center [1141, 248] width 26 height 70
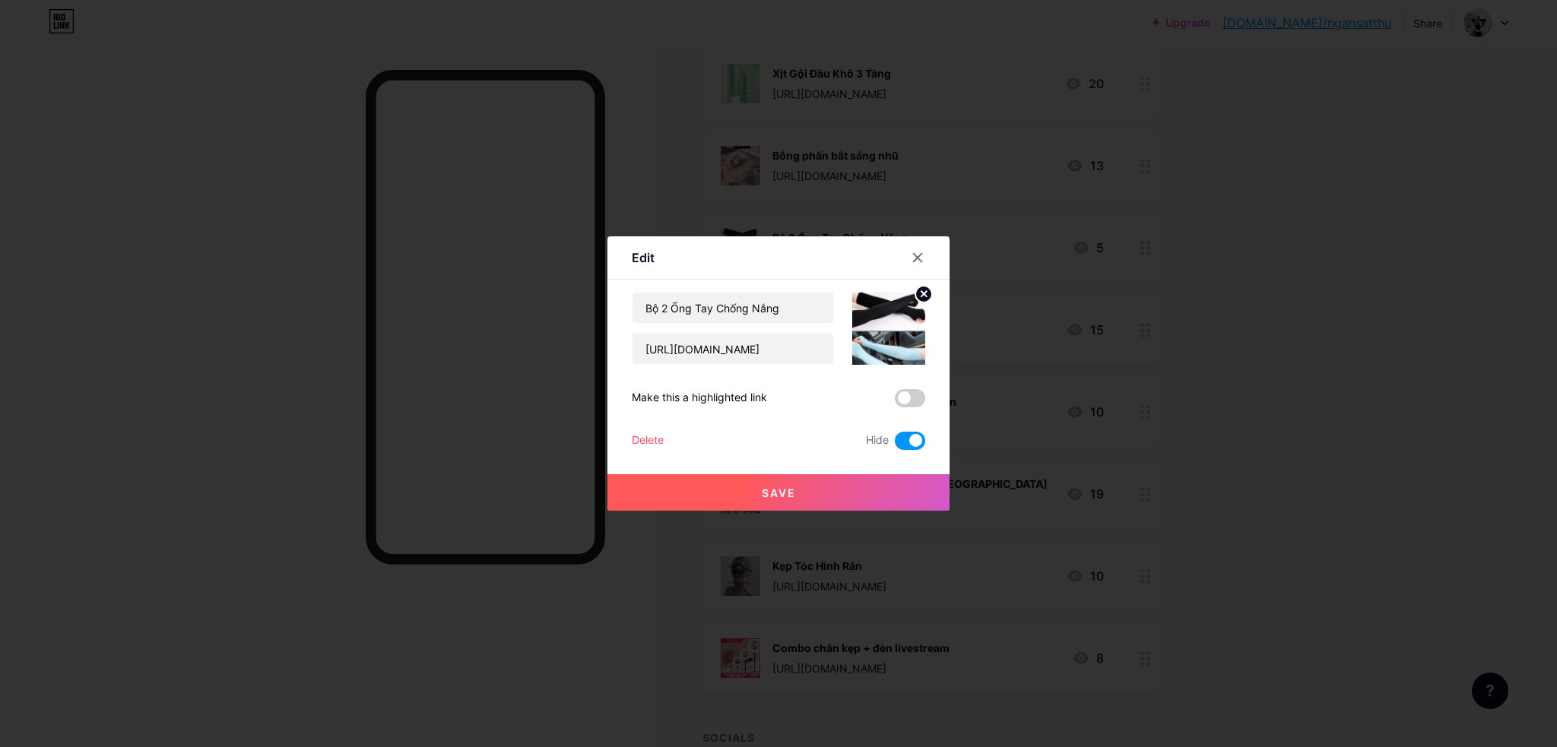
click at [920, 261] on icon at bounding box center [918, 258] width 8 height 8
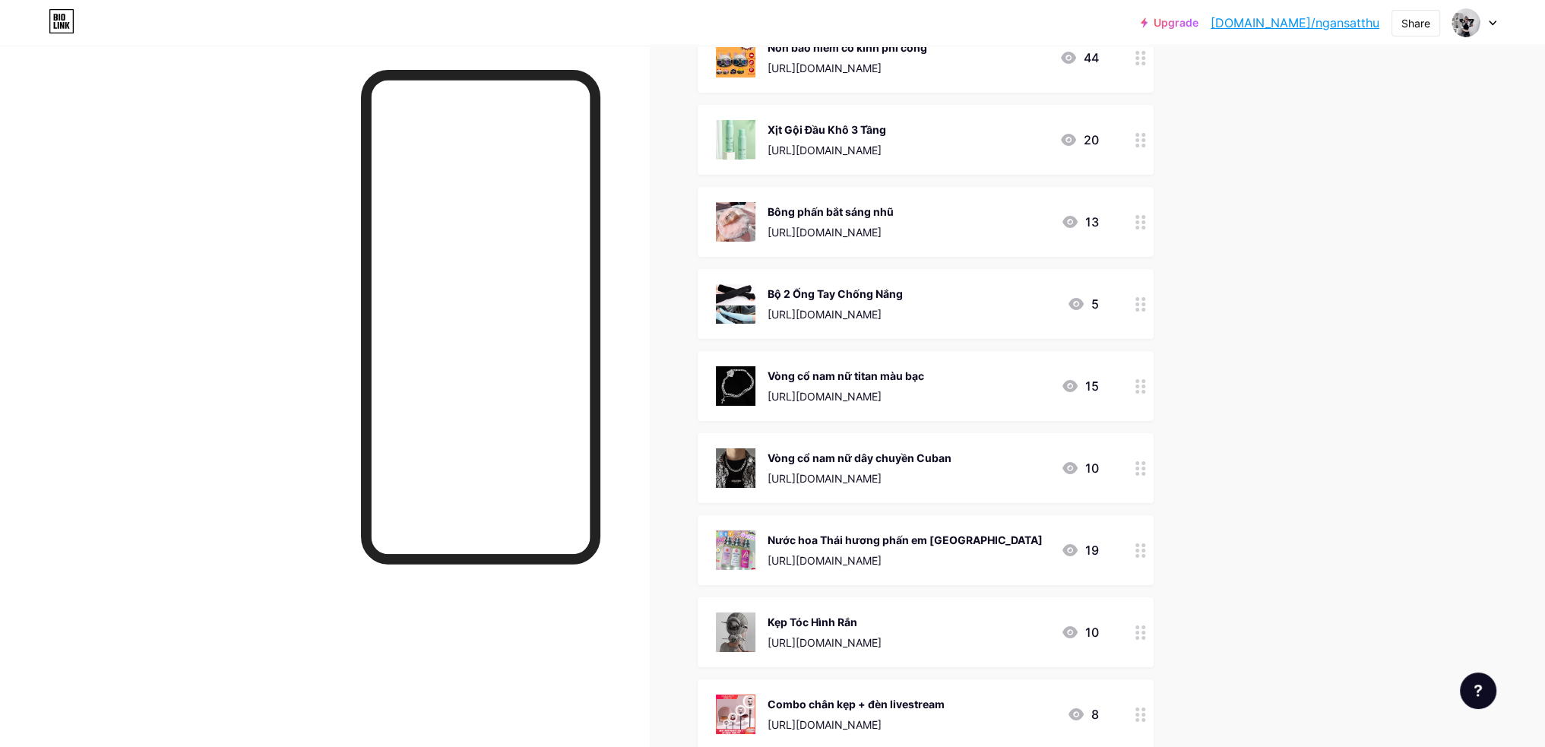
scroll to position [7131, 0]
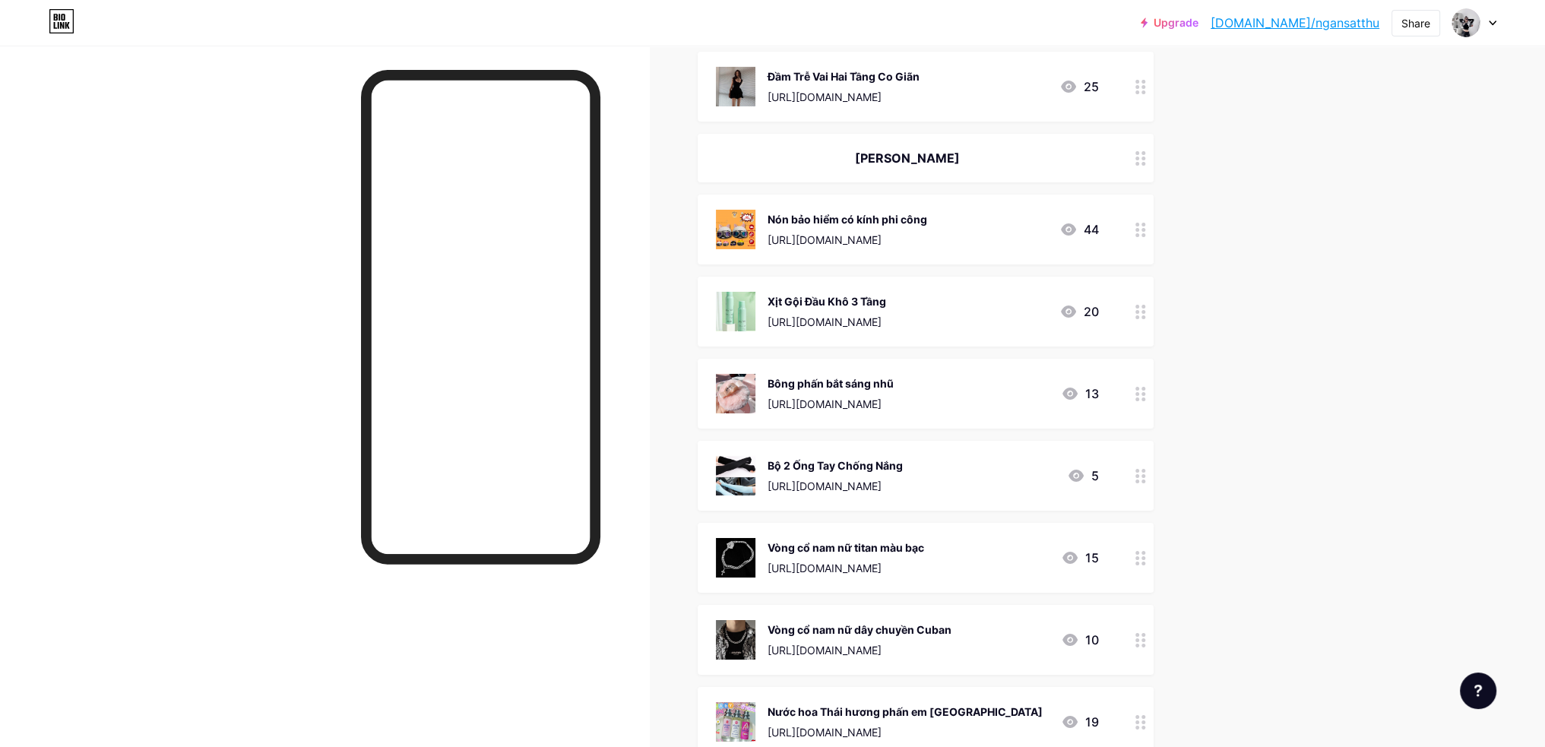
click at [1149, 254] on div at bounding box center [1141, 230] width 26 height 70
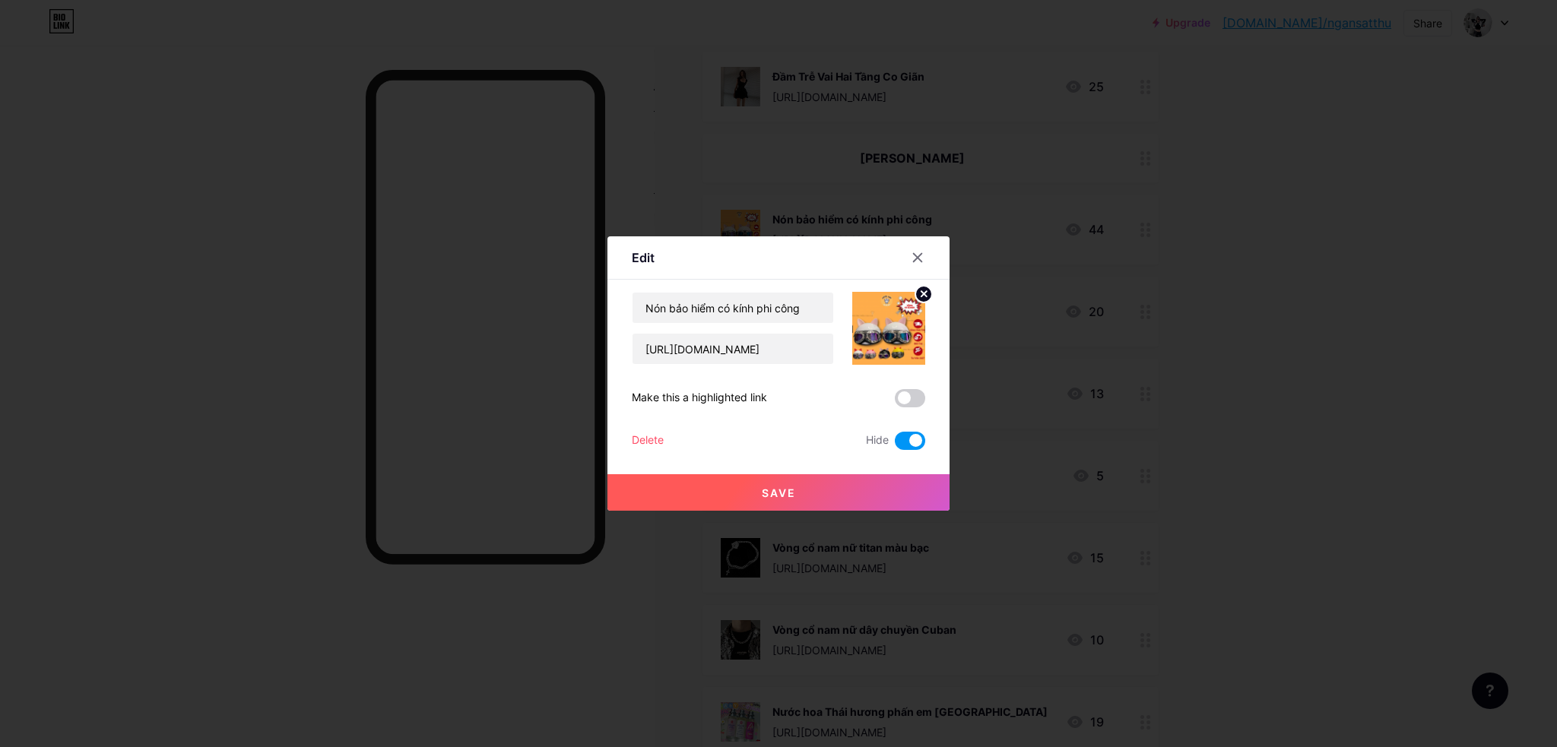
click at [1146, 235] on div at bounding box center [778, 373] width 1557 height 747
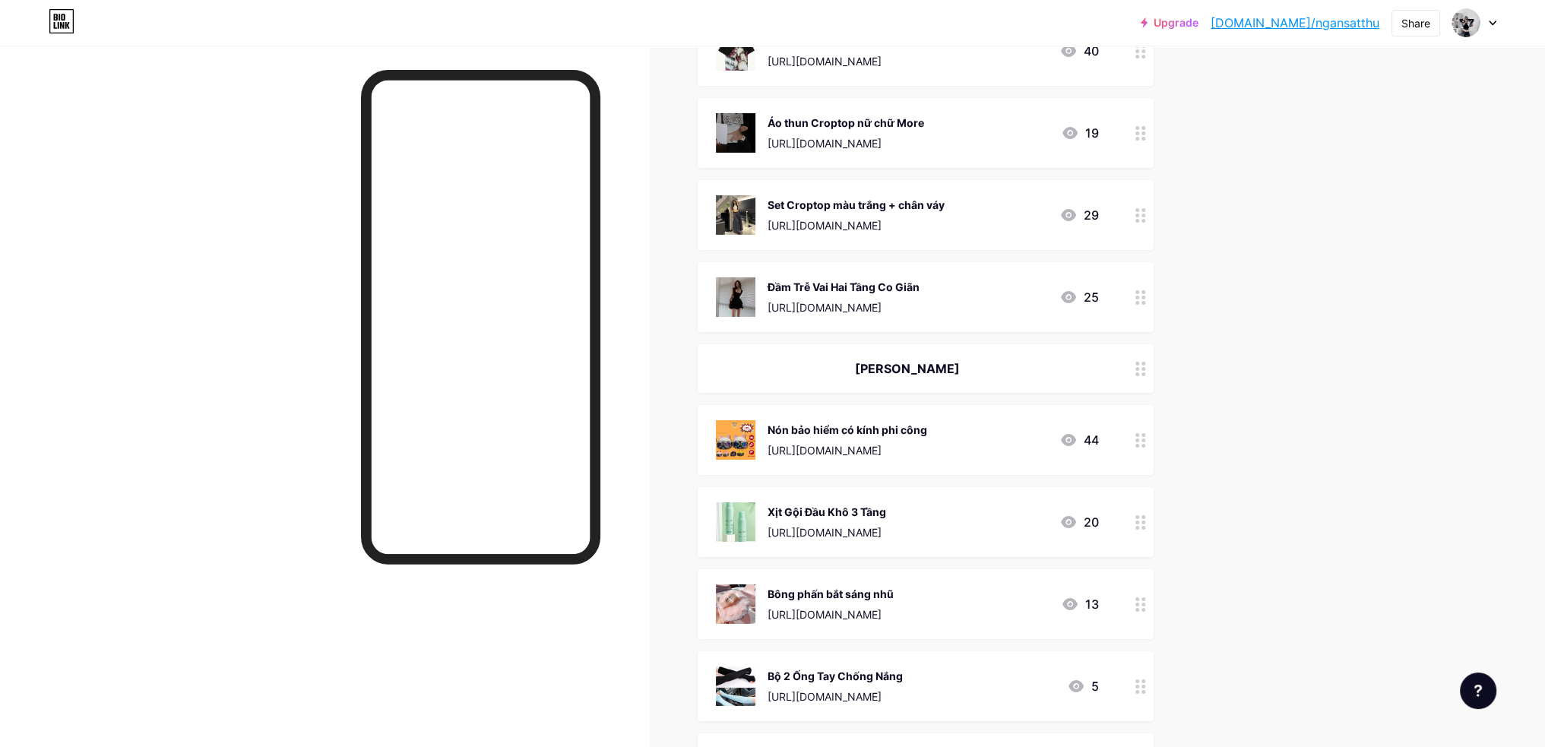
scroll to position [6903, 0]
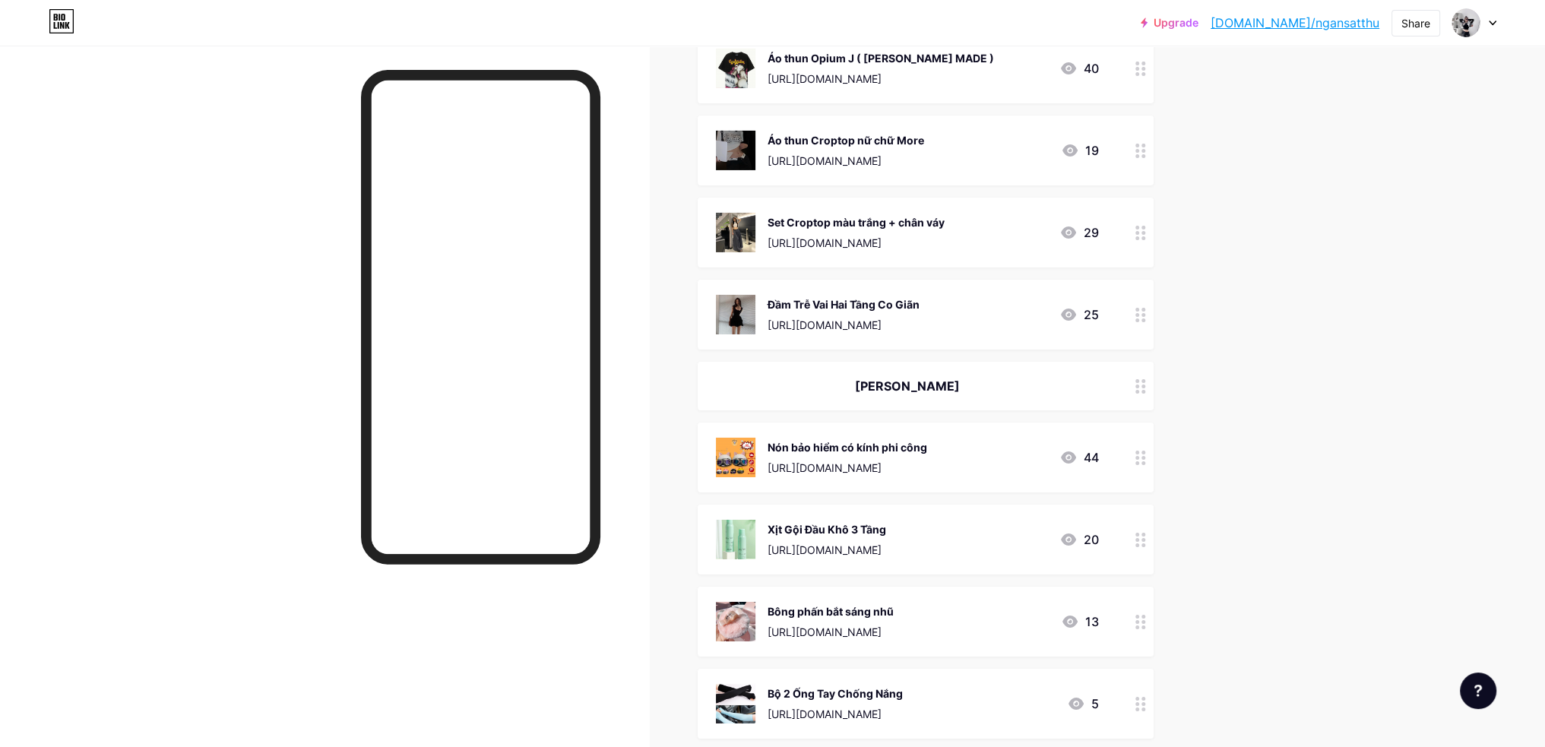
click at [1141, 326] on div at bounding box center [1141, 315] width 26 height 70
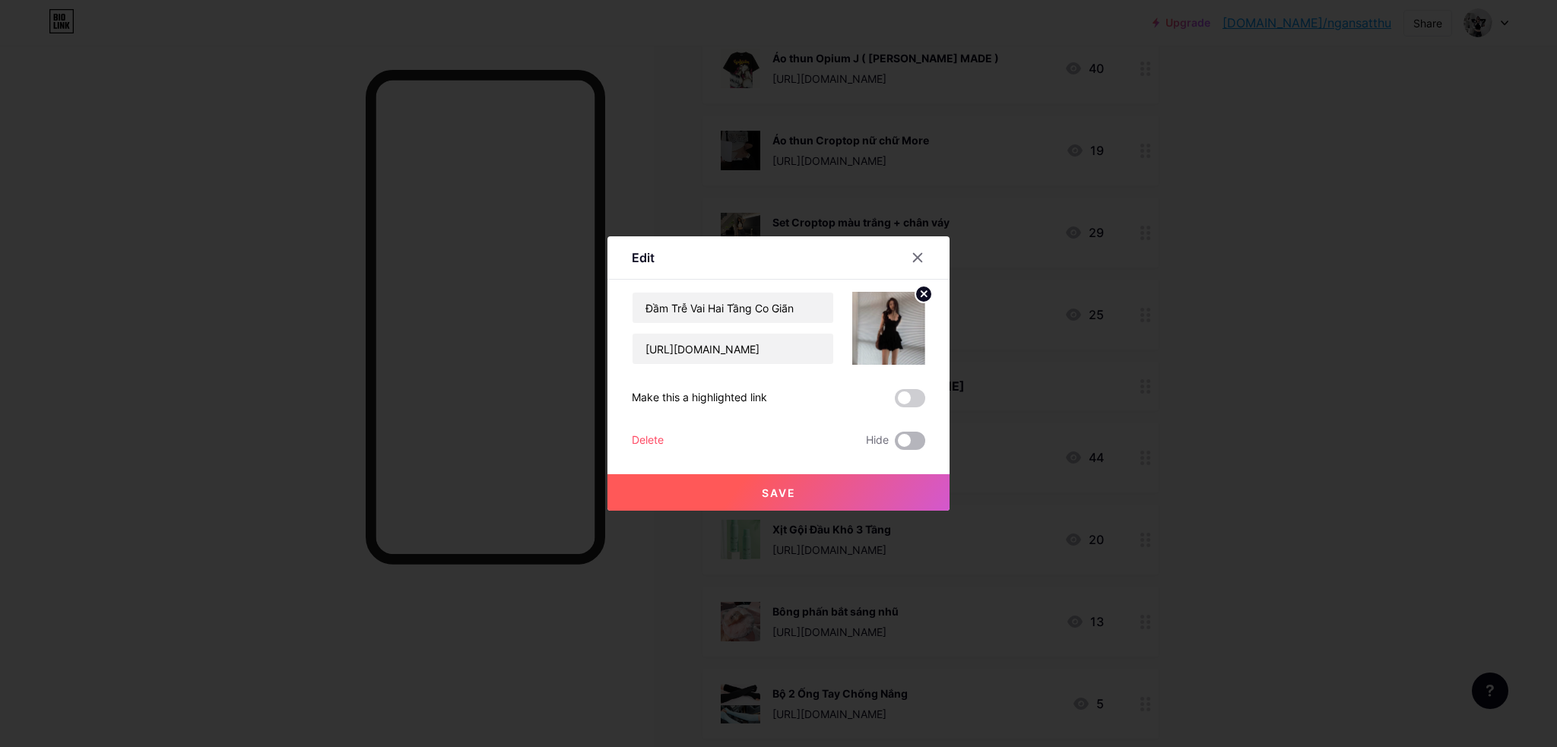
click at [916, 444] on span at bounding box center [910, 441] width 30 height 18
click at [895, 445] on input "checkbox" at bounding box center [895, 445] width 0 height 0
click at [904, 475] on button "Save" at bounding box center [778, 492] width 342 height 36
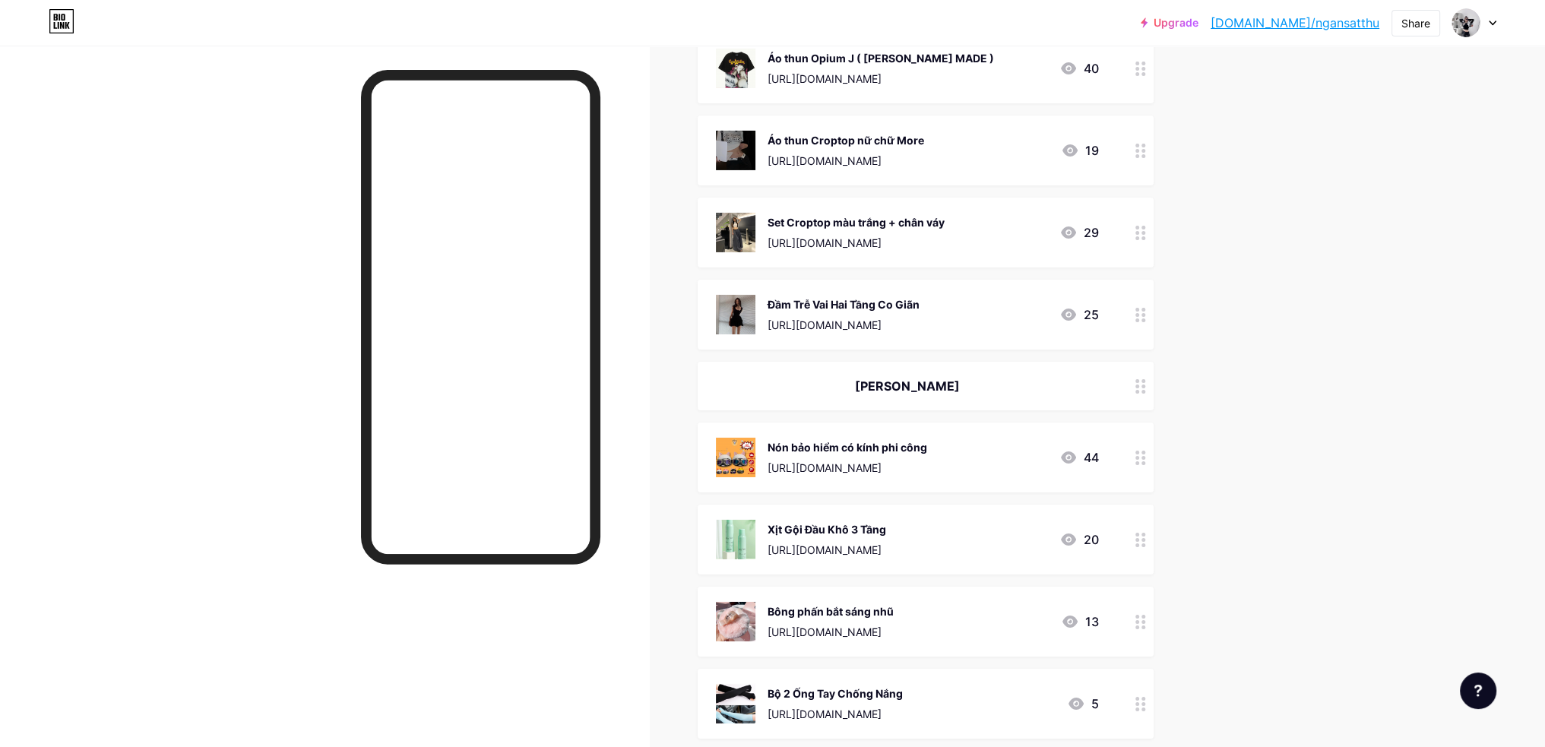
click at [1154, 236] on div at bounding box center [1141, 233] width 26 height 70
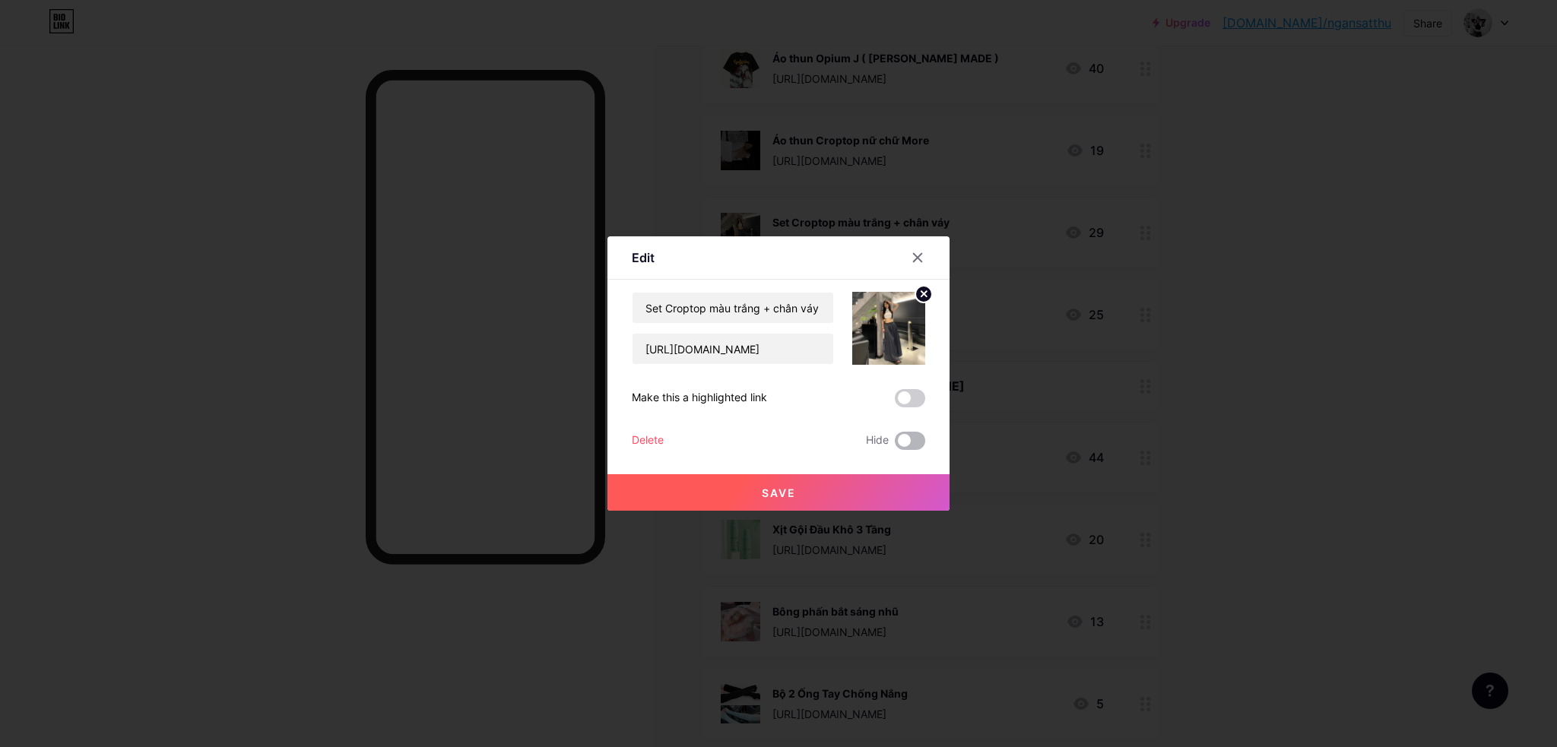
click at [912, 446] on span at bounding box center [910, 441] width 30 height 18
click at [895, 445] on input "checkbox" at bounding box center [895, 445] width 0 height 0
click at [911, 502] on button "Save" at bounding box center [778, 492] width 342 height 36
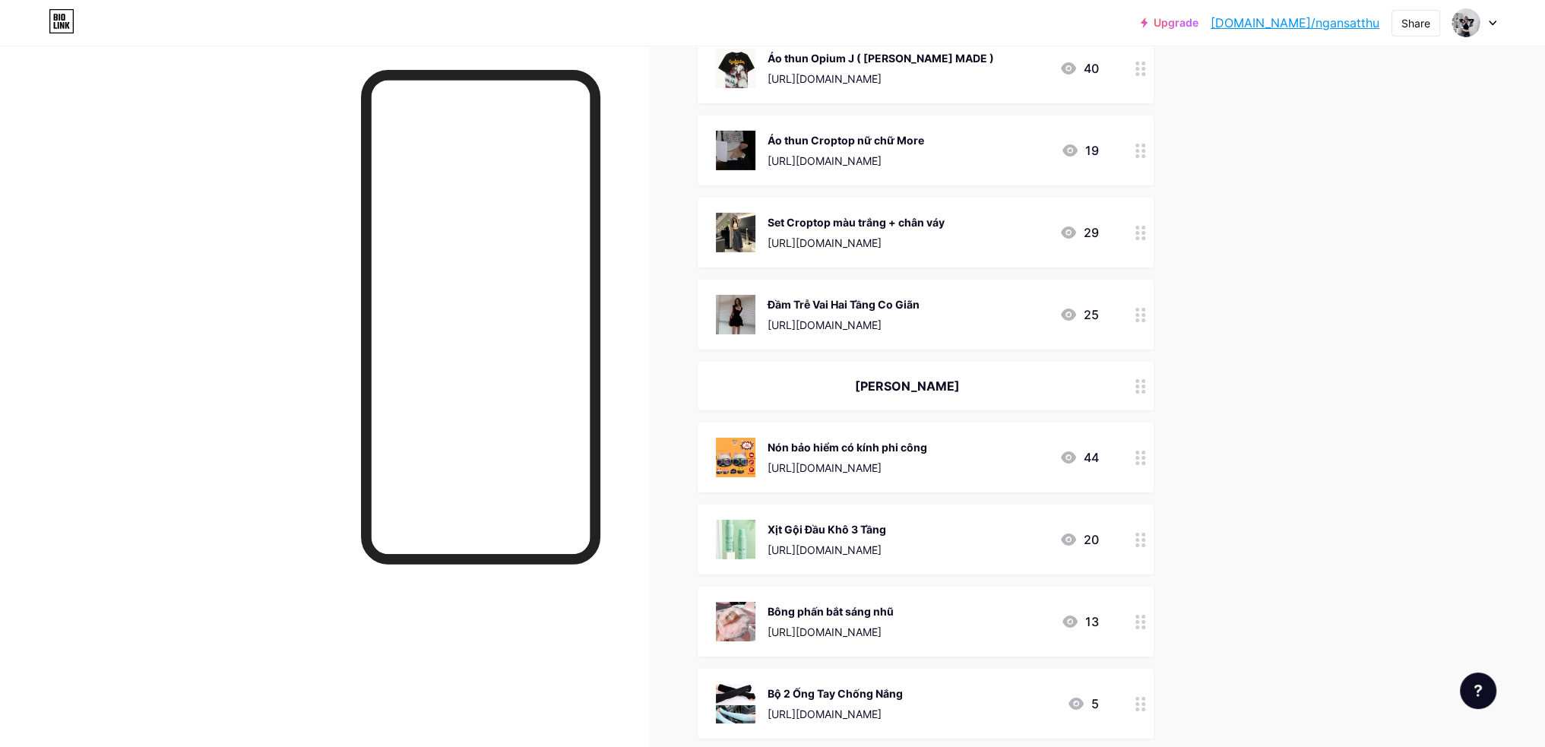
click at [1145, 155] on circle at bounding box center [1144, 156] width 4 height 4
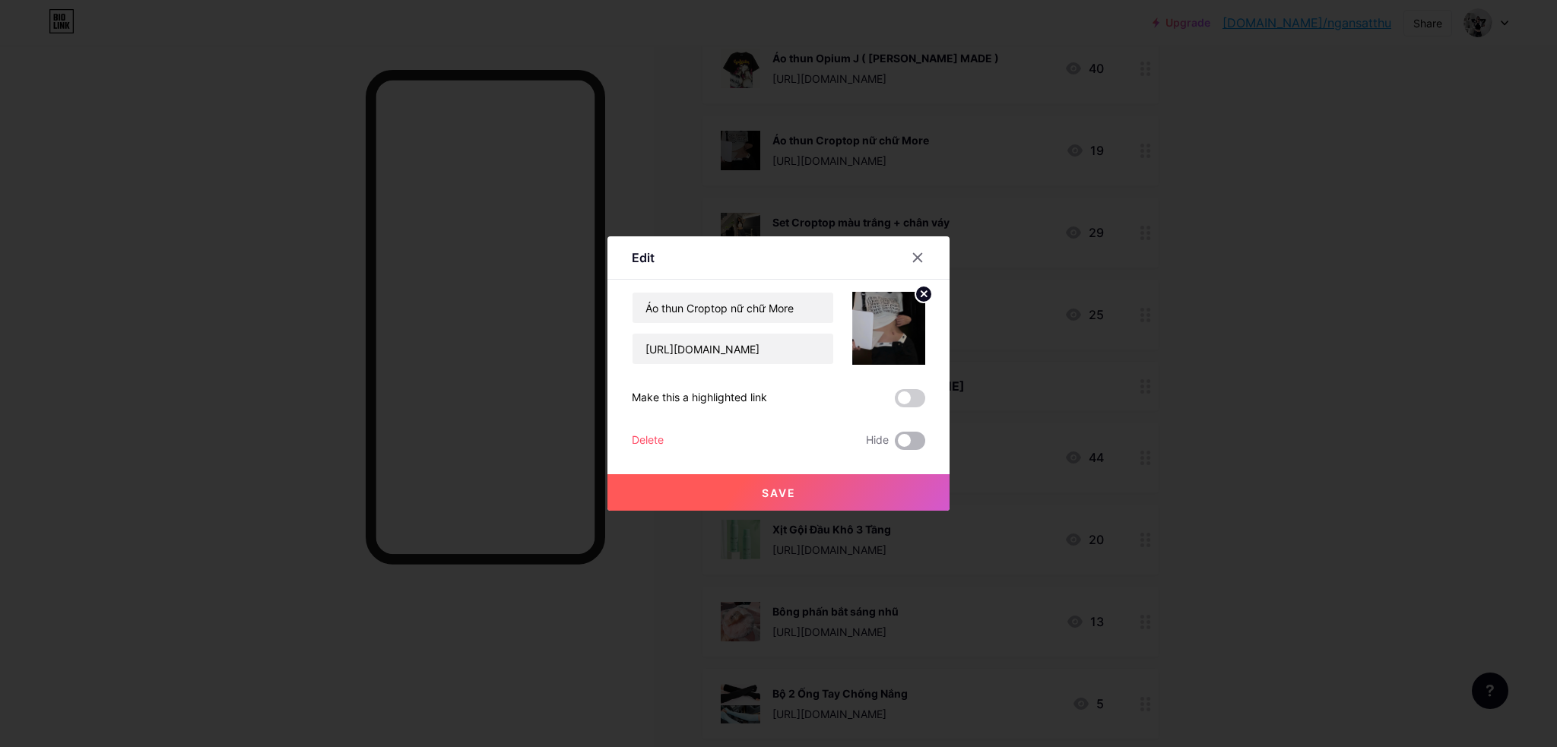
click at [908, 448] on span at bounding box center [910, 441] width 30 height 18
click at [895, 445] on input "checkbox" at bounding box center [895, 445] width 0 height 0
click at [903, 477] on button "Save" at bounding box center [778, 492] width 342 height 36
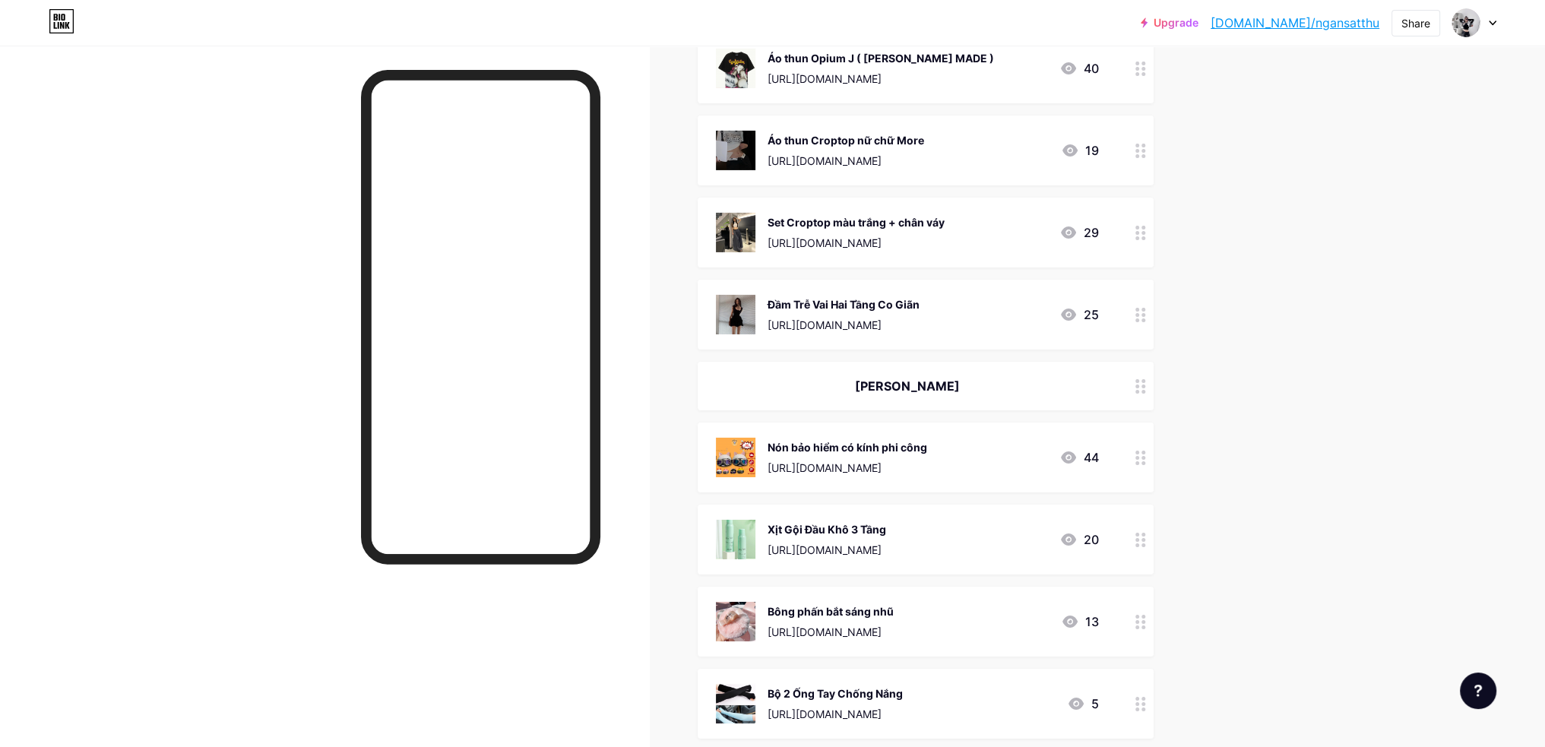
click at [1137, 67] on div at bounding box center [1141, 68] width 26 height 70
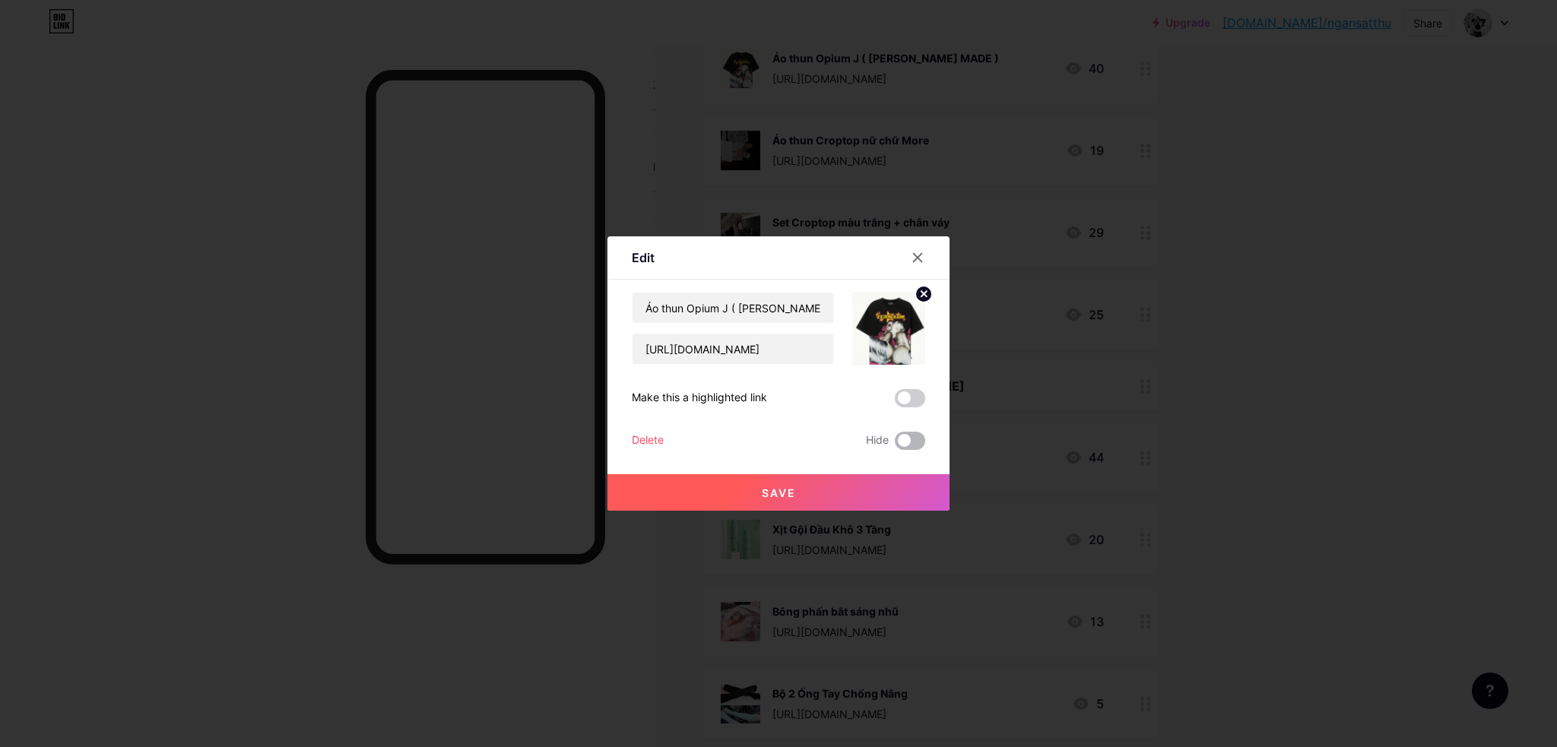
click at [902, 443] on span at bounding box center [910, 441] width 30 height 18
click at [895, 445] on input "checkbox" at bounding box center [895, 445] width 0 height 0
click at [903, 485] on button "Save" at bounding box center [778, 492] width 342 height 36
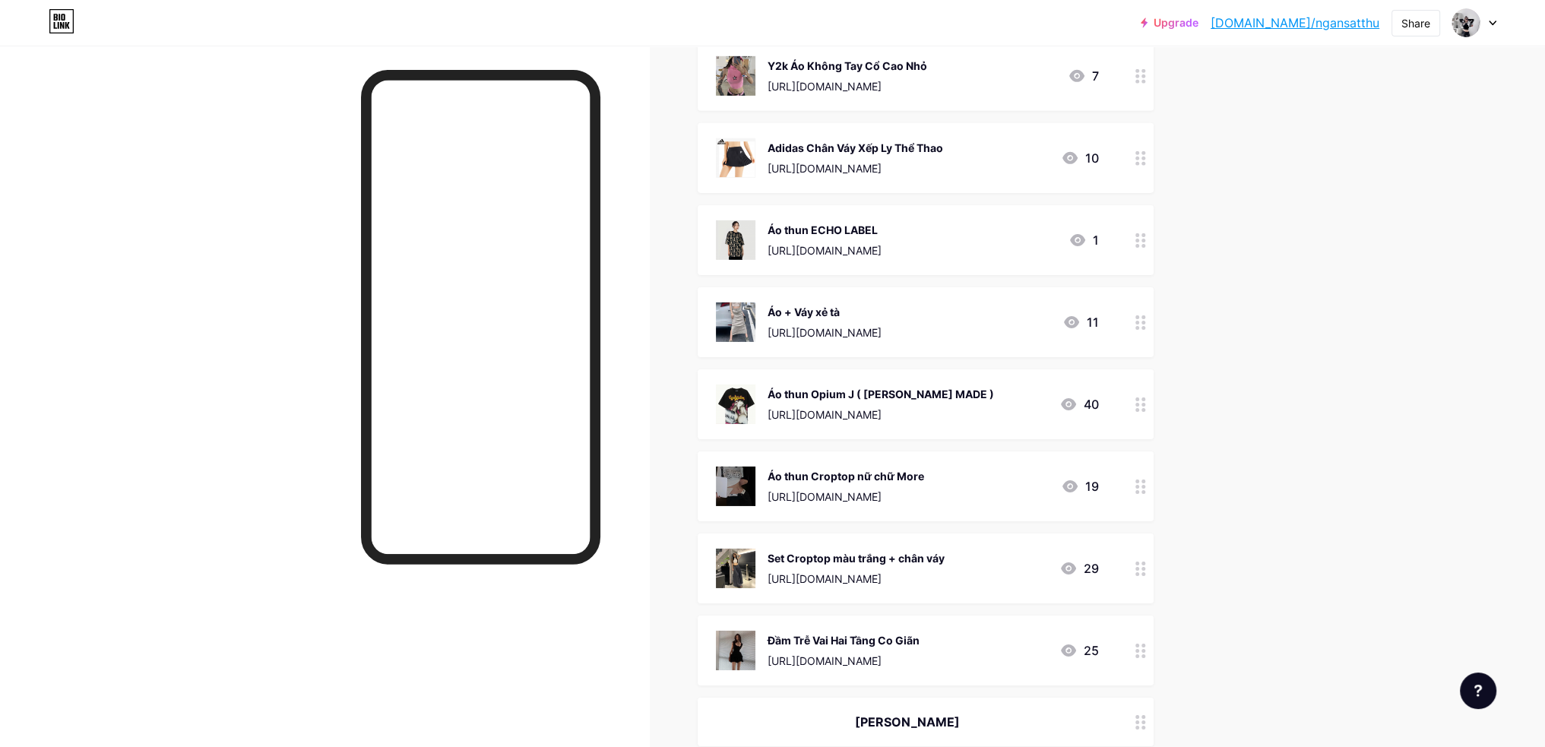
scroll to position [6523, 0]
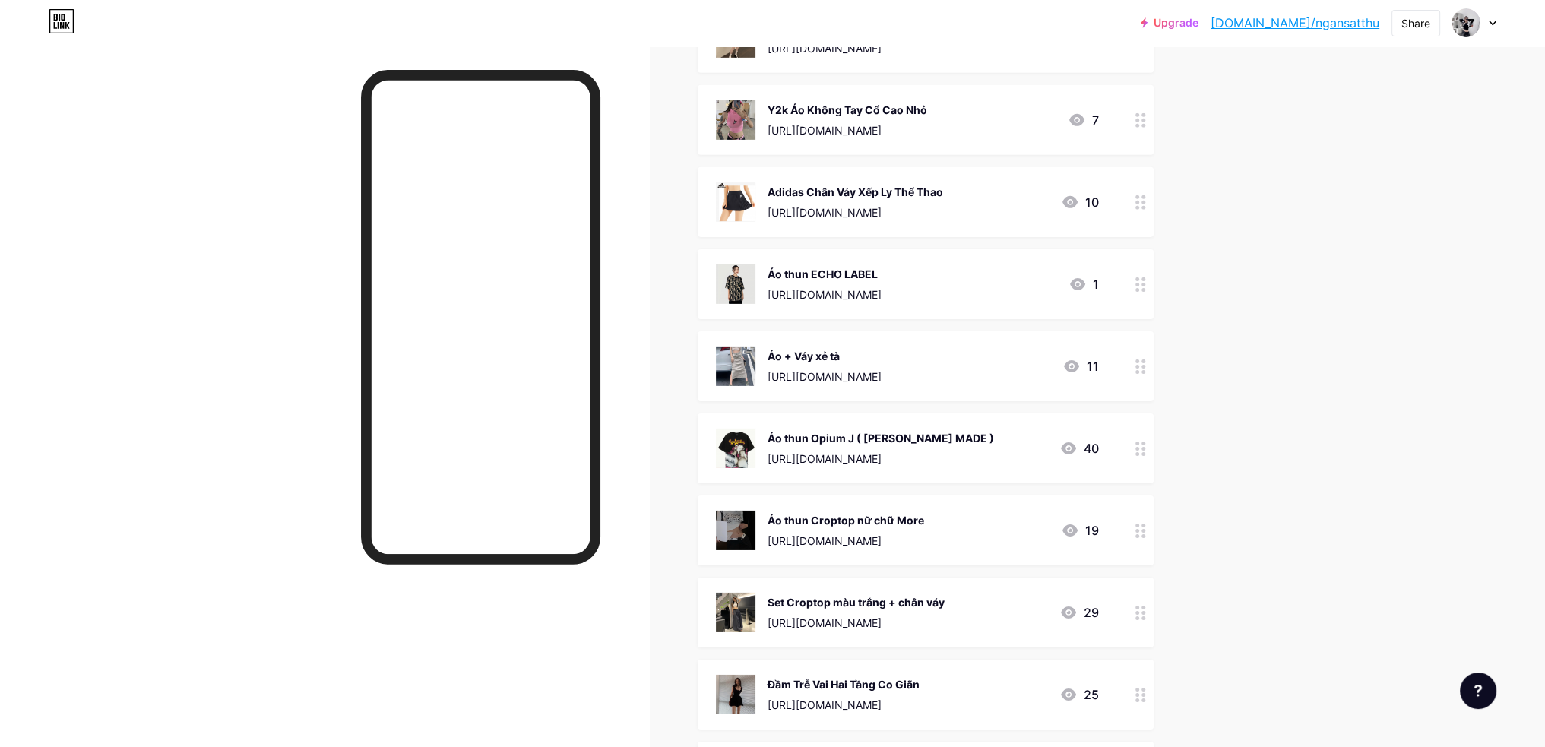
click at [1151, 364] on div at bounding box center [1141, 366] width 26 height 70
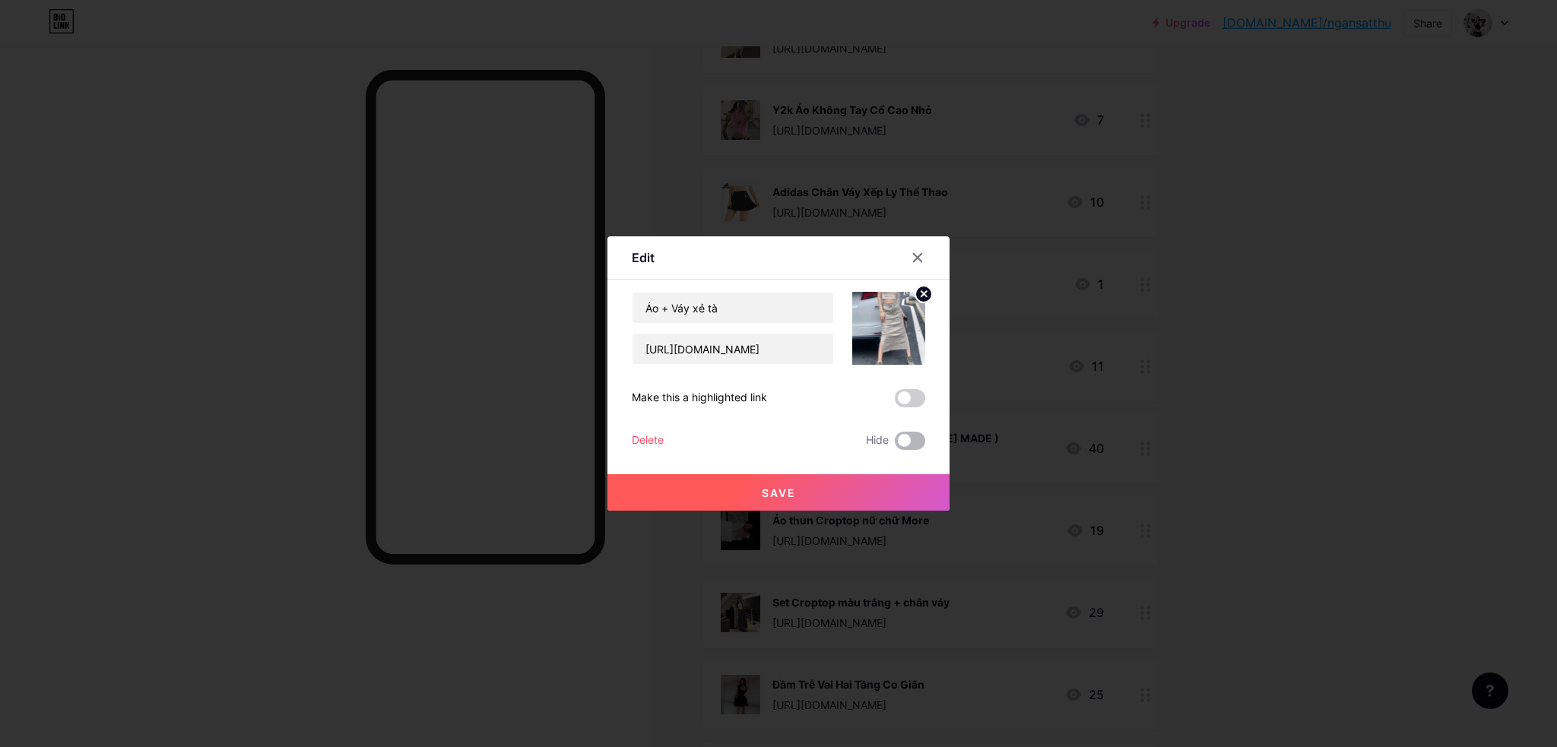
click at [924, 436] on span at bounding box center [910, 441] width 30 height 18
click at [895, 445] on input "checkbox" at bounding box center [895, 445] width 0 height 0
click at [912, 483] on button "Save" at bounding box center [778, 492] width 342 height 36
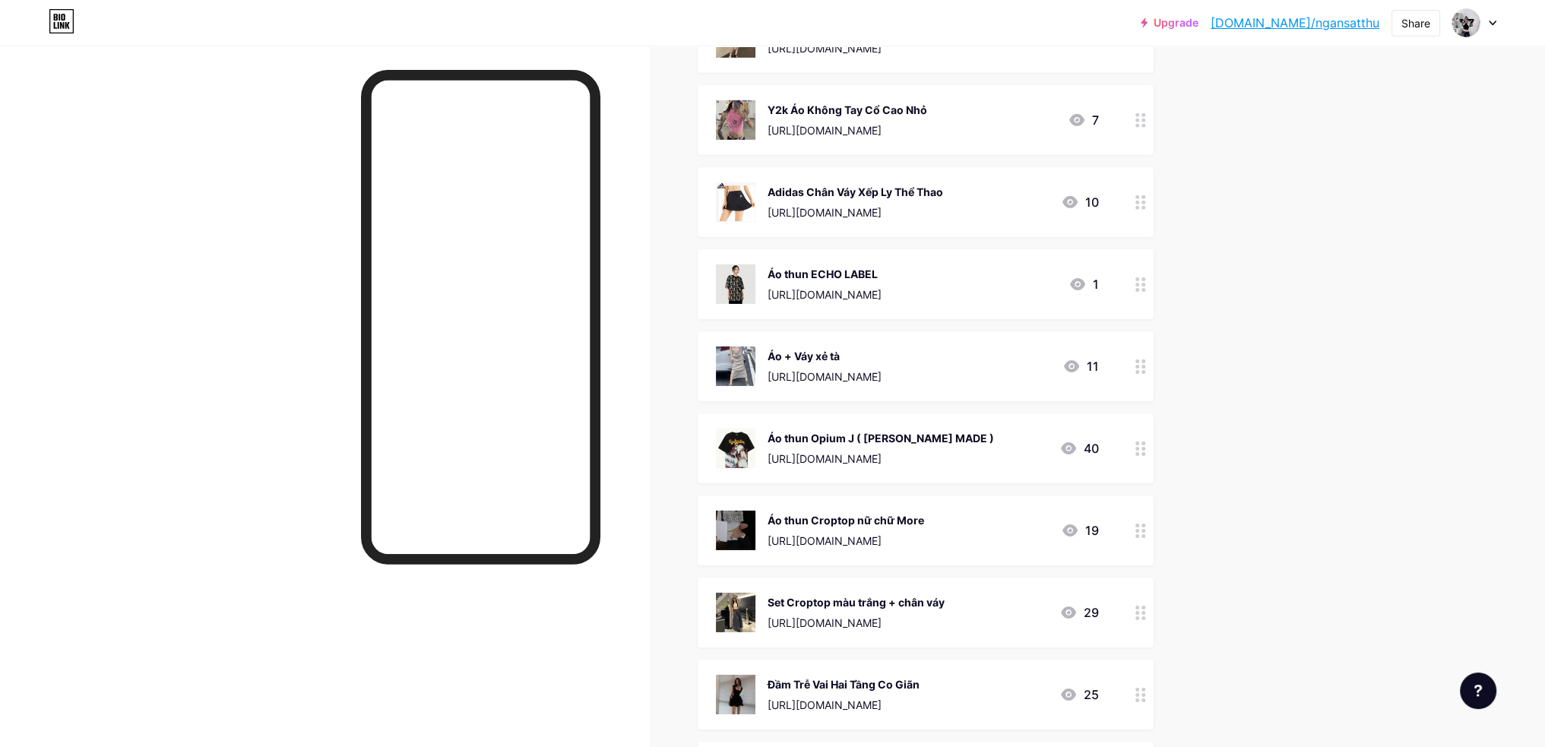
click at [1139, 284] on circle at bounding box center [1138, 285] width 4 height 4
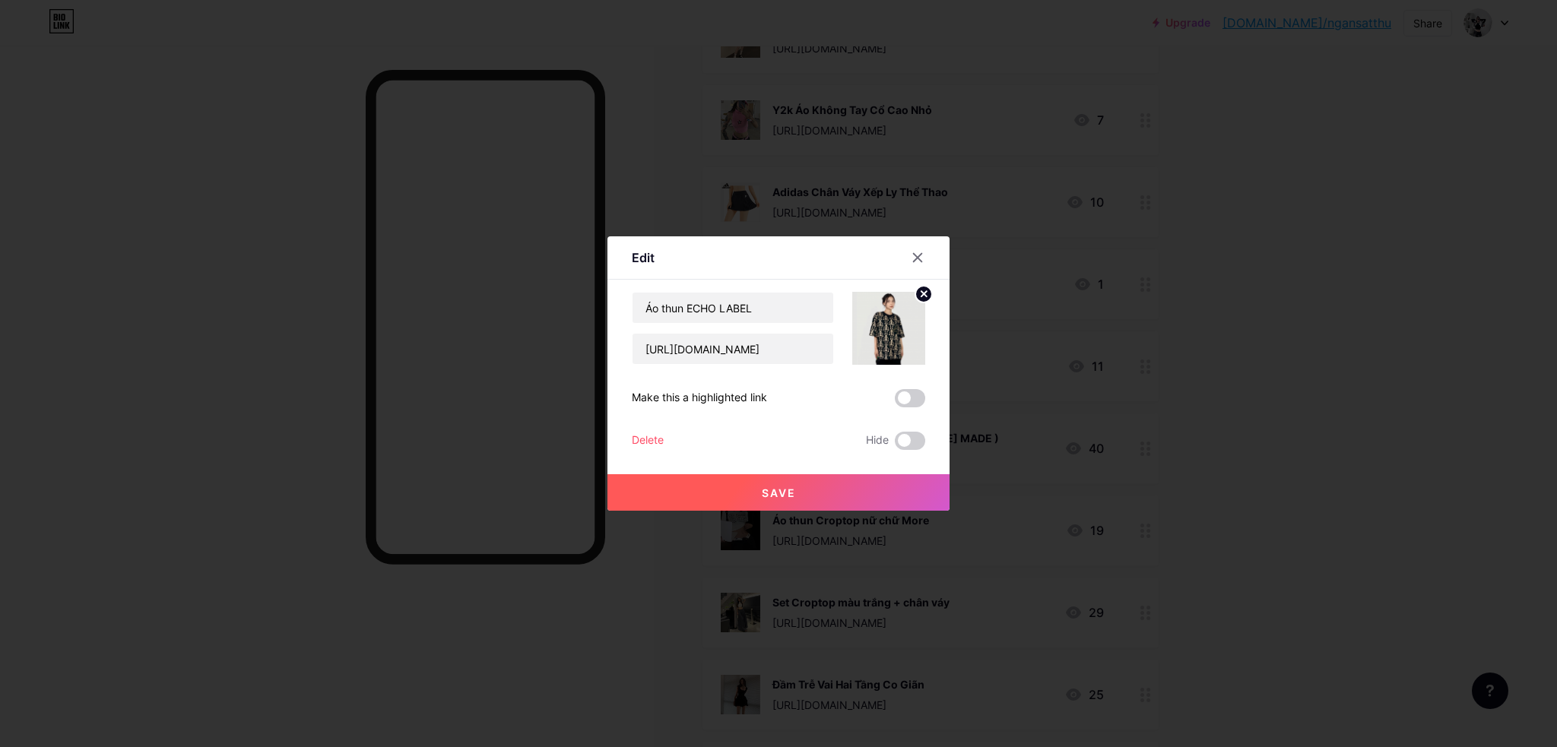
drag, startPoint x: 914, startPoint y: 444, endPoint x: 908, endPoint y: 462, distance: 19.0
click at [913, 444] on span at bounding box center [910, 441] width 30 height 18
click at [895, 445] on input "checkbox" at bounding box center [895, 445] width 0 height 0
click at [907, 491] on button "Save" at bounding box center [778, 492] width 342 height 36
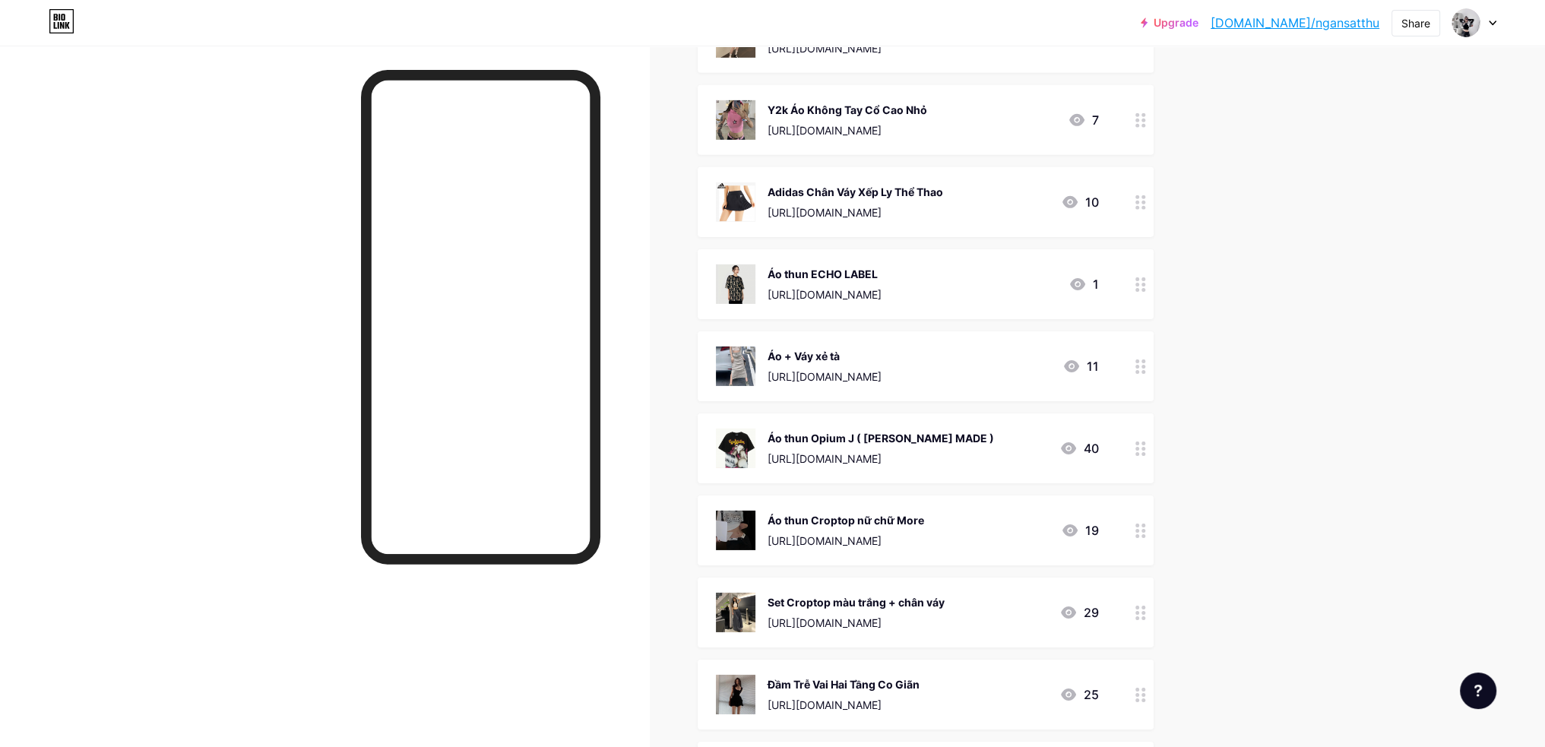
click at [1134, 197] on div at bounding box center [1141, 202] width 26 height 70
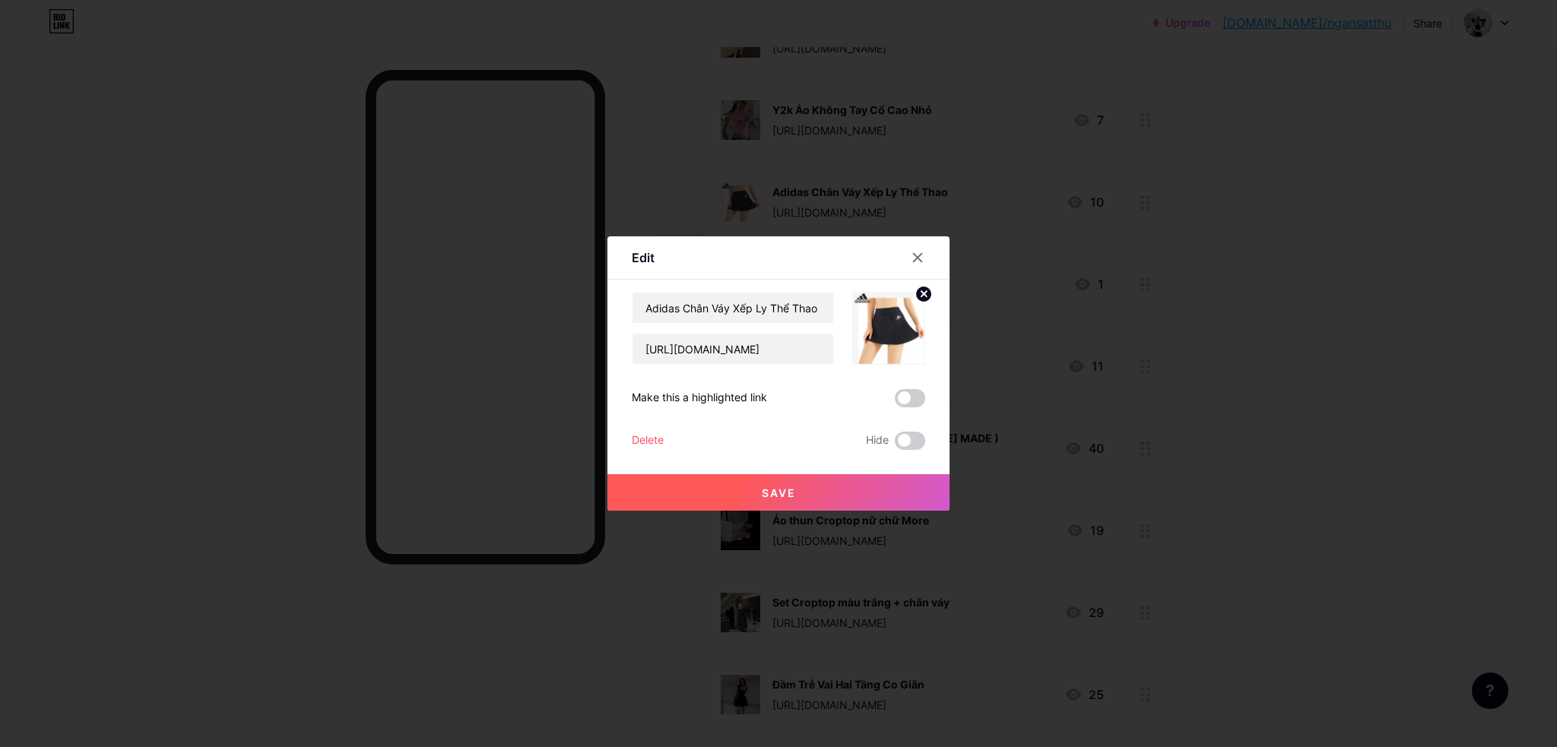
click at [930, 445] on div "Edit Content YouTube Play YouTube video without leaving your page. ADD Vimeo Pl…" at bounding box center [778, 373] width 342 height 274
click at [909, 445] on span at bounding box center [910, 441] width 30 height 18
click at [895, 445] on input "checkbox" at bounding box center [895, 445] width 0 height 0
click at [915, 477] on button "Save" at bounding box center [778, 492] width 342 height 36
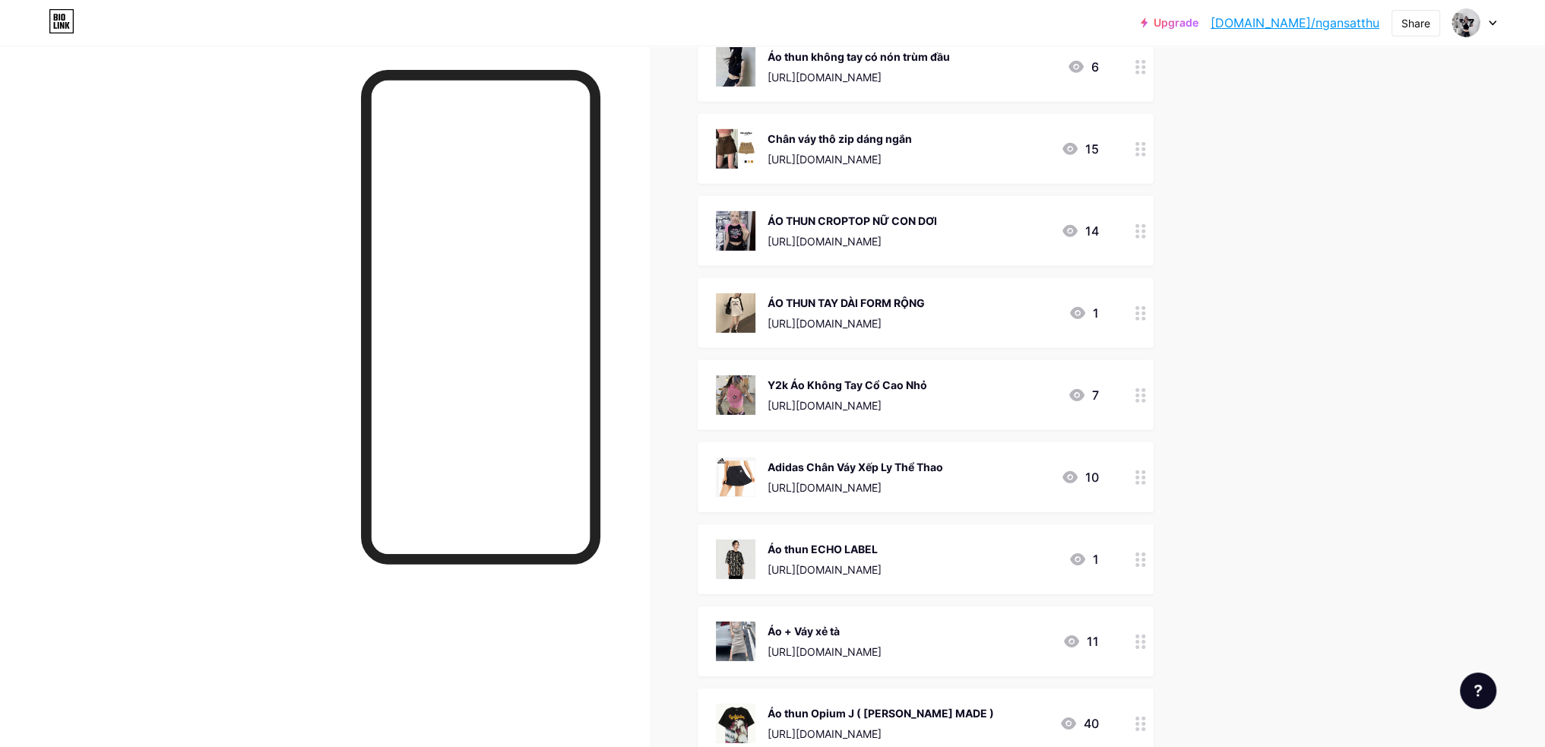
scroll to position [6219, 0]
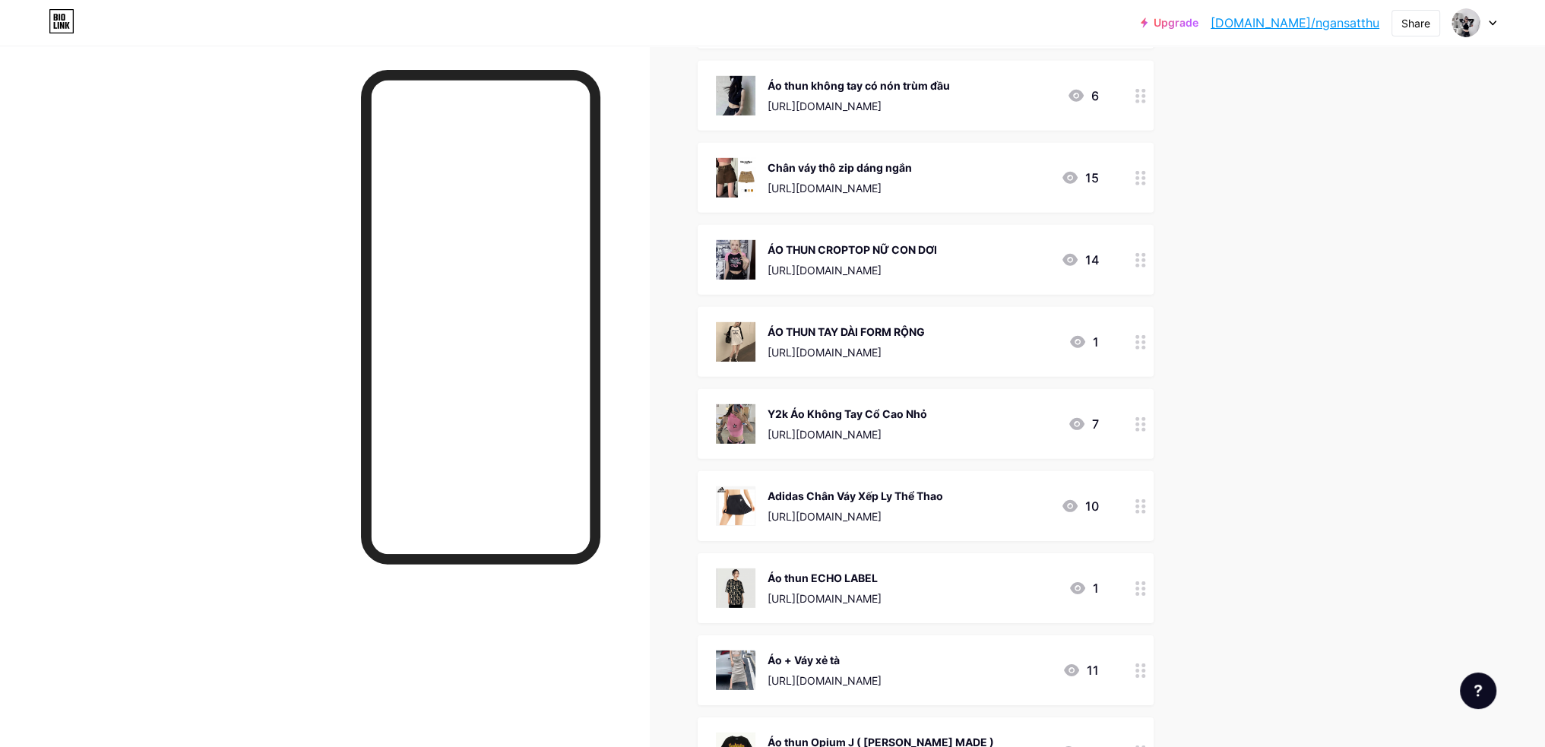
click at [1139, 428] on circle at bounding box center [1138, 430] width 4 height 4
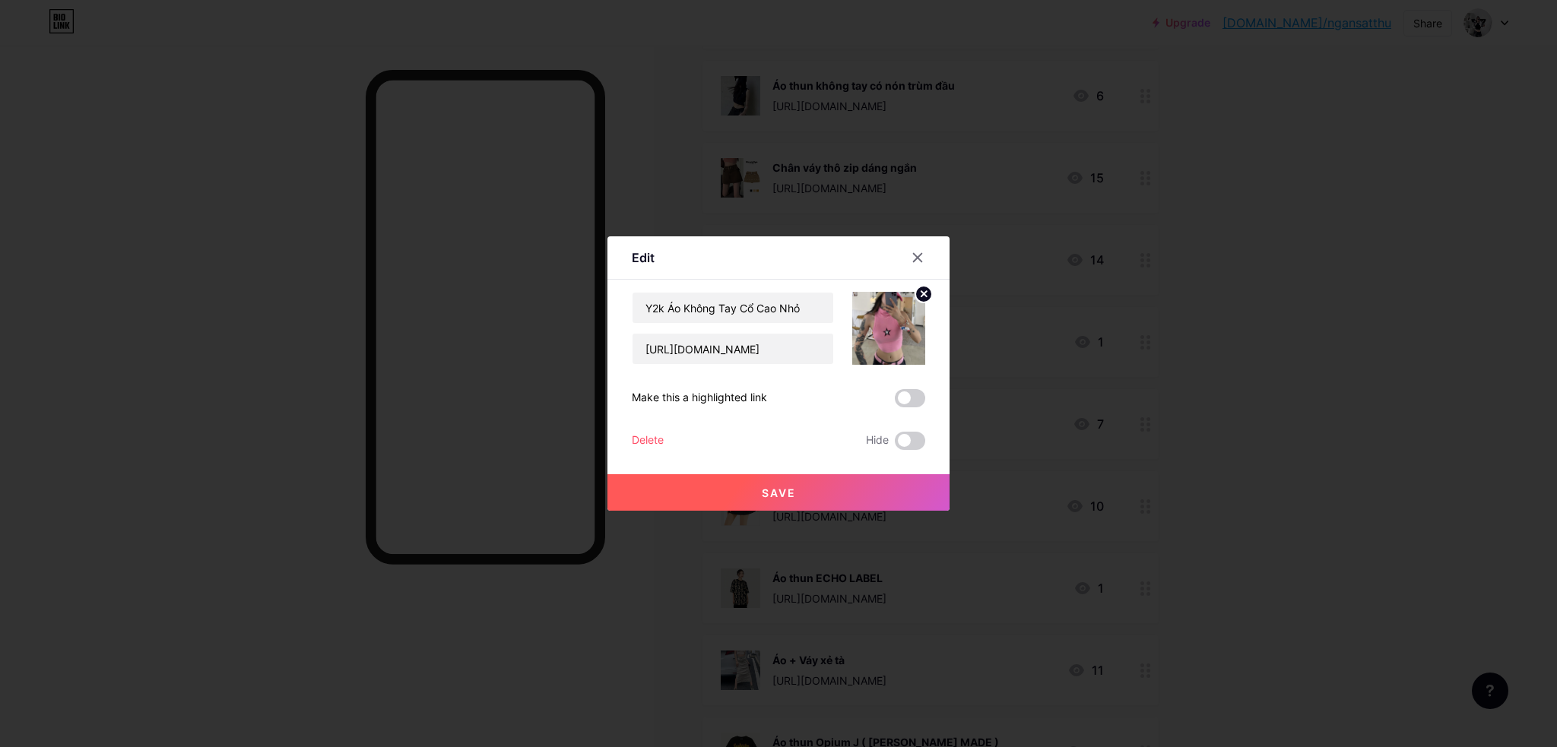
click at [924, 440] on label at bounding box center [910, 441] width 30 height 18
click at [915, 437] on span at bounding box center [910, 441] width 30 height 18
click at [895, 445] on input "checkbox" at bounding box center [895, 445] width 0 height 0
click at [917, 474] on button "Save" at bounding box center [778, 492] width 342 height 36
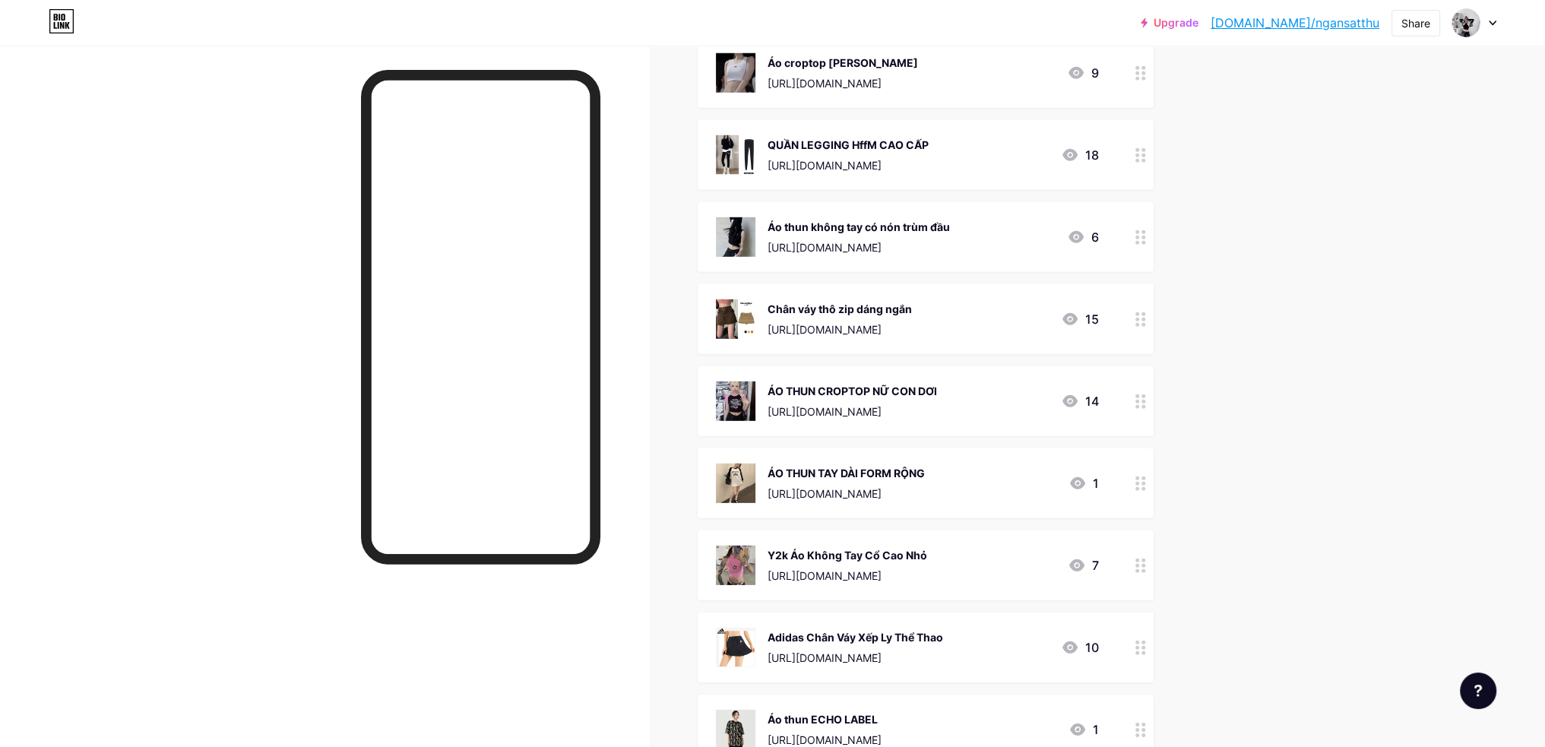
scroll to position [6067, 0]
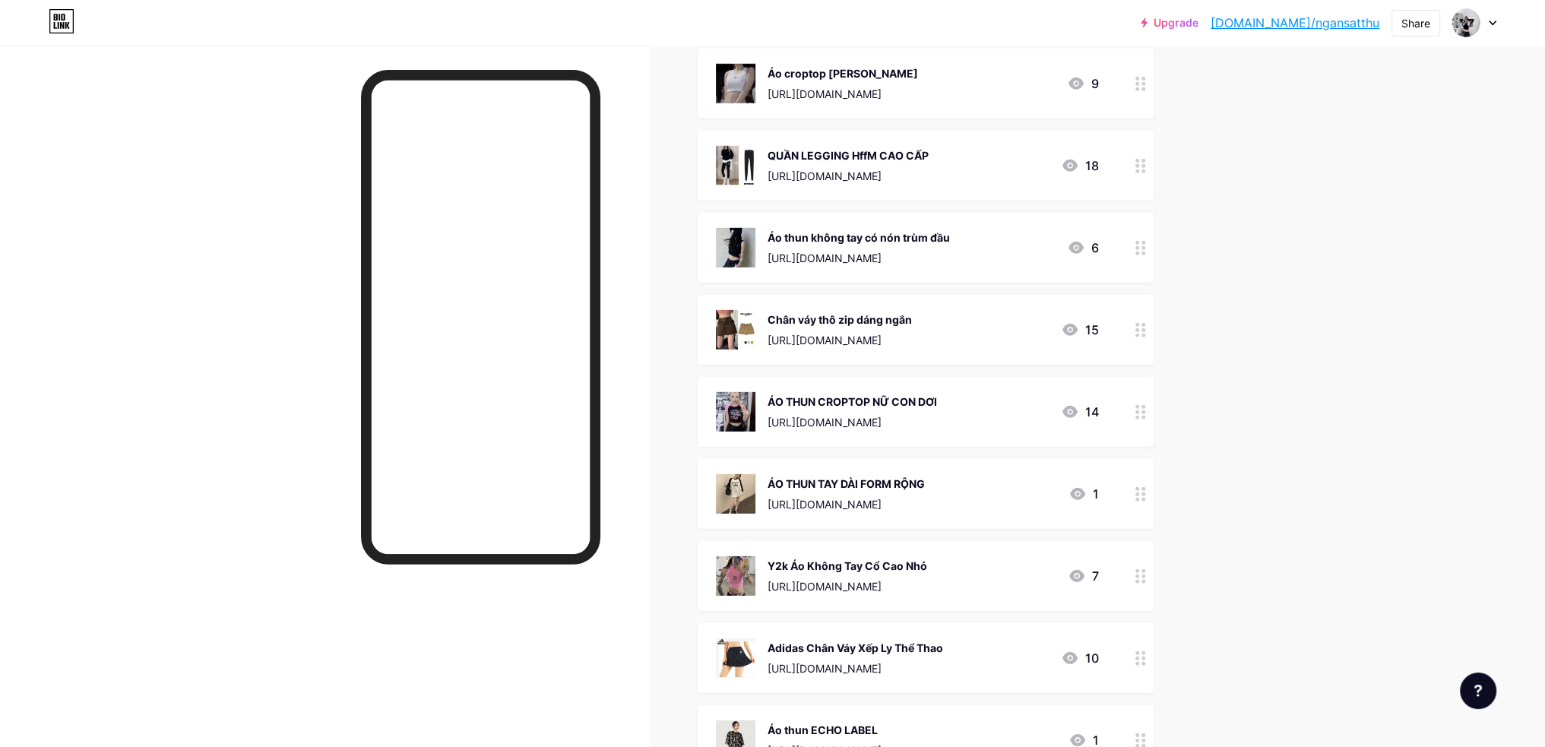
click at [1146, 407] on icon at bounding box center [1141, 412] width 11 height 14
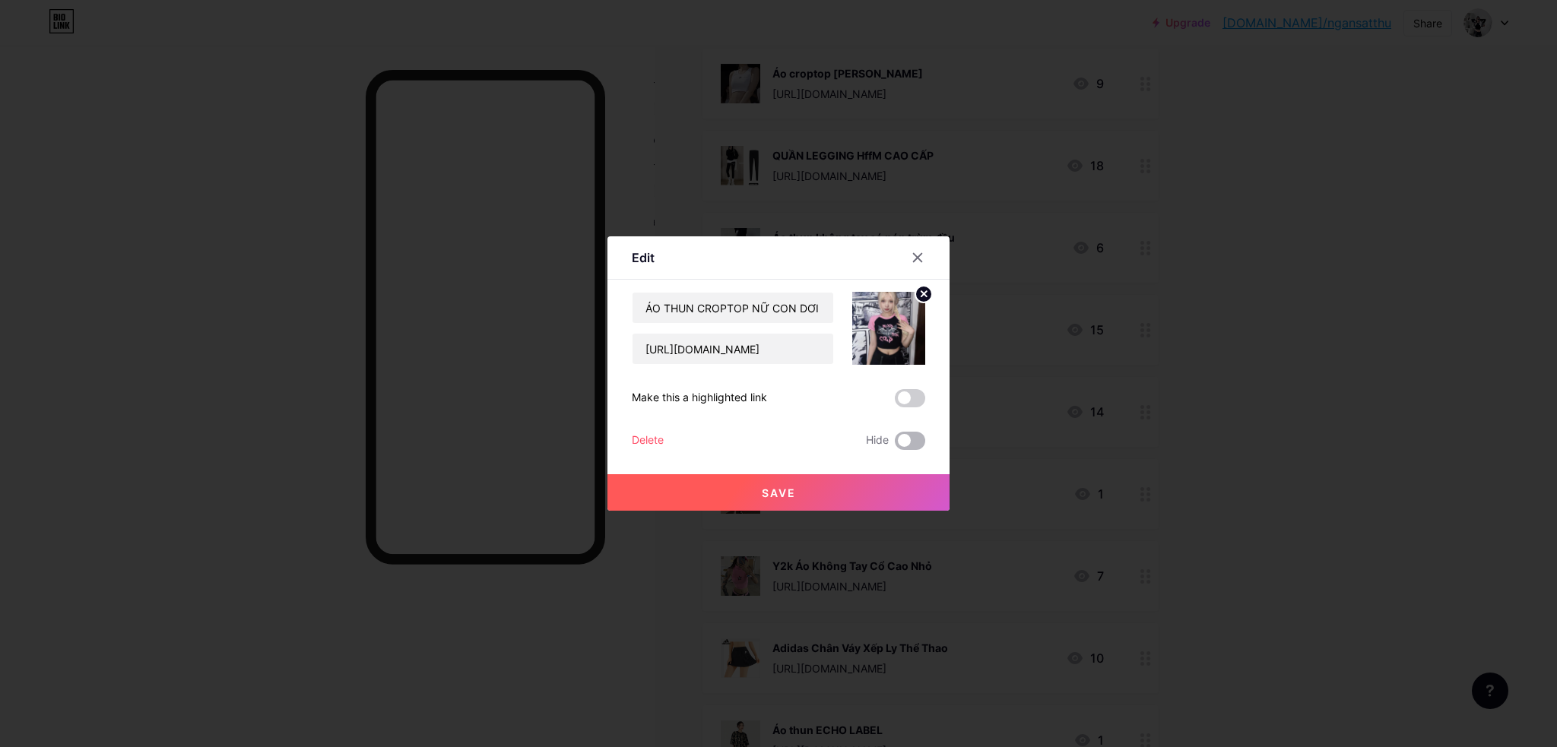
click at [918, 437] on span at bounding box center [910, 441] width 30 height 18
click at [895, 445] on input "checkbox" at bounding box center [895, 445] width 0 height 0
click at [902, 488] on button "Save" at bounding box center [778, 492] width 342 height 36
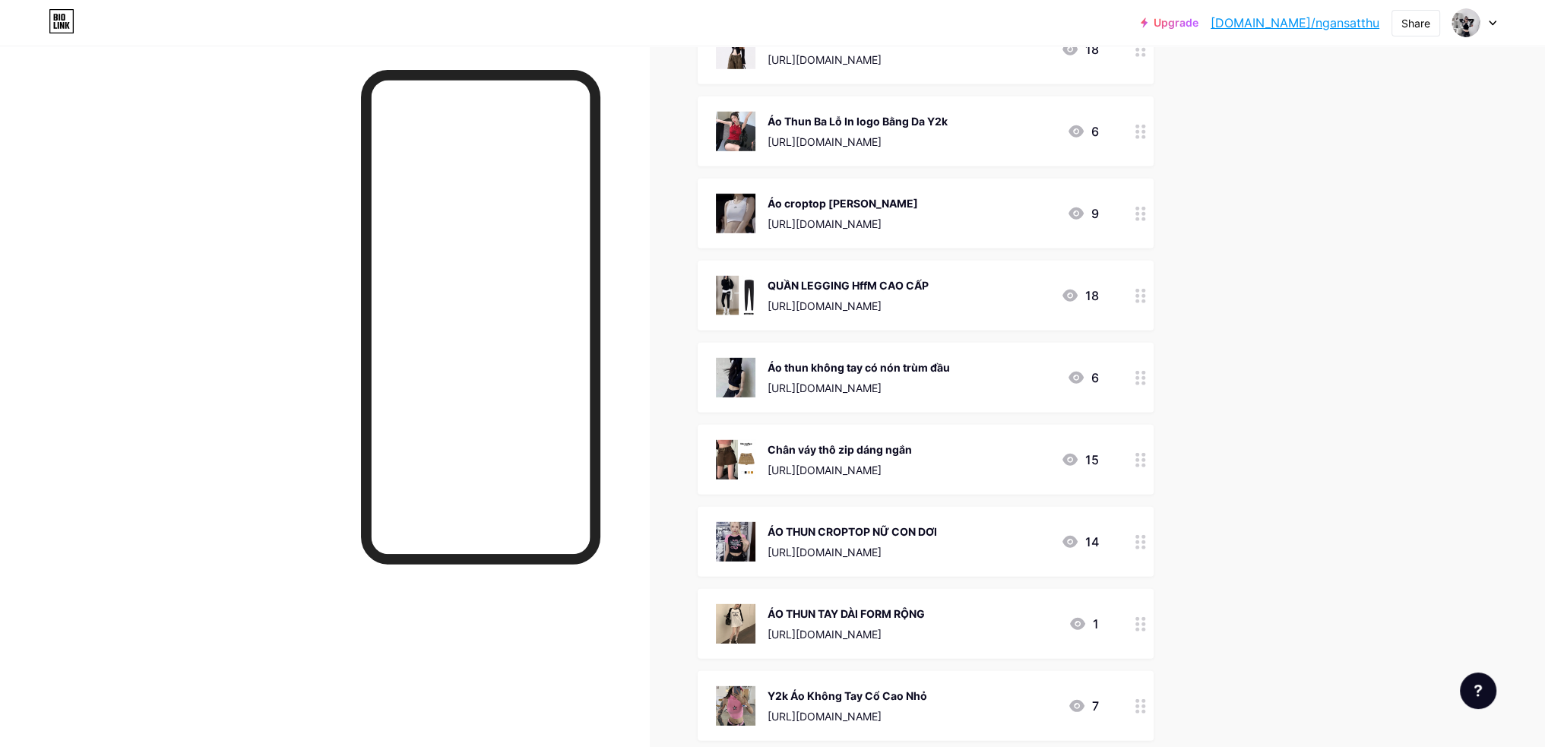
scroll to position [5915, 0]
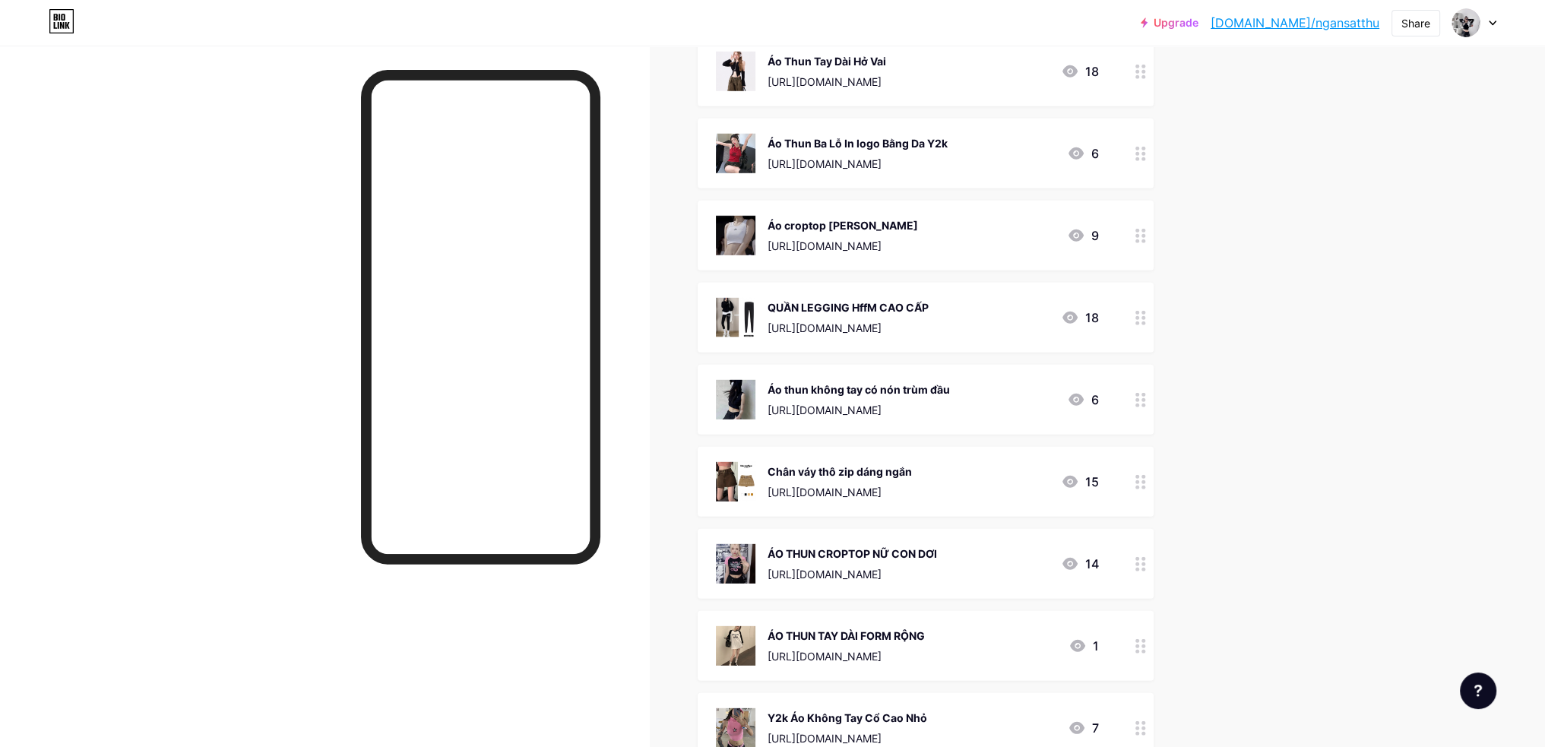
click at [1154, 410] on div at bounding box center [1141, 400] width 26 height 70
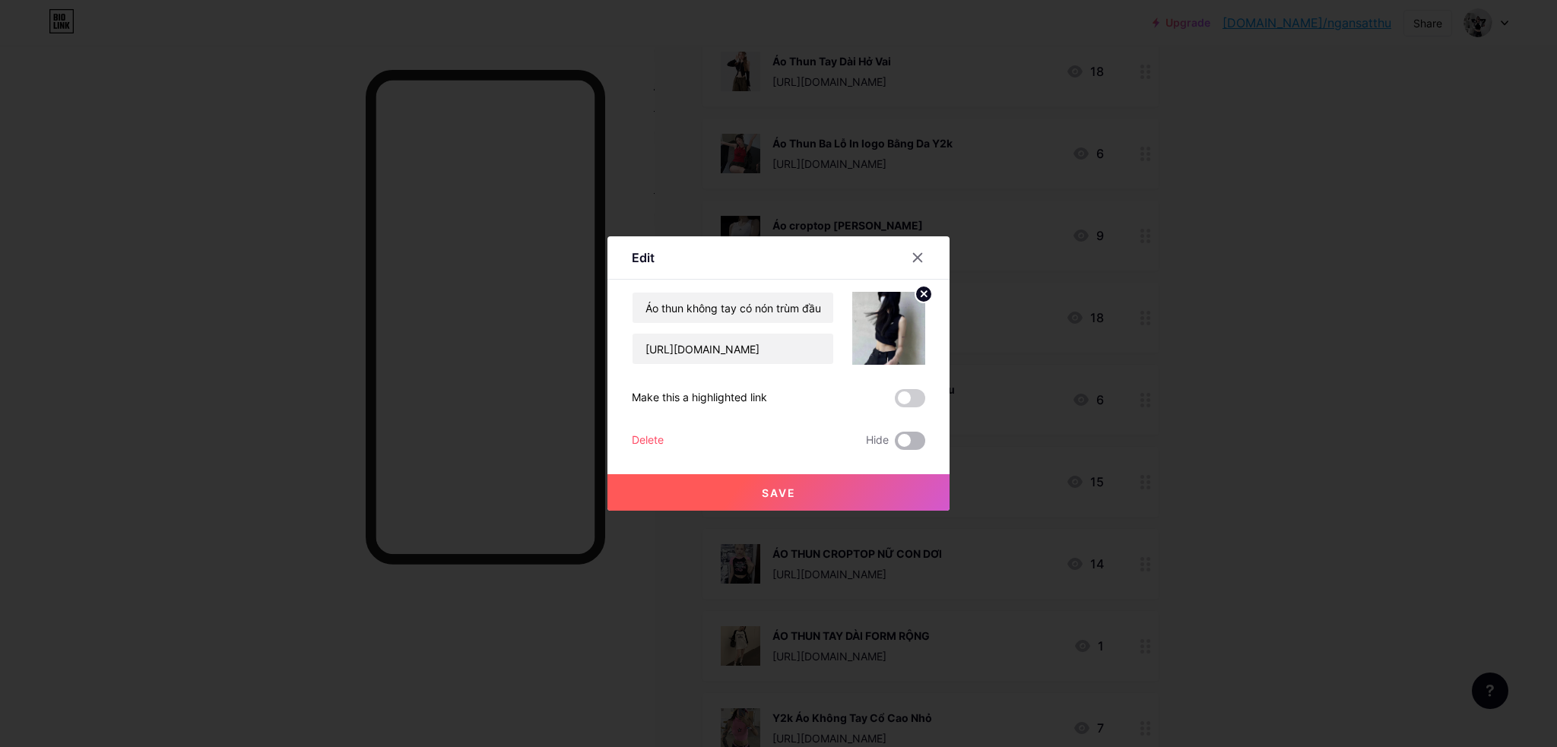
click at [909, 442] on span at bounding box center [910, 441] width 30 height 18
click at [895, 445] on input "checkbox" at bounding box center [895, 445] width 0 height 0
click at [895, 497] on button "Save" at bounding box center [778, 492] width 342 height 36
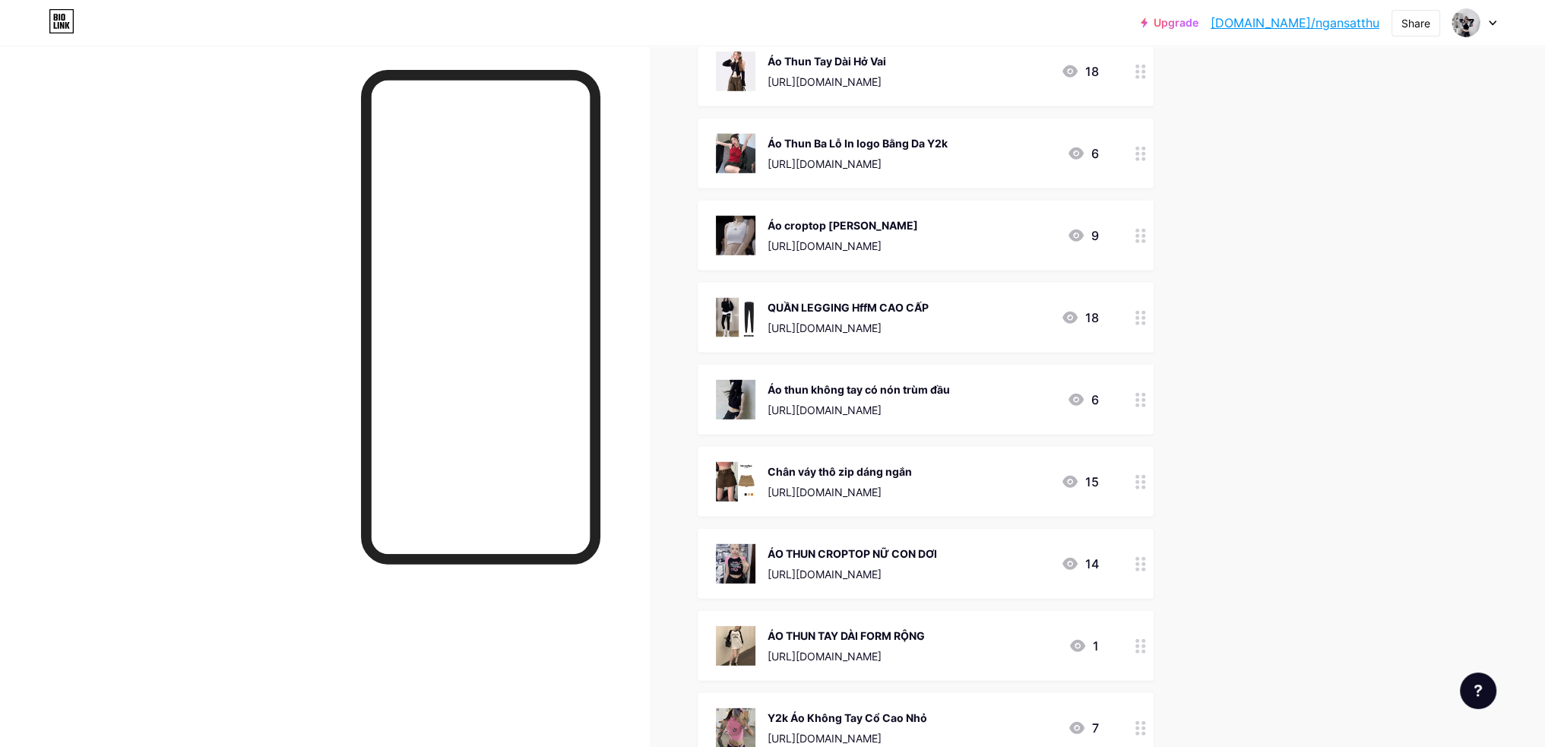
click at [1139, 311] on circle at bounding box center [1138, 313] width 4 height 4
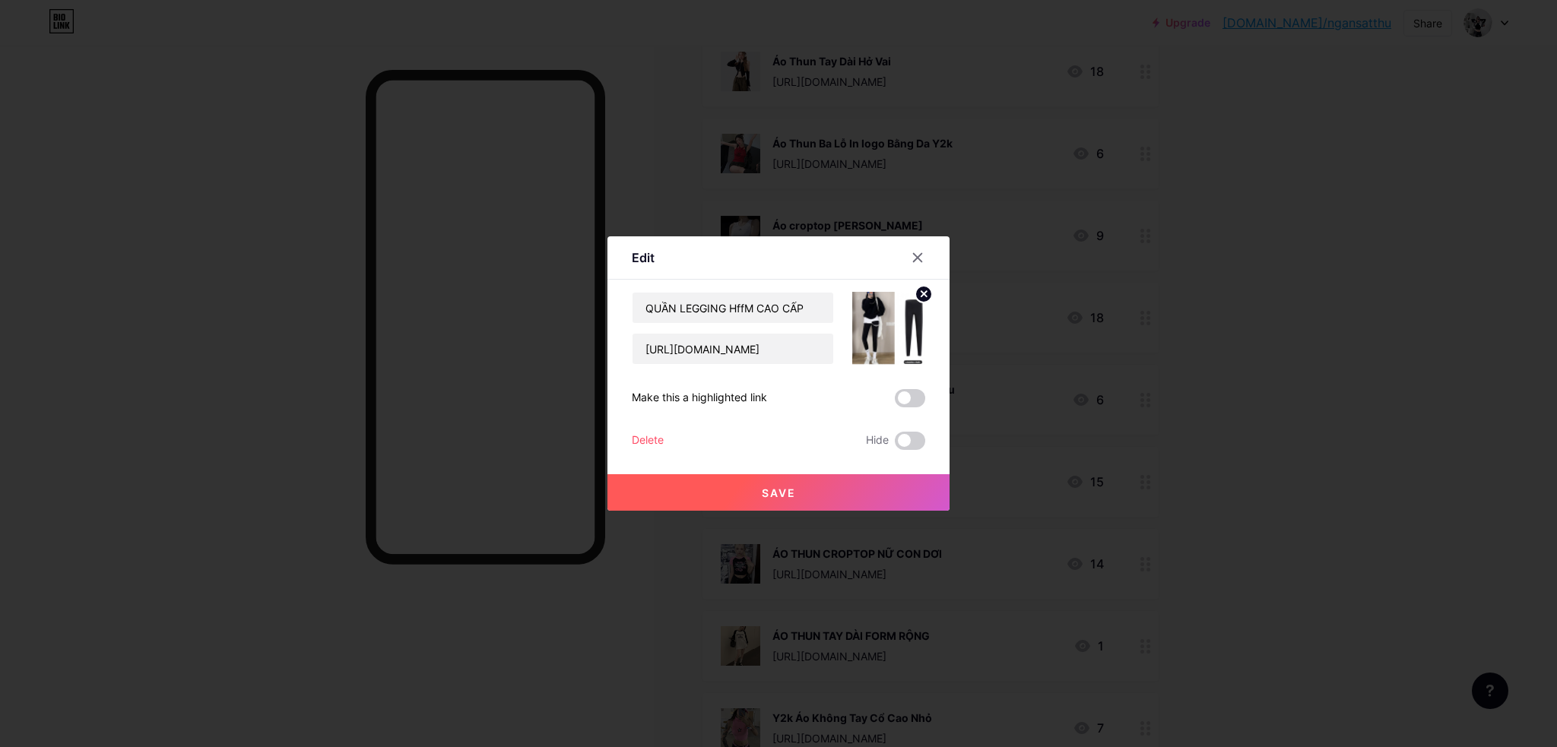
click at [924, 437] on div "Edit Content YouTube Play YouTube video without leaving your page. ADD Vimeo Pl…" at bounding box center [778, 373] width 342 height 274
drag, startPoint x: 912, startPoint y: 451, endPoint x: 916, endPoint y: 442, distance: 9.9
click at [912, 449] on div "QUẦN LEGGING HffM CAO CẤP [URL][DOMAIN_NAME] Make this a highlighted link Delet…" at bounding box center [778, 371] width 293 height 158
click at [918, 443] on span at bounding box center [910, 441] width 30 height 18
click at [895, 445] on input "checkbox" at bounding box center [895, 445] width 0 height 0
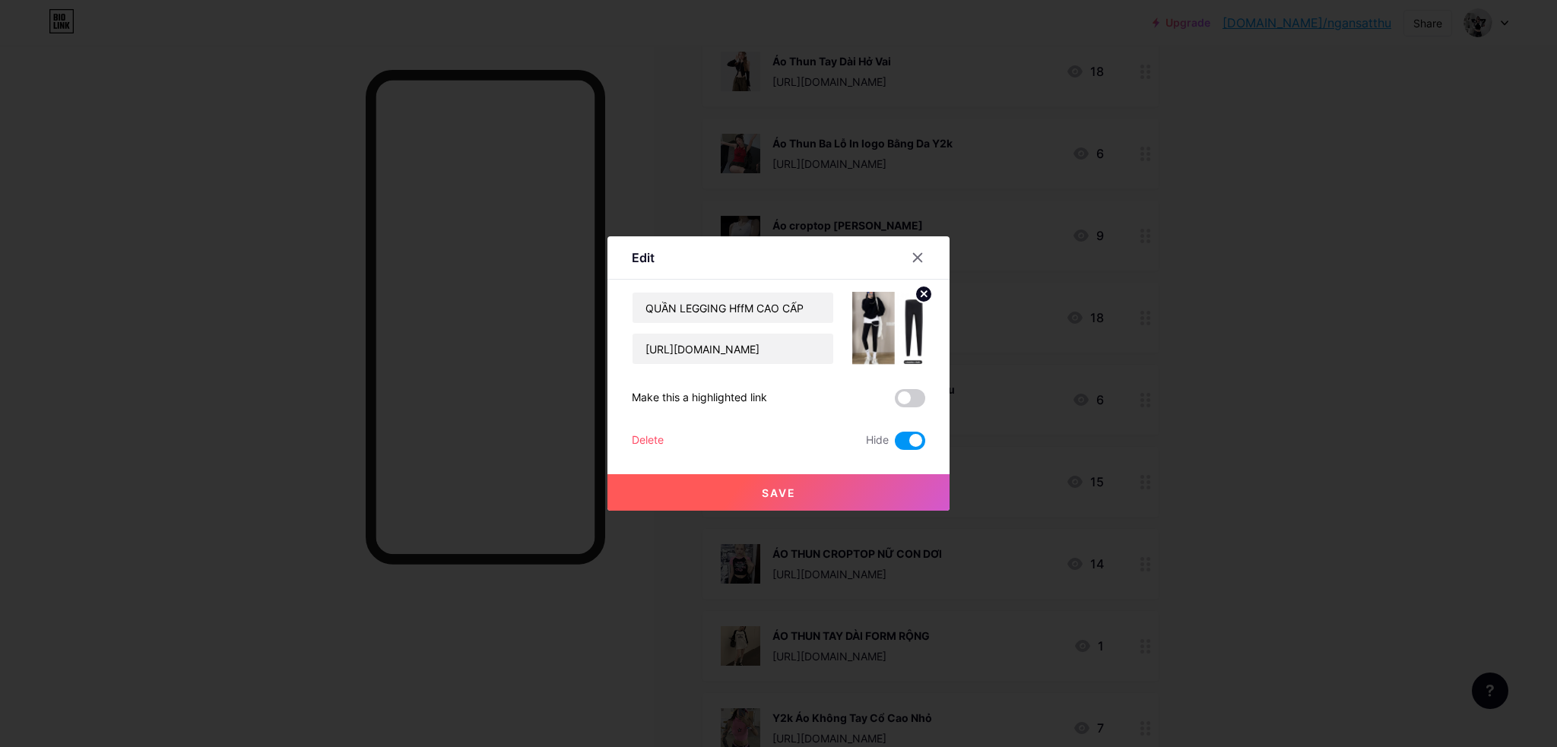
click at [914, 490] on button "Save" at bounding box center [778, 492] width 342 height 36
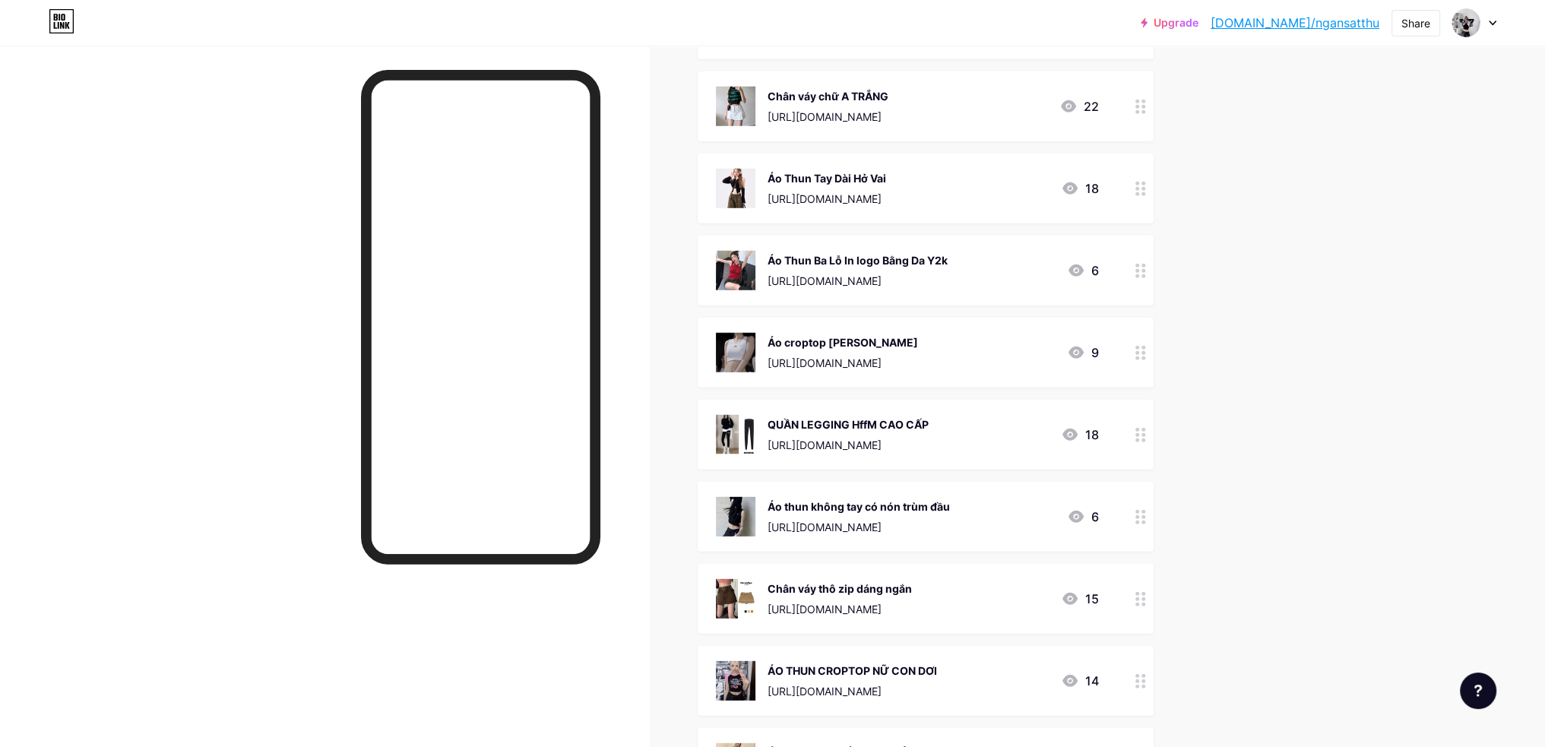
scroll to position [5763, 0]
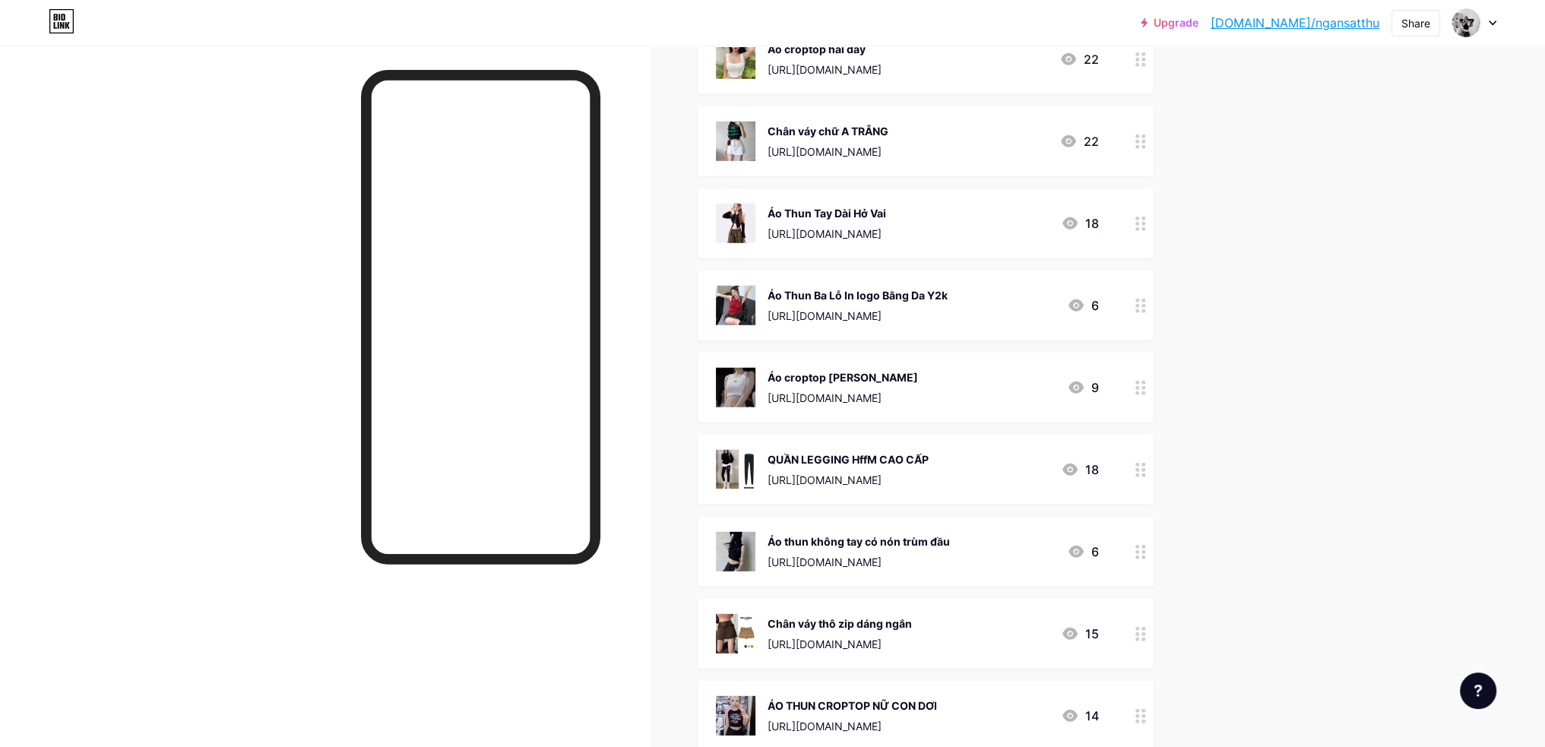
click at [1143, 477] on div at bounding box center [1141, 470] width 26 height 70
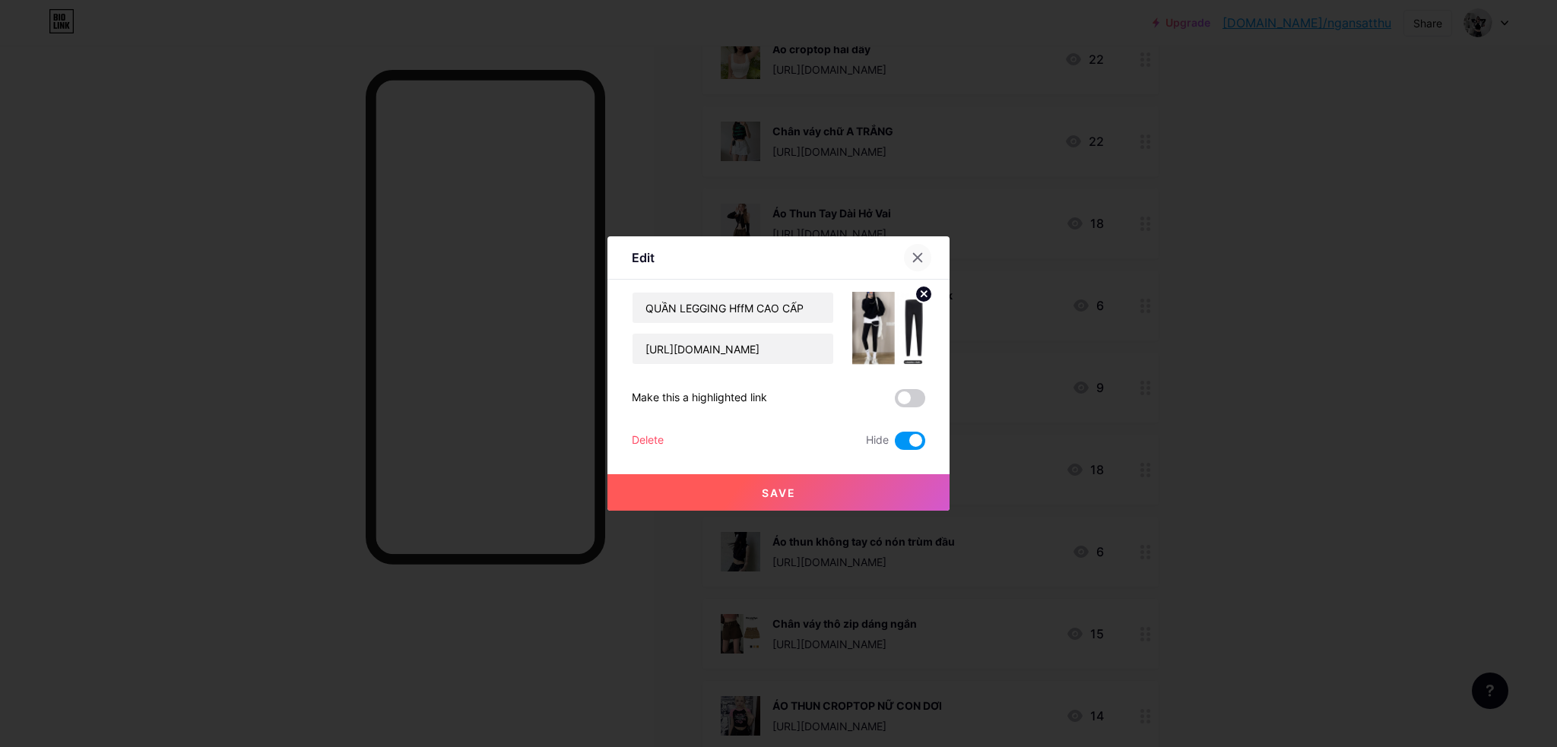
click at [925, 255] on div at bounding box center [917, 257] width 27 height 27
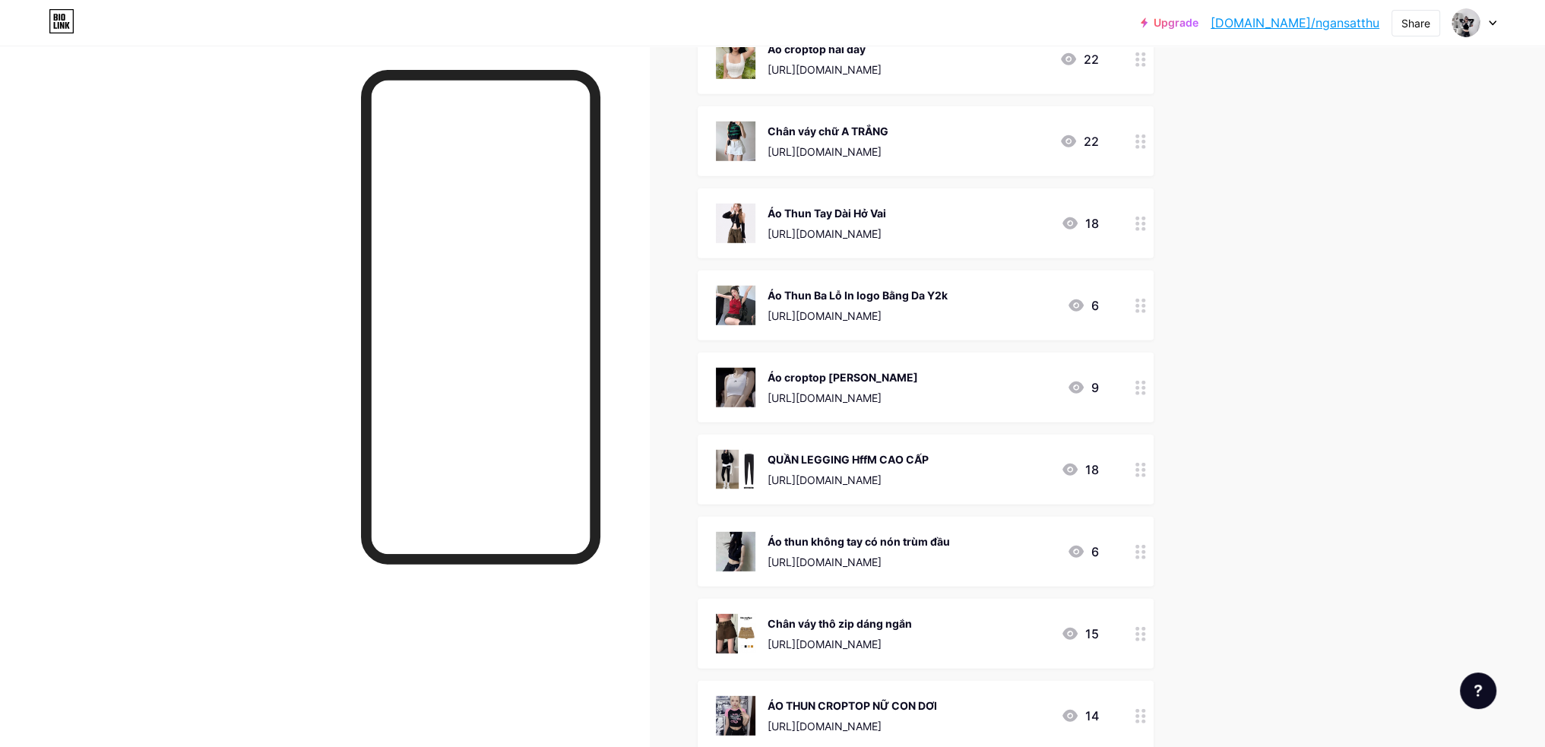
click at [1137, 388] on div at bounding box center [1141, 388] width 26 height 70
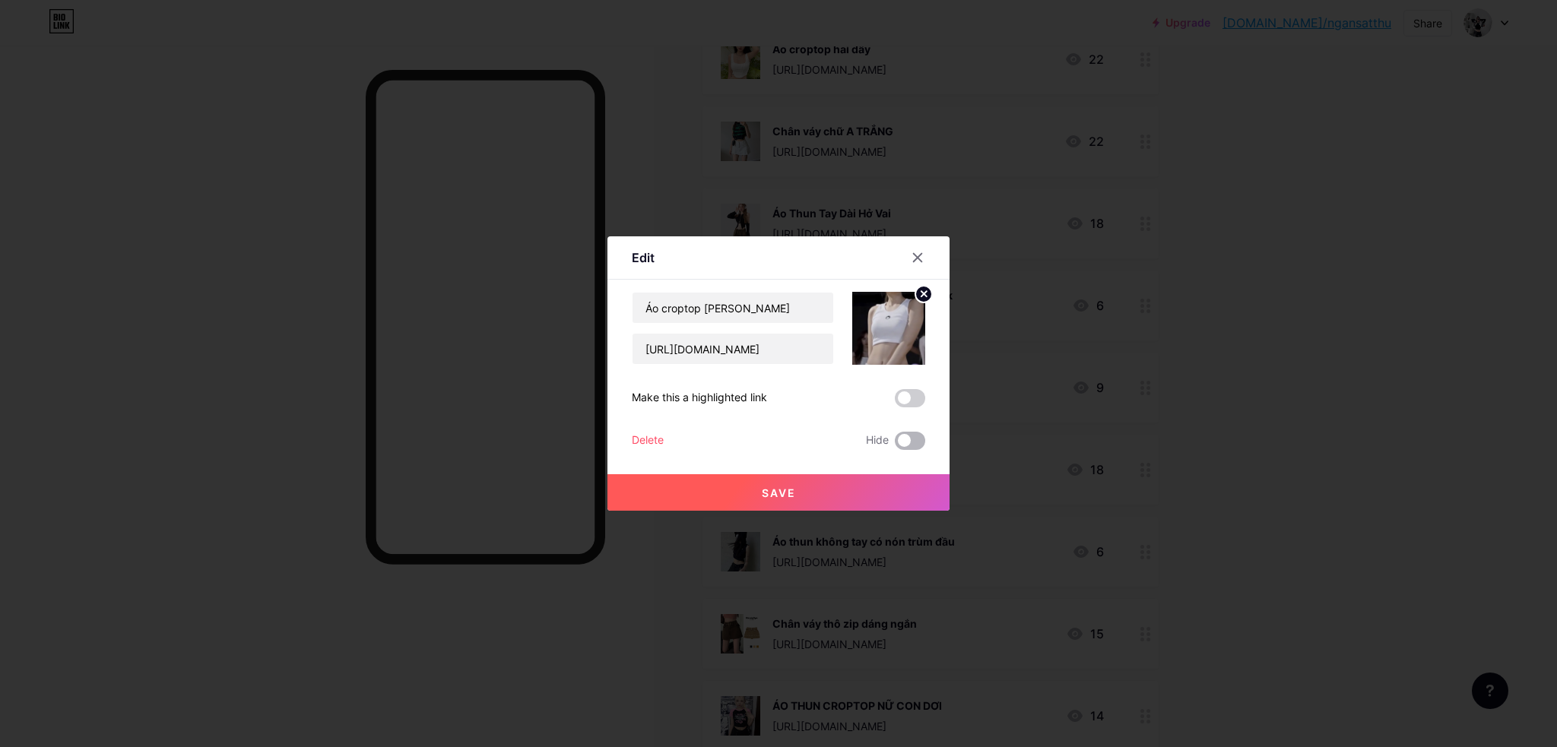
click at [906, 432] on span at bounding box center [910, 441] width 30 height 18
click at [895, 445] on input "checkbox" at bounding box center [895, 445] width 0 height 0
click at [901, 490] on button "Save" at bounding box center [778, 492] width 342 height 36
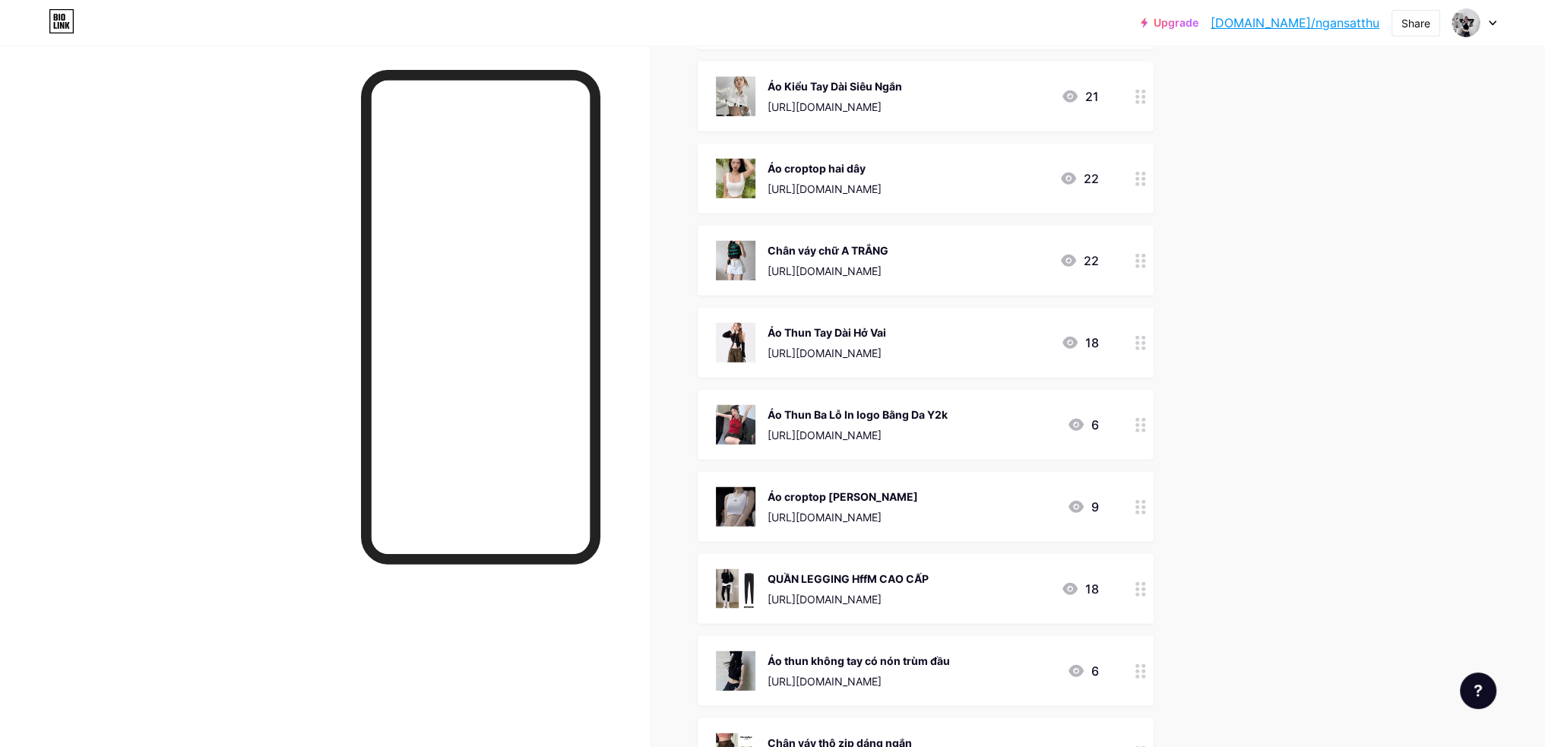
scroll to position [5611, 0]
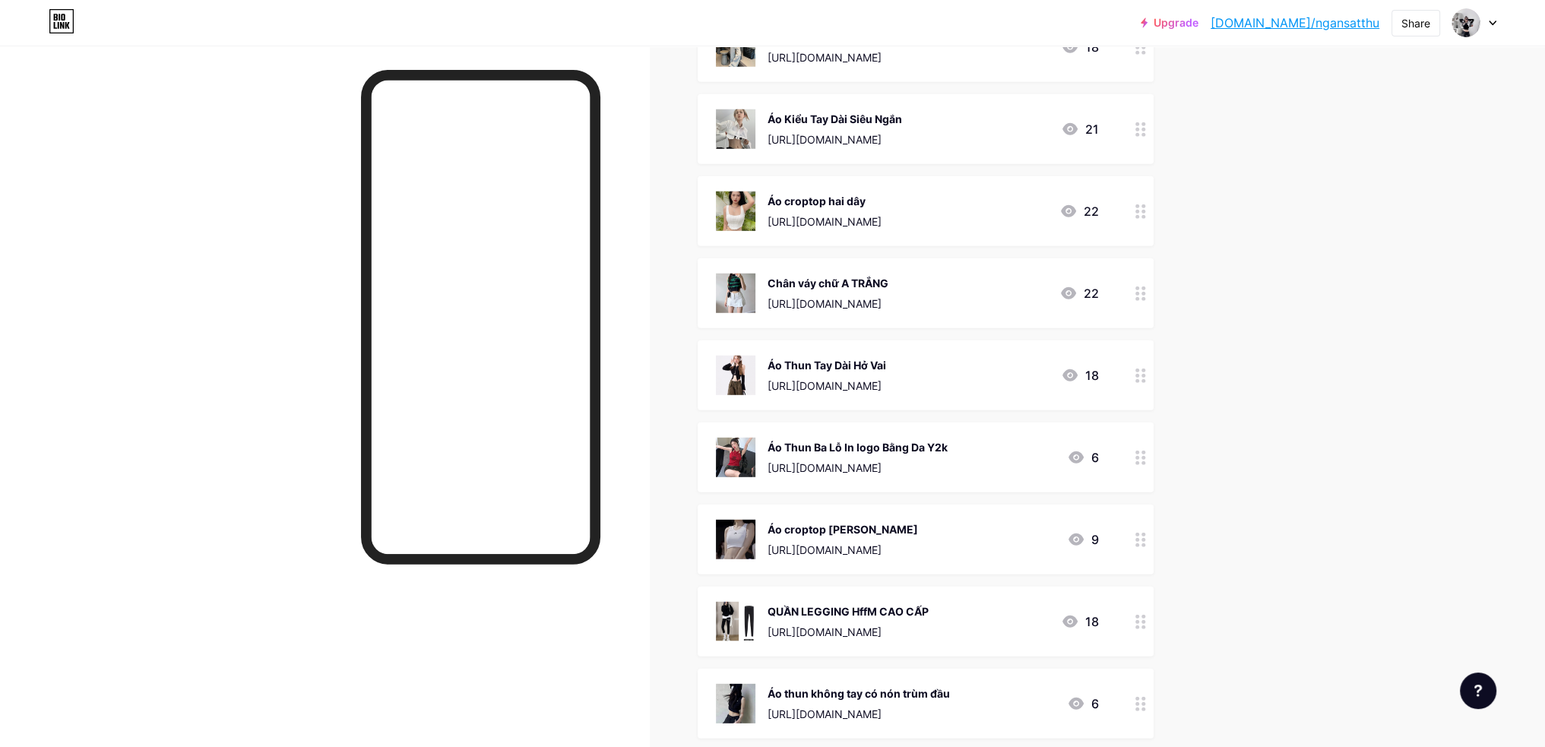
click at [1146, 458] on icon at bounding box center [1141, 458] width 11 height 14
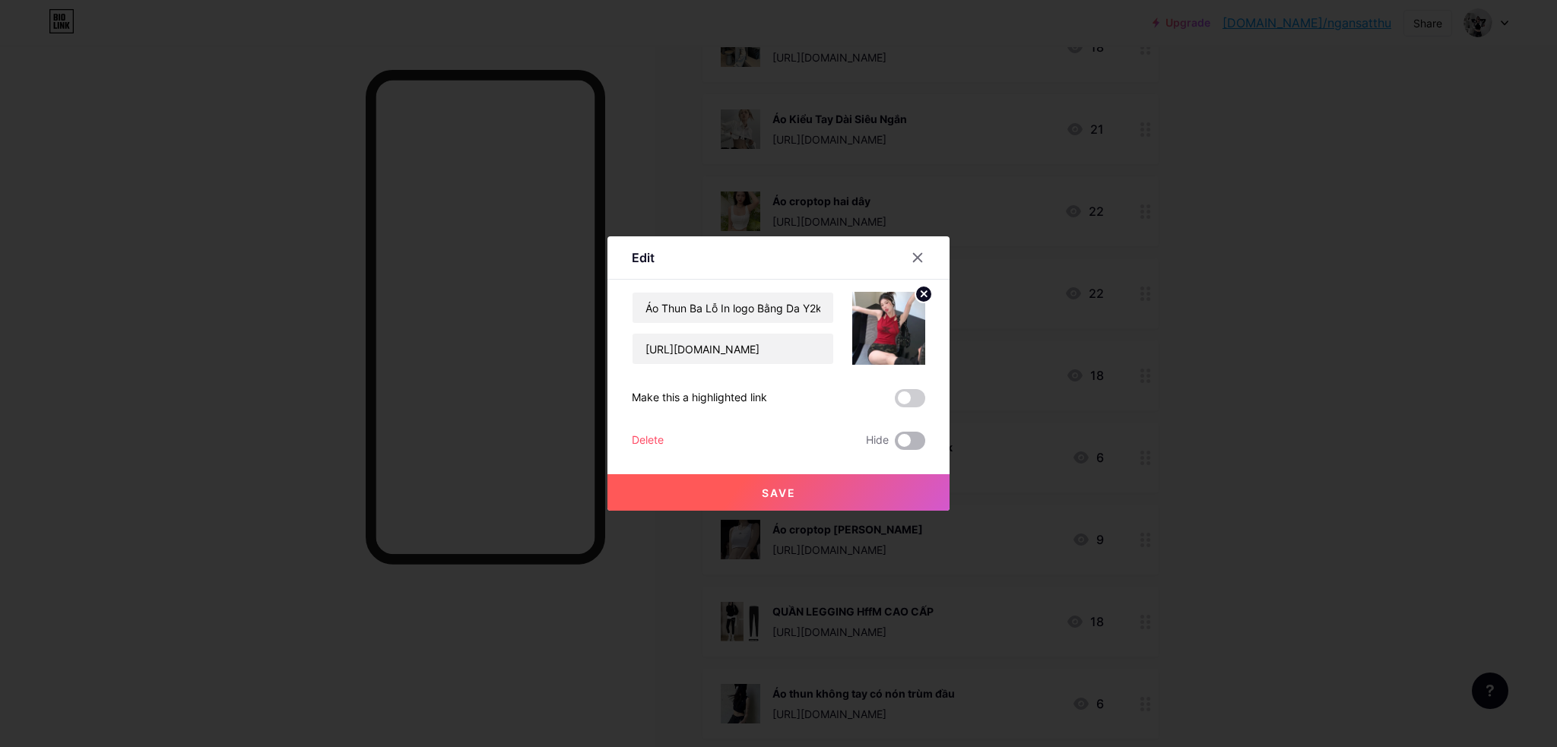
click at [913, 437] on span at bounding box center [910, 441] width 30 height 18
click at [895, 445] on input "checkbox" at bounding box center [895, 445] width 0 height 0
click at [892, 486] on button "Save" at bounding box center [778, 492] width 342 height 36
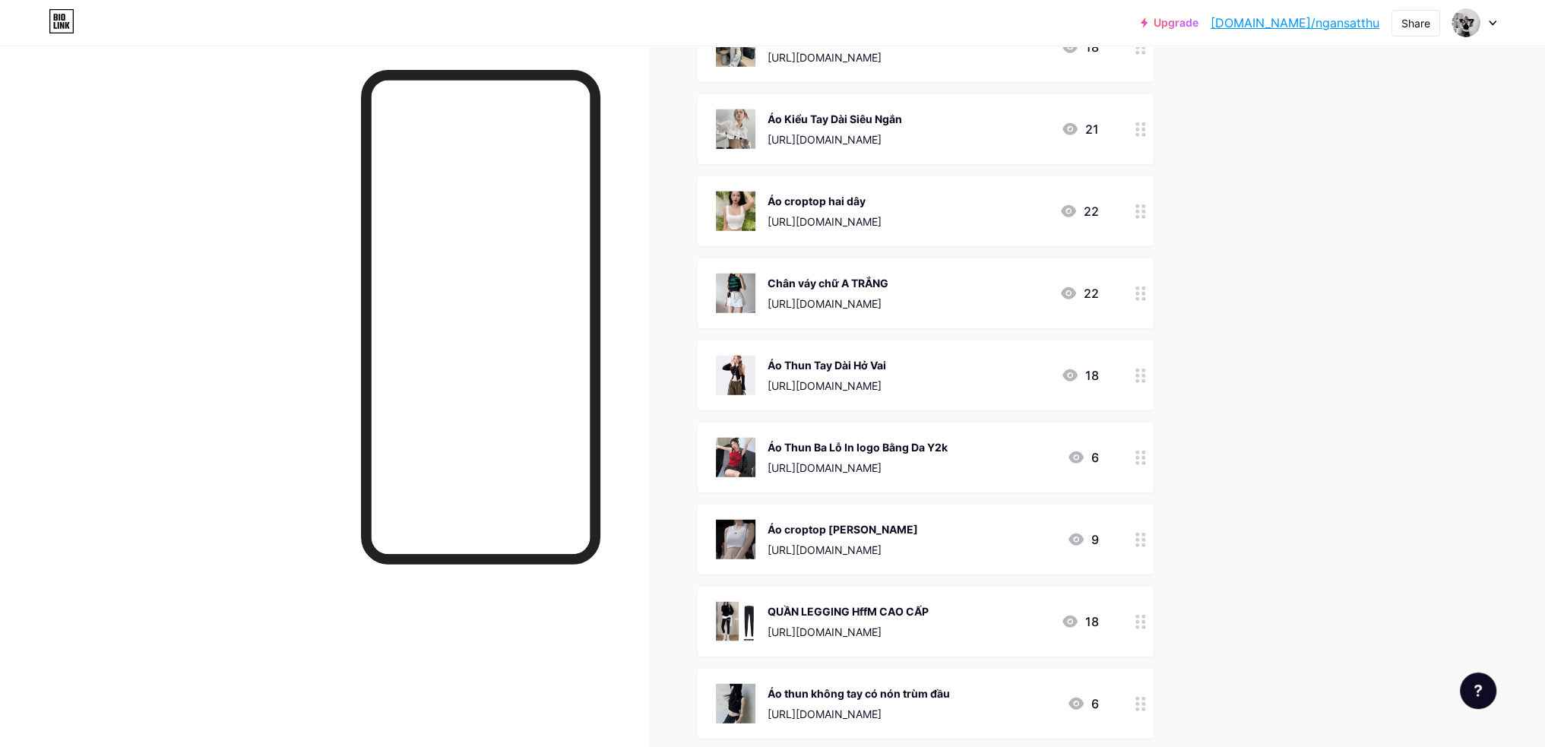
click at [1146, 372] on icon at bounding box center [1141, 376] width 11 height 14
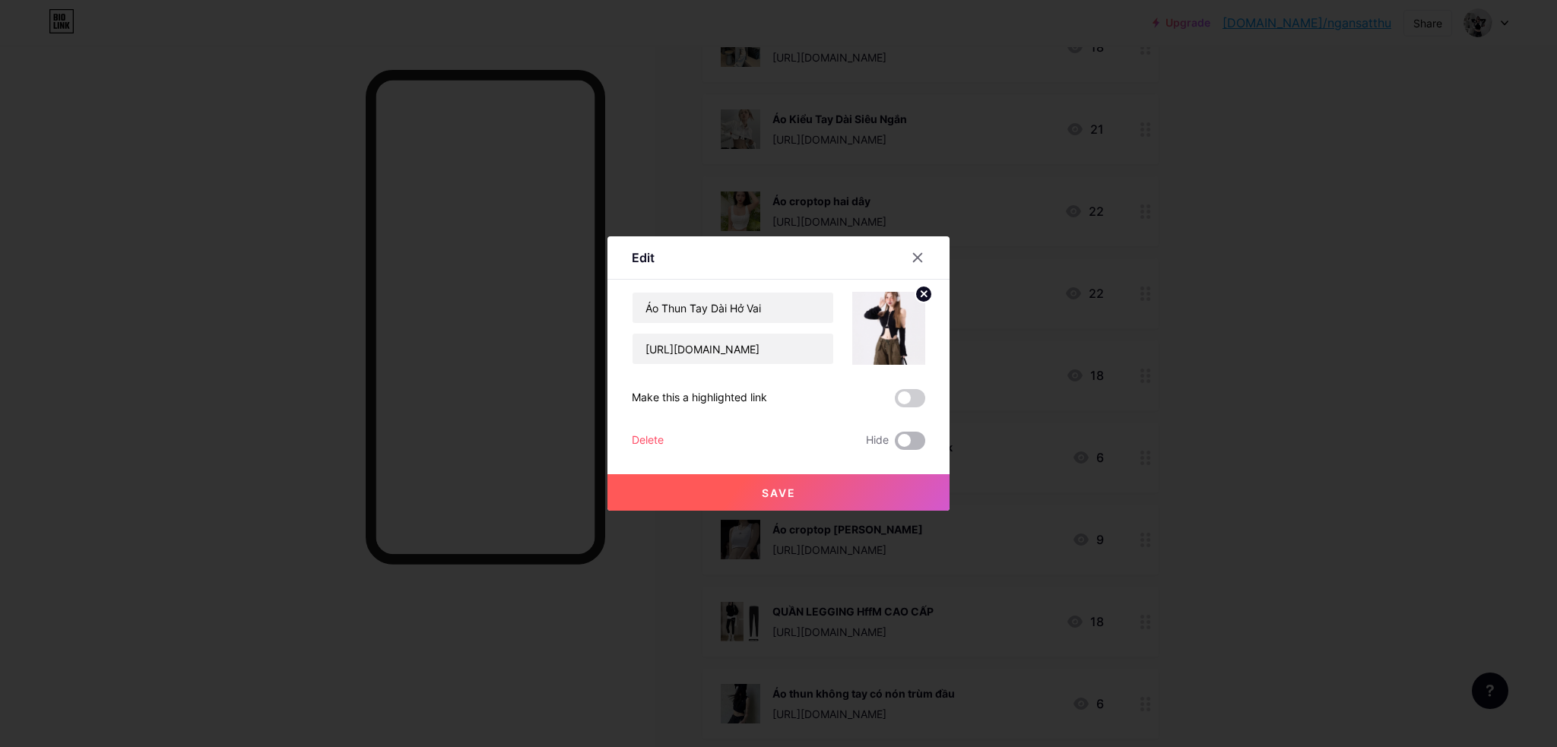
click at [916, 442] on span at bounding box center [910, 441] width 30 height 18
click at [895, 445] on input "checkbox" at bounding box center [895, 445] width 0 height 0
click at [907, 491] on button "Save" at bounding box center [778, 492] width 342 height 36
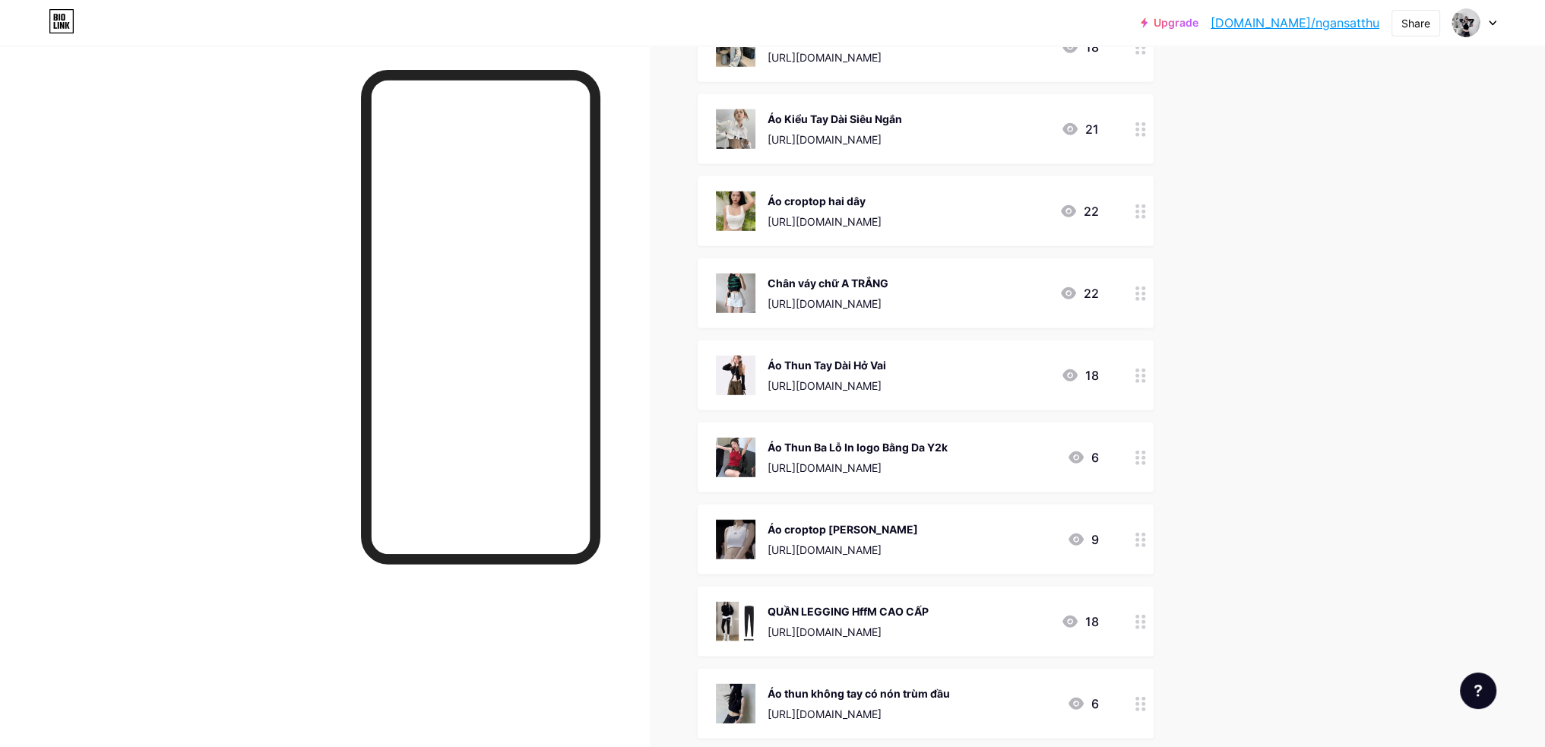
click at [1146, 295] on icon at bounding box center [1141, 294] width 11 height 14
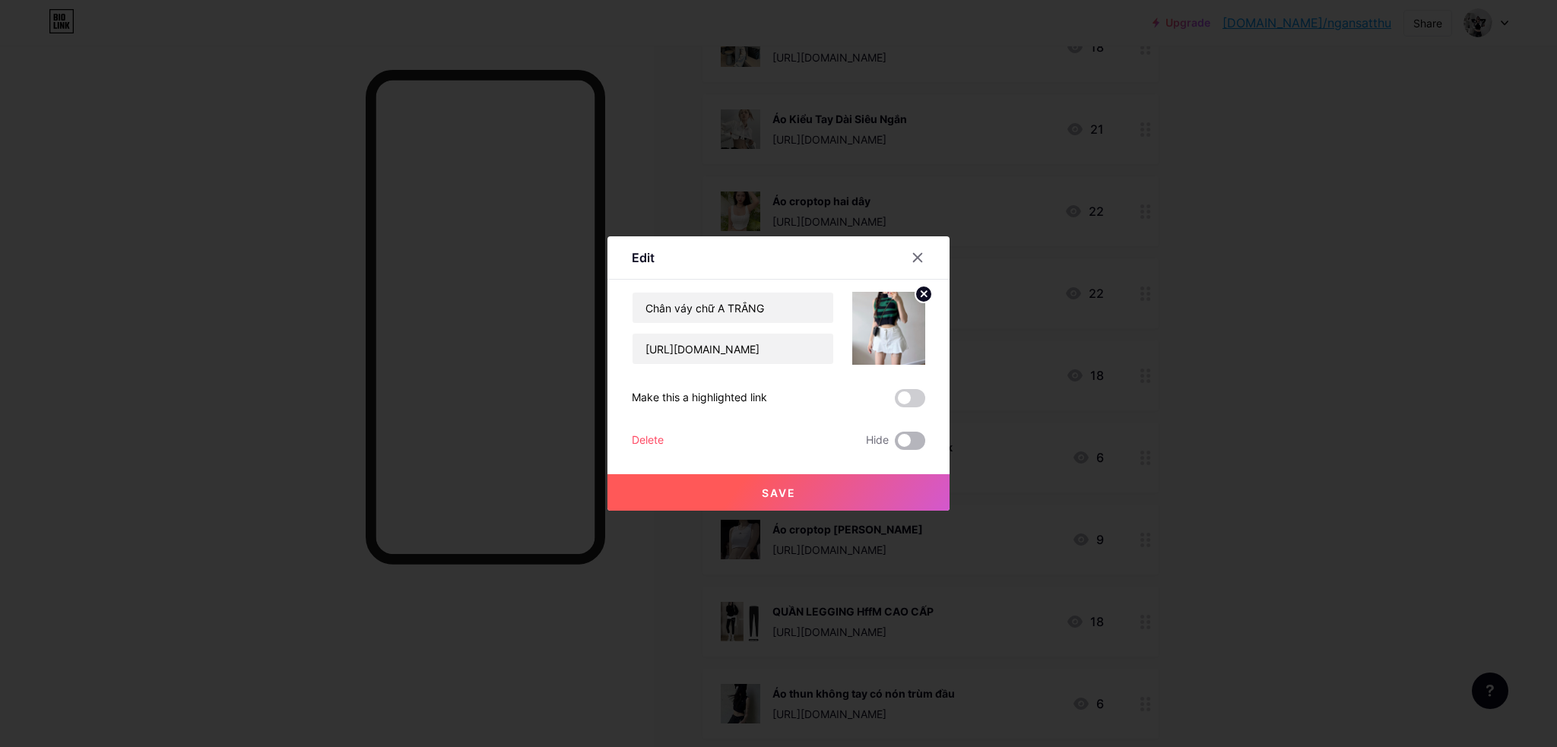
click at [916, 436] on span at bounding box center [910, 441] width 30 height 18
click at [895, 445] on input "checkbox" at bounding box center [895, 445] width 0 height 0
click at [903, 483] on button "Save" at bounding box center [778, 492] width 342 height 36
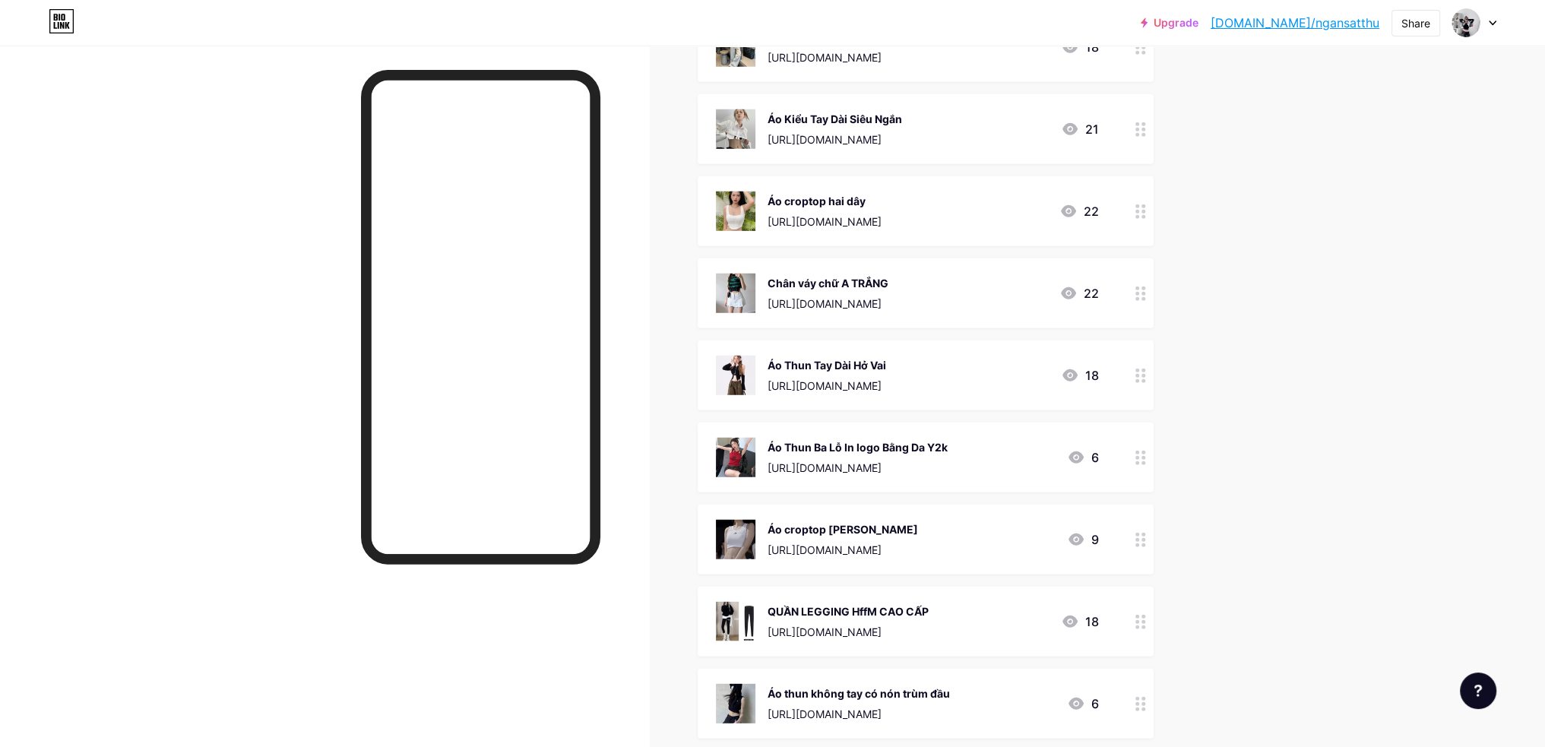
click at [1146, 211] on icon at bounding box center [1141, 211] width 11 height 14
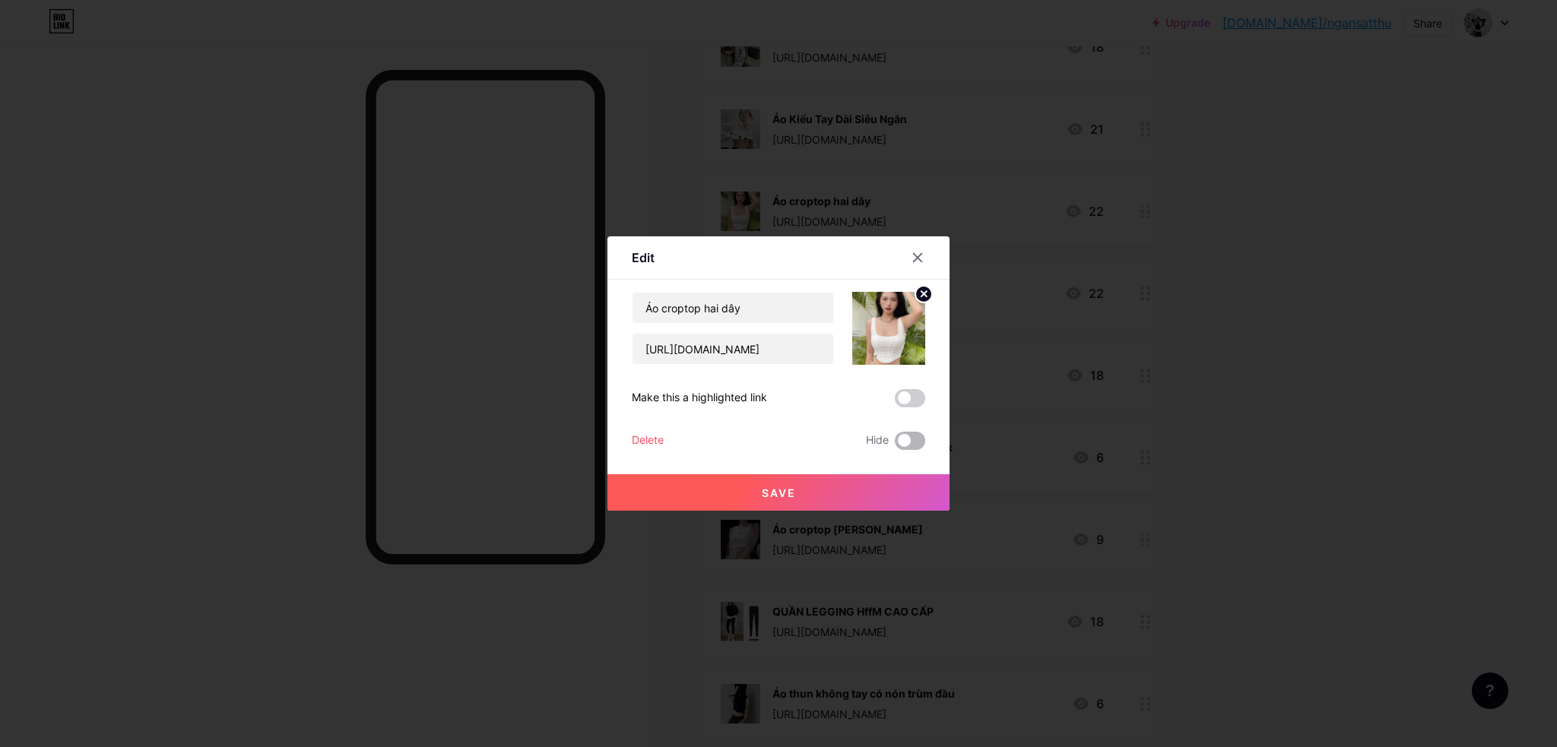
click at [909, 446] on span at bounding box center [910, 441] width 30 height 18
click at [895, 445] on input "checkbox" at bounding box center [895, 445] width 0 height 0
click at [894, 480] on button "Save" at bounding box center [778, 492] width 342 height 36
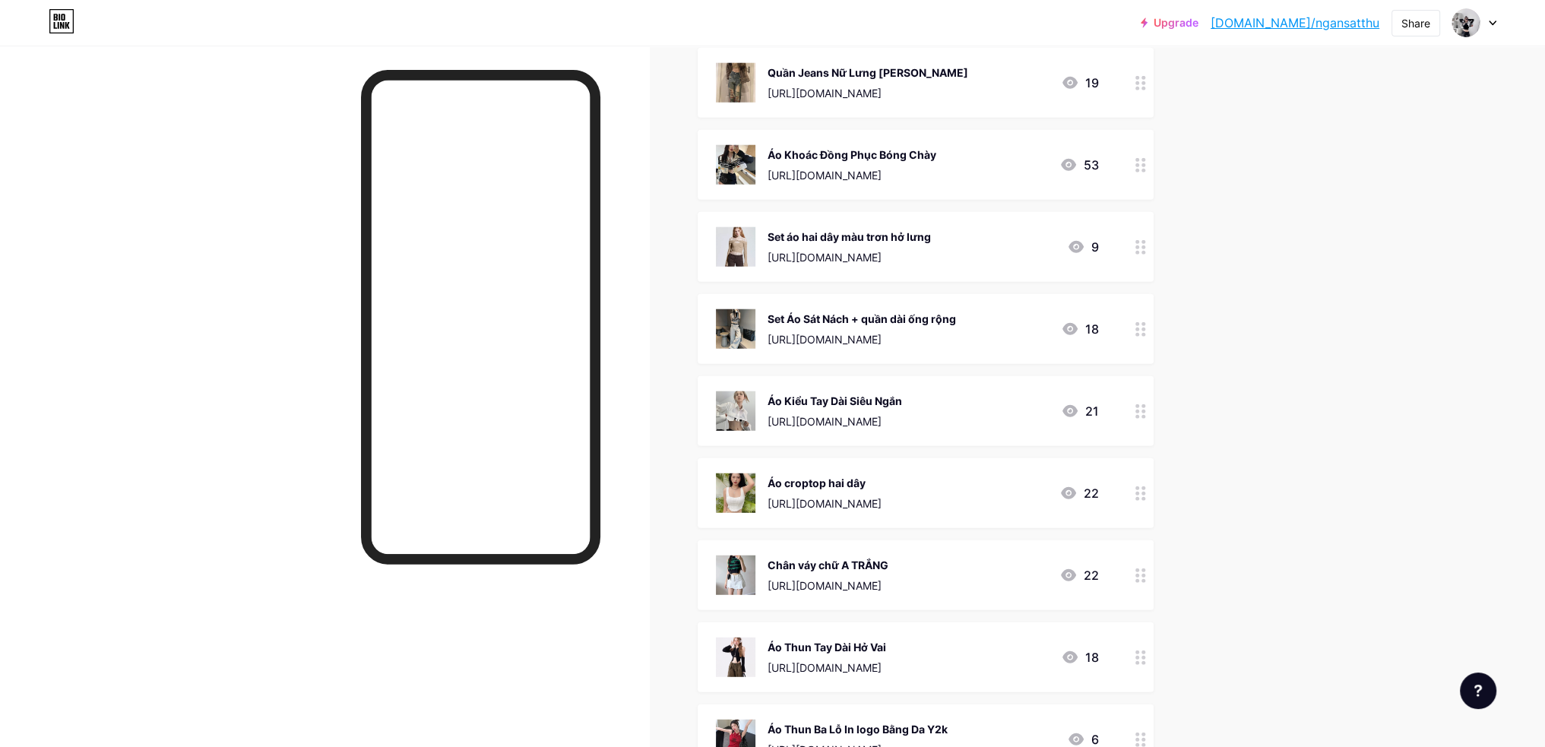
scroll to position [5307, 0]
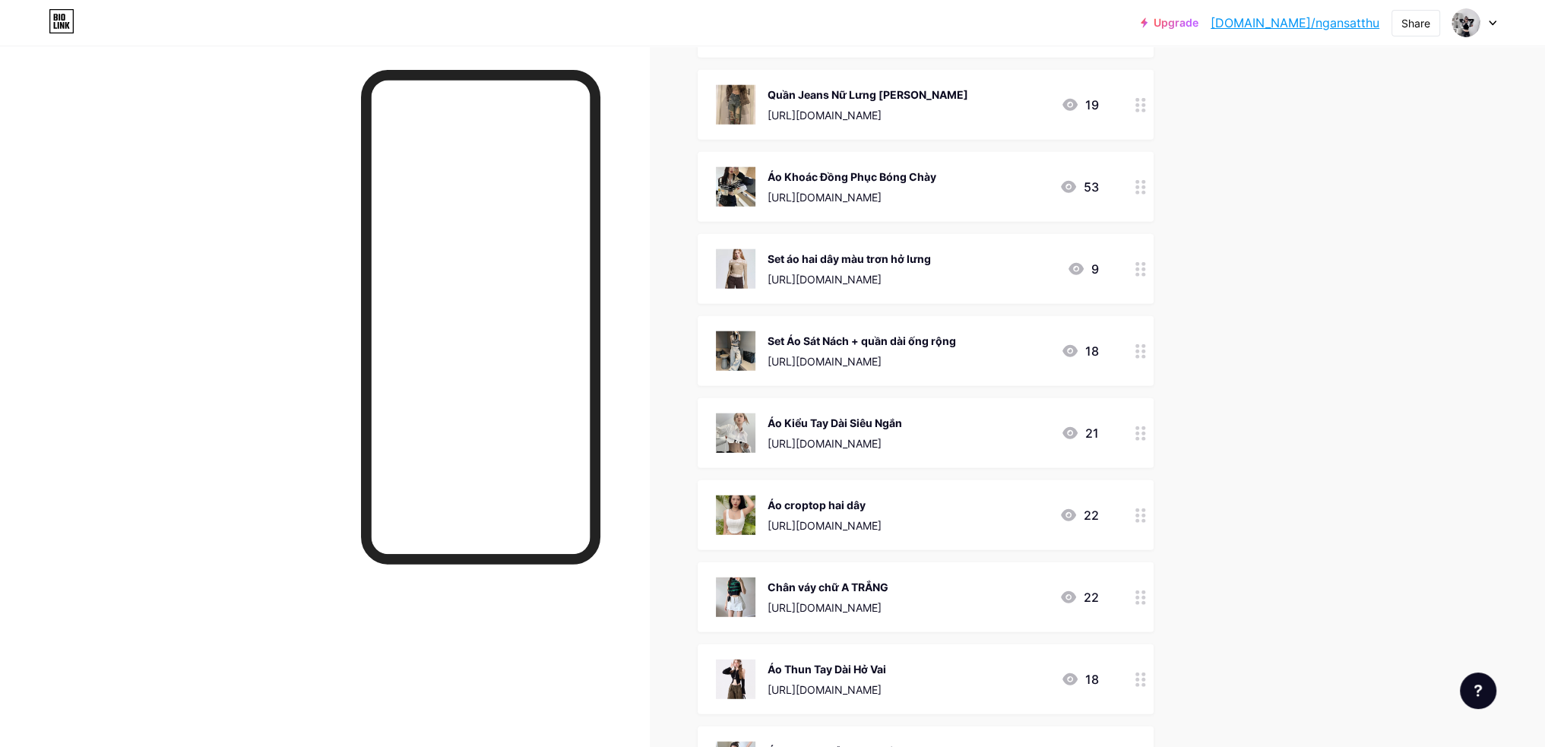
click at [1145, 436] on icon at bounding box center [1141, 433] width 11 height 14
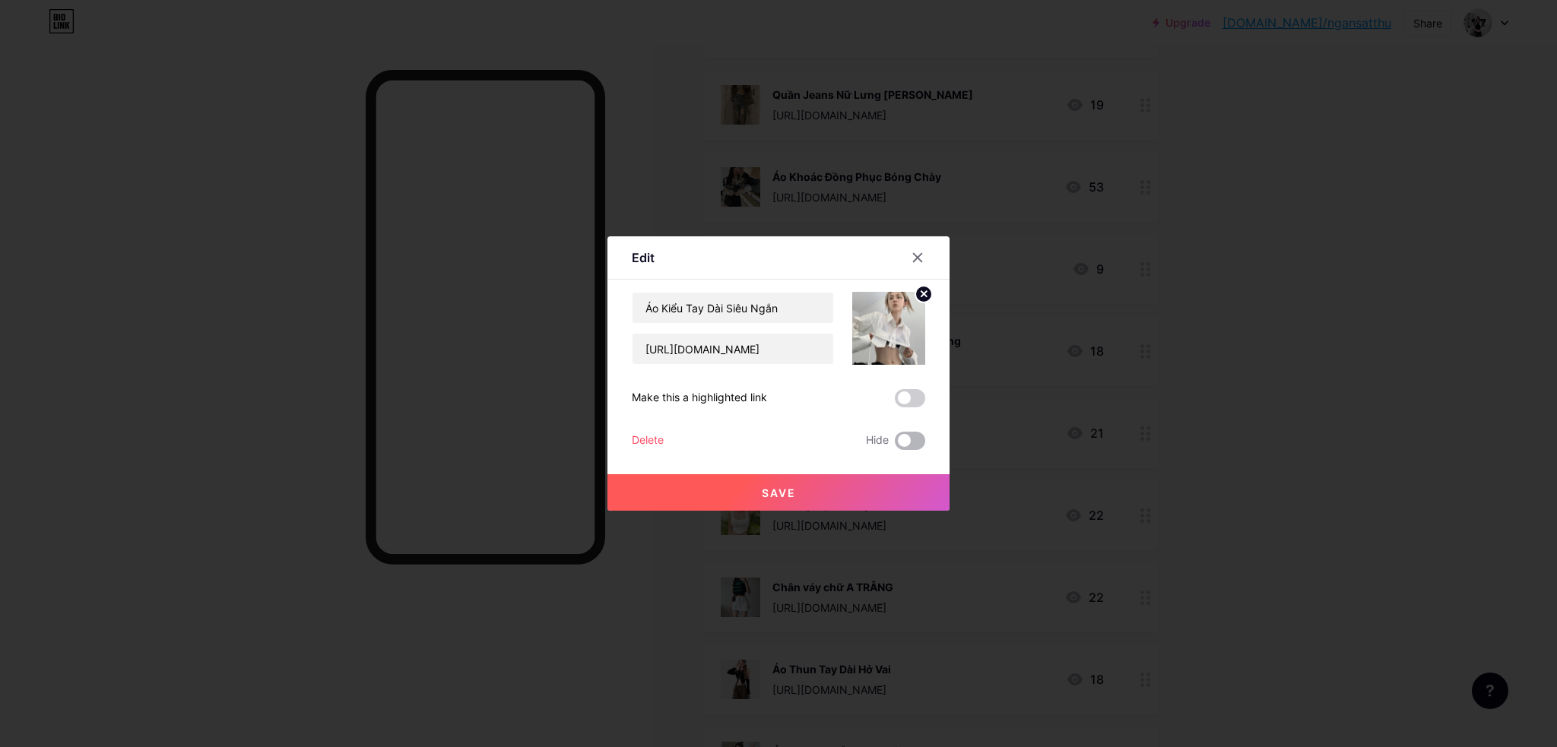
click at [908, 439] on span at bounding box center [910, 441] width 30 height 18
click at [895, 445] on input "checkbox" at bounding box center [895, 445] width 0 height 0
click at [911, 486] on button "Save" at bounding box center [778, 492] width 342 height 36
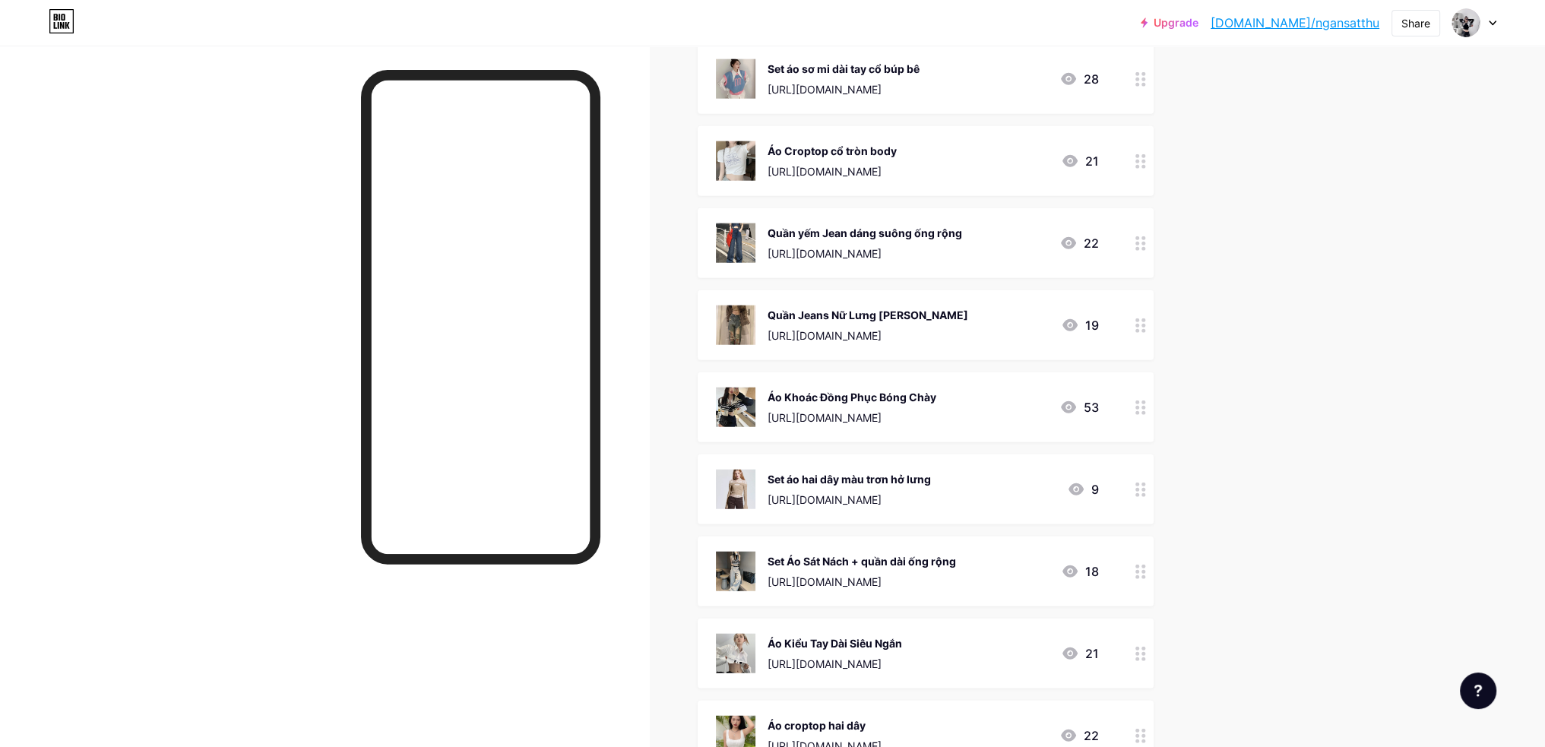
scroll to position [5079, 0]
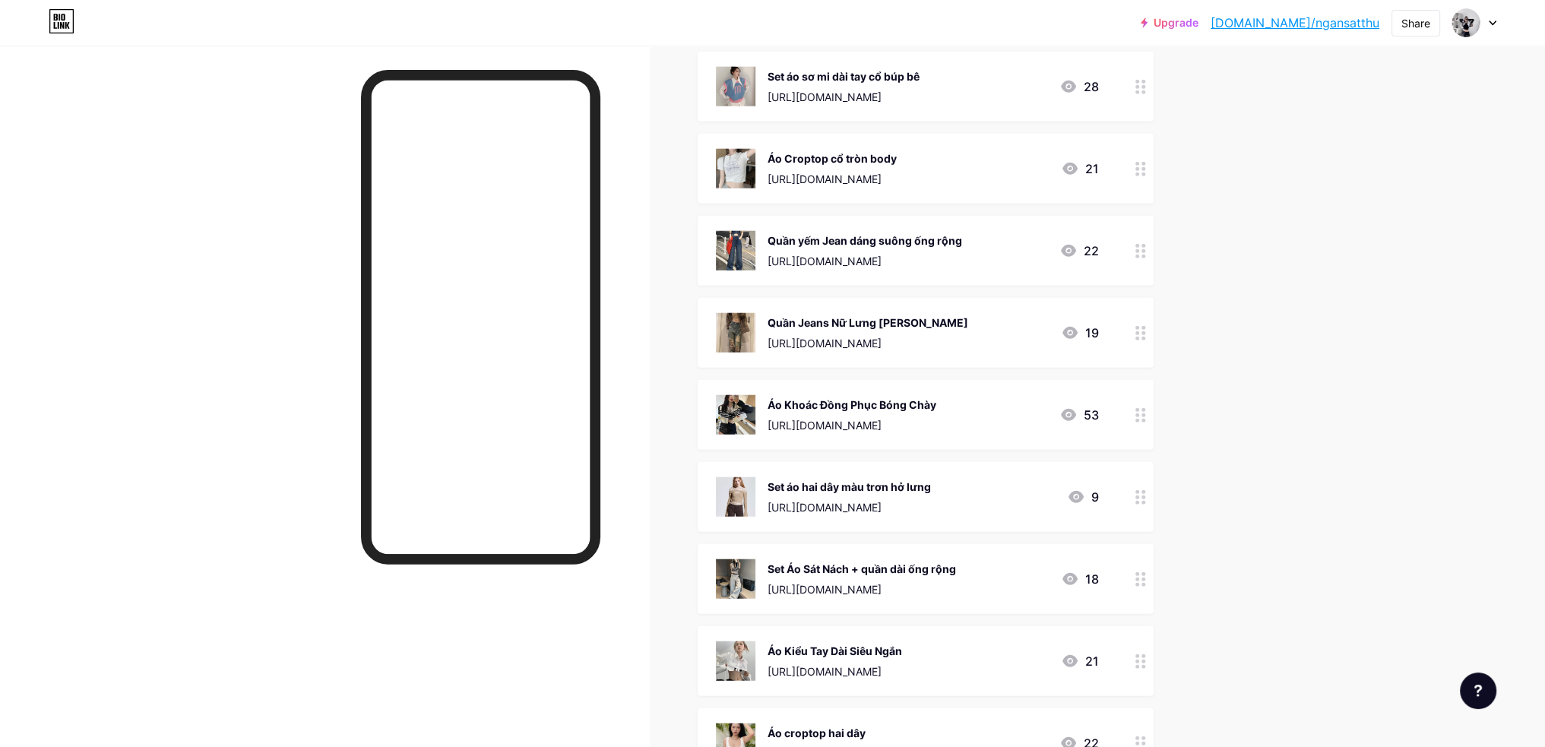
click at [1145, 580] on icon at bounding box center [1141, 579] width 11 height 14
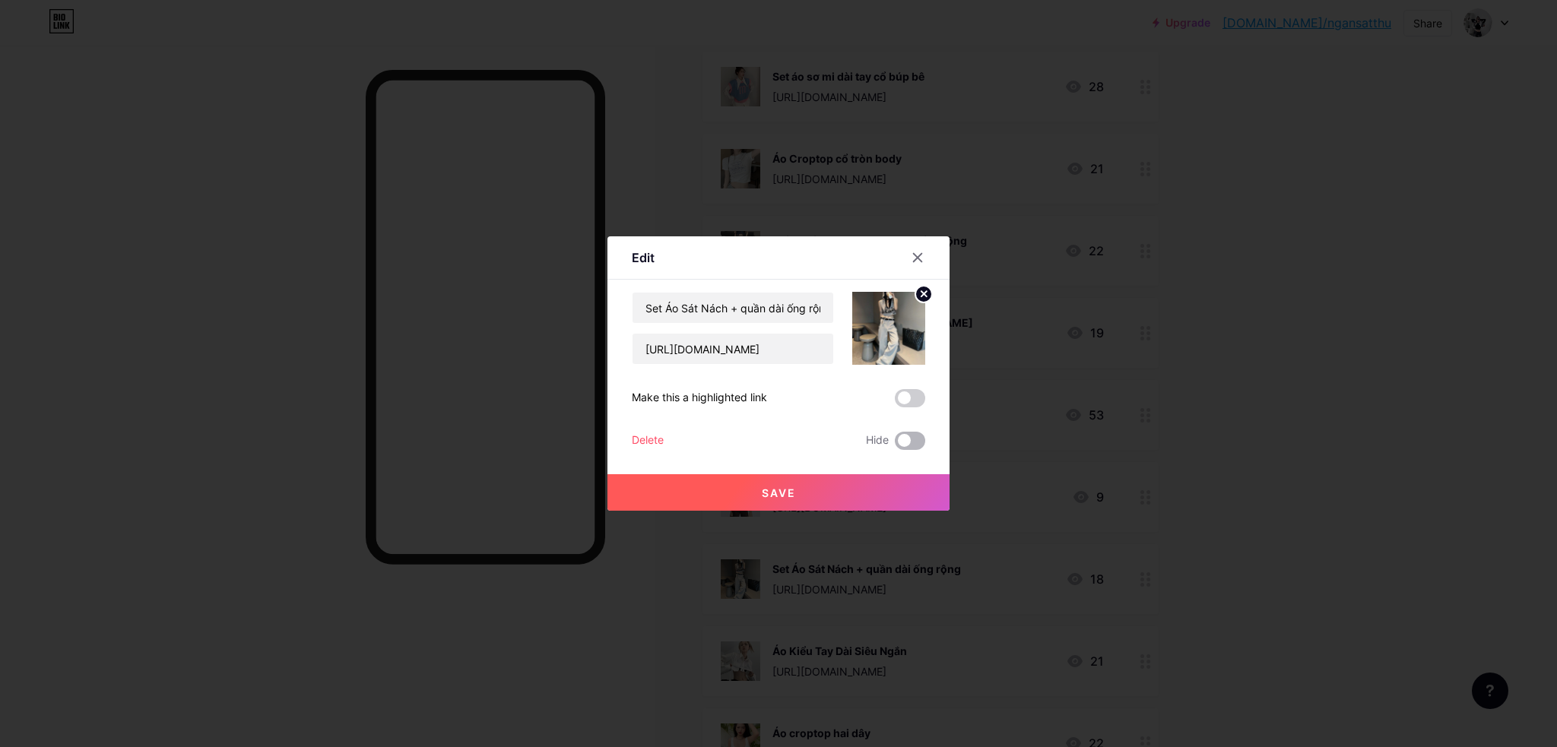
click at [911, 441] on span at bounding box center [910, 441] width 30 height 18
click at [895, 445] on input "checkbox" at bounding box center [895, 445] width 0 height 0
click at [909, 493] on button "Save" at bounding box center [778, 492] width 342 height 36
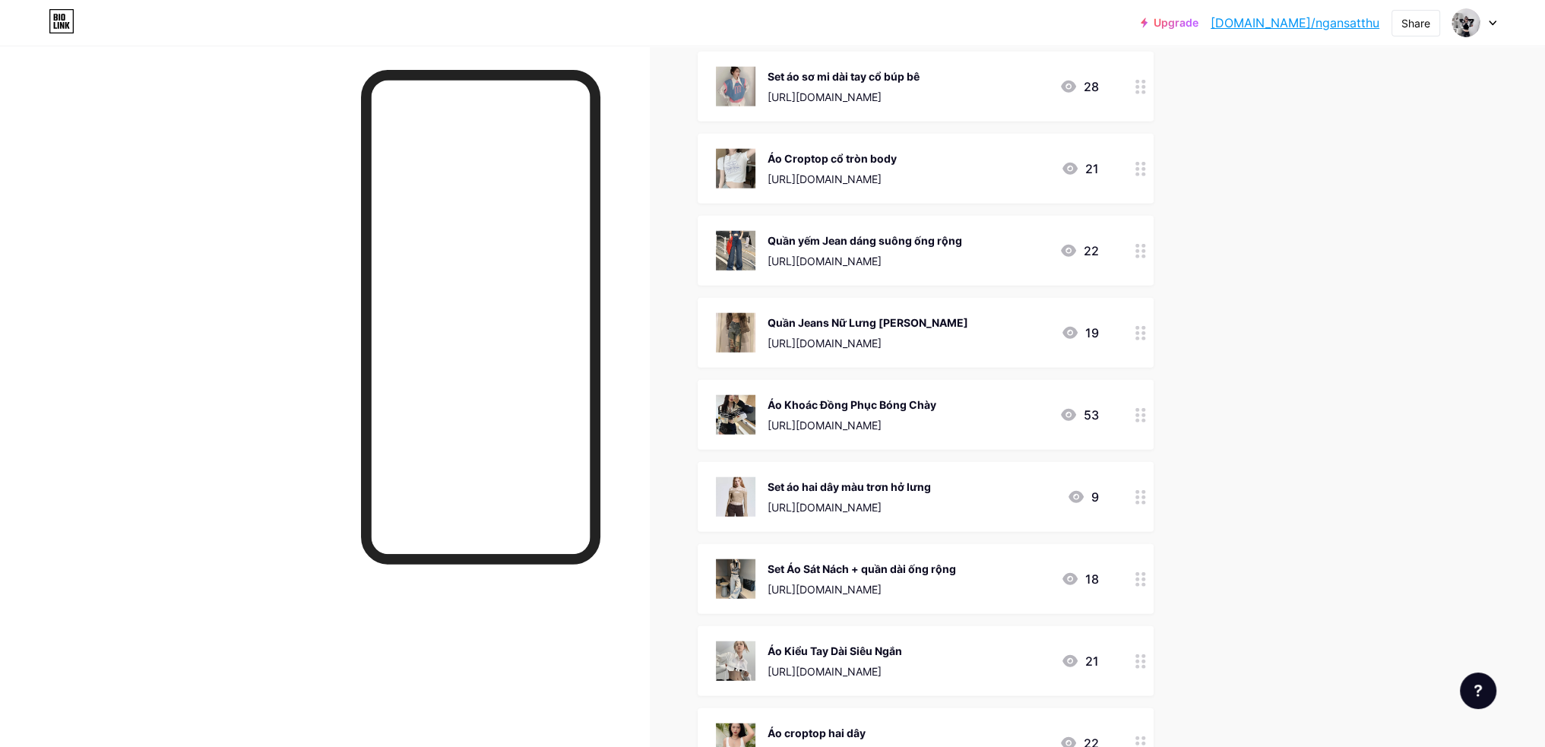
click at [1145, 415] on icon at bounding box center [1141, 415] width 11 height 14
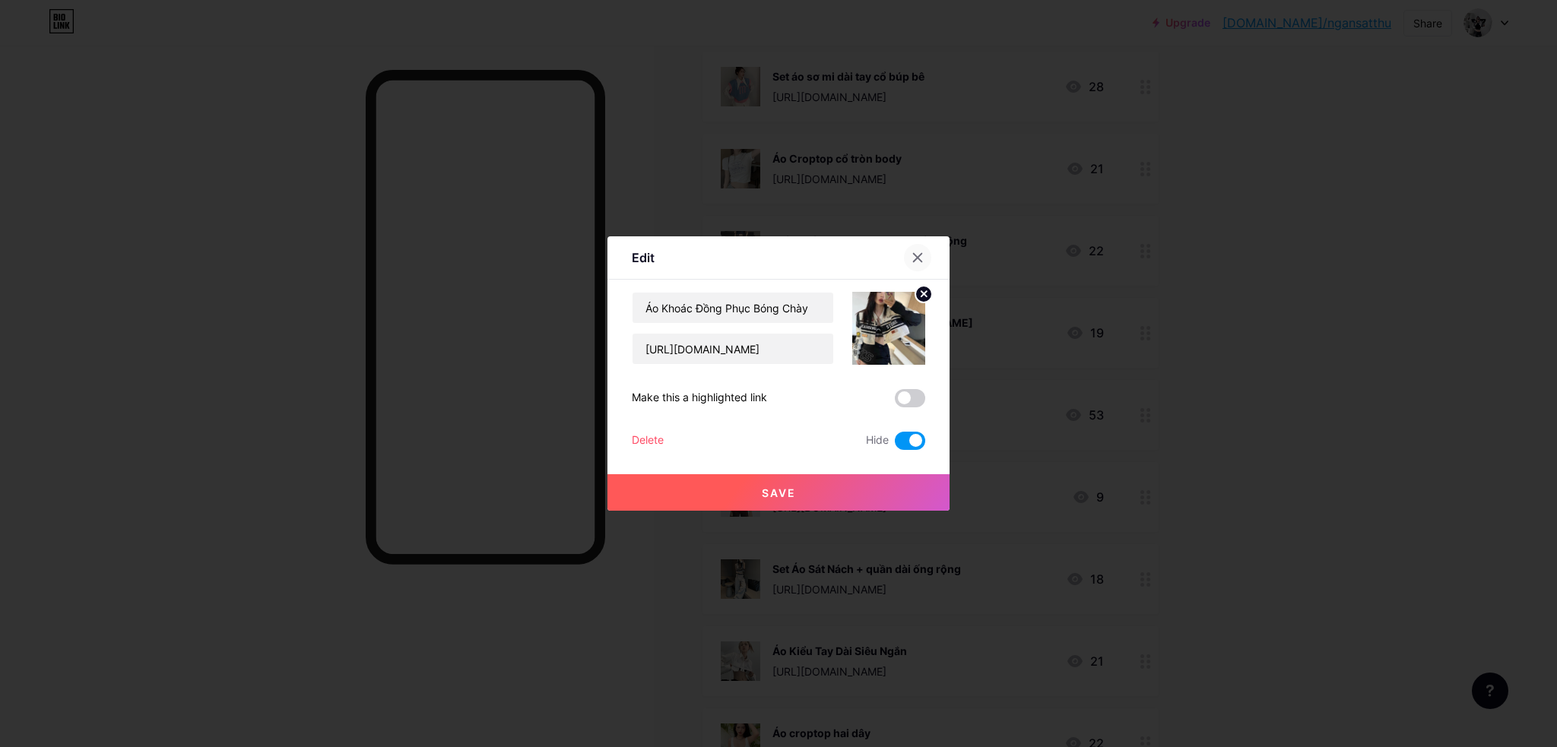
click at [921, 261] on icon at bounding box center [917, 258] width 12 height 12
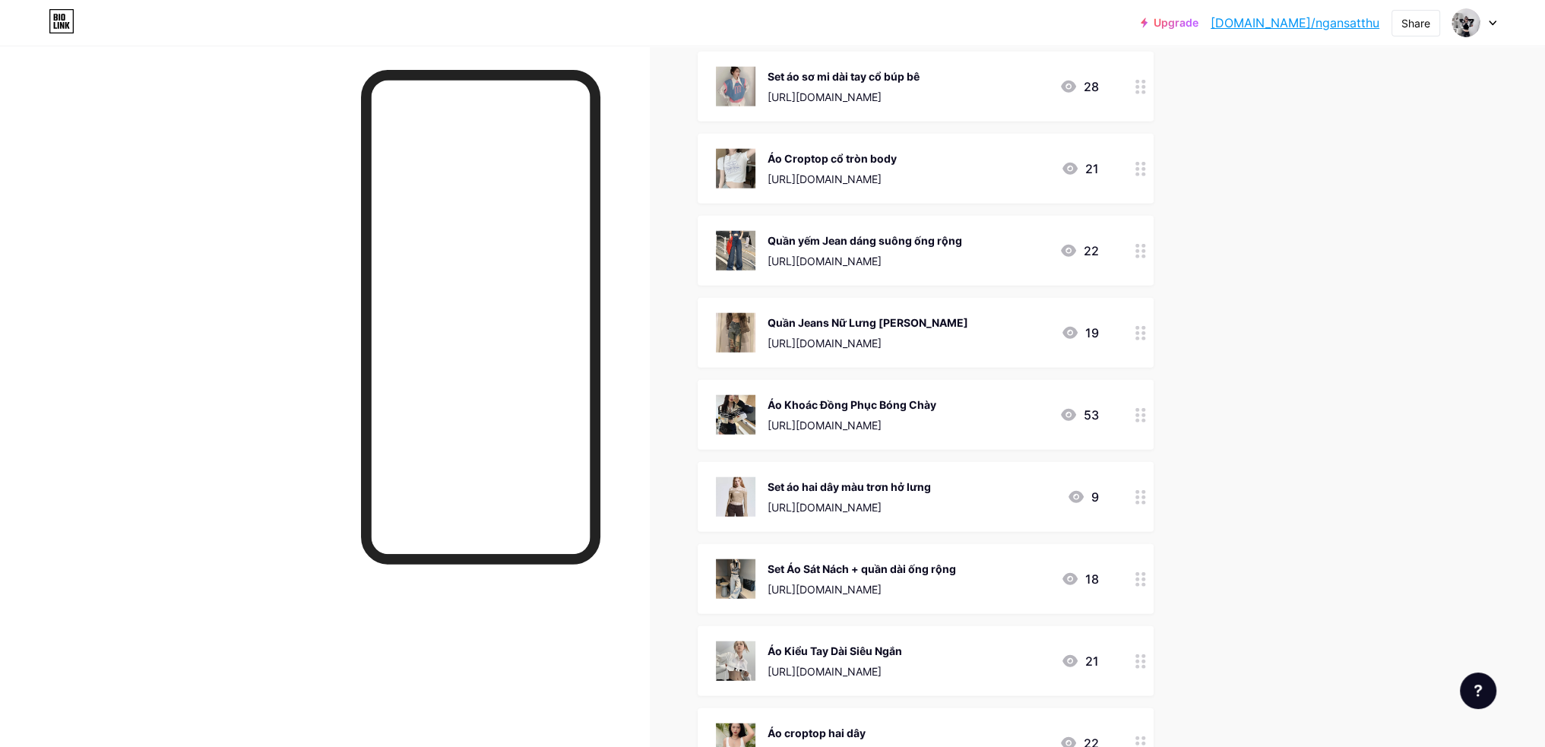
click at [1135, 333] on div at bounding box center [1141, 333] width 26 height 70
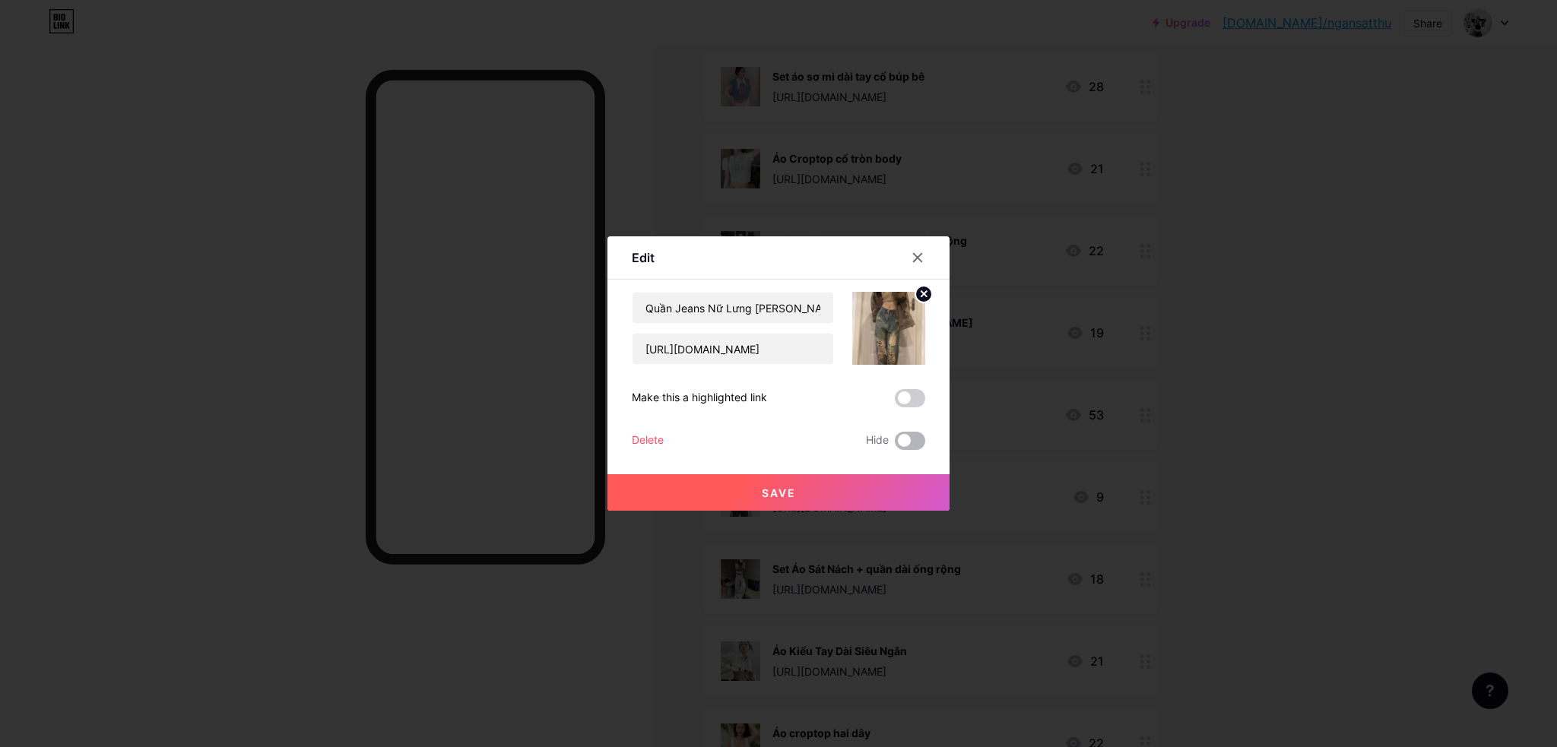
click at [911, 439] on span at bounding box center [910, 441] width 30 height 18
click at [895, 445] on input "checkbox" at bounding box center [895, 445] width 0 height 0
click at [898, 486] on button "Save" at bounding box center [778, 492] width 342 height 36
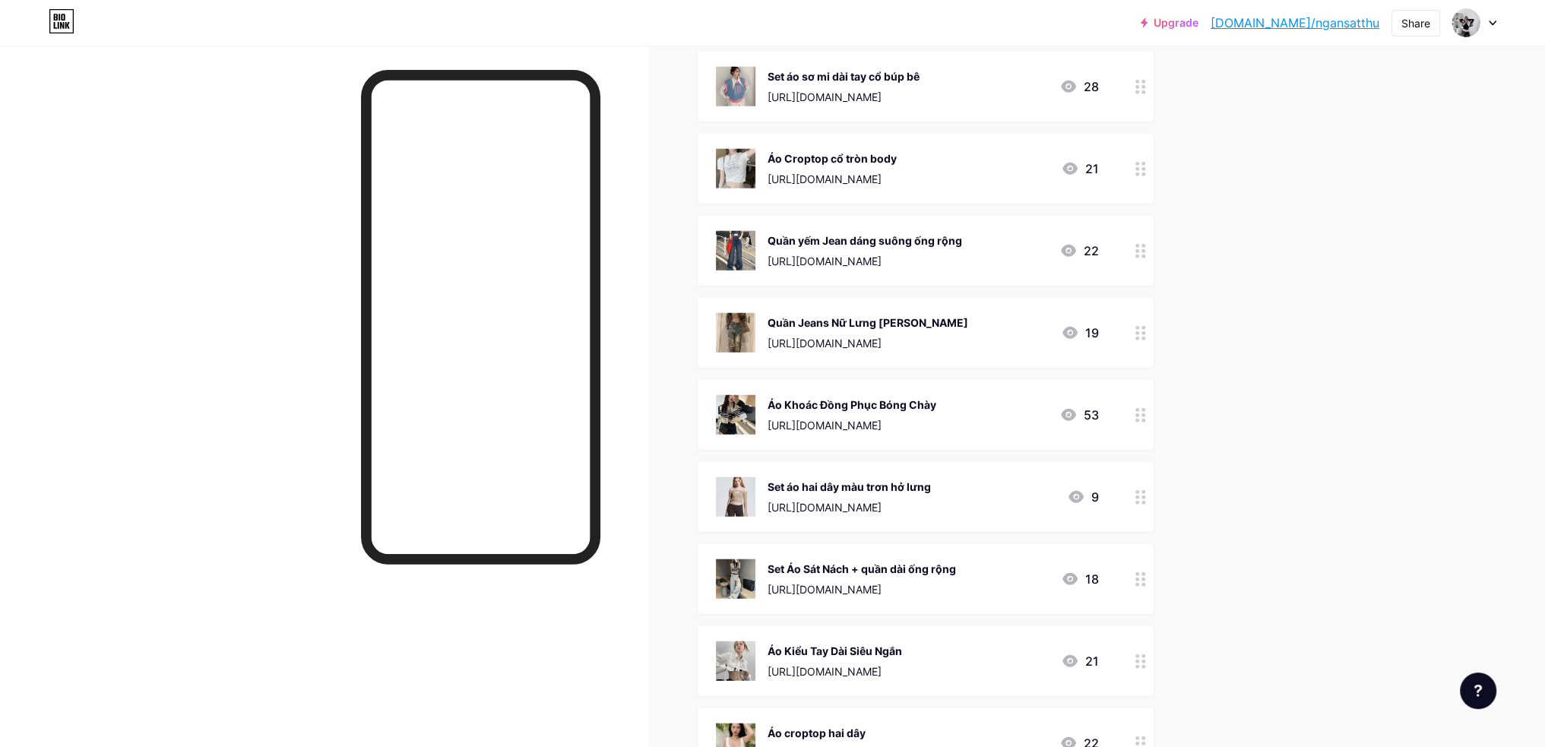
click at [1145, 249] on icon at bounding box center [1141, 251] width 11 height 14
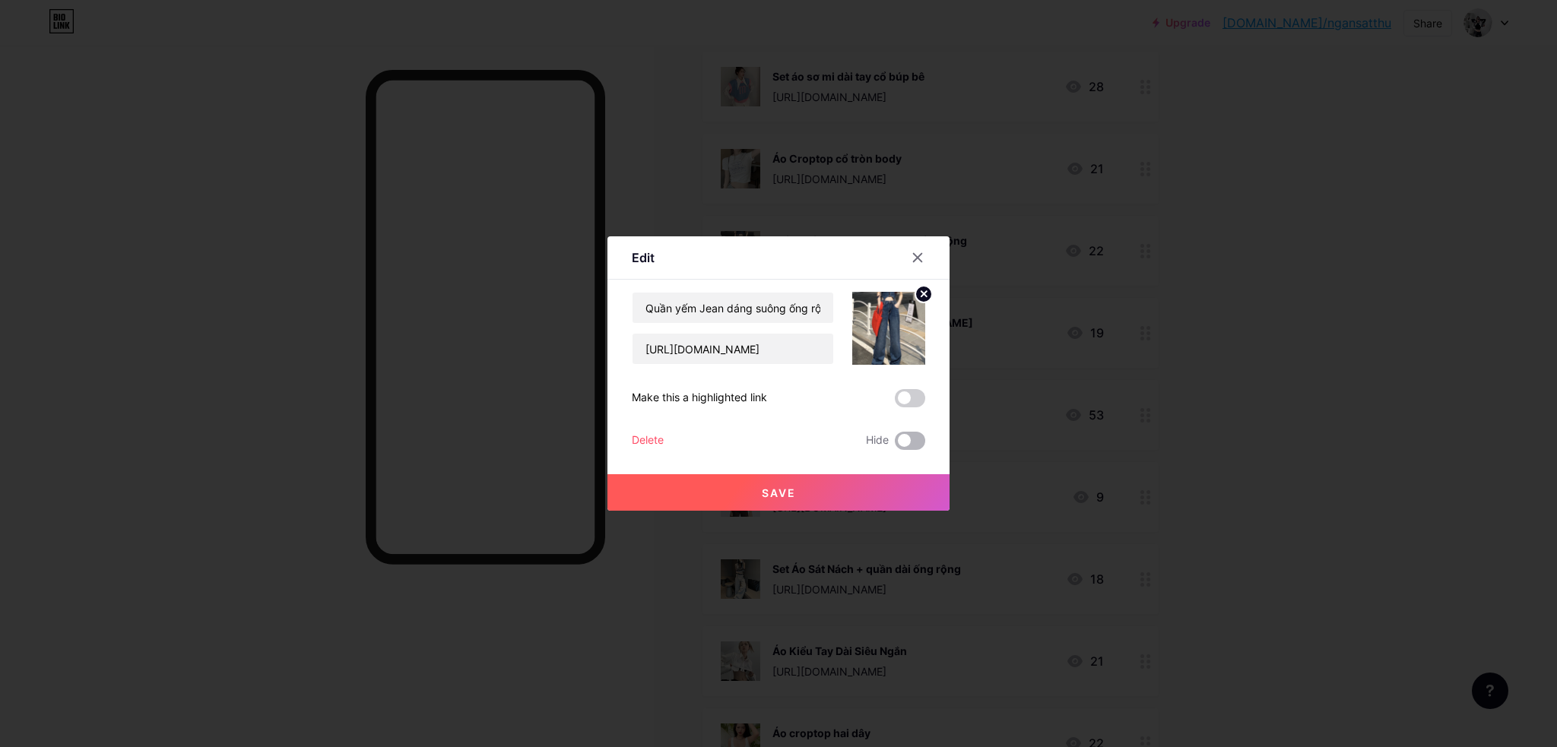
click at [918, 442] on span at bounding box center [910, 441] width 30 height 18
click at [895, 445] on input "checkbox" at bounding box center [895, 445] width 0 height 0
click at [896, 476] on button "Save" at bounding box center [778, 492] width 342 height 36
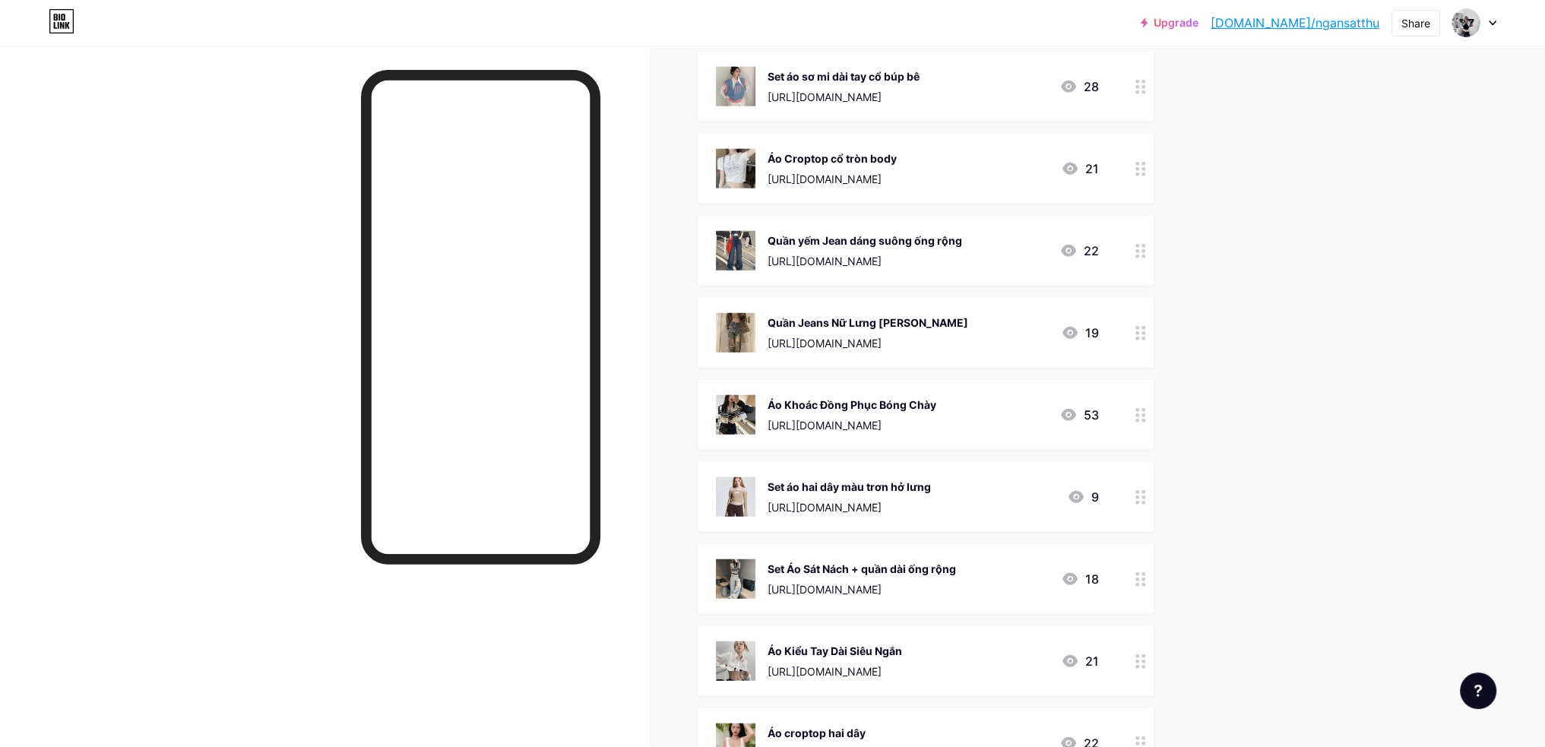
click at [1143, 164] on icon at bounding box center [1141, 169] width 11 height 14
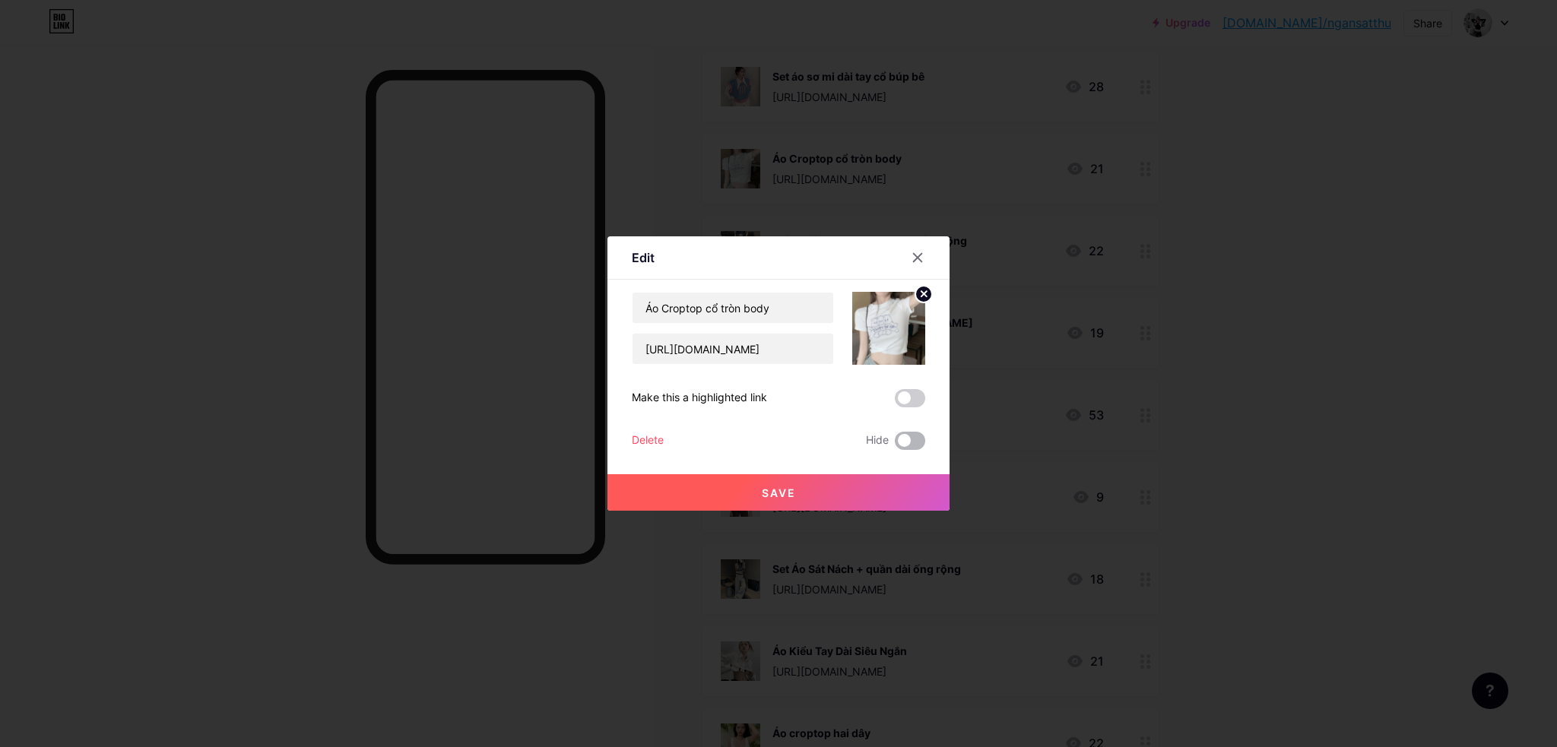
click at [922, 440] on span at bounding box center [910, 441] width 30 height 18
click at [895, 445] on input "checkbox" at bounding box center [895, 445] width 0 height 0
click at [915, 476] on button "Save" at bounding box center [778, 492] width 342 height 36
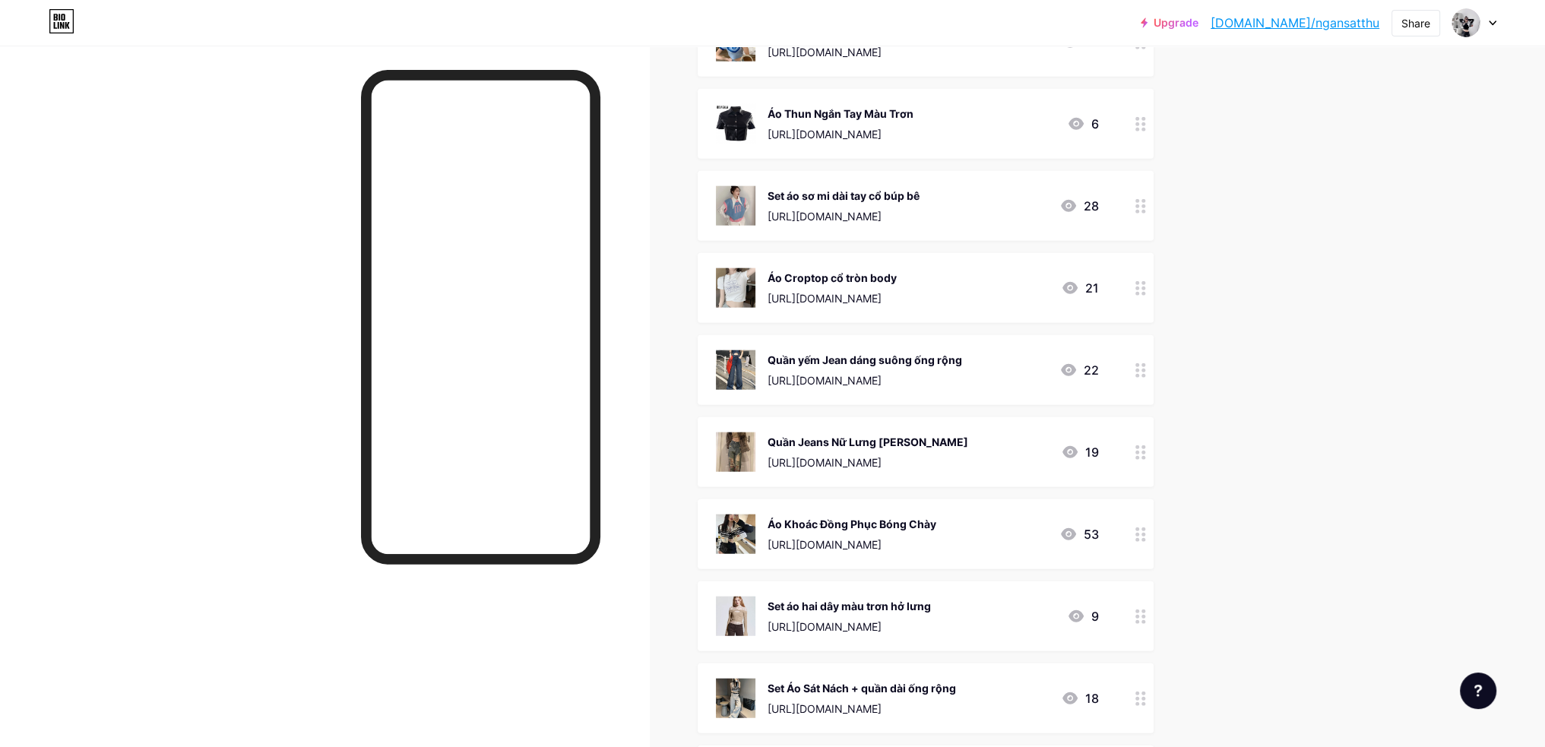
scroll to position [4927, 0]
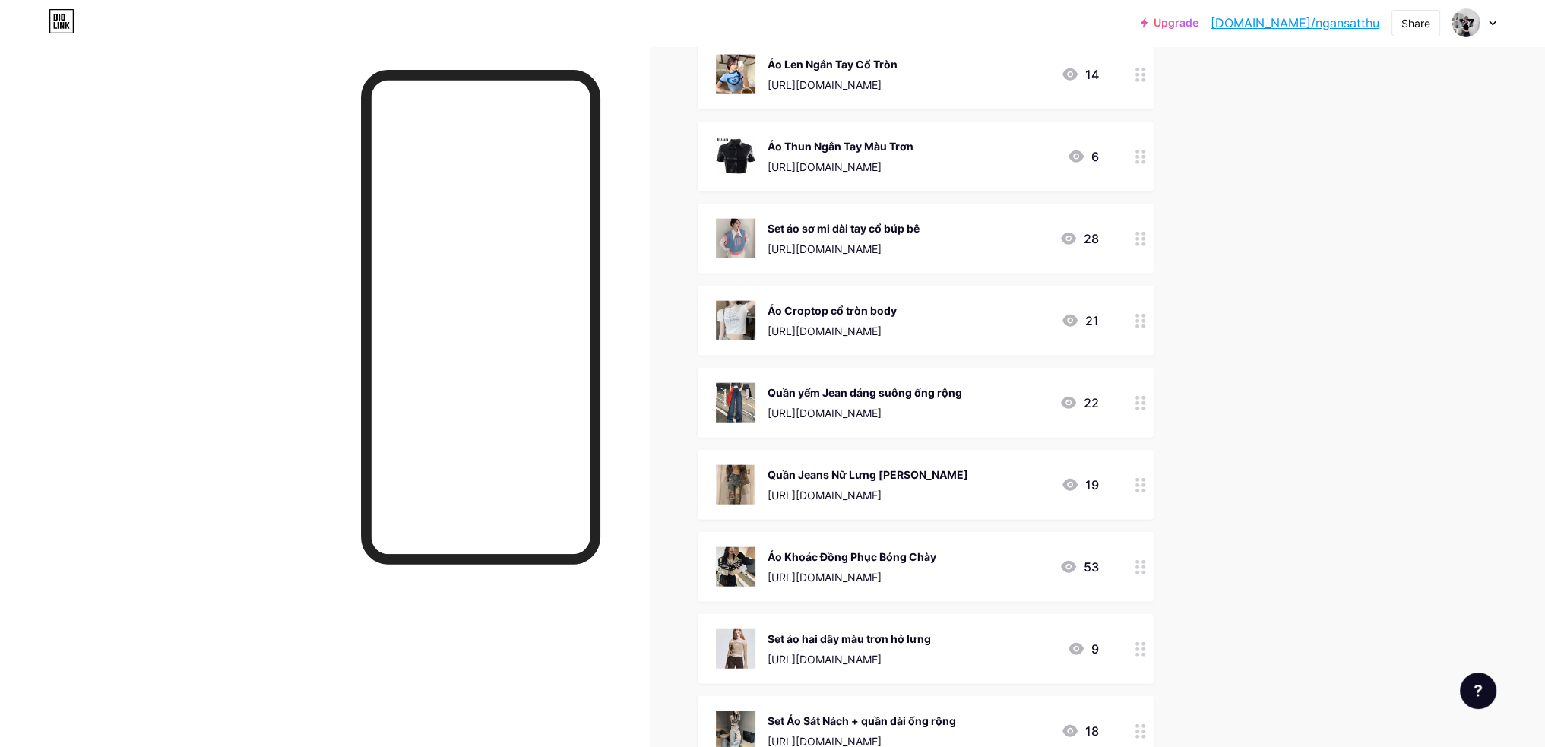
click at [1139, 237] on circle at bounding box center [1138, 239] width 4 height 4
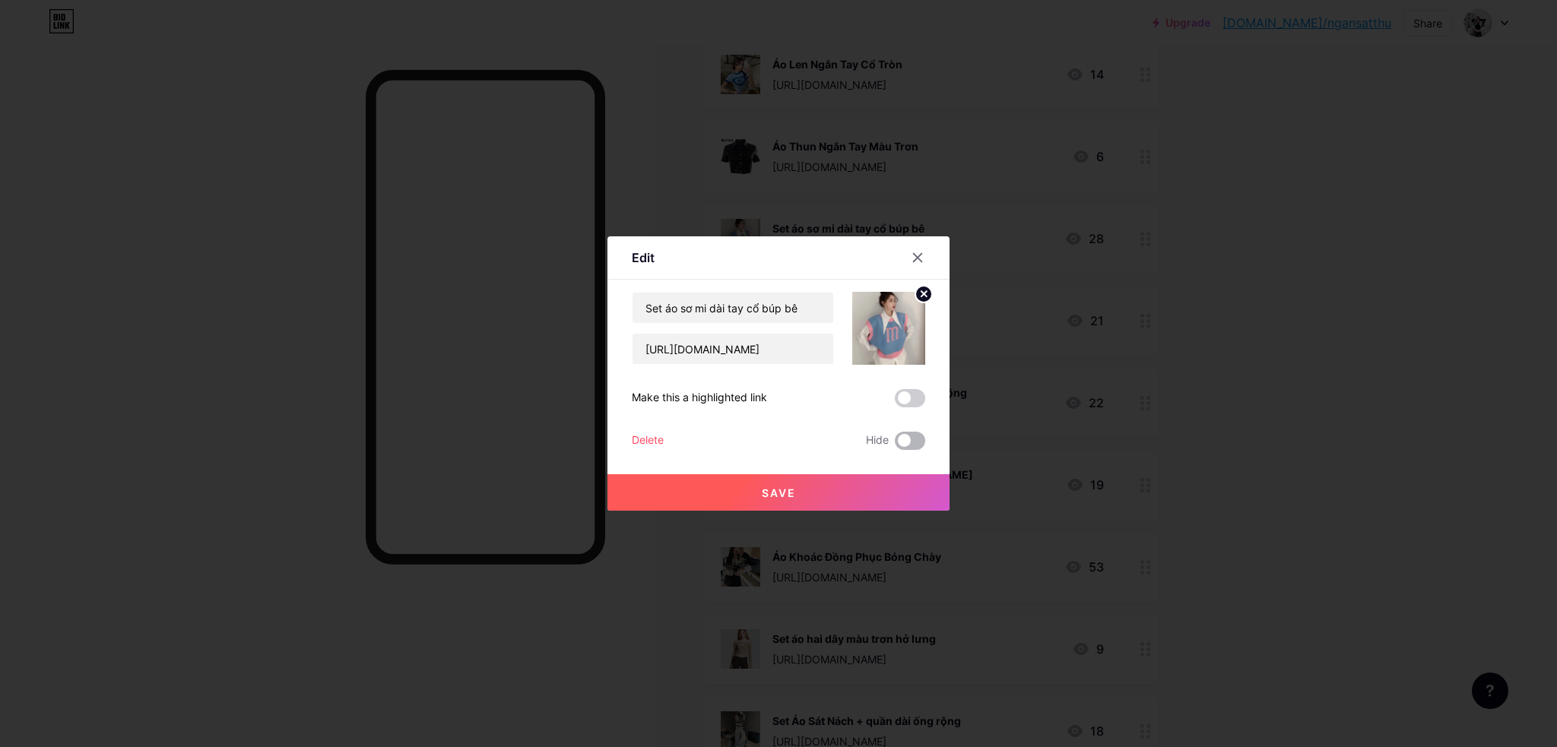
click at [921, 439] on span at bounding box center [910, 441] width 30 height 18
click at [895, 445] on input "checkbox" at bounding box center [895, 445] width 0 height 0
click at [920, 483] on button "Save" at bounding box center [778, 492] width 342 height 36
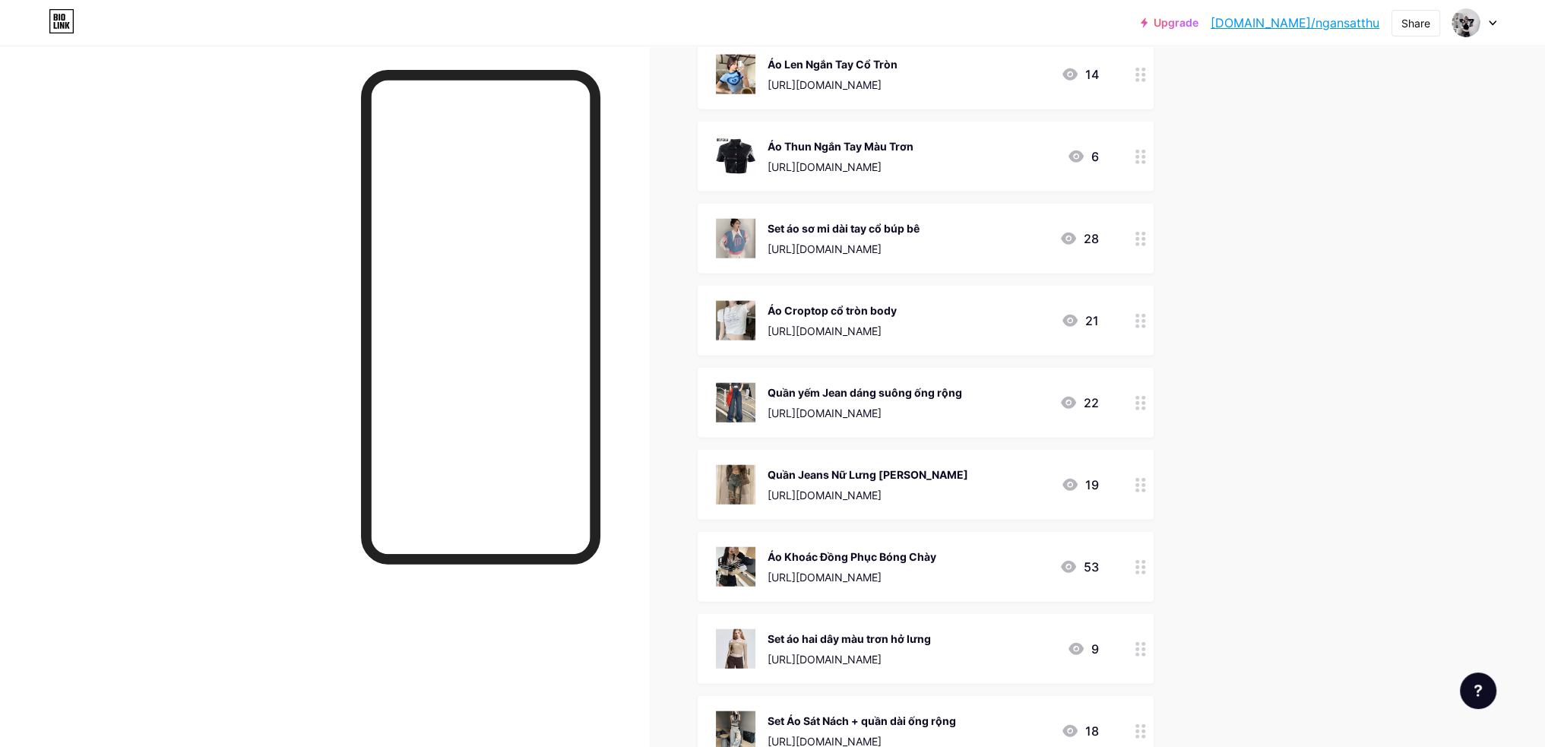
click at [1145, 151] on icon at bounding box center [1141, 157] width 11 height 14
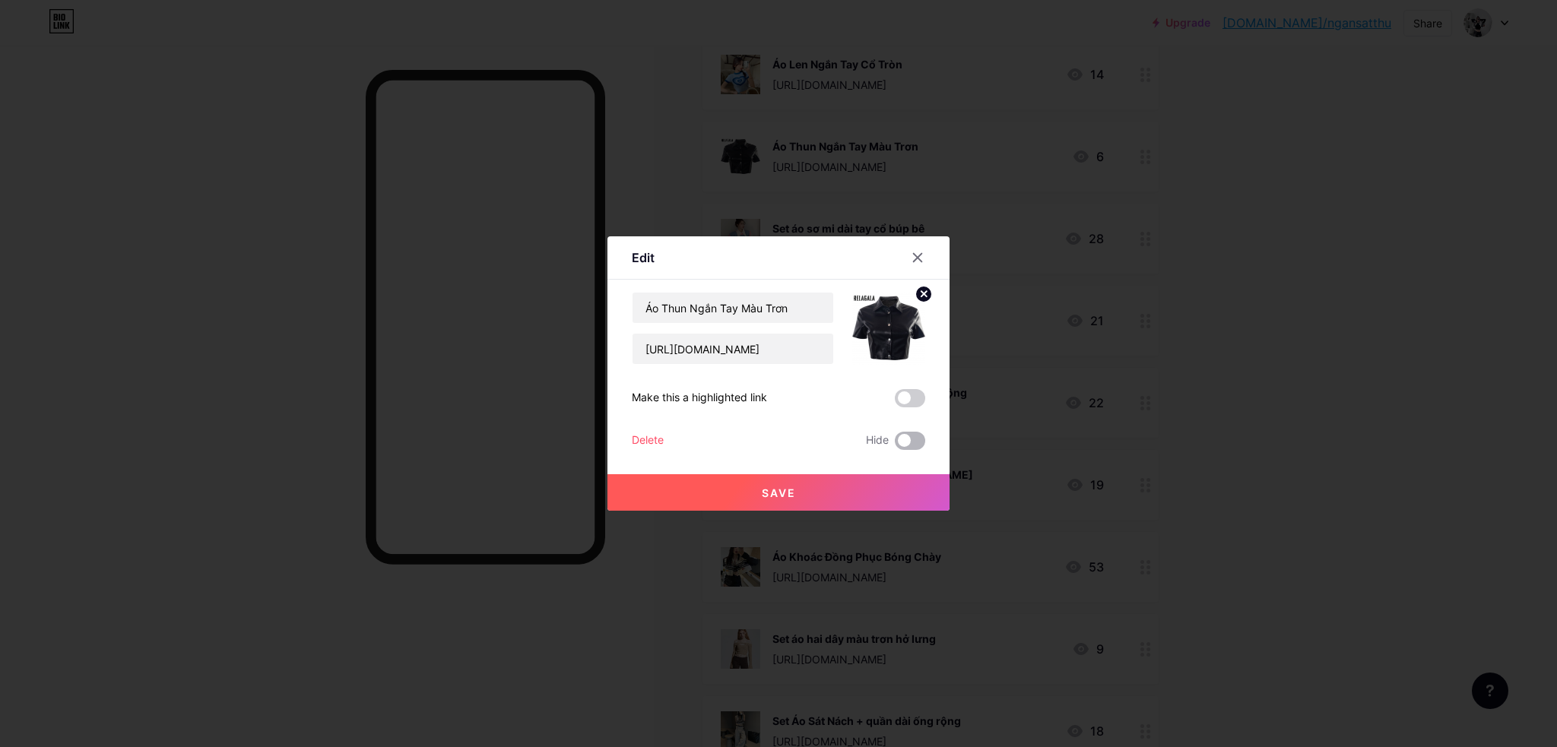
click at [915, 444] on span at bounding box center [910, 441] width 30 height 18
click at [895, 445] on input "checkbox" at bounding box center [895, 445] width 0 height 0
click at [909, 490] on button "Save" at bounding box center [778, 492] width 342 height 36
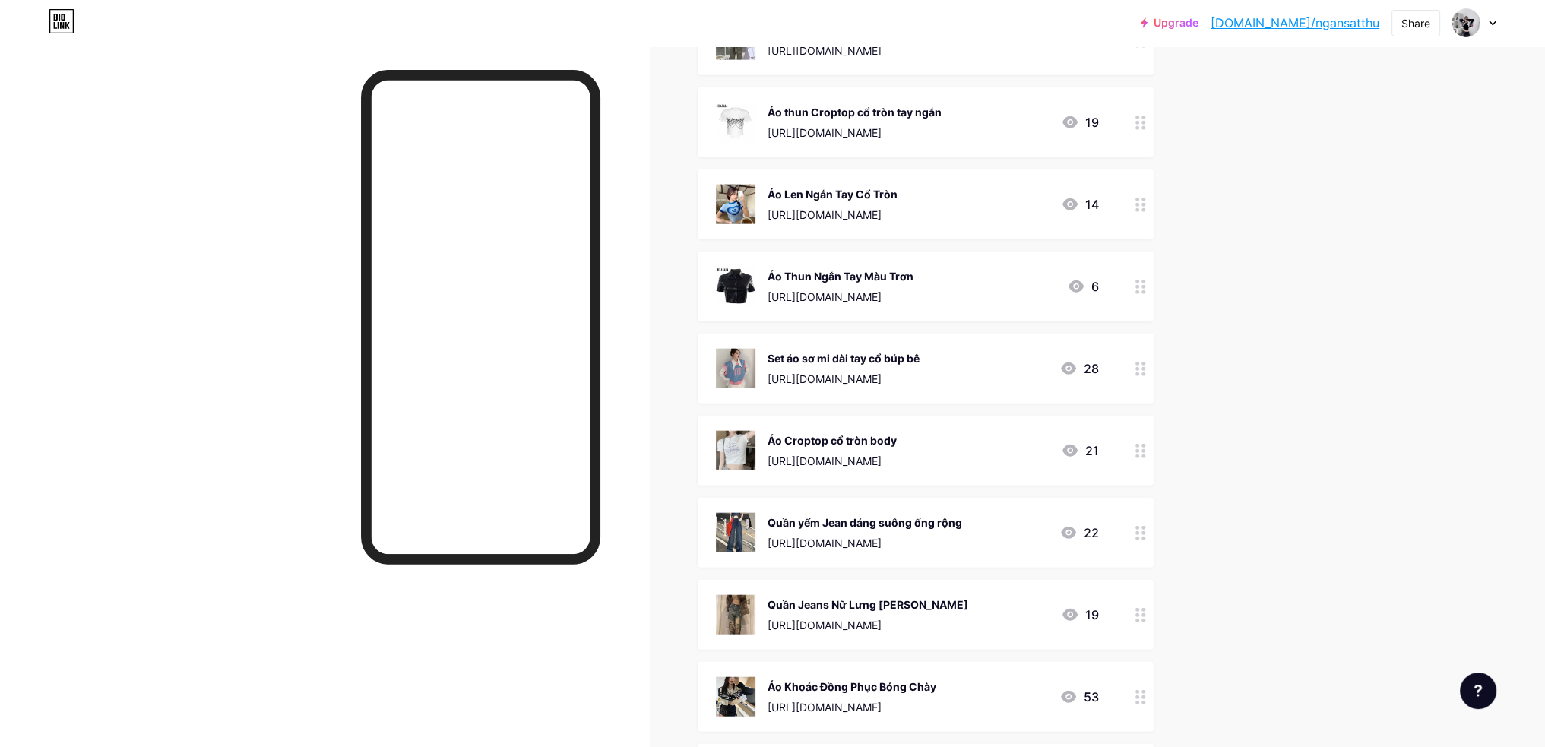
scroll to position [4775, 0]
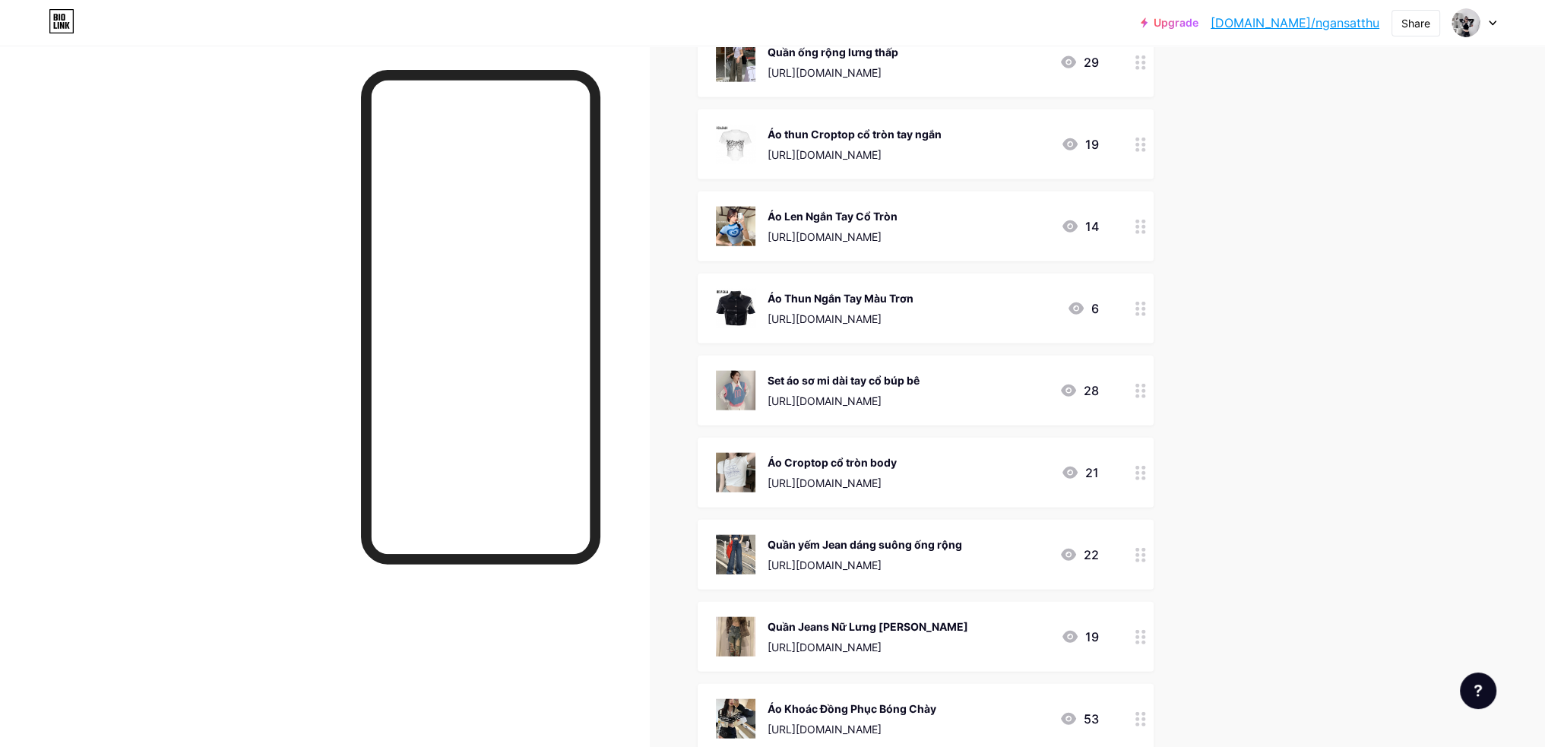
click at [1152, 297] on div at bounding box center [1141, 309] width 26 height 70
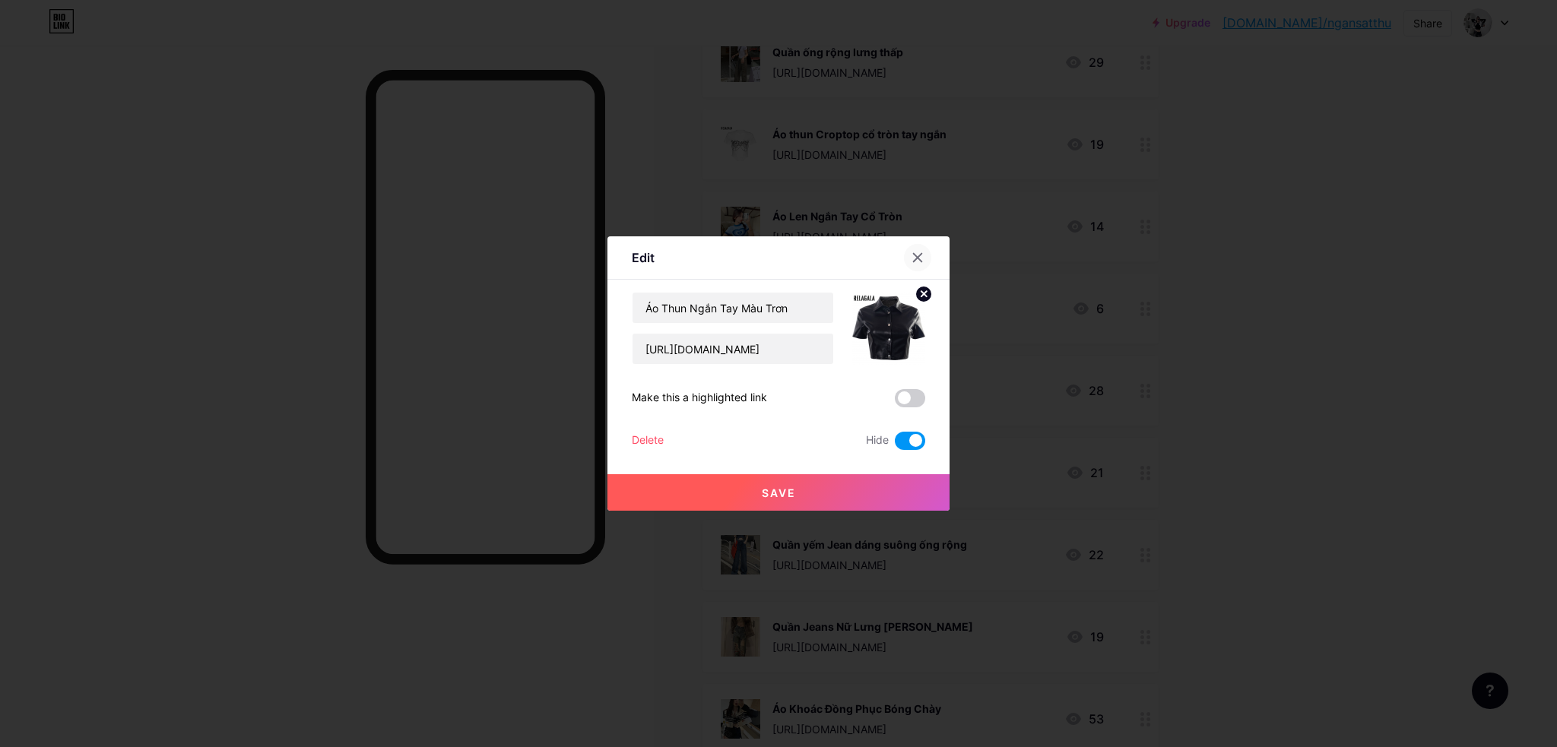
click at [918, 255] on icon at bounding box center [917, 258] width 12 height 12
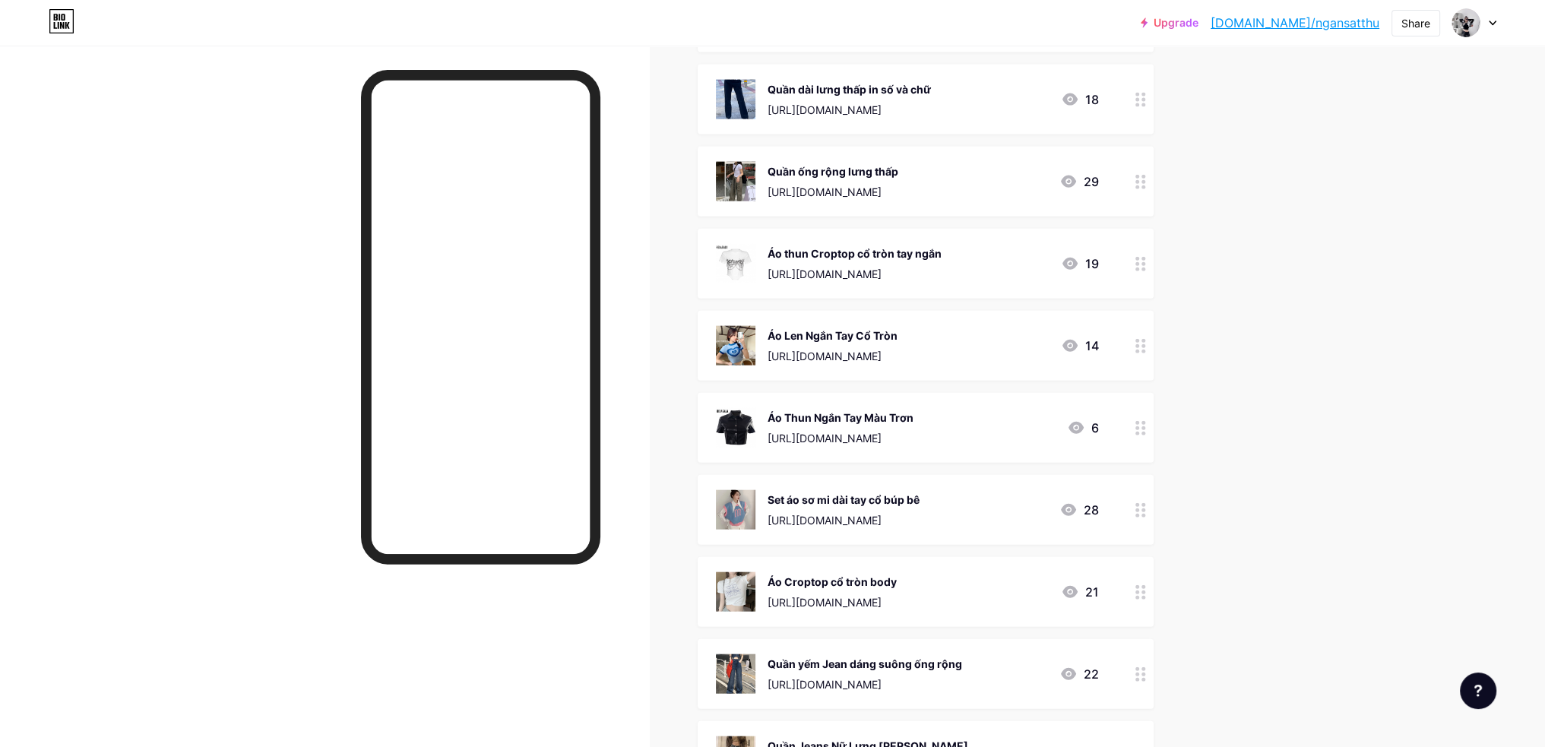
scroll to position [4623, 0]
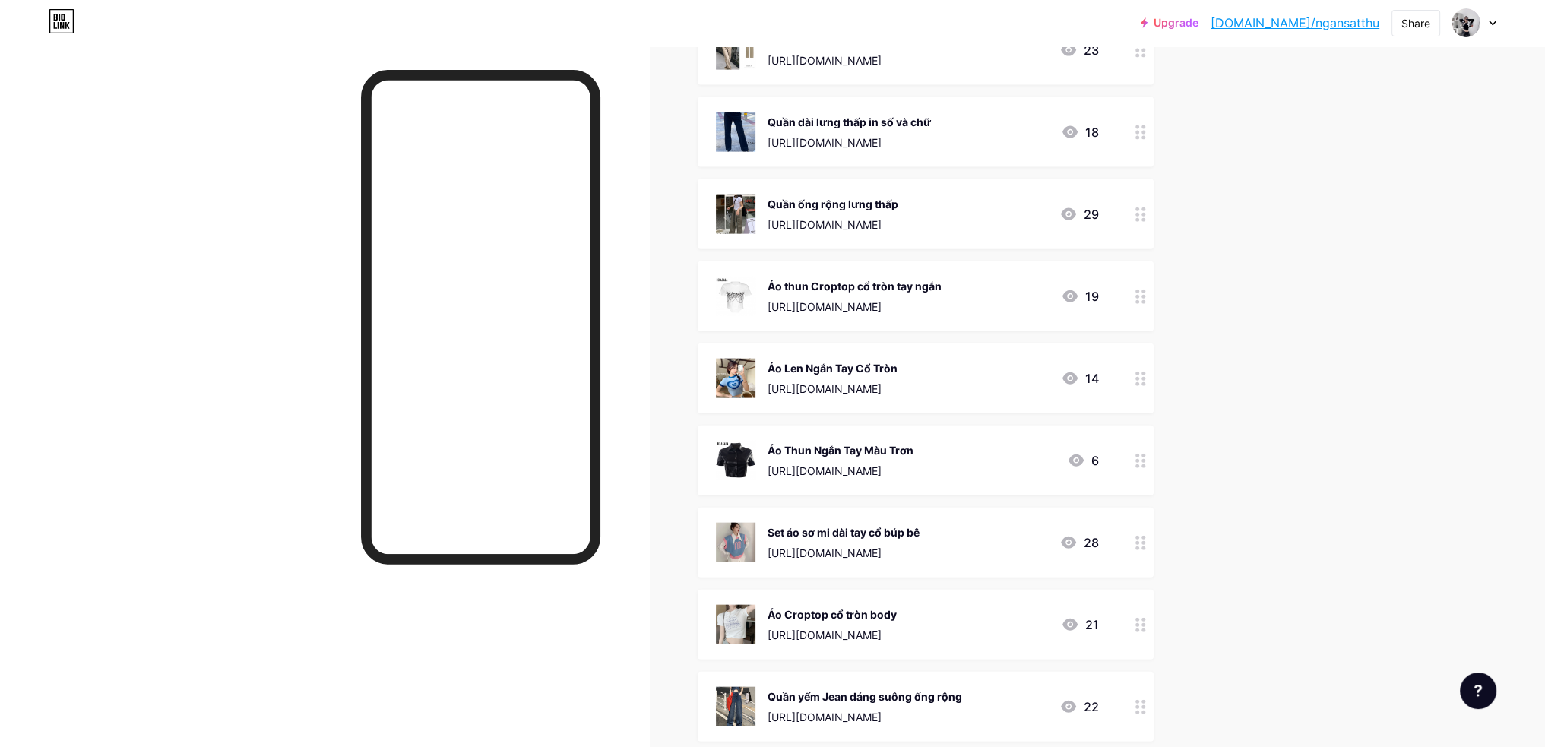
click at [1145, 379] on icon at bounding box center [1141, 379] width 11 height 14
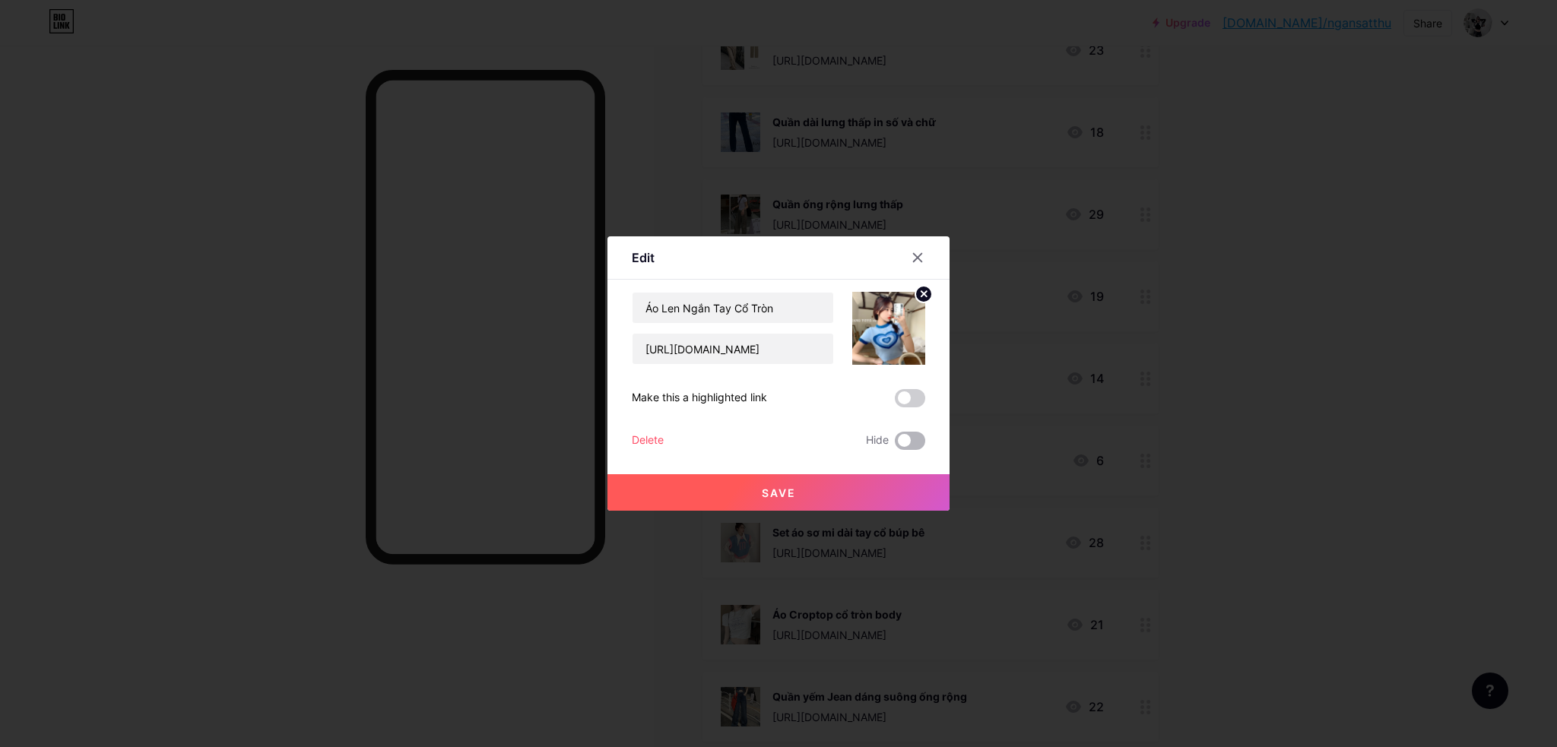
click at [900, 437] on span at bounding box center [910, 441] width 30 height 18
click at [895, 445] on input "checkbox" at bounding box center [895, 445] width 0 height 0
click at [905, 486] on button "Save" at bounding box center [778, 492] width 342 height 36
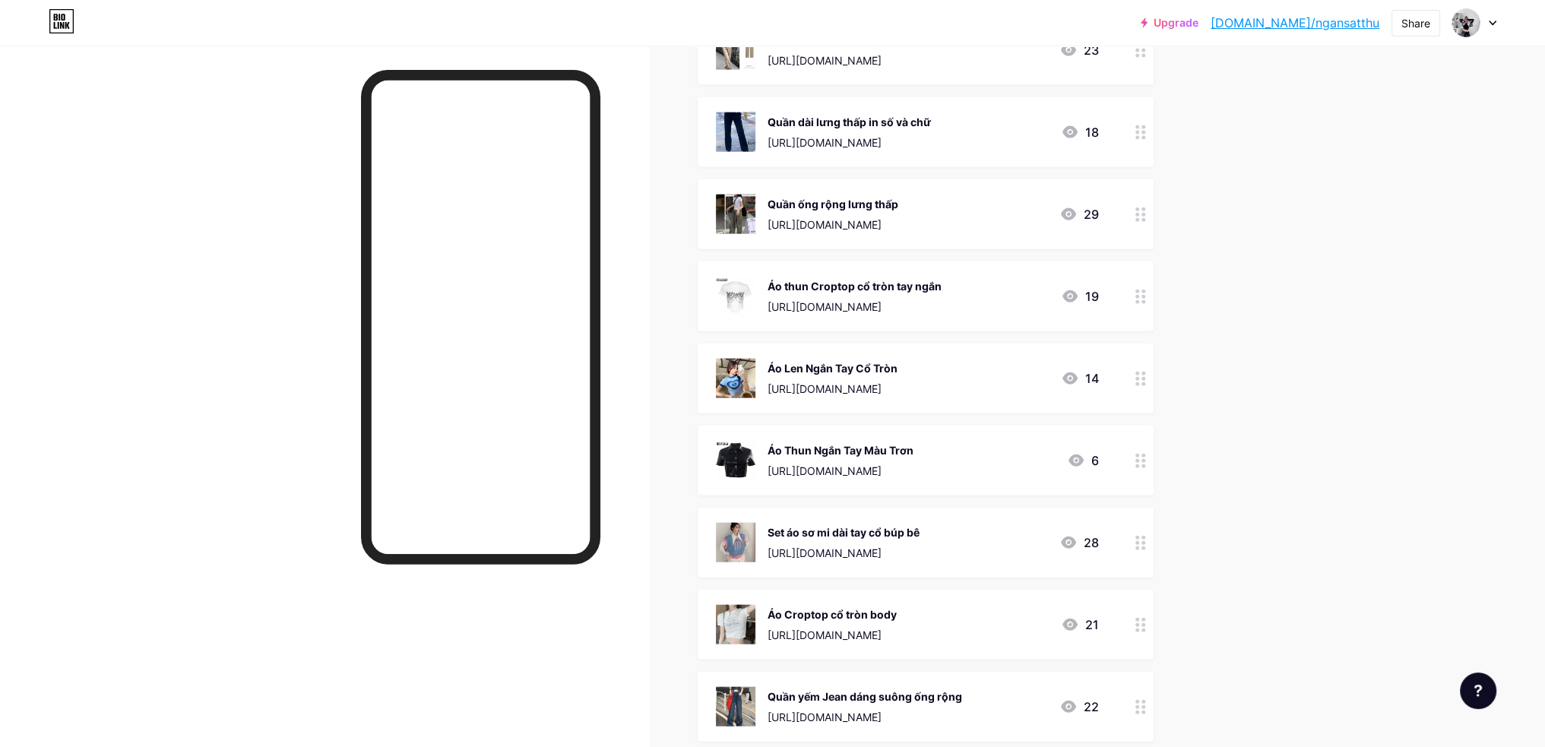
click at [1153, 297] on div at bounding box center [1141, 296] width 26 height 70
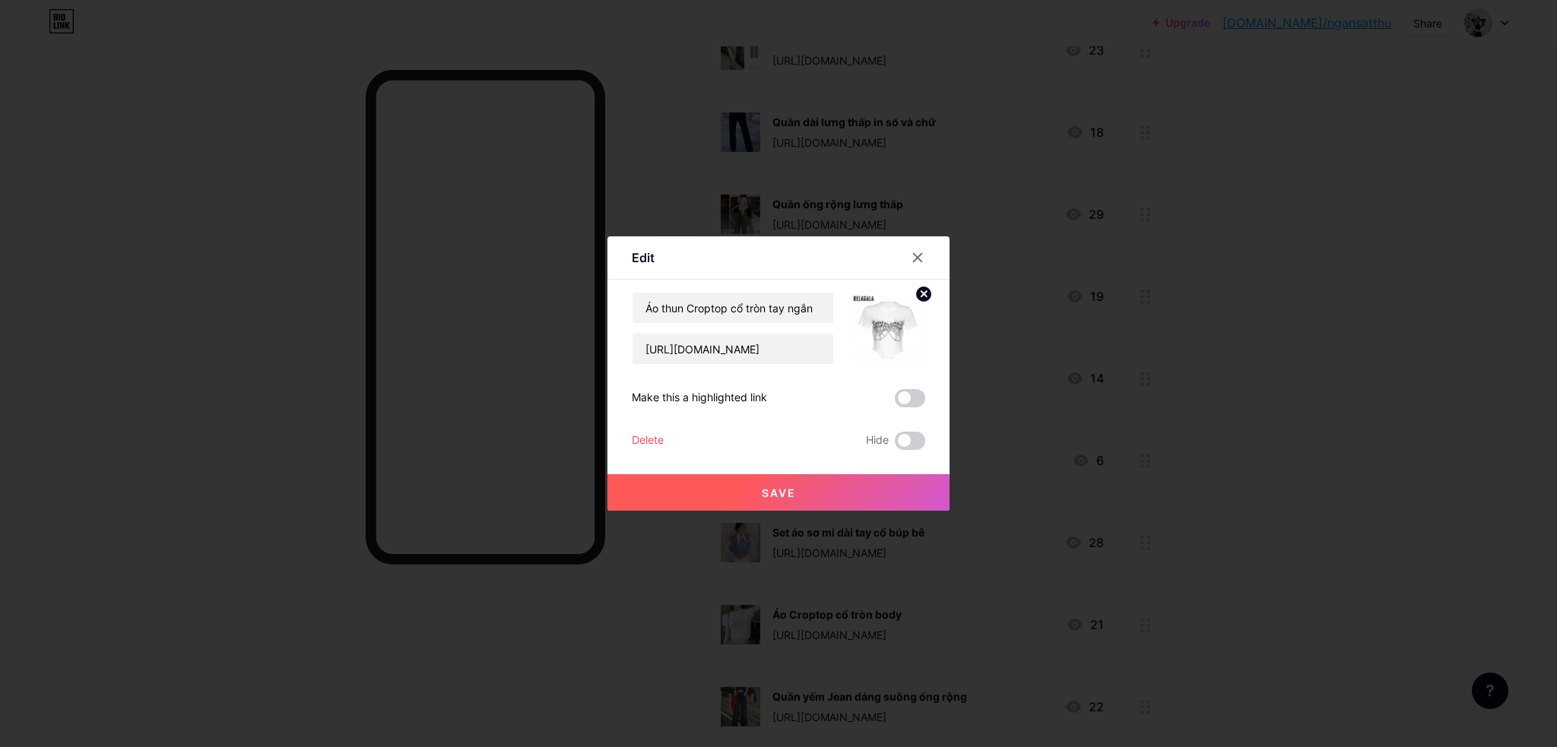
click at [925, 439] on div "Edit Content YouTube Play YouTube video without leaving your page. ADD Vimeo Pl…" at bounding box center [778, 373] width 342 height 274
click at [909, 443] on span at bounding box center [910, 441] width 30 height 18
click at [895, 445] on input "checkbox" at bounding box center [895, 445] width 0 height 0
click at [905, 479] on button "Save" at bounding box center [778, 492] width 342 height 36
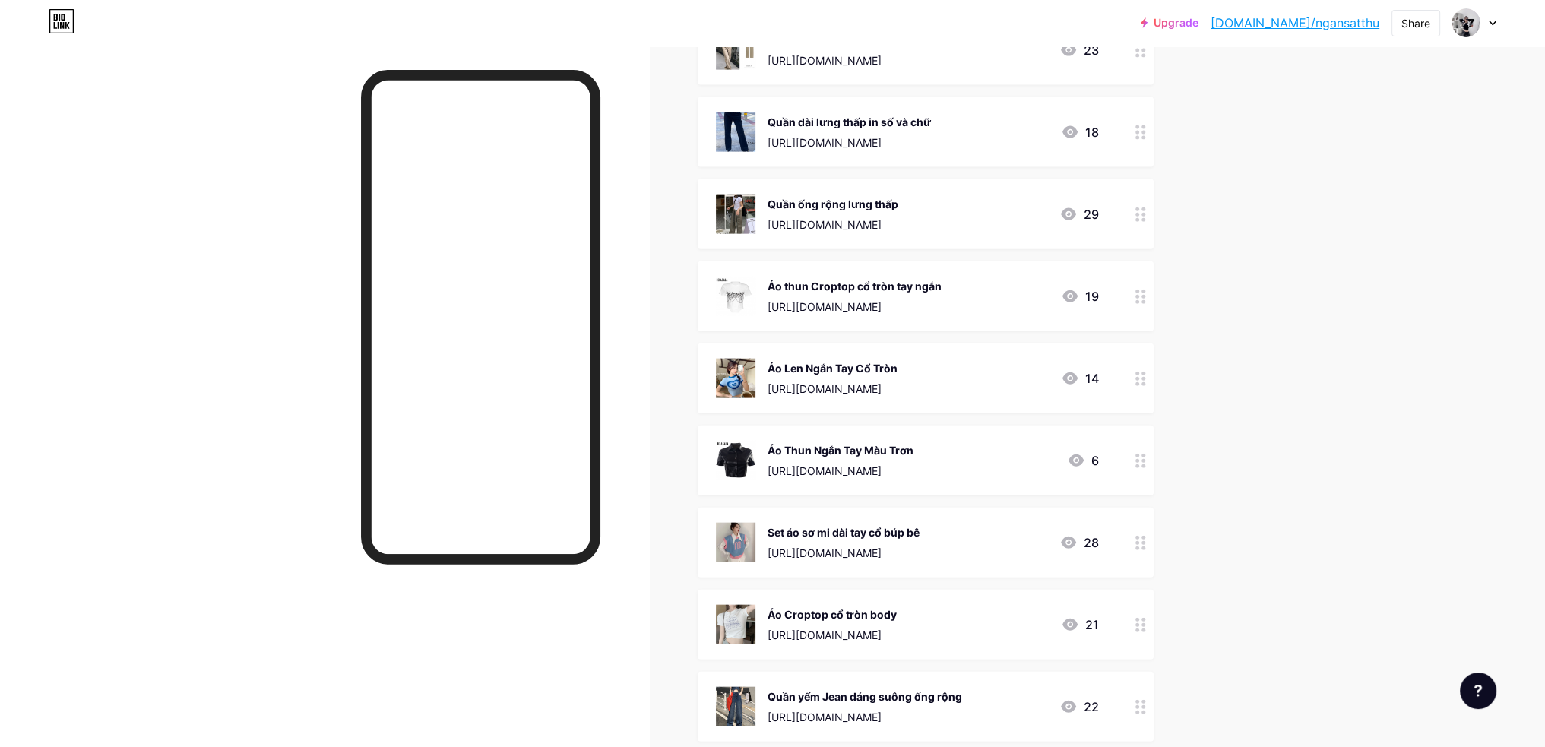
click at [1139, 214] on div at bounding box center [1141, 214] width 26 height 70
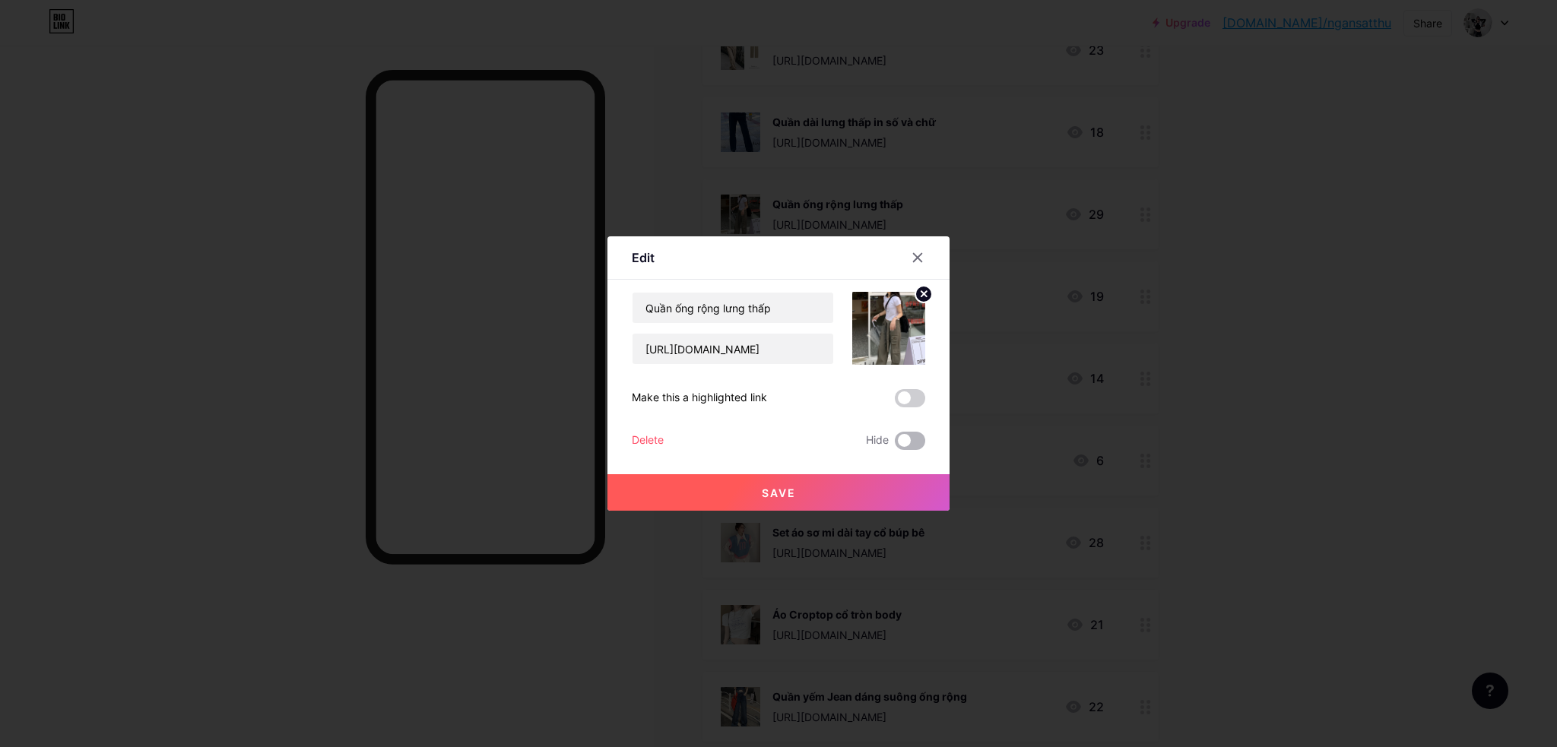
click at [921, 441] on span at bounding box center [910, 441] width 30 height 18
click at [895, 445] on input "checkbox" at bounding box center [895, 445] width 0 height 0
click at [917, 474] on div "Save" at bounding box center [778, 480] width 342 height 61
click at [911, 486] on button "Save" at bounding box center [778, 492] width 342 height 36
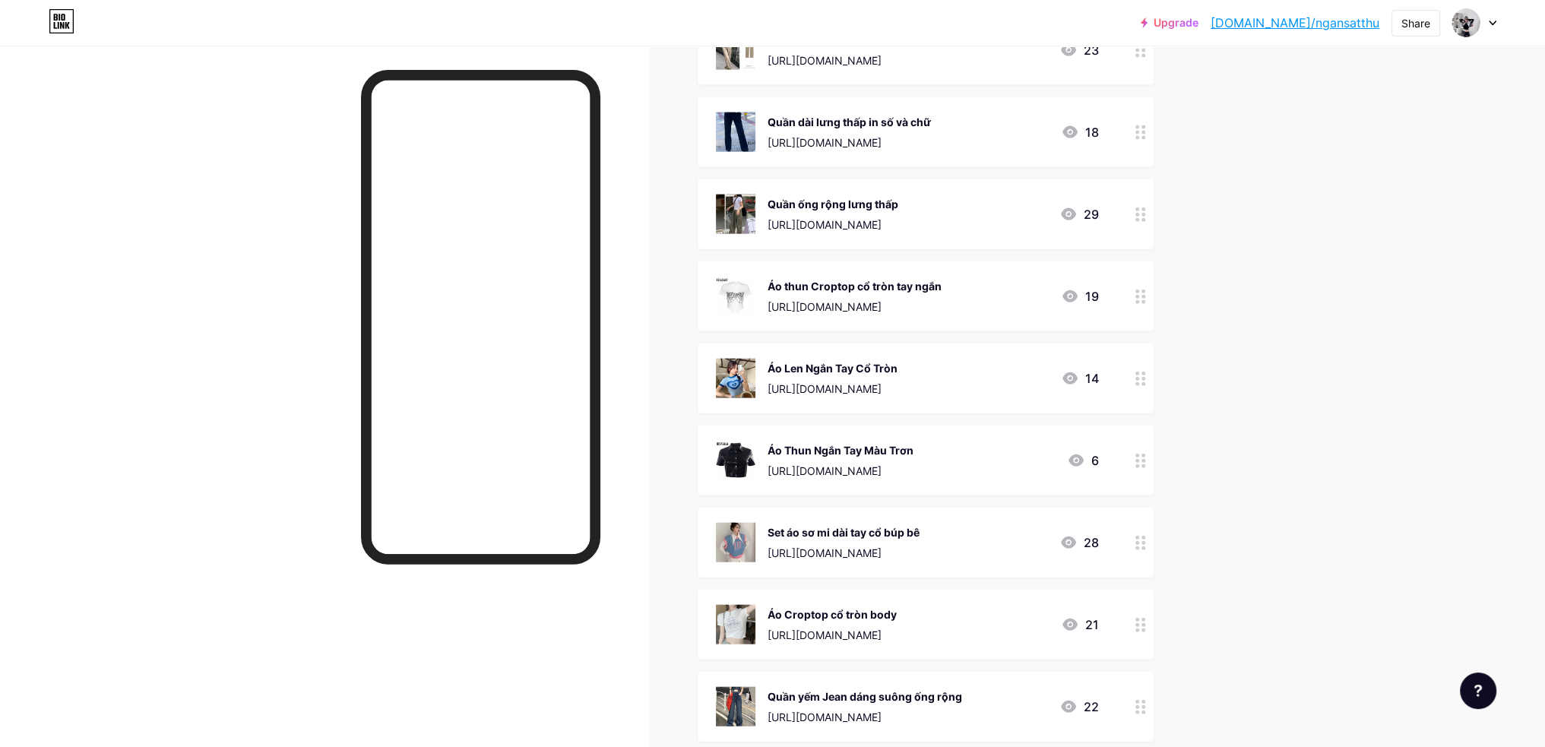
click at [1145, 131] on icon at bounding box center [1141, 132] width 11 height 14
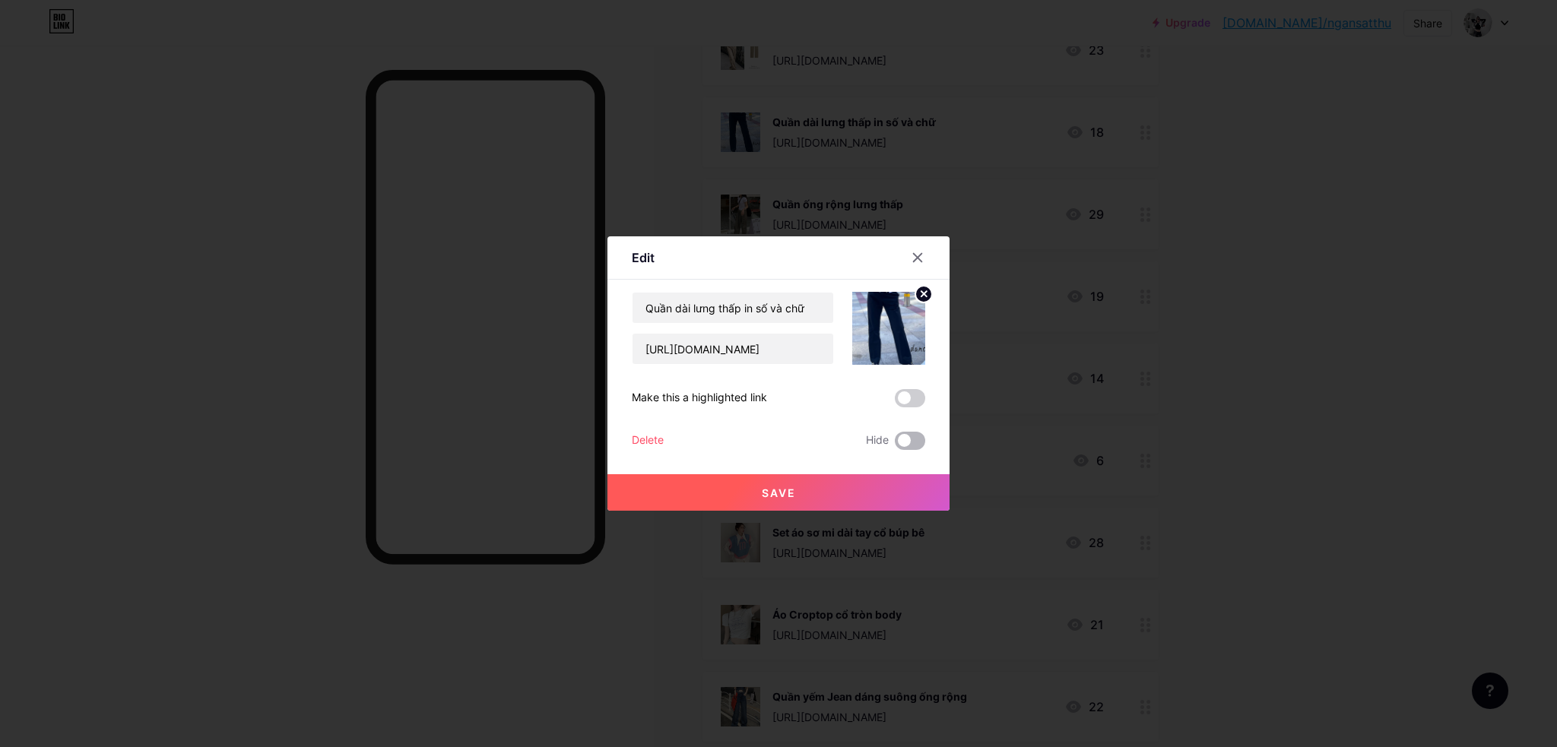
click at [920, 442] on span at bounding box center [910, 441] width 30 height 18
click at [895, 445] on input "checkbox" at bounding box center [895, 445] width 0 height 0
click at [908, 483] on button "Save" at bounding box center [778, 492] width 342 height 36
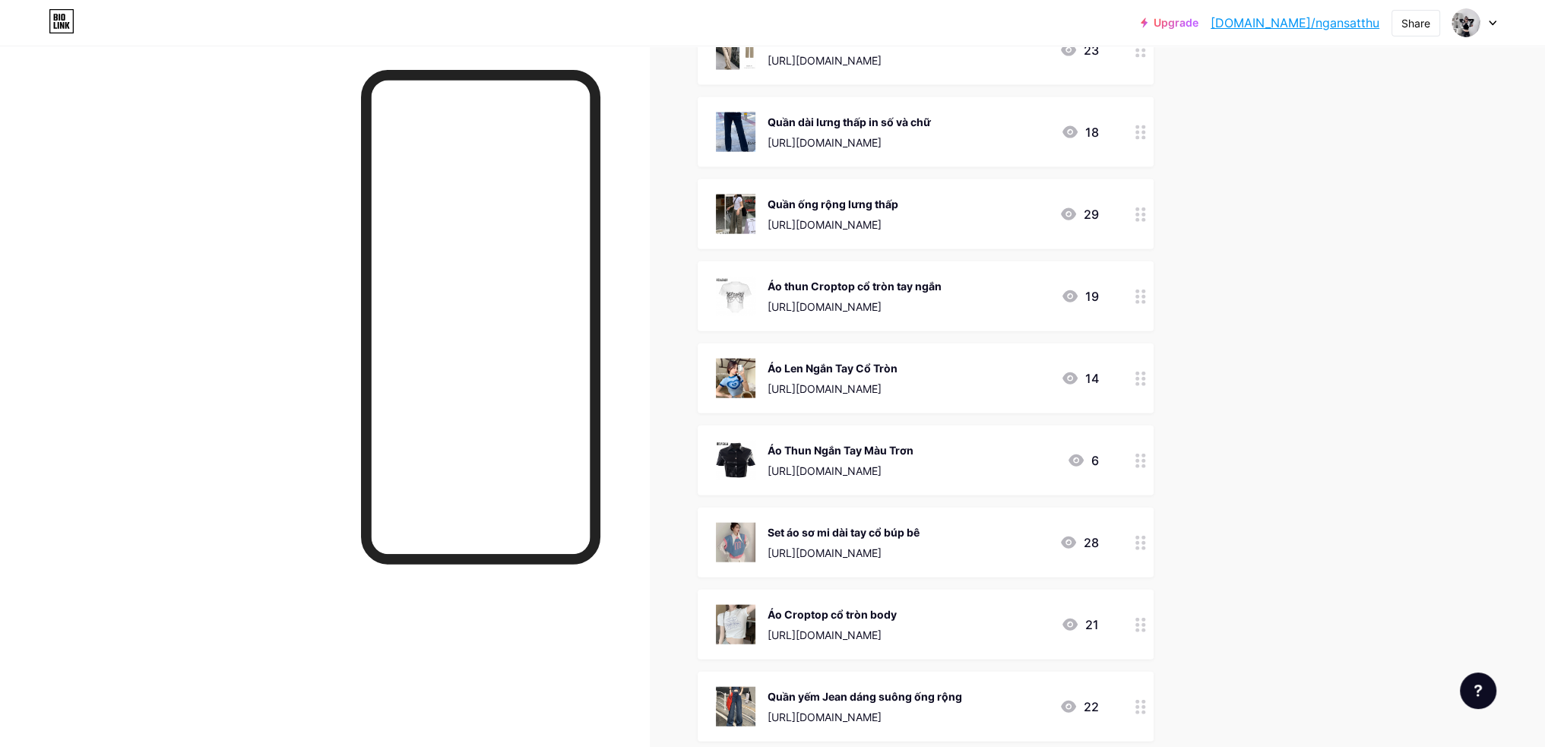
click at [1133, 206] on div "Quần ống rộng lưng thấp [URL][DOMAIN_NAME] 29" at bounding box center [926, 214] width 456 height 70
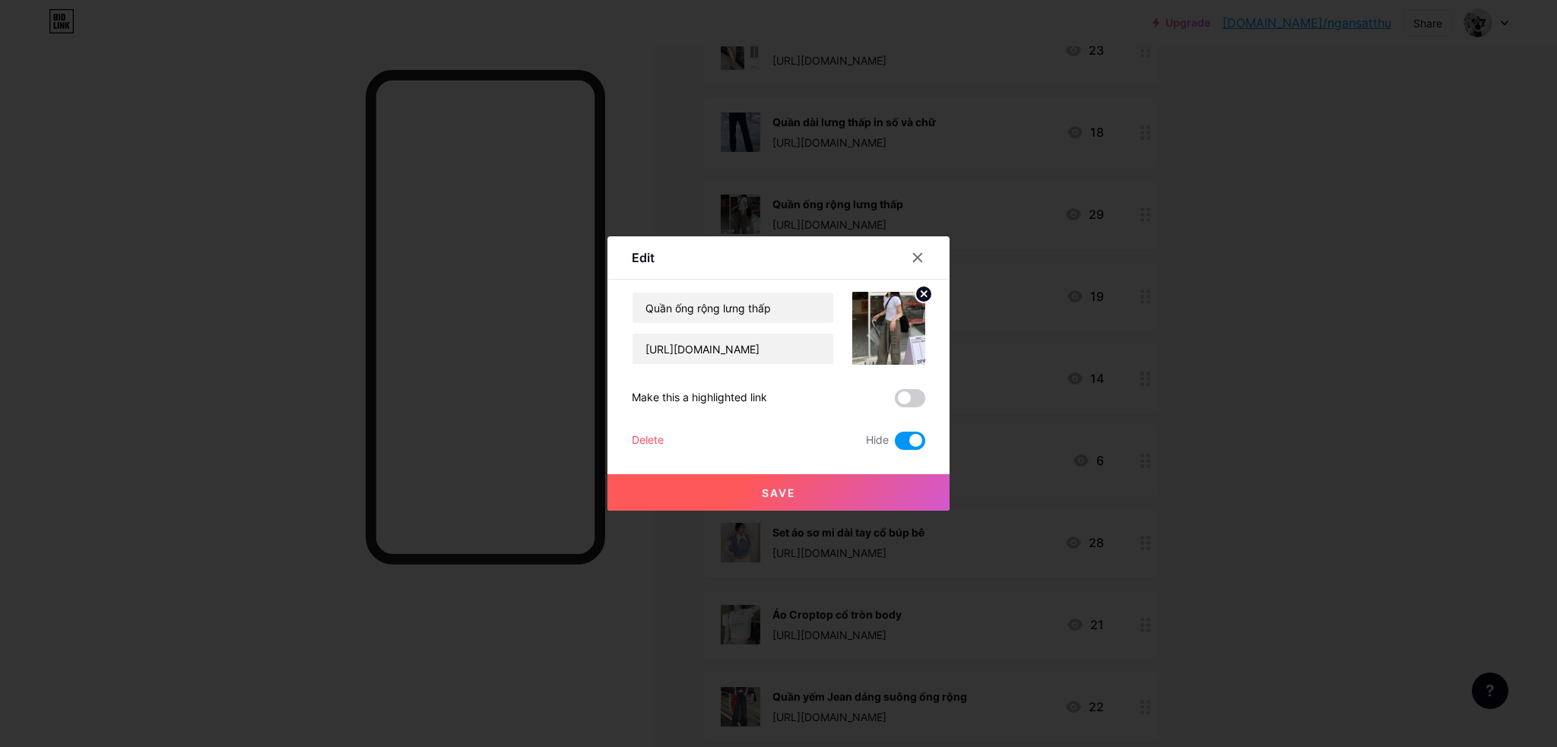
click at [905, 261] on div at bounding box center [917, 257] width 27 height 27
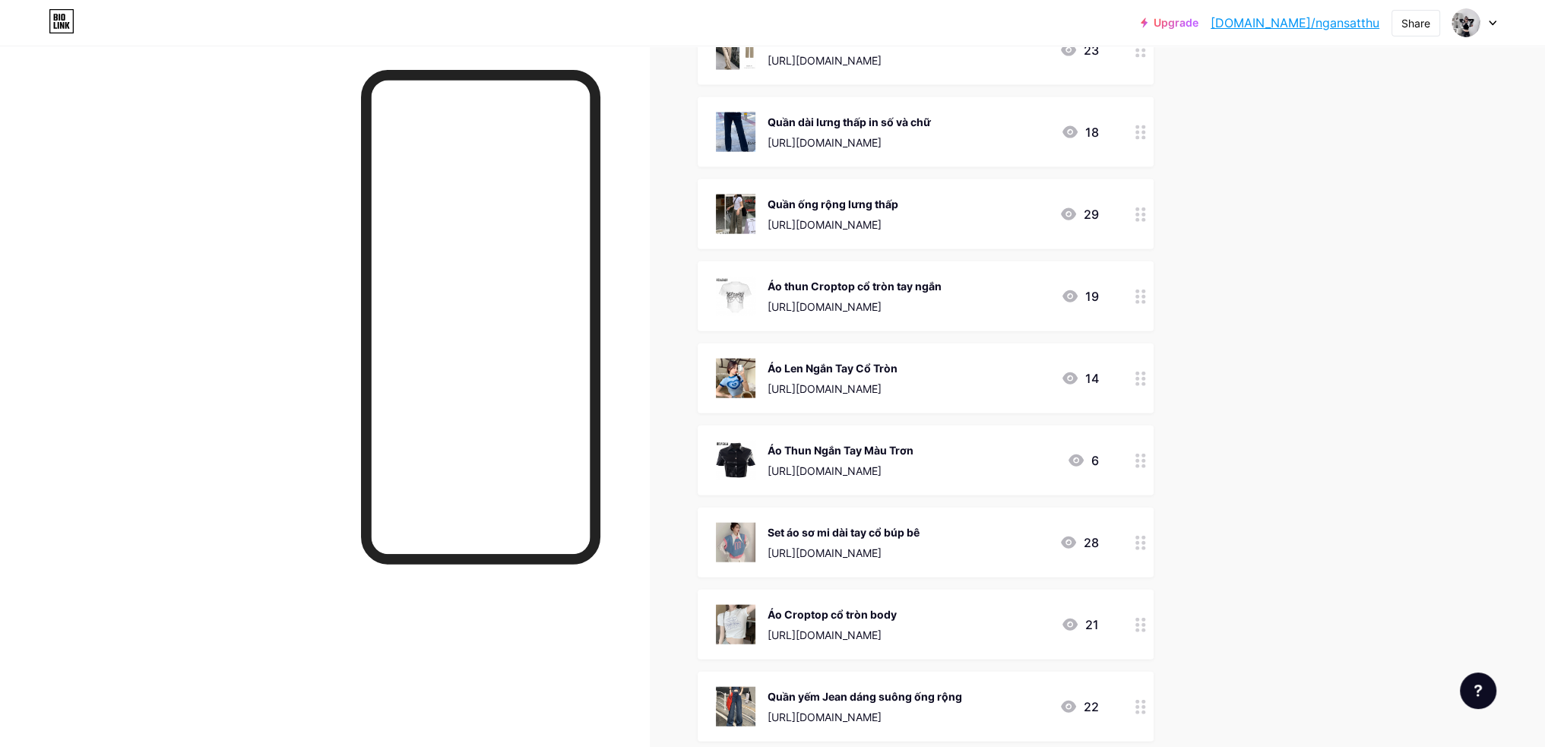
click at [1144, 125] on icon at bounding box center [1141, 132] width 11 height 14
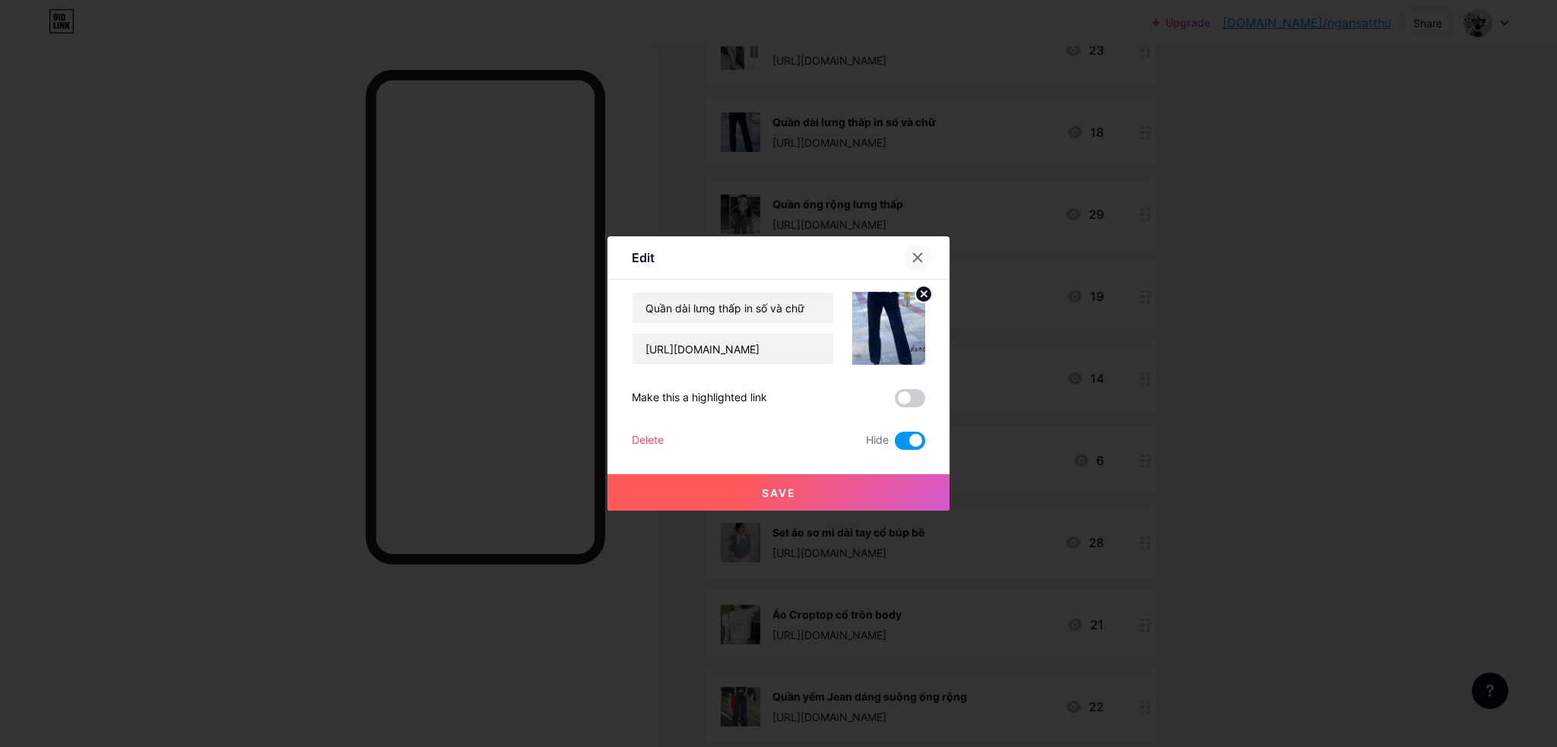
click at [915, 249] on div at bounding box center [917, 257] width 27 height 27
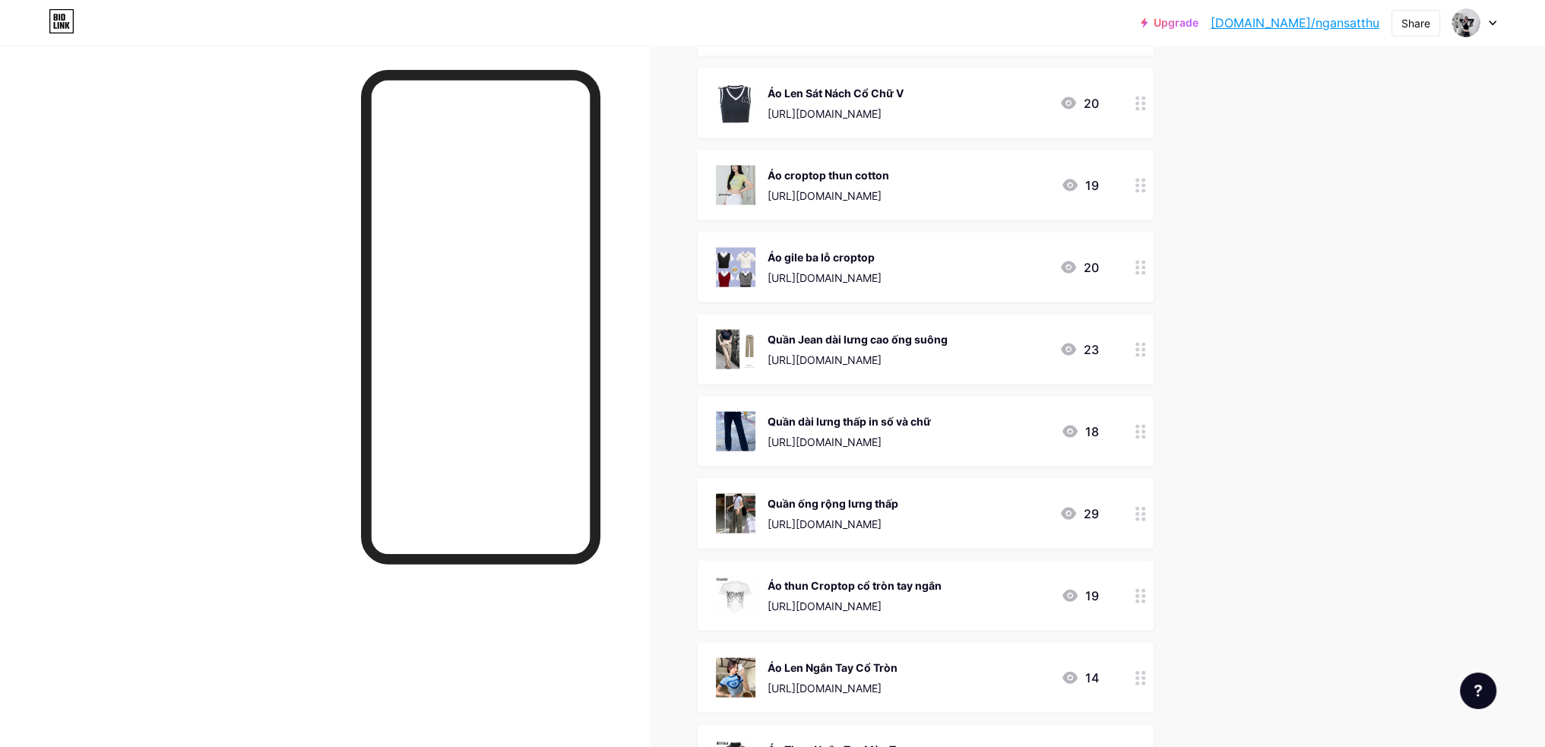
scroll to position [4319, 0]
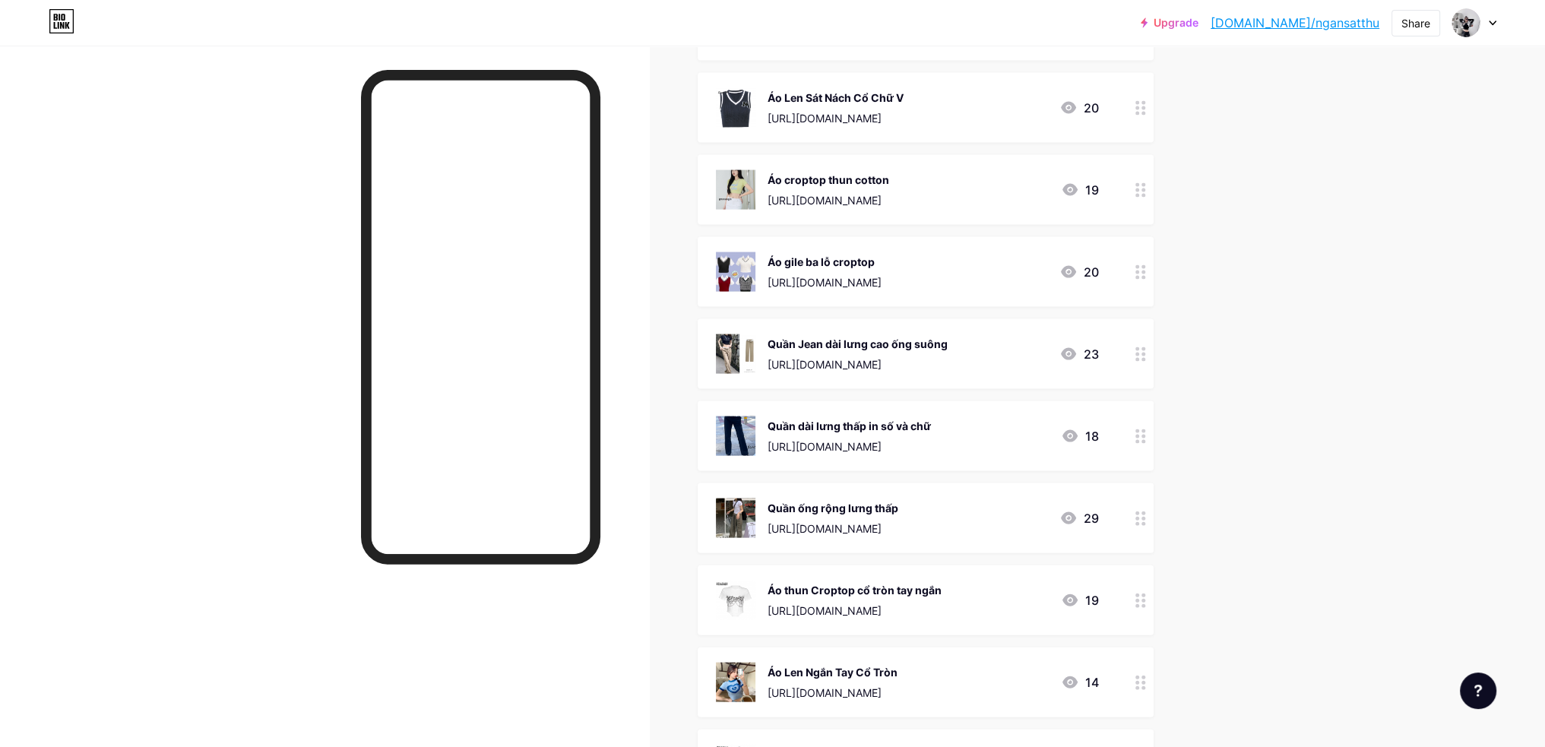
click at [1136, 343] on div at bounding box center [1141, 354] width 26 height 70
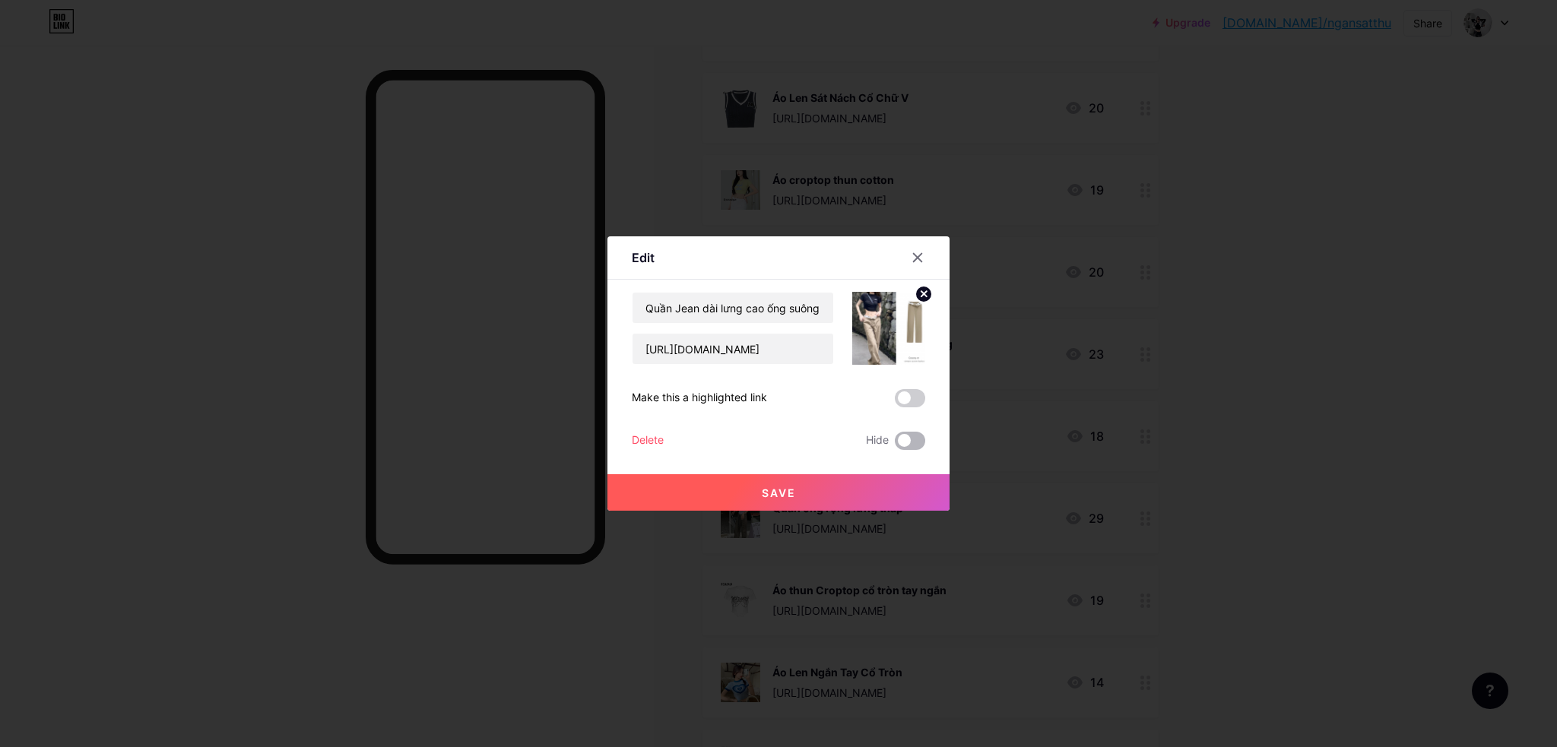
click at [923, 439] on span at bounding box center [910, 441] width 30 height 18
click at [895, 445] on input "checkbox" at bounding box center [895, 445] width 0 height 0
click at [918, 246] on div at bounding box center [917, 257] width 27 height 27
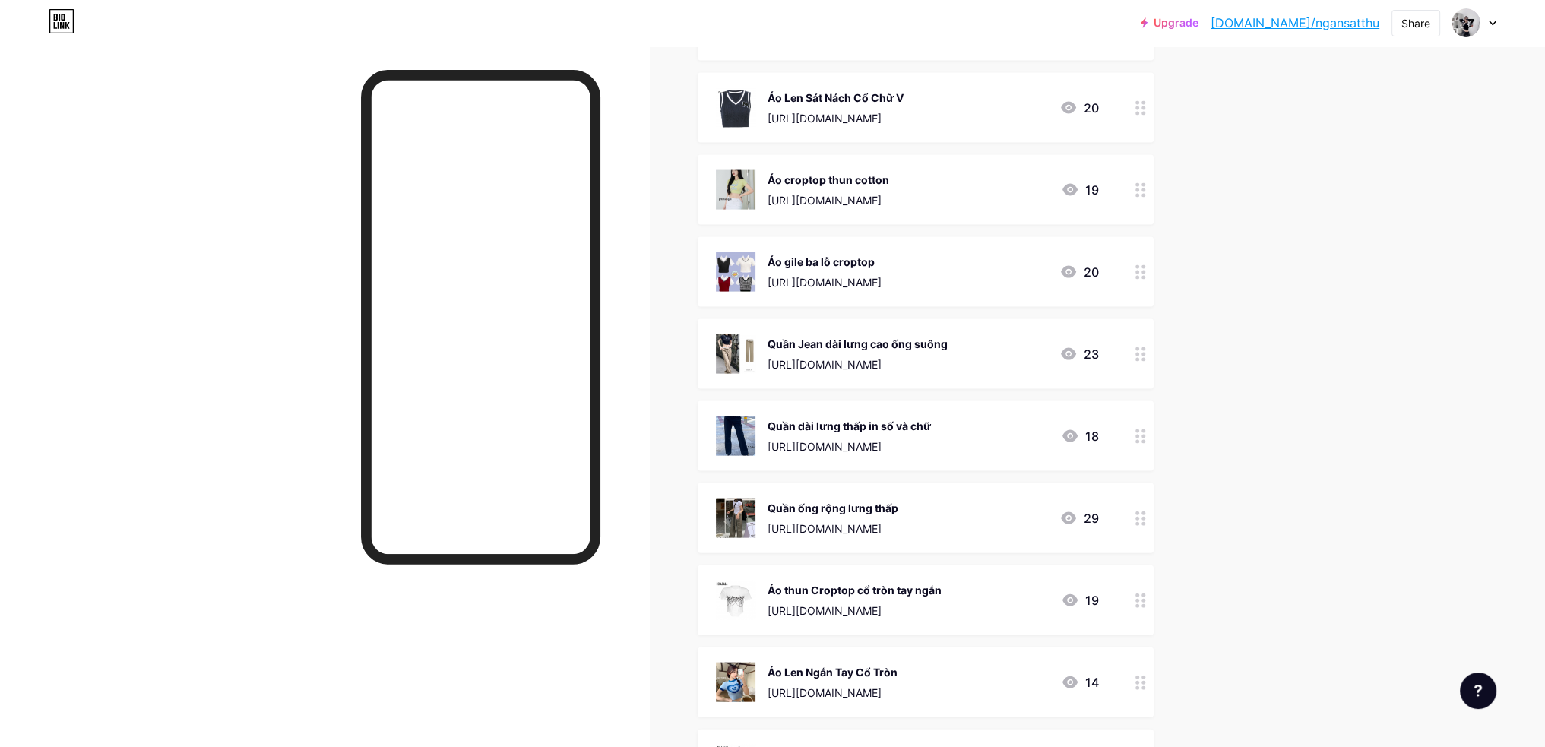
click at [1142, 191] on icon at bounding box center [1141, 190] width 11 height 14
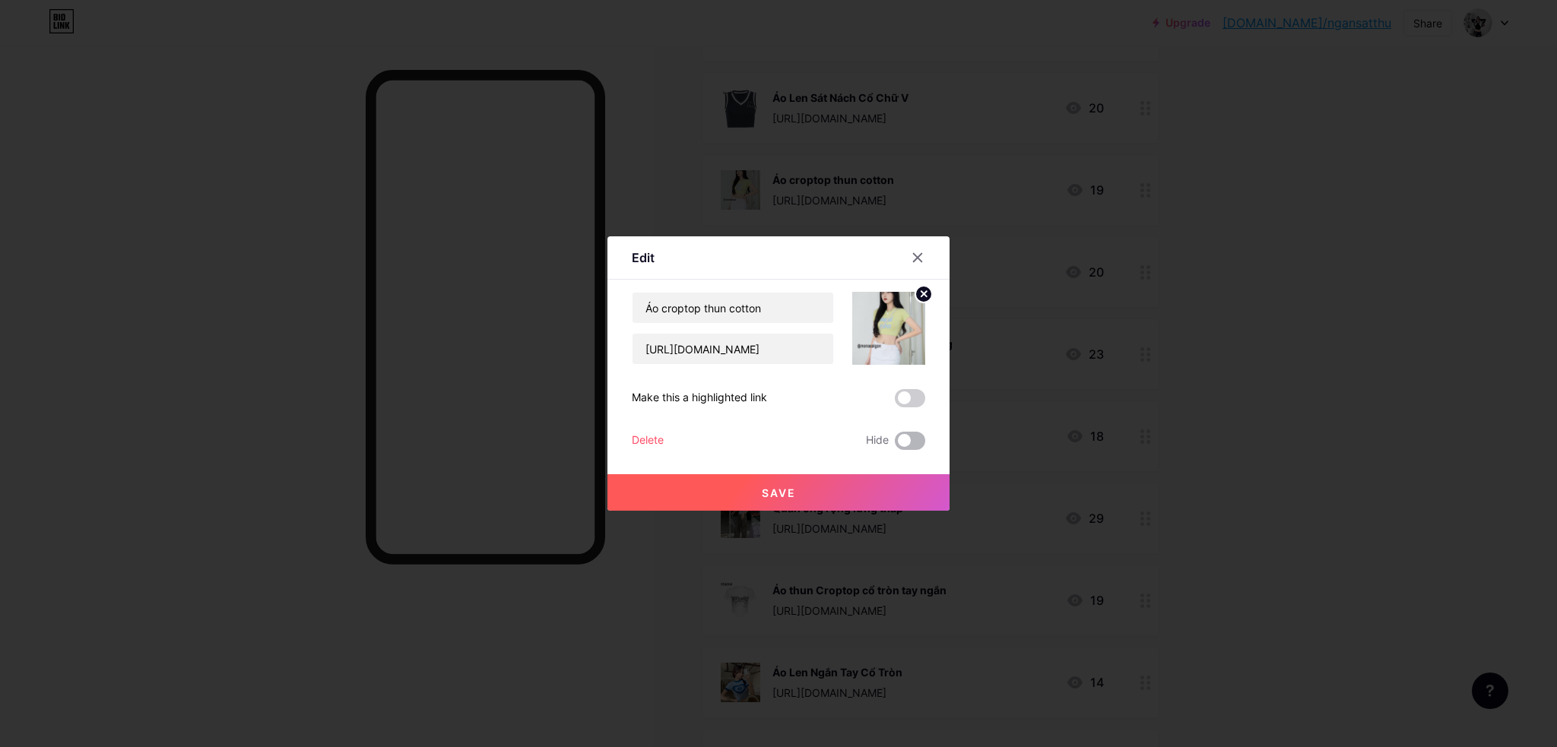
click at [918, 437] on span at bounding box center [910, 441] width 30 height 18
click at [895, 445] on input "checkbox" at bounding box center [895, 445] width 0 height 0
click at [911, 482] on button "Save" at bounding box center [778, 492] width 342 height 36
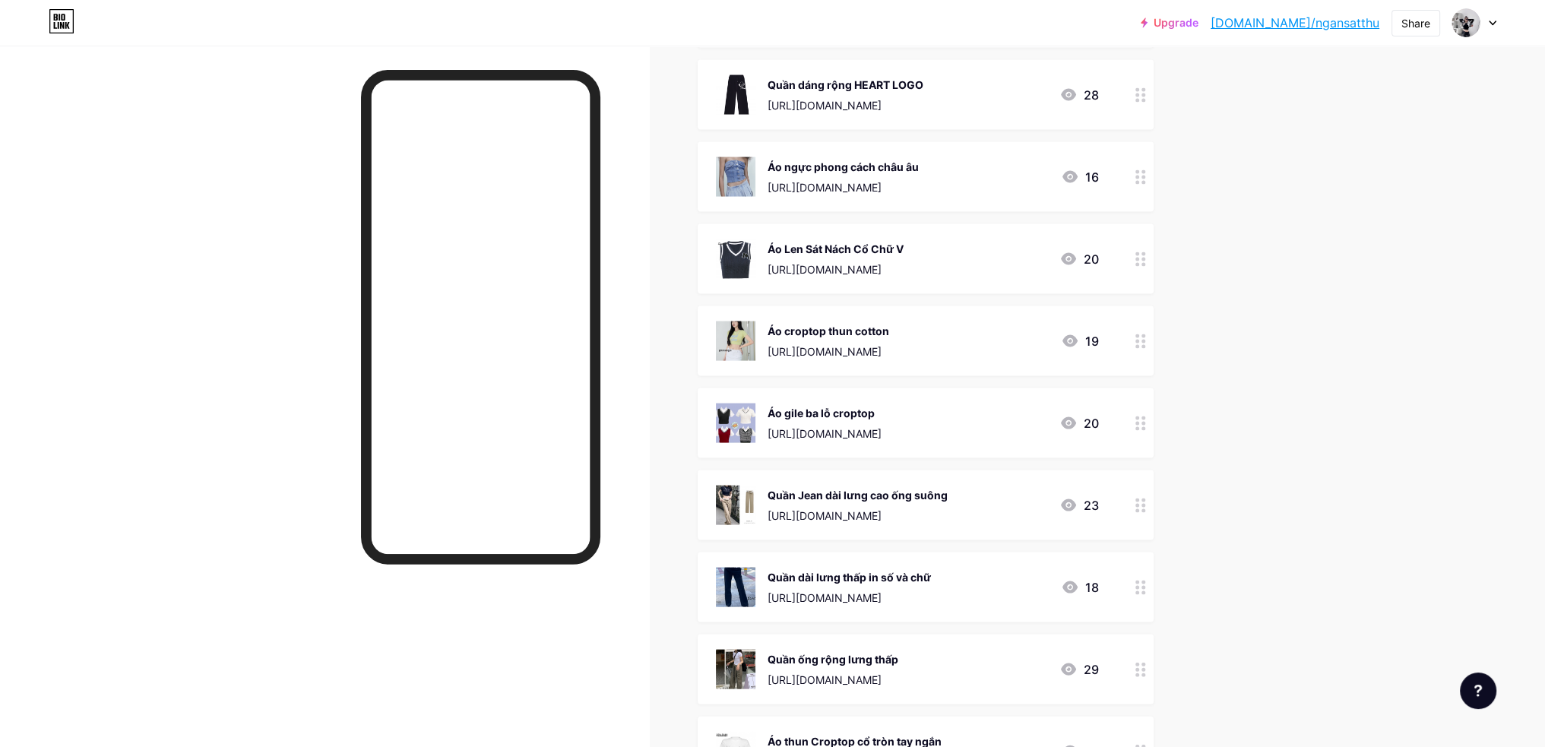
scroll to position [4167, 0]
click at [1139, 258] on circle at bounding box center [1138, 260] width 4 height 4
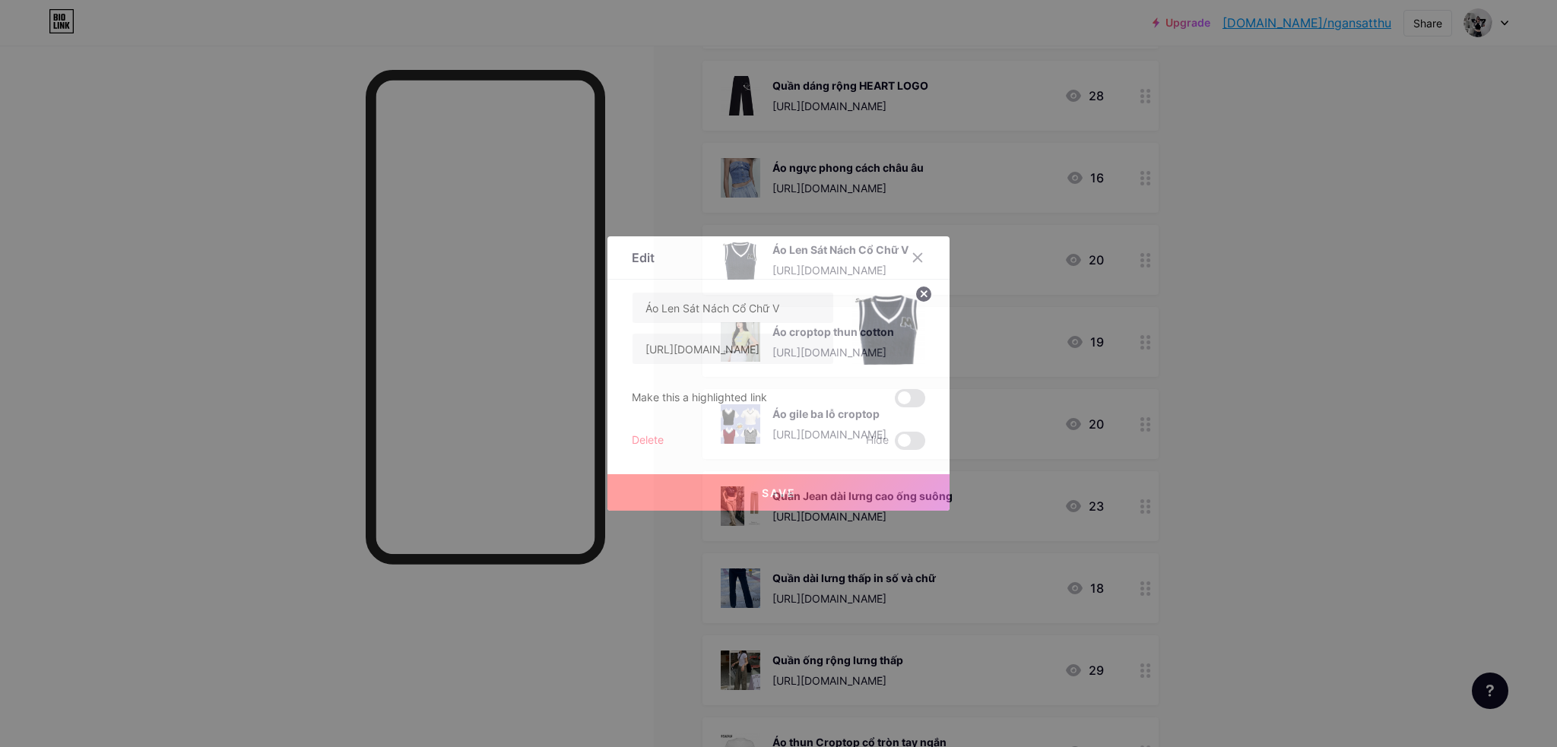
click at [925, 442] on div "Edit Content YouTube Play YouTube video without leaving your page. ADD Vimeo Pl…" at bounding box center [778, 373] width 342 height 274
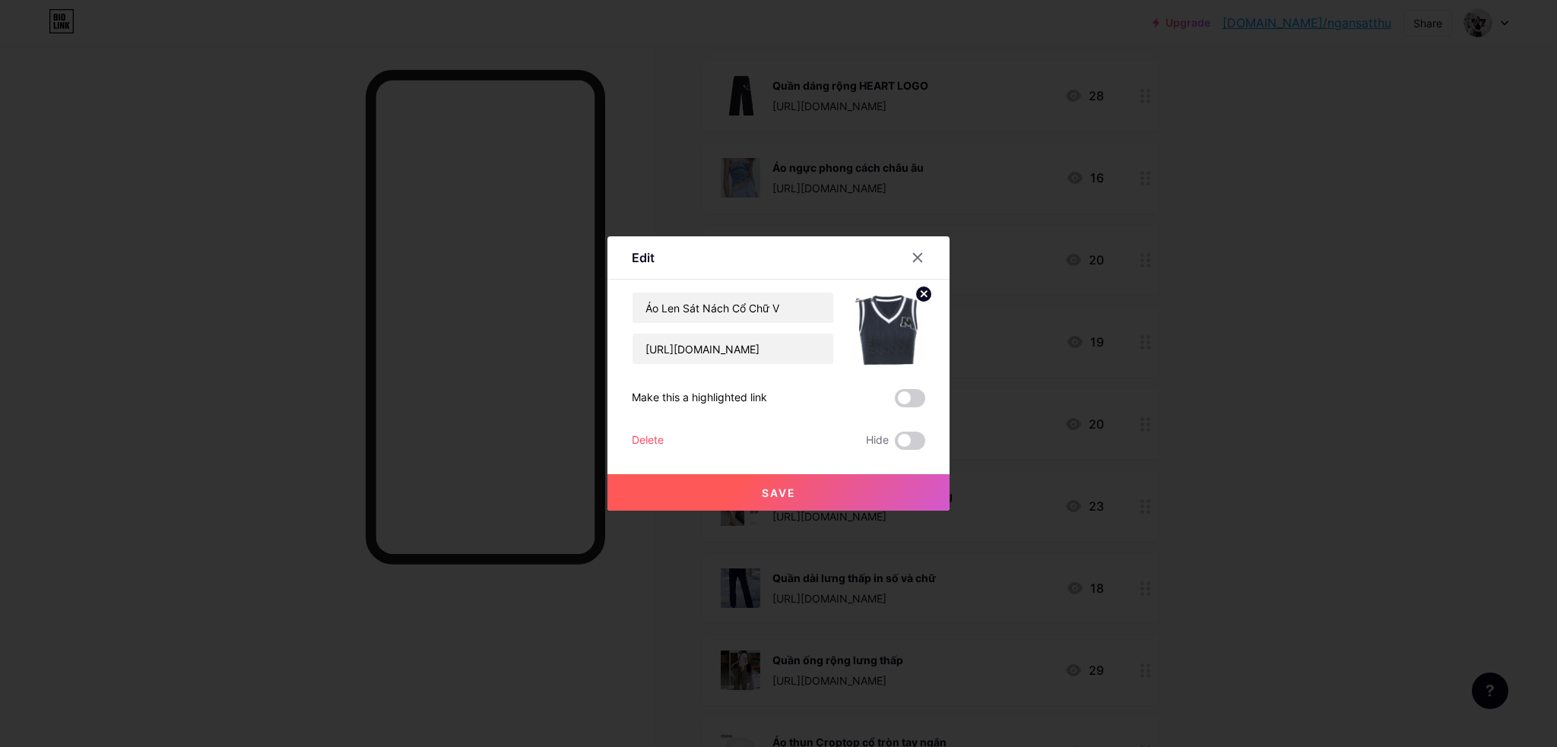
click at [910, 450] on div "Save" at bounding box center [778, 480] width 342 height 61
click at [912, 443] on span at bounding box center [910, 441] width 30 height 18
click at [895, 445] on input "checkbox" at bounding box center [895, 445] width 0 height 0
click at [906, 480] on button "Save" at bounding box center [778, 492] width 342 height 36
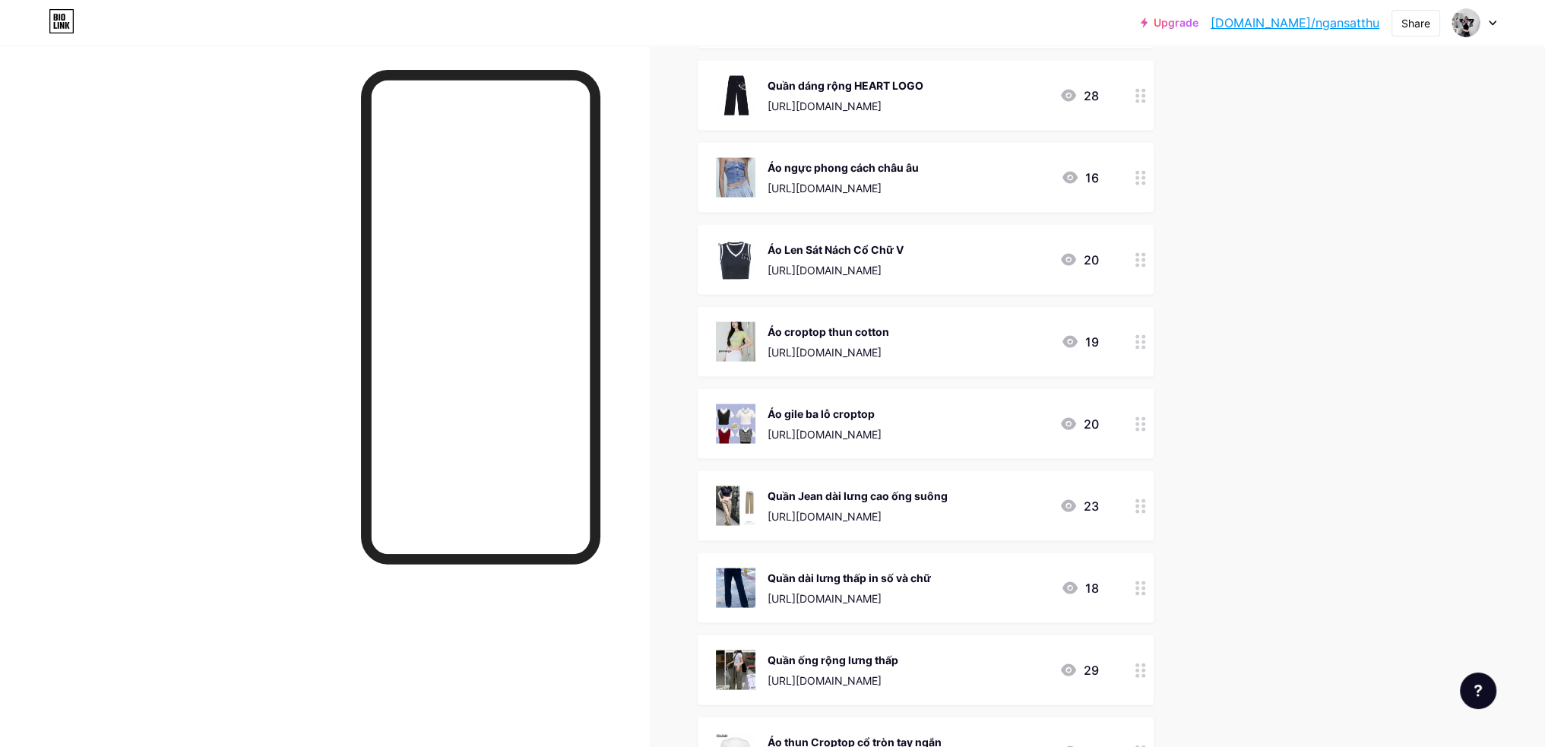
click at [1139, 176] on div at bounding box center [1141, 178] width 26 height 70
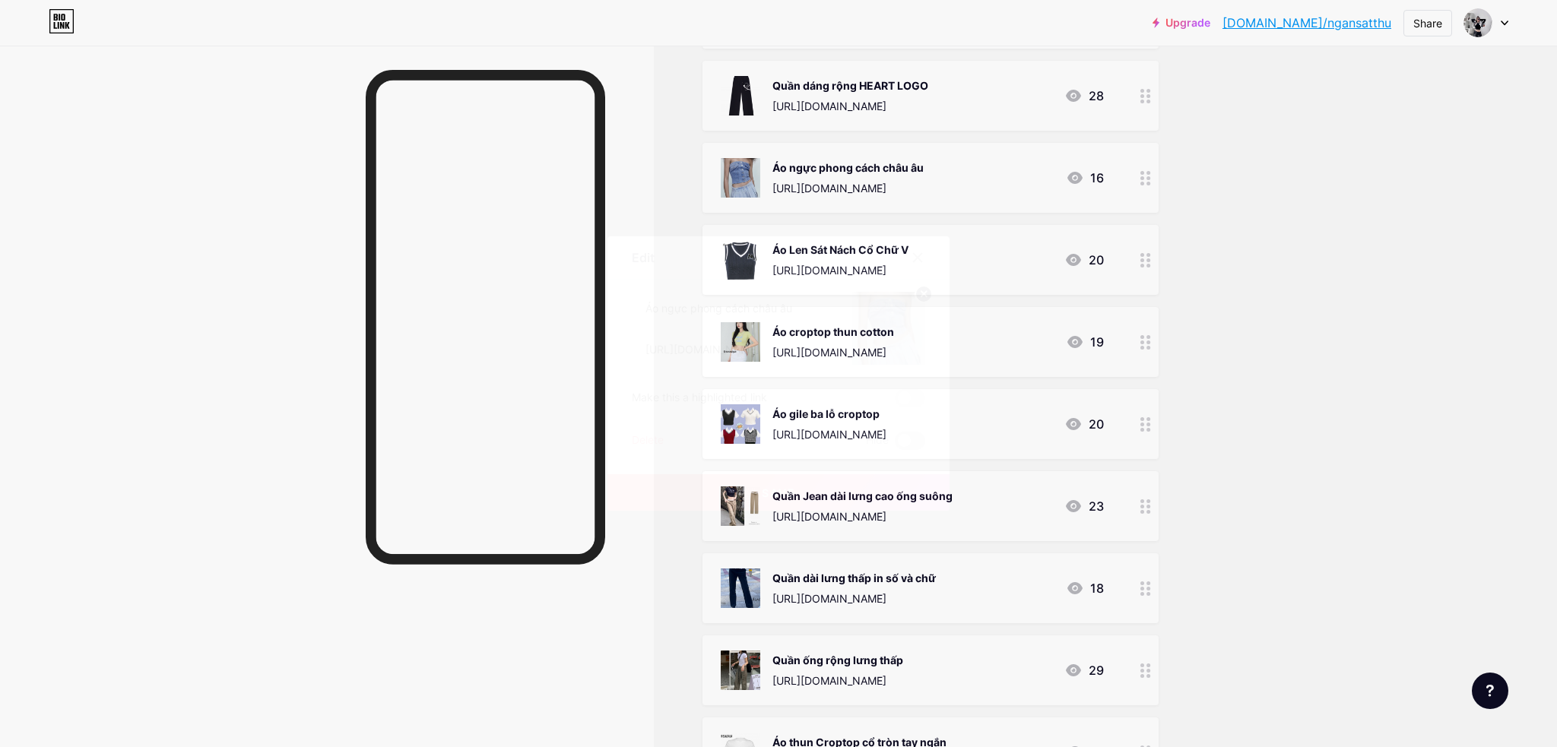
click at [911, 434] on span at bounding box center [910, 441] width 30 height 18
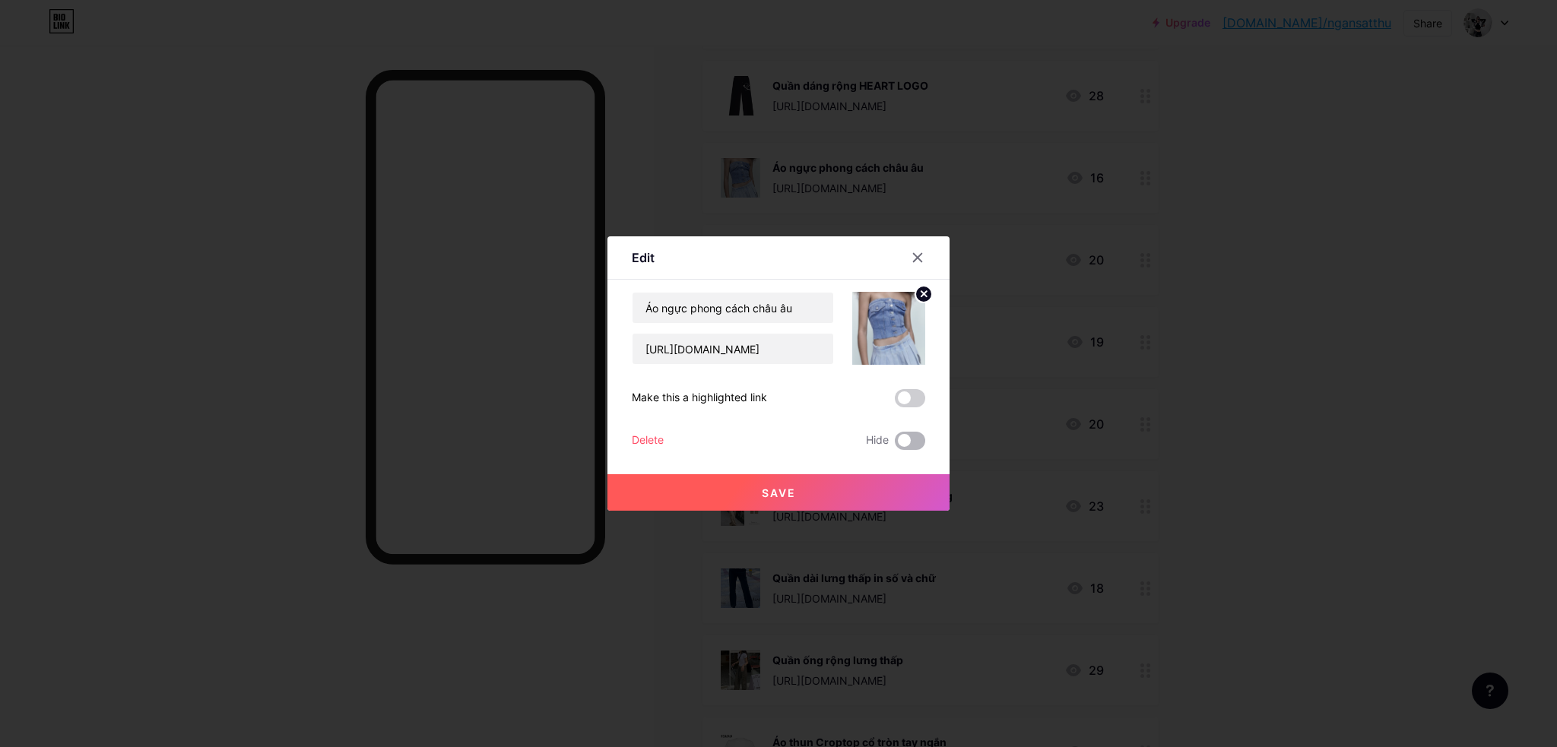
click at [895, 445] on input "checkbox" at bounding box center [895, 445] width 0 height 0
click at [914, 490] on button "Save" at bounding box center [778, 492] width 342 height 36
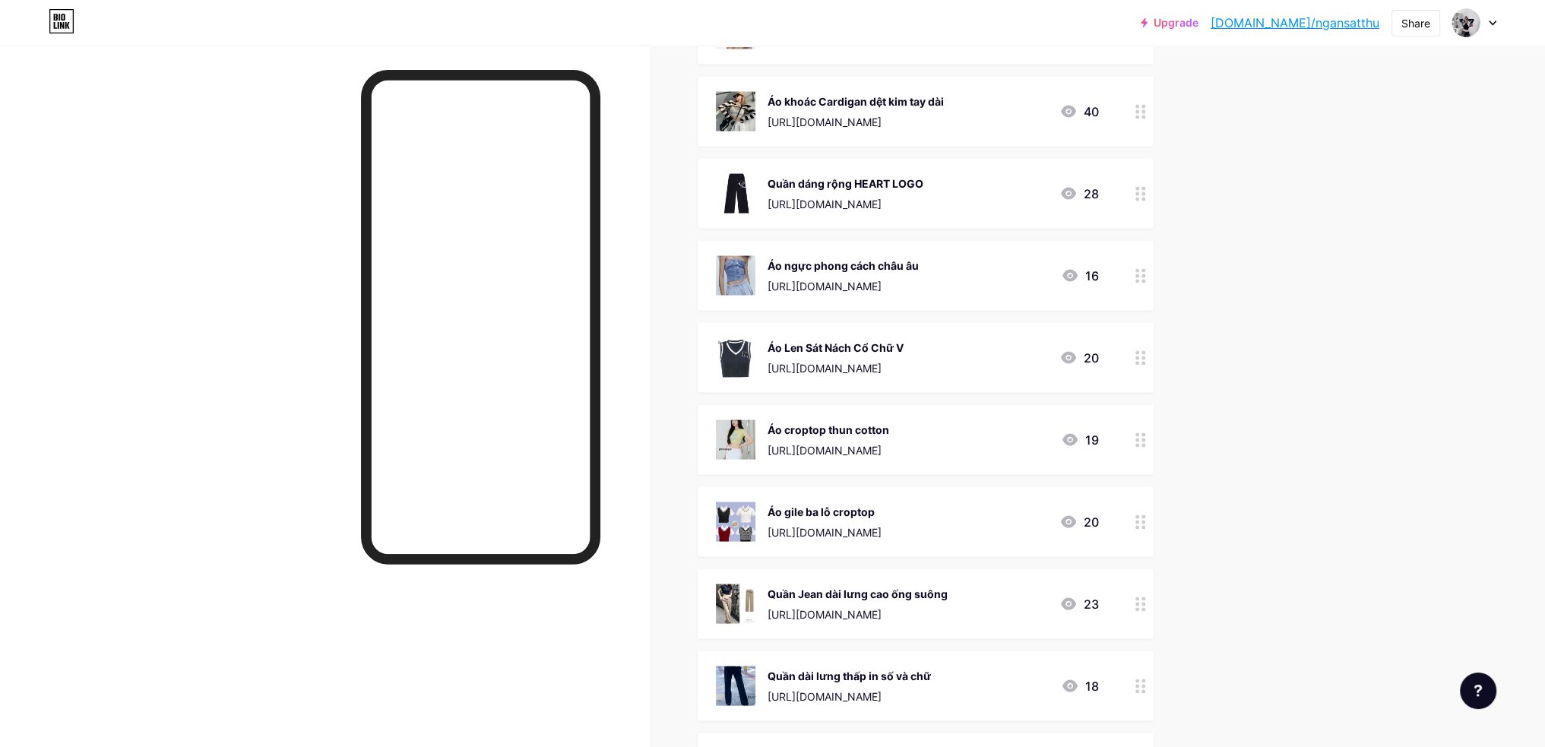
scroll to position [4015, 0]
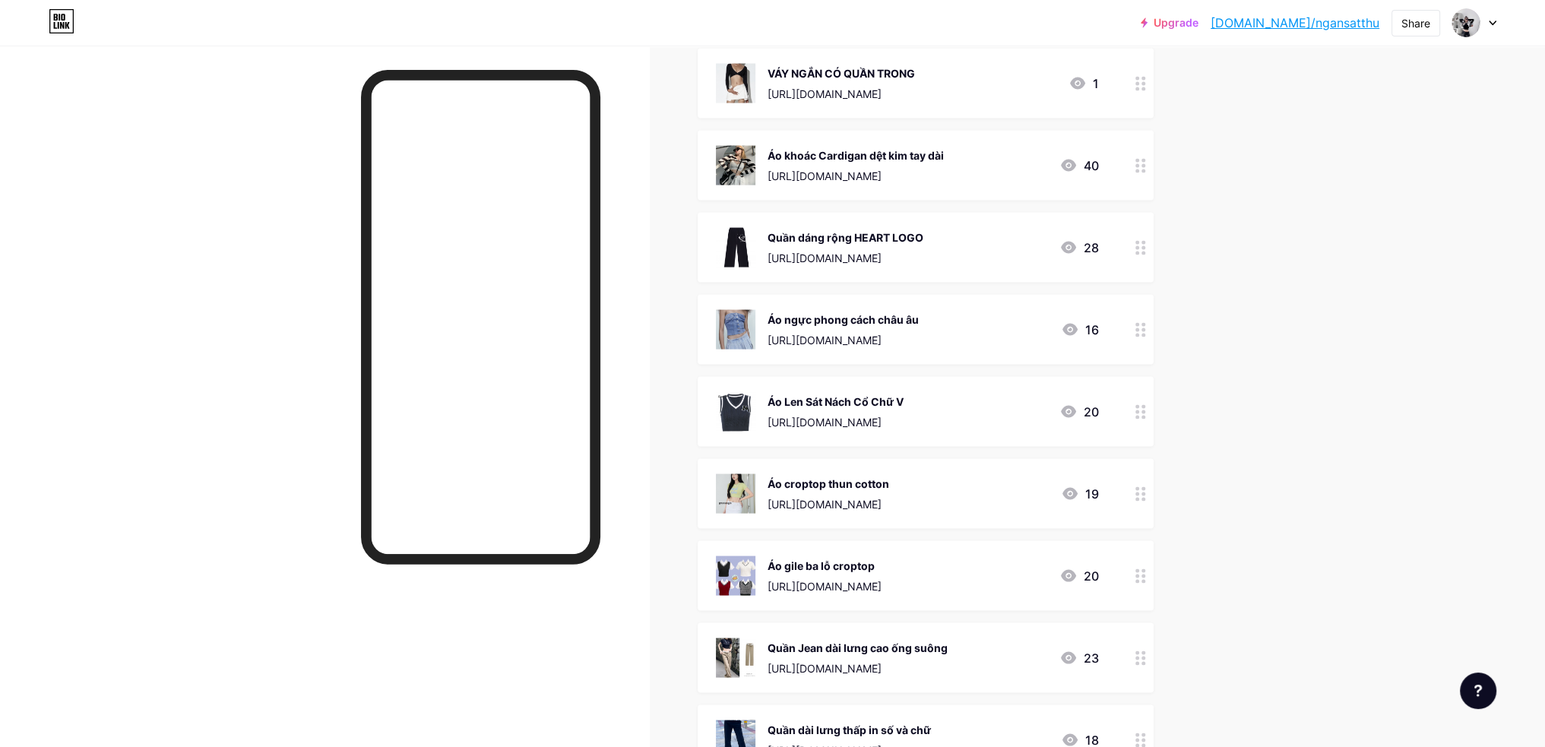
click at [1145, 246] on circle at bounding box center [1144, 248] width 4 height 4
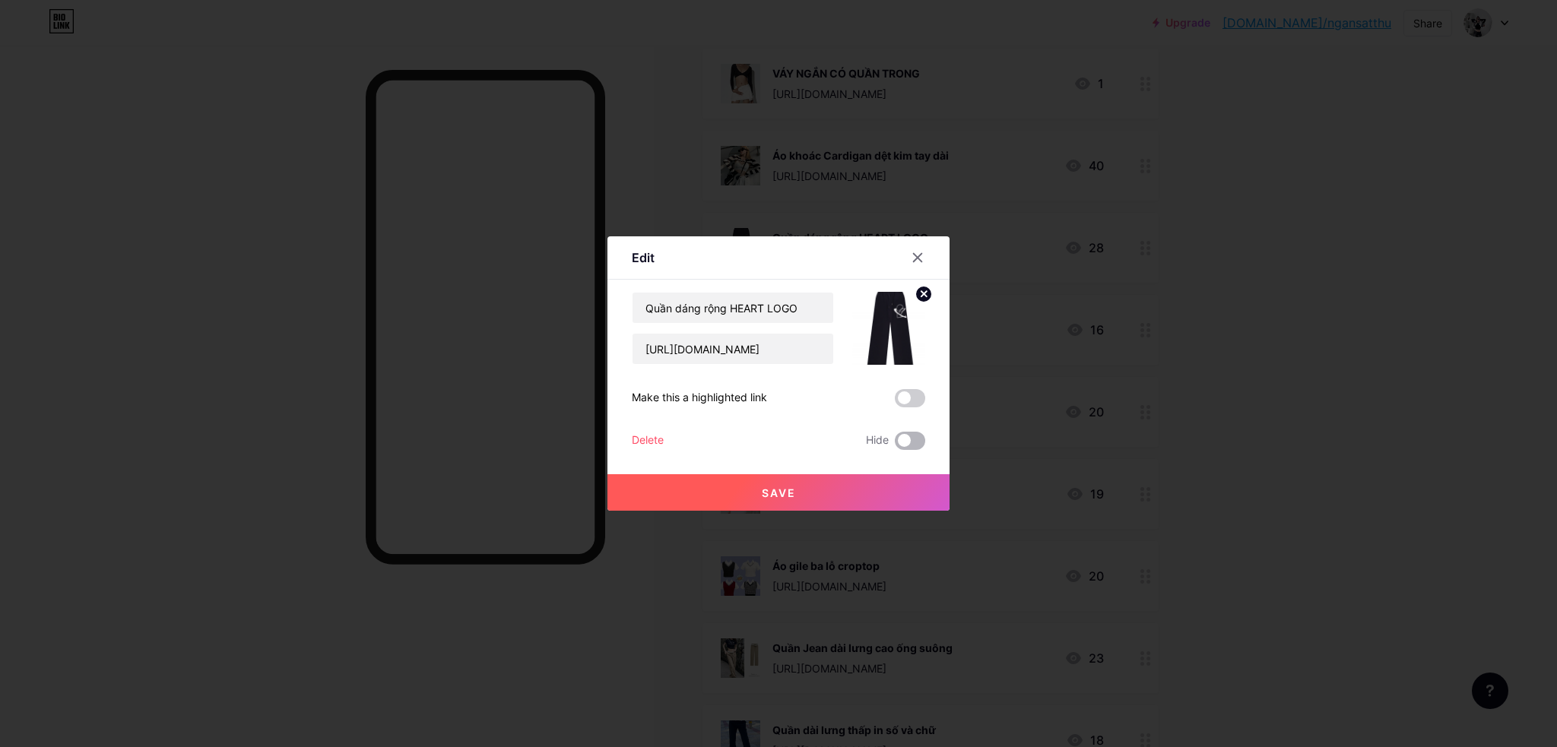
click at [920, 437] on span at bounding box center [910, 441] width 30 height 18
click at [895, 445] on input "checkbox" at bounding box center [895, 445] width 0 height 0
click at [901, 485] on button "Save" at bounding box center [778, 492] width 342 height 36
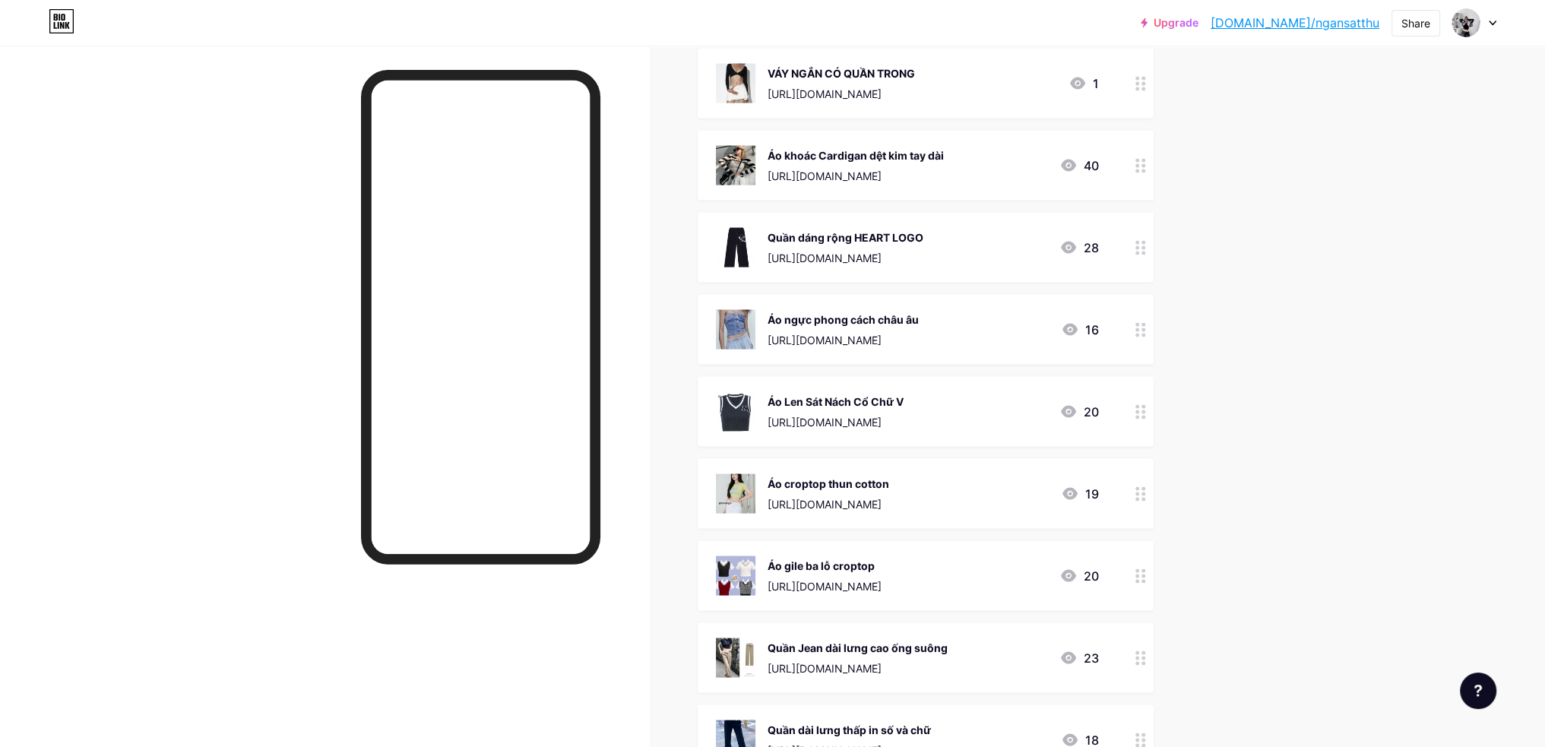
click at [1146, 167] on icon at bounding box center [1141, 166] width 11 height 14
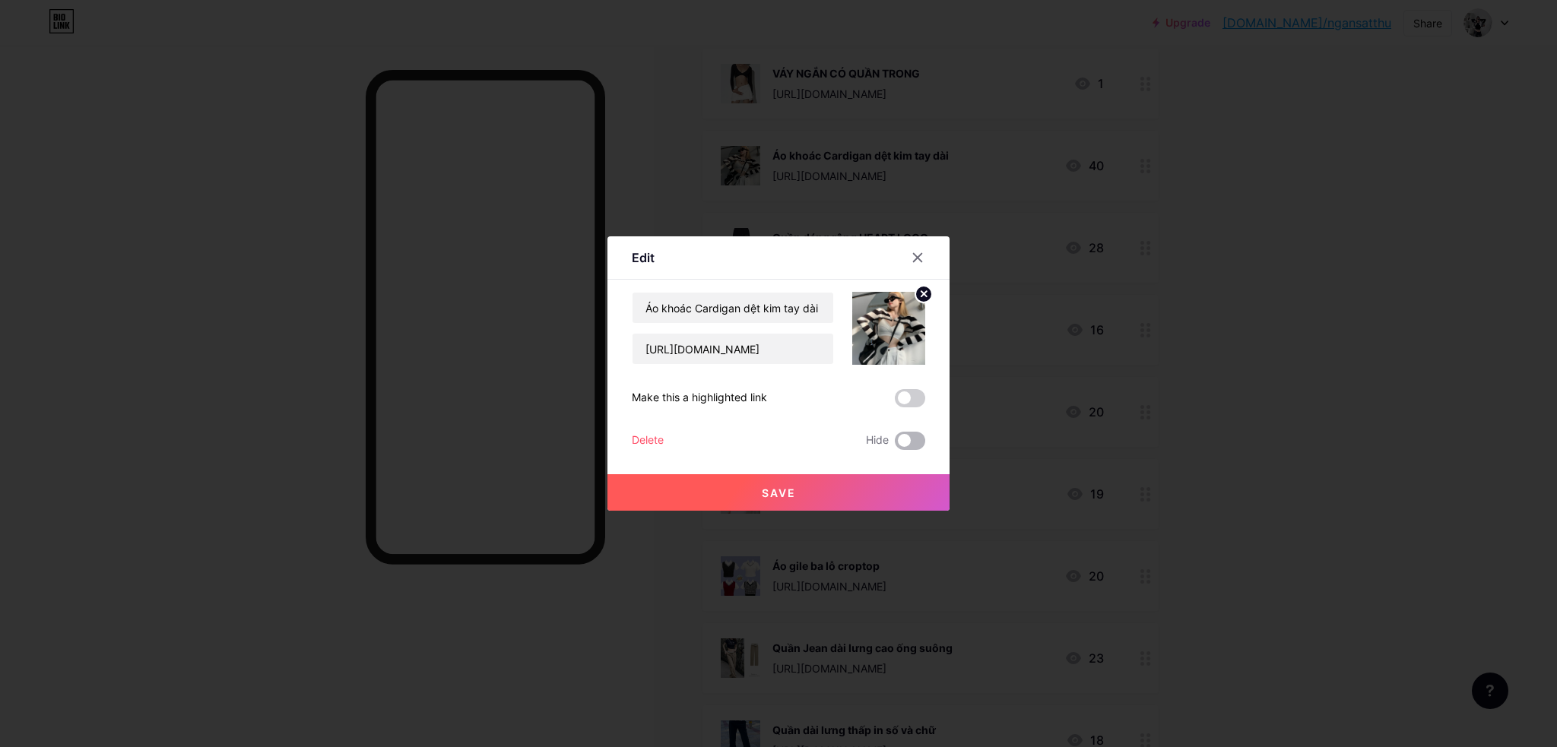
click at [914, 444] on span at bounding box center [910, 441] width 30 height 18
click at [895, 445] on input "checkbox" at bounding box center [895, 445] width 0 height 0
click at [900, 481] on button "Save" at bounding box center [778, 492] width 342 height 36
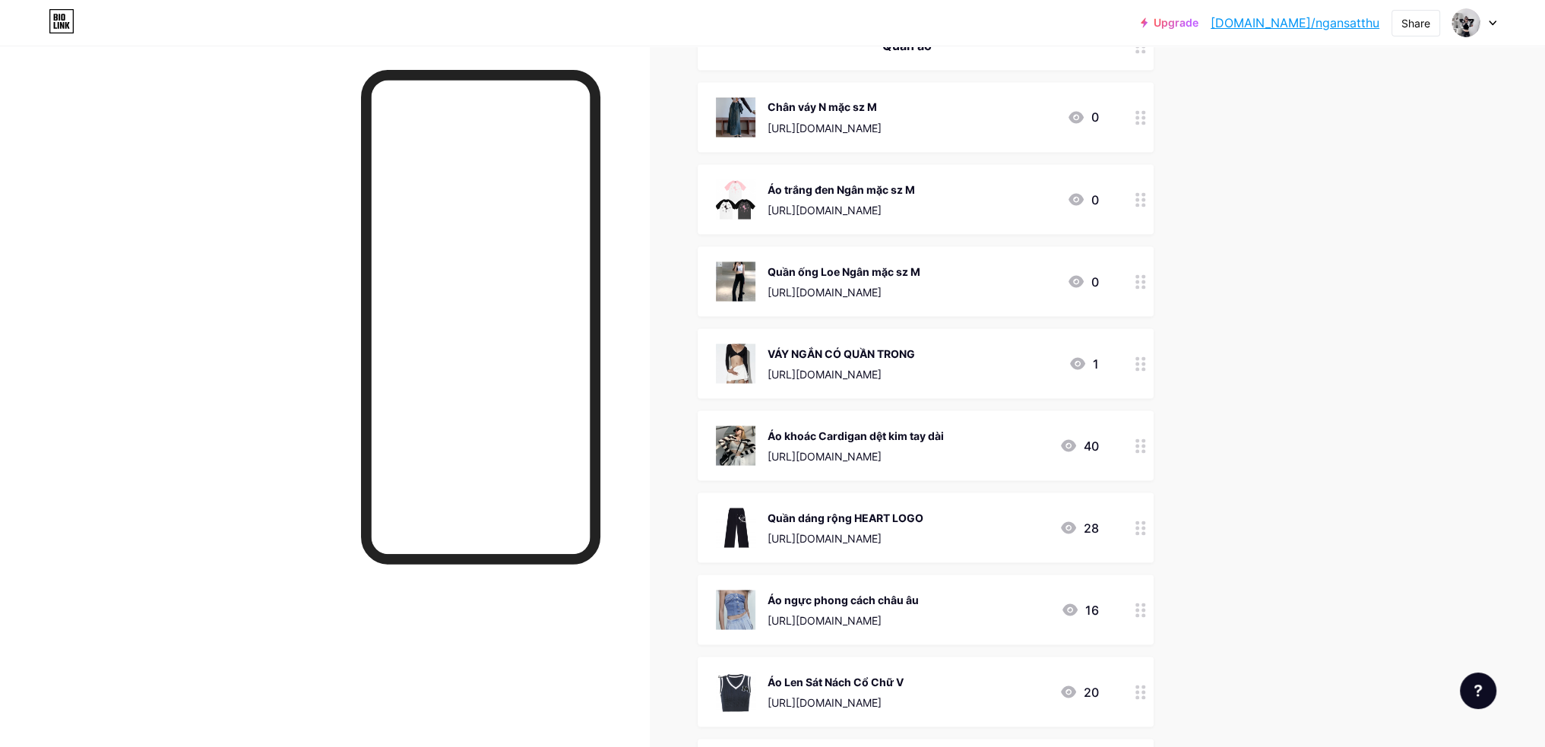
scroll to position [3711, 0]
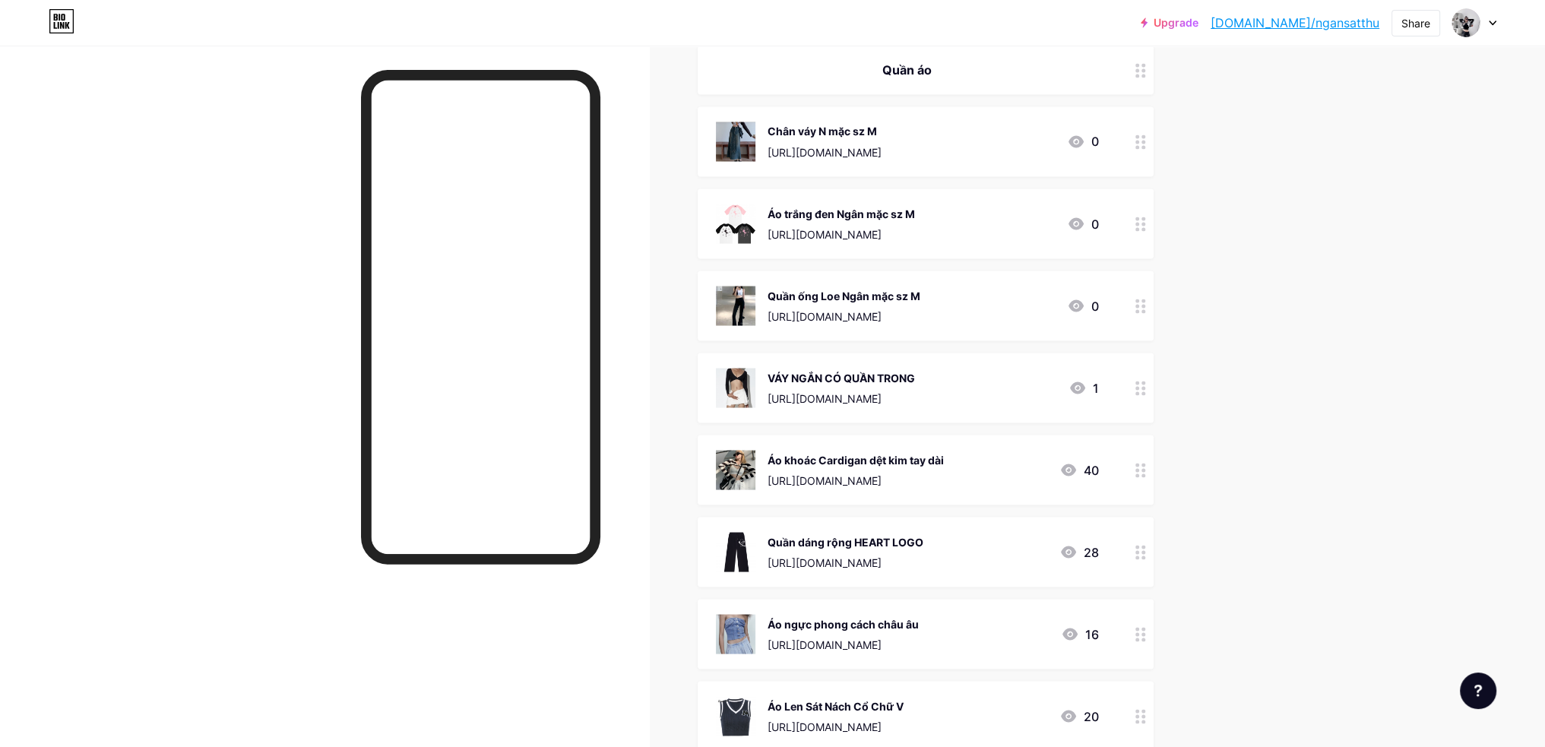
click at [1144, 389] on icon at bounding box center [1141, 388] width 11 height 14
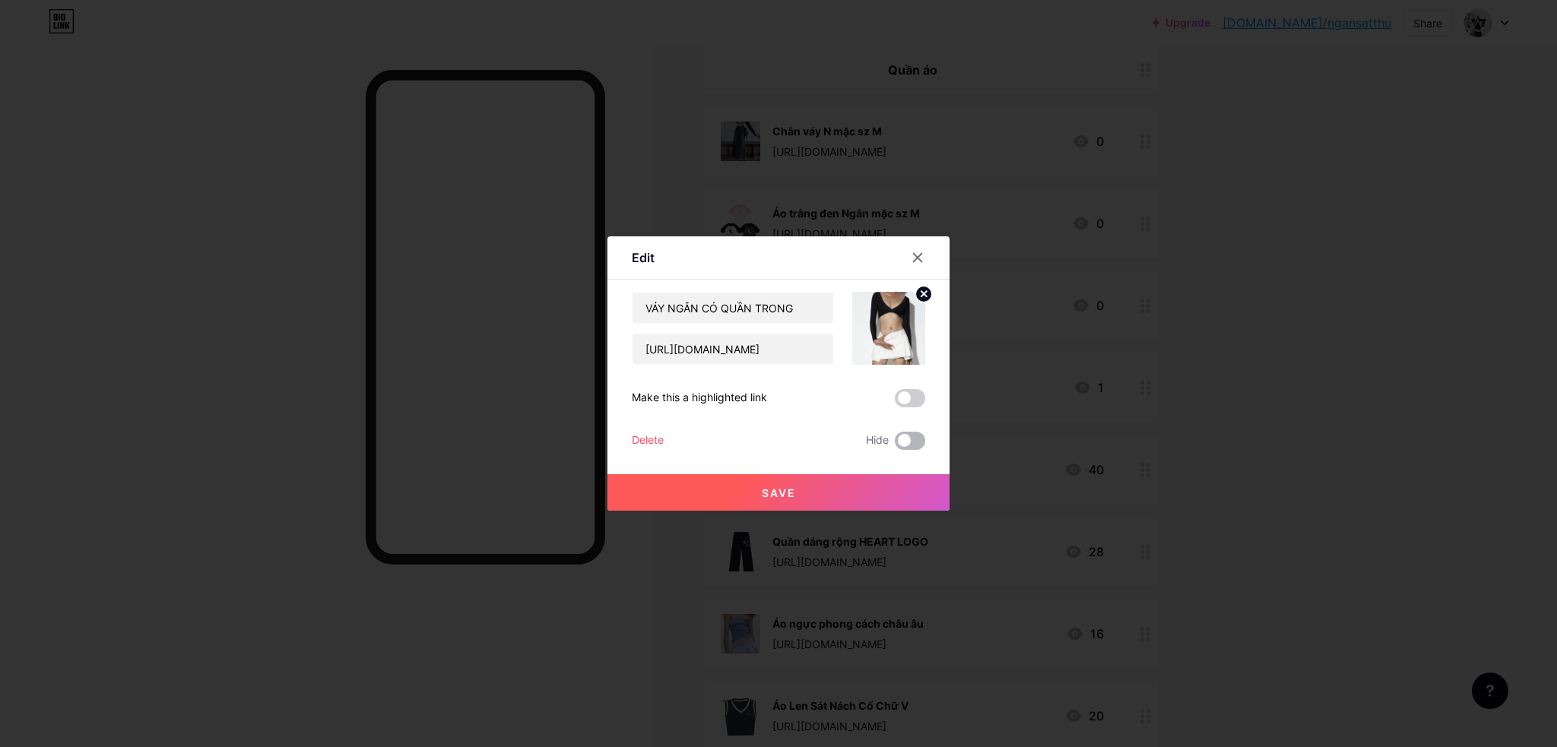
click at [914, 442] on span at bounding box center [910, 441] width 30 height 18
click at [895, 445] on input "checkbox" at bounding box center [895, 445] width 0 height 0
click at [919, 493] on button "Save" at bounding box center [778, 492] width 342 height 36
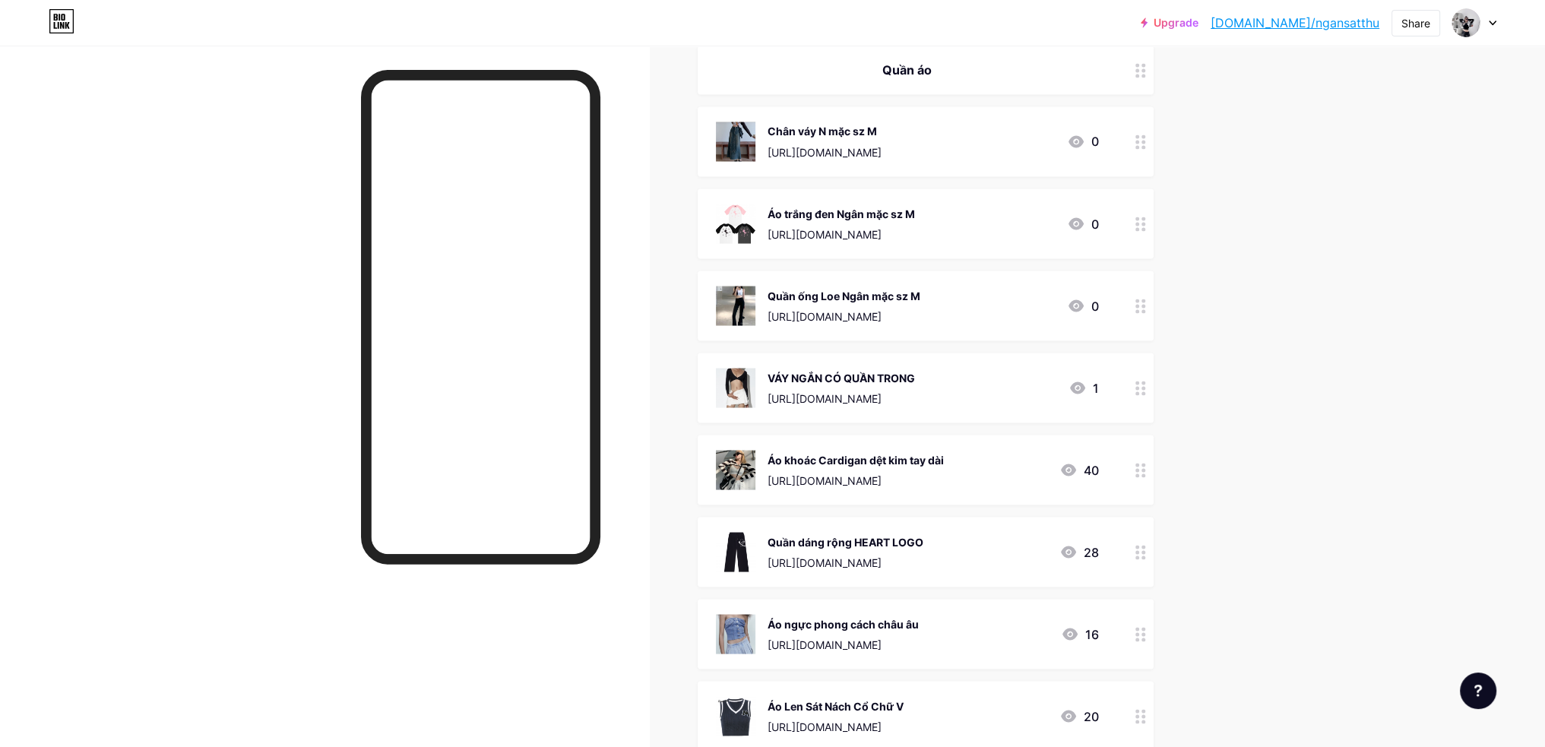
click at [1139, 222] on circle at bounding box center [1138, 224] width 4 height 4
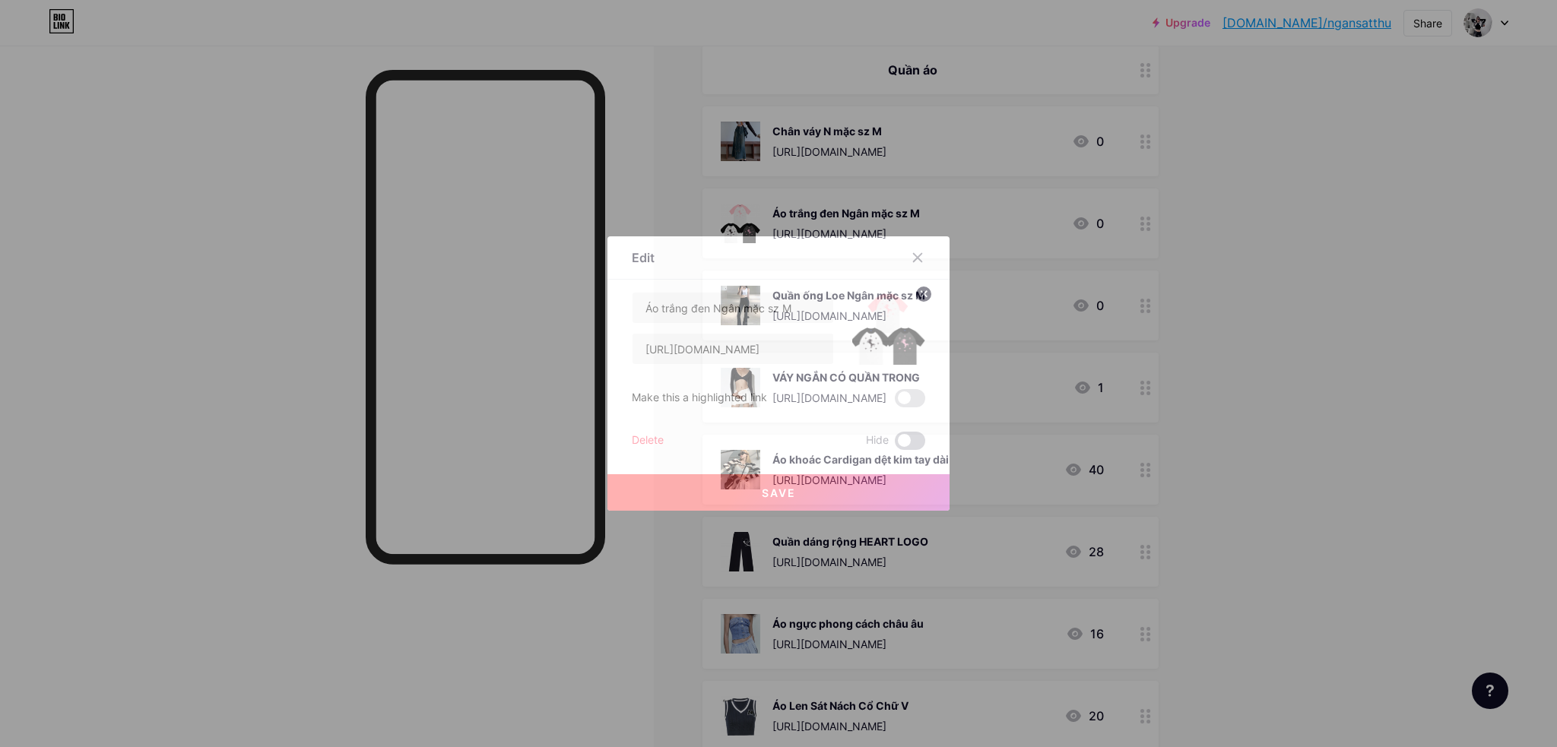
click at [918, 440] on span at bounding box center [910, 441] width 30 height 18
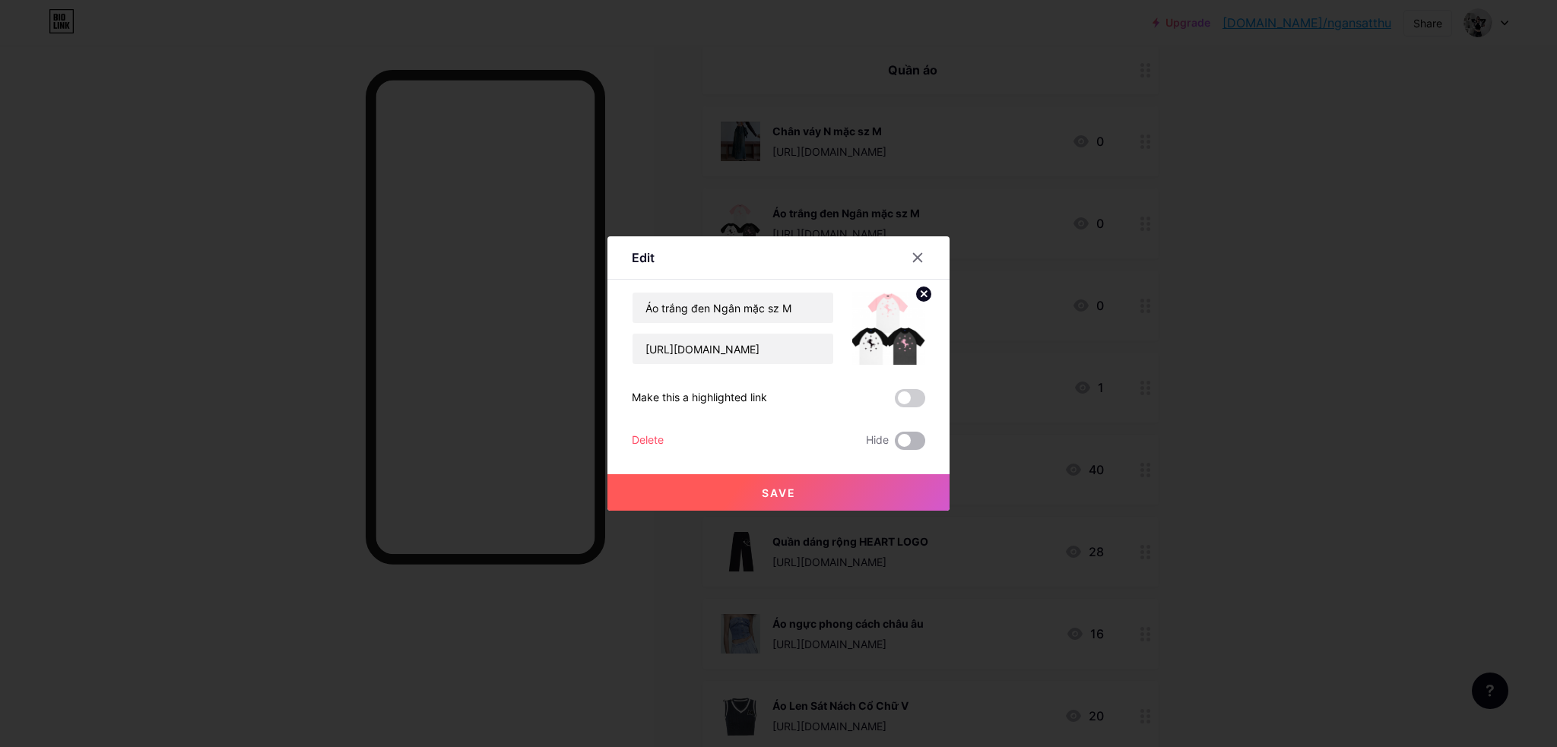
click at [895, 445] on input "checkbox" at bounding box center [895, 445] width 0 height 0
click at [909, 477] on button "Save" at bounding box center [778, 492] width 342 height 36
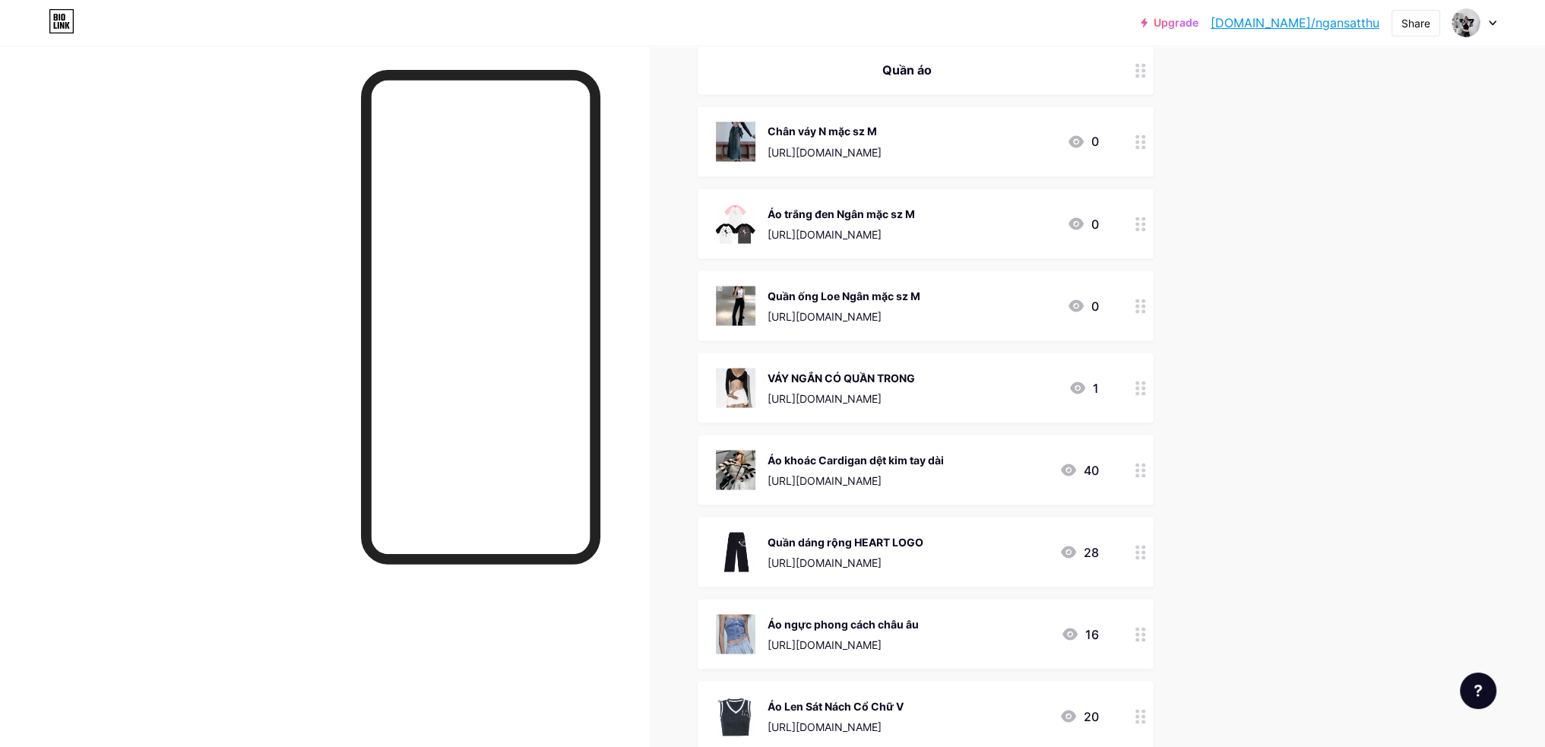
click at [1139, 142] on div at bounding box center [1141, 141] width 26 height 70
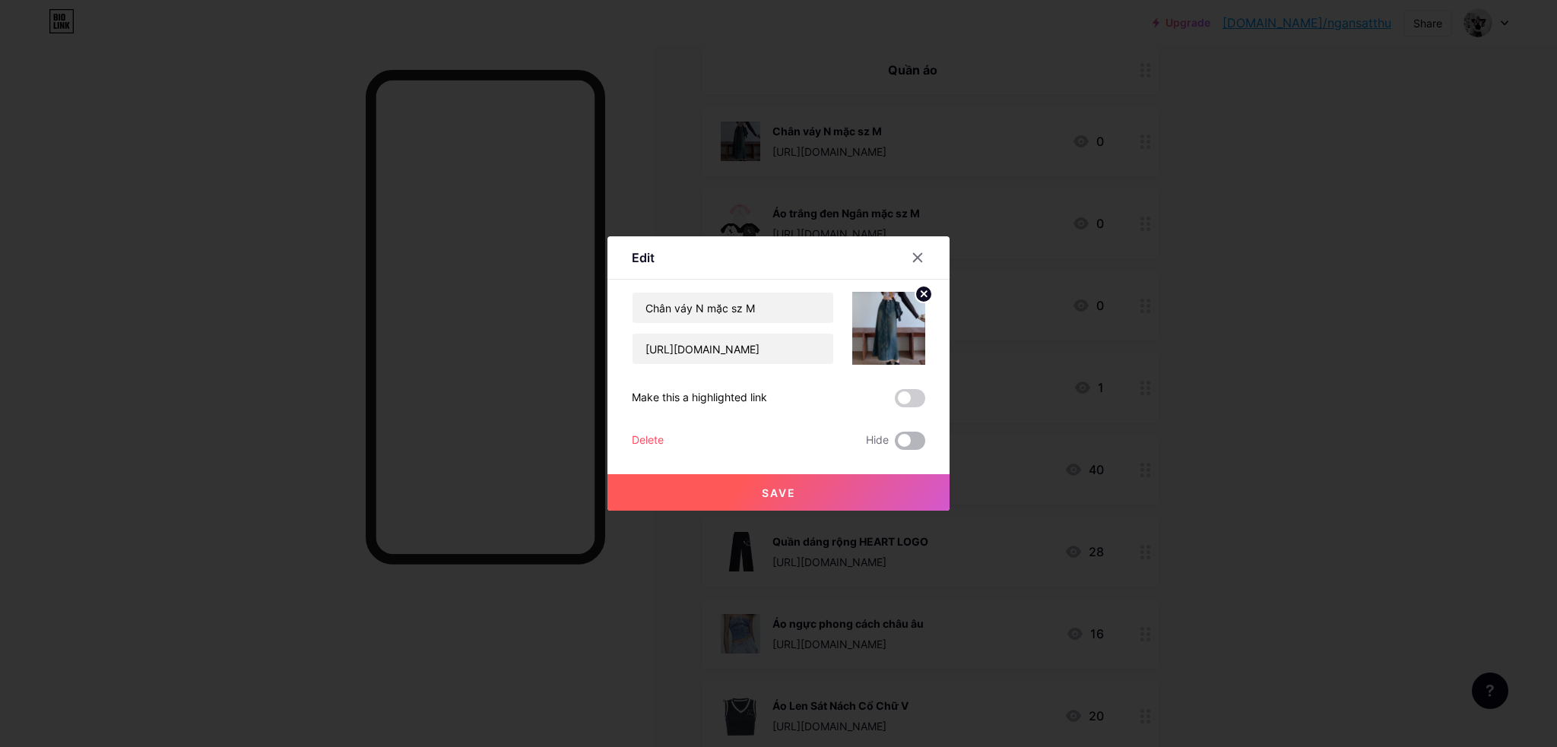
click at [909, 437] on span at bounding box center [910, 441] width 30 height 18
click at [895, 445] on input "checkbox" at bounding box center [895, 445] width 0 height 0
click at [904, 490] on button "Save" at bounding box center [778, 492] width 342 height 36
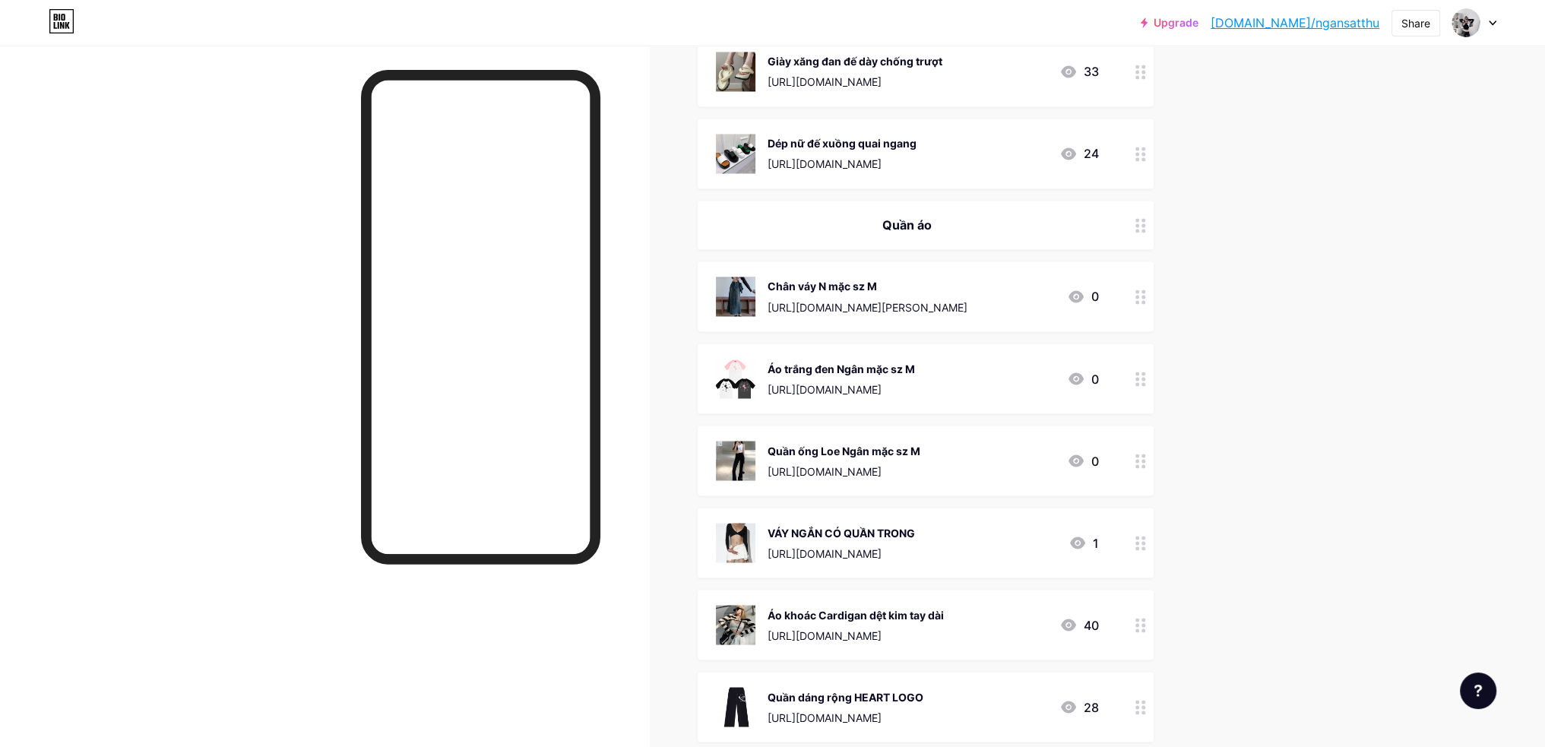
scroll to position [3573, 0]
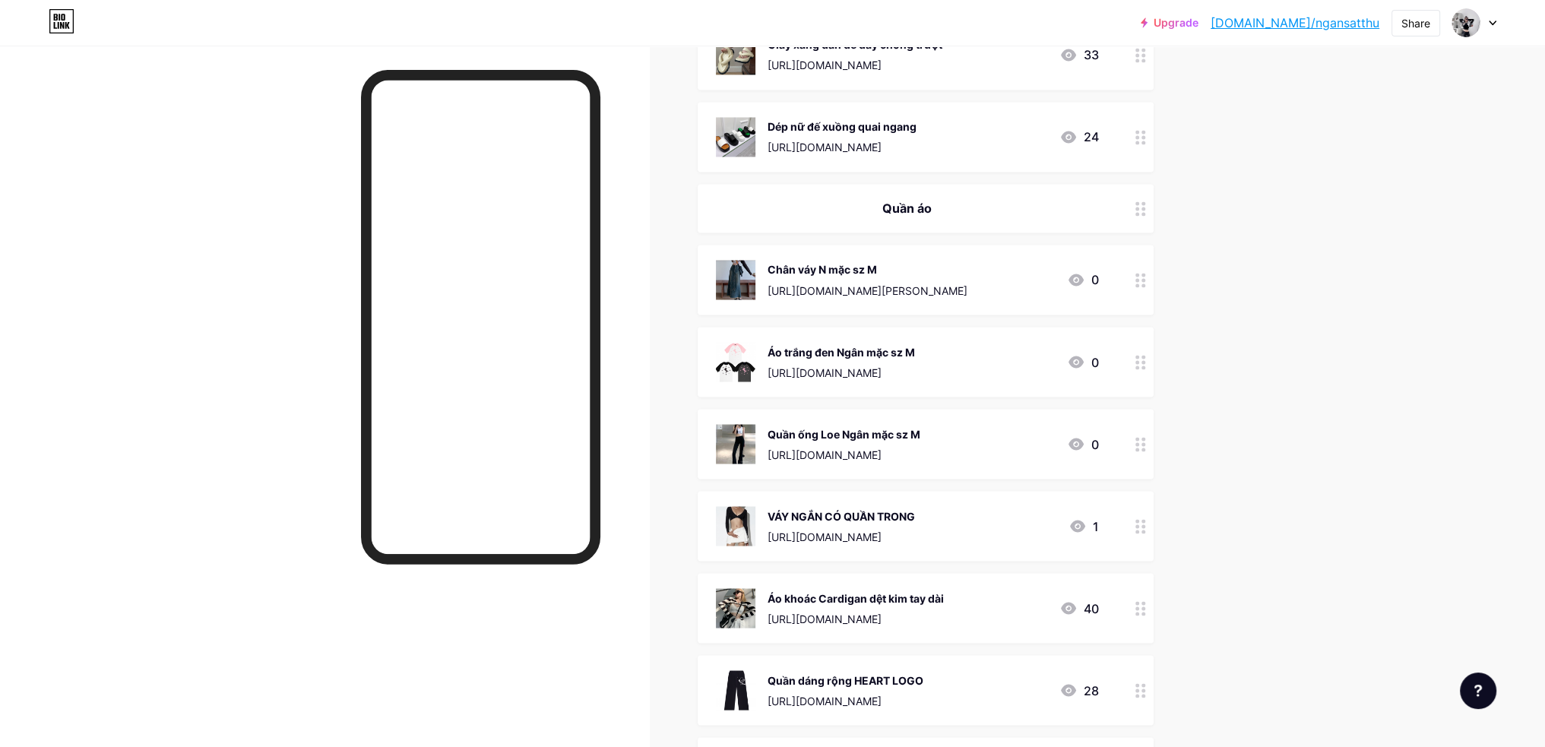
click at [1140, 439] on icon at bounding box center [1141, 444] width 11 height 14
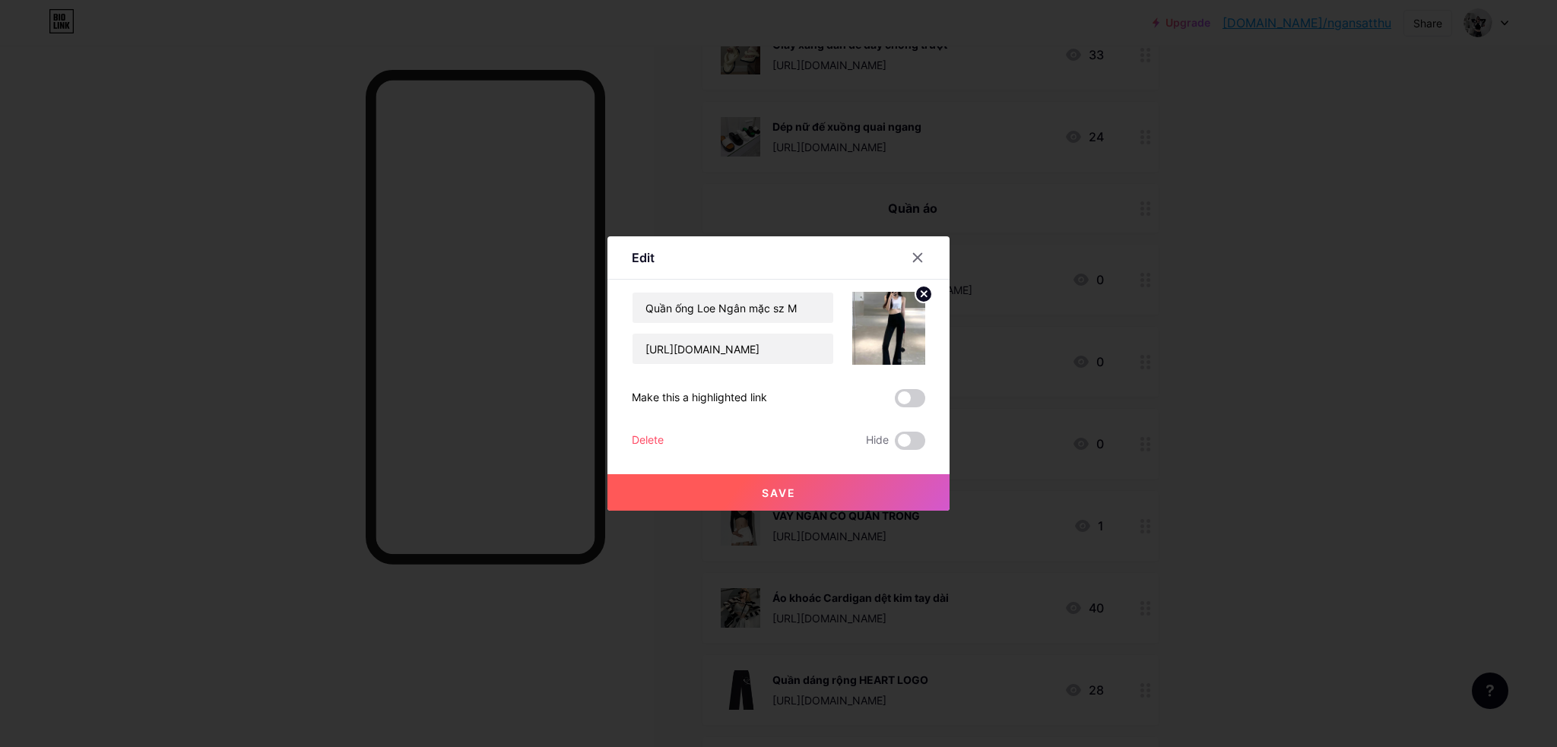
drag, startPoint x: 910, startPoint y: 440, endPoint x: 910, endPoint y: 464, distance: 24.3
click at [911, 440] on span at bounding box center [910, 441] width 30 height 18
click at [895, 445] on input "checkbox" at bounding box center [895, 445] width 0 height 0
click at [911, 482] on button "Save" at bounding box center [778, 492] width 342 height 36
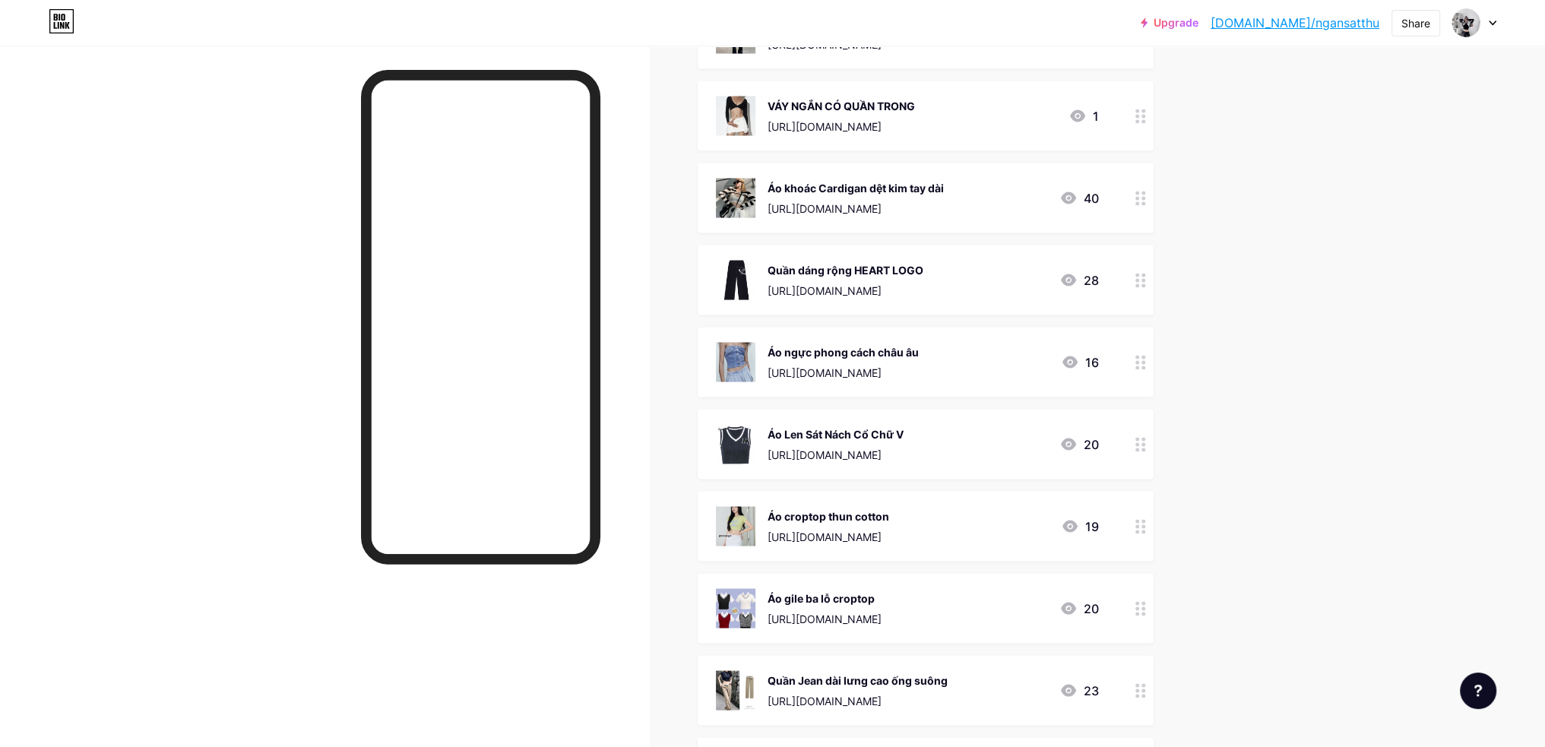
scroll to position [4029, 0]
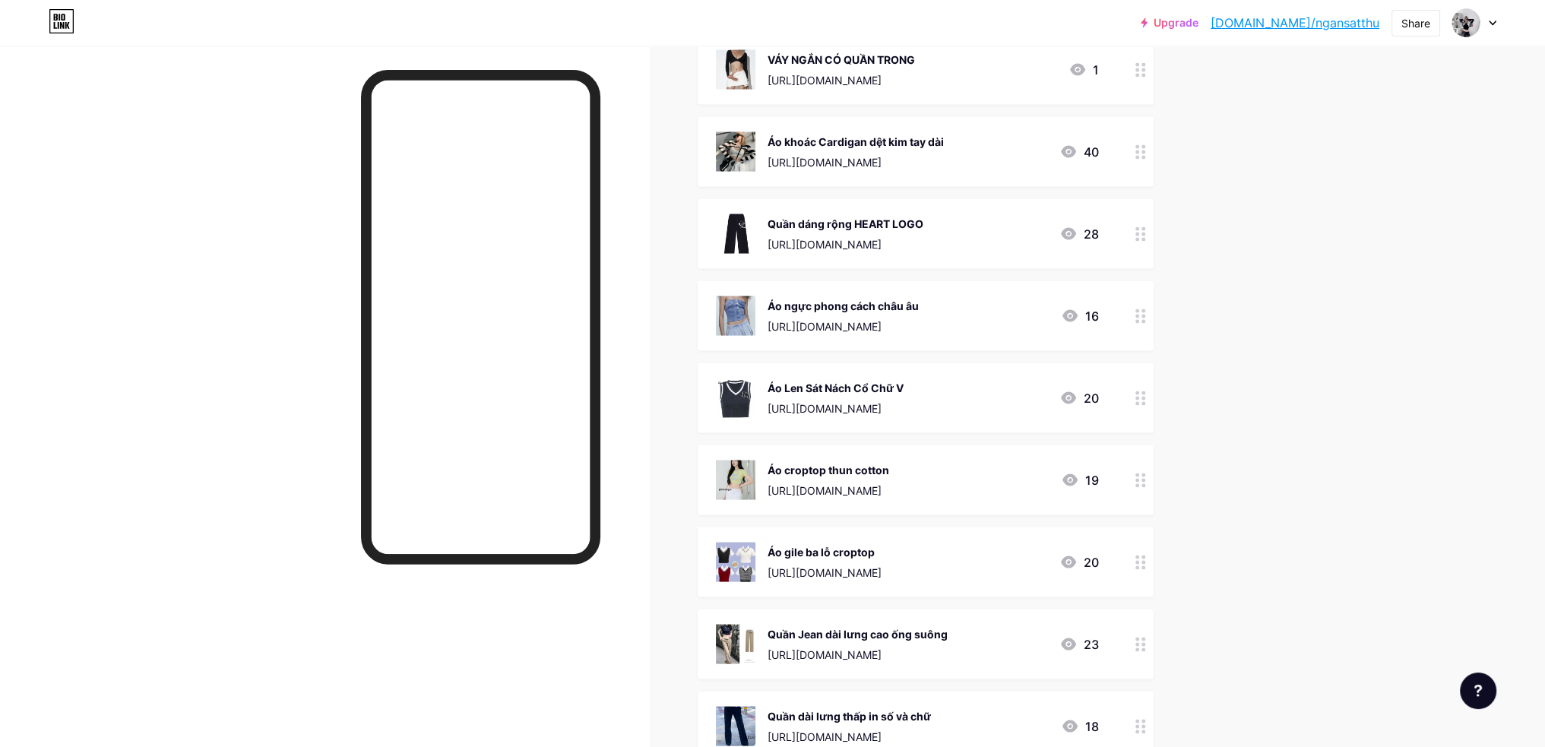
click at [1139, 566] on circle at bounding box center [1138, 568] width 4 height 4
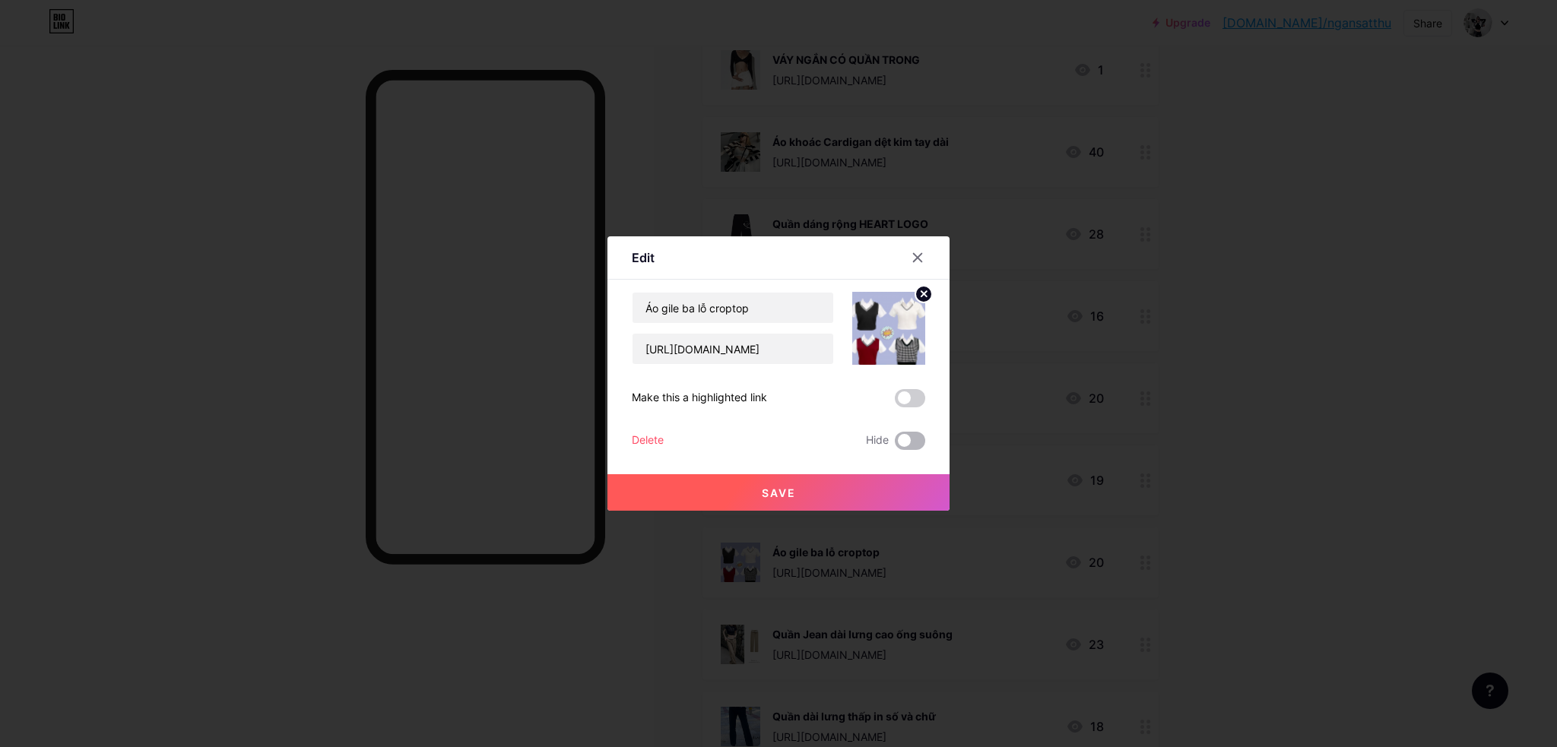
click at [904, 438] on span at bounding box center [910, 441] width 30 height 18
click at [895, 445] on input "checkbox" at bounding box center [895, 445] width 0 height 0
click at [916, 490] on button "Save" at bounding box center [778, 492] width 342 height 36
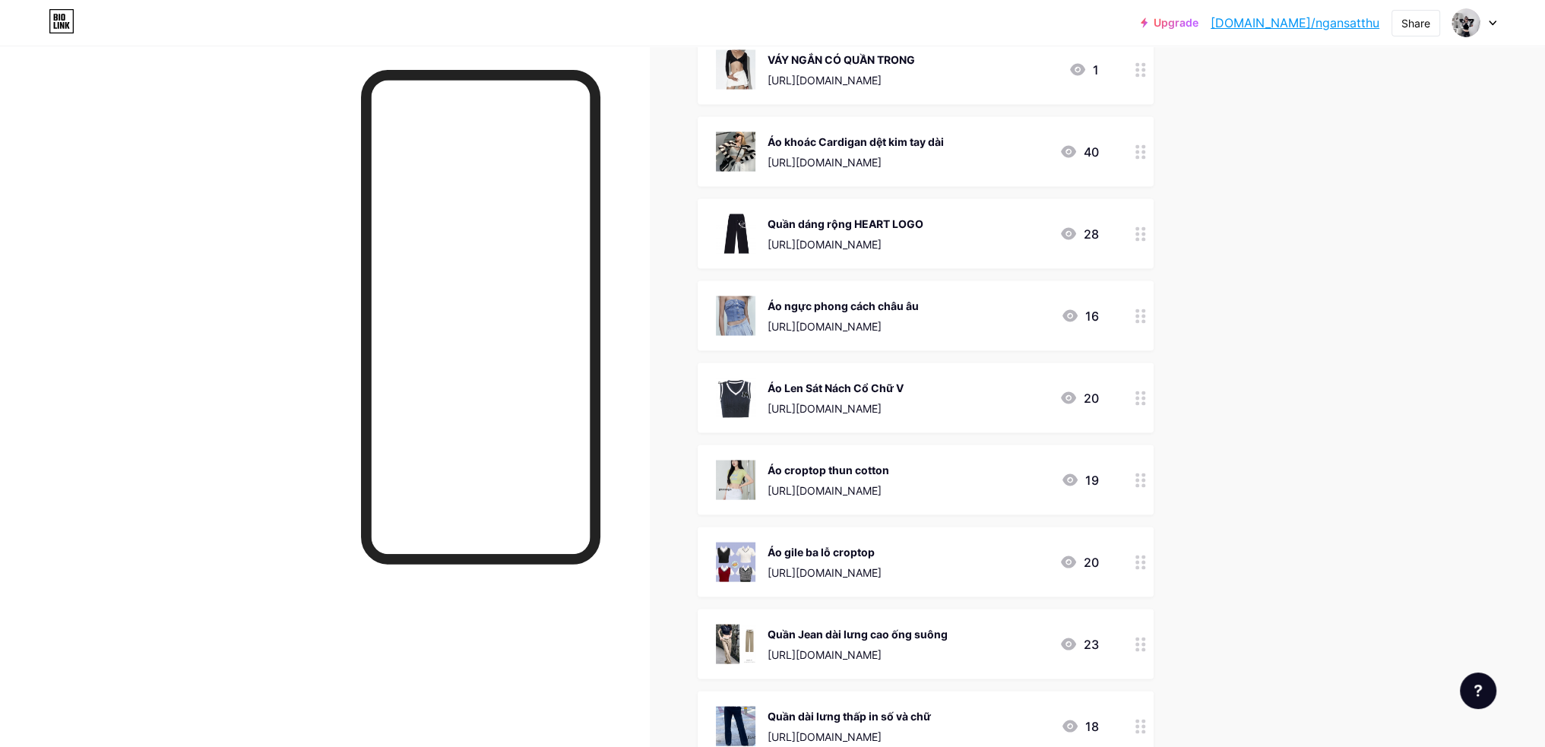
click at [1145, 644] on icon at bounding box center [1141, 645] width 11 height 14
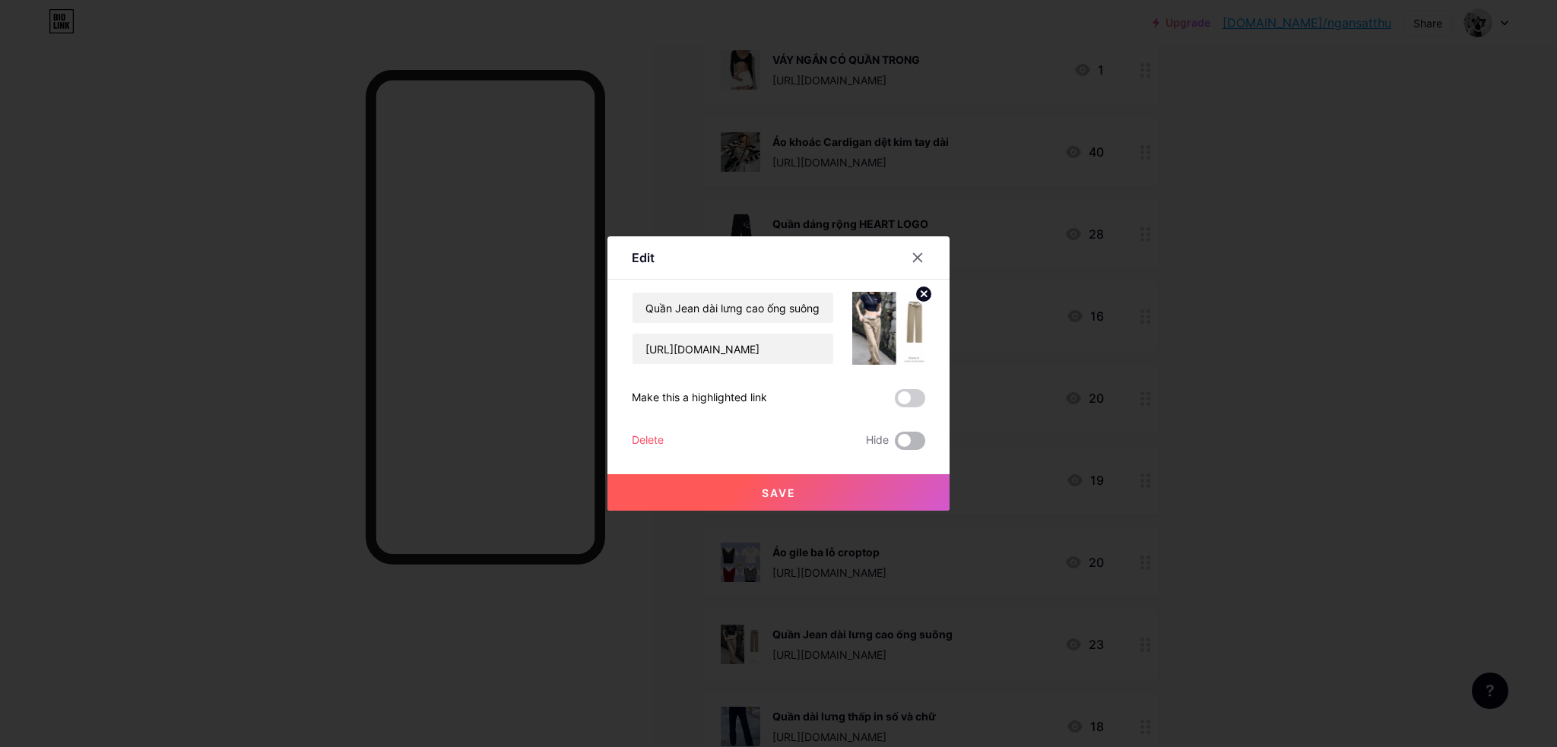
click at [909, 442] on span at bounding box center [910, 441] width 30 height 18
click at [895, 445] on input "checkbox" at bounding box center [895, 445] width 0 height 0
click at [902, 492] on button "Save" at bounding box center [778, 492] width 342 height 36
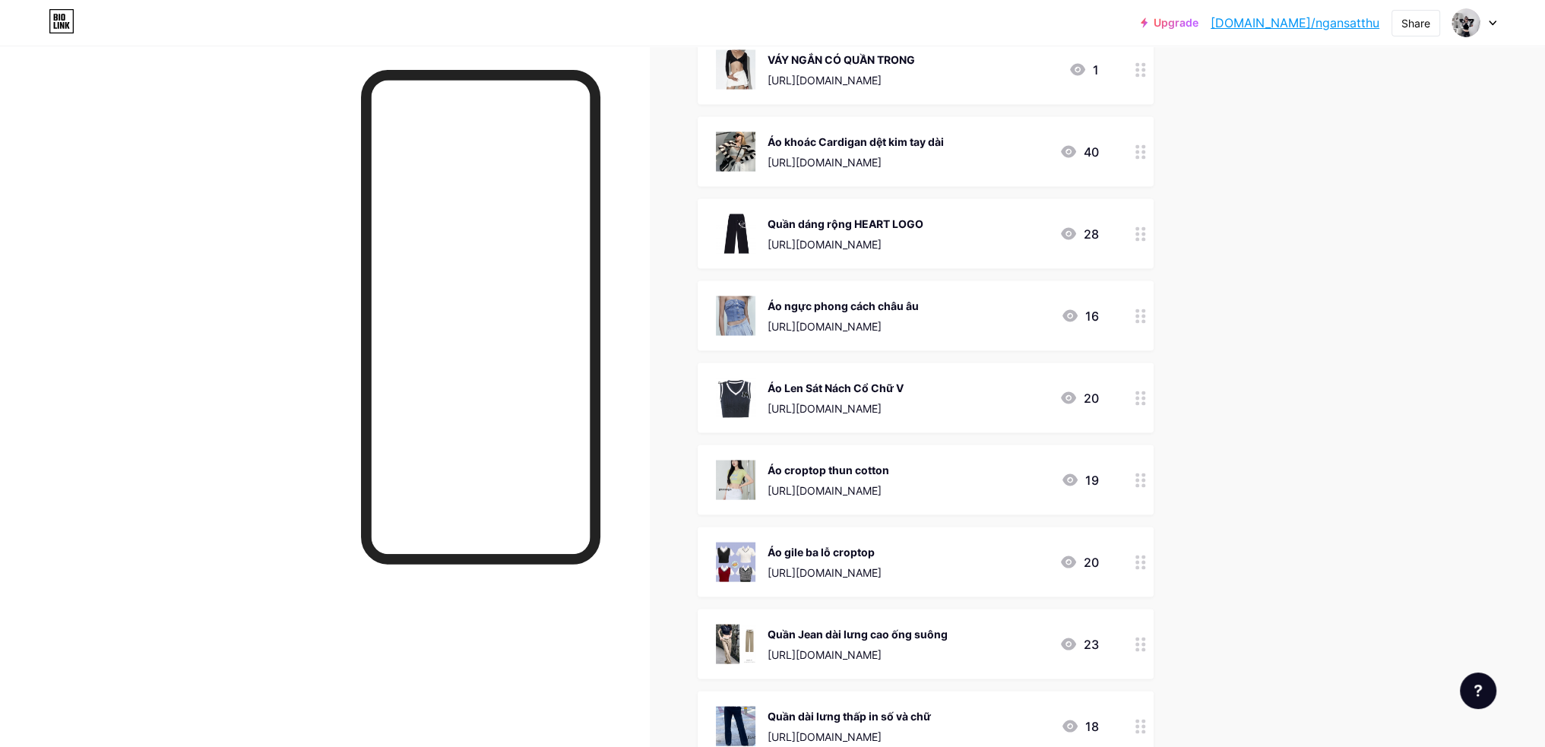
click at [1136, 640] on div at bounding box center [1141, 645] width 26 height 70
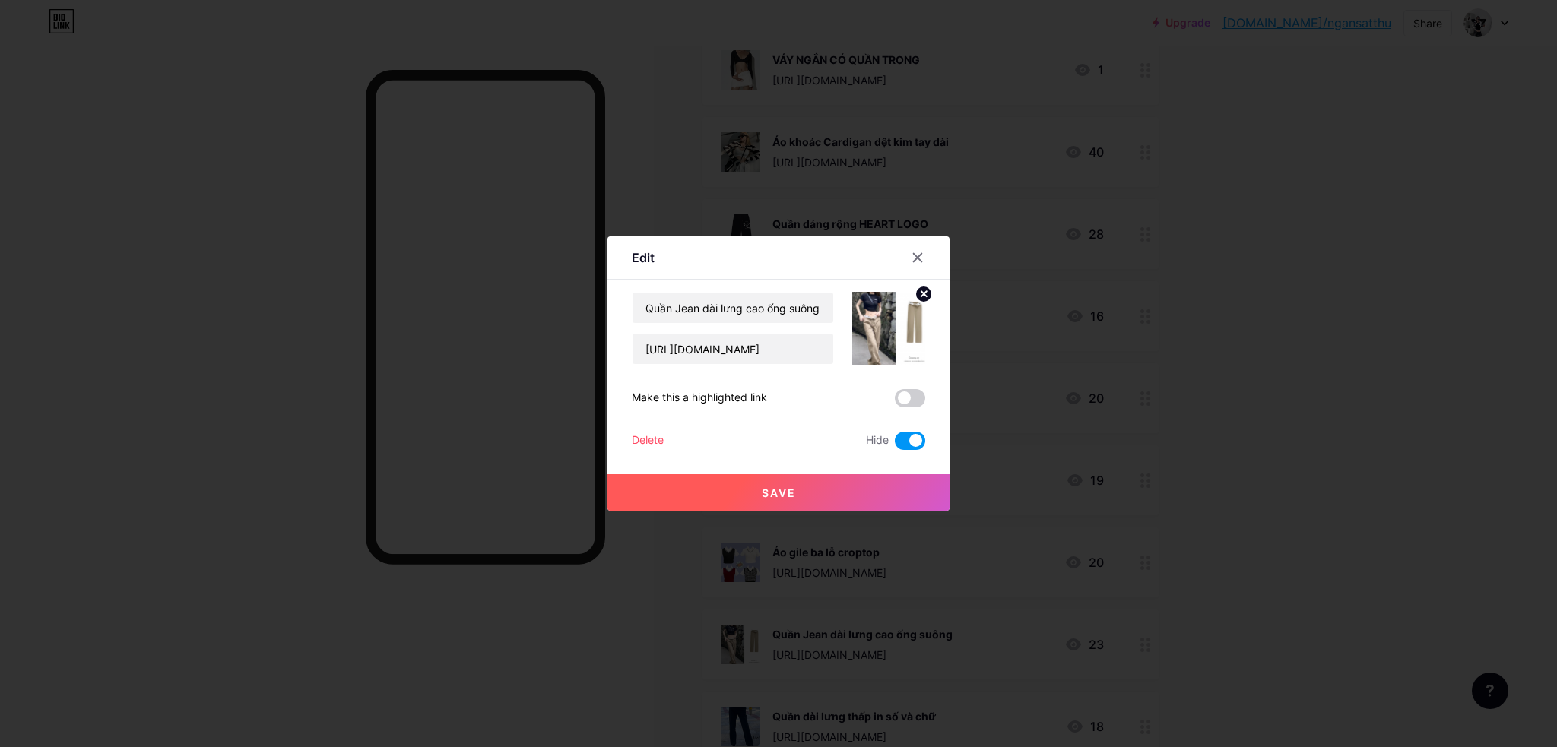
click at [899, 497] on button "Save" at bounding box center [778, 492] width 342 height 36
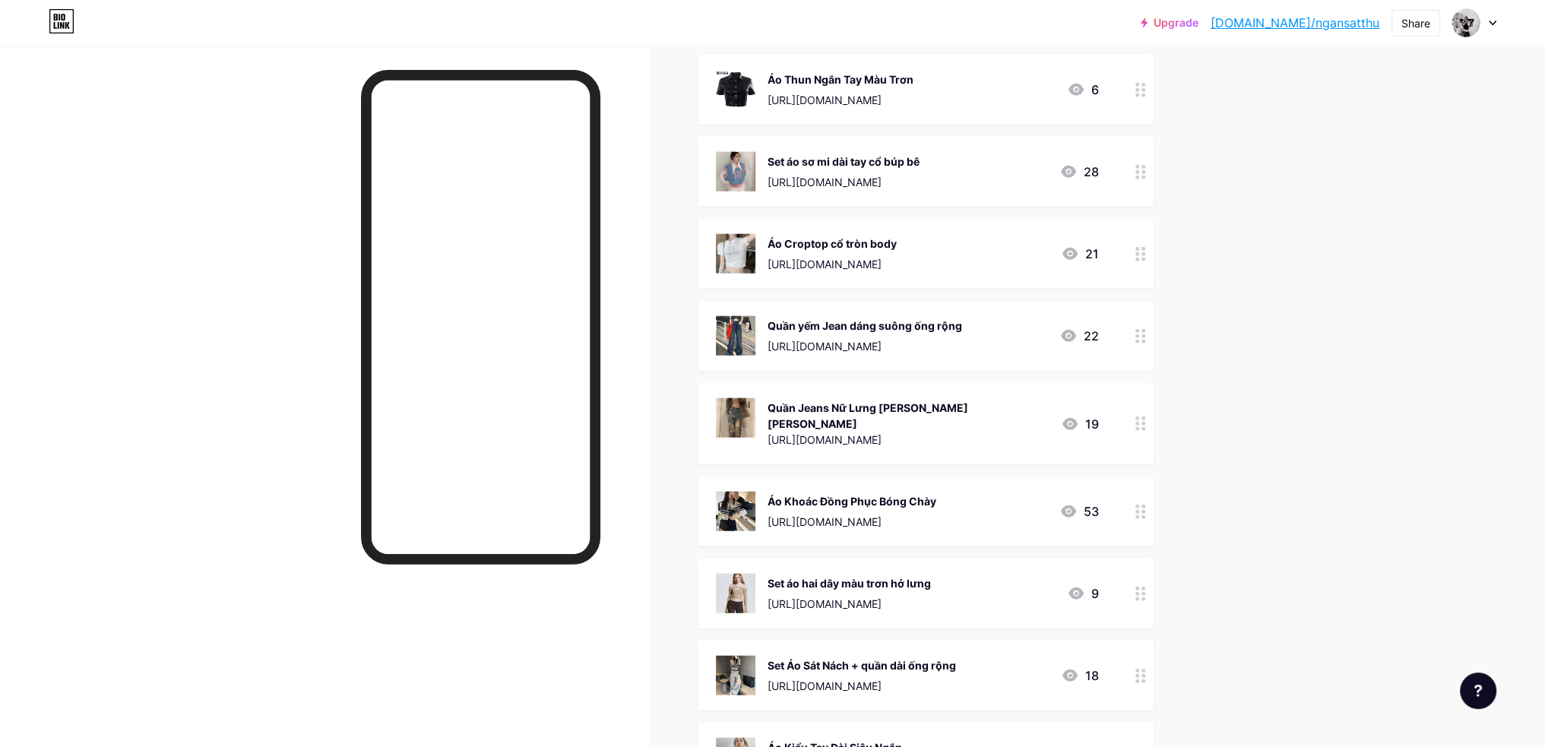
scroll to position [5017, 0]
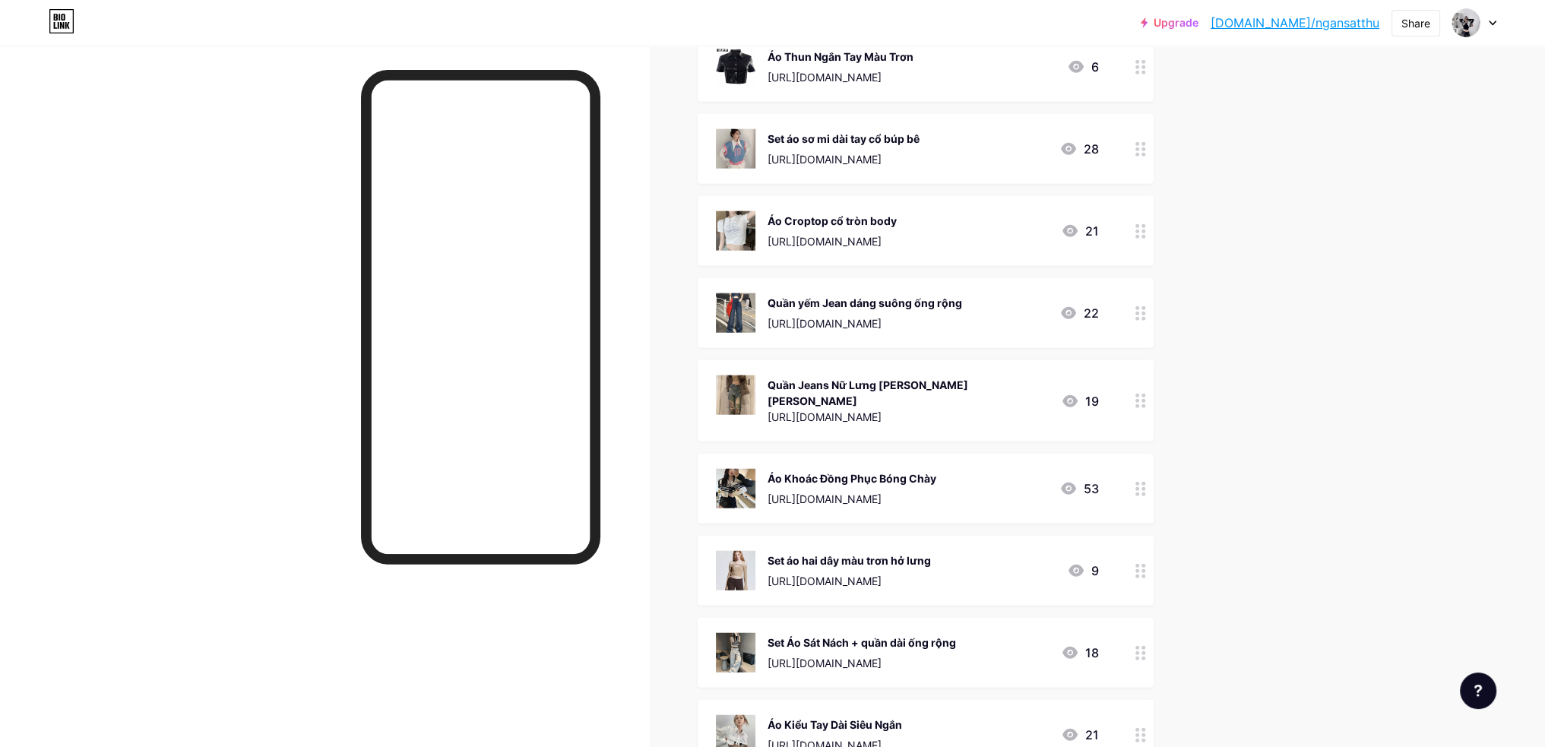
click at [1139, 569] on circle at bounding box center [1138, 571] width 4 height 4
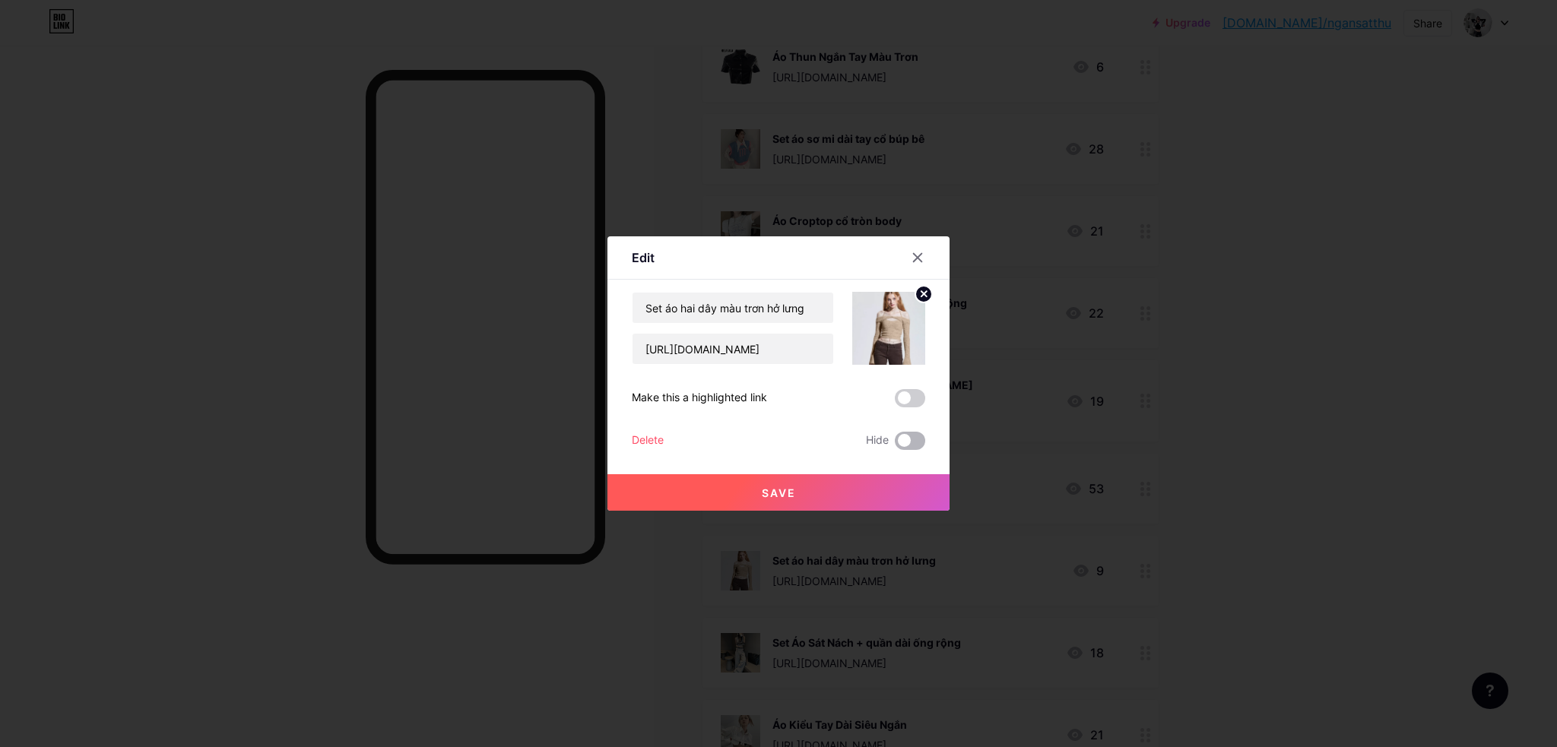
click at [909, 439] on span at bounding box center [910, 441] width 30 height 18
click at [895, 445] on input "checkbox" at bounding box center [895, 445] width 0 height 0
click at [906, 485] on button "Save" at bounding box center [778, 492] width 342 height 36
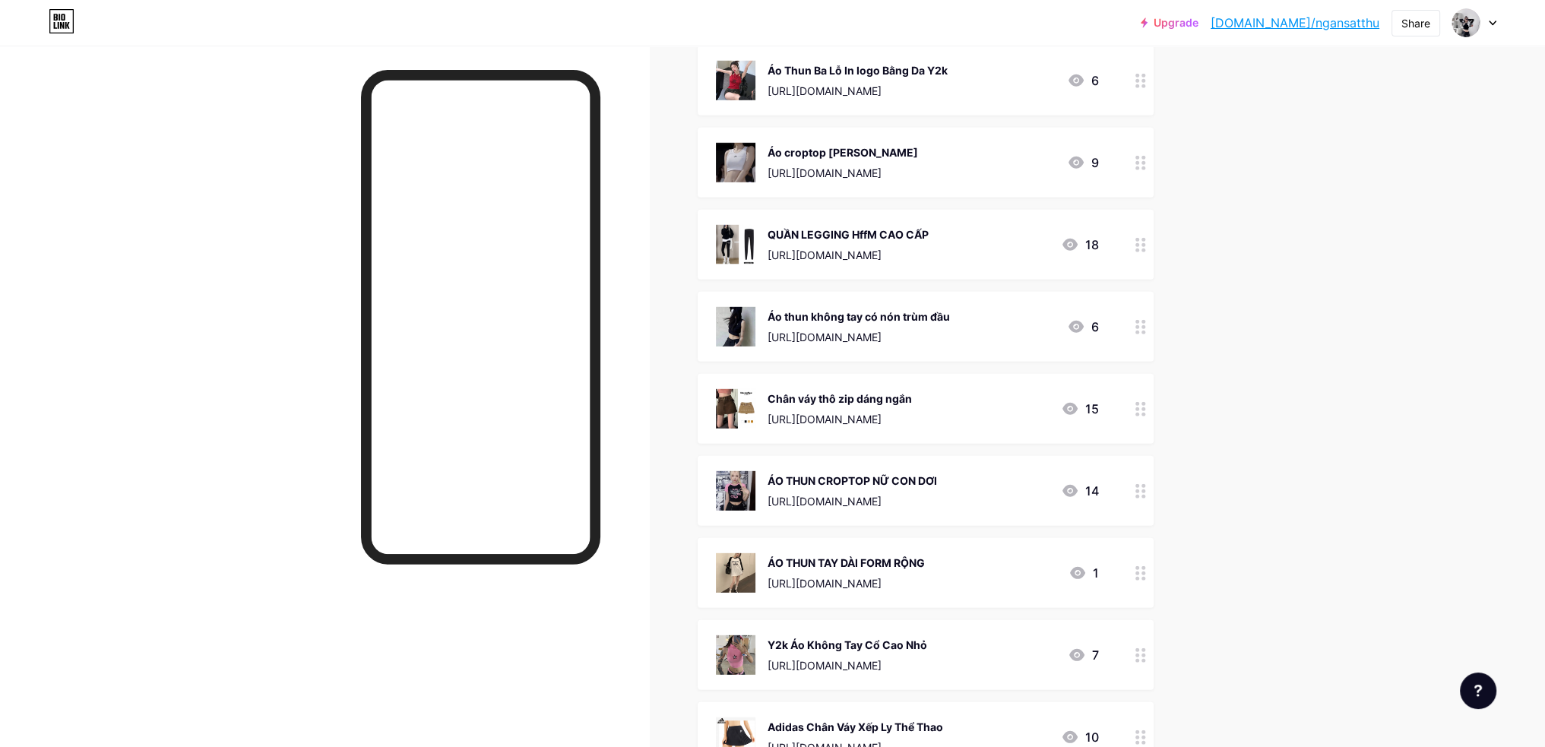
scroll to position [6005, 0]
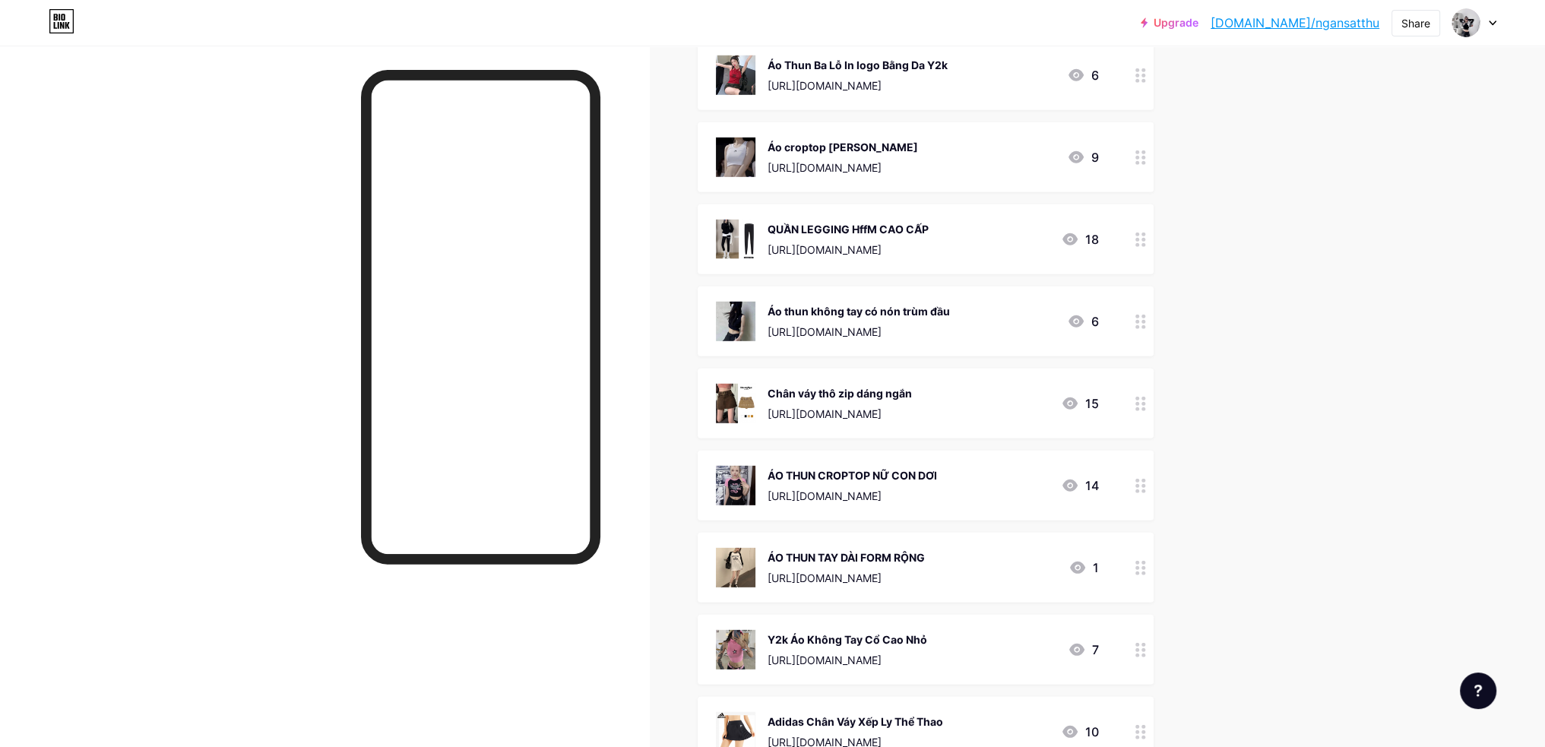
click at [1137, 385] on div at bounding box center [1141, 404] width 26 height 70
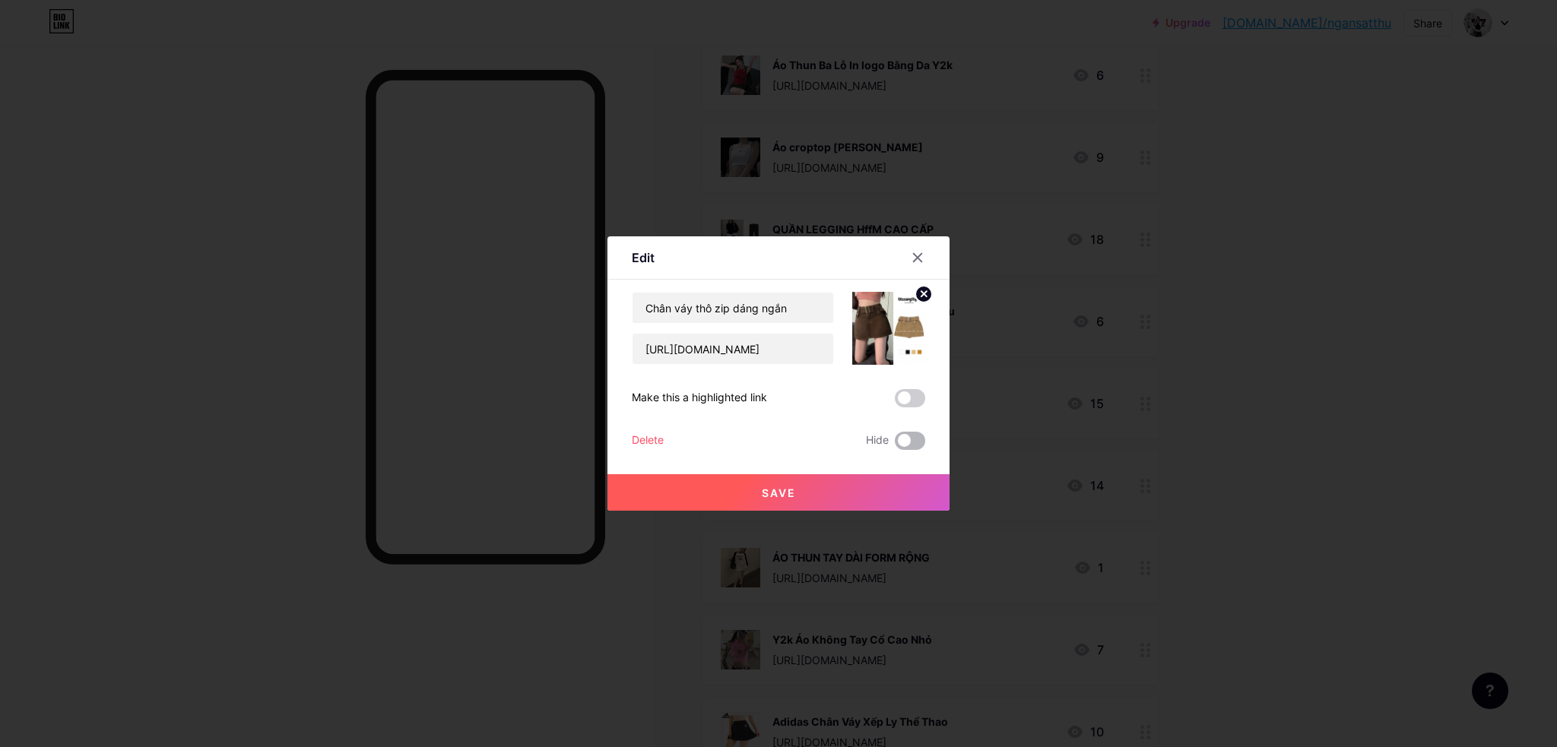
click at [917, 442] on span at bounding box center [910, 441] width 30 height 18
click at [895, 445] on input "checkbox" at bounding box center [895, 445] width 0 height 0
click at [912, 501] on button "Save" at bounding box center [778, 492] width 342 height 36
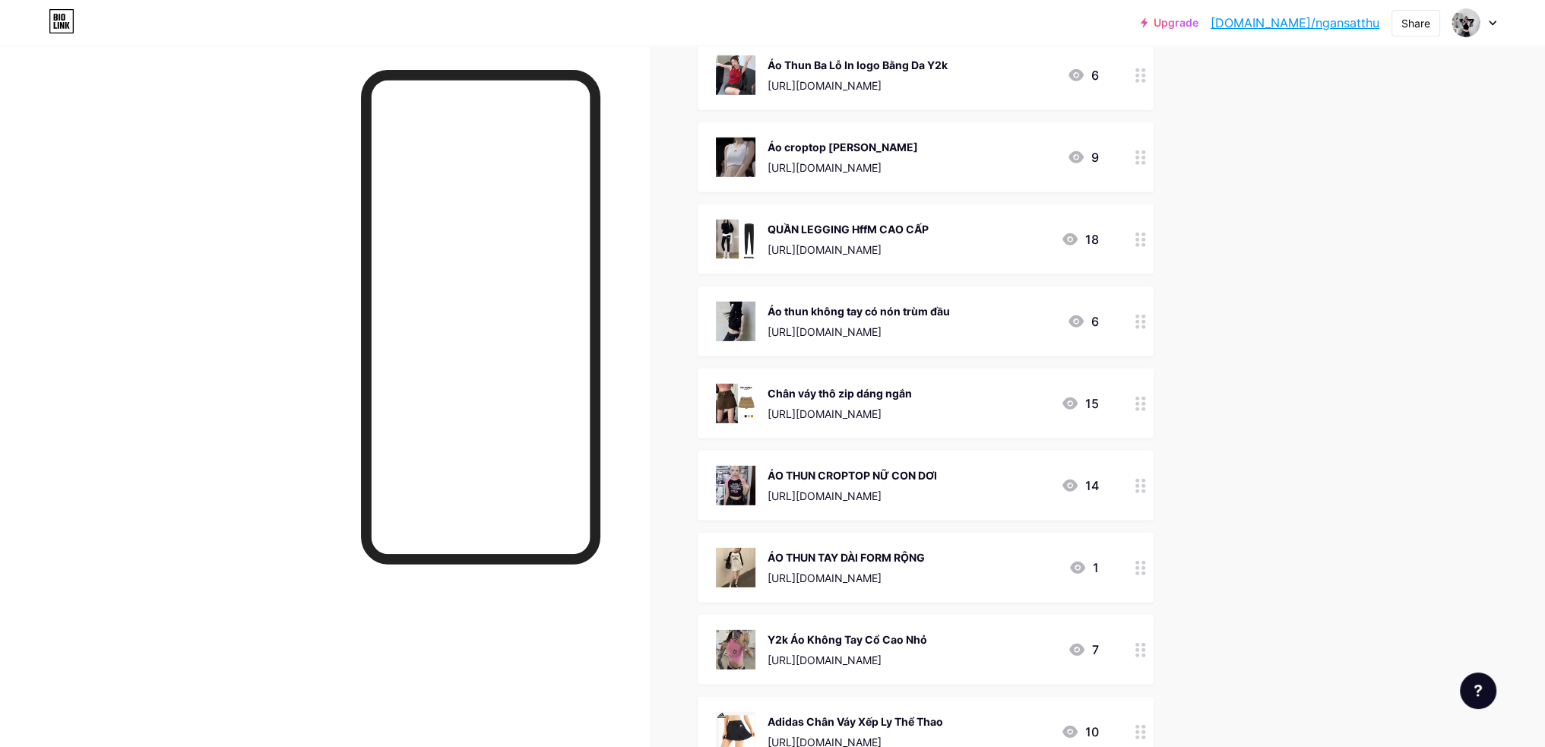
click at [1152, 562] on div at bounding box center [1141, 568] width 26 height 70
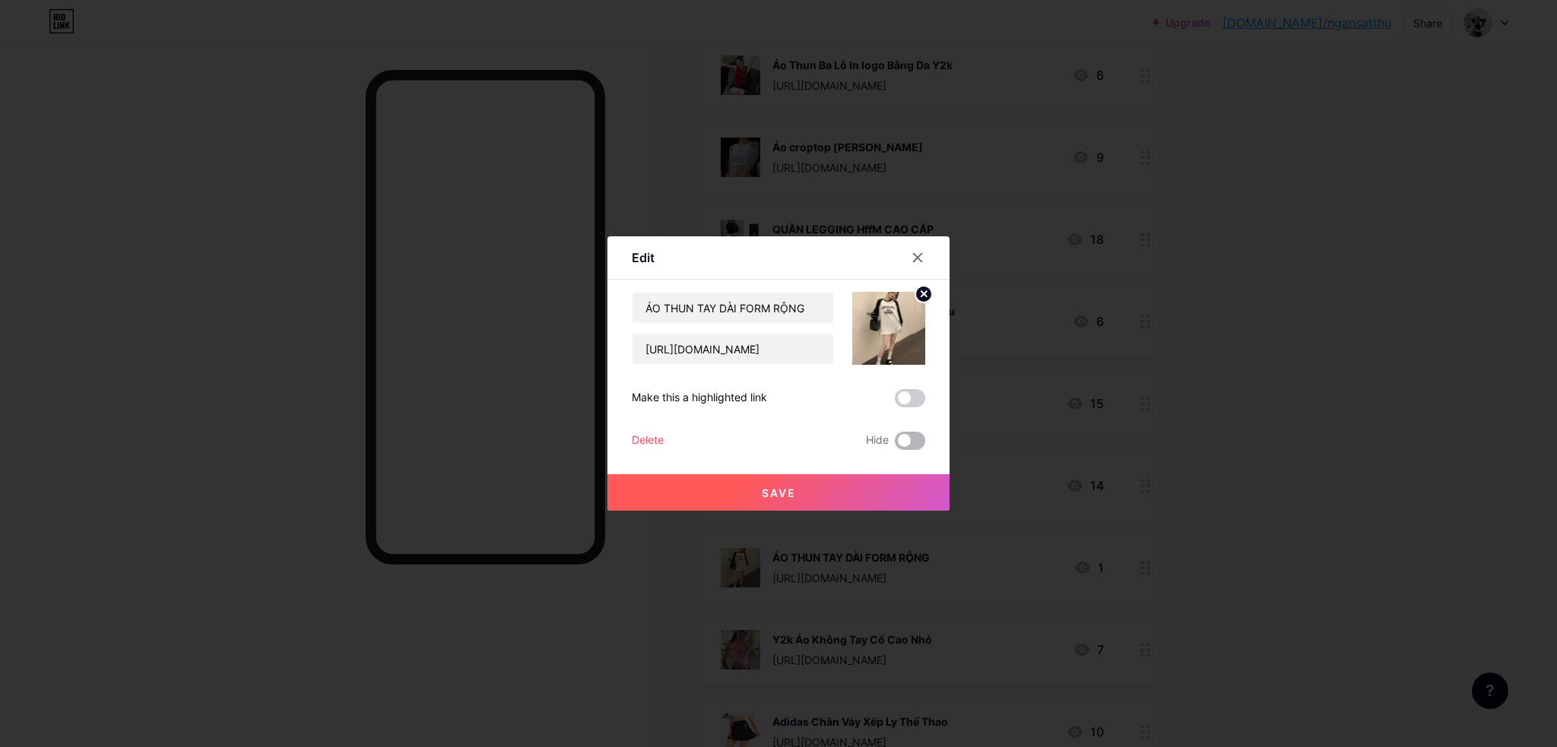
click at [915, 445] on span at bounding box center [910, 441] width 30 height 18
click at [895, 445] on input "checkbox" at bounding box center [895, 445] width 0 height 0
click at [905, 483] on button "Save" at bounding box center [778, 492] width 342 height 36
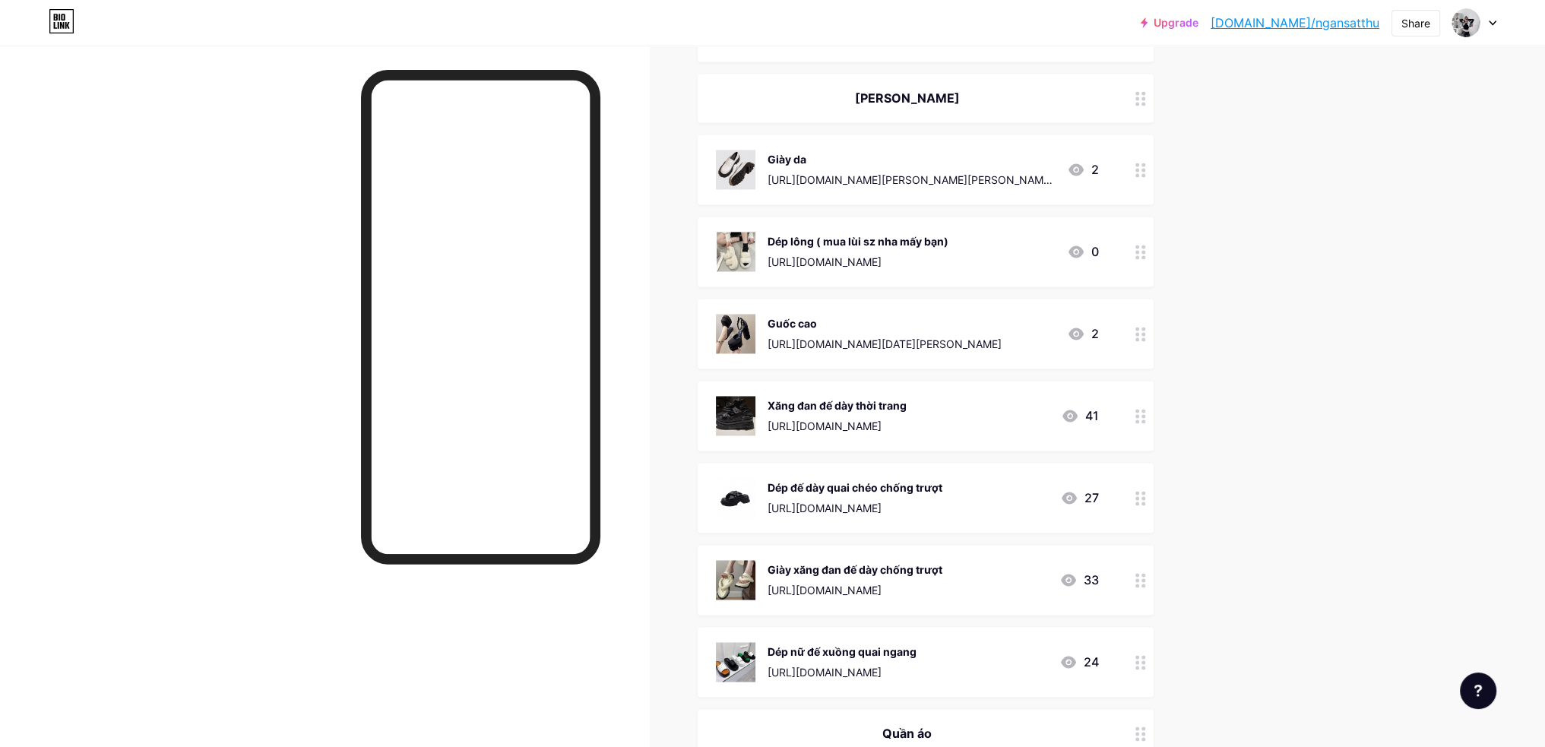
scroll to position [3344, 0]
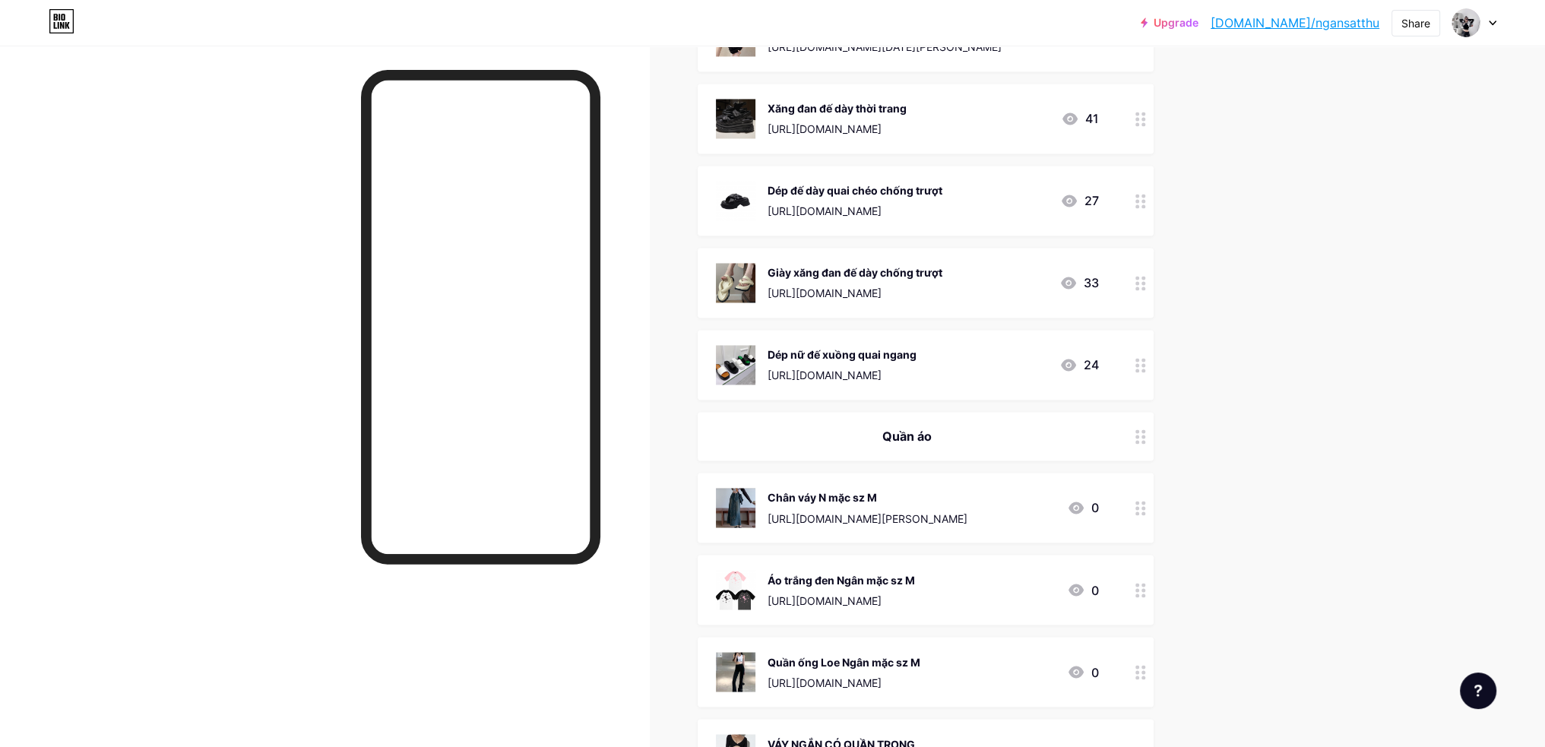
click at [1139, 440] on circle at bounding box center [1138, 442] width 4 height 4
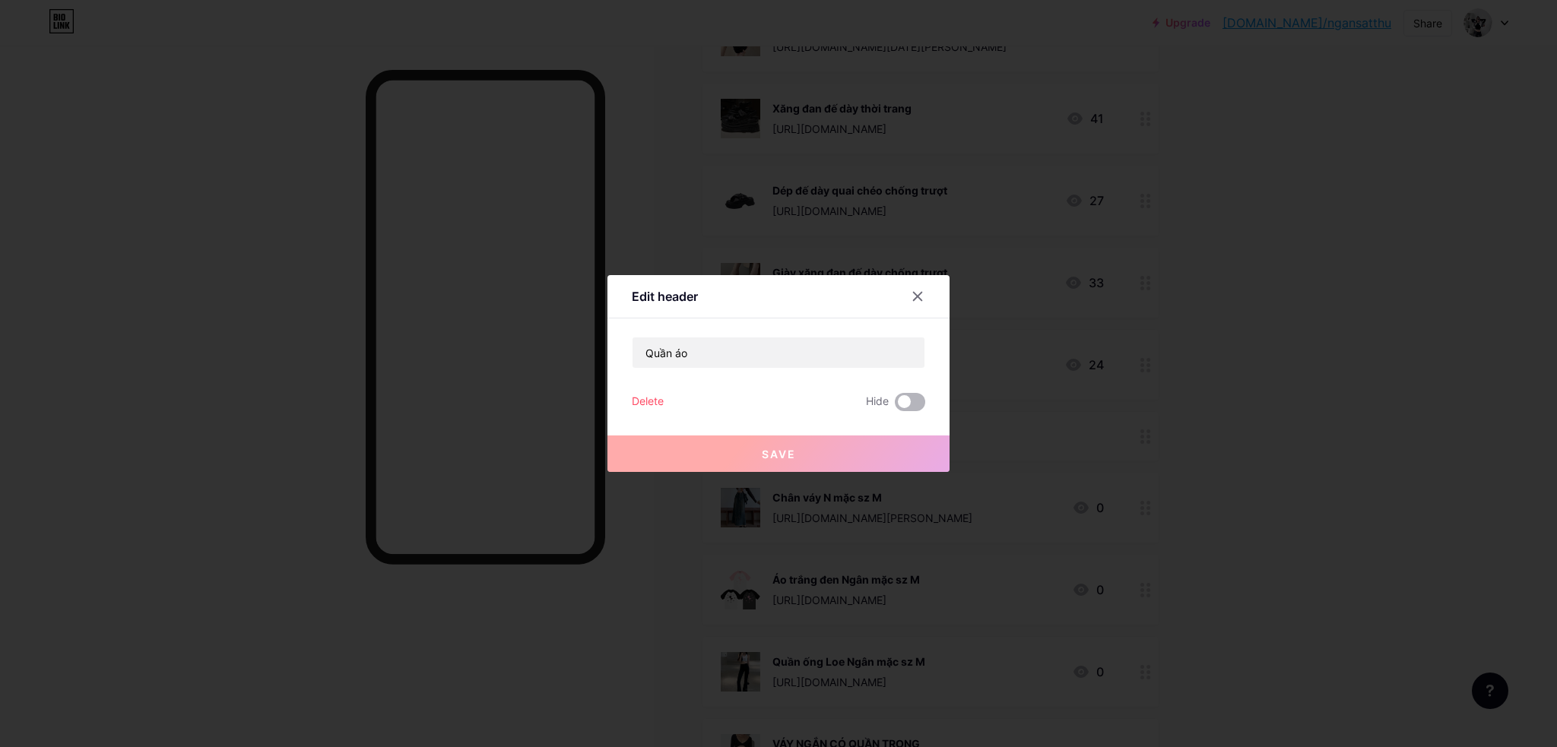
click at [911, 404] on span at bounding box center [910, 402] width 30 height 18
click at [895, 406] on input "checkbox" at bounding box center [895, 406] width 0 height 0
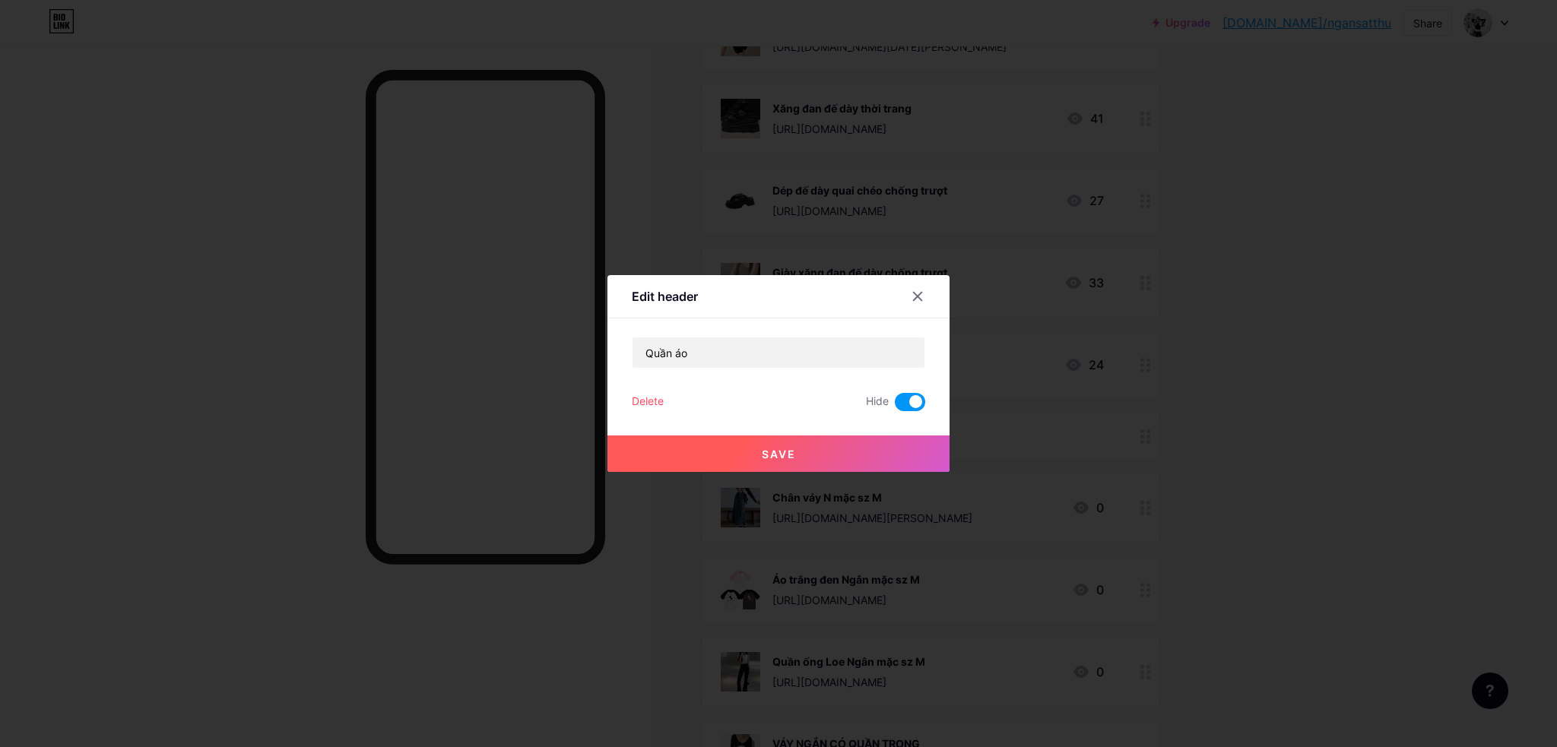
click at [897, 452] on button "Save" at bounding box center [778, 454] width 342 height 36
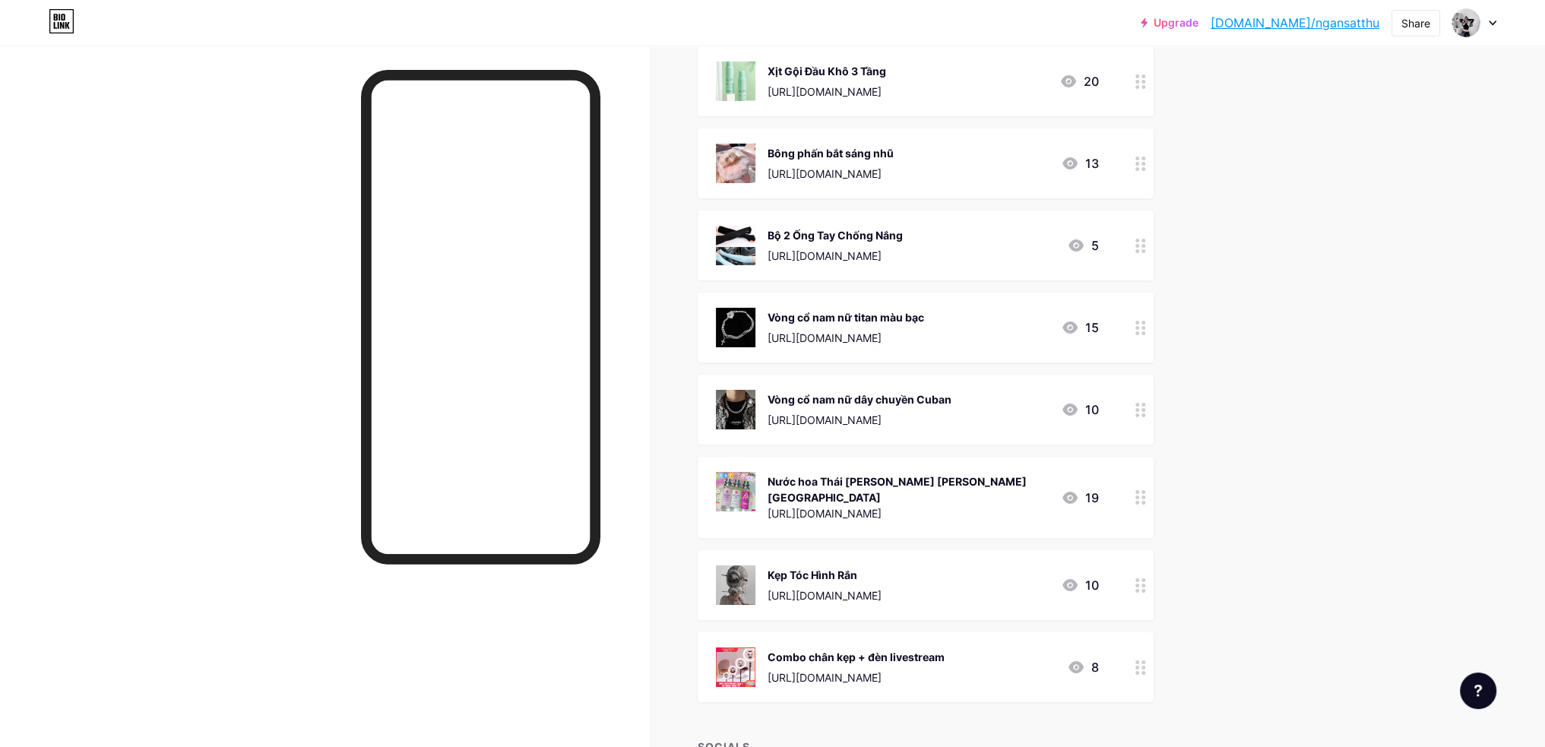
scroll to position [7069, 0]
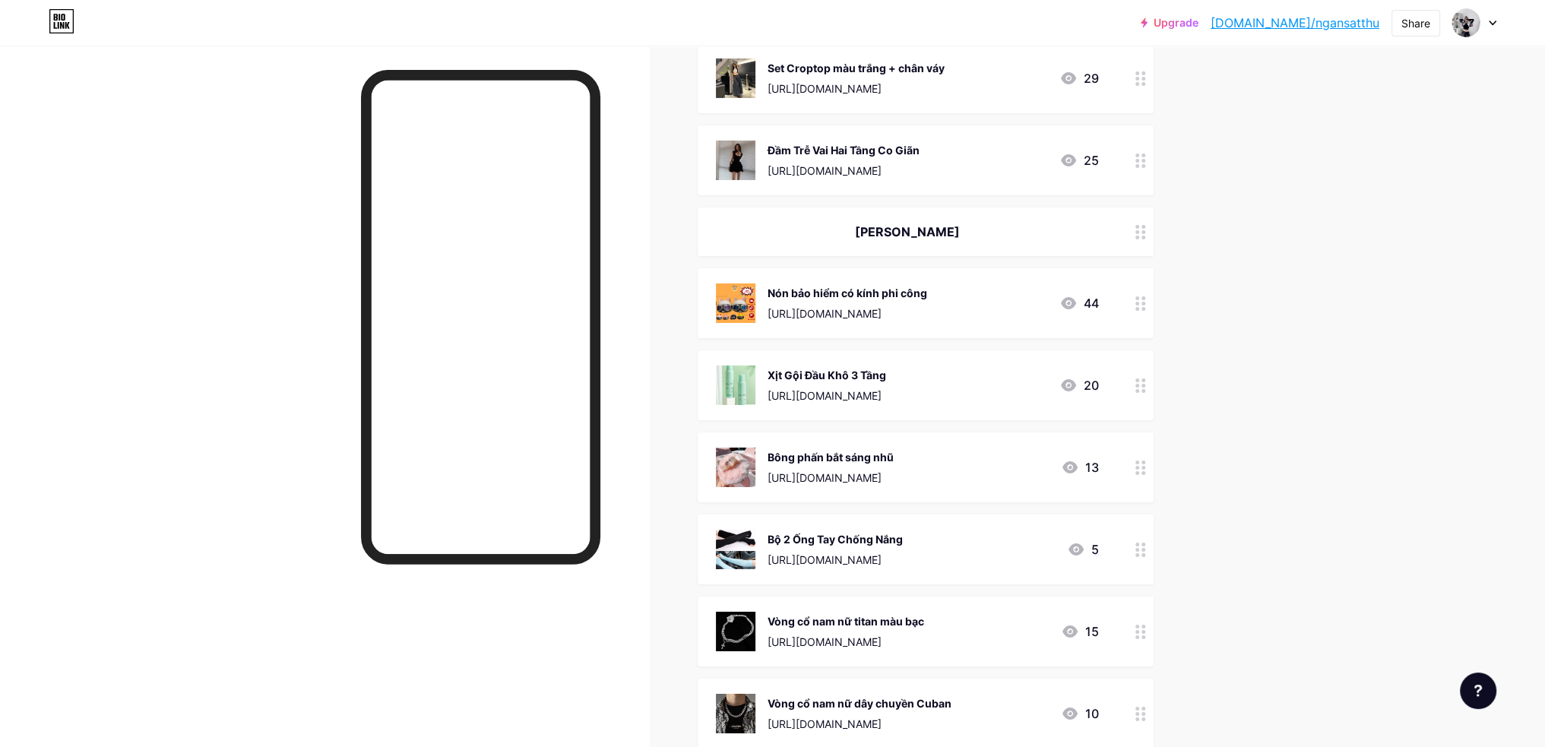
click at [1145, 225] on icon at bounding box center [1141, 232] width 11 height 14
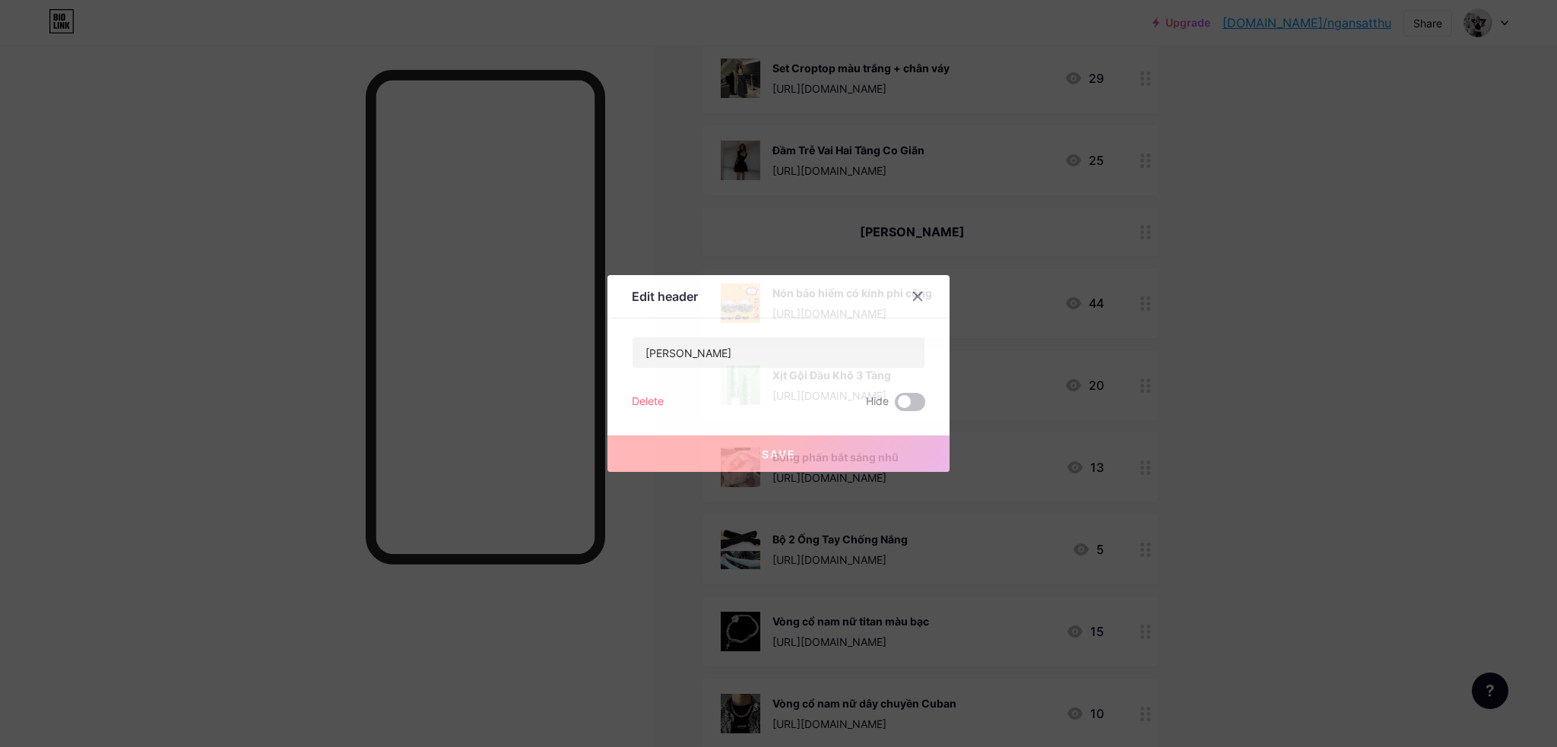
click at [919, 393] on div "Linh Kiện Delete Hide Save" at bounding box center [778, 374] width 293 height 74
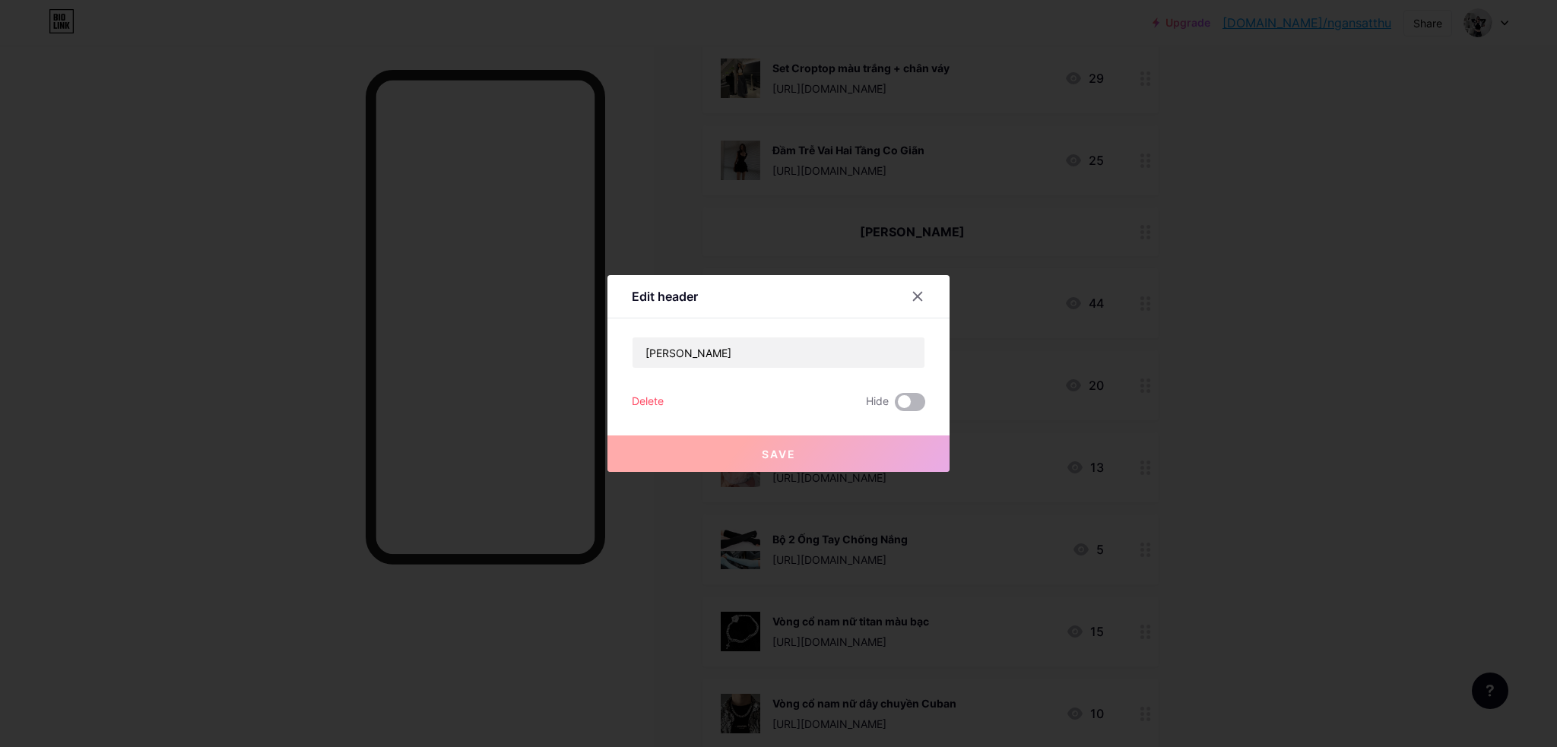
click at [916, 407] on span at bounding box center [910, 402] width 30 height 18
click at [895, 406] on input "checkbox" at bounding box center [895, 406] width 0 height 0
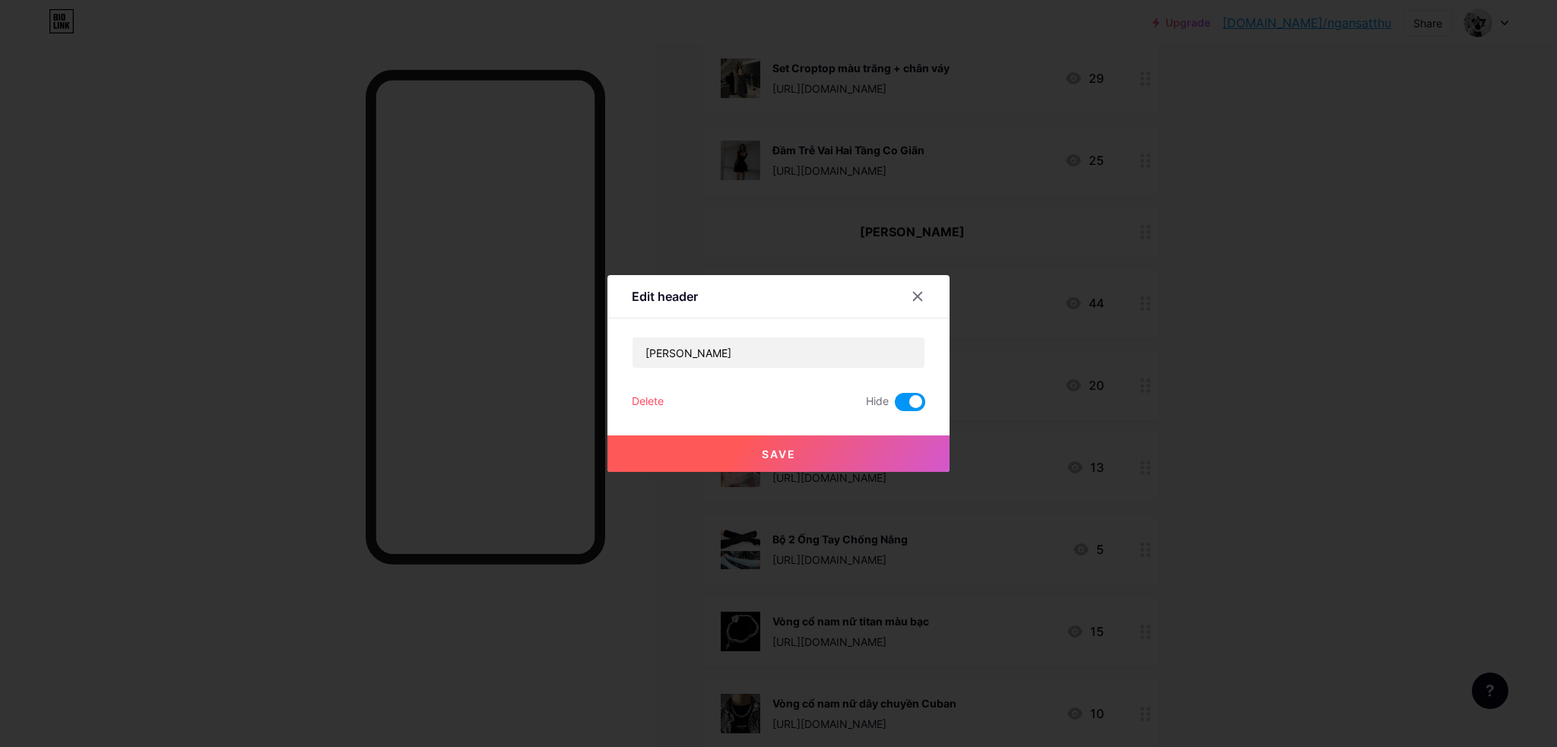
click at [910, 445] on button "Save" at bounding box center [778, 454] width 342 height 36
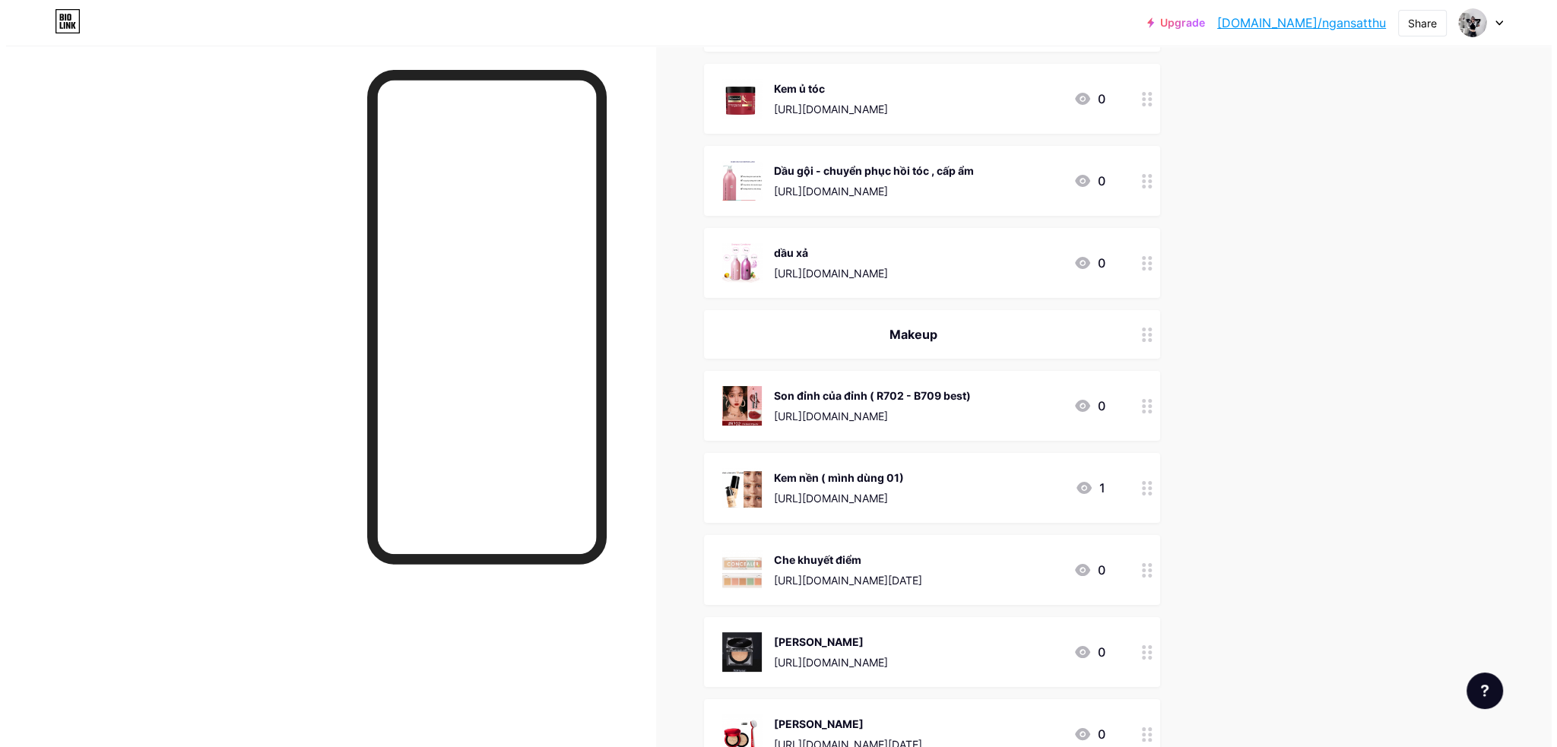
scroll to position [0, 0]
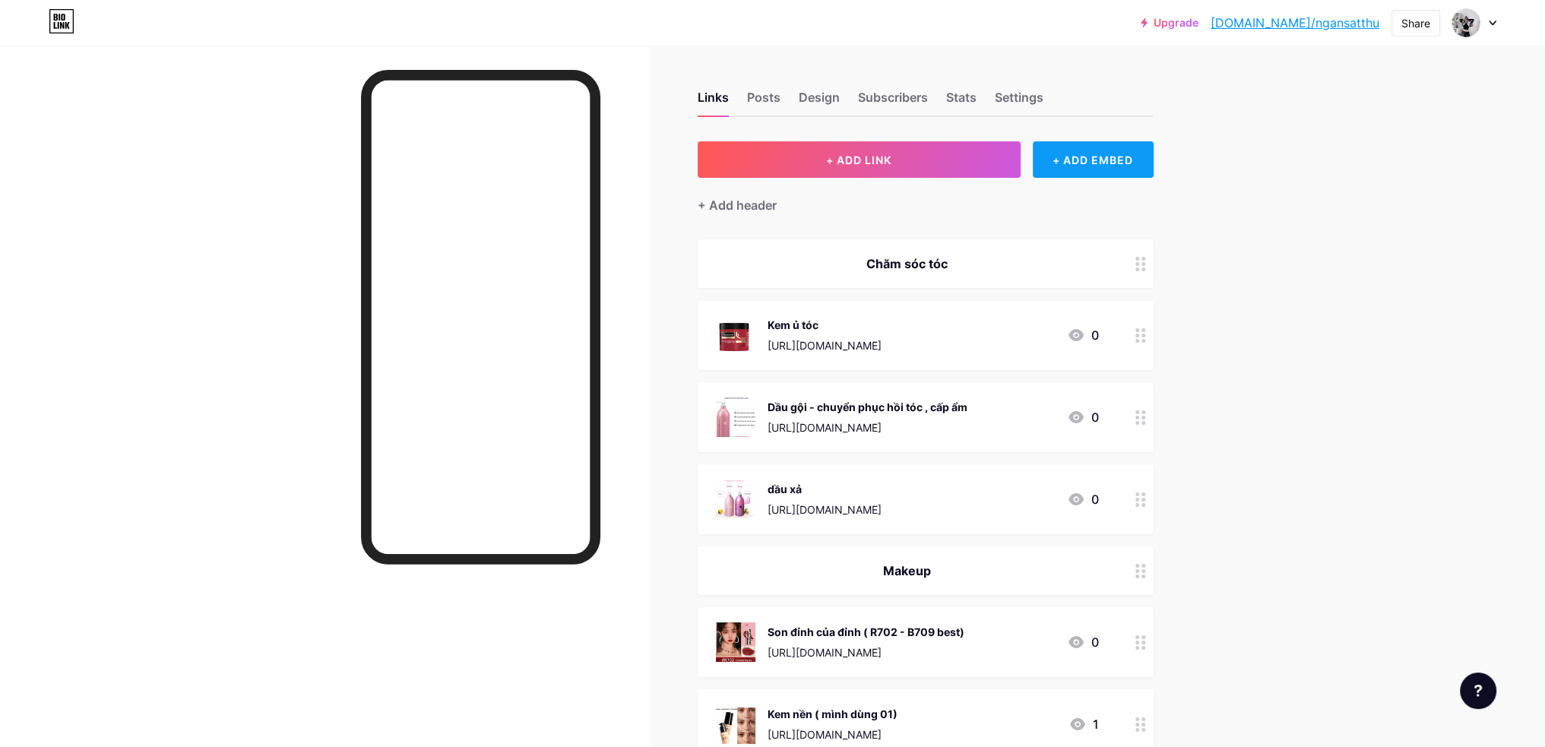
click at [1130, 166] on div "+ ADD EMBED" at bounding box center [1093, 159] width 121 height 36
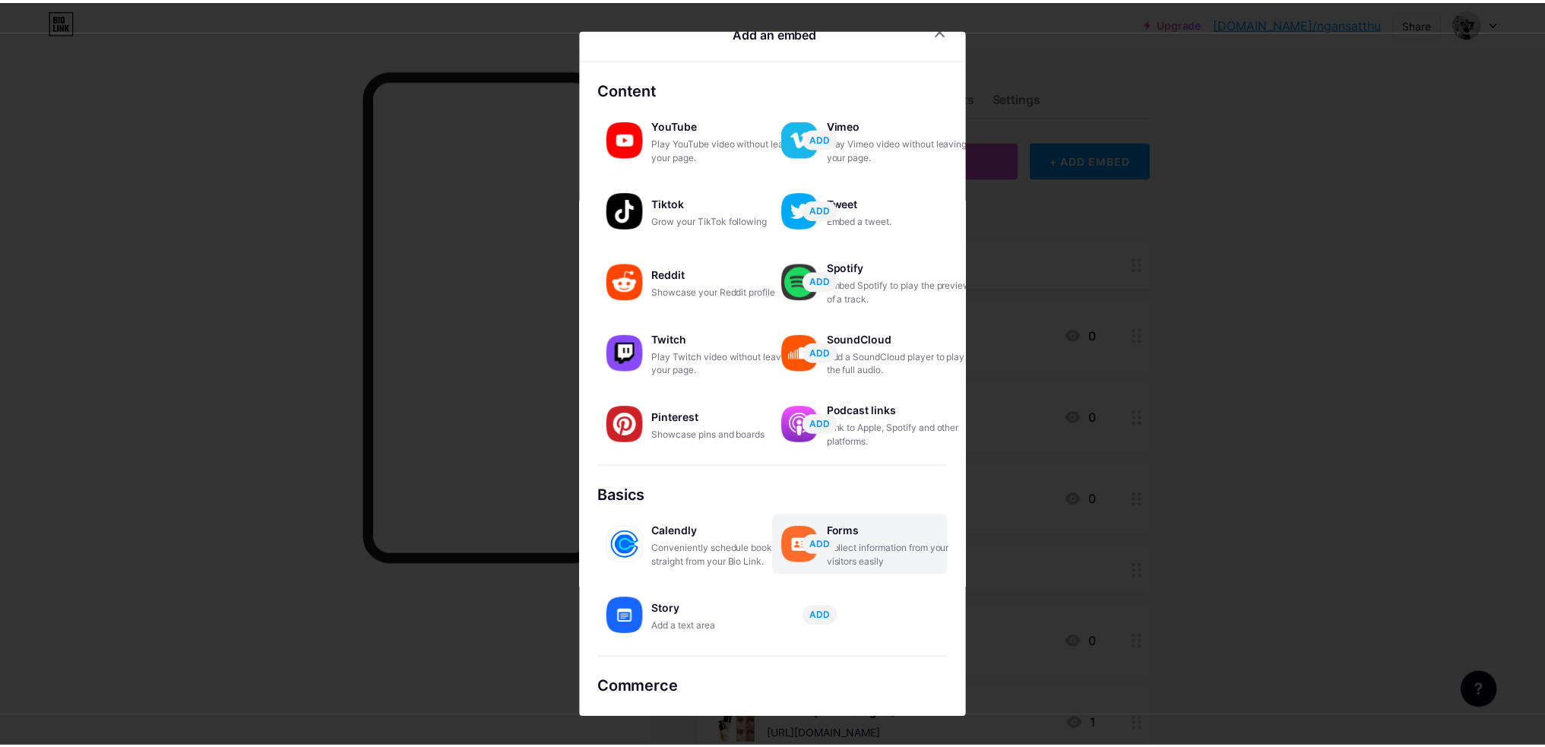
scroll to position [84, 0]
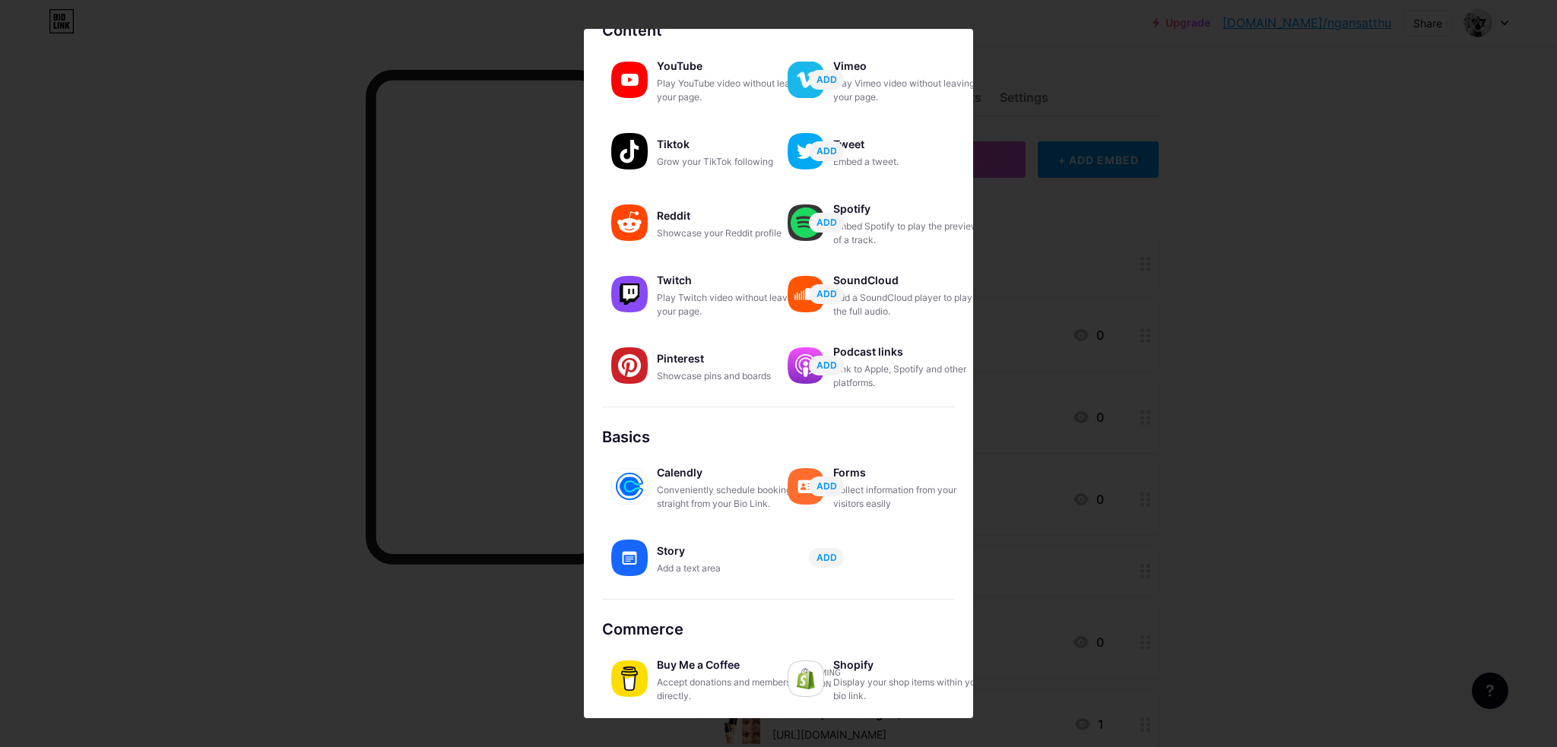
click at [1234, 388] on div at bounding box center [778, 373] width 1557 height 747
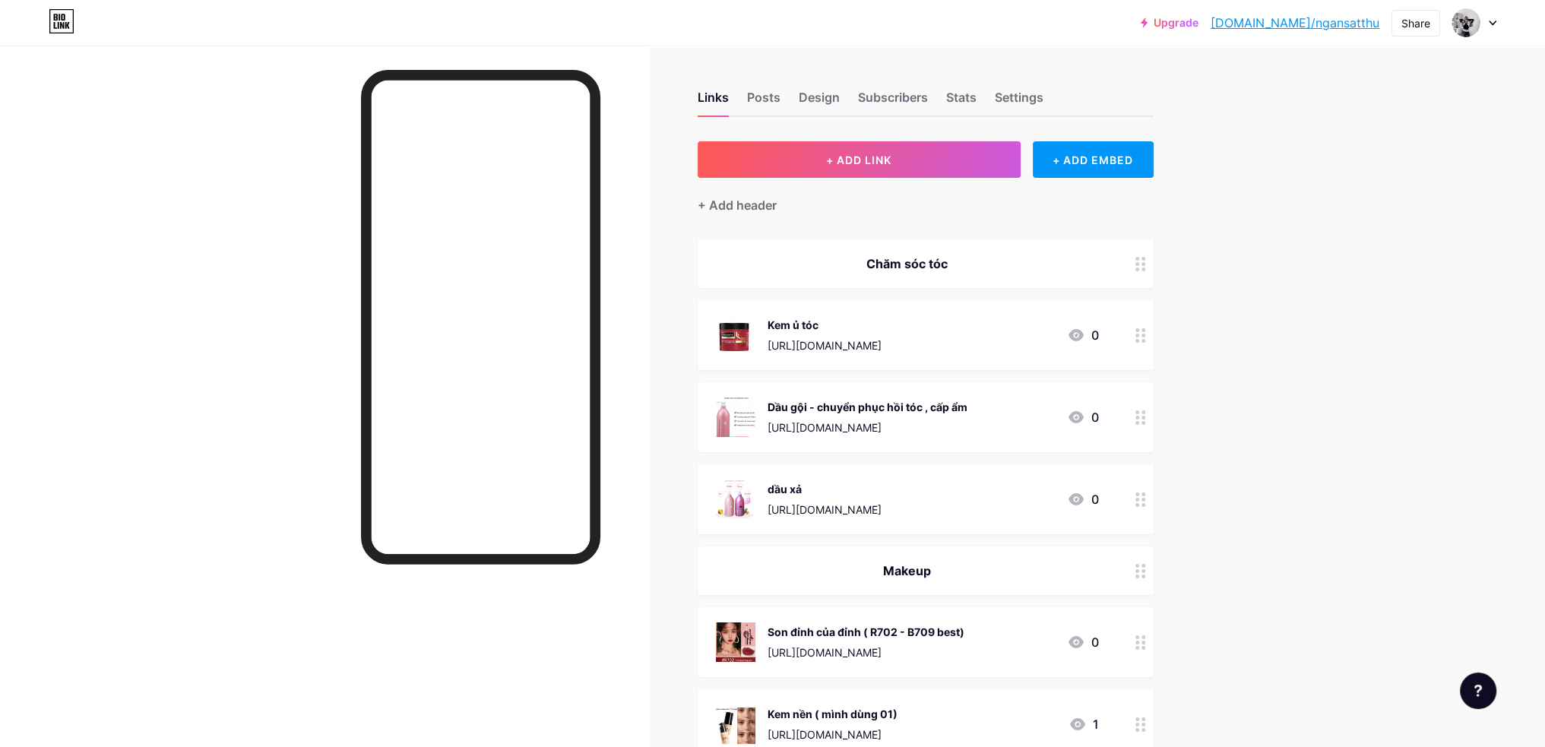
click at [955, 259] on div "Chăm sóc tóc" at bounding box center [907, 264] width 383 height 18
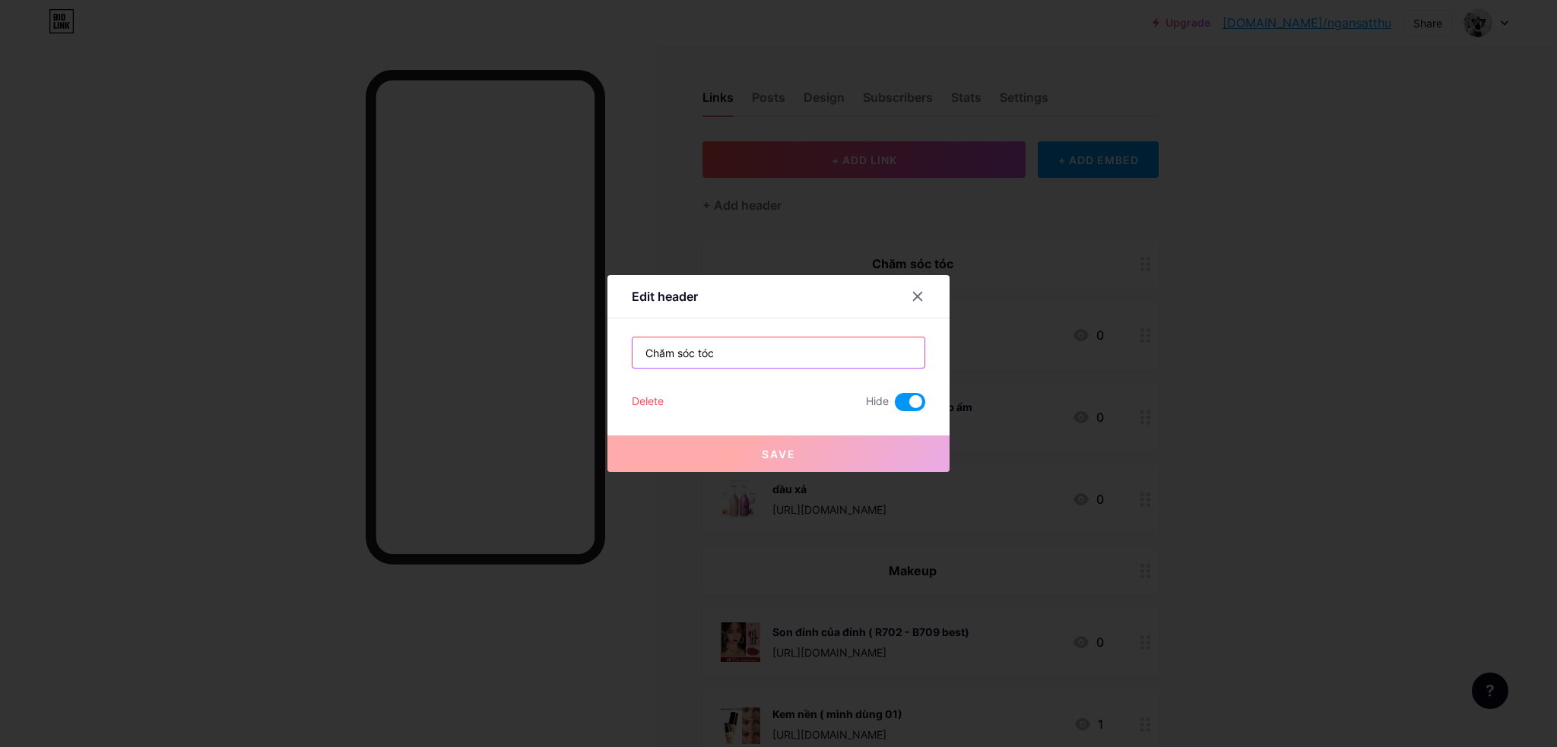
click at [737, 352] on input "Chăm sóc tóc" at bounding box center [778, 352] width 292 height 30
click at [923, 297] on icon at bounding box center [917, 296] width 12 height 12
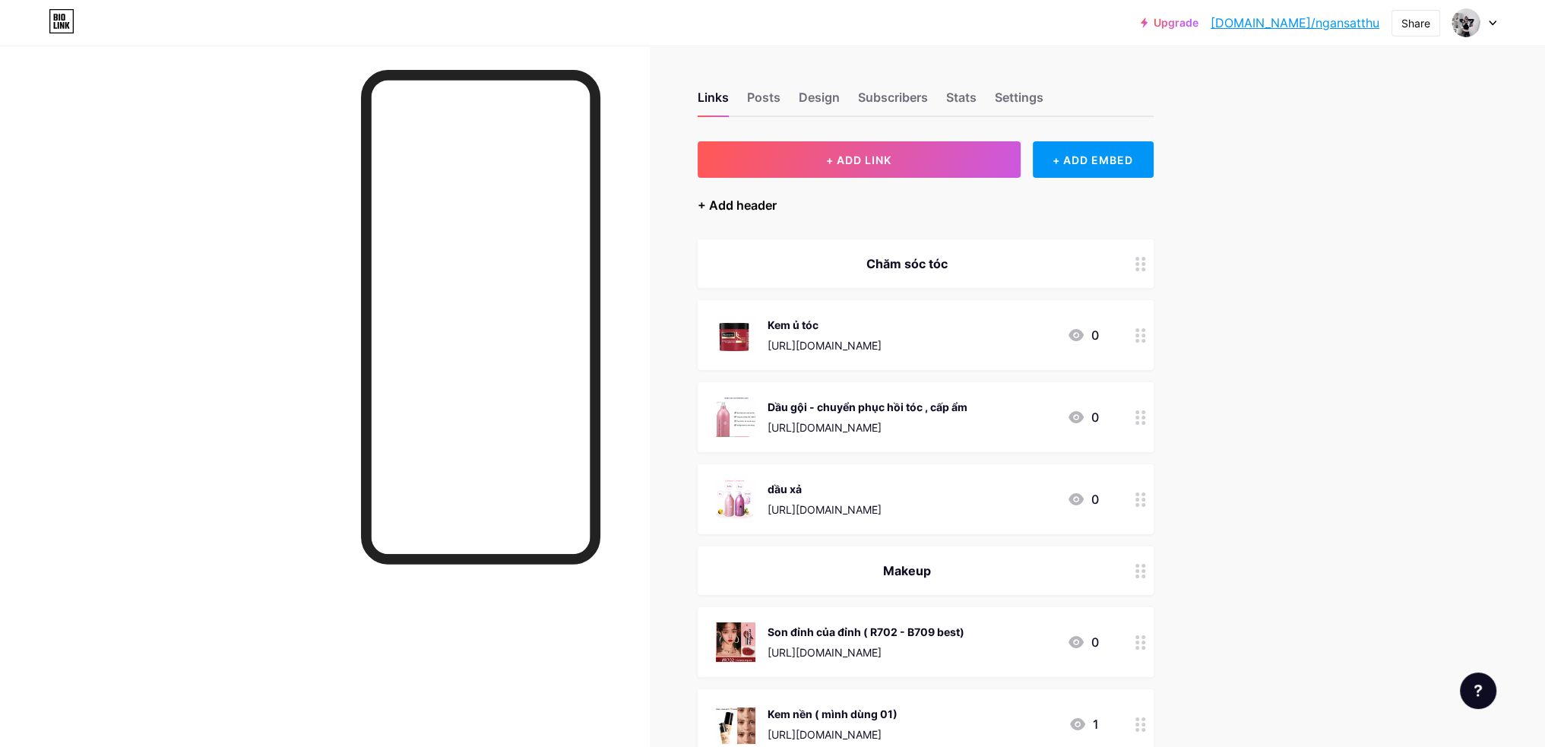
click at [764, 203] on div "+ Add header" at bounding box center [737, 205] width 79 height 18
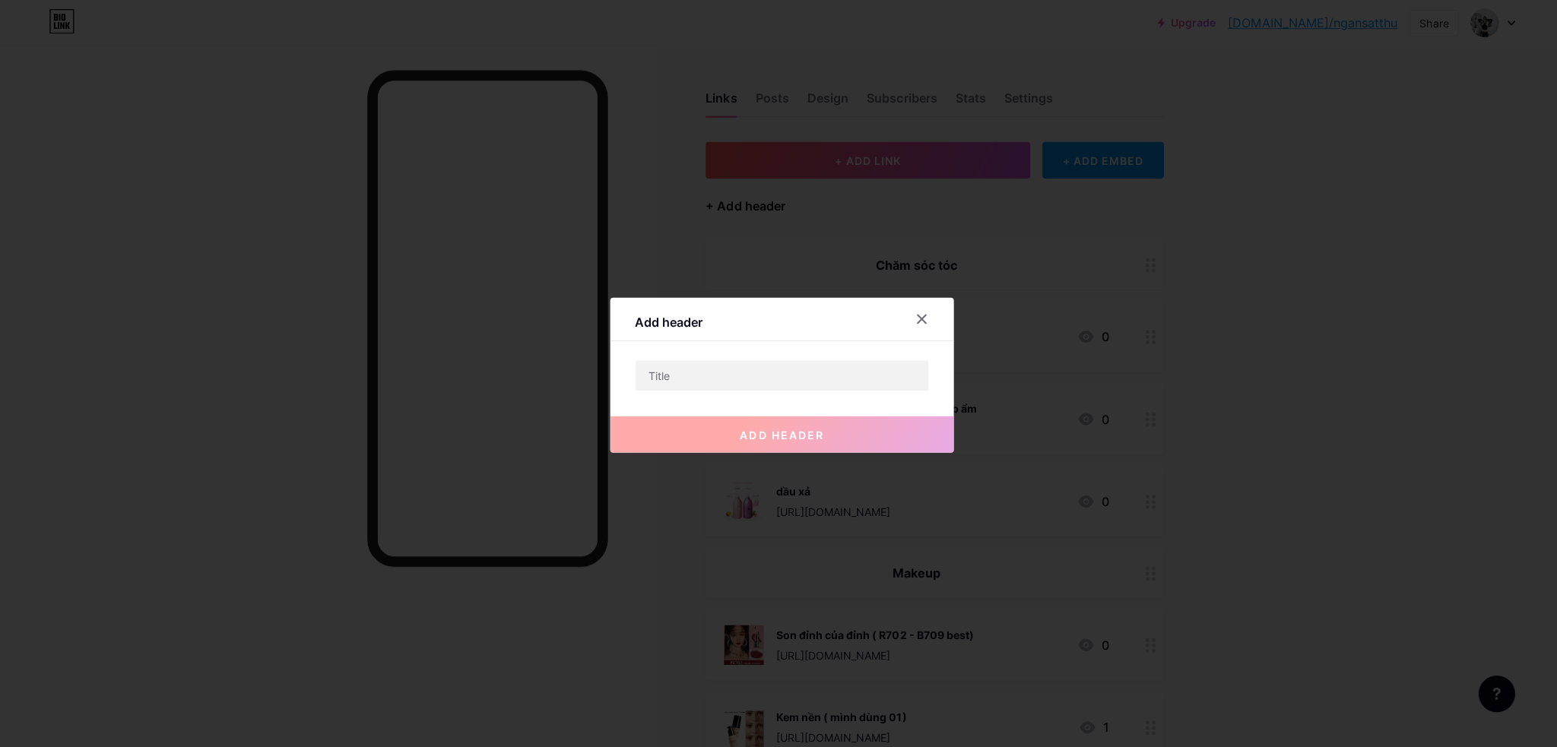
click at [764, 203] on div at bounding box center [778, 373] width 1557 height 747
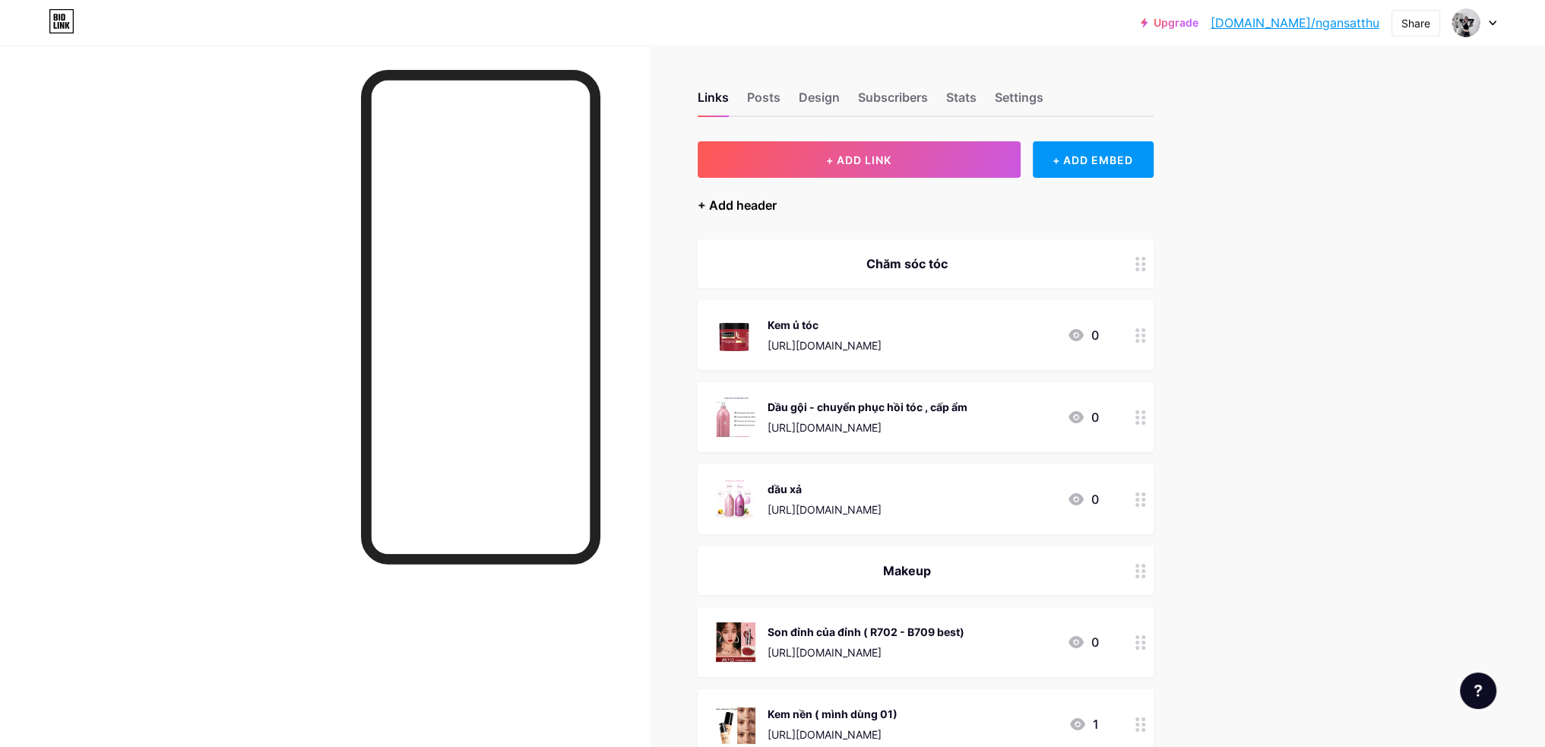
click at [764, 203] on div "+ Add header" at bounding box center [737, 205] width 79 height 18
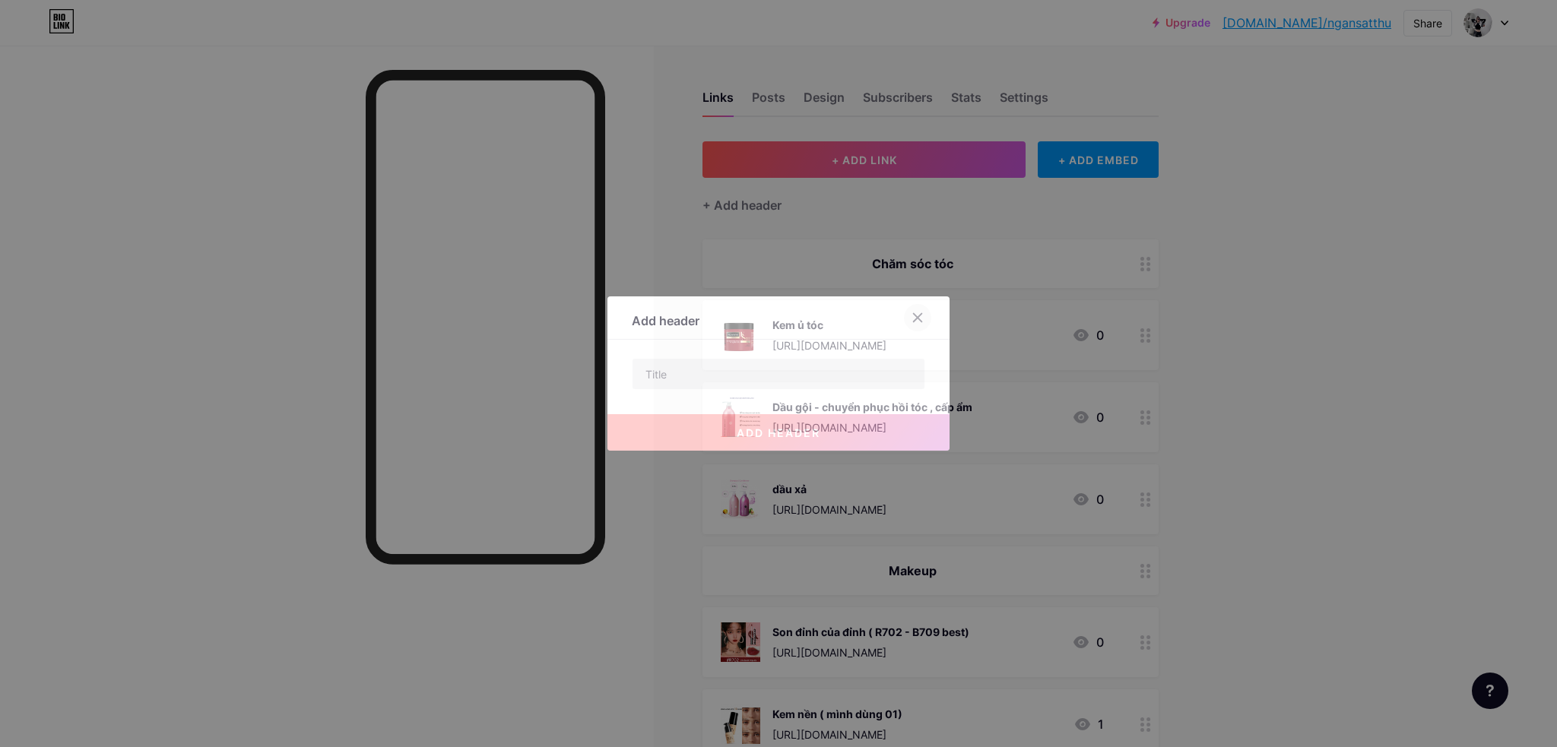
click at [925, 316] on div at bounding box center [917, 317] width 27 height 27
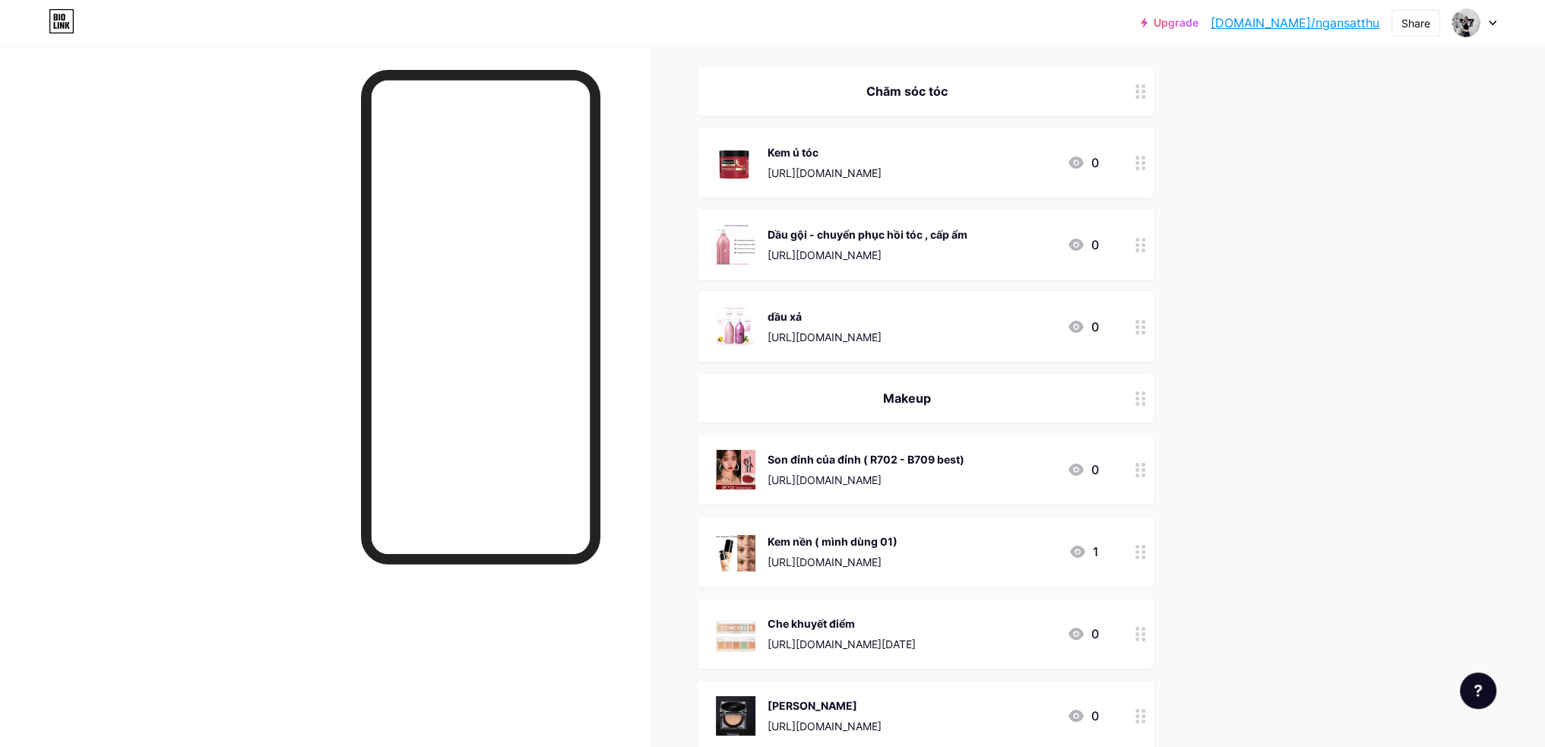
scroll to position [0, 0]
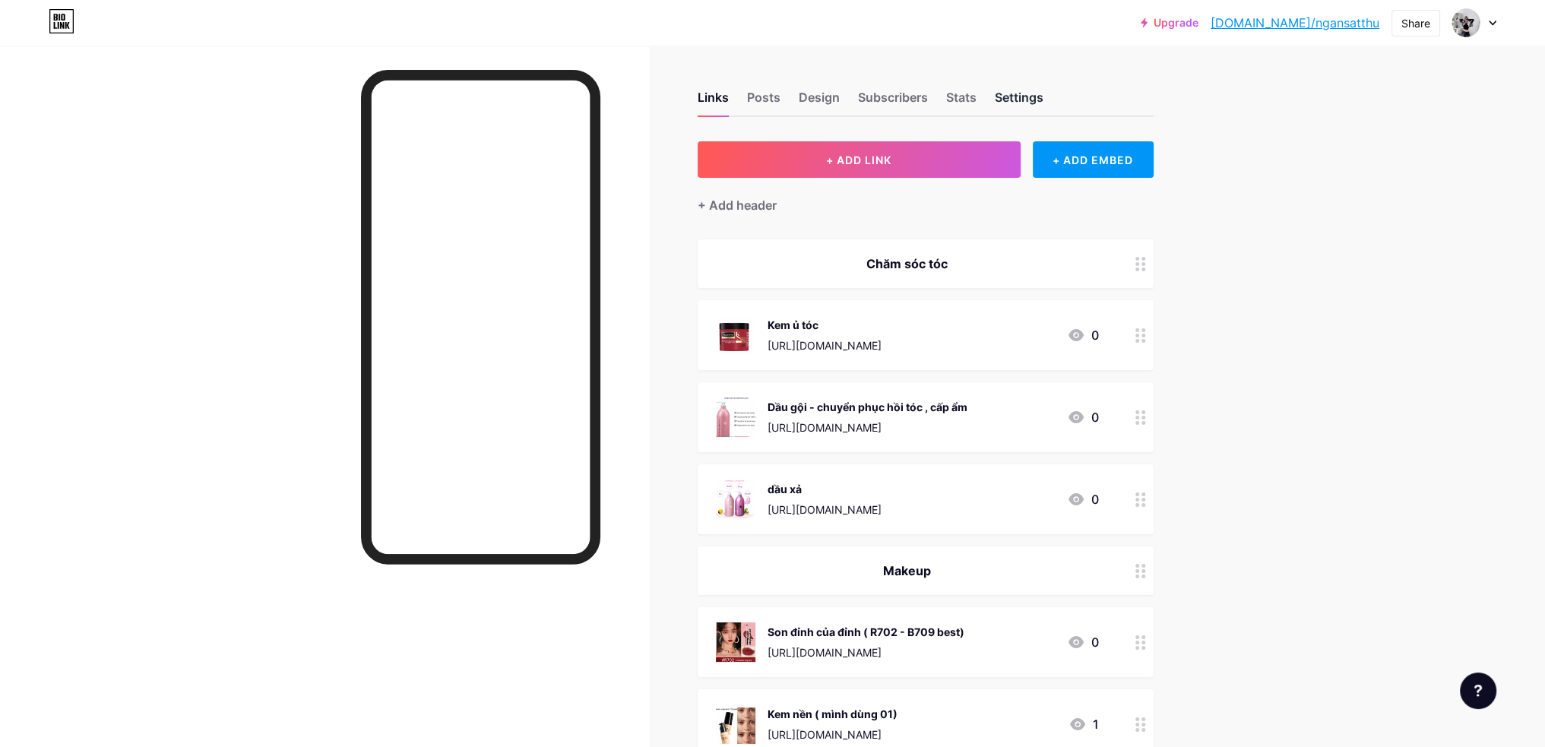
click at [1016, 94] on div "Settings" at bounding box center [1019, 101] width 49 height 27
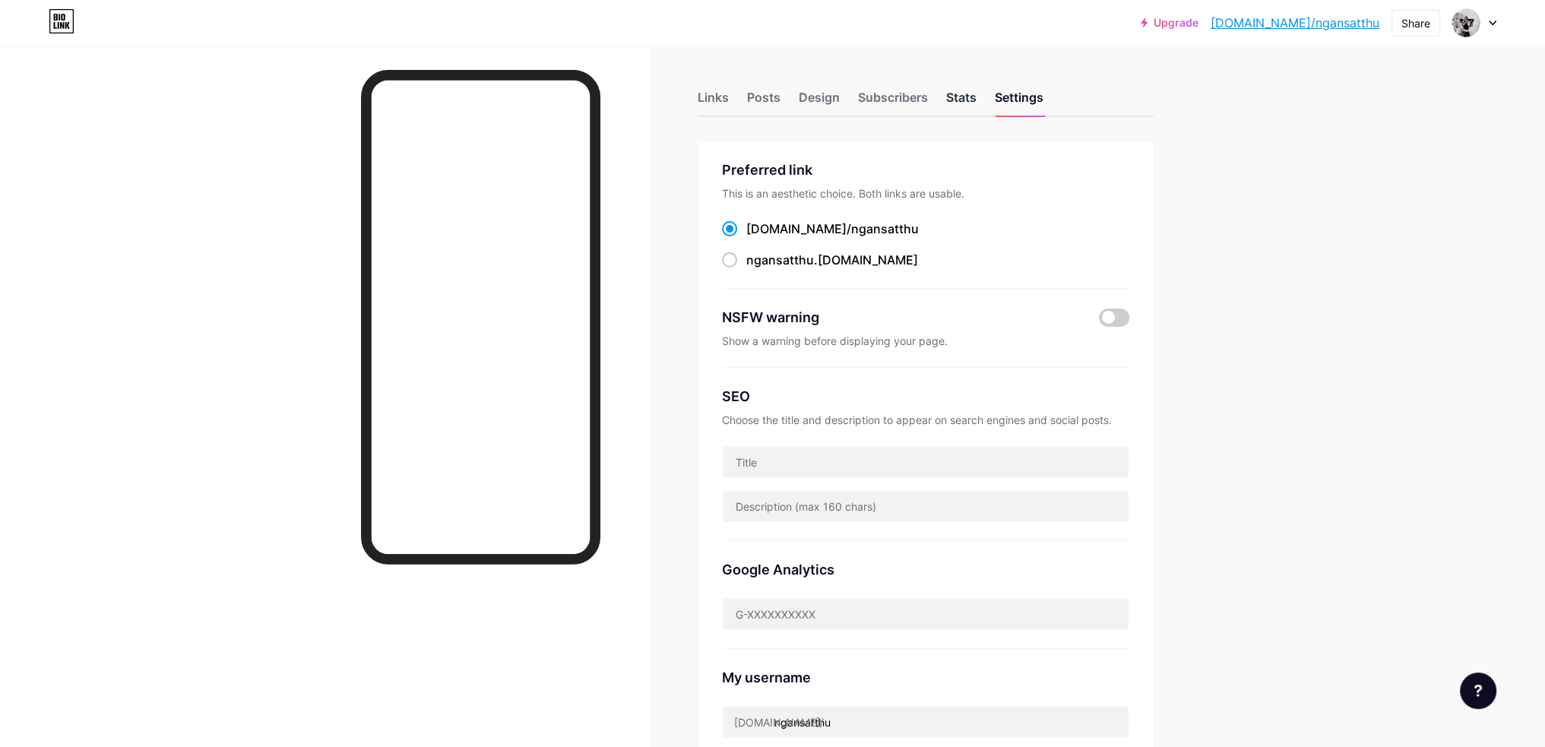
click at [959, 97] on div "Stats" at bounding box center [961, 101] width 30 height 27
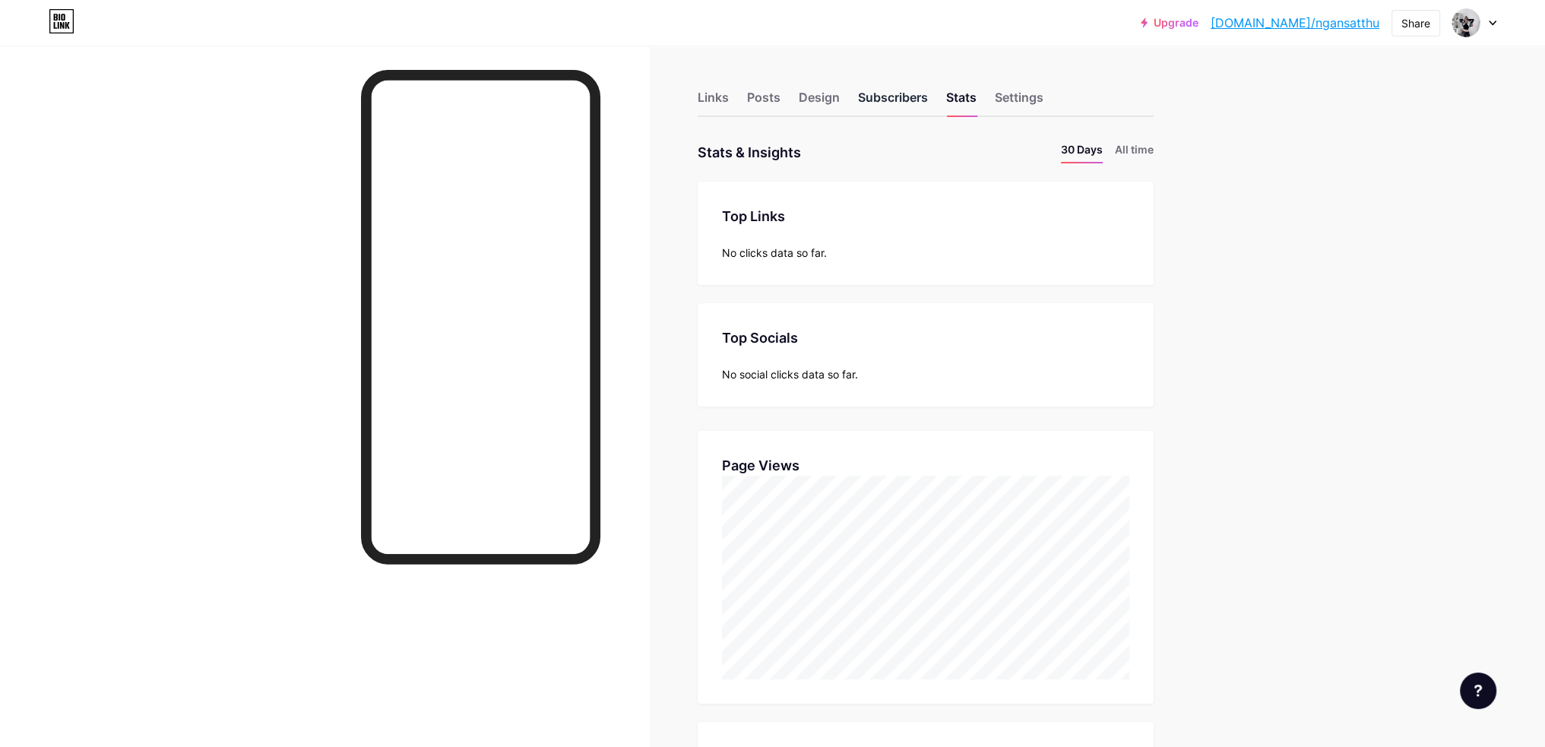
click at [905, 97] on div "Subscribers" at bounding box center [893, 101] width 70 height 27
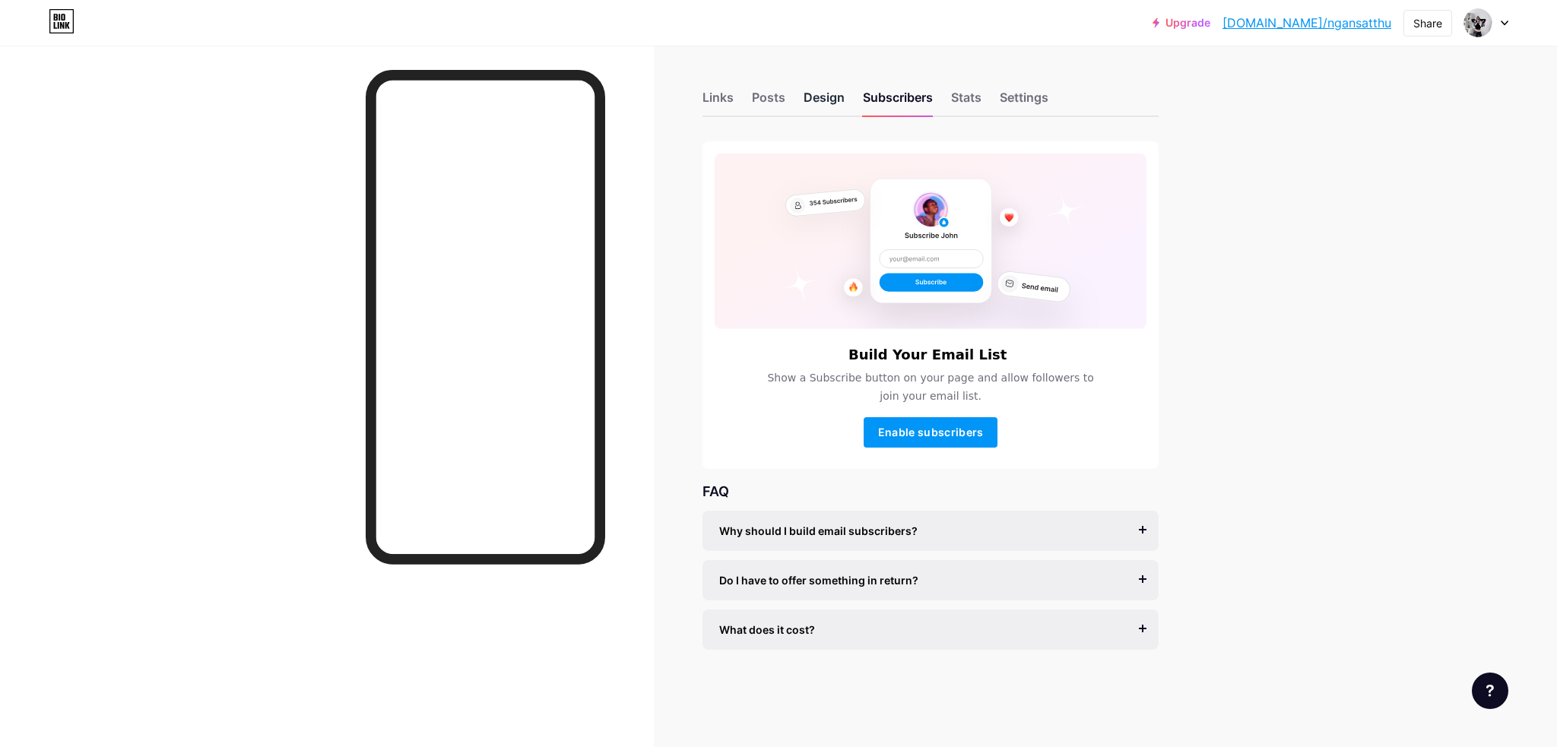
click at [812, 96] on div "Design" at bounding box center [823, 101] width 41 height 27
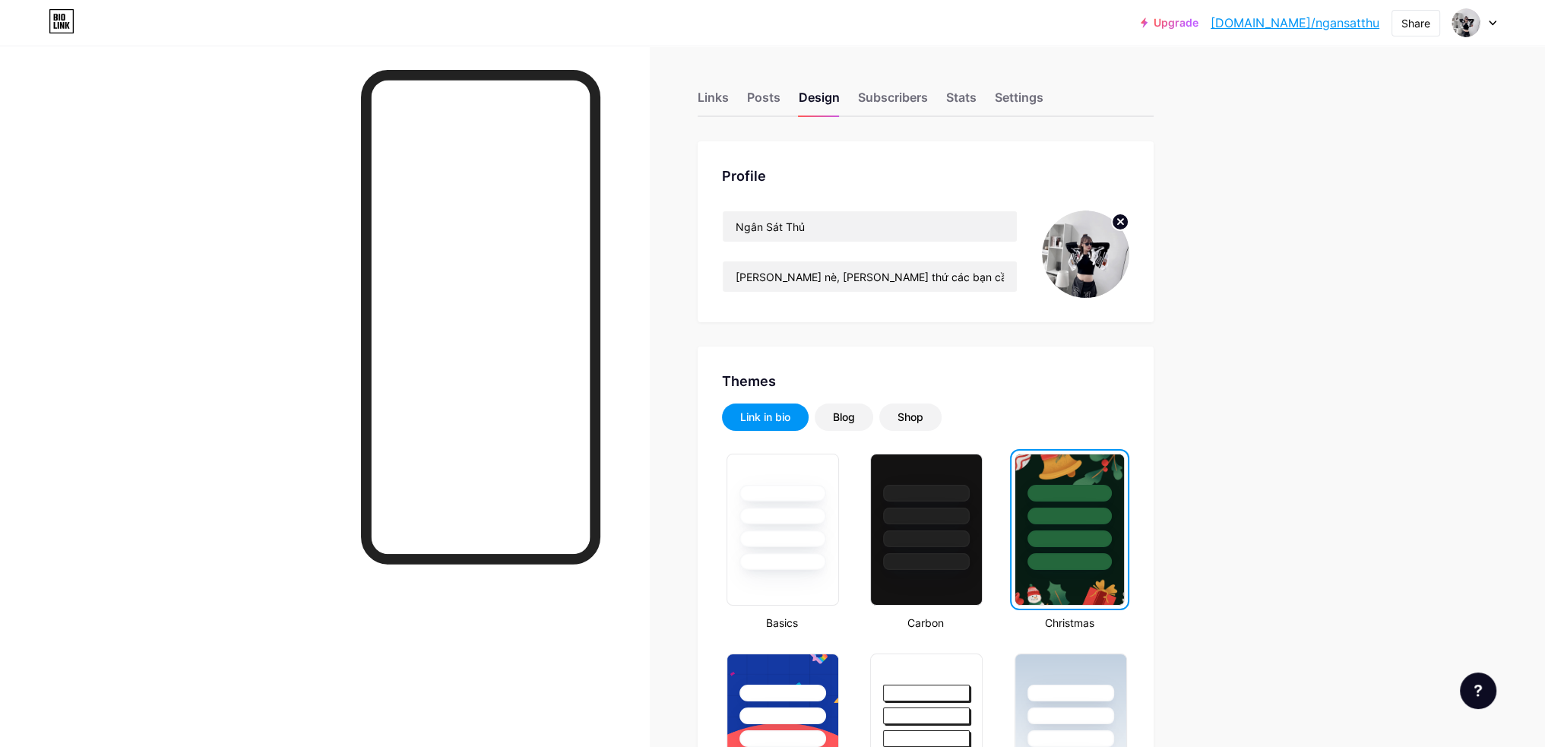
click at [1095, 267] on img at bounding box center [1085, 254] width 87 height 87
click at [1128, 222] on circle at bounding box center [1120, 222] width 17 height 17
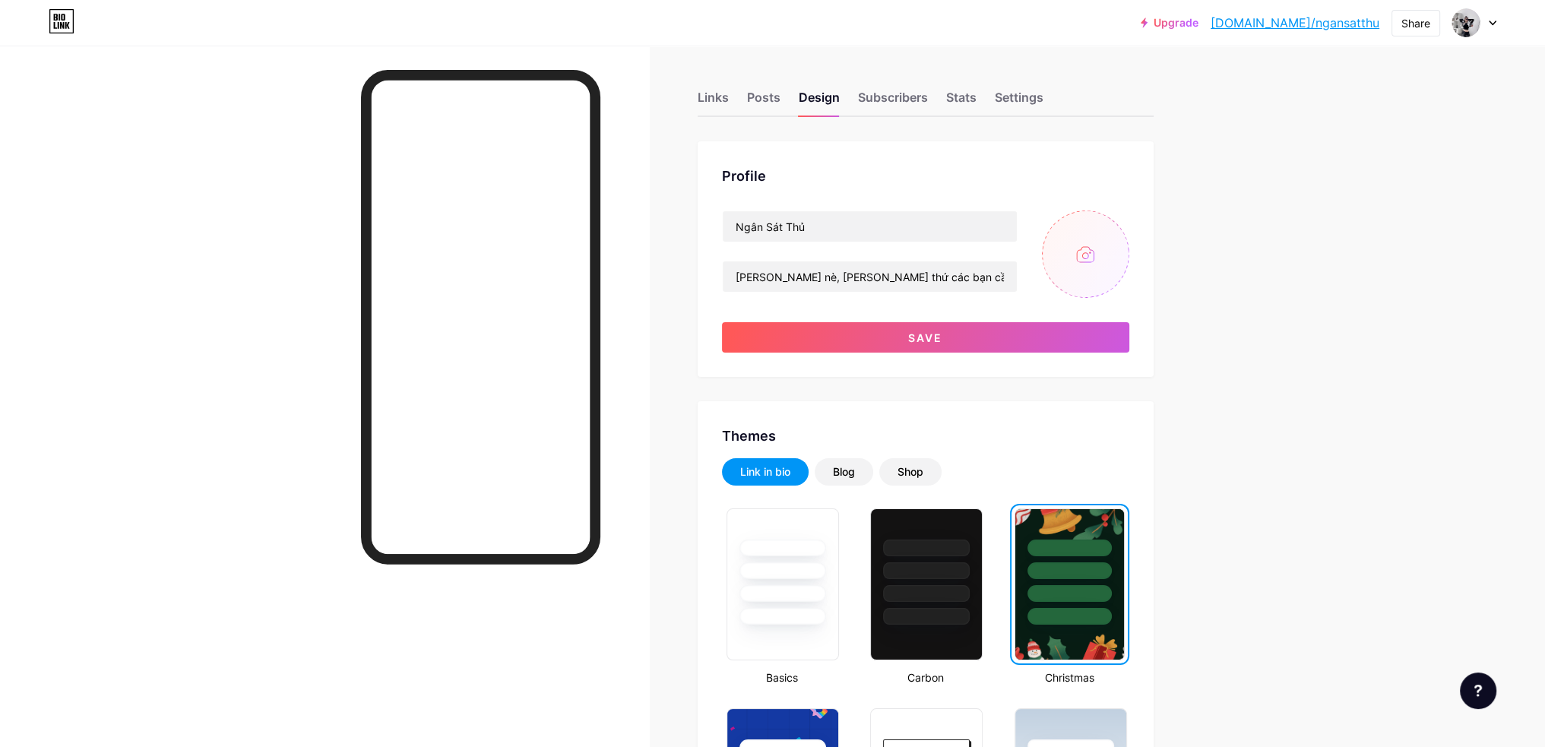
click at [1104, 259] on input "file" at bounding box center [1085, 254] width 87 height 87
type input "C:\fakepath\a2f05ecc-2df4-4787-9ac3-d165425104d9.jpg"
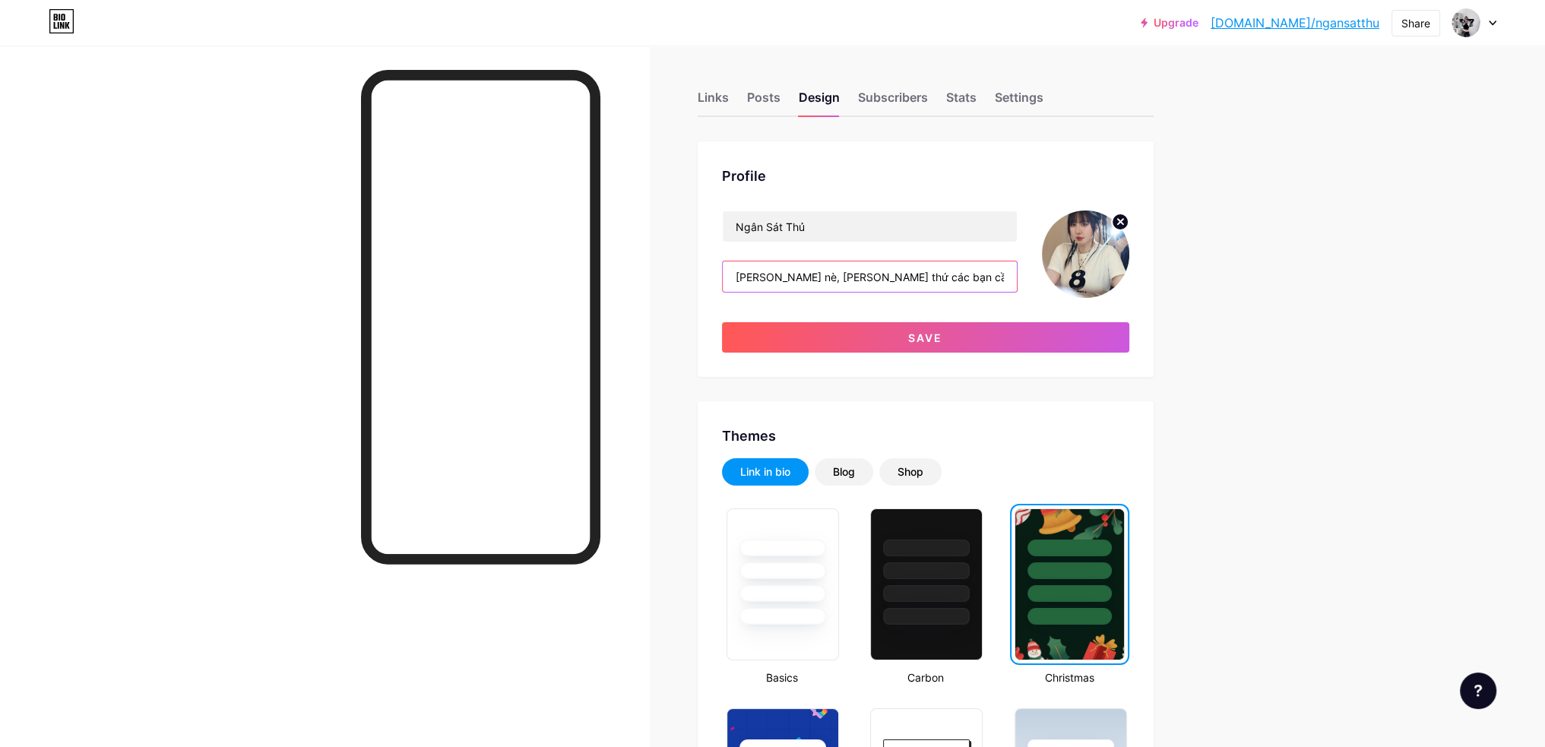
scroll to position [0, 21]
drag, startPoint x: 769, startPoint y: 275, endPoint x: 1271, endPoint y: 325, distance: 504.1
drag, startPoint x: 947, startPoint y: 280, endPoint x: 873, endPoint y: 287, distance: 74.0
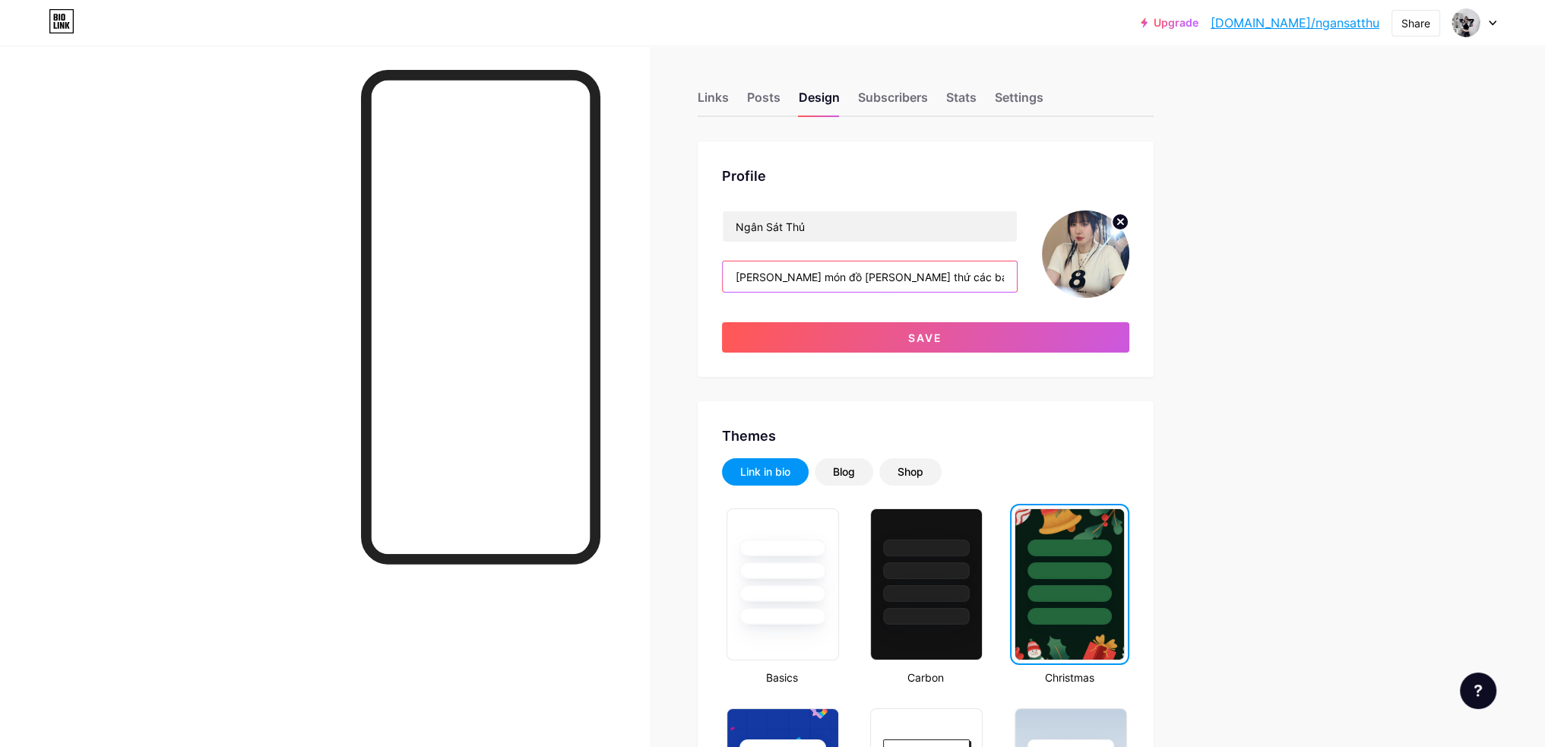
click at [873, 287] on input "Những món đồ mình dùng thứ các bạn cần đều ở đây nha ♥" at bounding box center [870, 276] width 294 height 30
type input "Những món đồ mình dùng đều ở đây nha ♥"
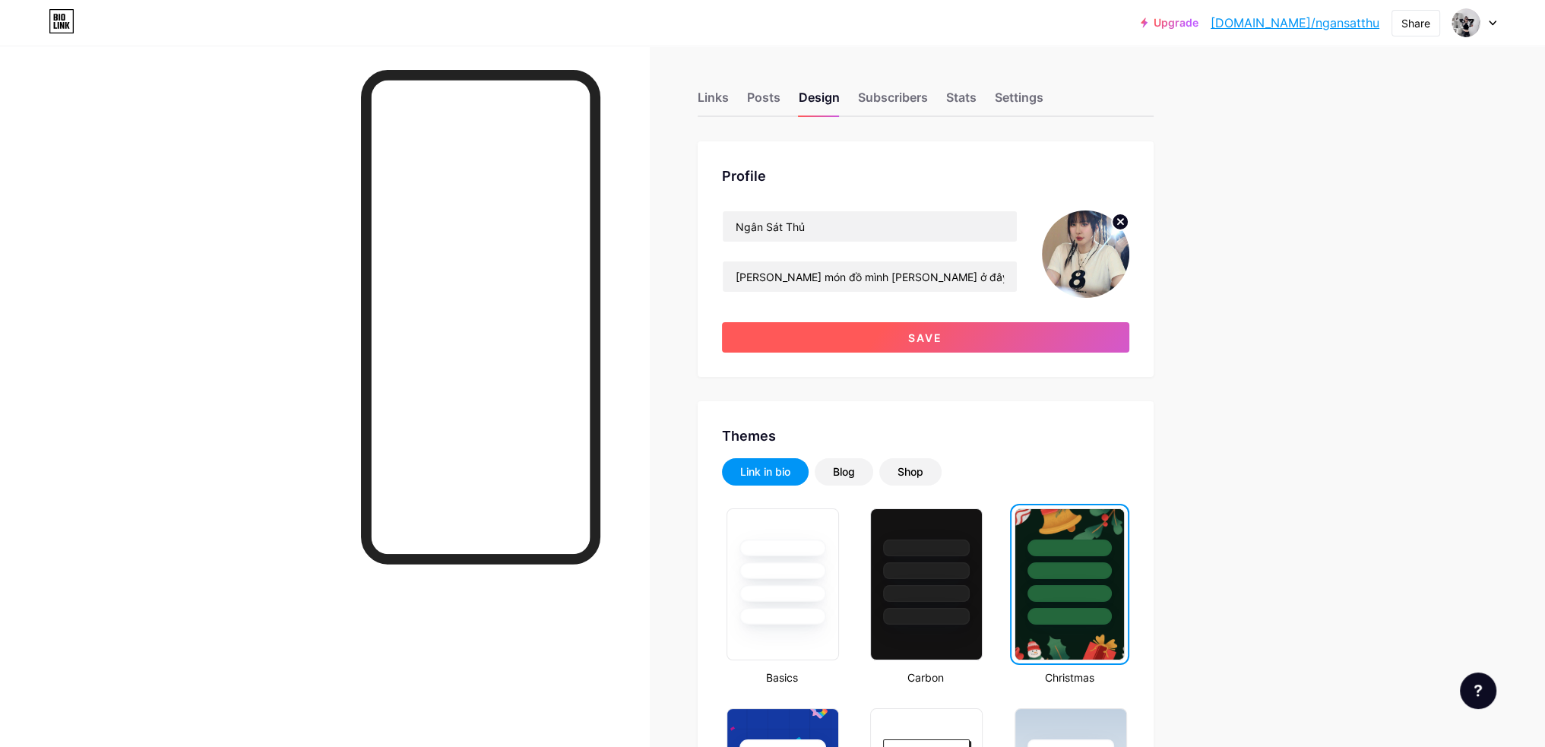
click at [938, 343] on span "Save" at bounding box center [925, 337] width 34 height 13
